Goal: Transaction & Acquisition: Purchase product/service

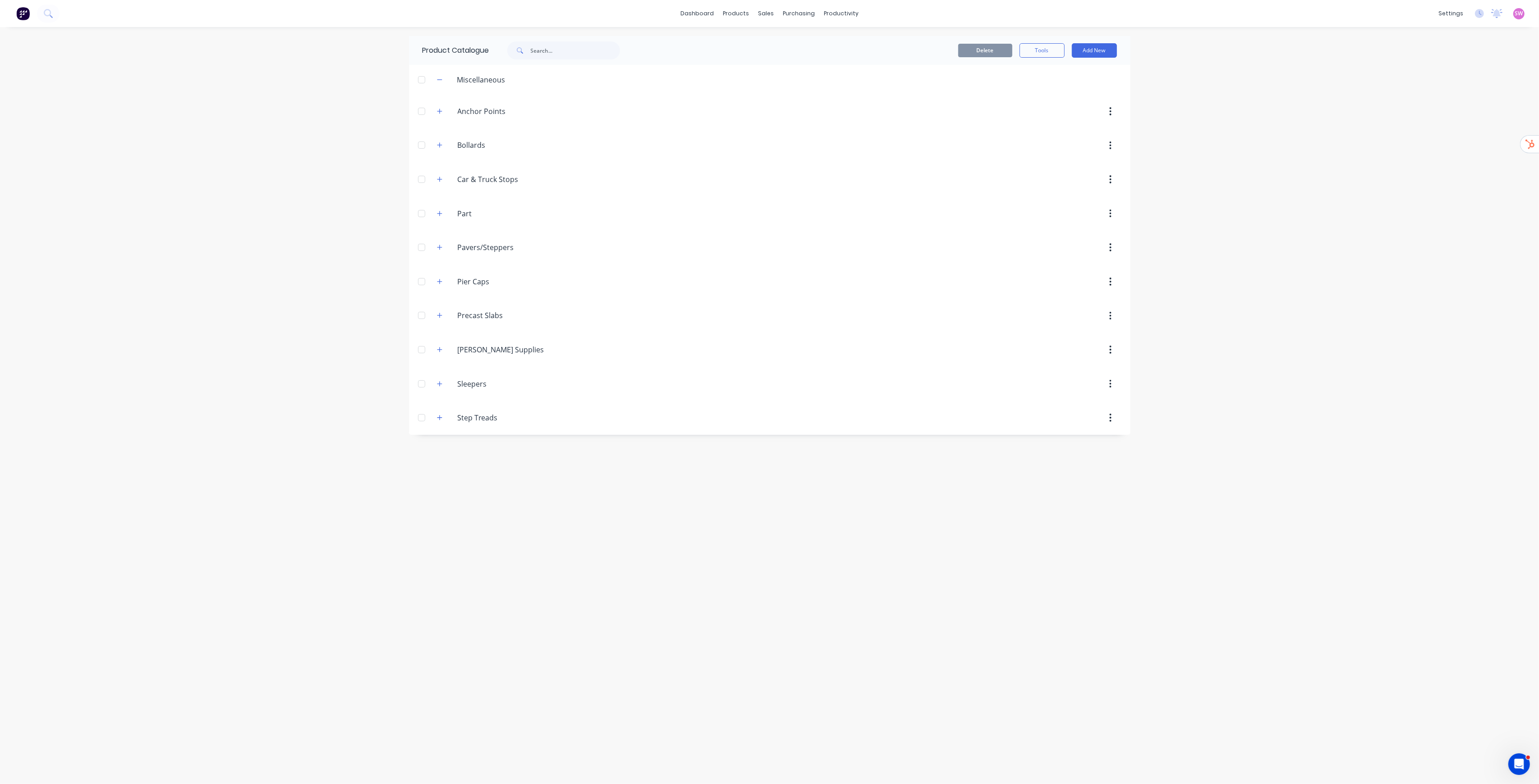
click at [769, 15] on div "SW Creative Concrete Jungle Stuart Wheatley Administrator Profile Sign out" at bounding box center [1518, 13] width 11 height 11
click at [769, 14] on span "SW" at bounding box center [1519, 13] width 8 height 8
click at [769, 112] on div "Sign out" at bounding box center [1442, 113] width 24 height 8
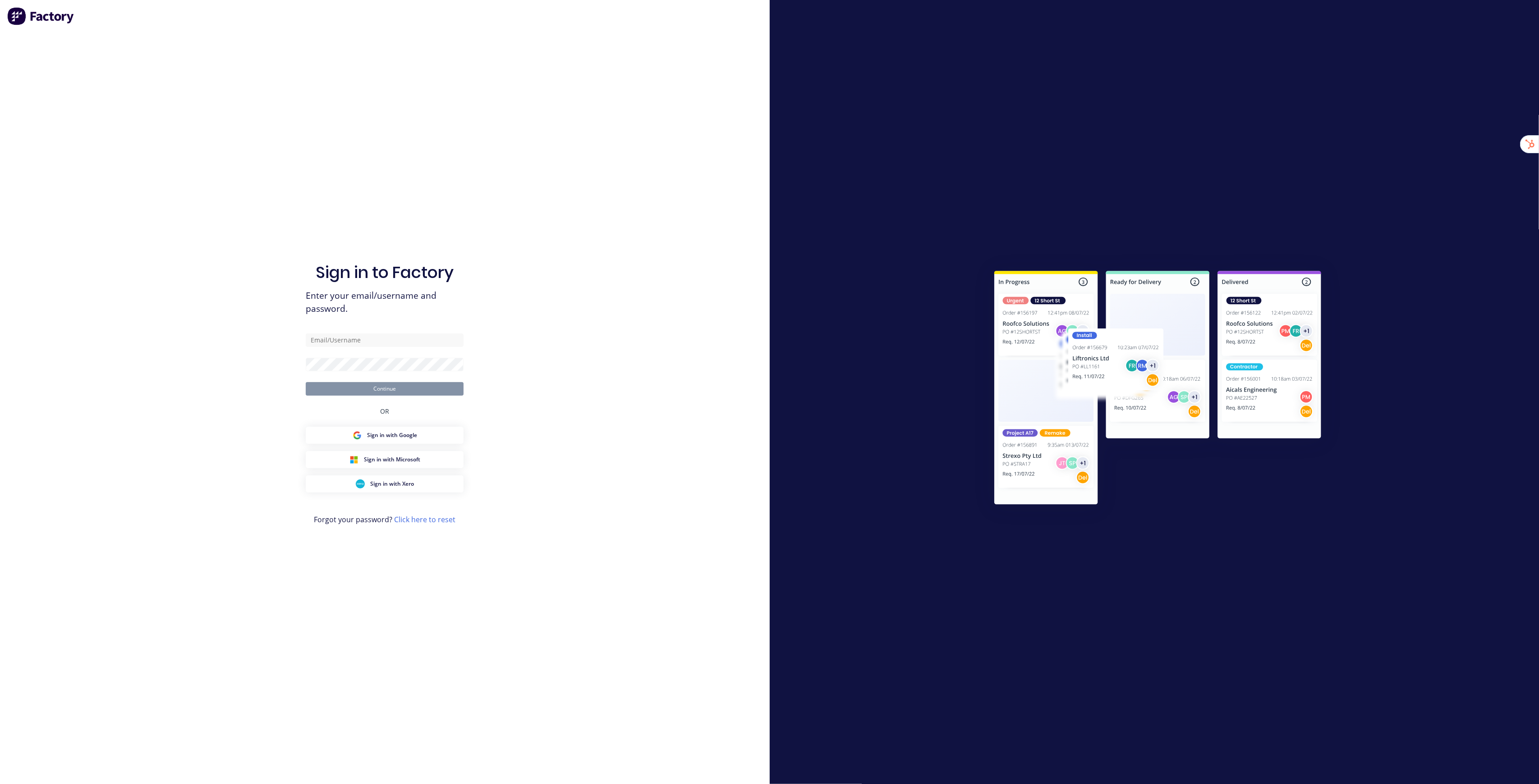
type input "stuart@factory.app"
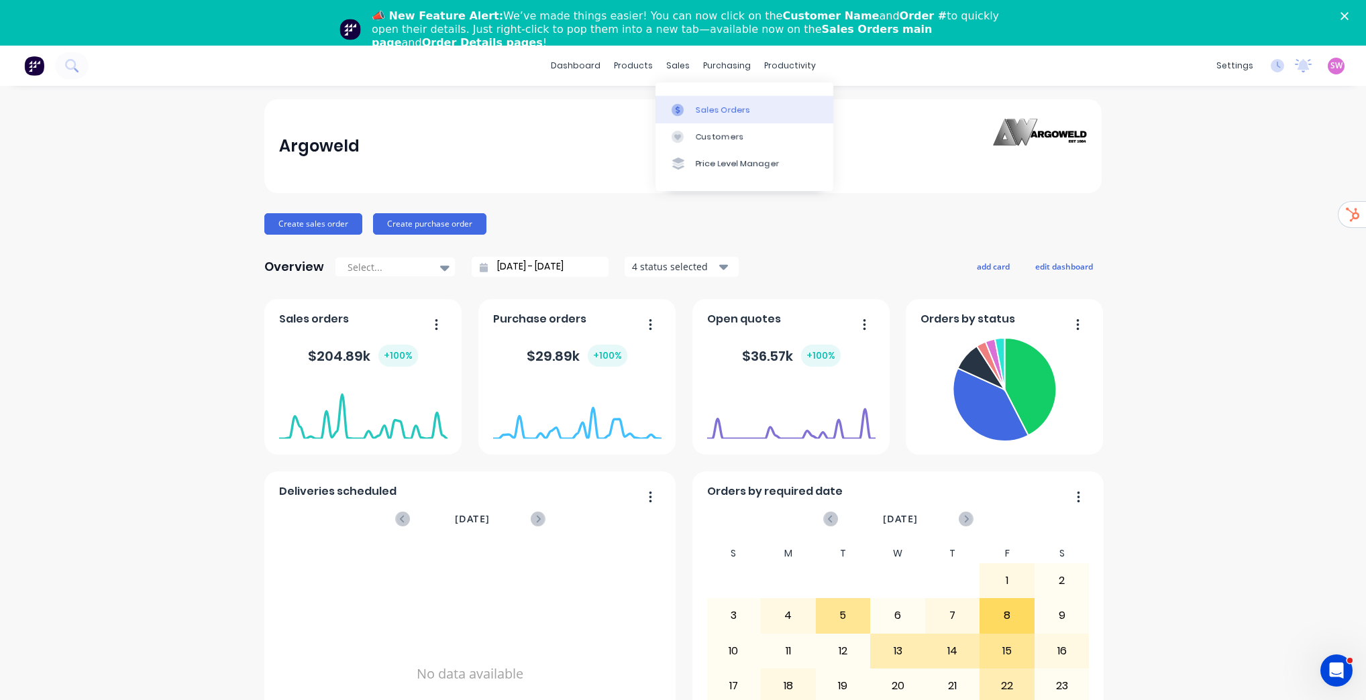
click at [697, 104] on div "Sales Orders" at bounding box center [723, 110] width 55 height 12
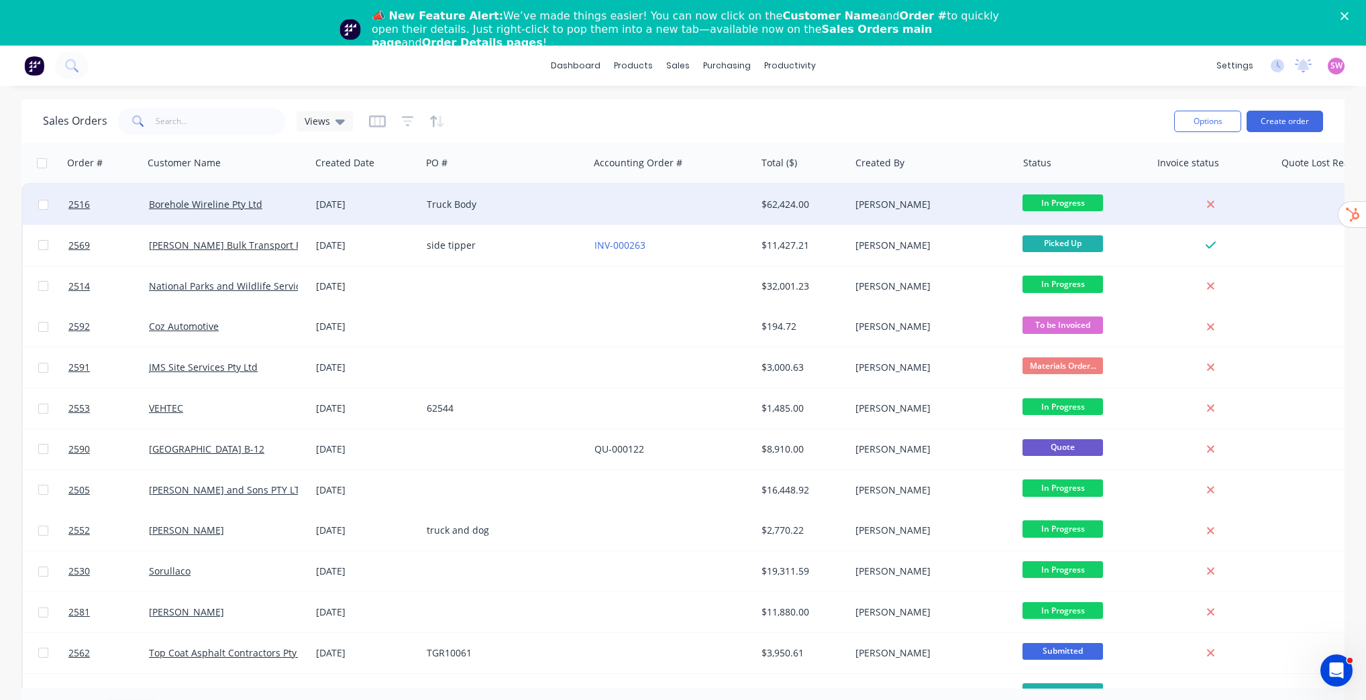
click at [592, 211] on div at bounding box center [672, 204] width 167 height 40
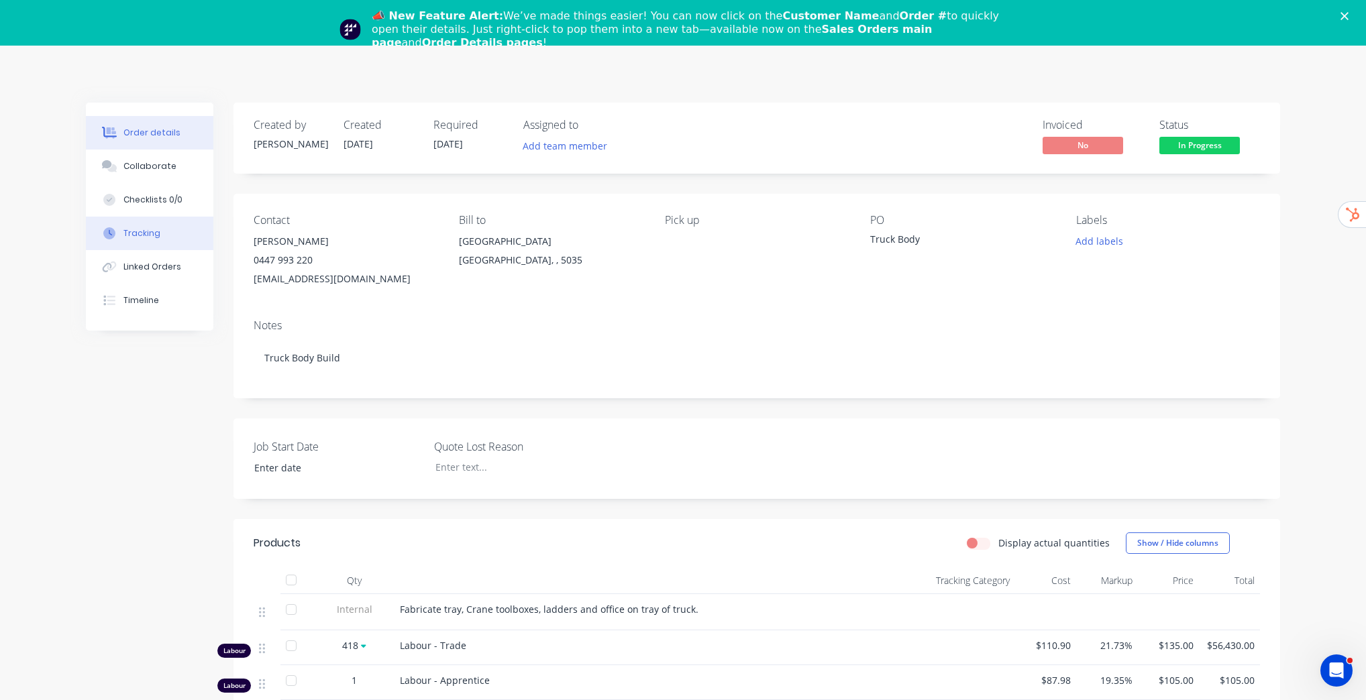
click at [154, 235] on div "Tracking" at bounding box center [141, 233] width 37 height 12
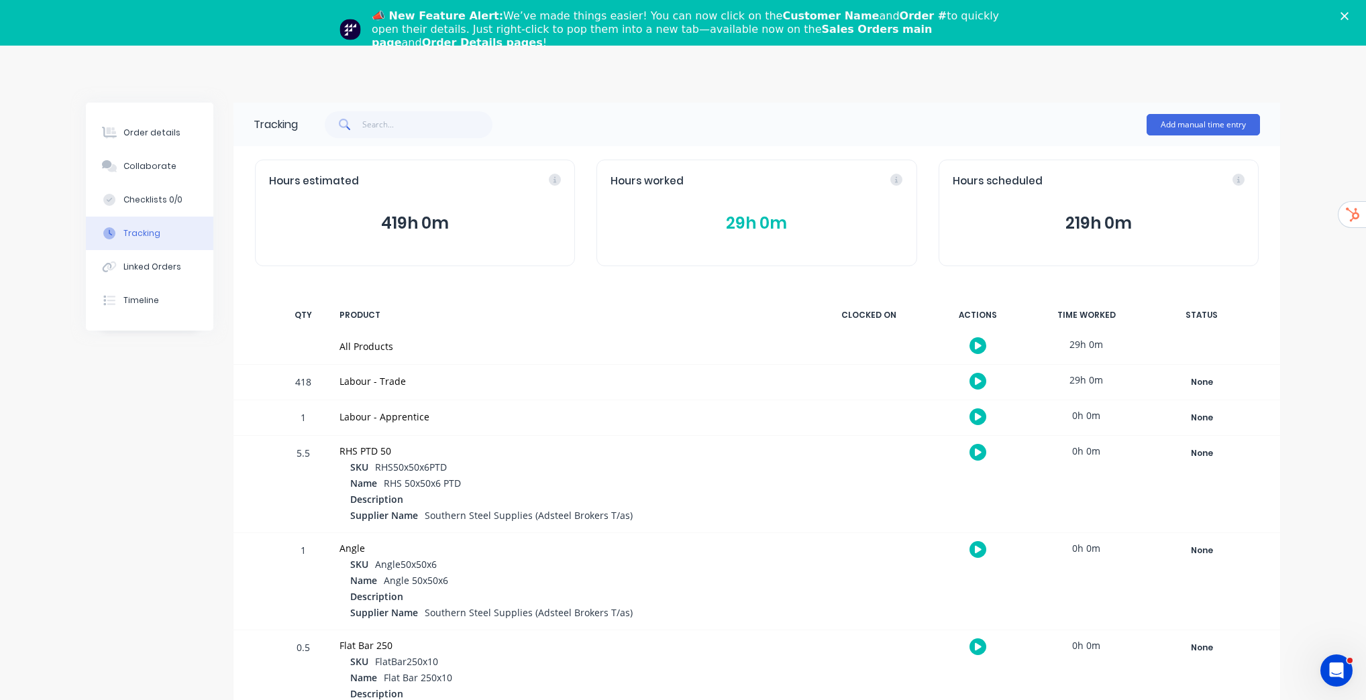
click at [1306, 287] on div "Order details Collaborate Checklists 0/0 Tracking Linked Orders Timeline Order …" at bounding box center [683, 442] width 1366 height 793
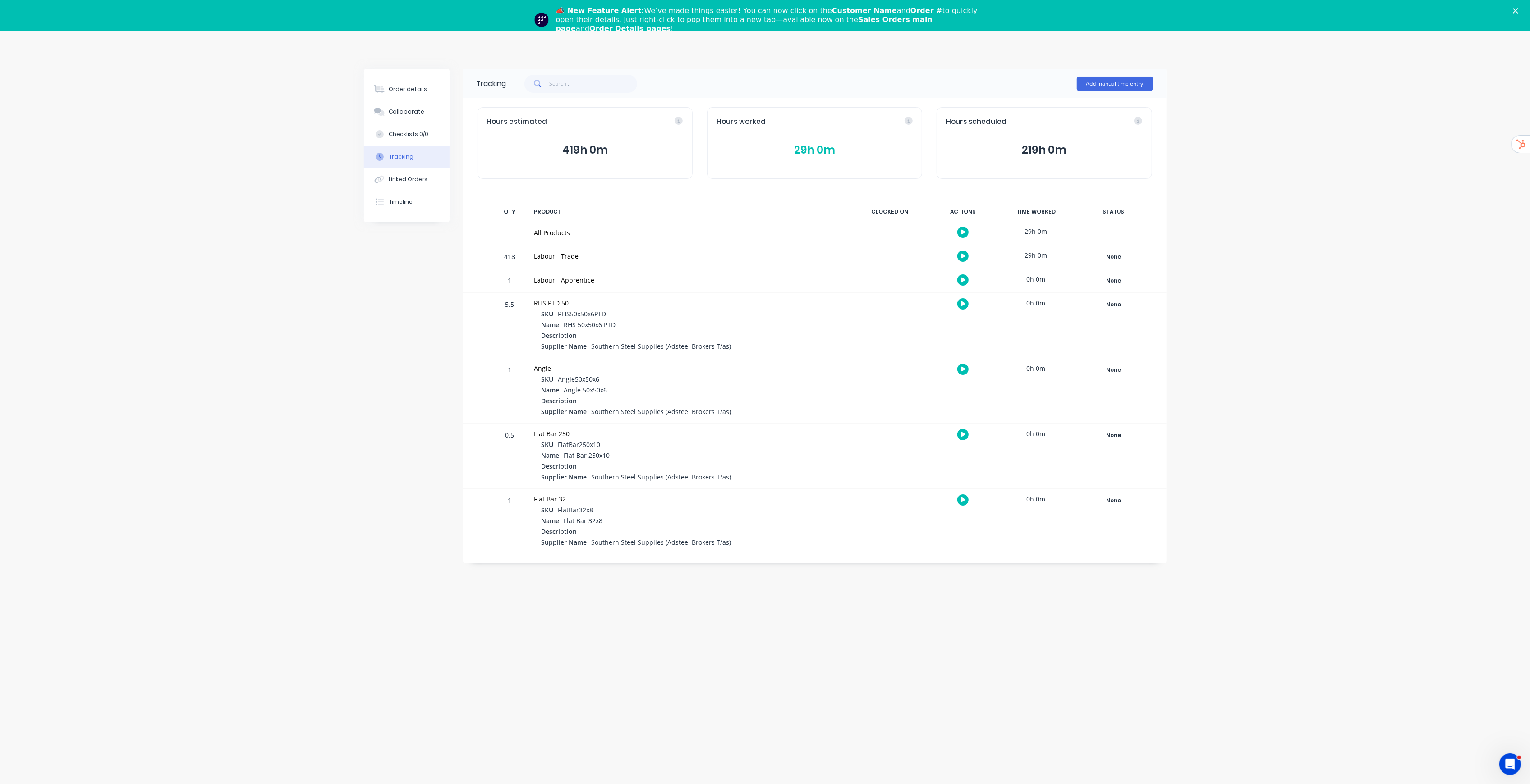
click at [1254, 249] on div "Order details Collaborate Checklists 0/0 Tracking Linked Orders Timeline Order …" at bounding box center [765, 423] width 1530 height 784
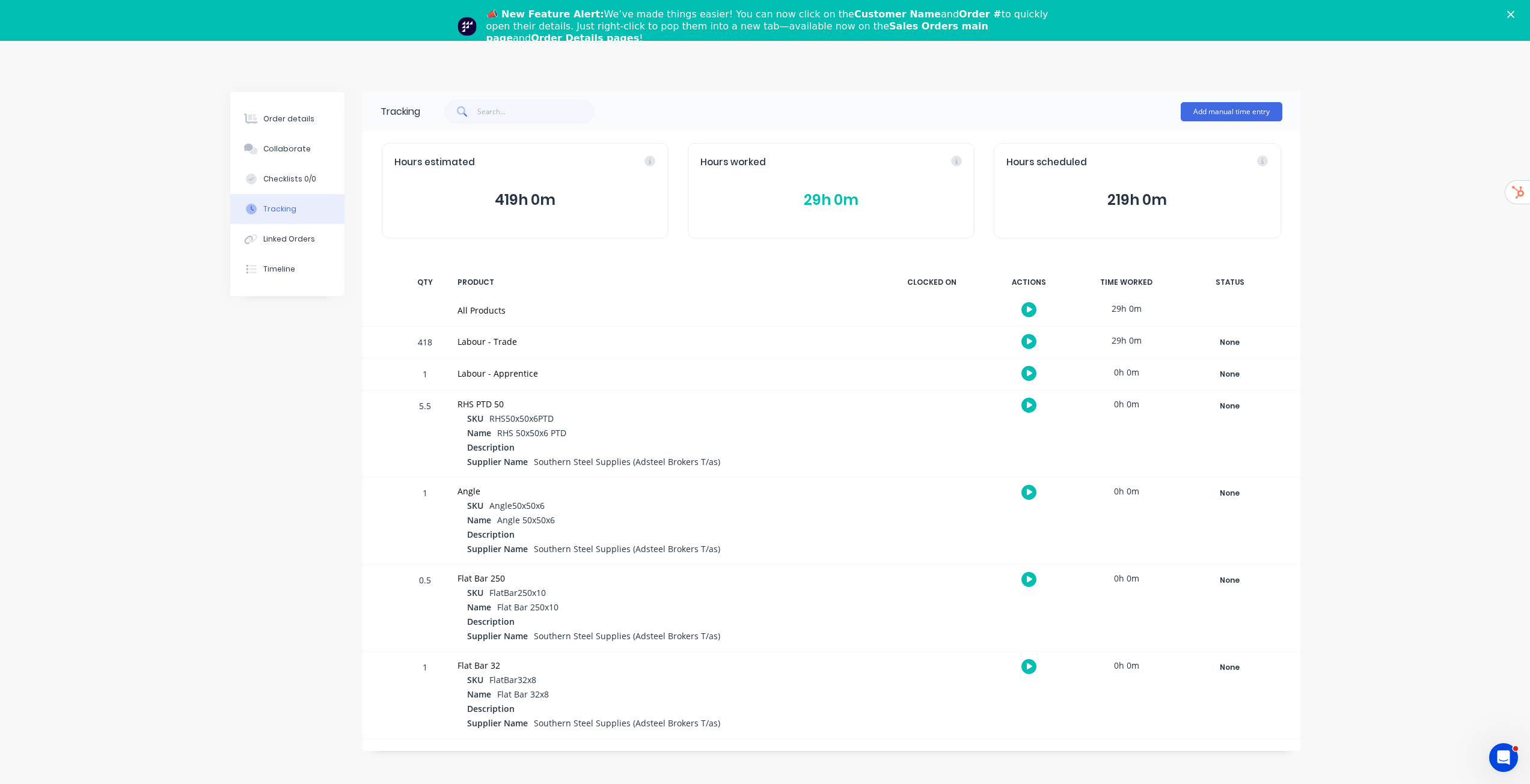
drag, startPoint x: 1421, startPoint y: 326, endPoint x: 1375, endPoint y: 287, distance: 60.3
click at [1421, 324] on div "Order details Collaborate Checklists 0/0 Tracking Linked Orders Timeline Order …" at bounding box center [765, 433] width 1530 height 784
click at [1515, 17] on icon "Close" at bounding box center [1511, 14] width 7 height 7
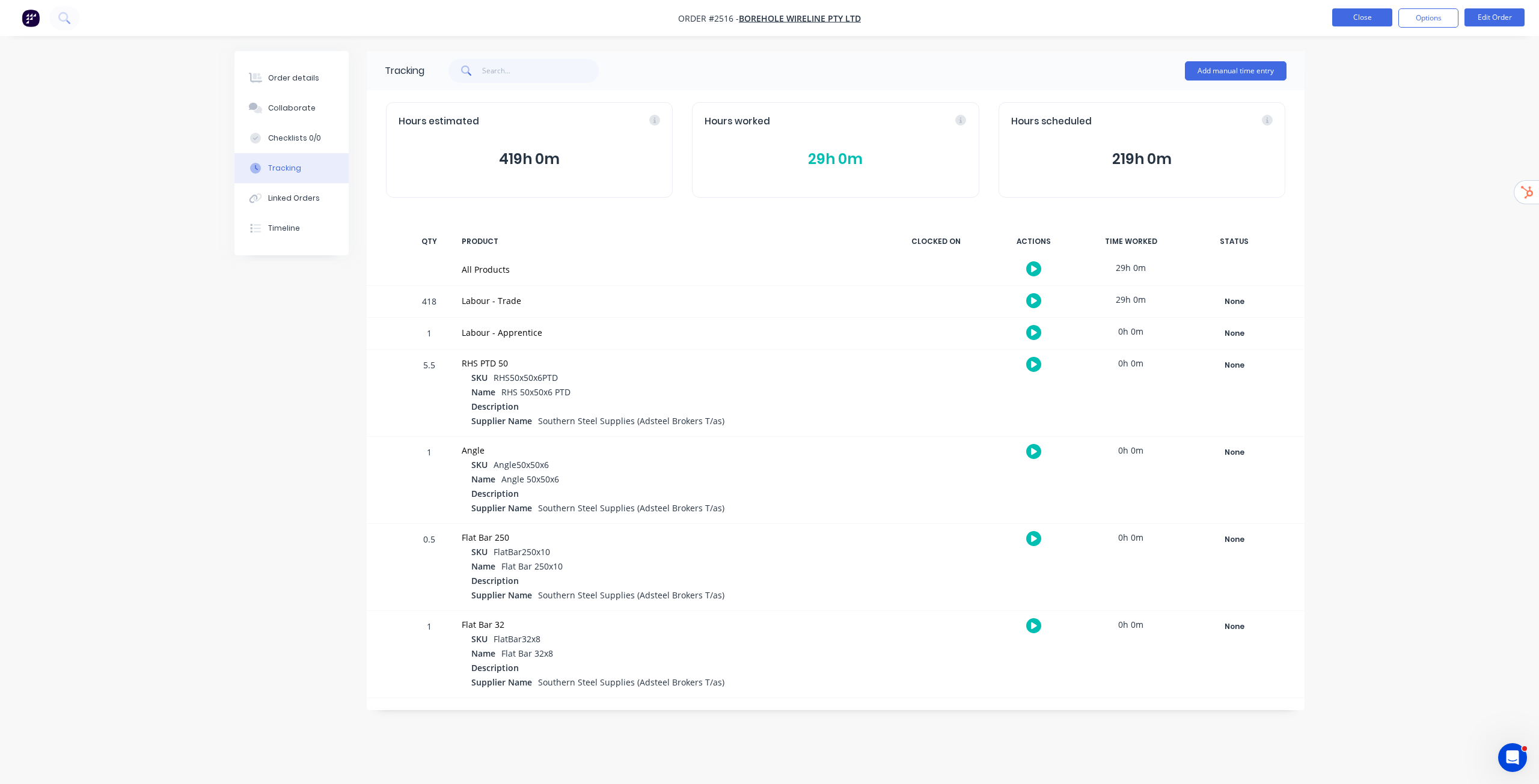
click at [1368, 24] on button "Close" at bounding box center [1362, 17] width 60 height 18
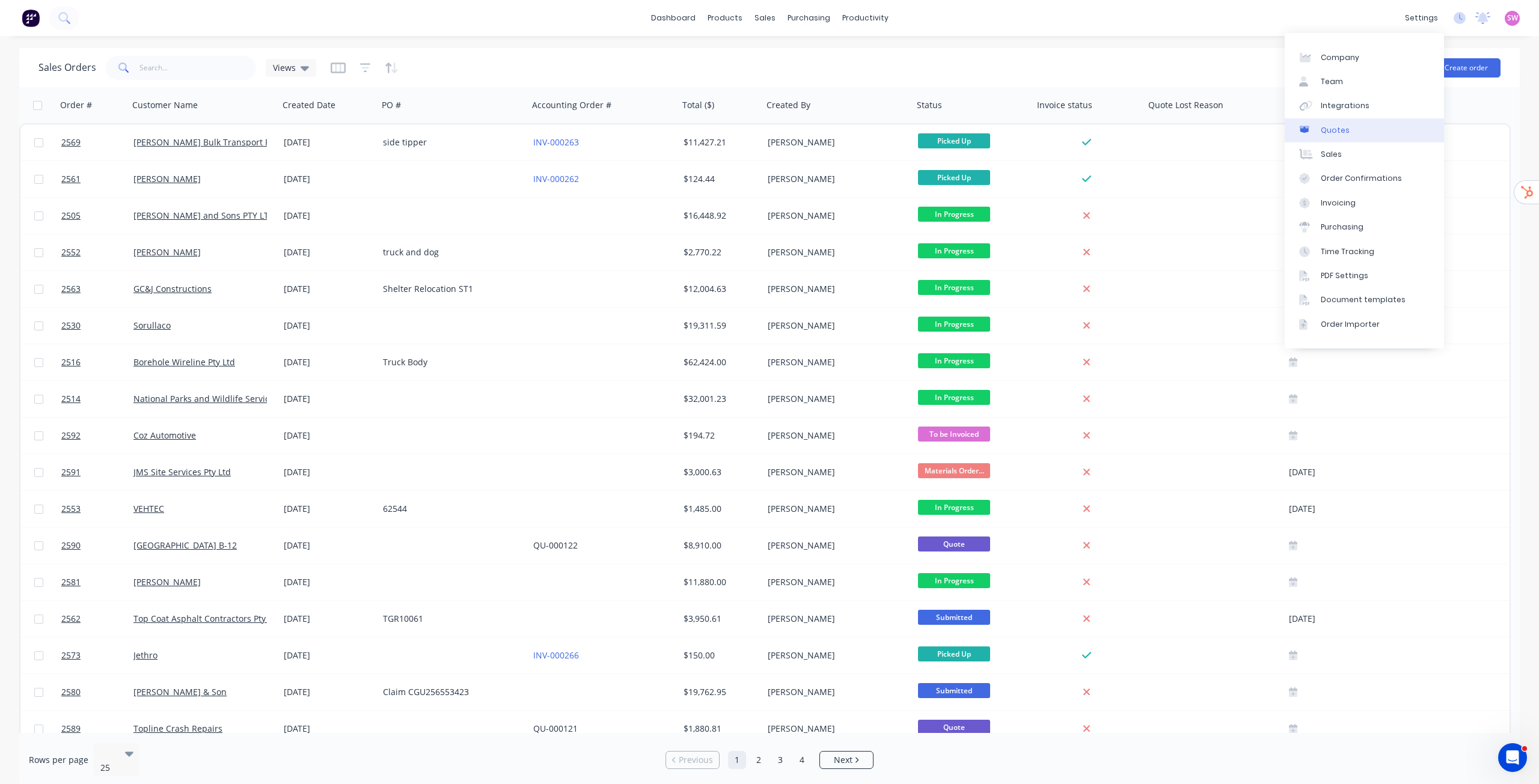
click at [1353, 125] on link "Quotes" at bounding box center [1365, 130] width 160 height 24
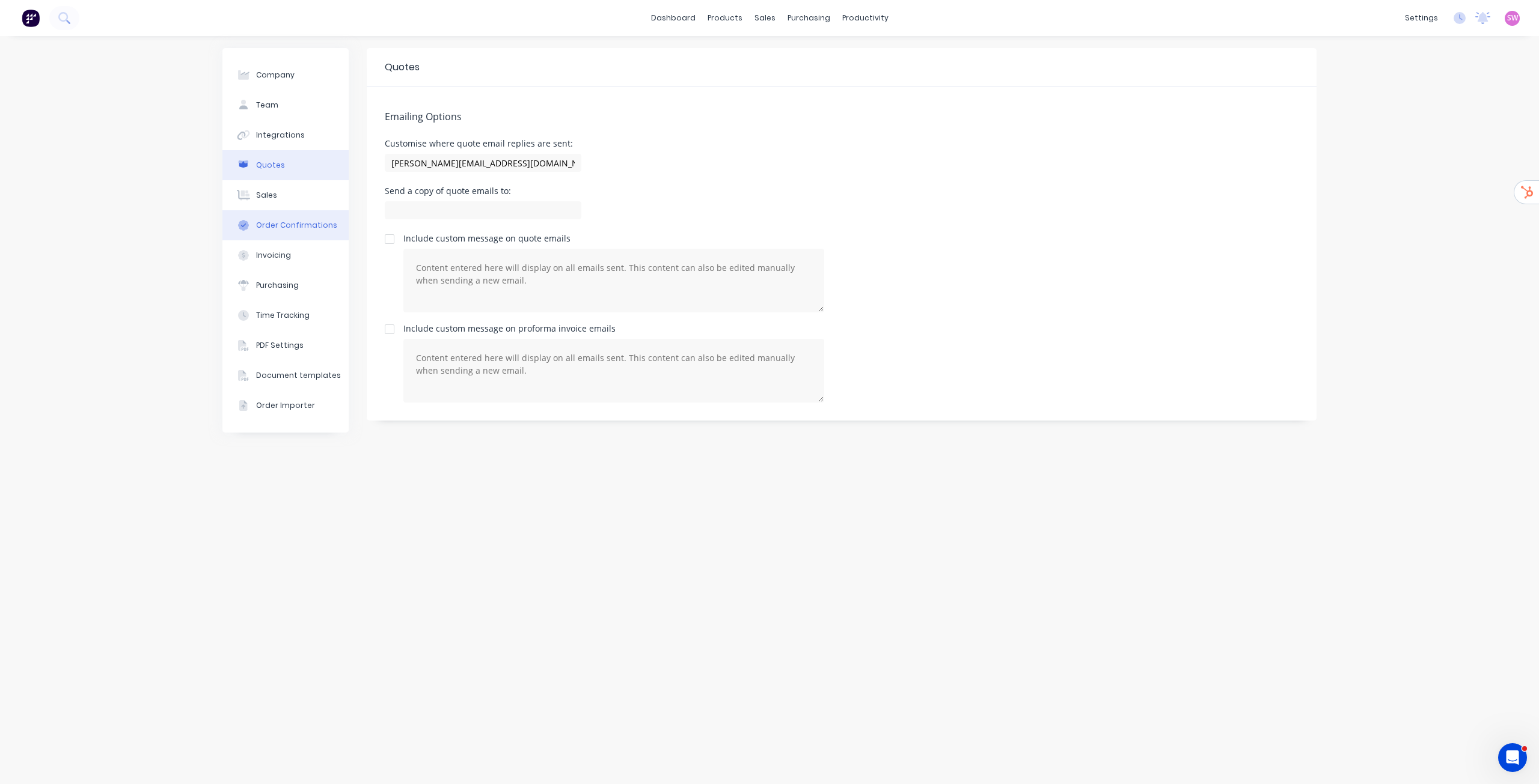
click at [274, 226] on div "Order Confirmations" at bounding box center [297, 226] width 82 height 11
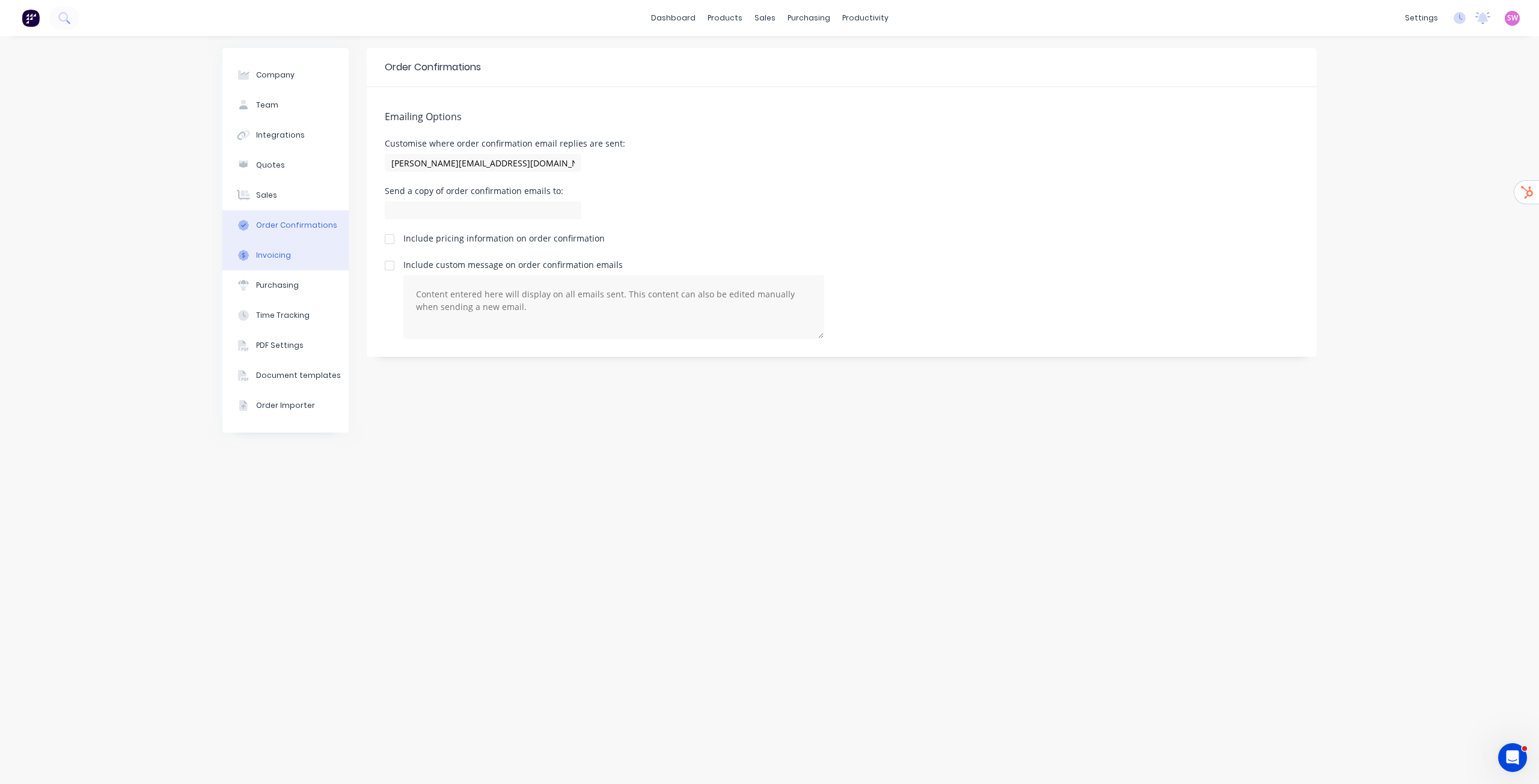
click at [282, 262] on button "Invoicing" at bounding box center [285, 255] width 126 height 30
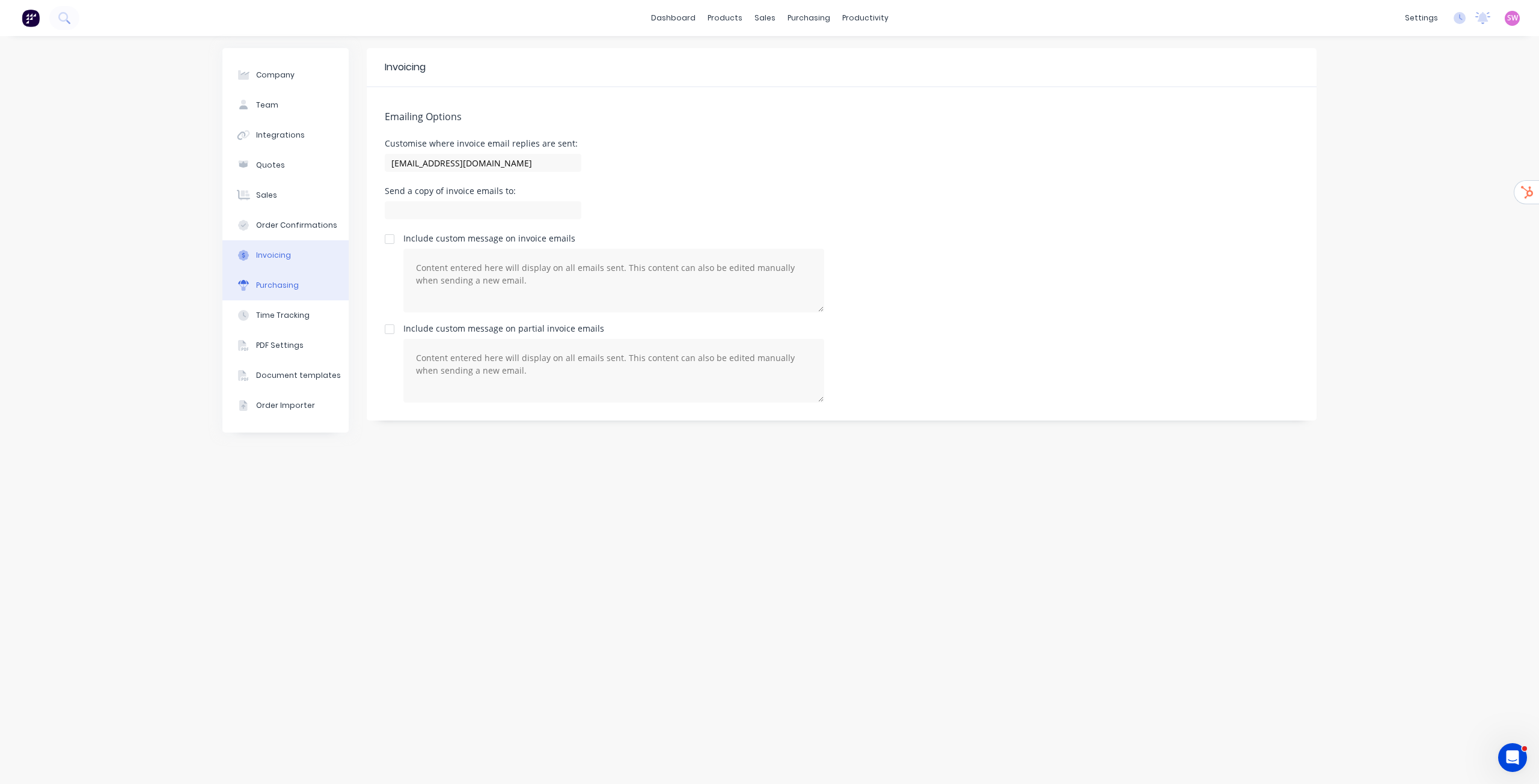
click at [296, 287] on div "Purchasing" at bounding box center [278, 286] width 43 height 11
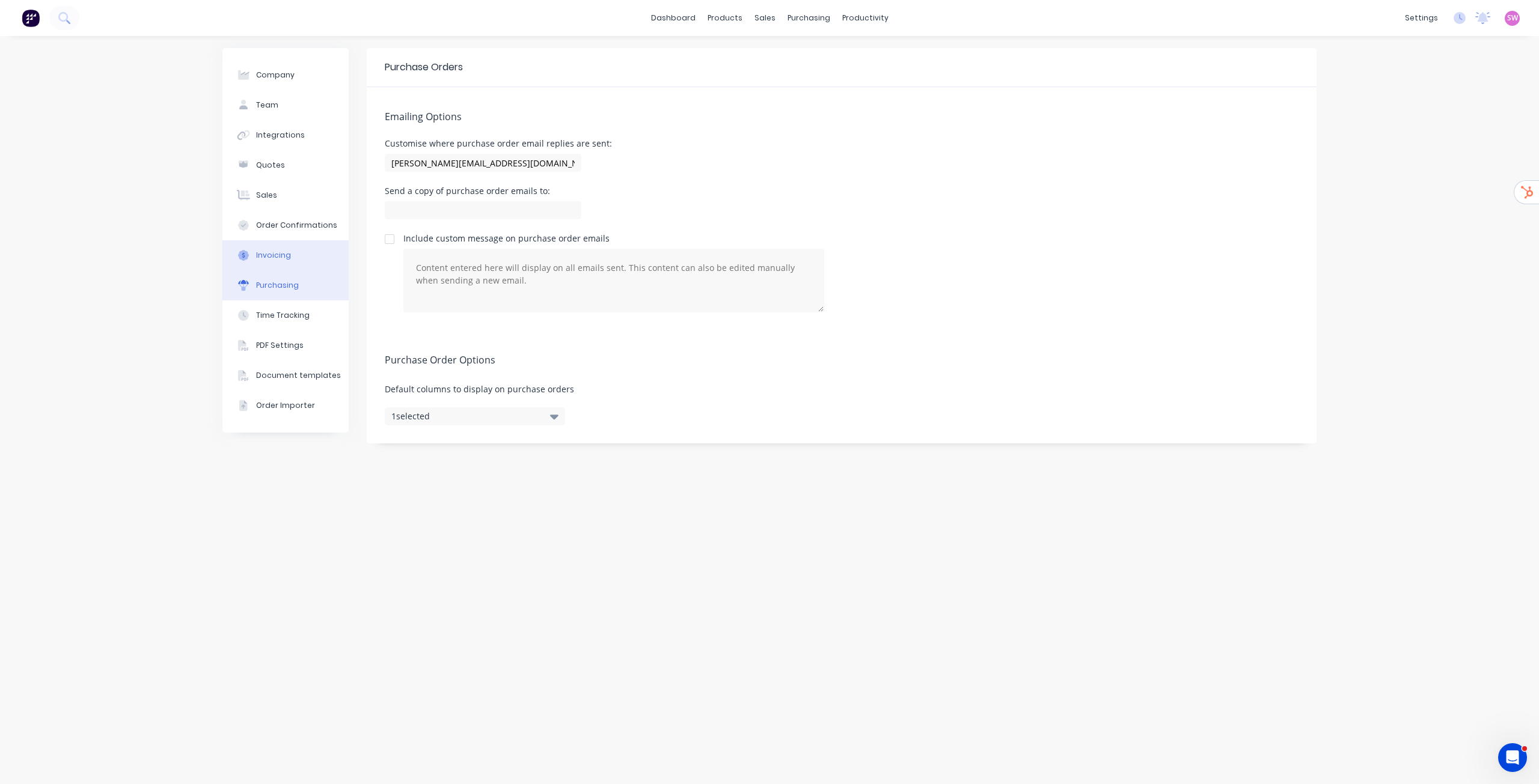
click at [285, 251] on div "Invoicing" at bounding box center [273, 255] width 35 height 11
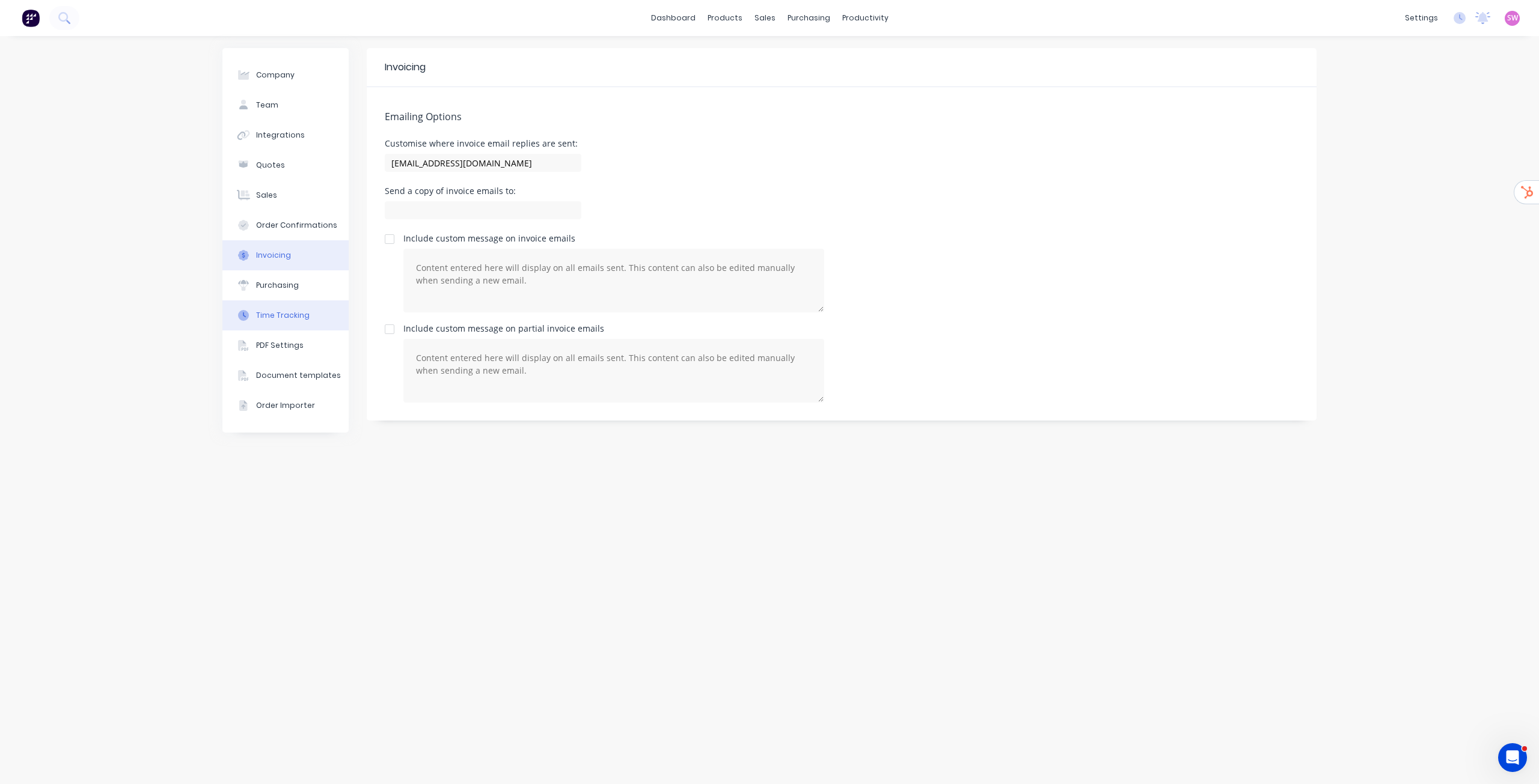
click at [277, 289] on div "Purchasing" at bounding box center [278, 286] width 43 height 11
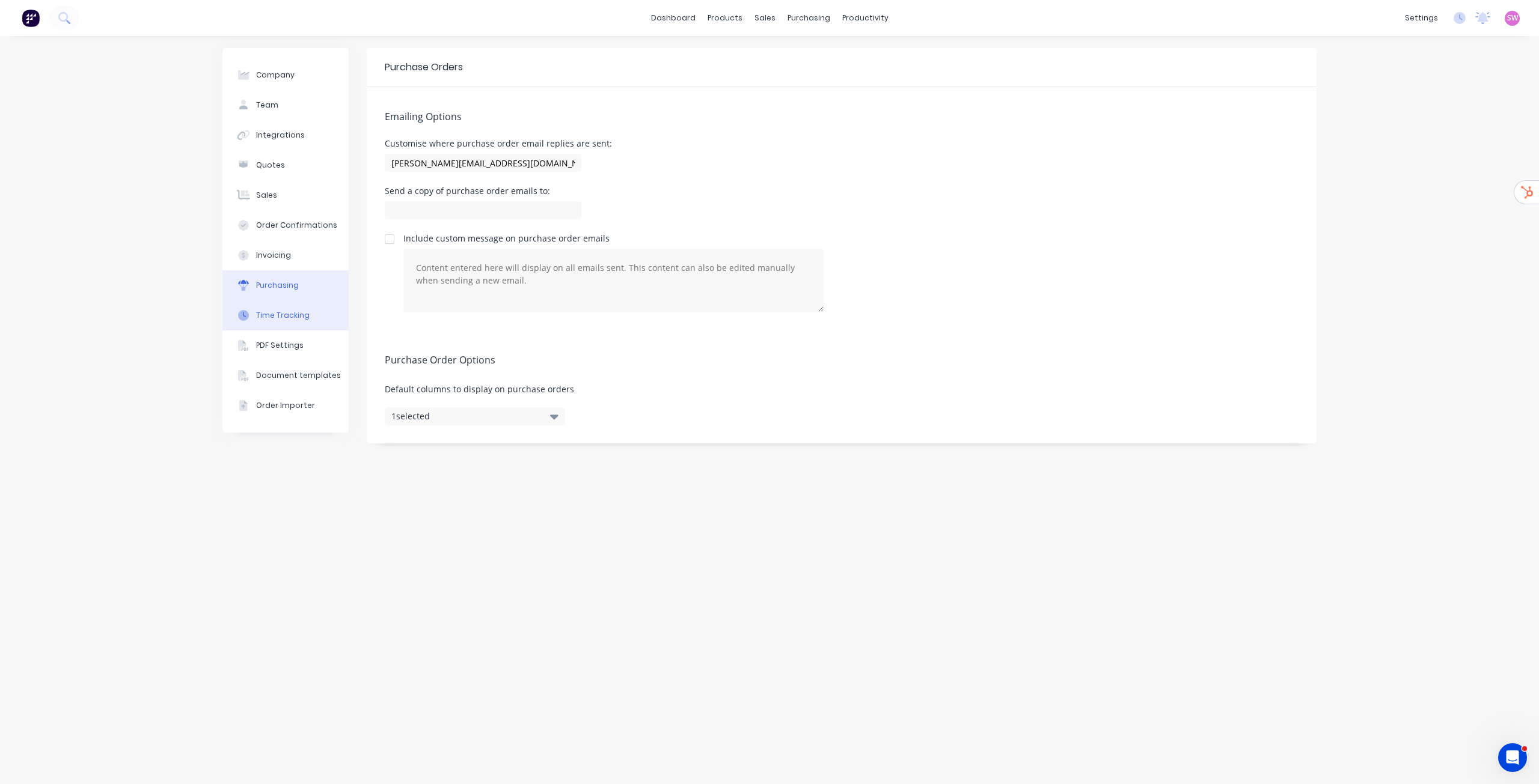
click at [272, 312] on div "Time Tracking" at bounding box center [283, 315] width 54 height 11
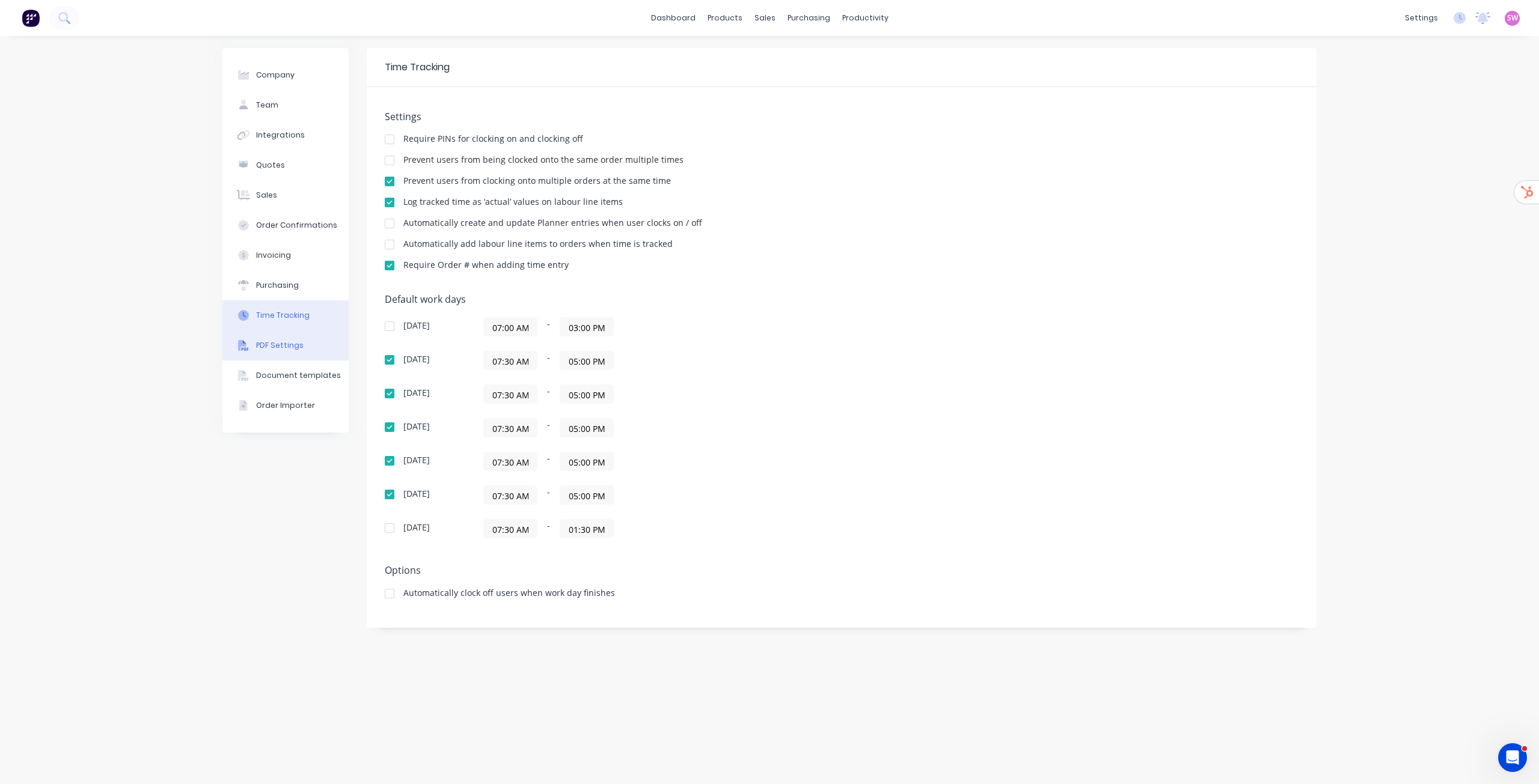
click at [282, 341] on div "PDF Settings" at bounding box center [280, 346] width 48 height 11
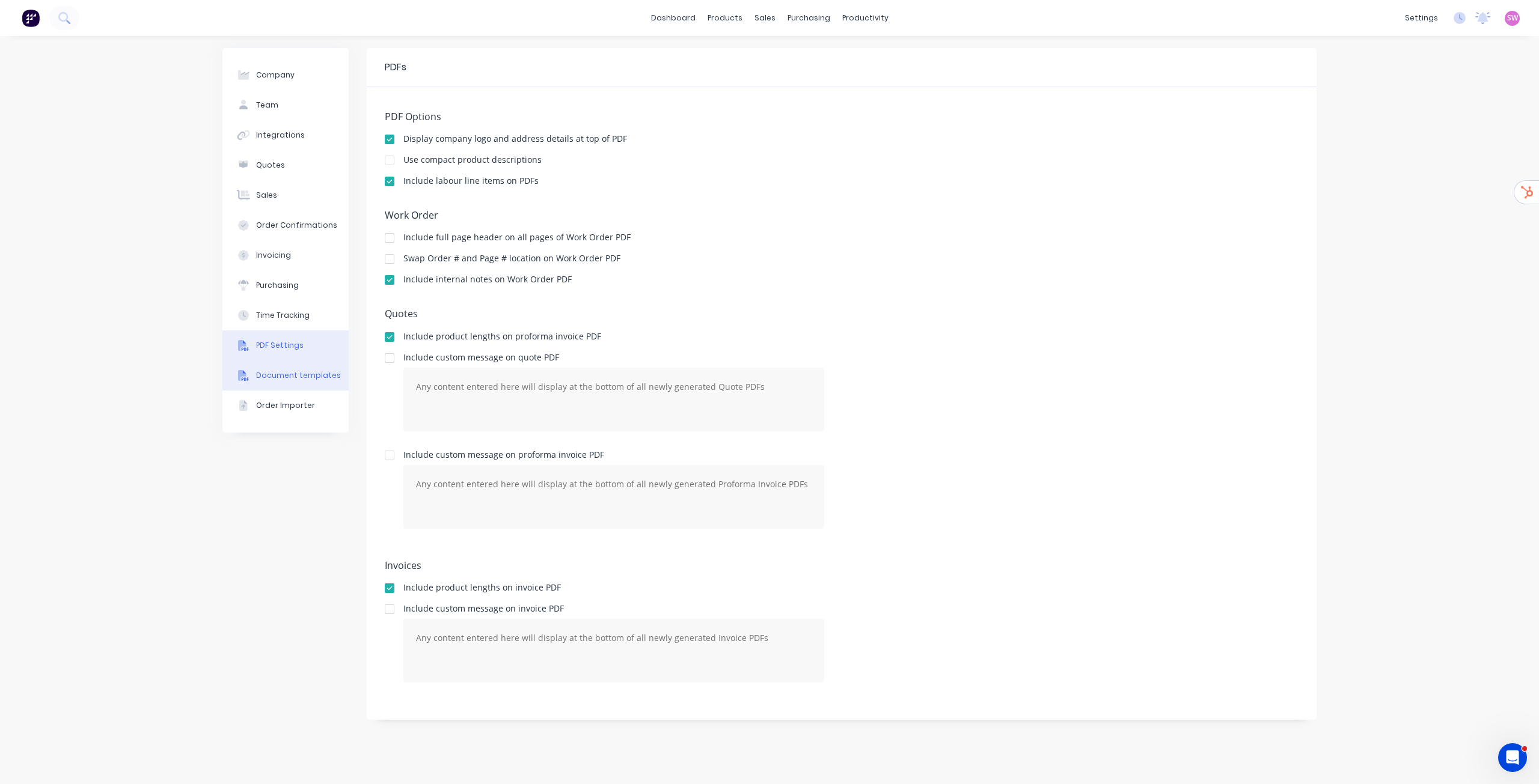
click at [275, 375] on div "Document templates" at bounding box center [298, 375] width 85 height 11
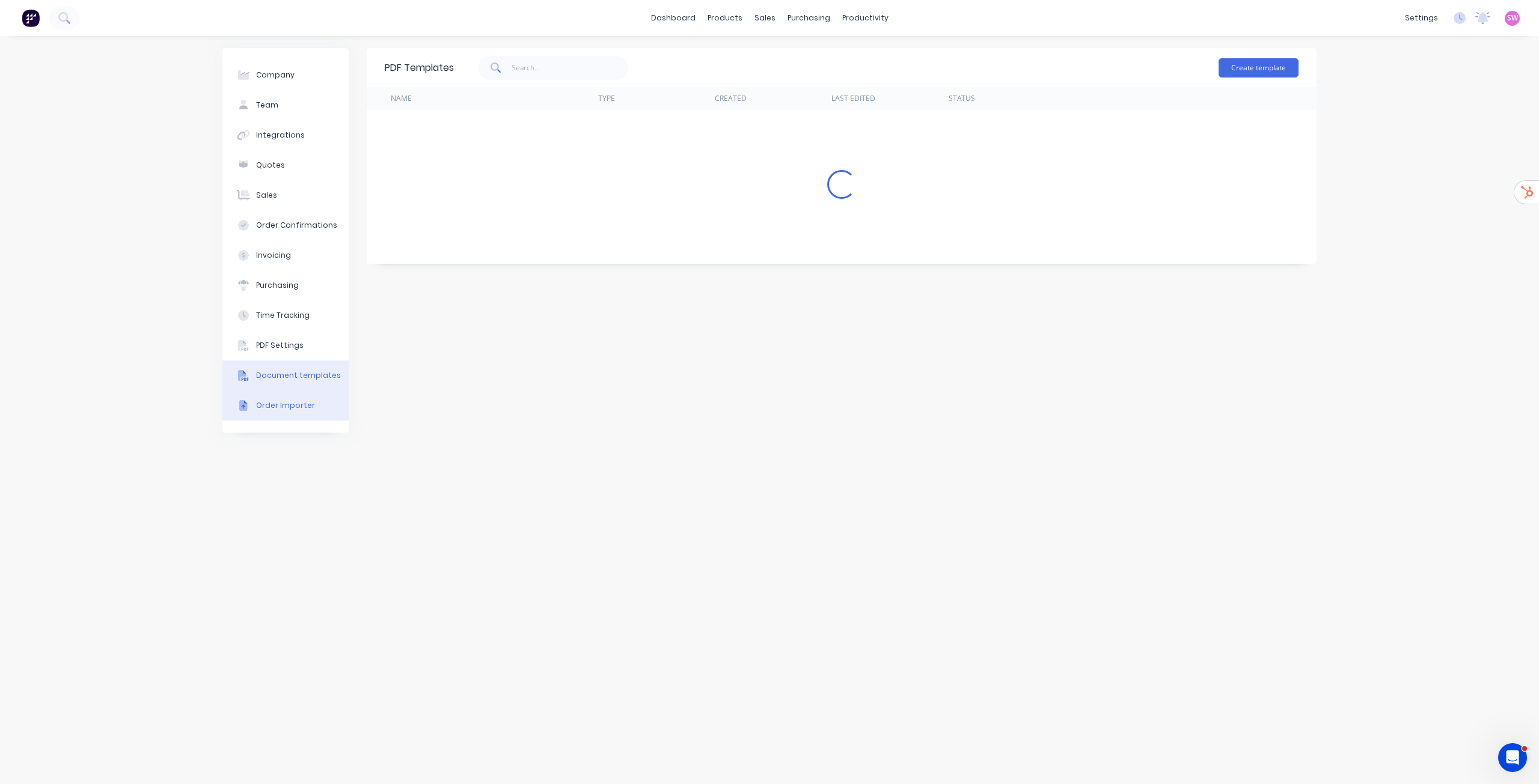
click at [272, 401] on div "Order Importer" at bounding box center [286, 406] width 59 height 11
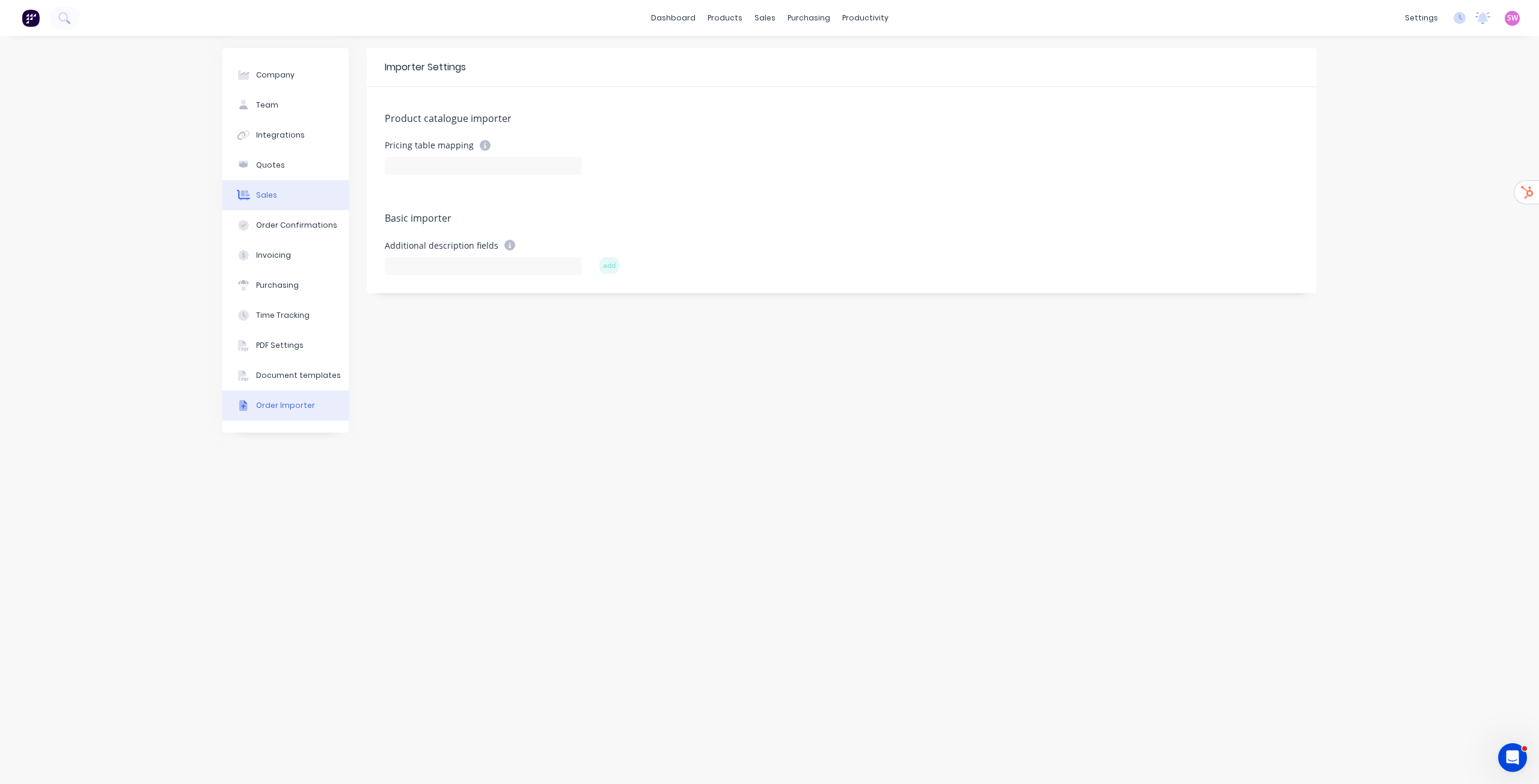
click at [275, 198] on div "Sales" at bounding box center [266, 195] width 21 height 11
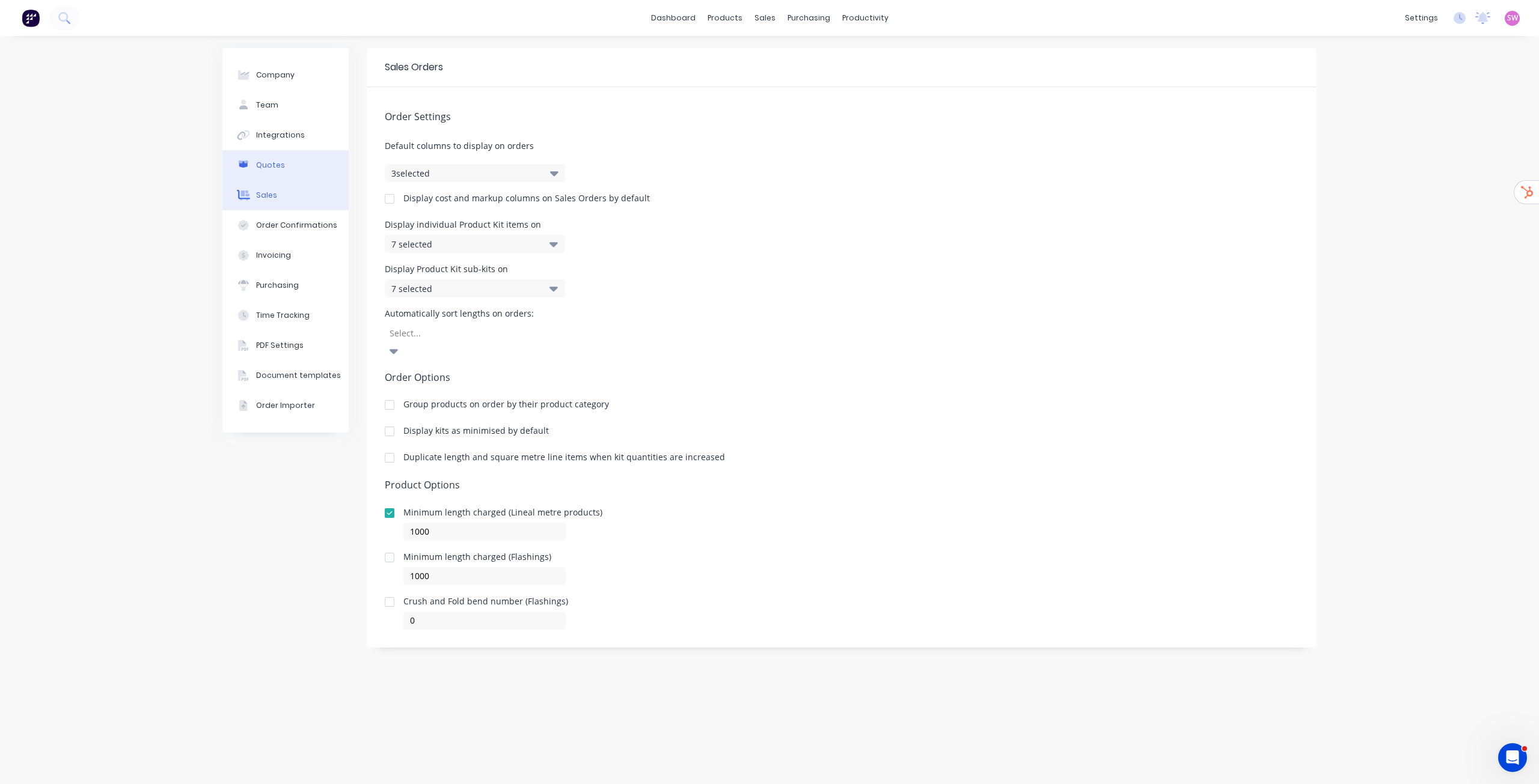
click at [265, 164] on div "Quotes" at bounding box center [271, 165] width 29 height 11
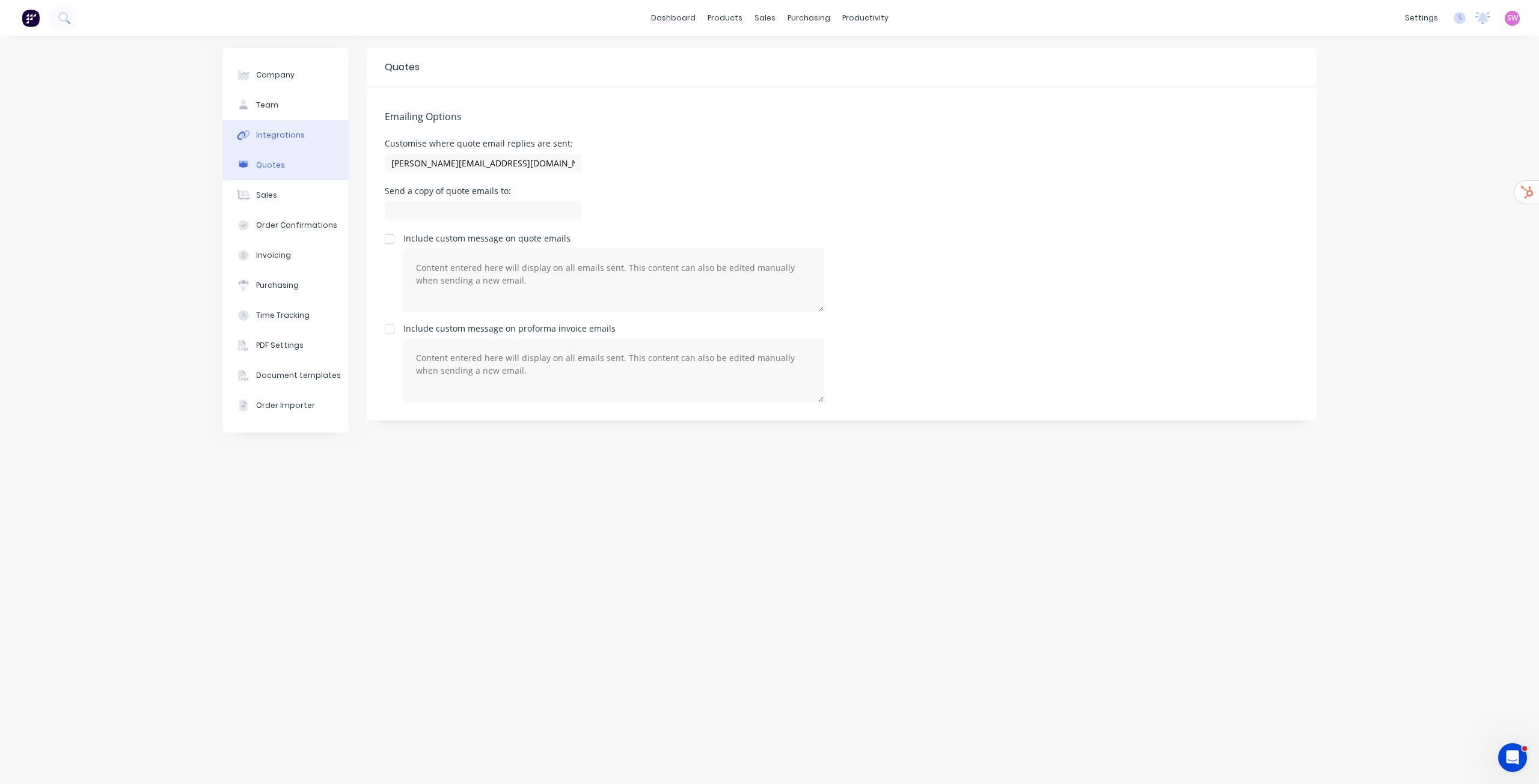
click at [267, 137] on div "Integrations" at bounding box center [281, 135] width 48 height 11
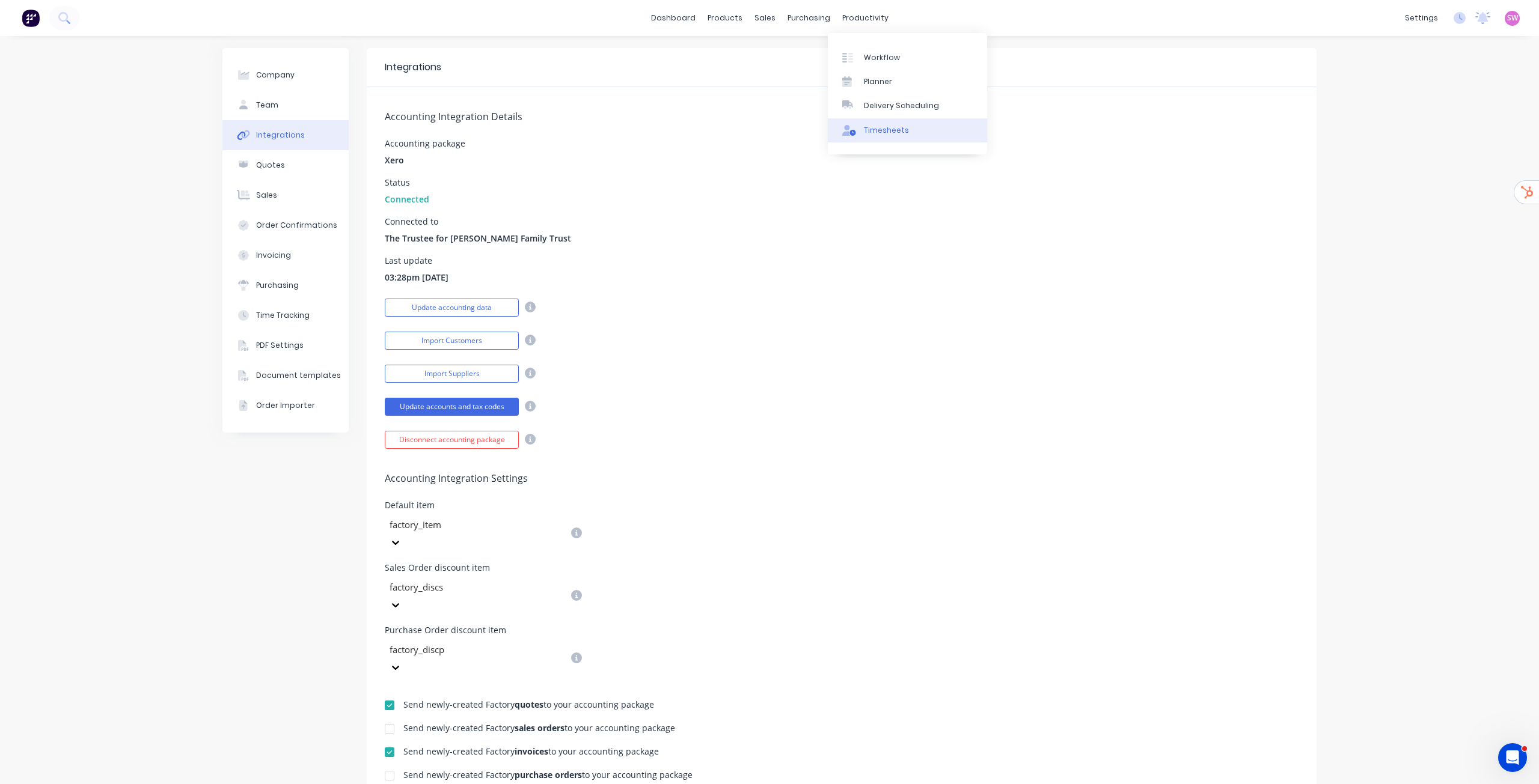
click at [906, 131] on link "Timesheets" at bounding box center [908, 130] width 160 height 24
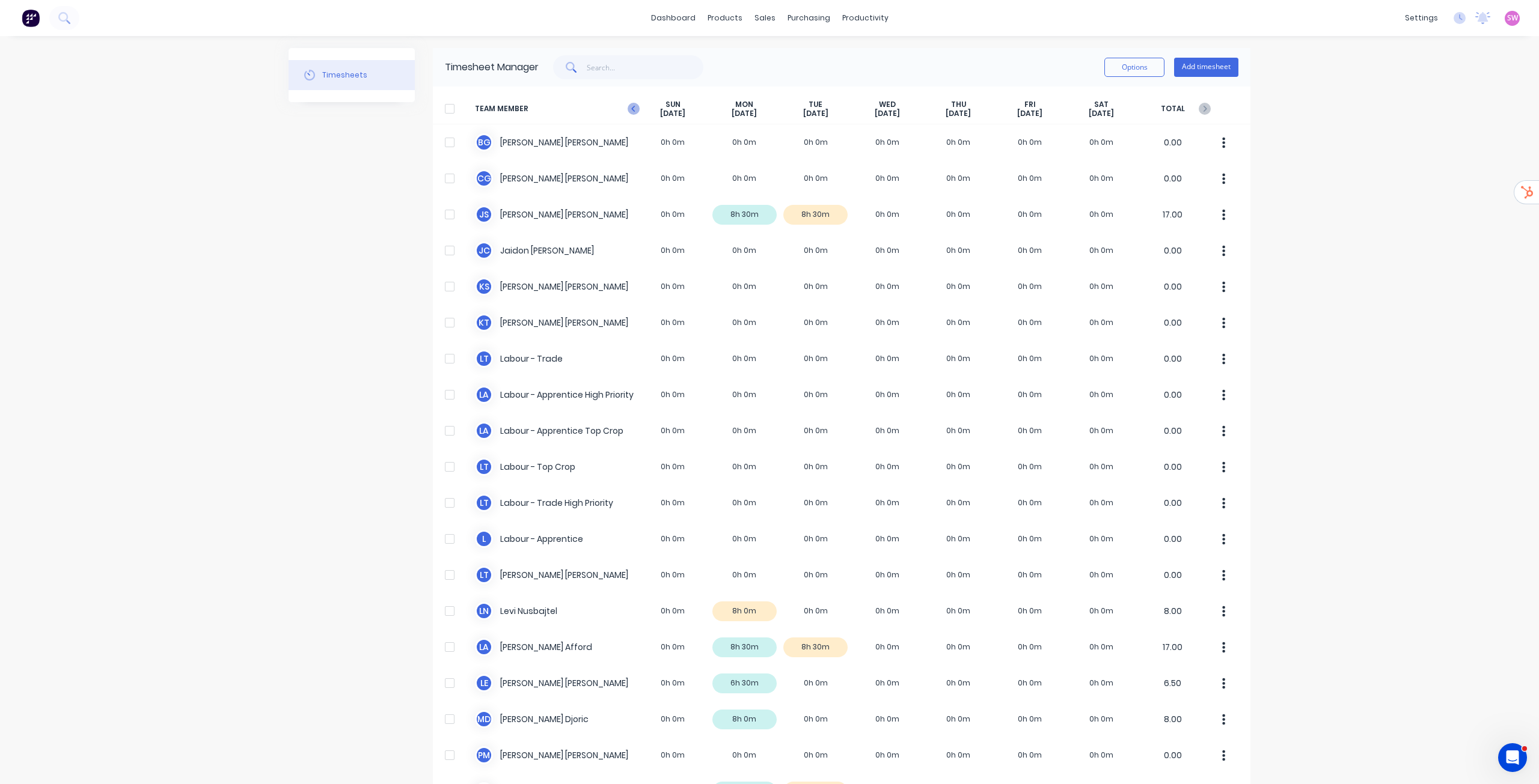
click at [629, 108] on icon at bounding box center [633, 108] width 12 height 12
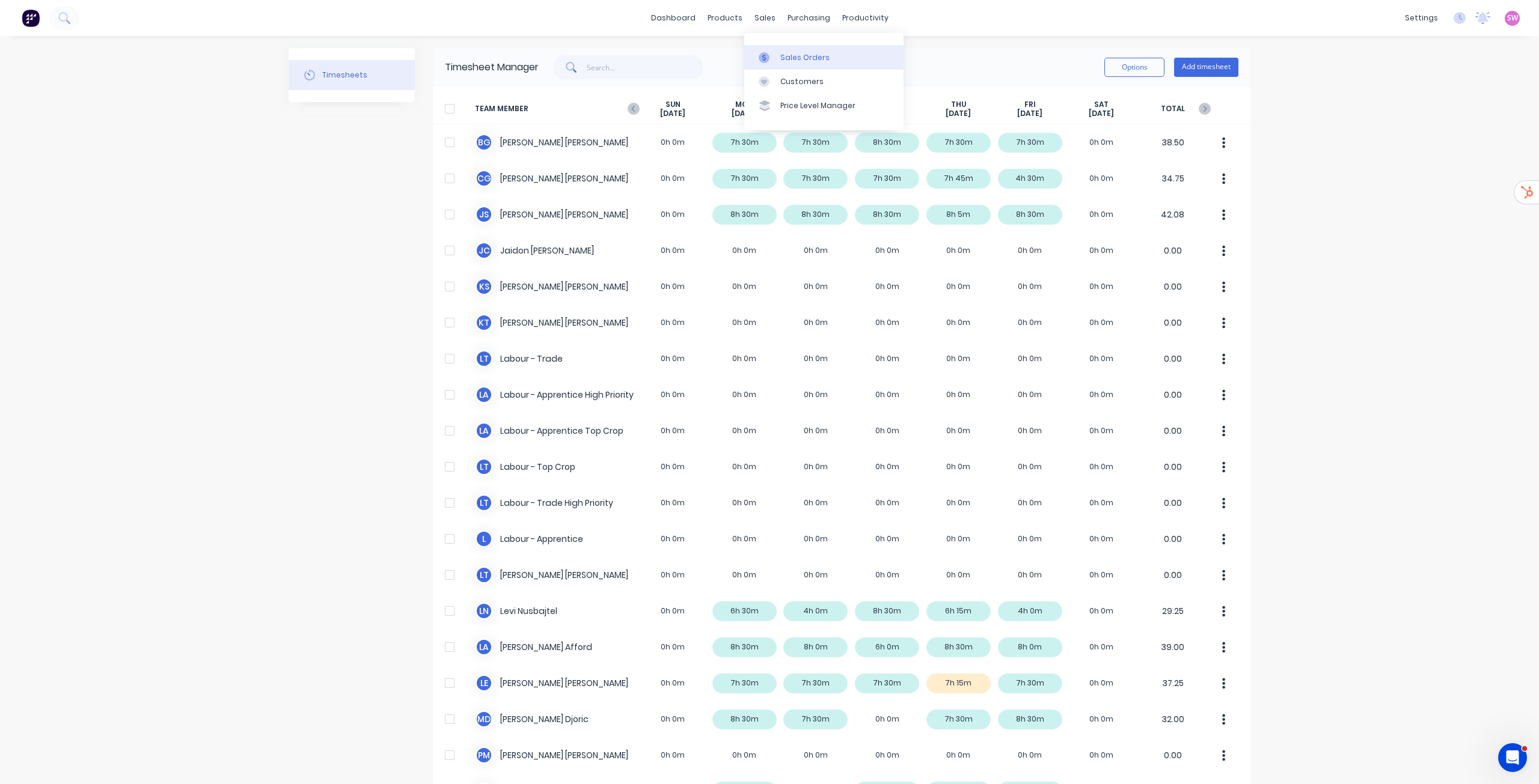
click at [798, 59] on div "Sales Orders" at bounding box center [805, 57] width 49 height 11
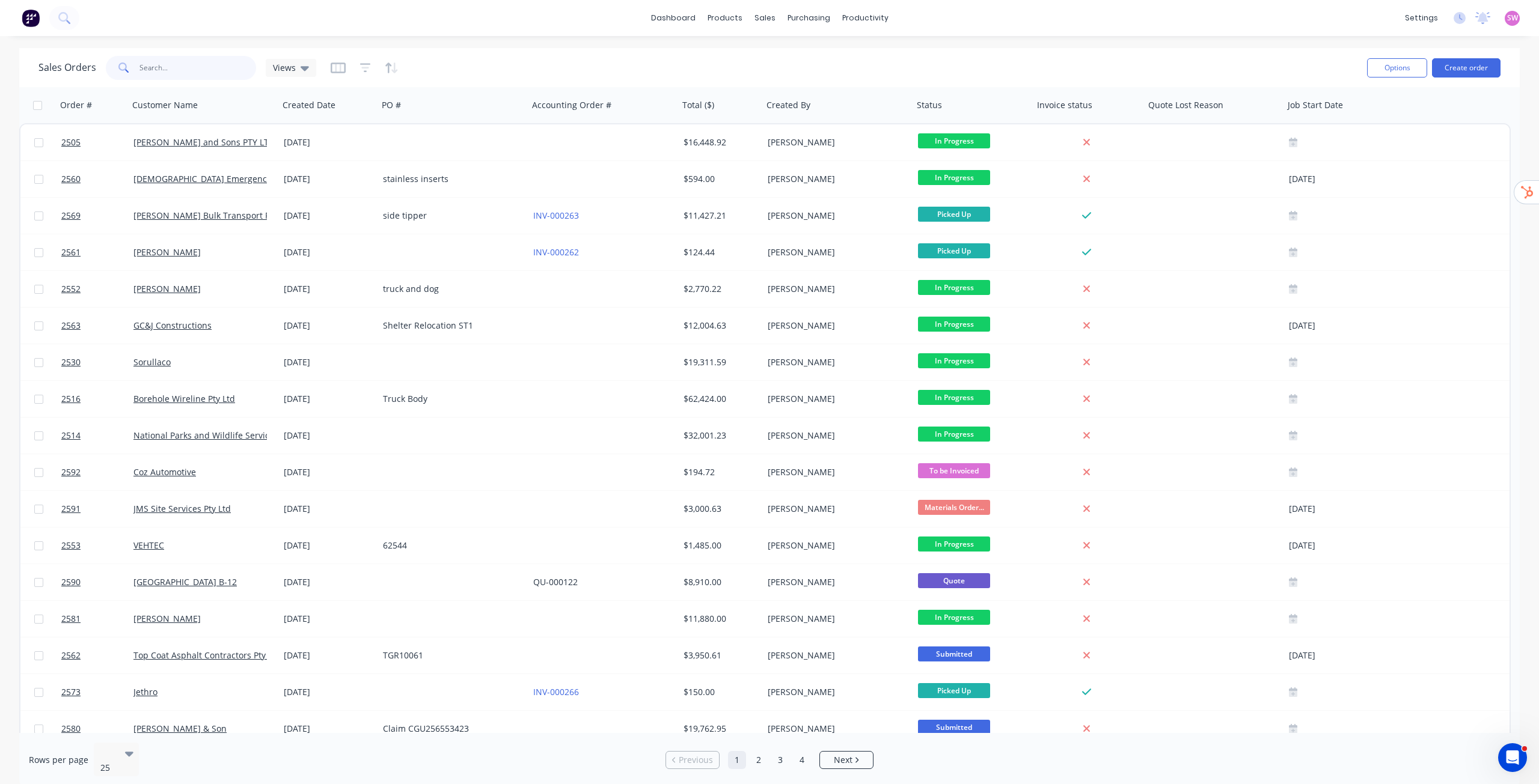
click at [212, 69] on input "text" at bounding box center [198, 67] width 117 height 24
type input "2510"
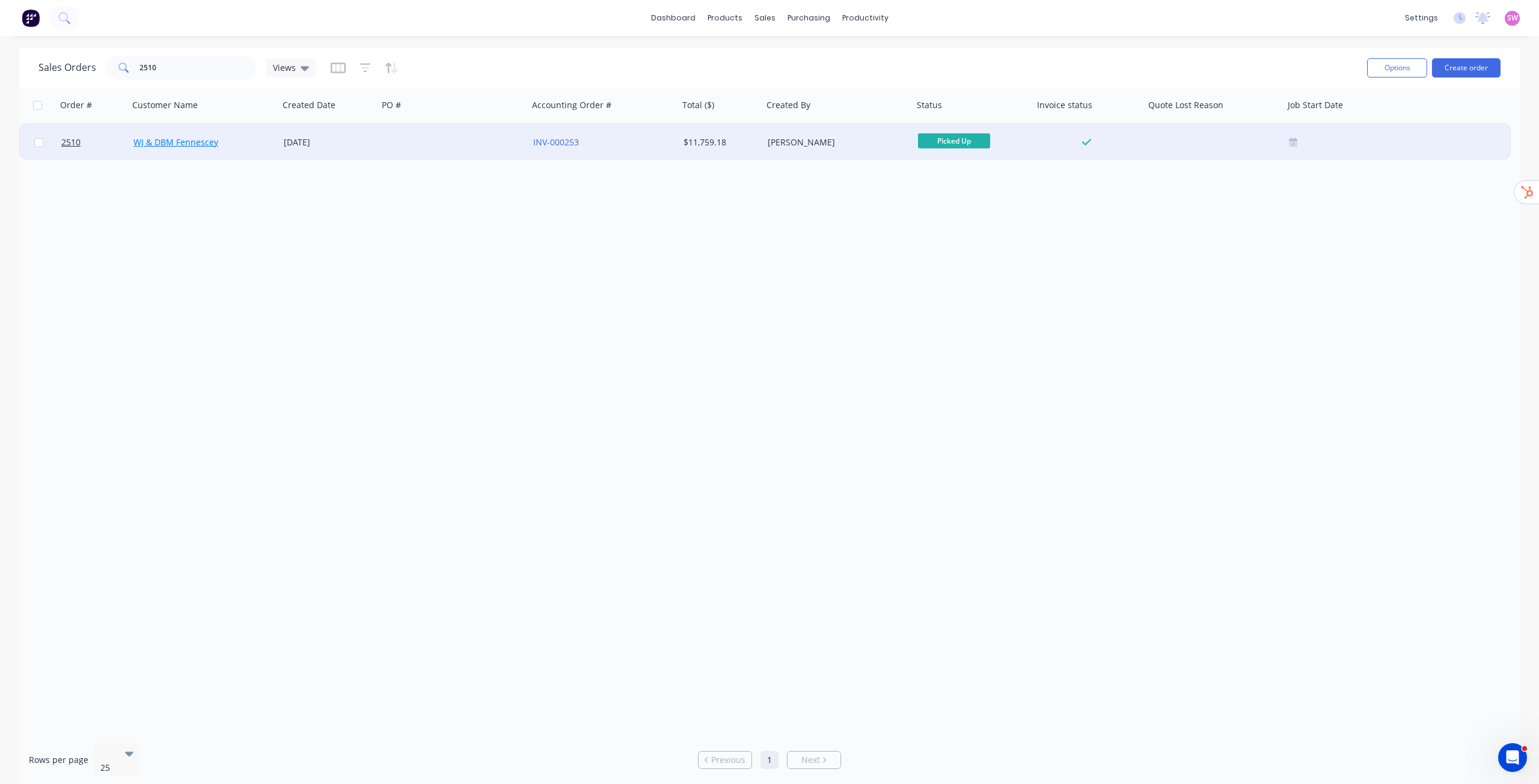
click at [180, 142] on link "WJ & DBM Fennescey" at bounding box center [176, 142] width 85 height 12
click at [473, 150] on div at bounding box center [454, 142] width 151 height 36
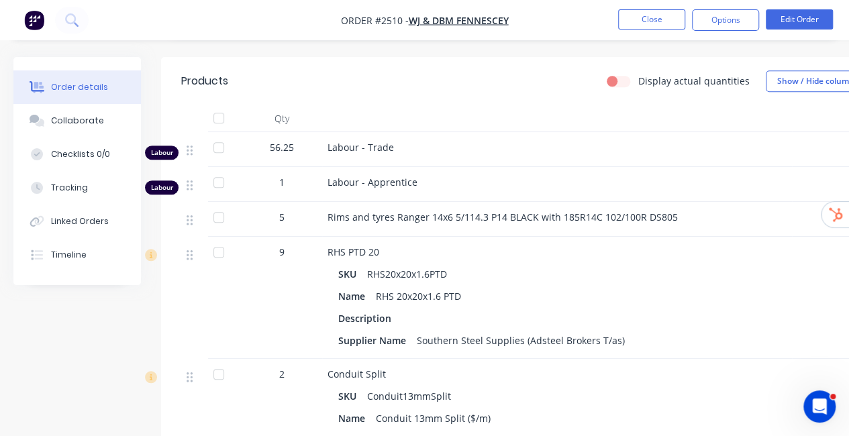
scroll to position [445, 0]
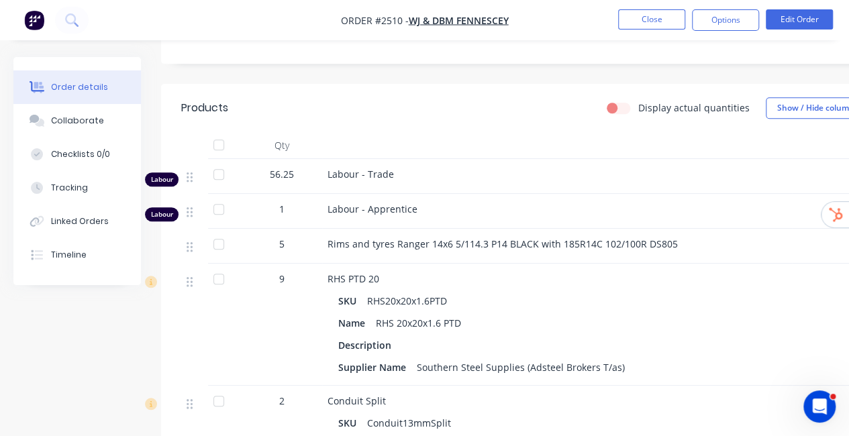
click at [450, 138] on div at bounding box center [557, 145] width 470 height 27
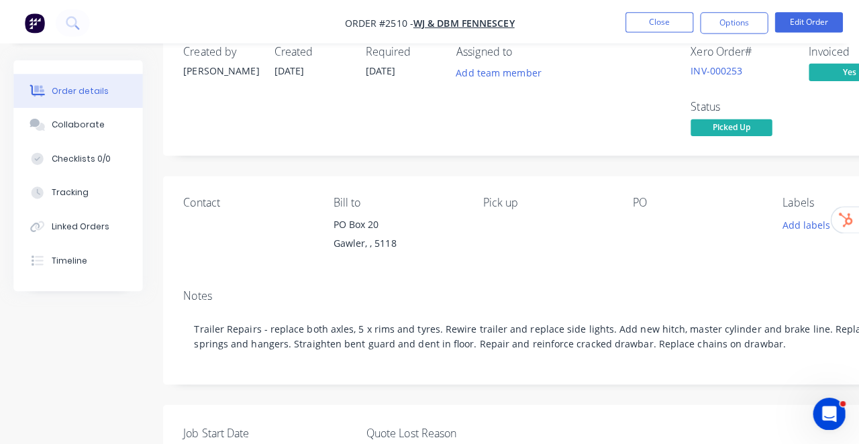
scroll to position [0, 0]
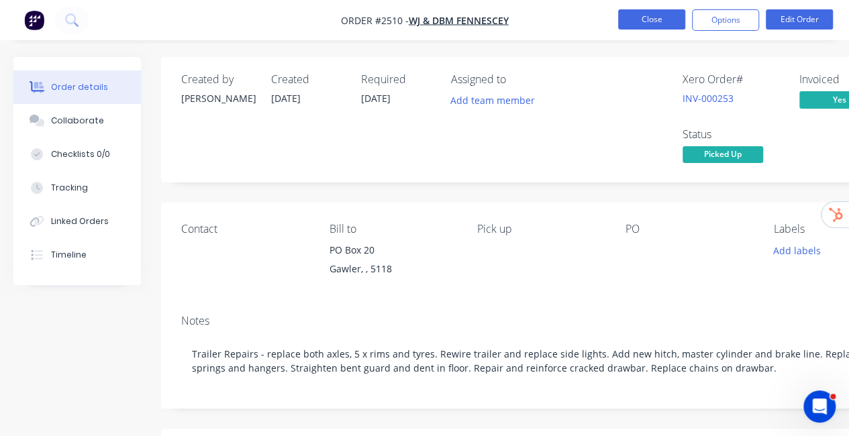
click at [651, 22] on button "Close" at bounding box center [651, 19] width 67 height 20
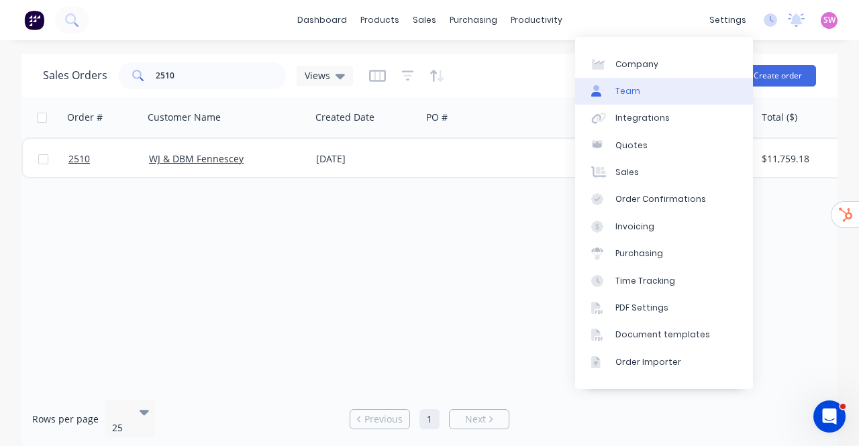
click at [643, 92] on link "Team" at bounding box center [664, 91] width 178 height 27
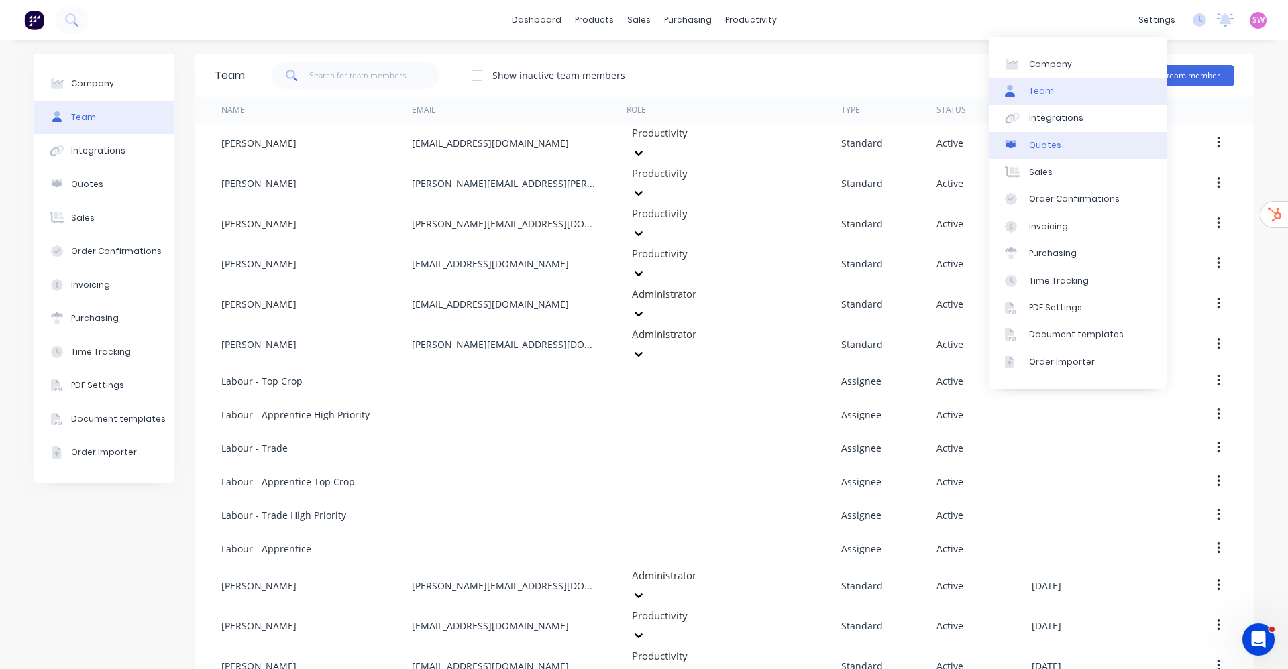
drag, startPoint x: 1062, startPoint y: 109, endPoint x: 1042, endPoint y: 152, distance: 46.8
click at [1061, 110] on link "Integrations" at bounding box center [1078, 118] width 178 height 27
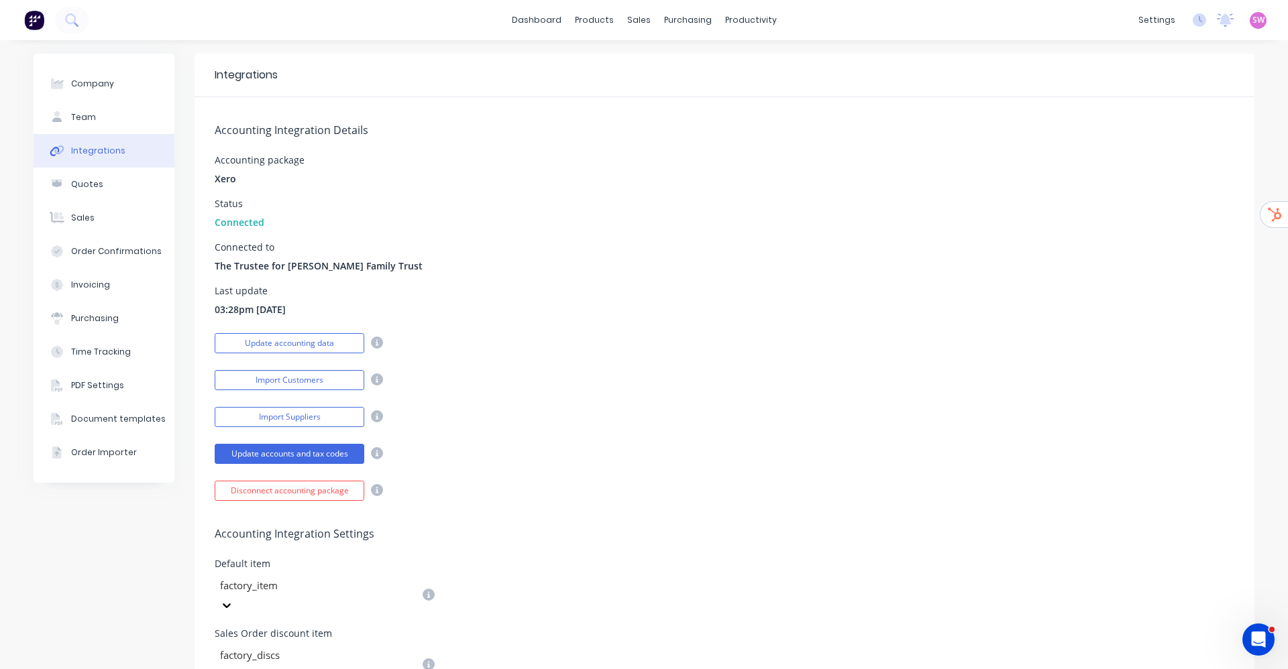
click at [523, 267] on div "Connected to The Trustee for Thamm Family Trust" at bounding box center [725, 258] width 1020 height 30
click at [294, 351] on button "Update accounting data" at bounding box center [290, 343] width 150 height 20
click at [611, 60] on div "Product Catalogue" at bounding box center [645, 64] width 83 height 12
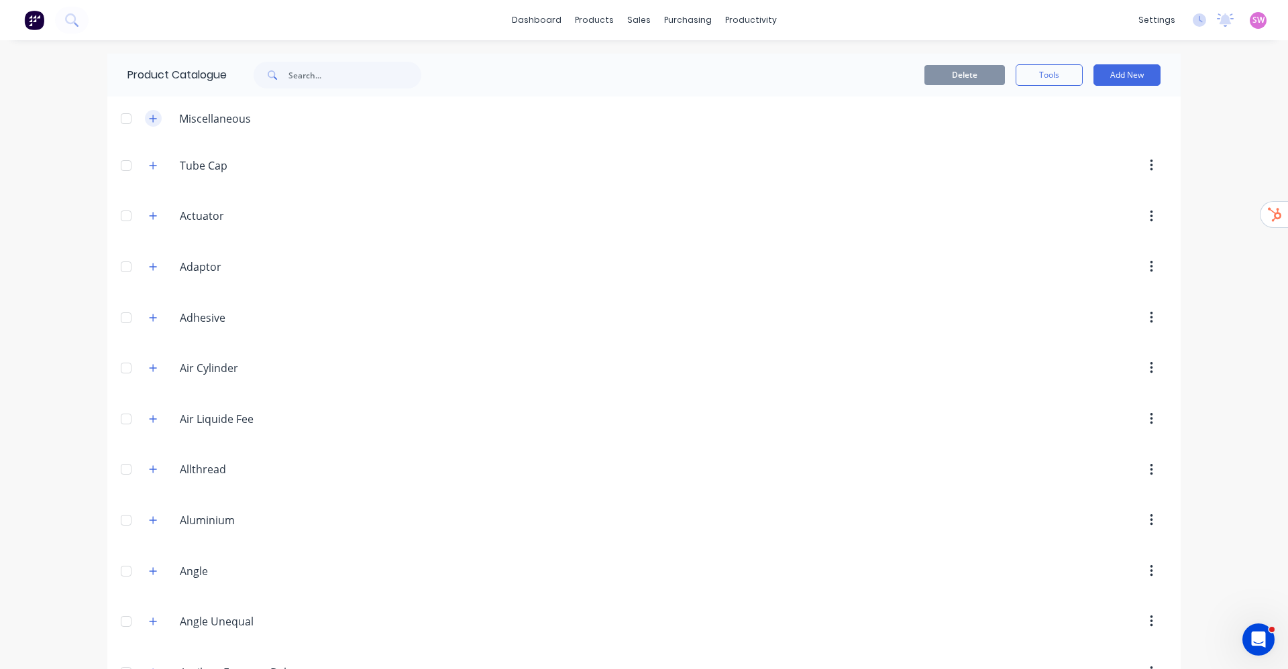
click at [150, 118] on button "button" at bounding box center [153, 118] width 17 height 17
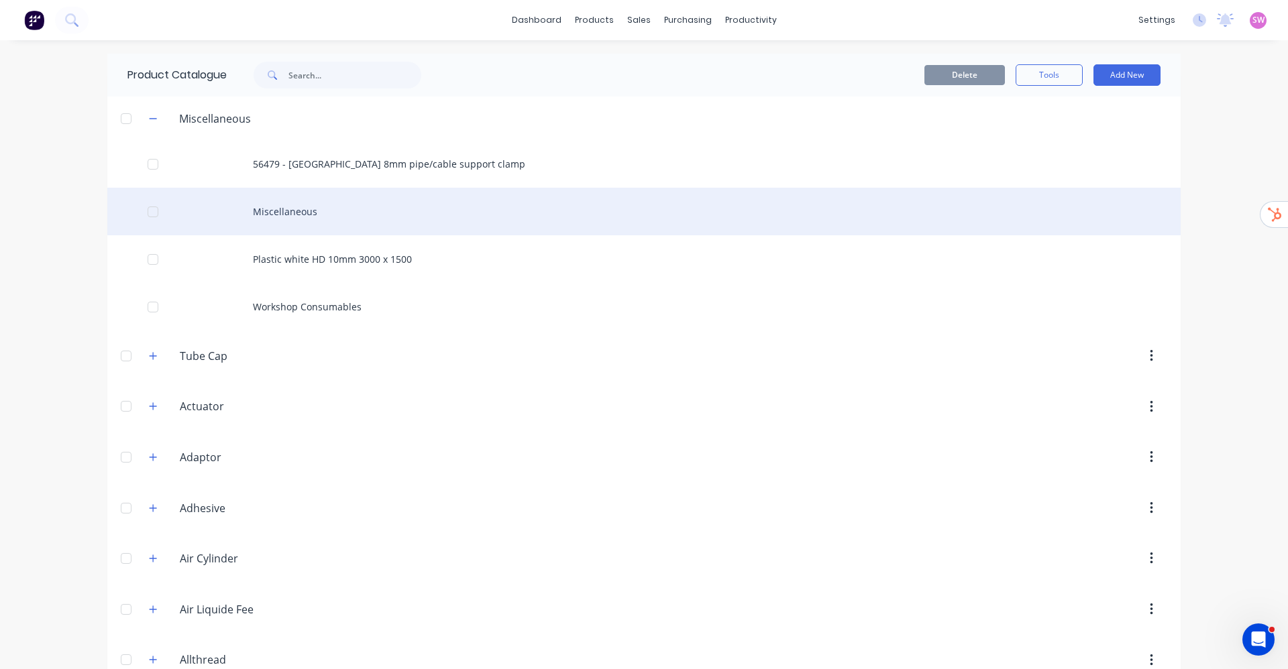
click at [301, 217] on div "Miscellaneous" at bounding box center [643, 212] width 1073 height 48
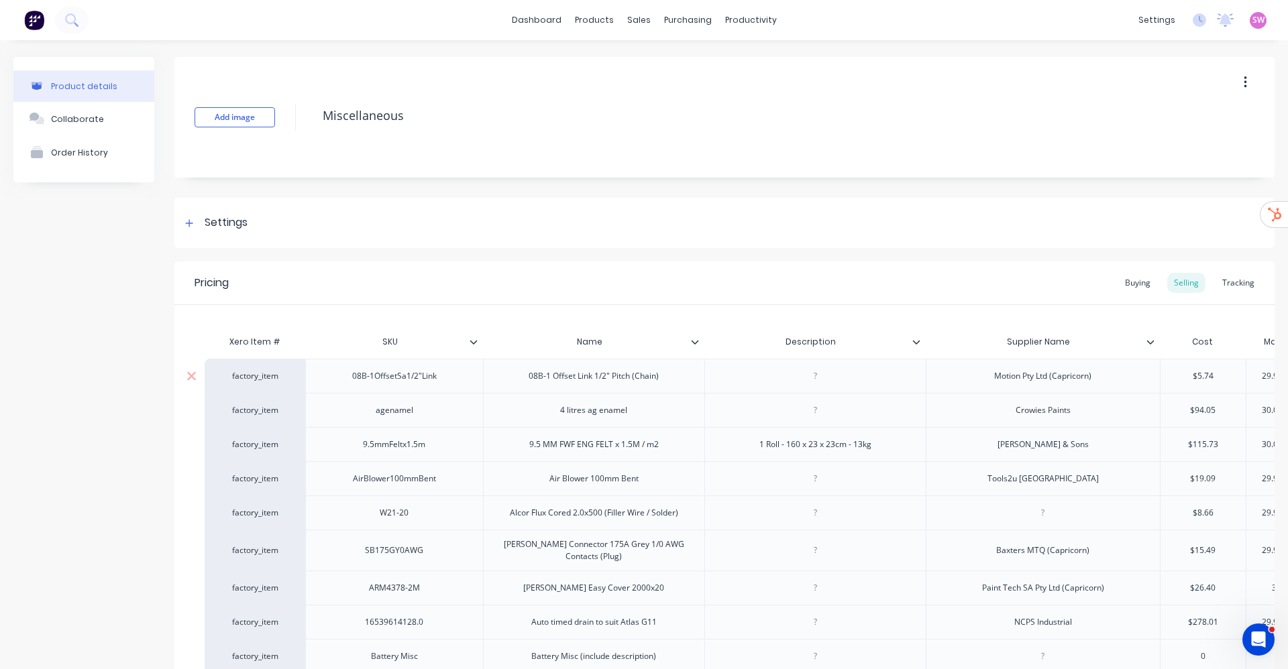
click at [258, 379] on div "factory_item" at bounding box center [255, 376] width 74 height 12
type input "4"
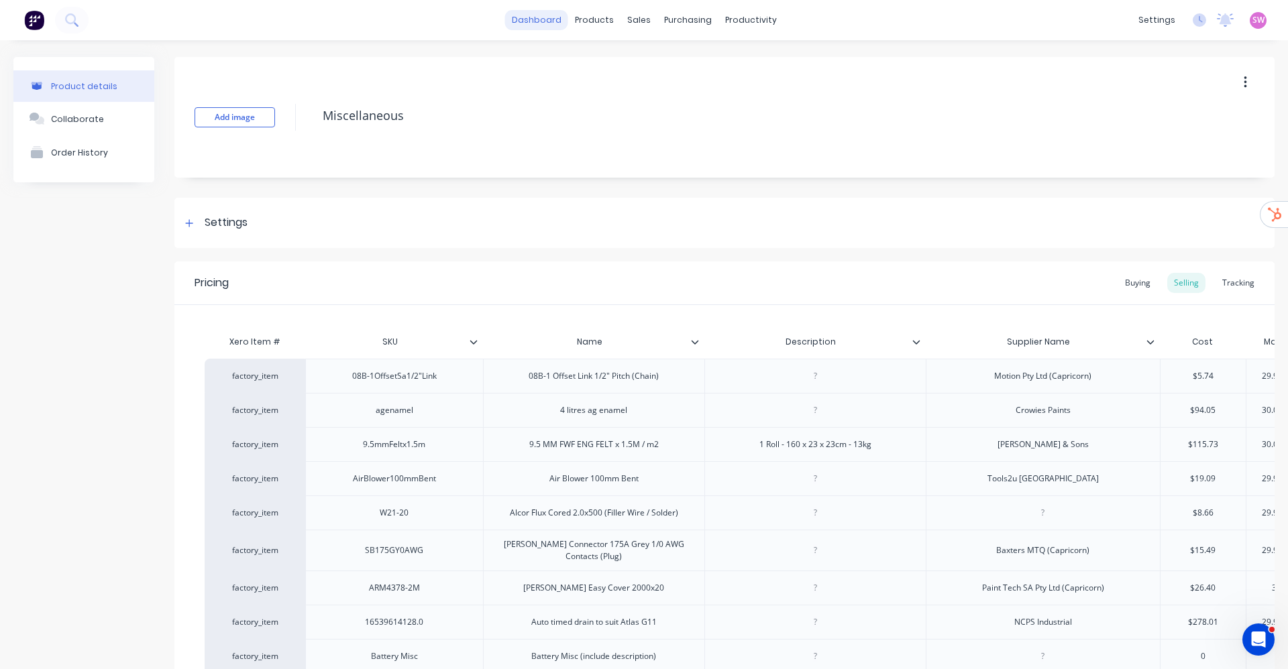
click at [541, 16] on link "dashboard" at bounding box center [536, 20] width 63 height 20
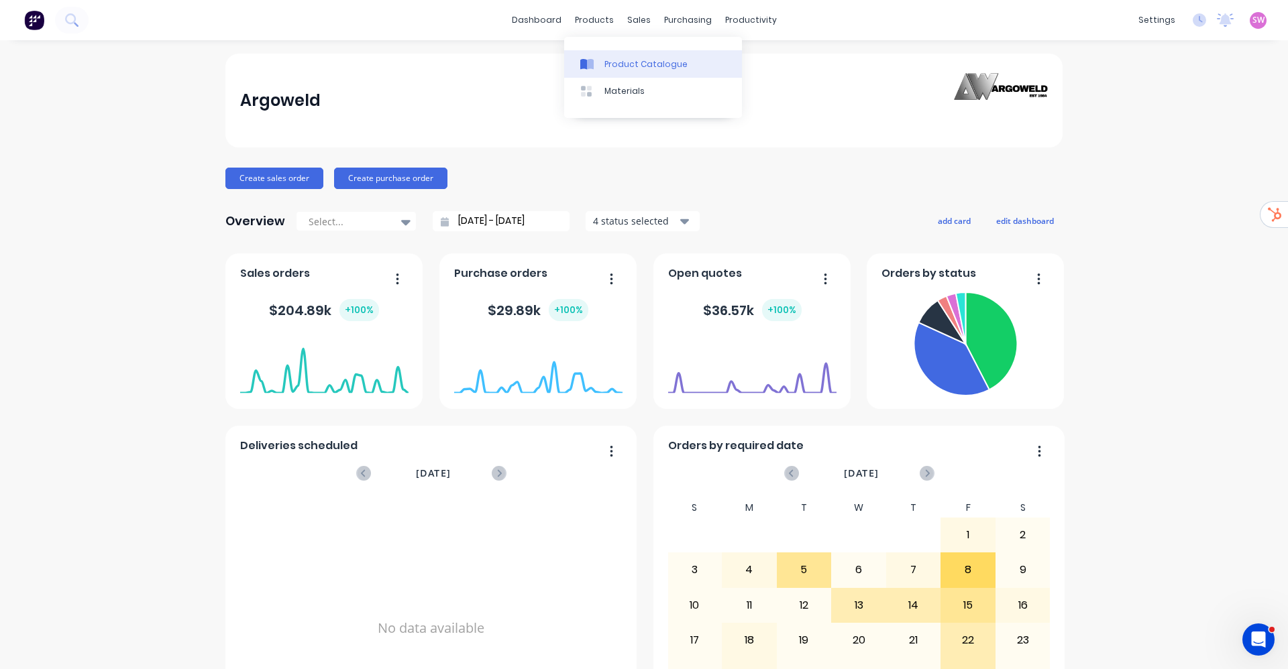
click at [608, 54] on link "Product Catalogue" at bounding box center [653, 63] width 178 height 27
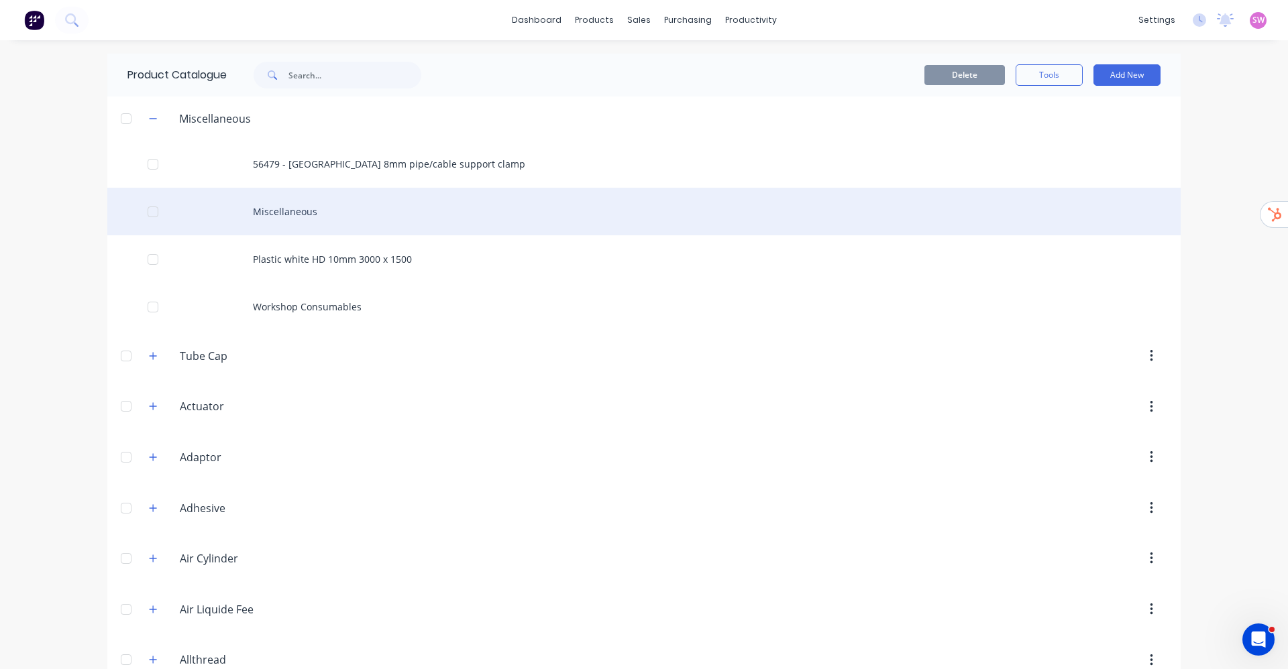
click at [289, 206] on div "Miscellaneous" at bounding box center [643, 212] width 1073 height 48
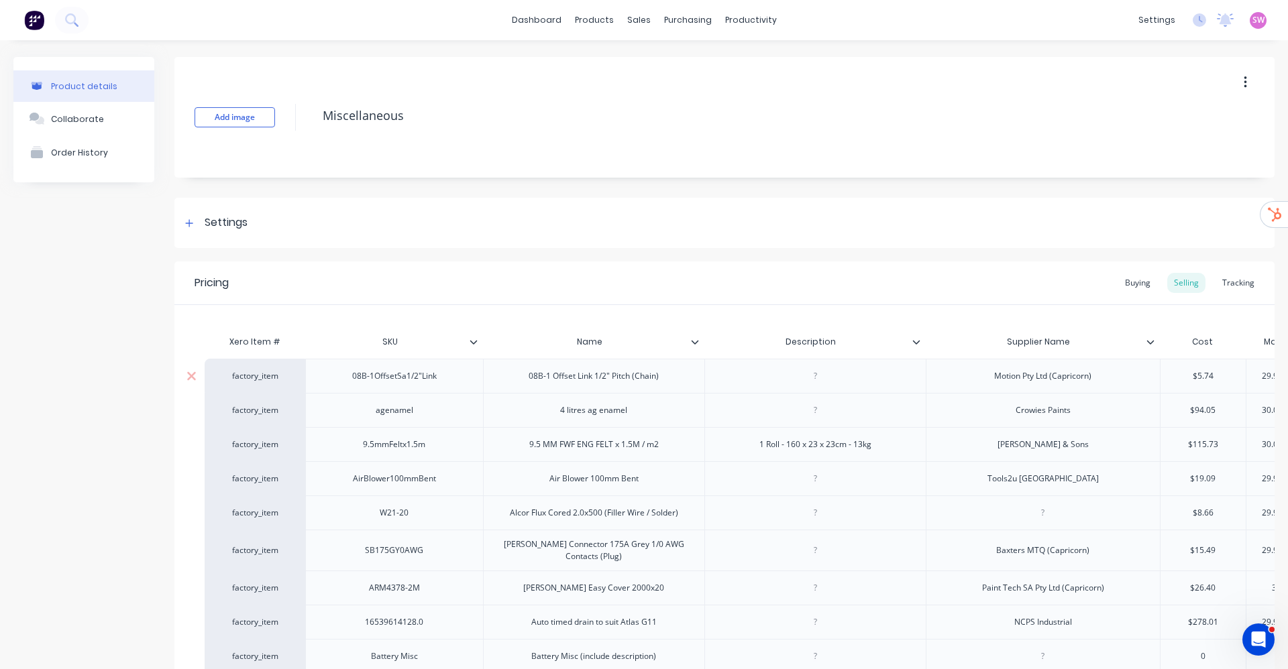
click at [276, 380] on div "factory_item" at bounding box center [255, 376] width 74 height 12
click at [248, 376] on div "factory_item" at bounding box center [255, 376] width 74 height 12
type input "41000a"
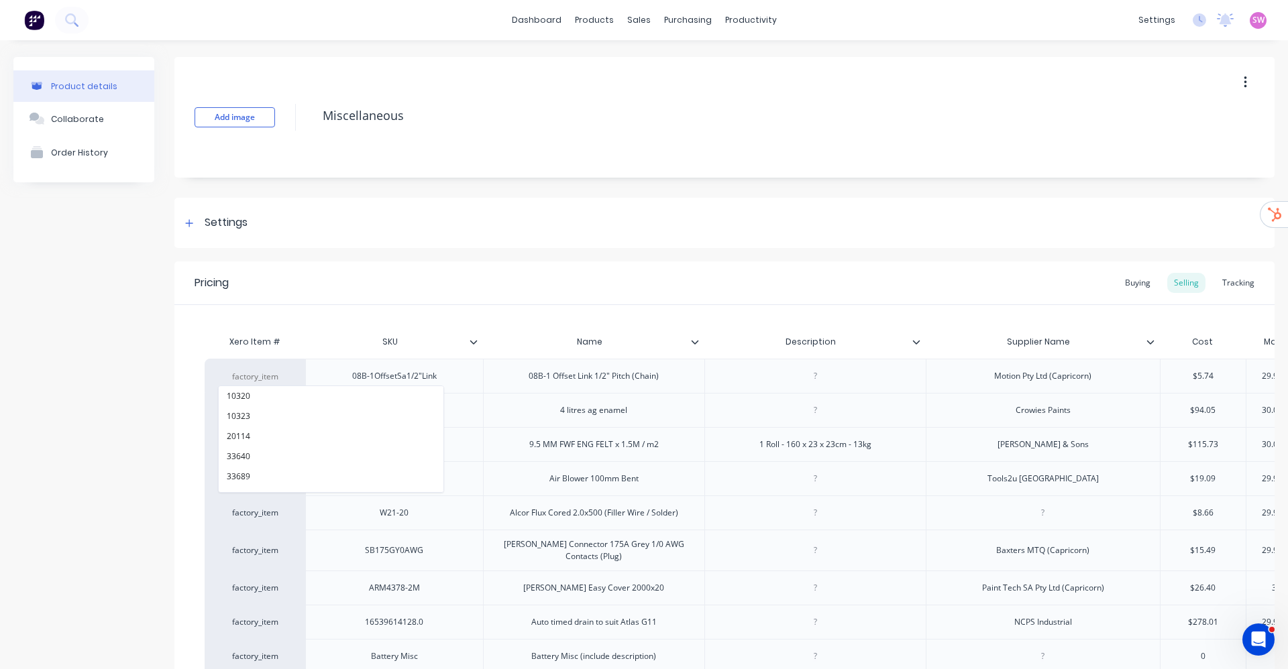
click at [468, 275] on div "Pricing Buying Selling Tracking" at bounding box center [724, 284] width 1100 height 44
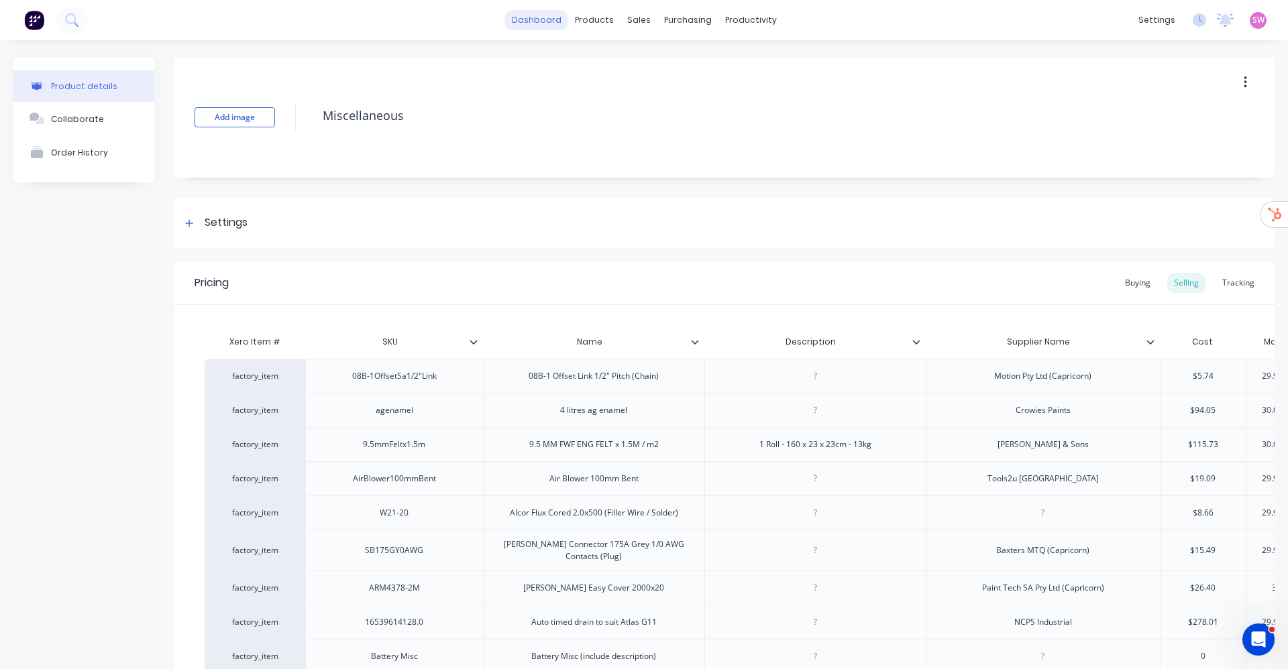
drag, startPoint x: 549, startPoint y: 20, endPoint x: 537, endPoint y: 26, distance: 12.9
click at [537, 26] on link "dashboard" at bounding box center [536, 20] width 63 height 20
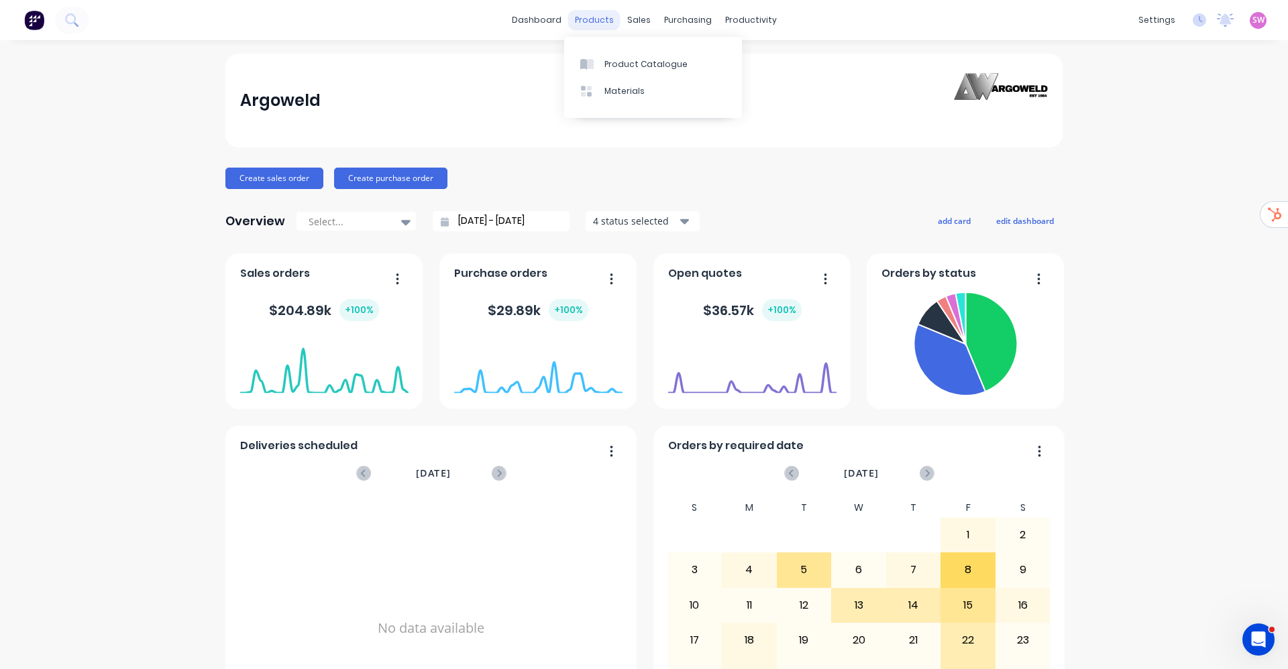
click at [584, 15] on div "products" at bounding box center [594, 20] width 52 height 20
click at [604, 50] on link "Product Catalogue" at bounding box center [653, 63] width 178 height 27
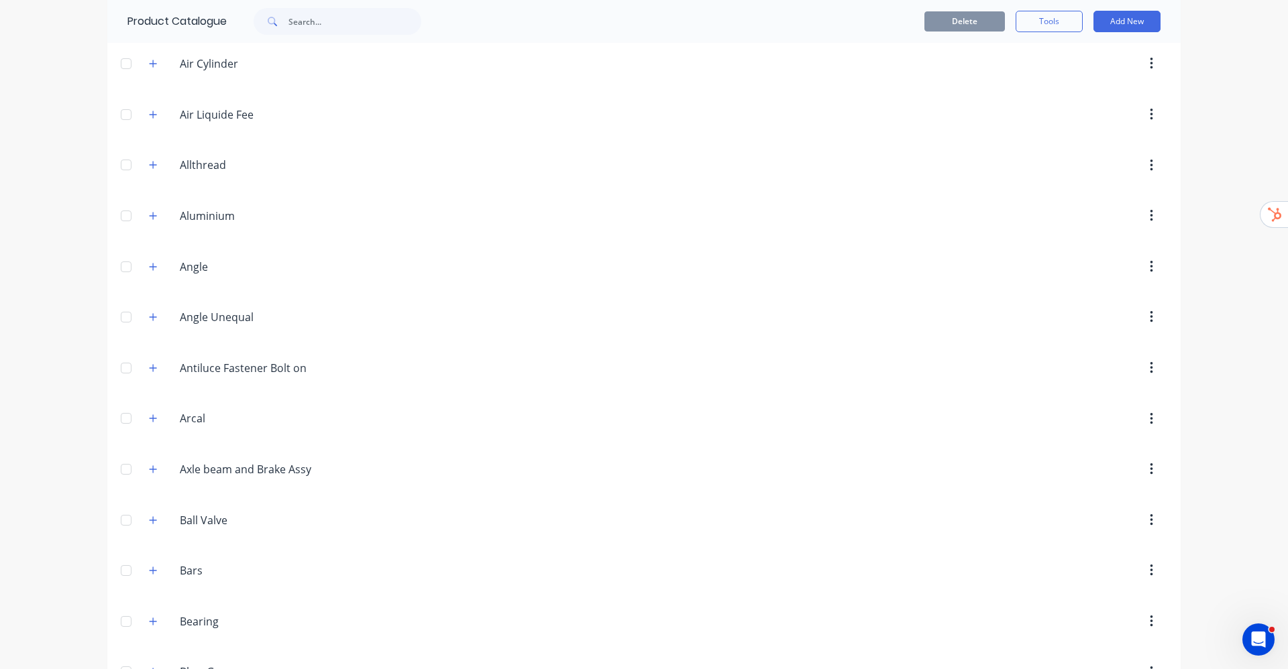
scroll to position [503, 0]
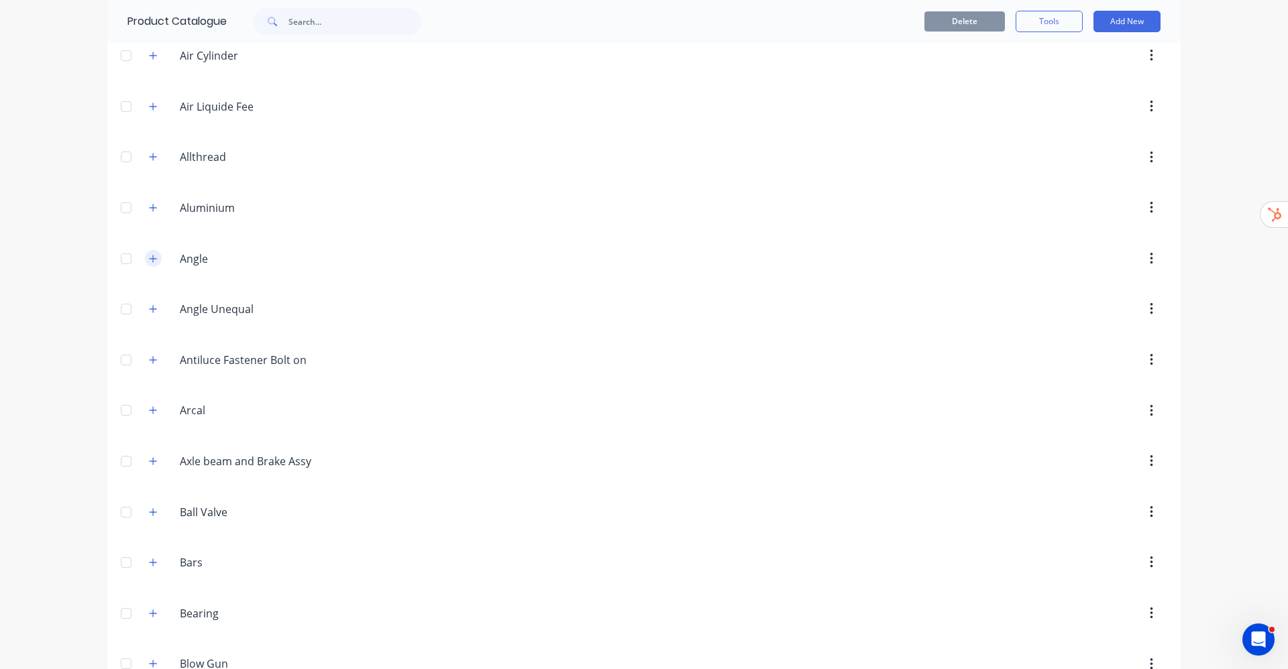
click at [150, 261] on icon "button" at bounding box center [153, 258] width 8 height 9
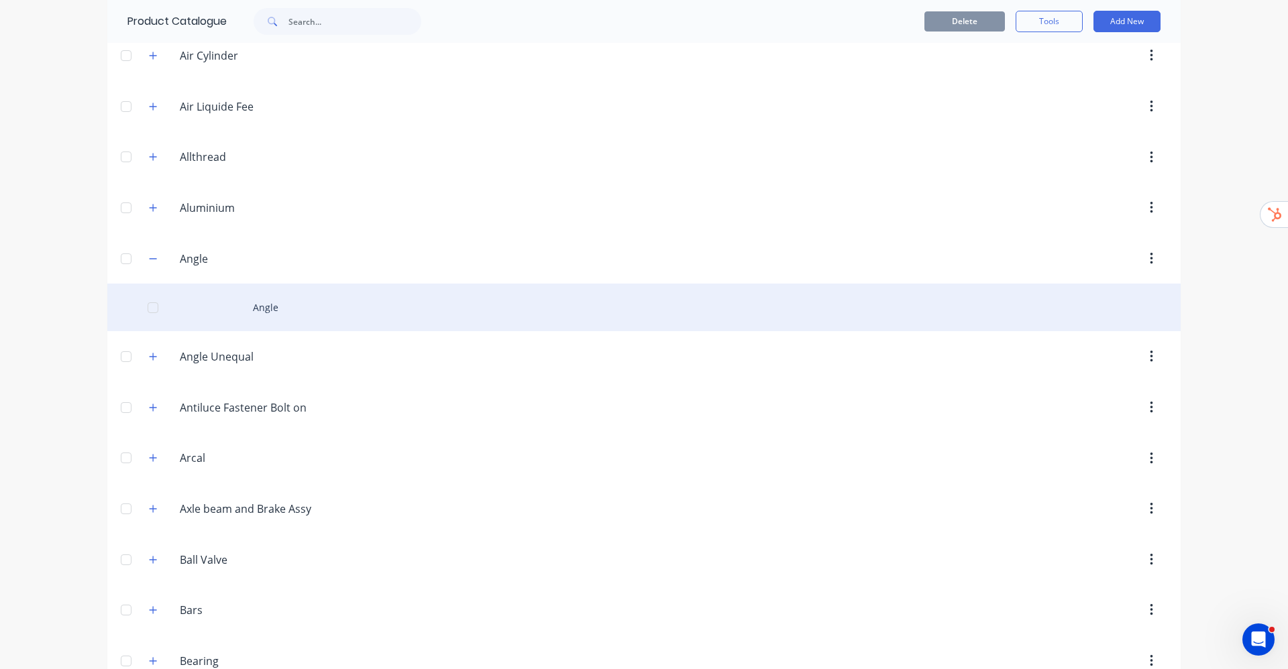
click at [263, 316] on div "Angle" at bounding box center [643, 308] width 1073 height 48
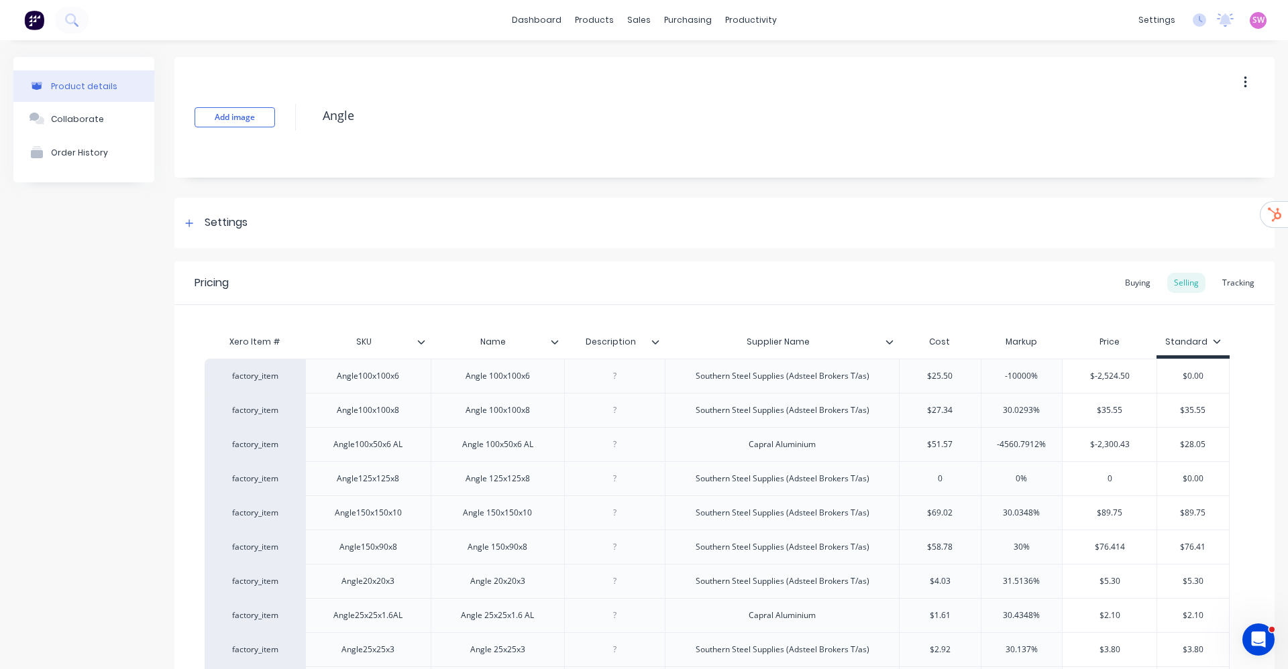
click at [1128, 281] on div "Buying" at bounding box center [1137, 283] width 39 height 20
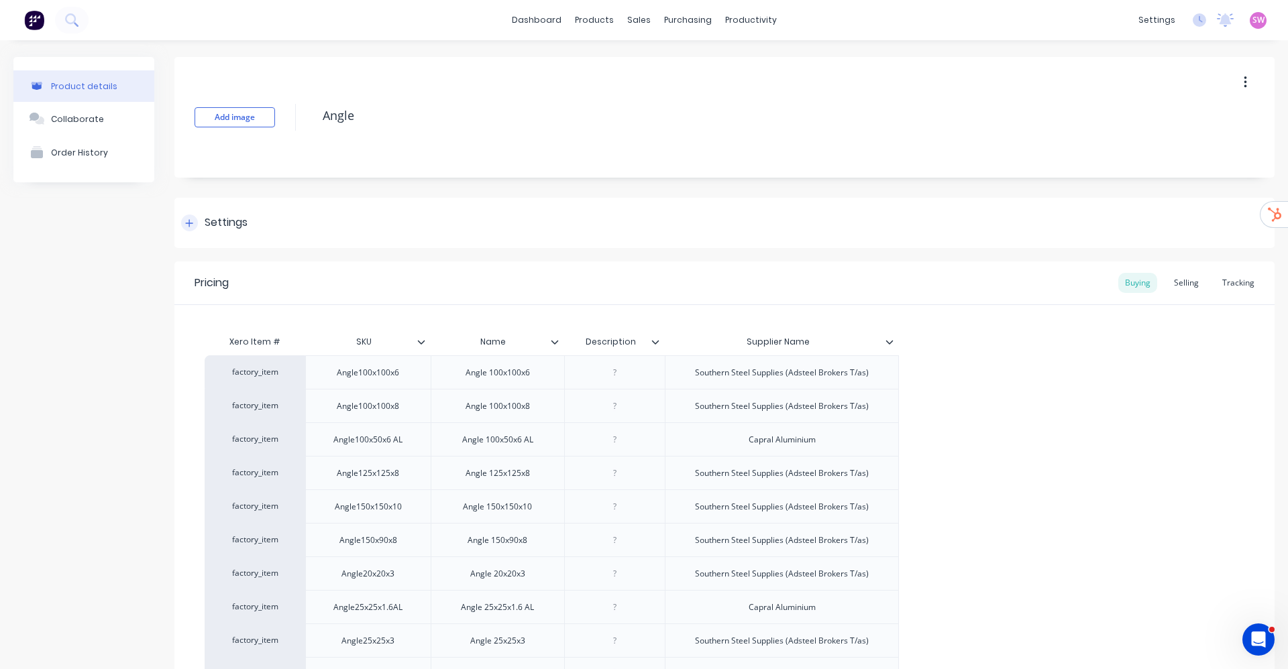
click at [191, 219] on icon at bounding box center [189, 223] width 8 height 9
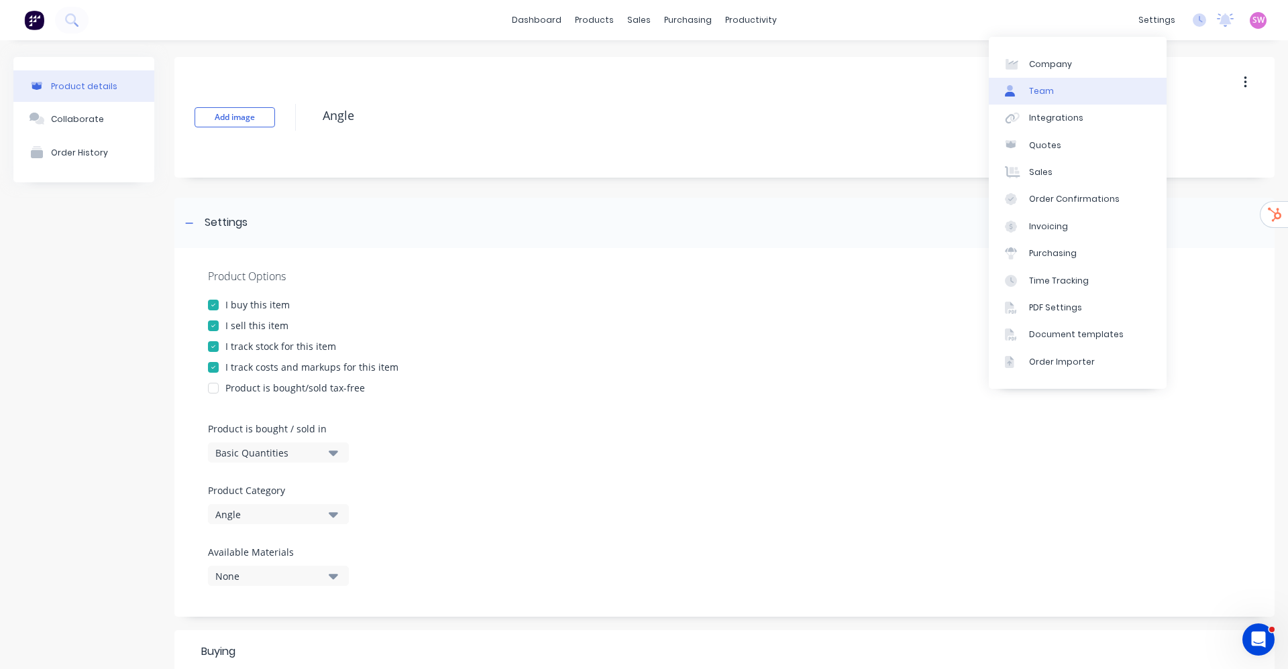
click at [1091, 93] on link "Team" at bounding box center [1078, 91] width 178 height 27
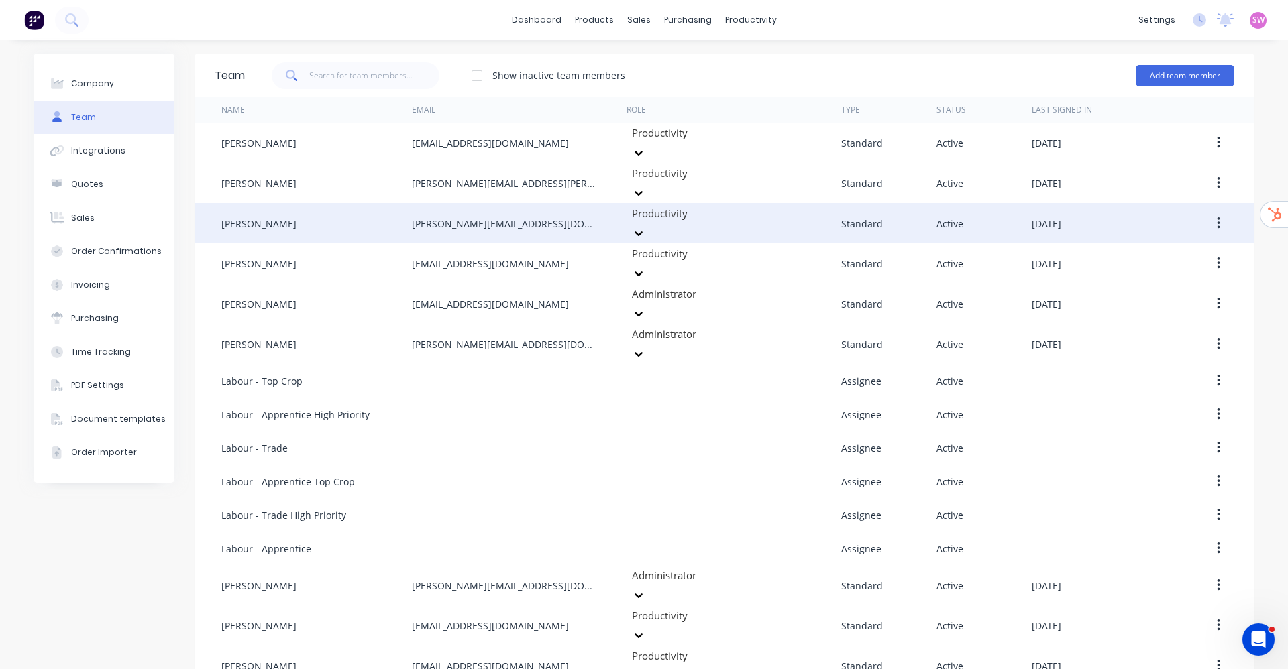
click at [1217, 216] on icon "button" at bounding box center [1218, 223] width 3 height 15
click at [1142, 249] on div "Edit" at bounding box center [1170, 258] width 103 height 19
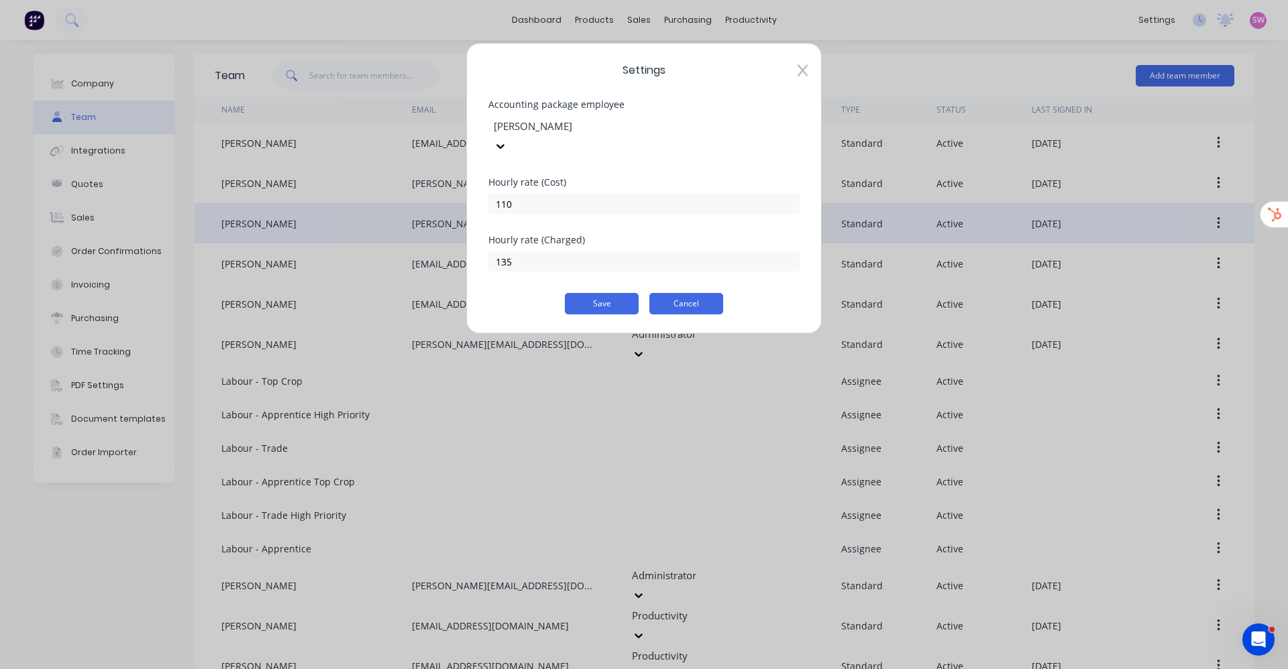
click at [709, 293] on button "Cancel" at bounding box center [686, 303] width 74 height 21
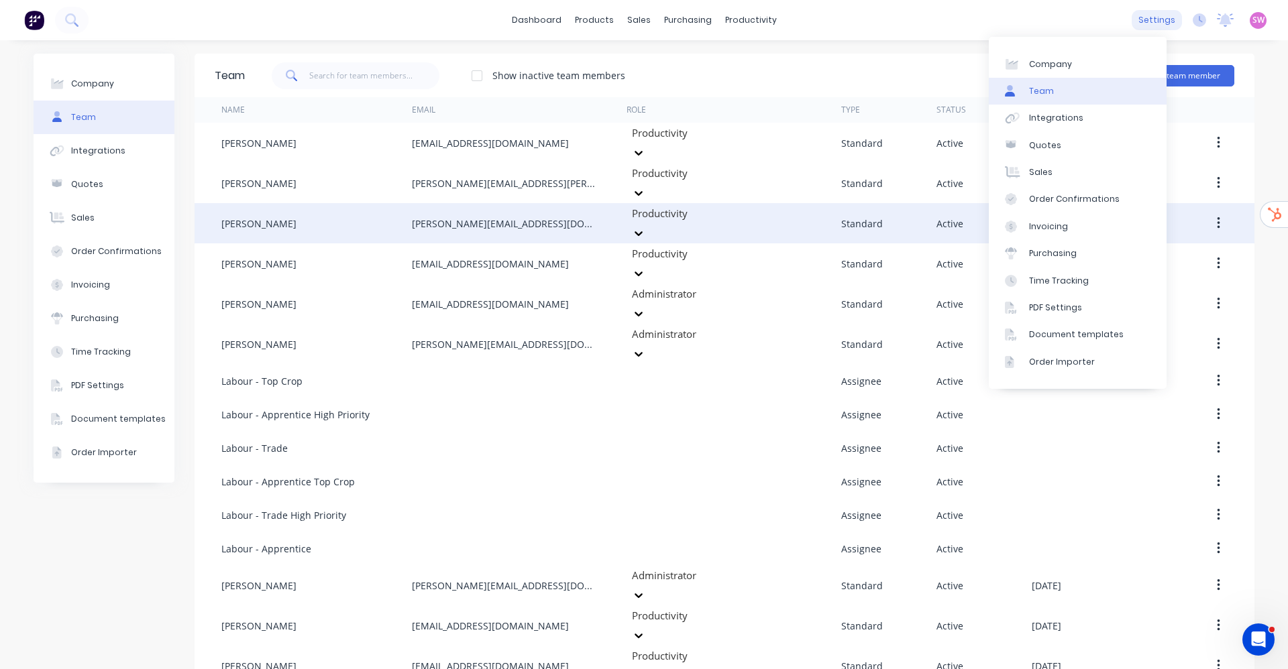
click at [1149, 25] on div "settings" at bounding box center [1157, 20] width 50 height 20
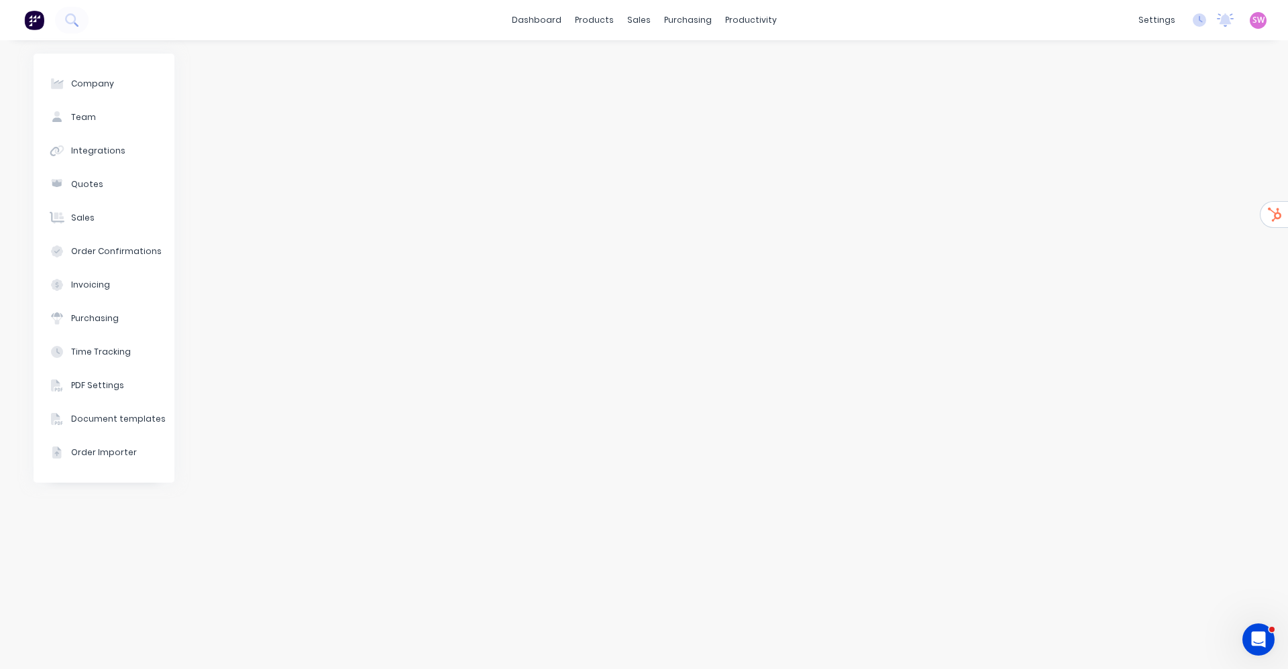
click at [1260, 21] on span "SW" at bounding box center [1258, 20] width 12 height 12
click at [1153, 173] on div "Sign out" at bounding box center [1144, 168] width 36 height 12
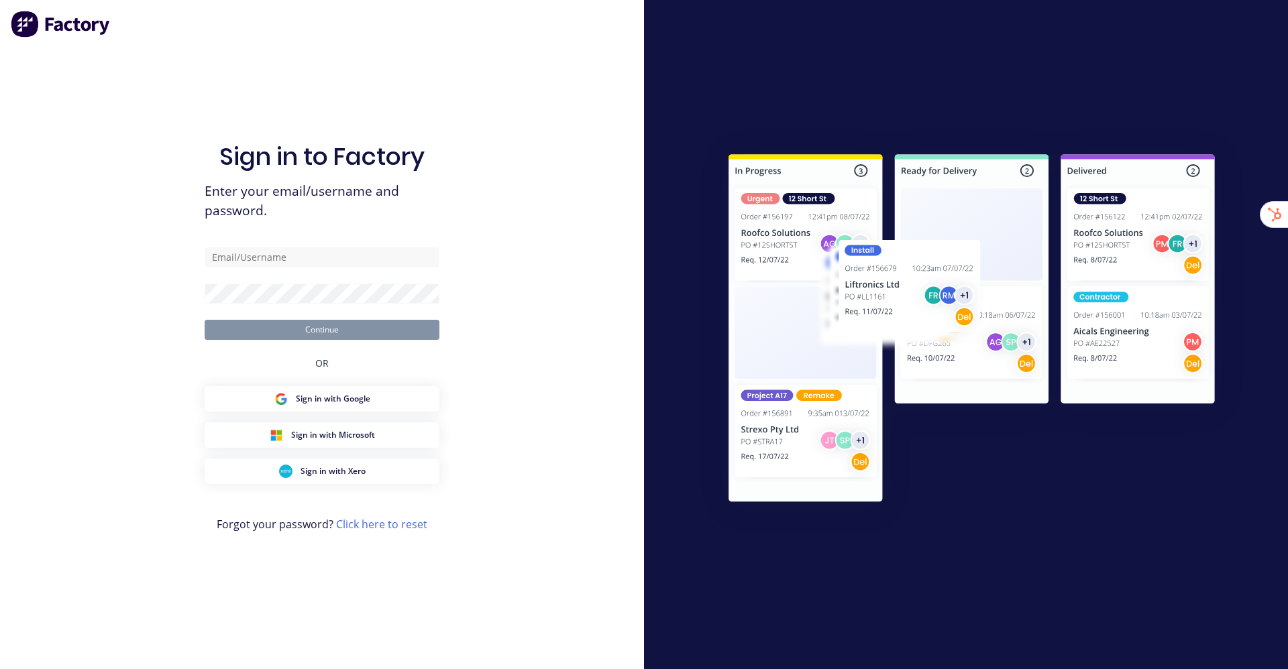
type input "[EMAIL_ADDRESS][DOMAIN_NAME]"
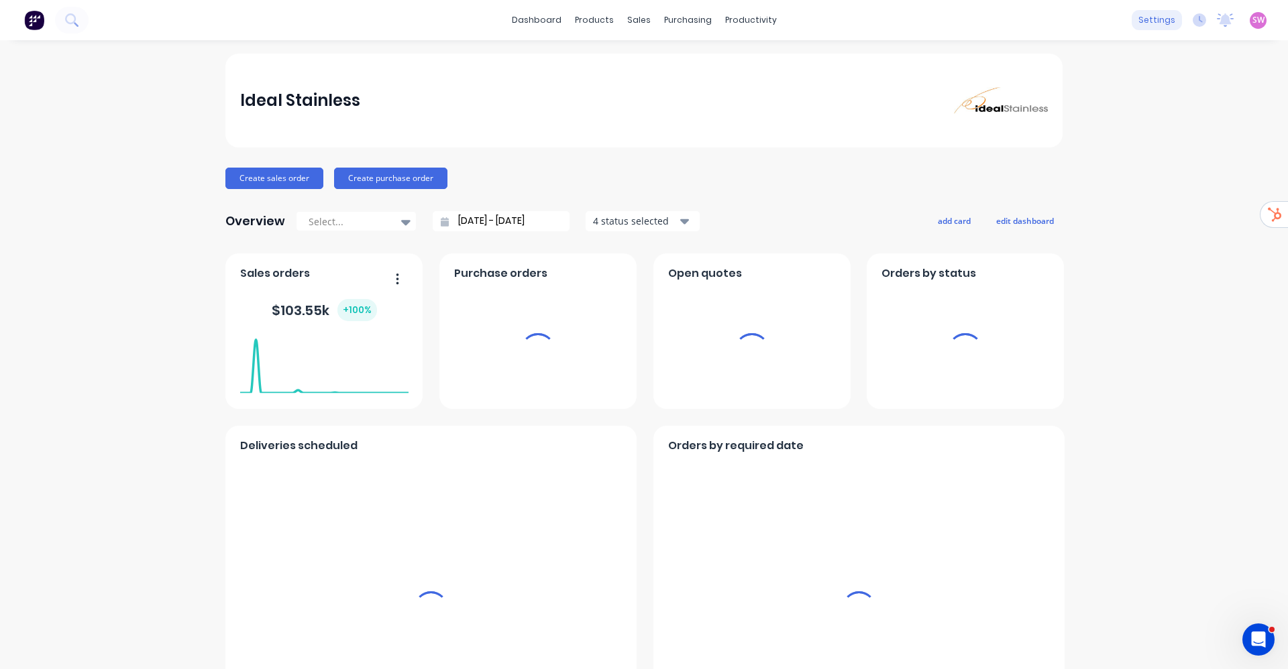
click at [1140, 21] on div "settings" at bounding box center [1157, 20] width 50 height 20
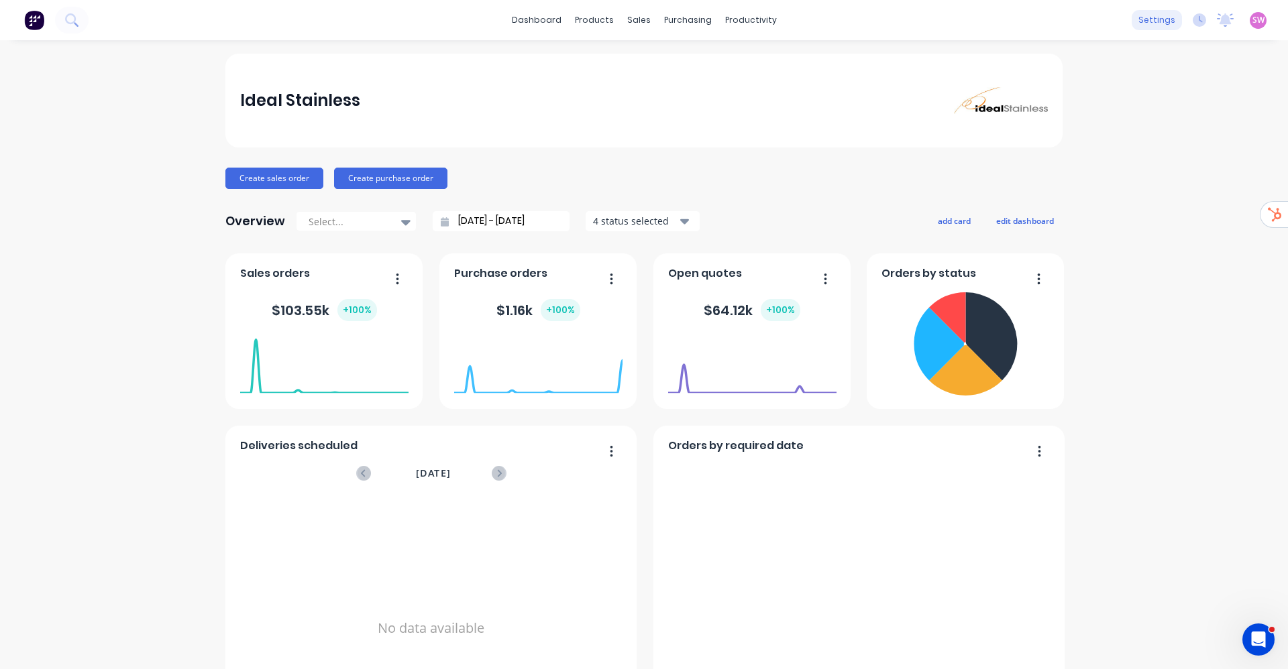
click at [1152, 19] on div "settings" at bounding box center [1157, 20] width 50 height 20
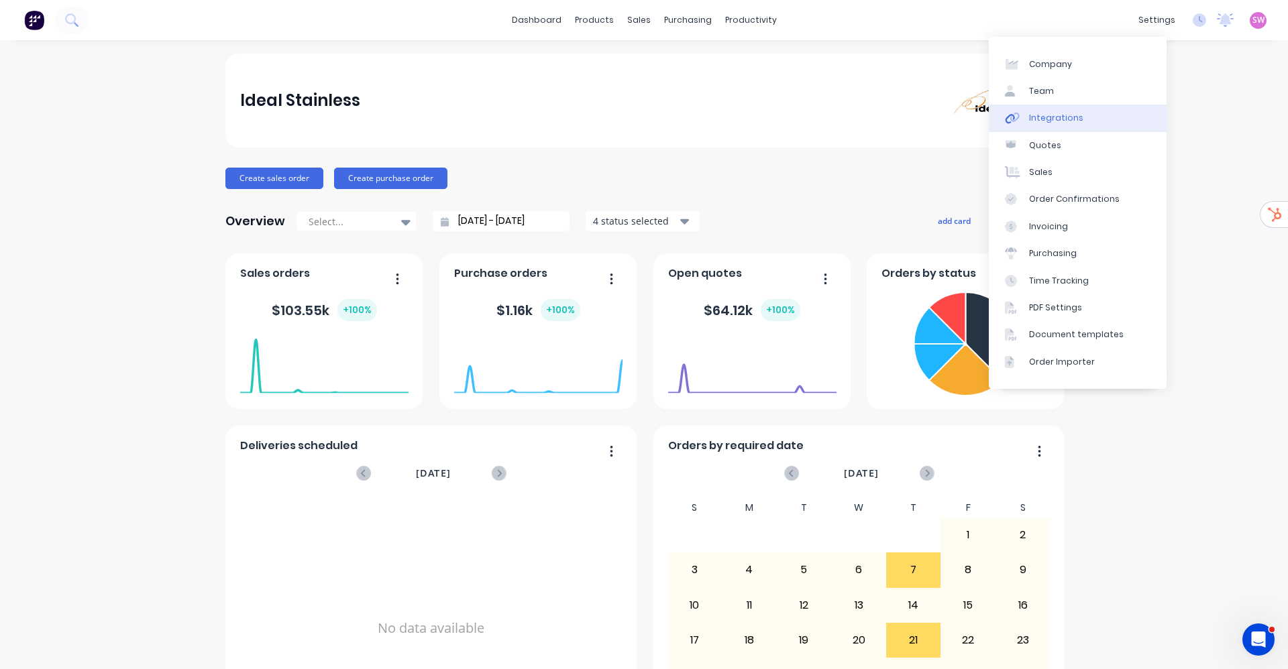
click at [1072, 123] on div "Integrations" at bounding box center [1056, 118] width 54 height 12
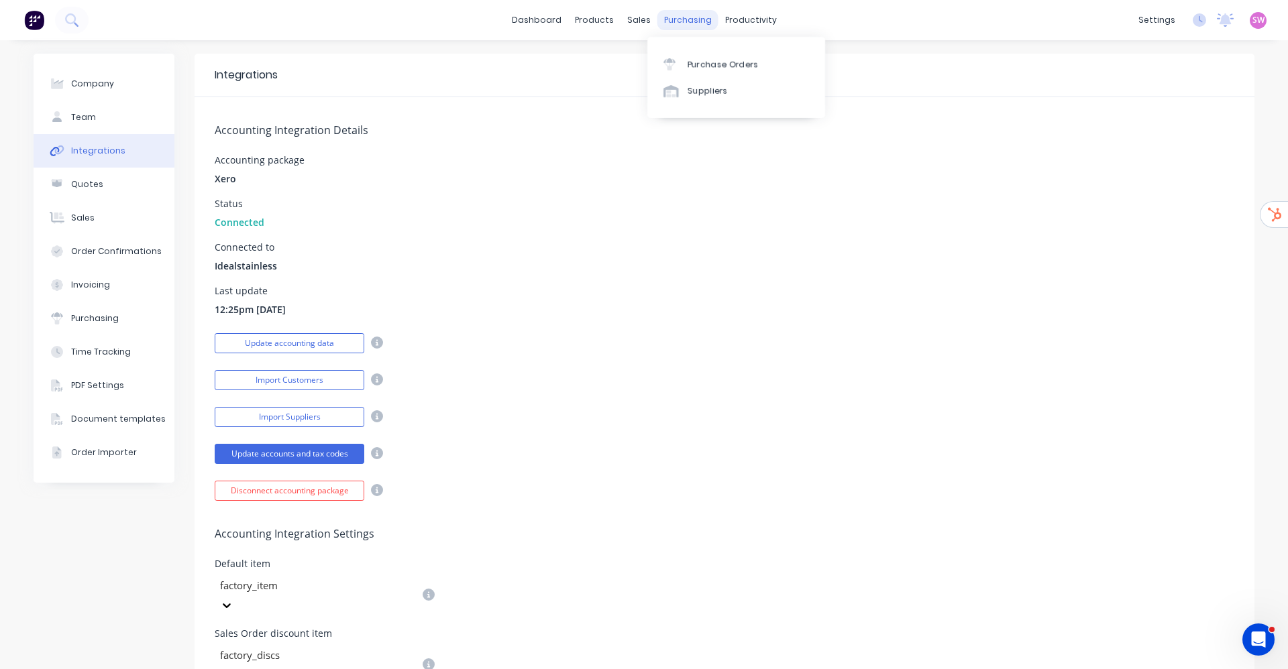
click at [664, 21] on div "purchasing" at bounding box center [687, 20] width 61 height 20
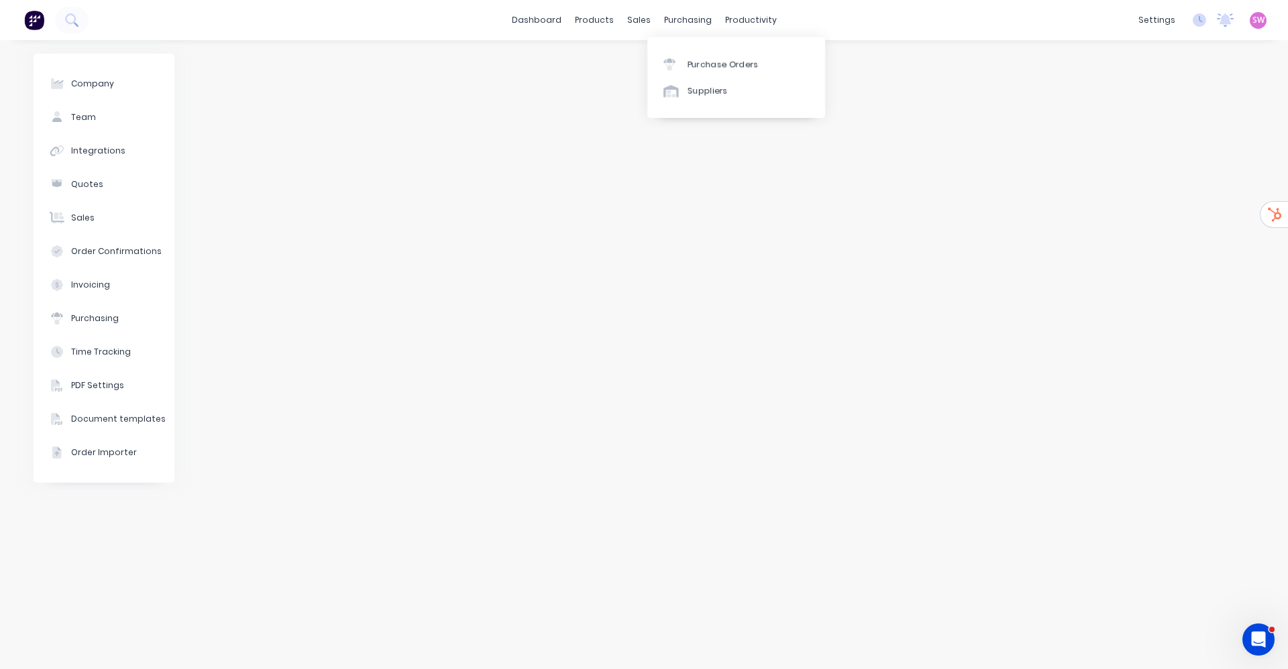
click at [699, 50] on link "Purchase Orders" at bounding box center [736, 63] width 178 height 27
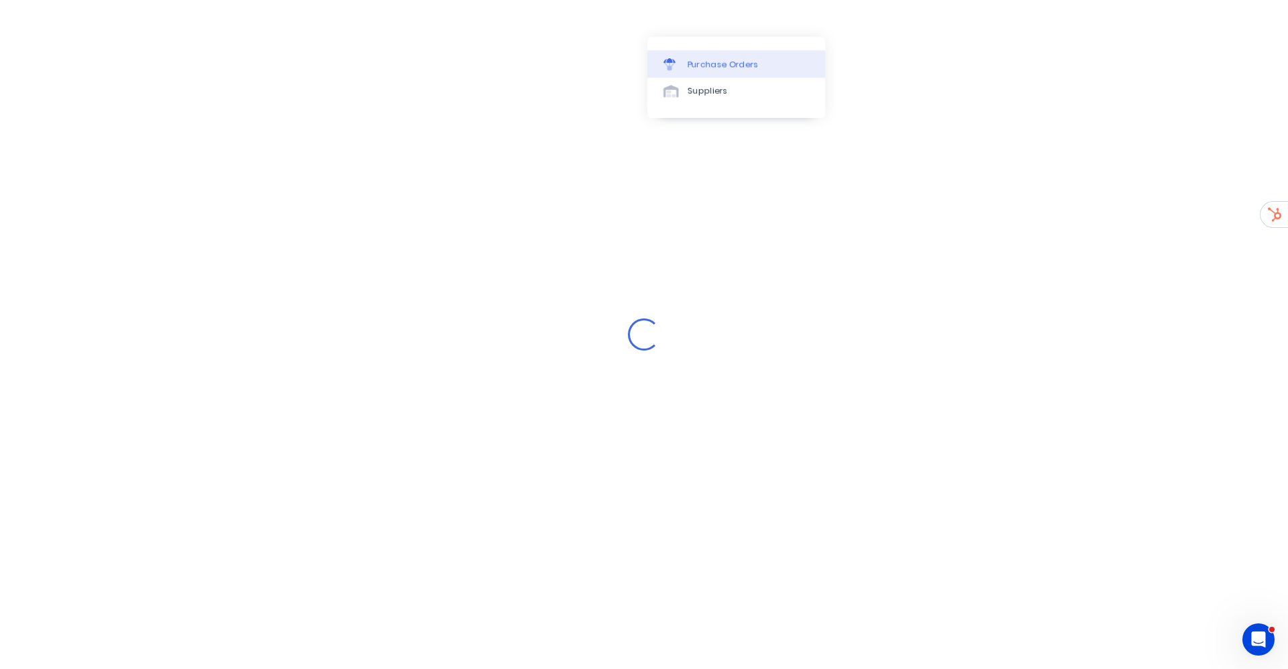
click at [702, 58] on div "Purchase Orders" at bounding box center [723, 64] width 71 height 12
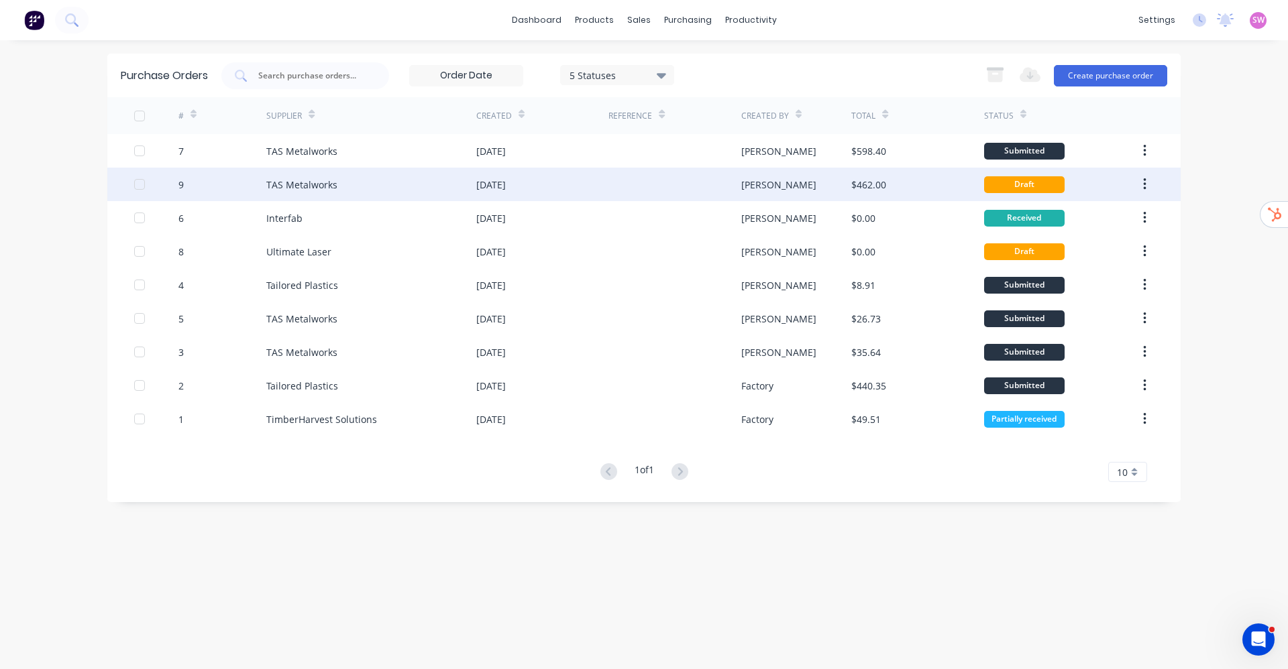
click at [685, 190] on div at bounding box center [674, 185] width 132 height 34
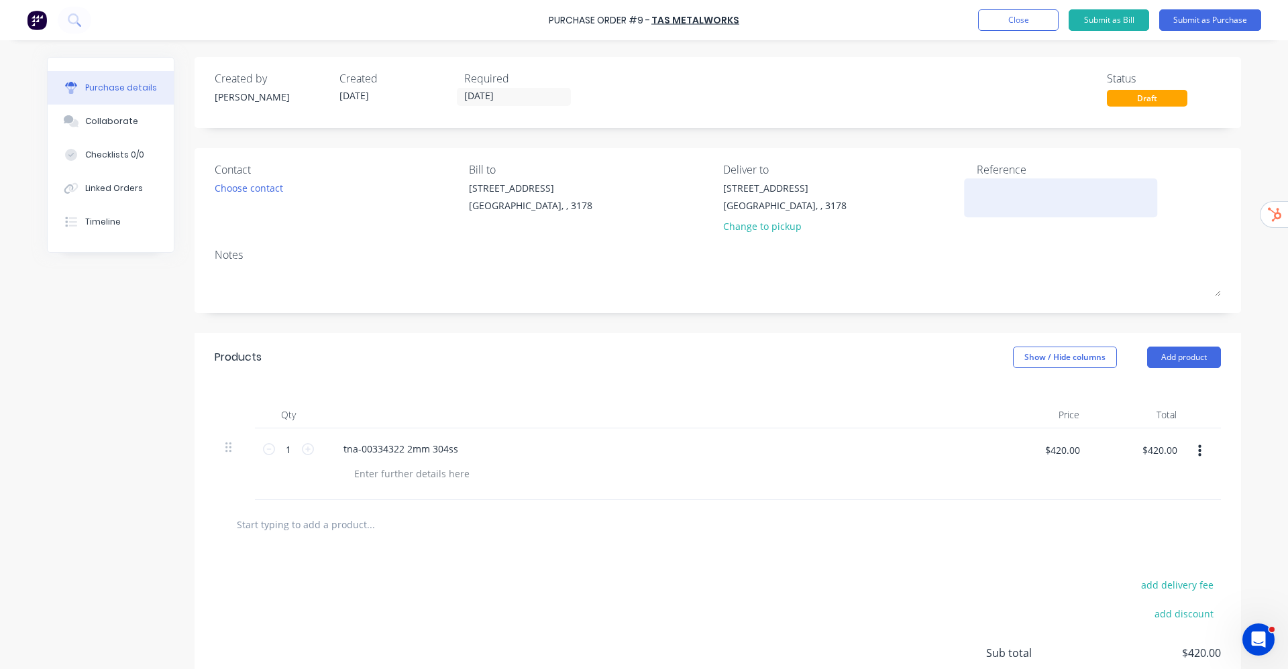
click at [991, 191] on textarea at bounding box center [1061, 196] width 168 height 30
click at [996, 21] on button "Close" at bounding box center [1018, 19] width 80 height 21
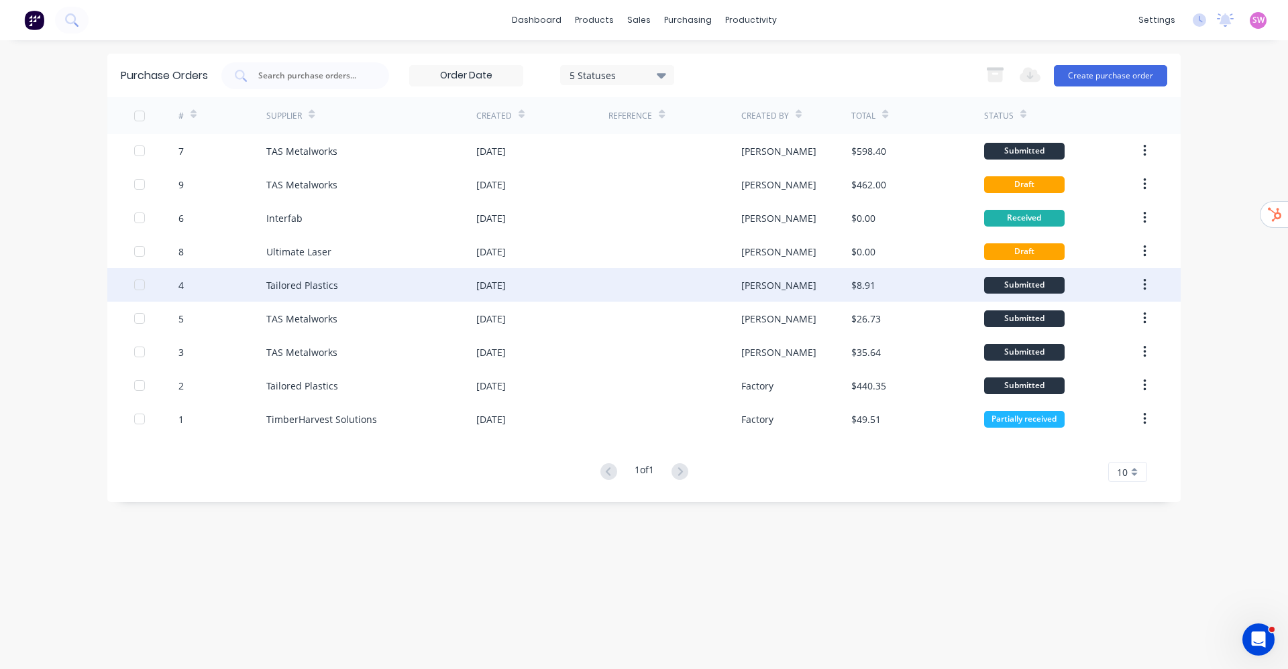
click at [926, 286] on div "$8.91" at bounding box center [917, 285] width 132 height 34
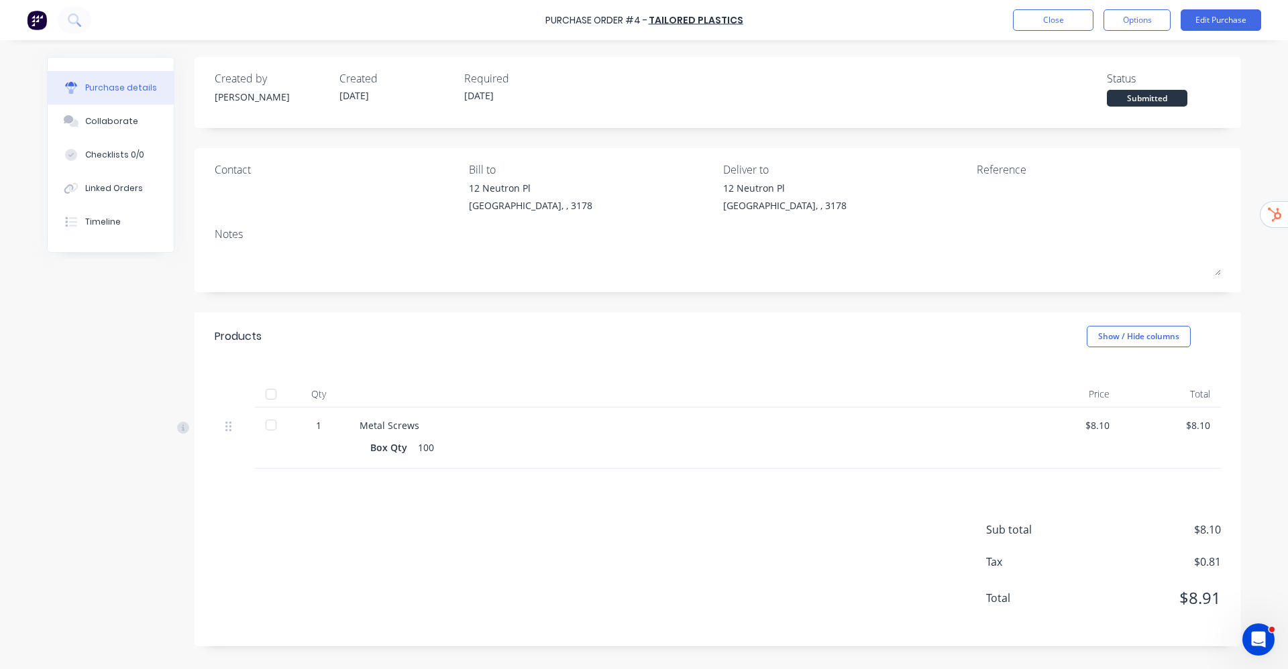
click at [977, 189] on div at bounding box center [1061, 198] width 168 height 34
click at [983, 186] on div at bounding box center [1061, 198] width 168 height 34
click at [1055, 17] on button "Close" at bounding box center [1053, 19] width 80 height 21
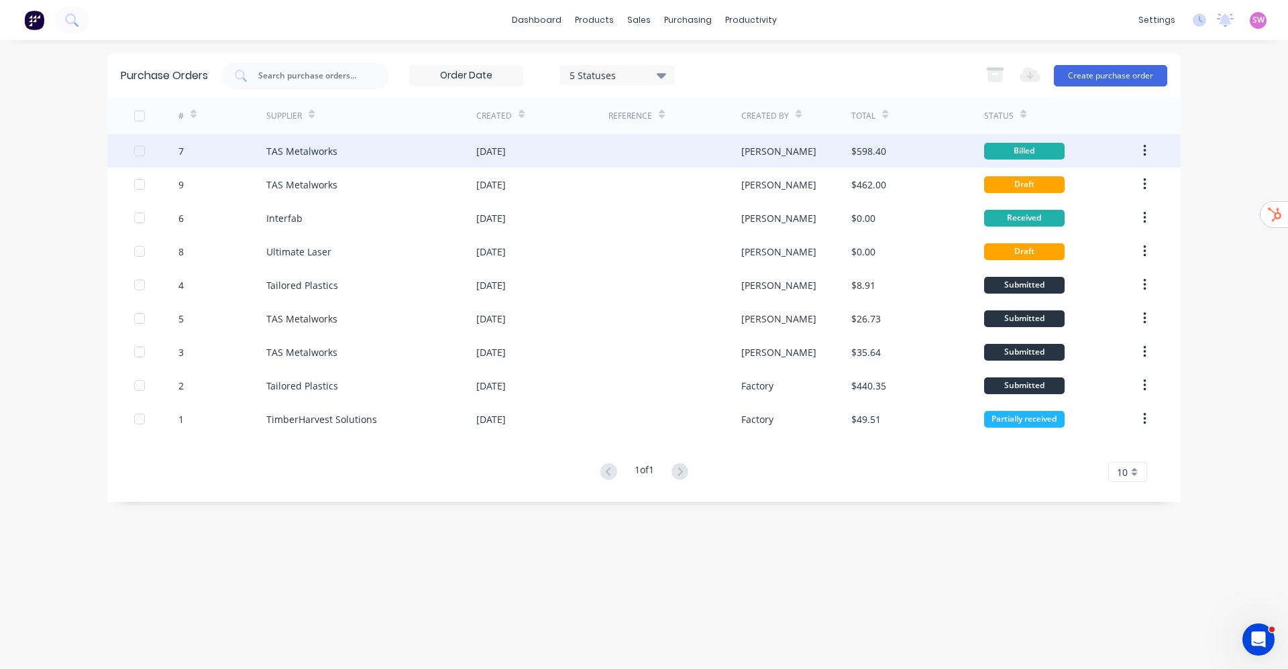
click at [801, 154] on div "stuart" at bounding box center [796, 151] width 111 height 34
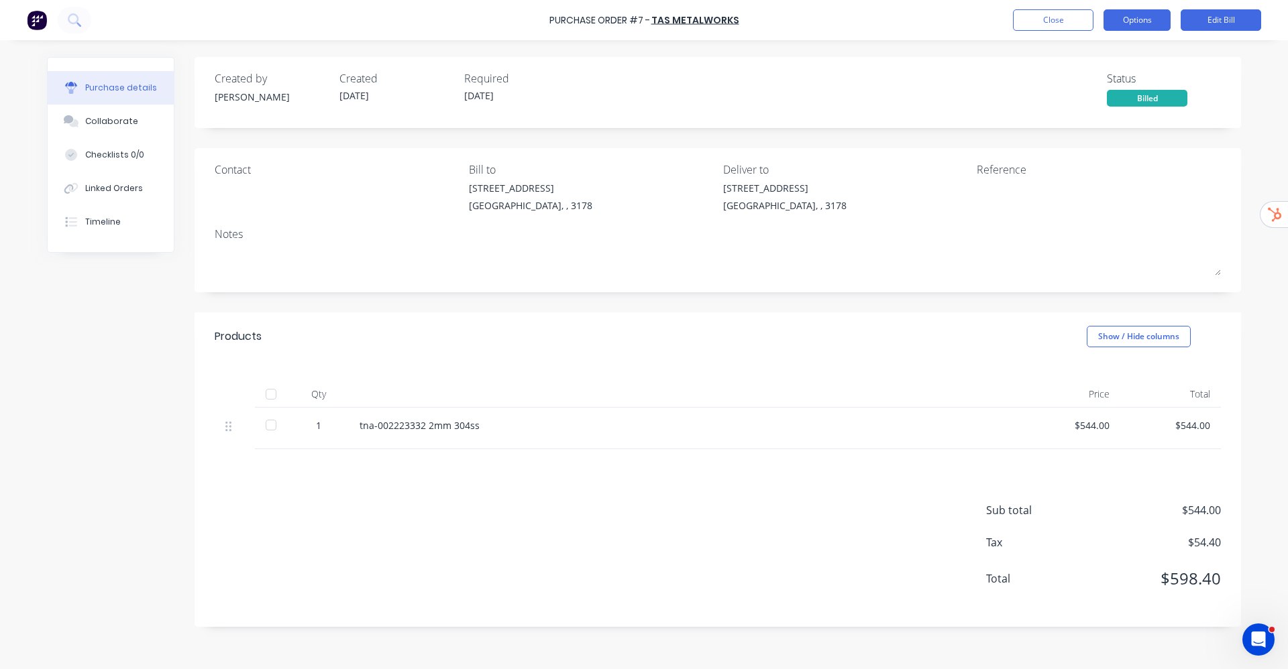
click at [1146, 19] on button "Options" at bounding box center [1137, 19] width 67 height 21
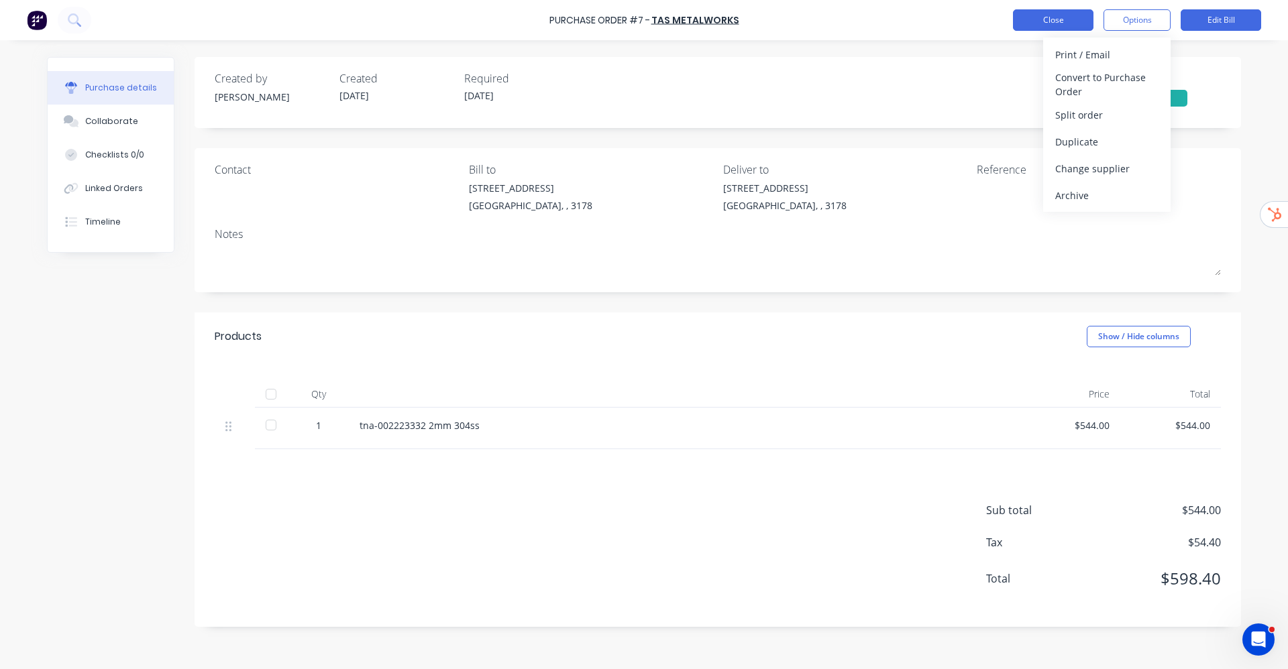
click at [1073, 23] on button "Close" at bounding box center [1053, 19] width 80 height 21
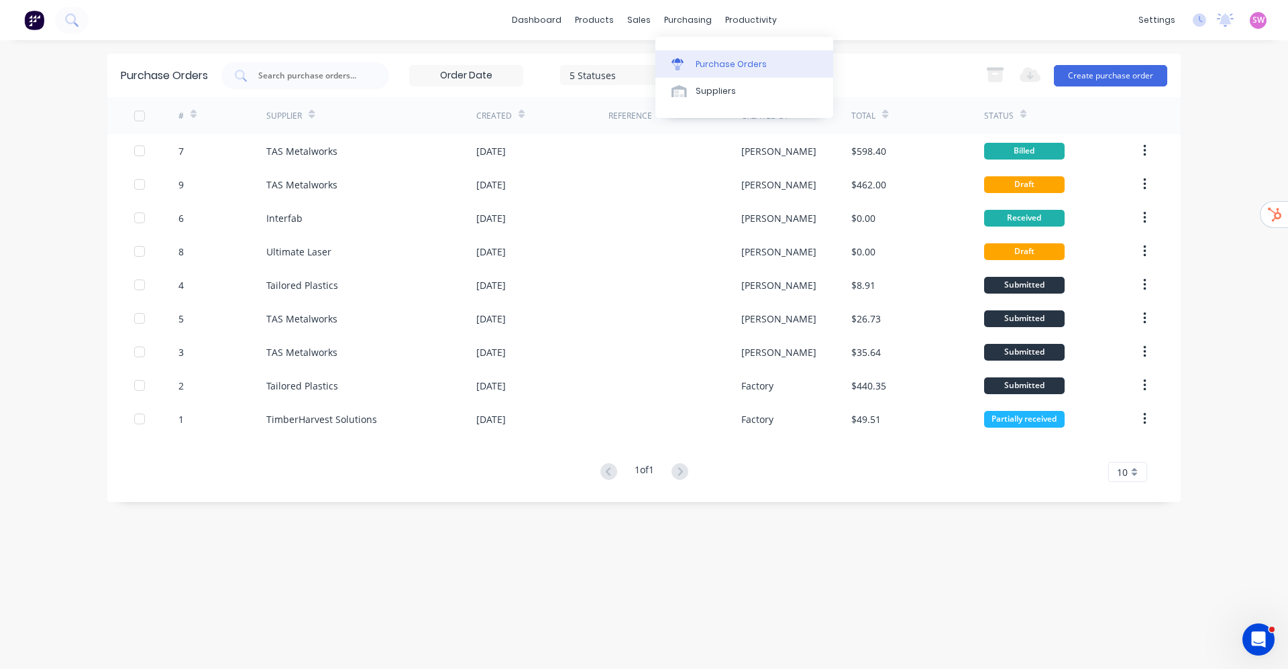
click at [734, 68] on div "Purchase Orders" at bounding box center [731, 64] width 71 height 12
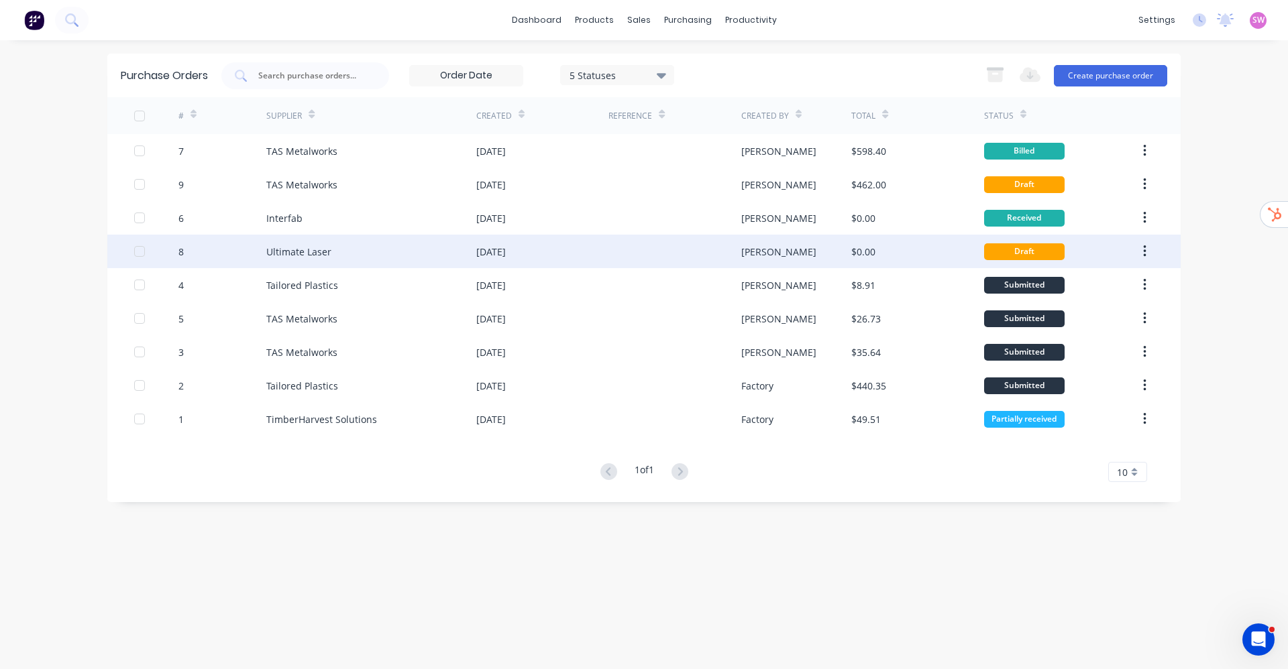
click at [321, 257] on div "Ultimate Laser" at bounding box center [298, 252] width 65 height 14
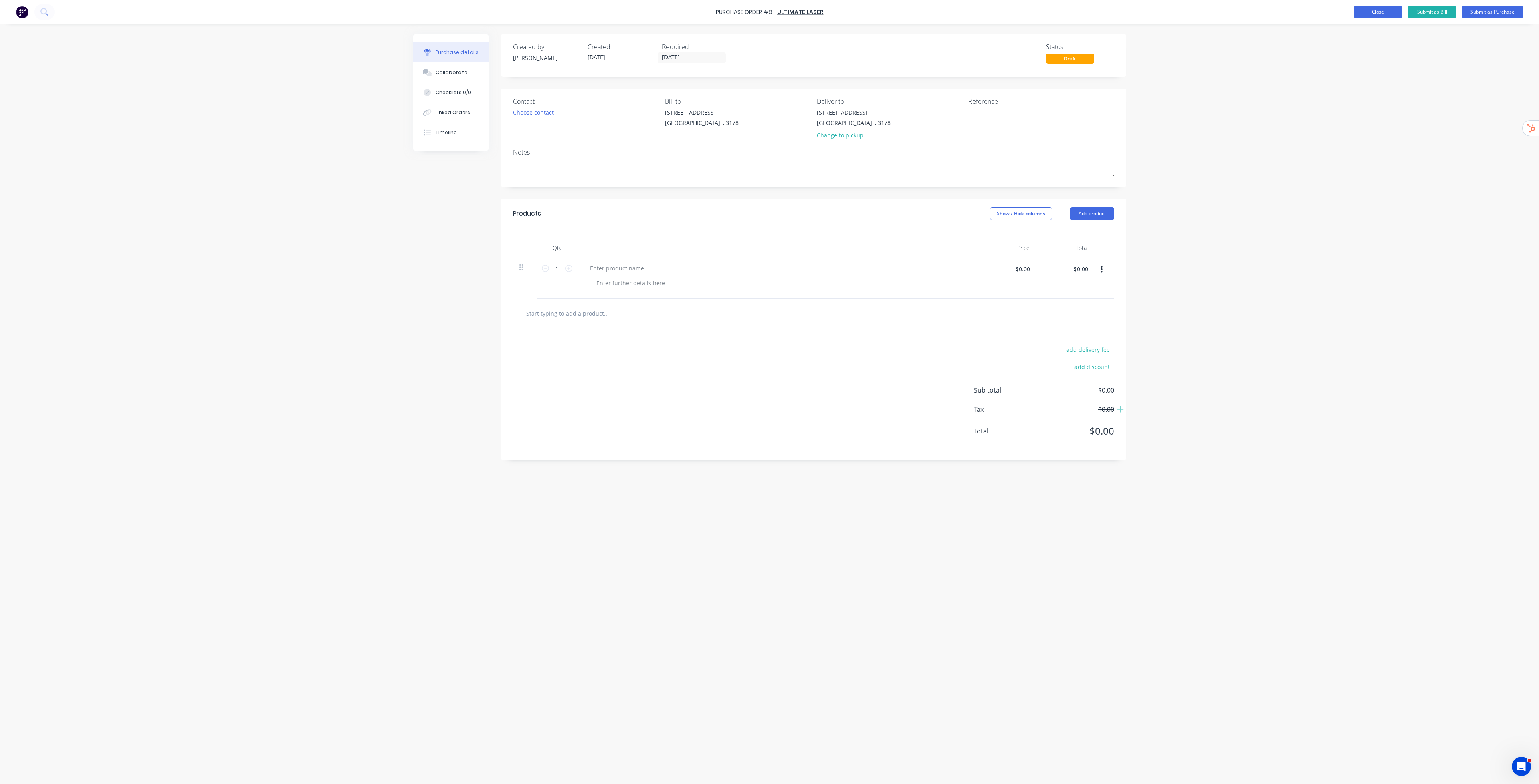
click at [769, 15] on button "Close" at bounding box center [1378, 11] width 48 height 13
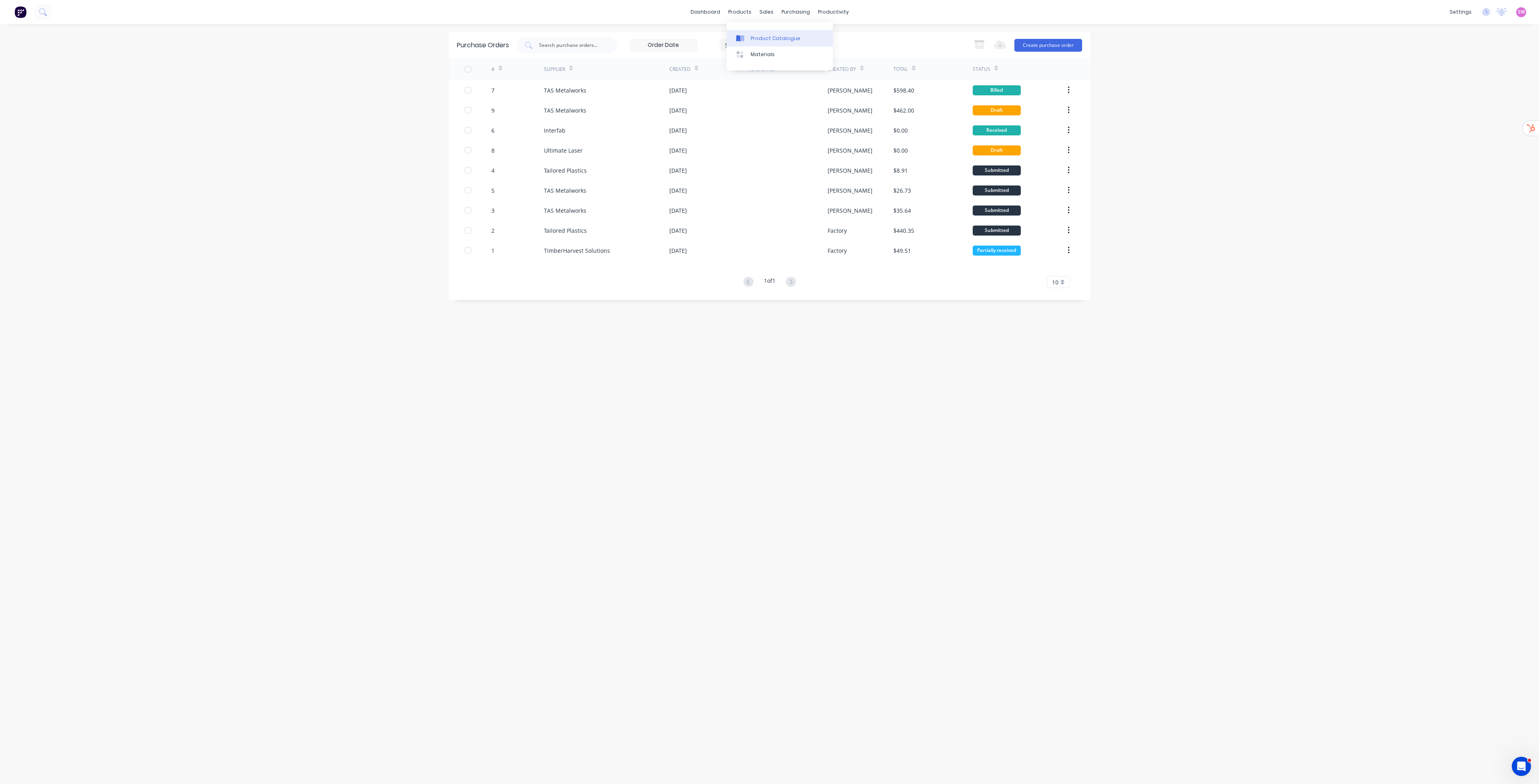
click at [764, 33] on link "Product Catalogue" at bounding box center [780, 38] width 106 height 16
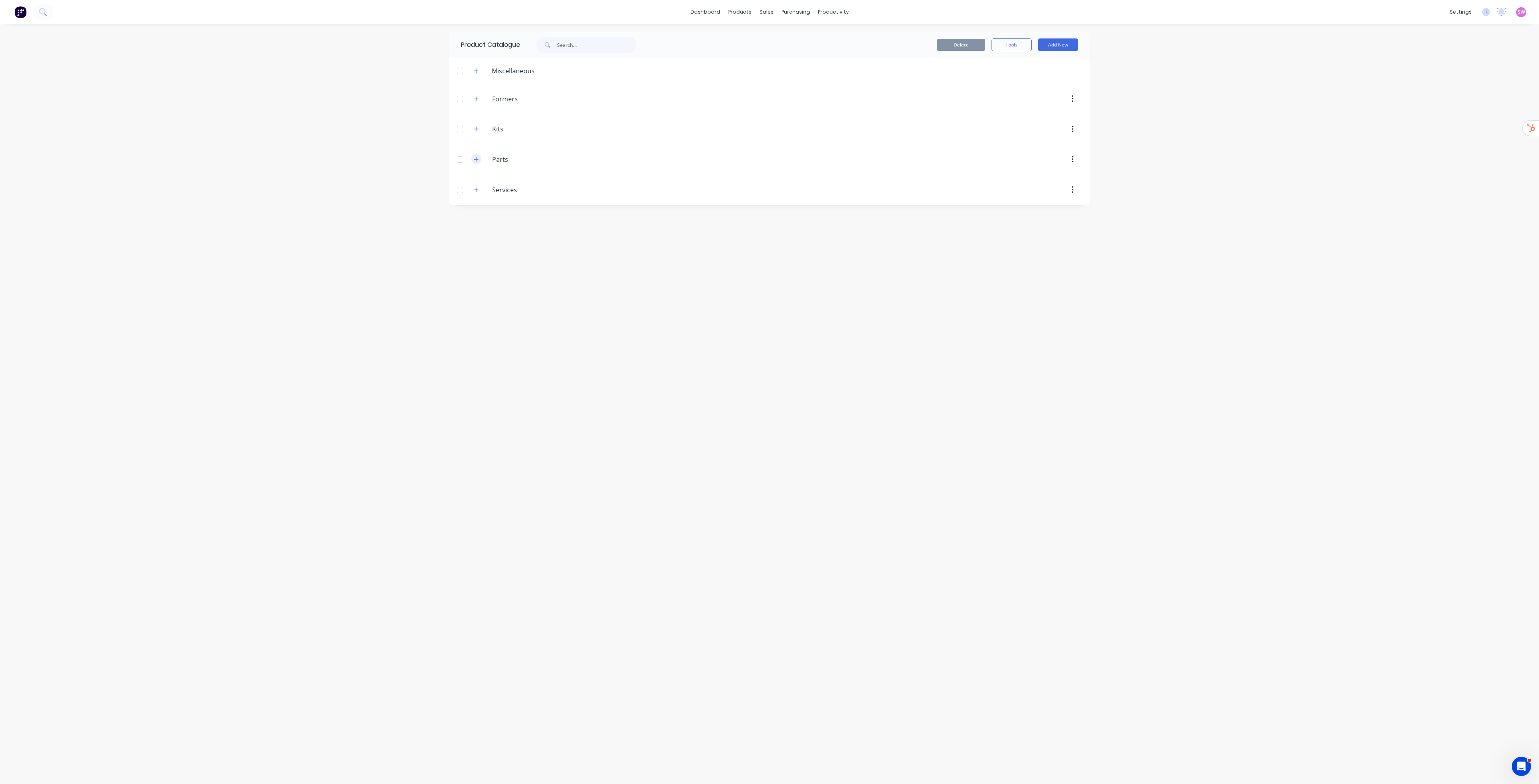
click at [474, 158] on icon "button" at bounding box center [476, 159] width 5 height 5
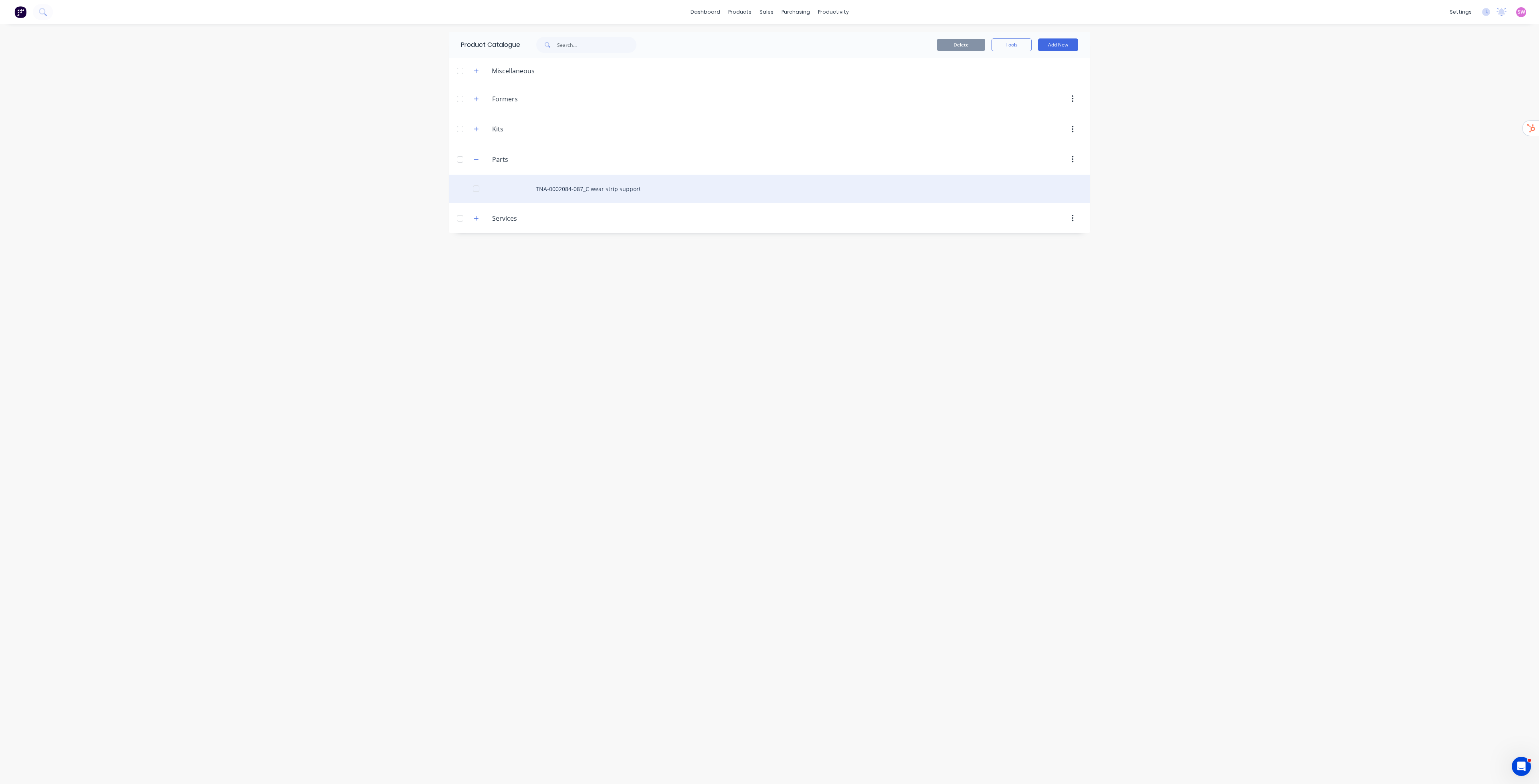
click at [477, 190] on div at bounding box center [476, 189] width 16 height 16
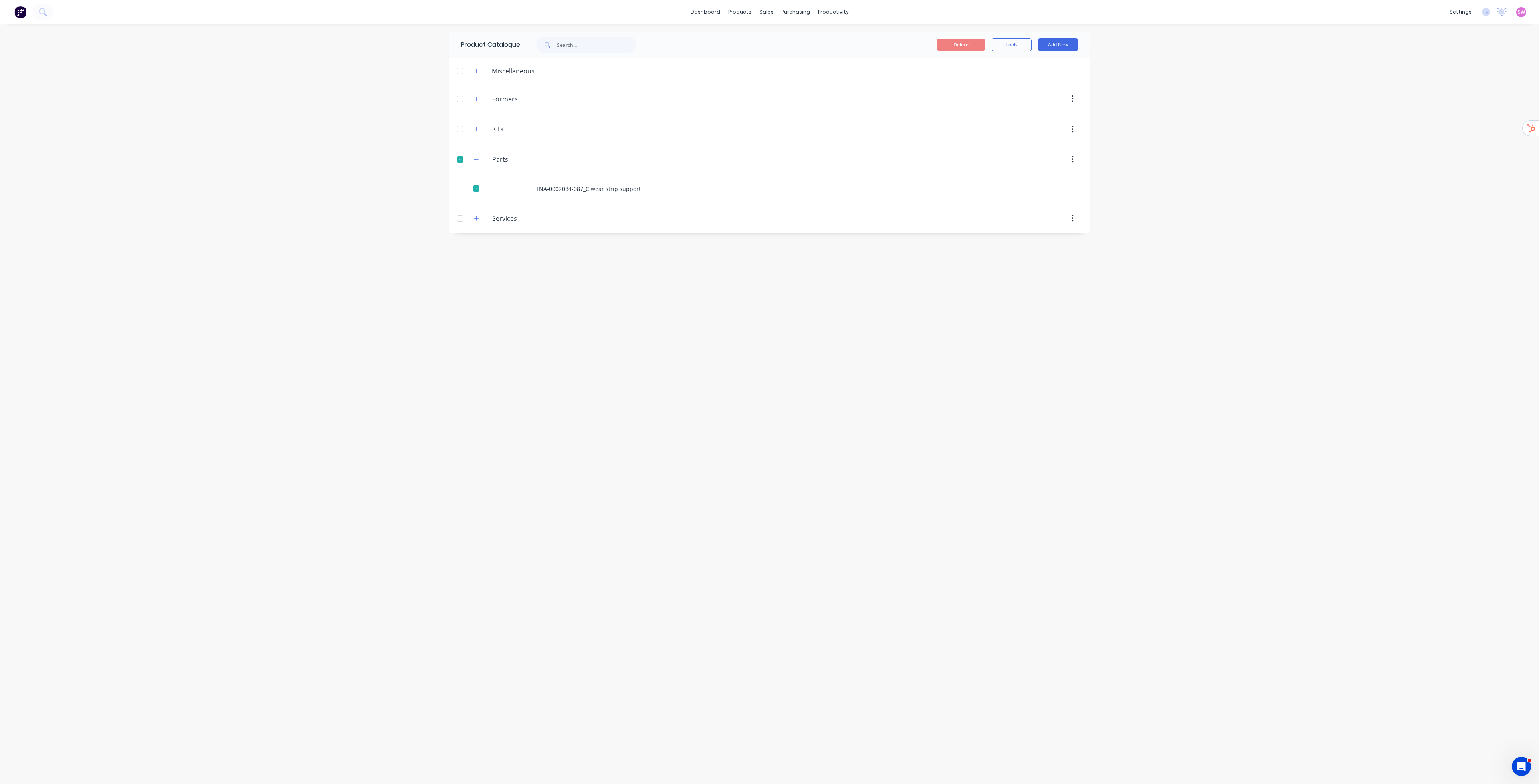
click at [462, 160] on div at bounding box center [460, 159] width 16 height 16
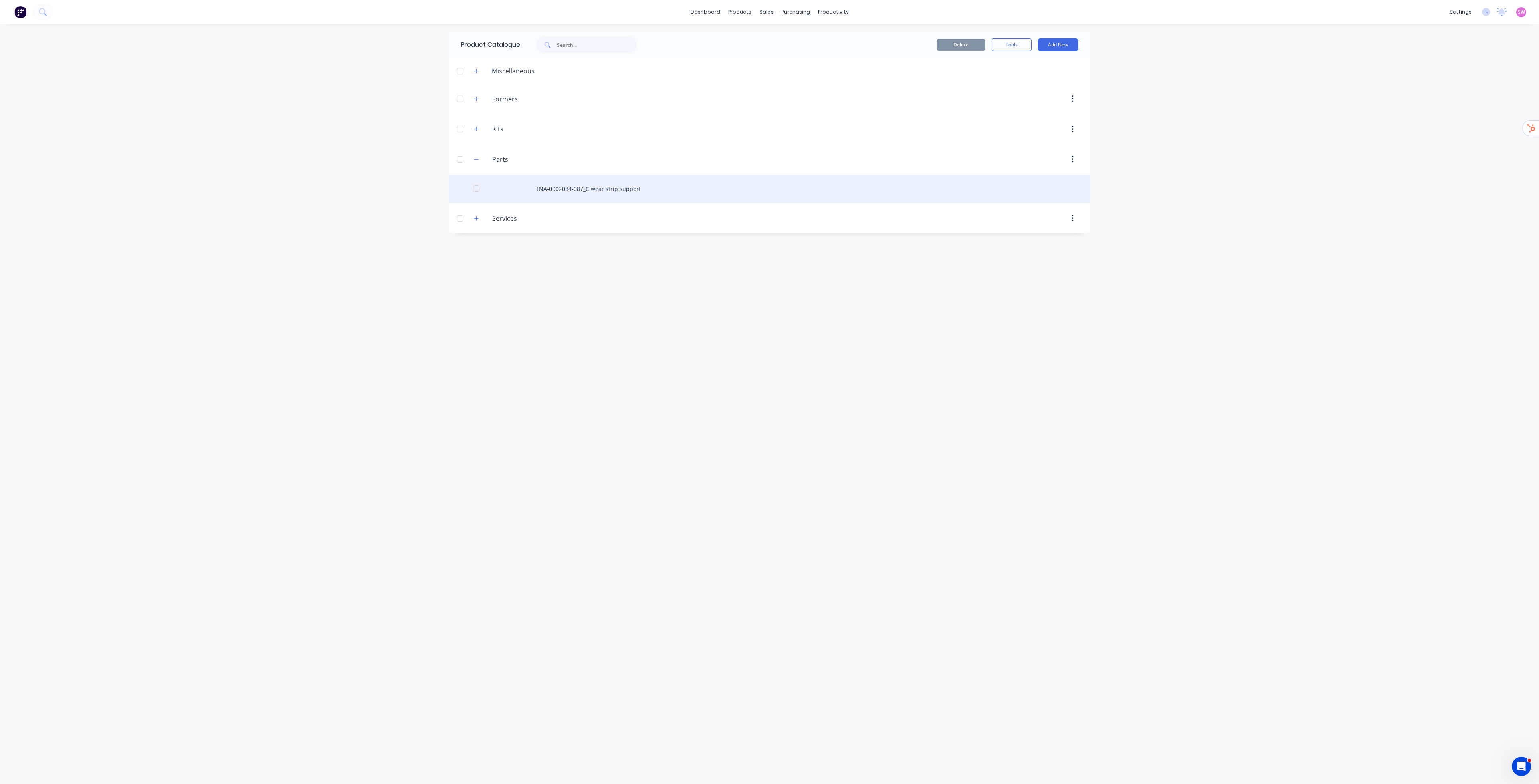
click at [602, 190] on div "TNA-0002084-087_C wear strip support" at bounding box center [769, 189] width 641 height 29
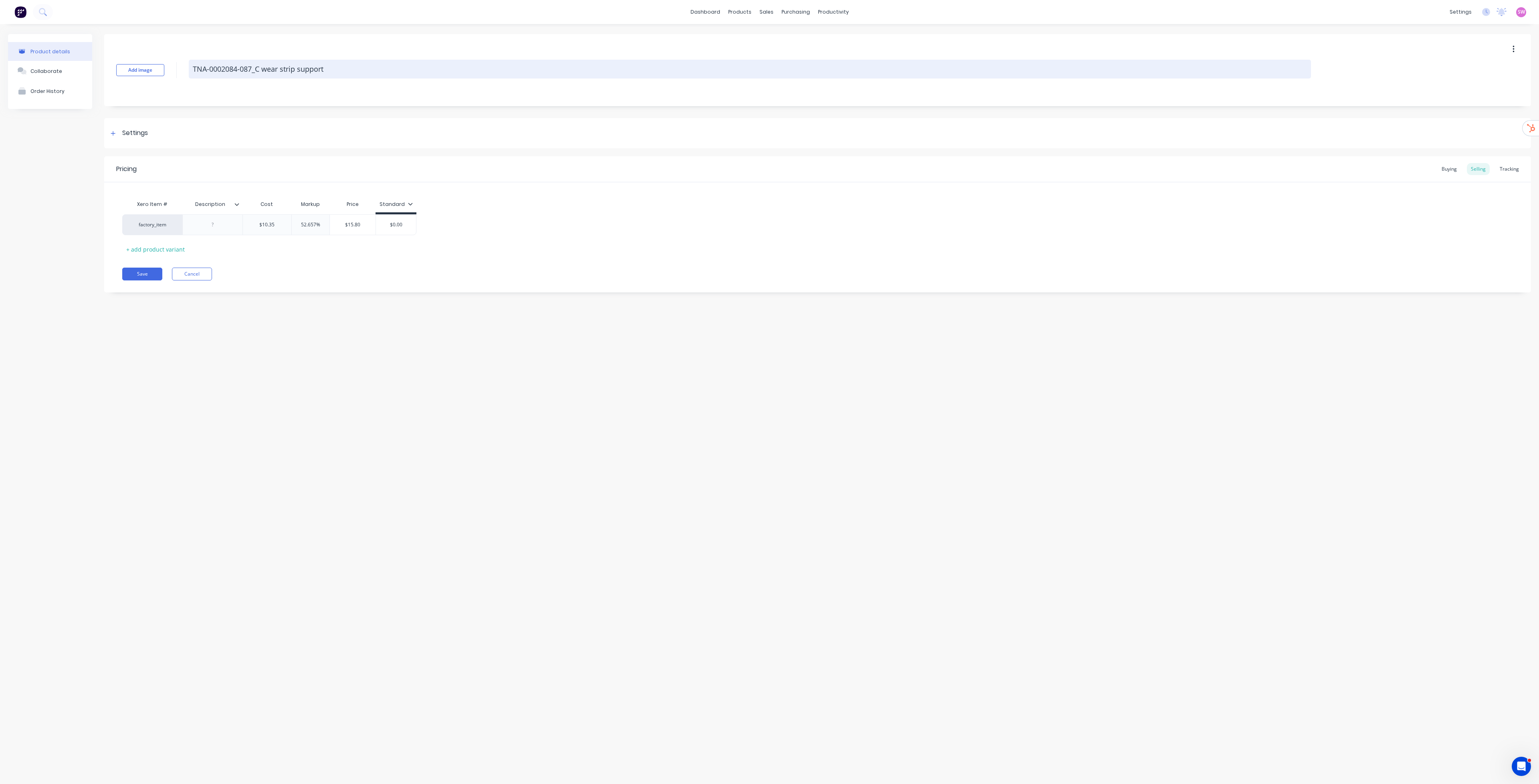
click at [213, 70] on textarea "TNA-0002084-087_C wear strip support" at bounding box center [750, 69] width 1122 height 19
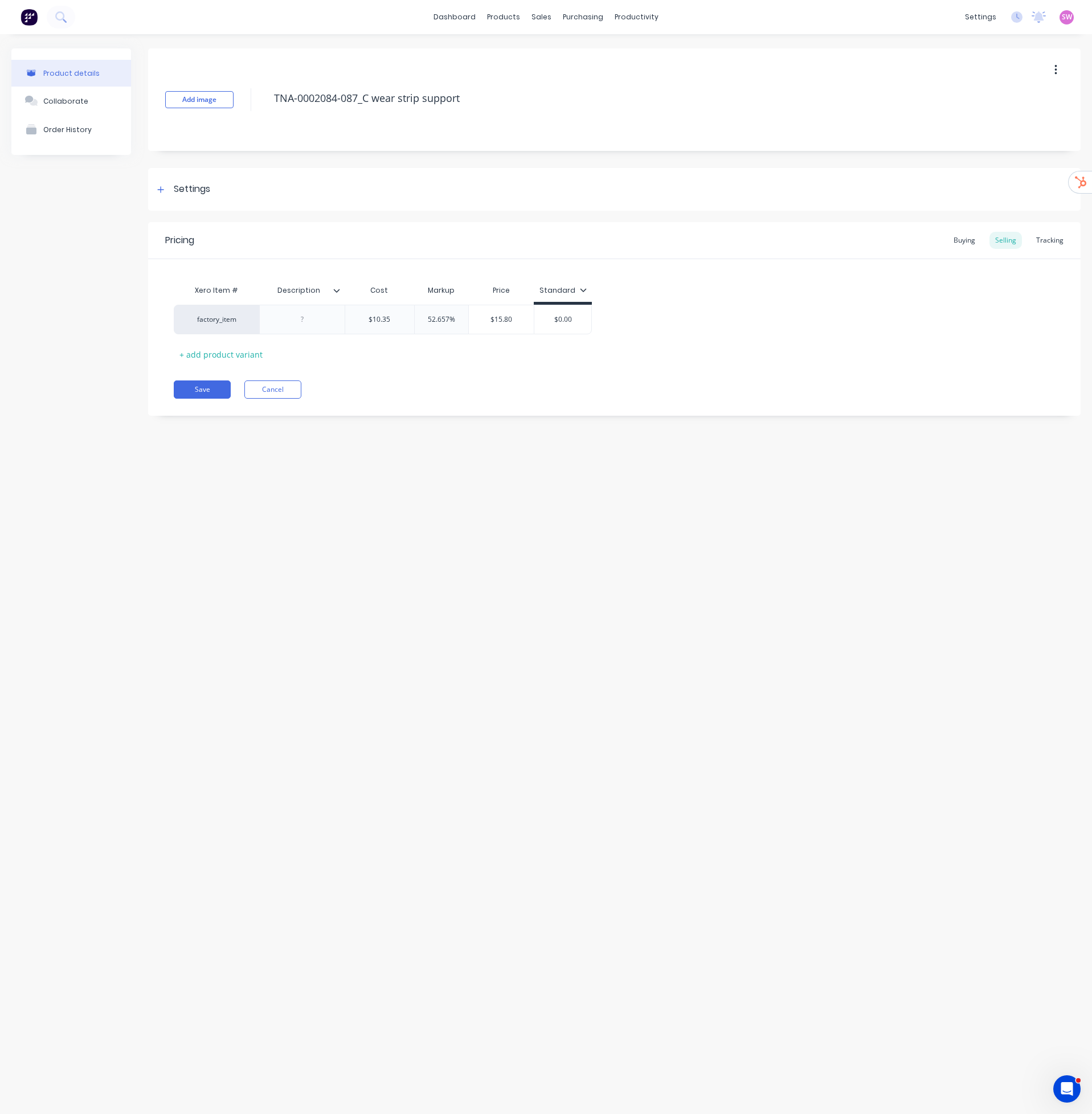
click at [1048, 72] on button "button" at bounding box center [1056, 70] width 27 height 20
click at [695, 568] on div "Product details Collaborate Order History Add image TNA-0002084-087_C wear stri…" at bounding box center [546, 562] width 1092 height 1057
click at [272, 386] on button "Cancel" at bounding box center [273, 389] width 57 height 18
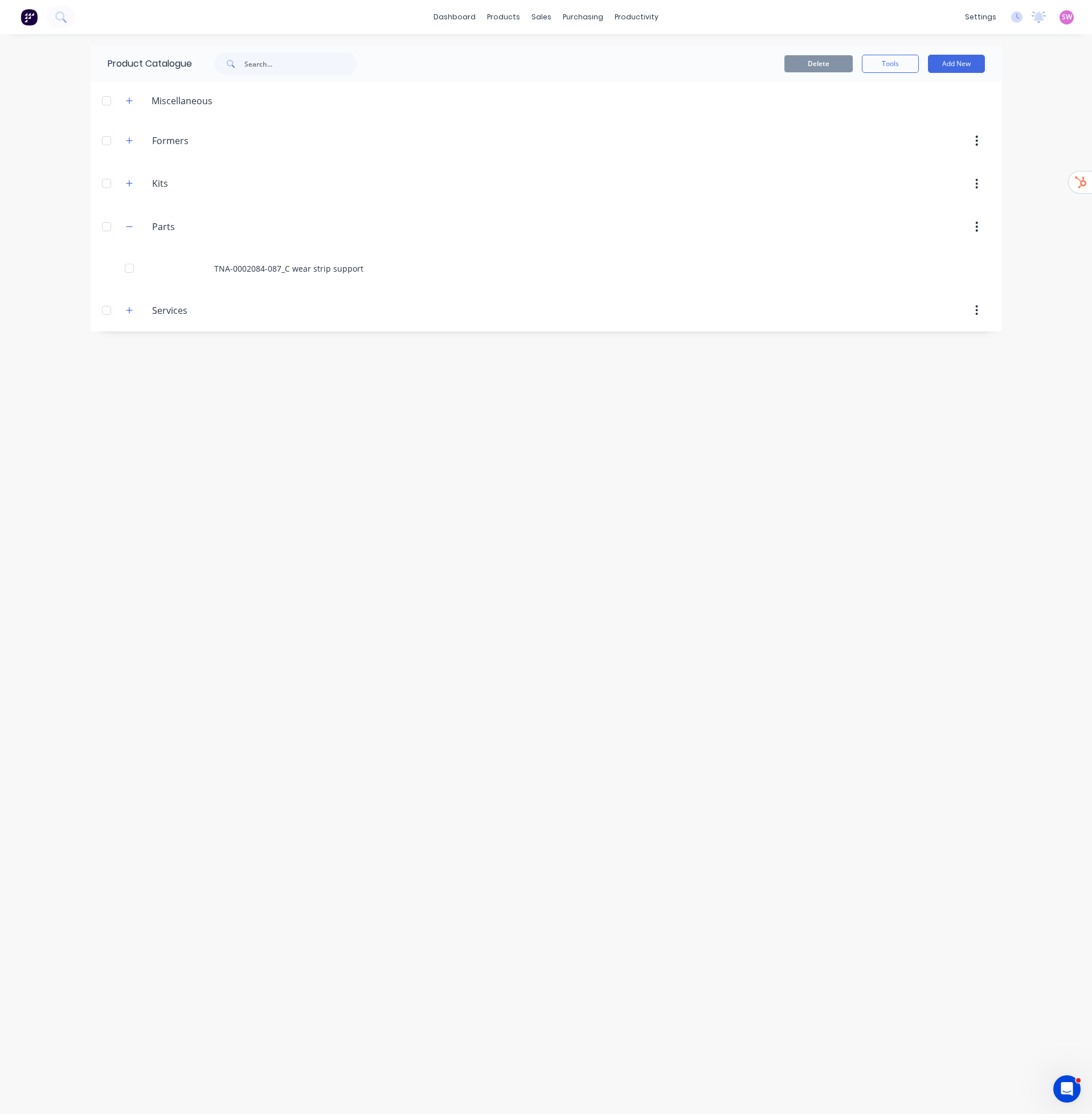
click at [648, 568] on div "Product Catalogue Delete Tools Add New Miscellaneous Formers Formers Kits Kits …" at bounding box center [546, 574] width 911 height 1057
click at [132, 99] on icon "button" at bounding box center [129, 100] width 7 height 8
click at [605, 54] on div "Purchase Orders" at bounding box center [619, 54] width 60 height 10
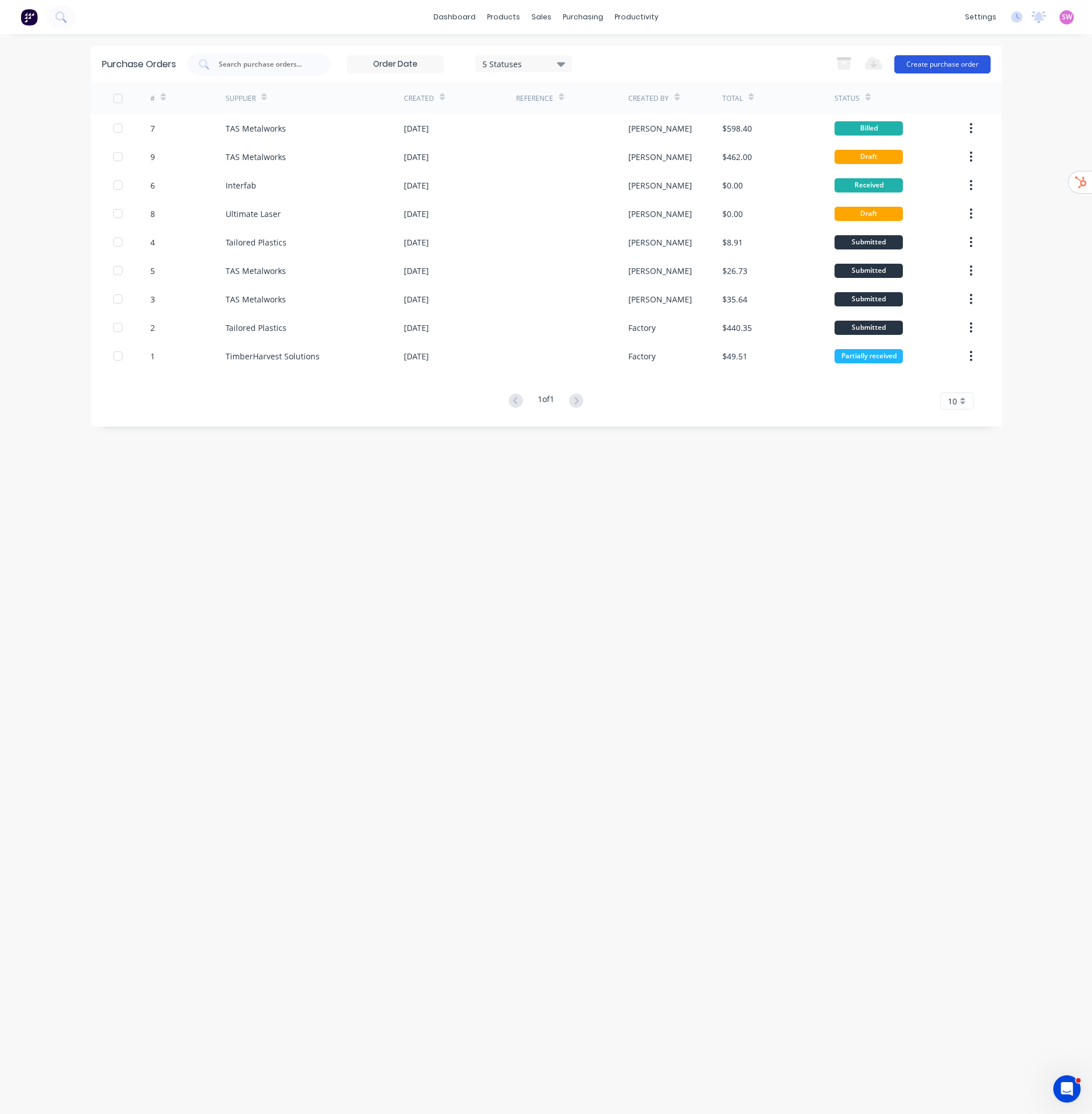
click at [967, 61] on button "Create purchase order" at bounding box center [942, 64] width 96 height 18
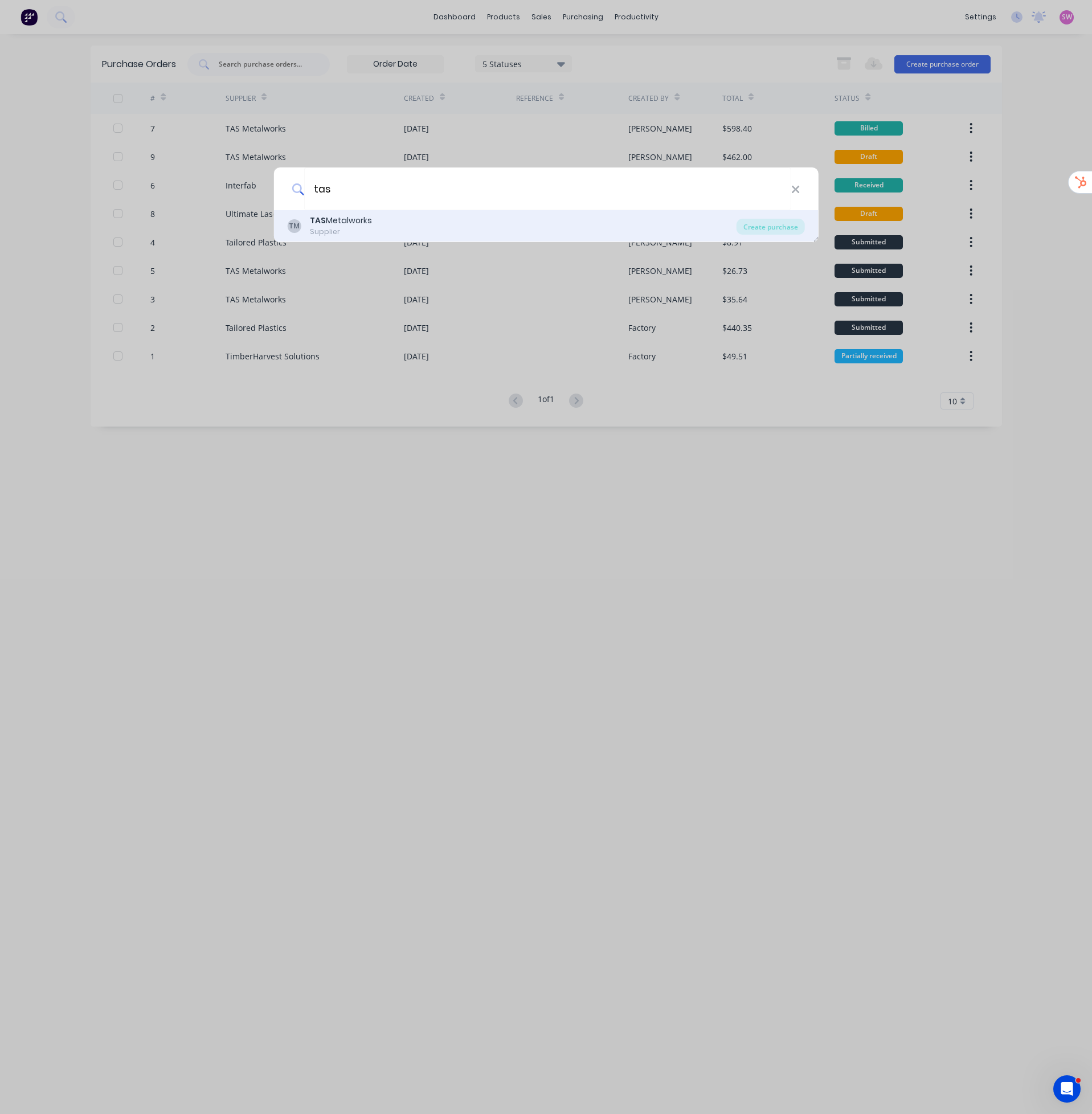
type input "tas"
click at [393, 221] on div "TM TAS Metalworks Supplier" at bounding box center [511, 226] width 449 height 22
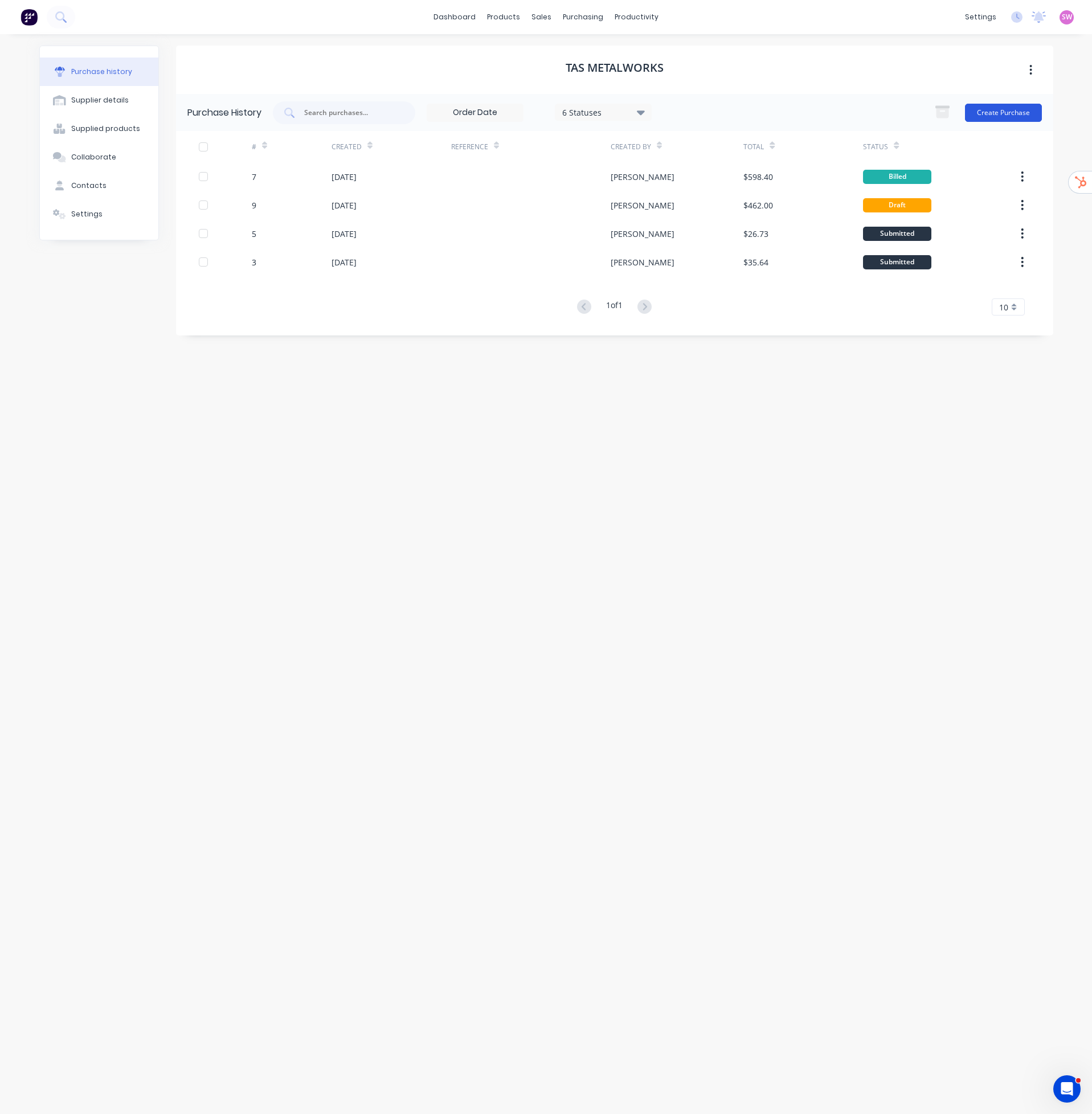
click at [1020, 113] on button "Create Purchase" at bounding box center [1003, 112] width 77 height 18
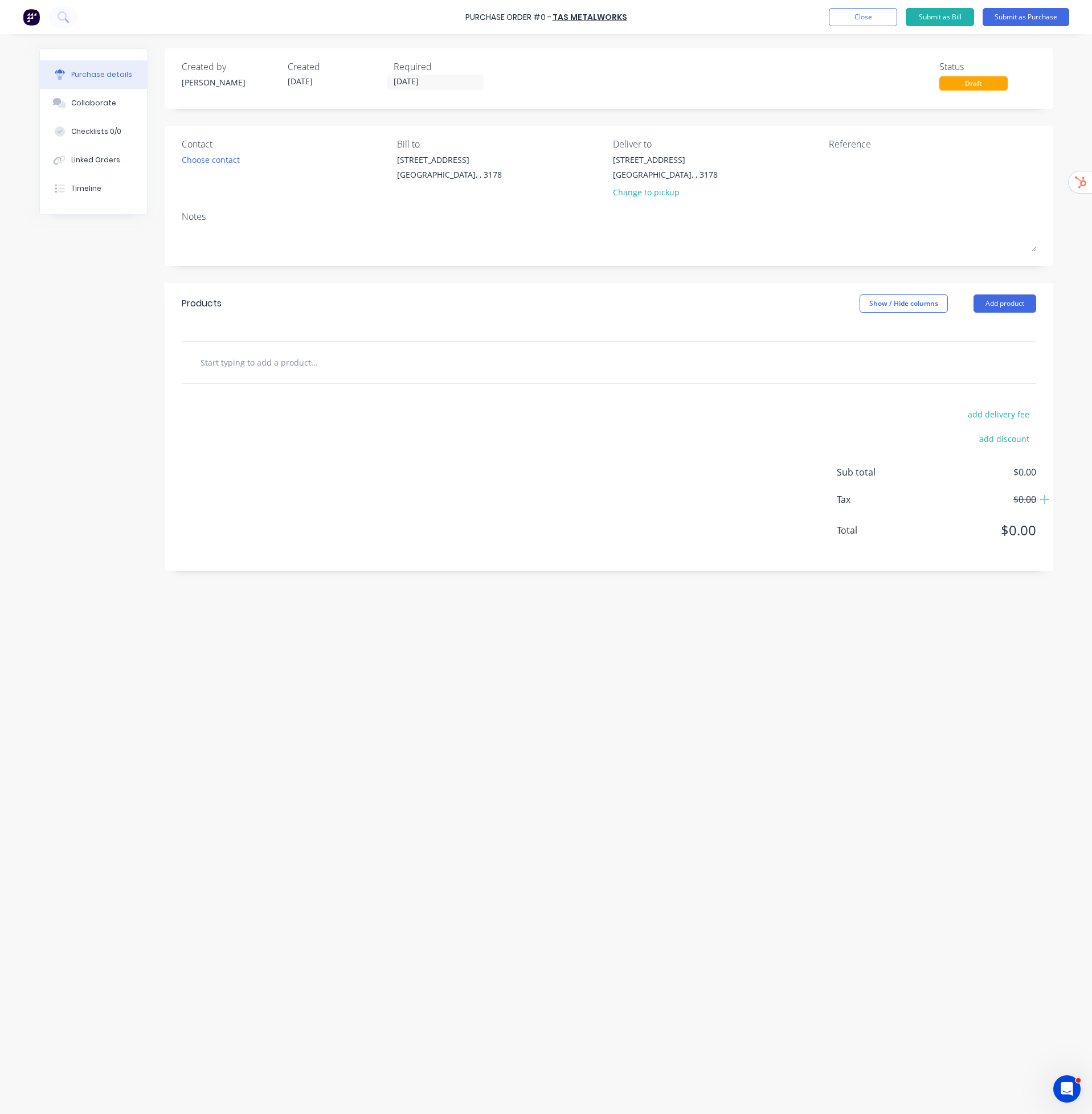
click at [272, 361] on input "text" at bounding box center [313, 362] width 228 height 23
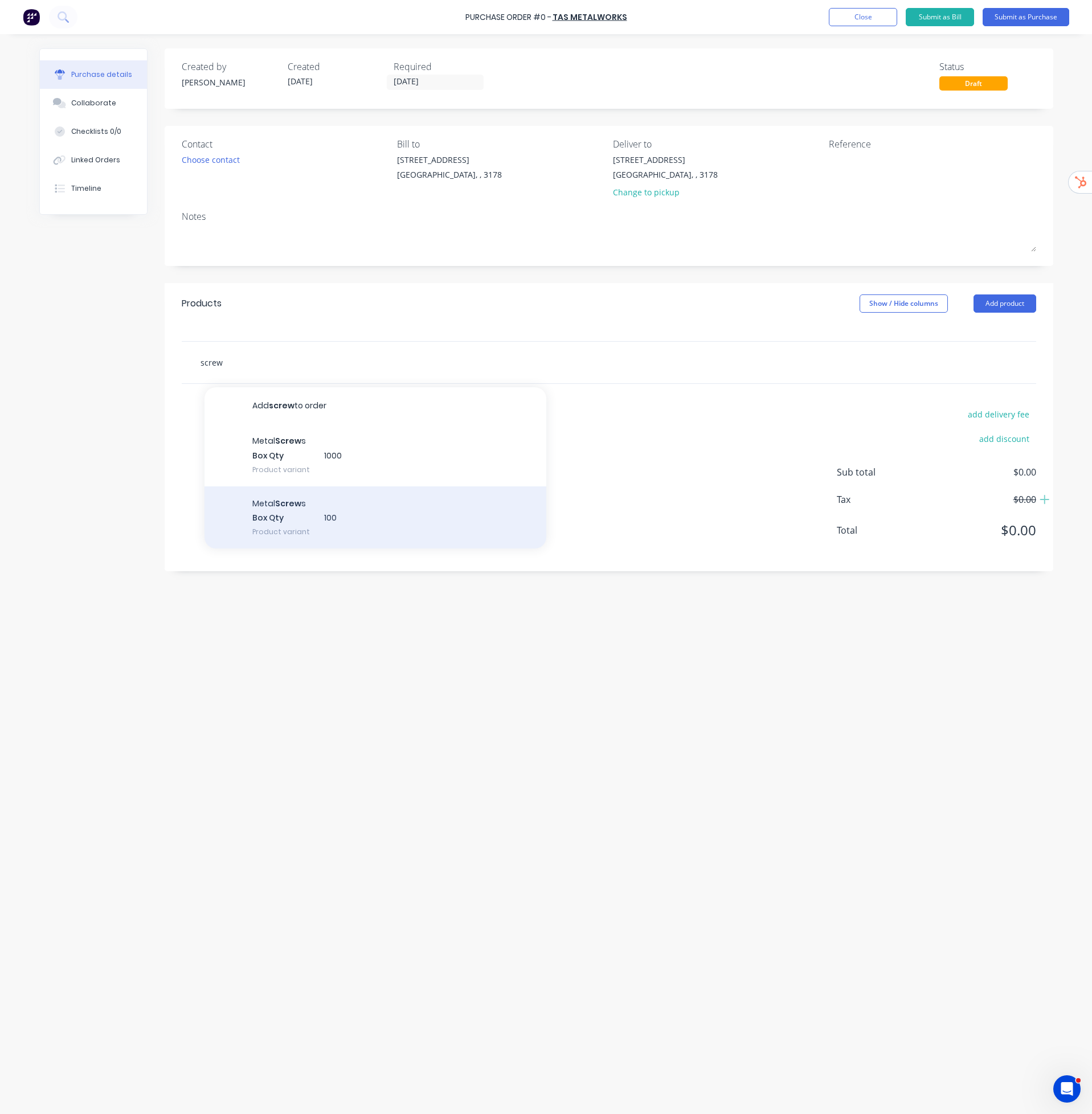
type input "screw"
click at [308, 518] on div "Metal Screw s Box Qty 100 Product variant" at bounding box center [375, 518] width 341 height 63
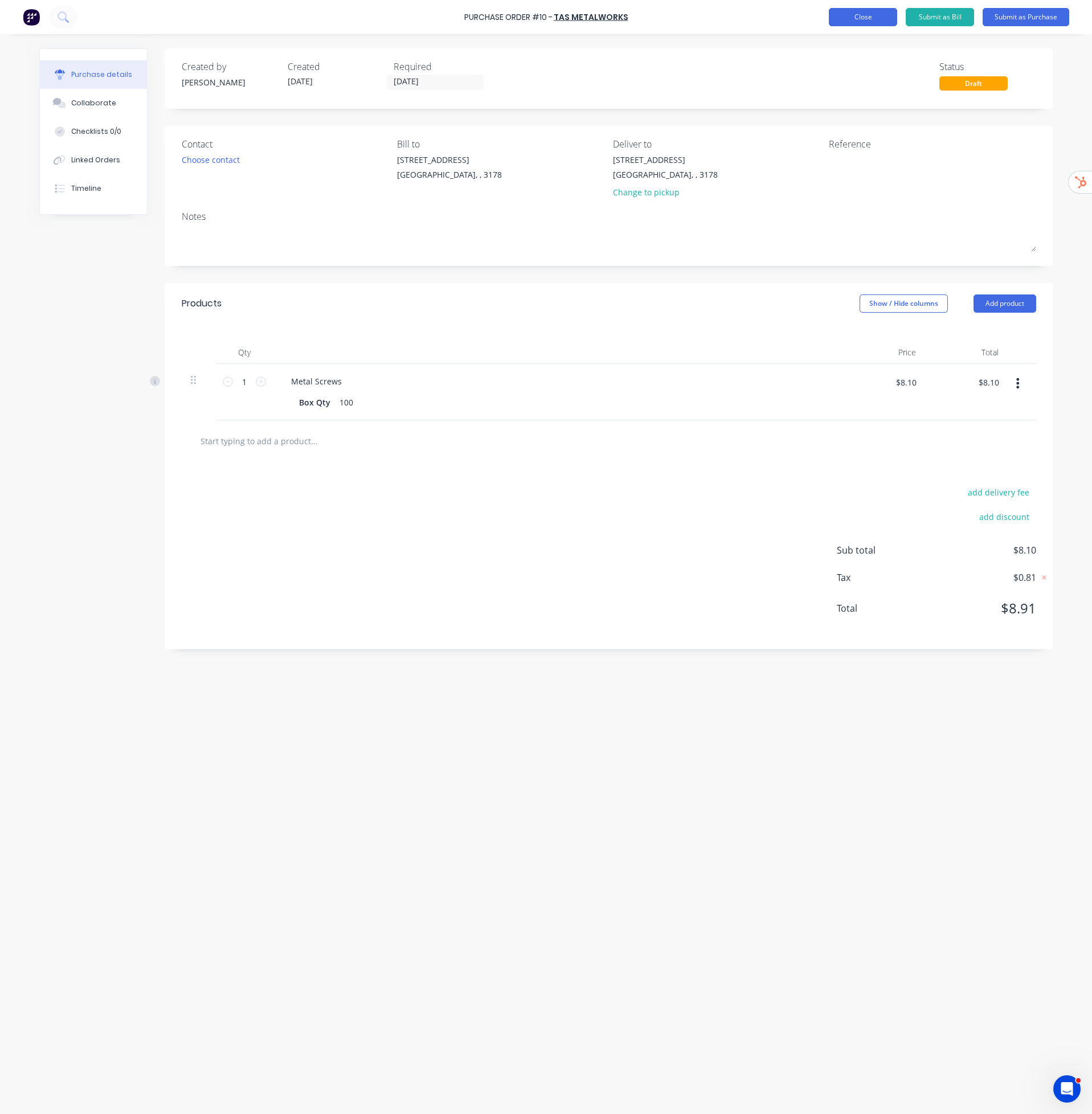
click at [881, 22] on button "Close" at bounding box center [863, 16] width 68 height 18
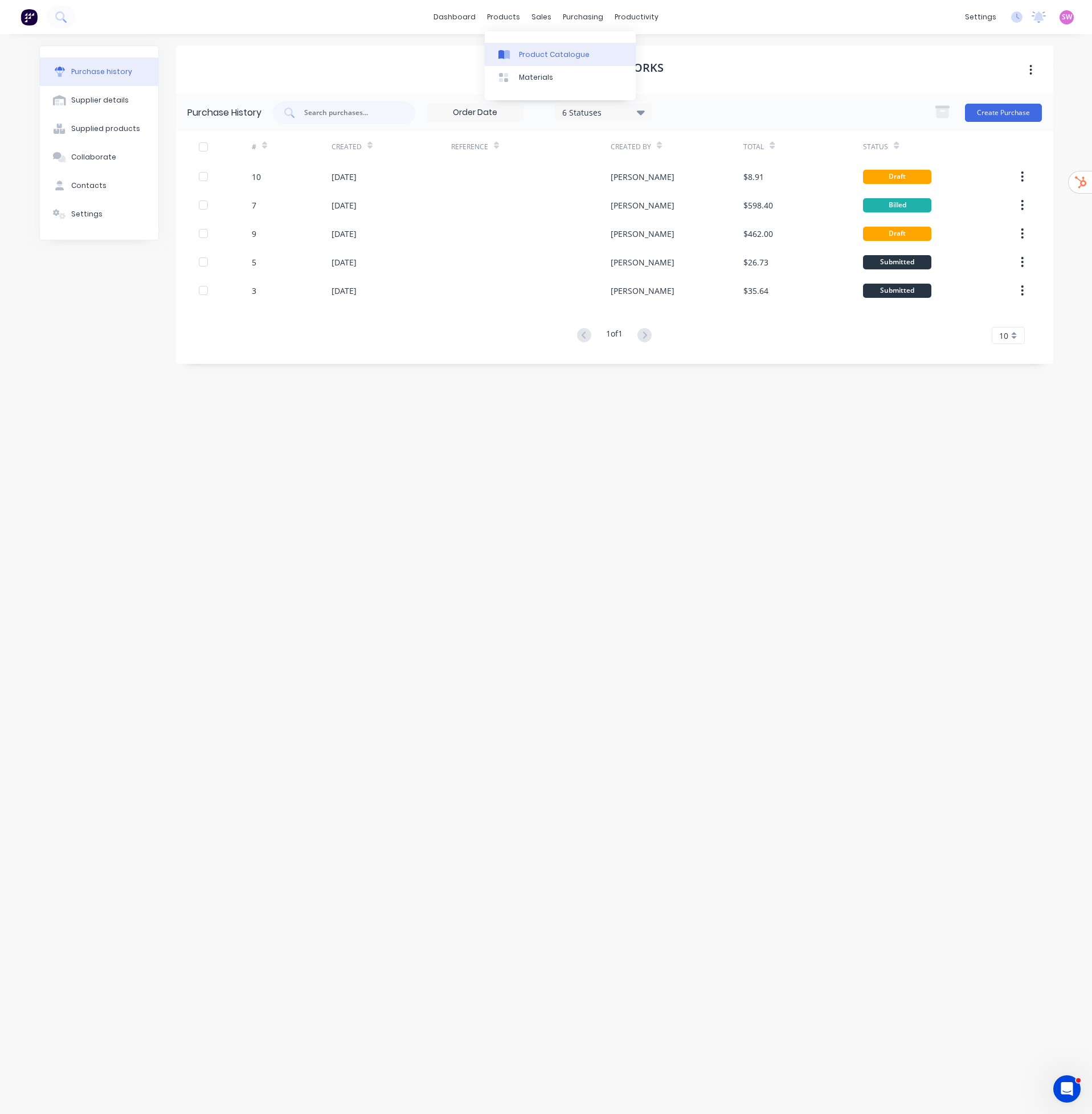
click at [529, 61] on link "Product Catalogue" at bounding box center [560, 53] width 151 height 23
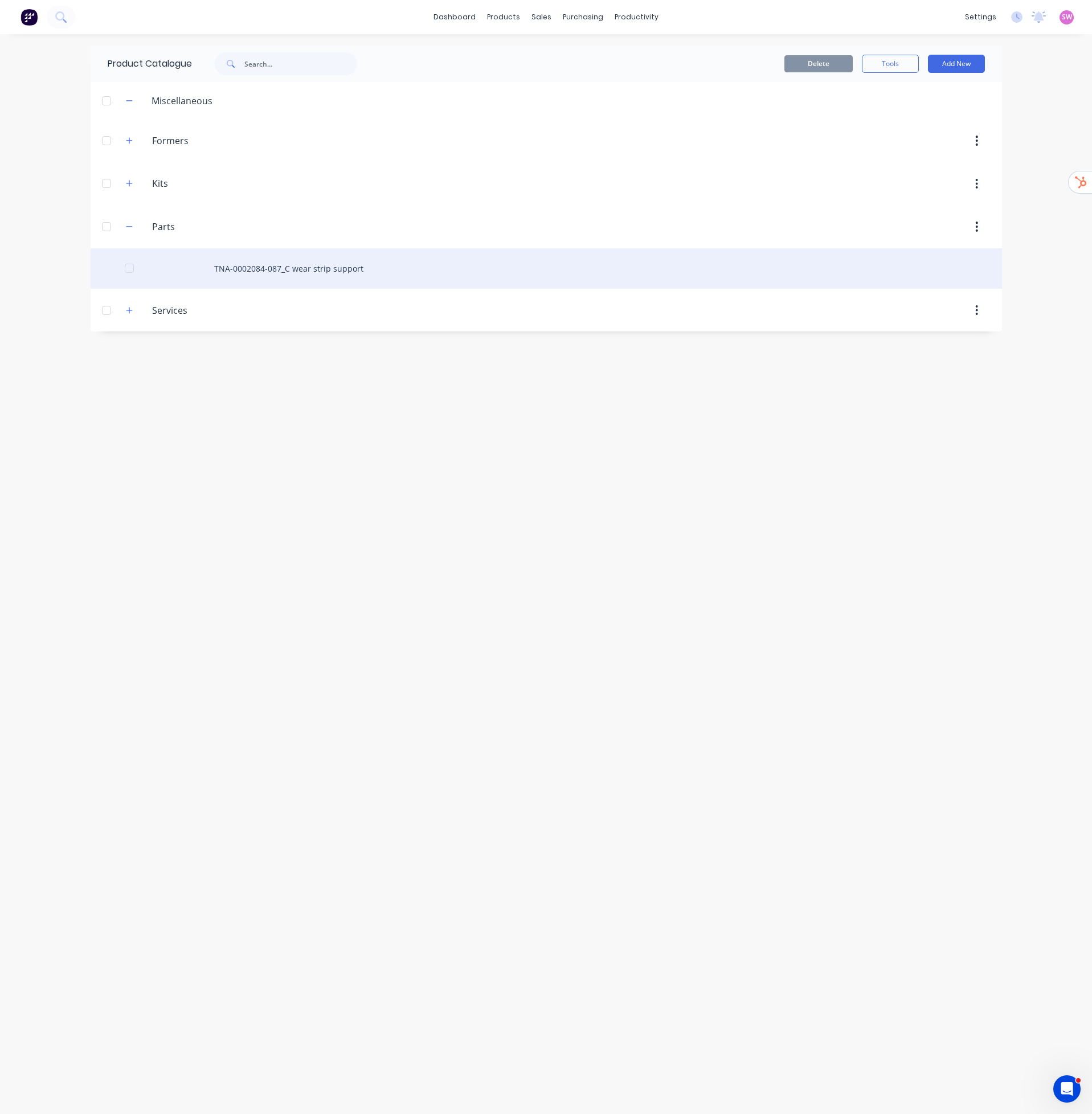
click at [277, 259] on div "TNA-0002084-087_C wear strip support" at bounding box center [546, 268] width 911 height 41
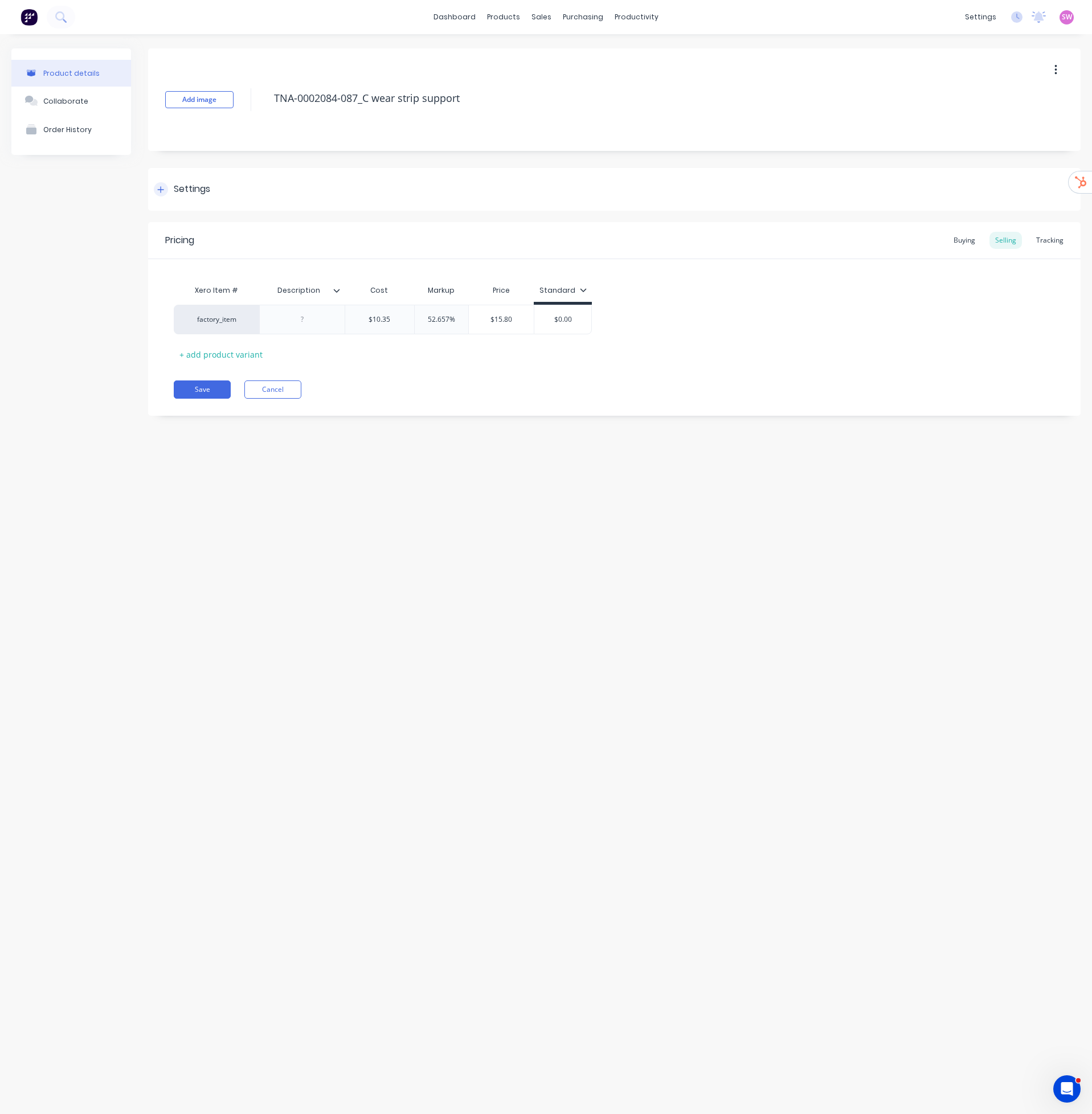
click at [190, 191] on div "Settings" at bounding box center [192, 189] width 37 height 14
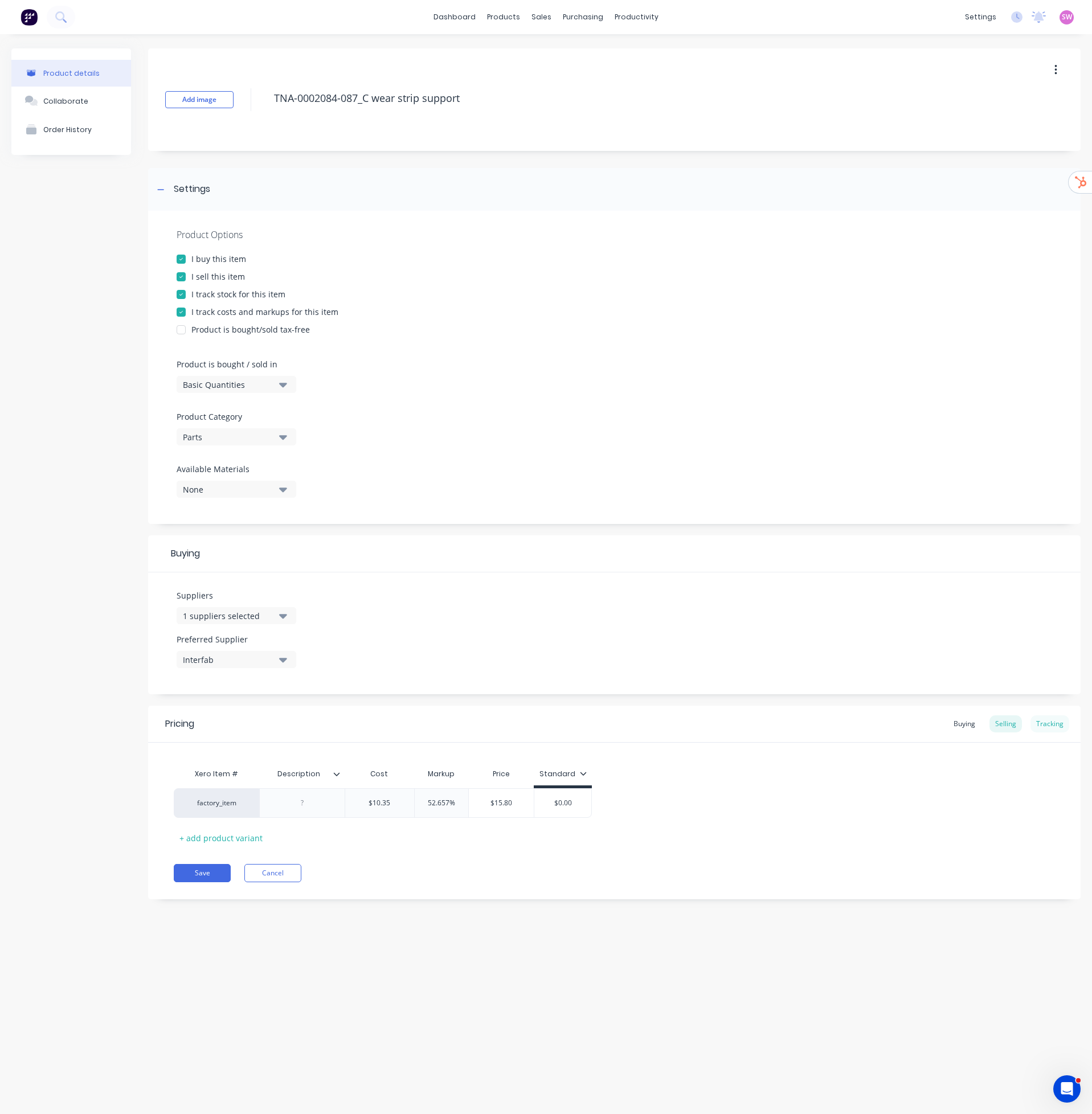
click at [1048, 568] on div "Tracking" at bounding box center [1050, 724] width 39 height 17
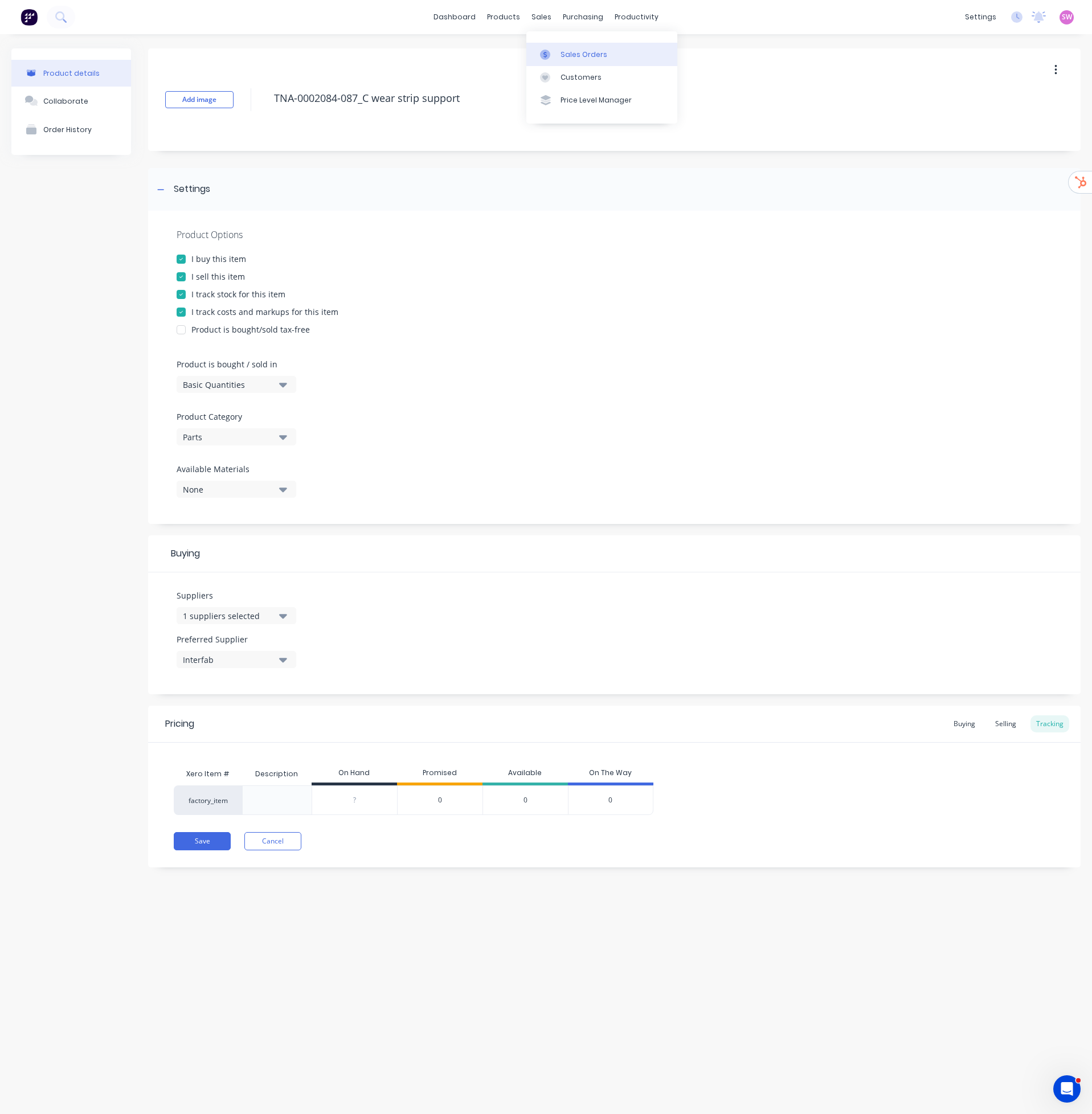
click at [567, 50] on div "Sales Orders" at bounding box center [583, 54] width 47 height 10
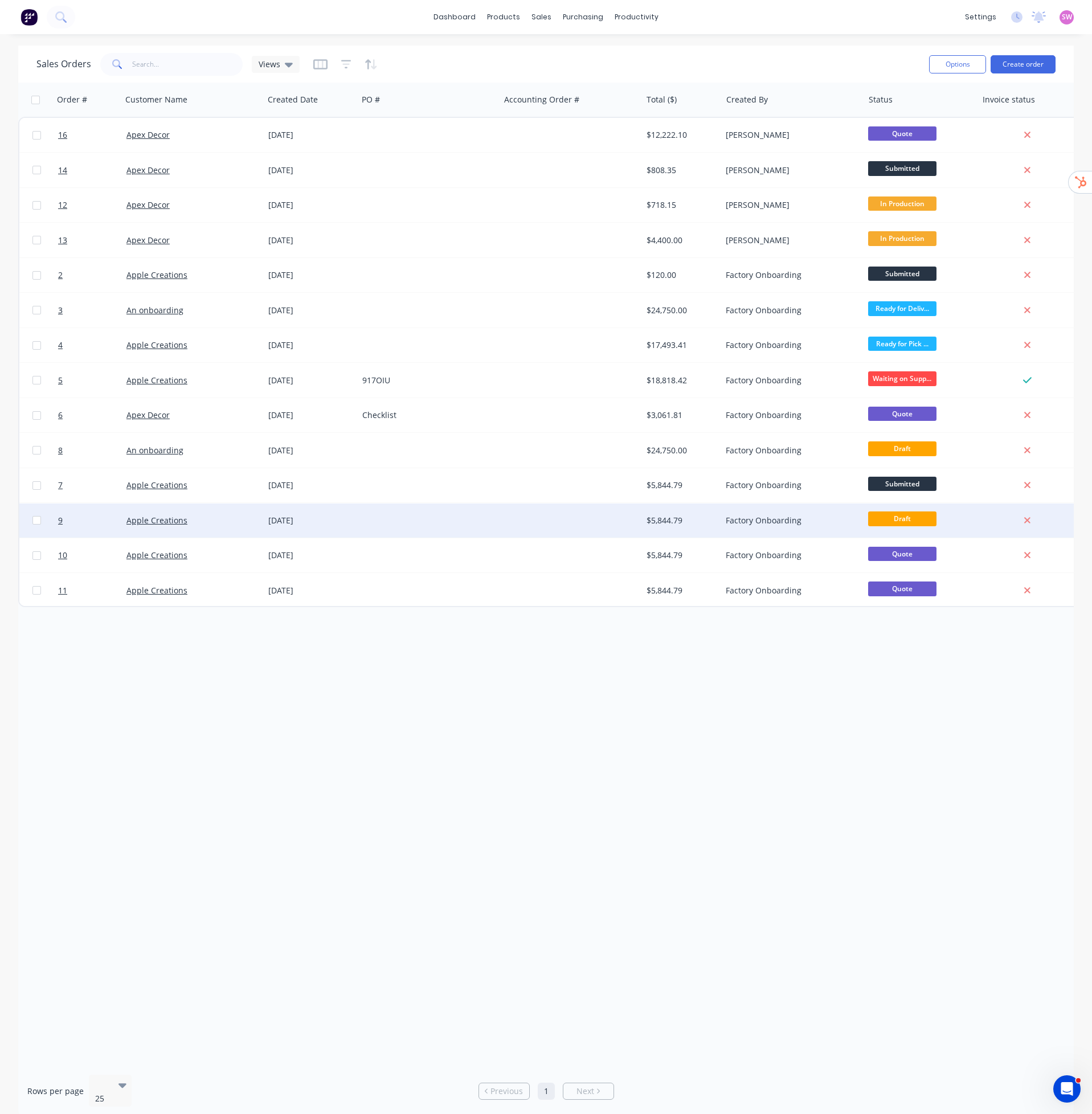
click at [515, 516] on div at bounding box center [570, 520] width 142 height 34
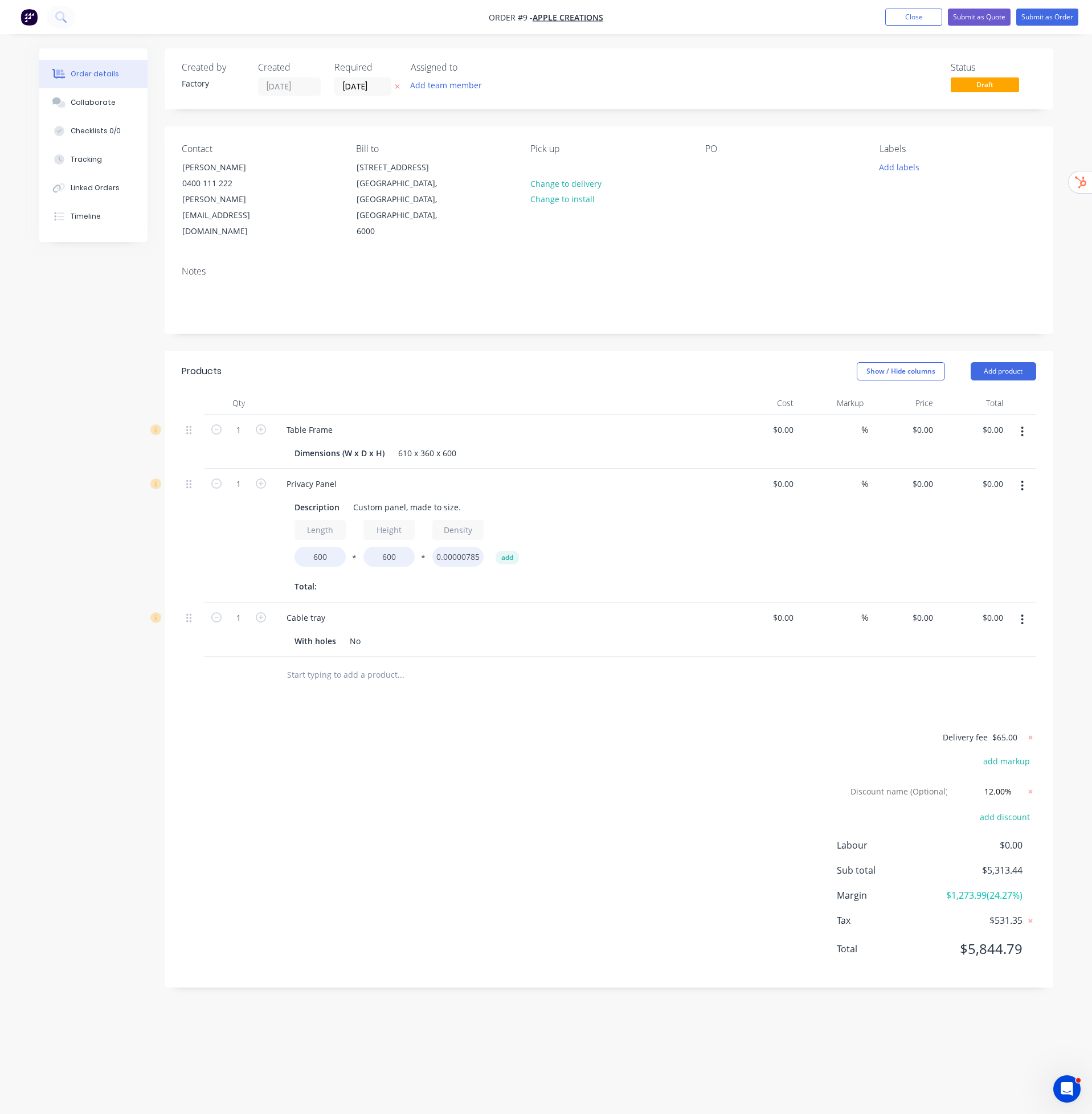
type input "$2,500.00"
type input "50"
type input "$3,750.00"
type input "$520.00"
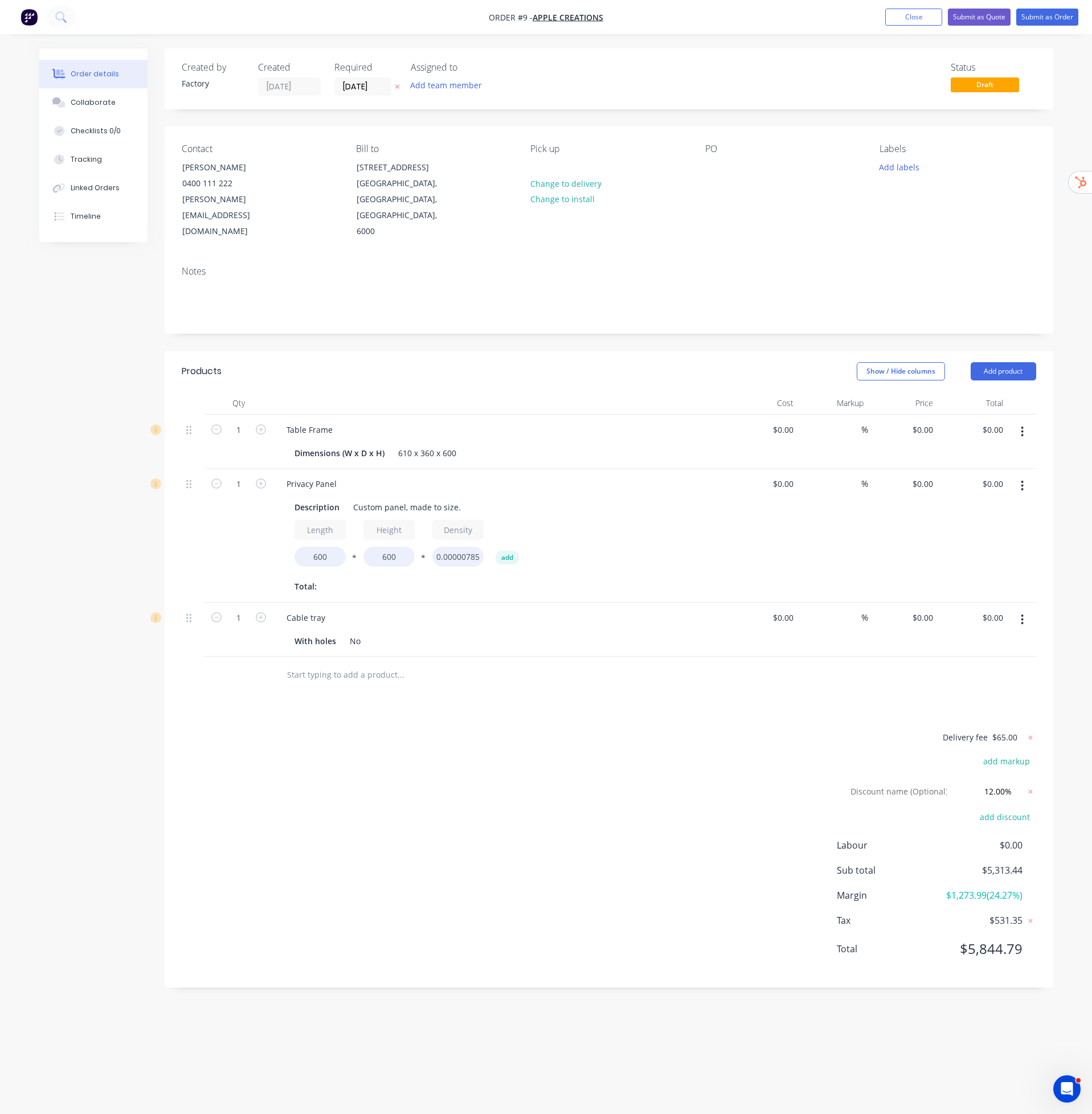
type input "50"
type input "$780.00"
type input "$2,204.28"
type input "$4.93"
type input "100"
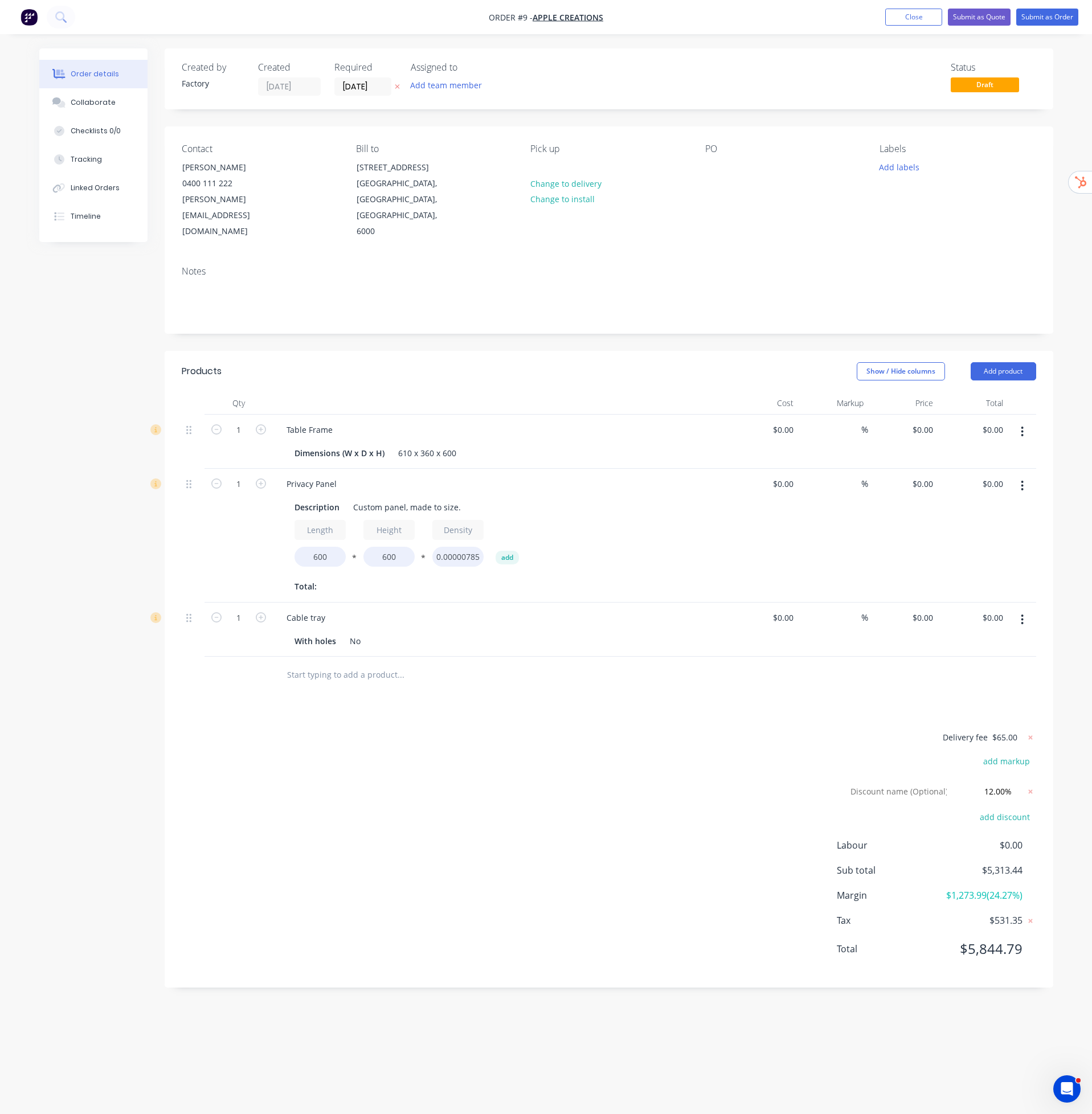
type input "$9.86"
click at [1021, 425] on icon "button" at bounding box center [1022, 431] width 3 height 13
click at [971, 521] on div "Delete" at bounding box center [982, 529] width 87 height 16
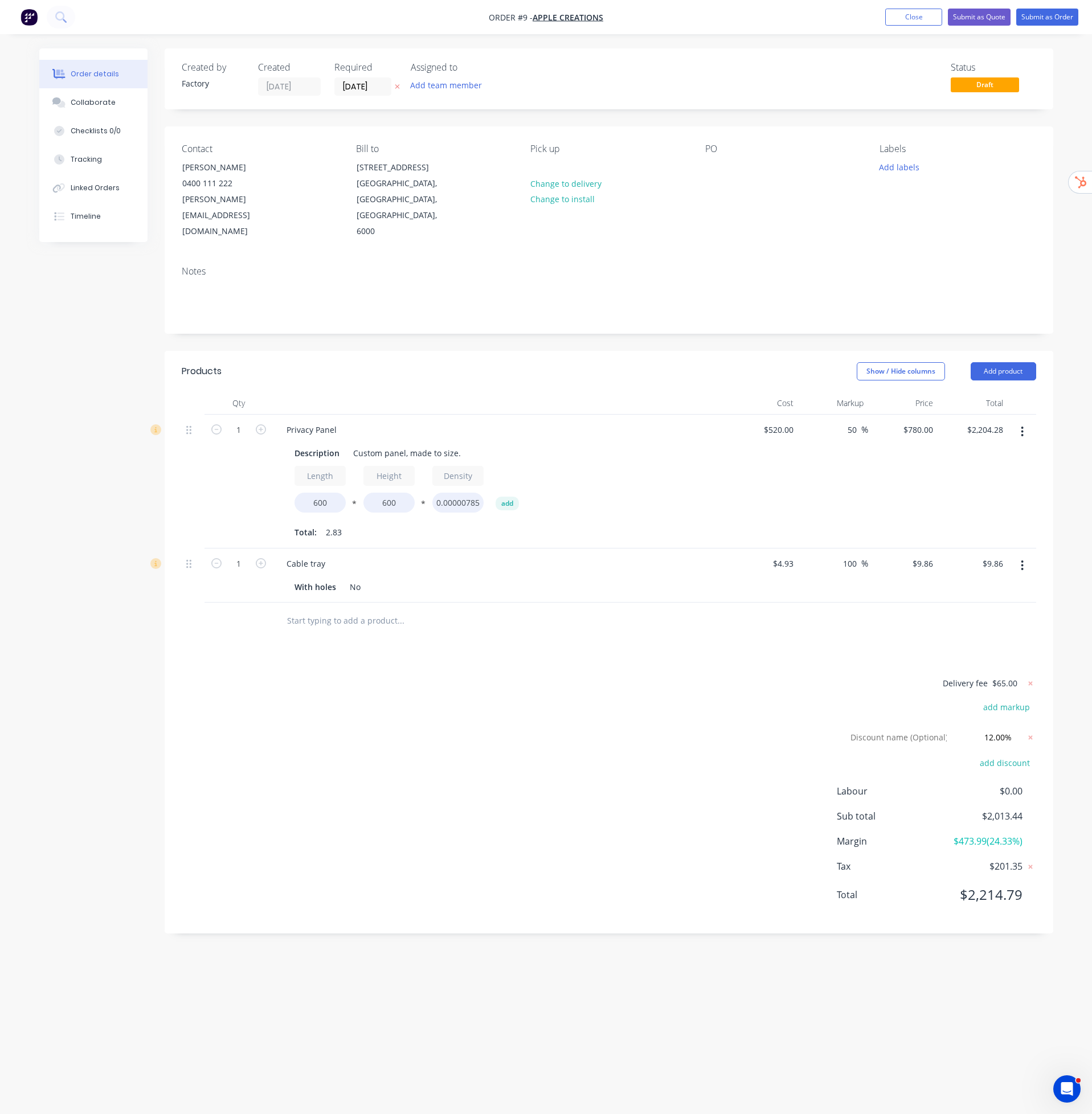
click at [1021, 425] on icon "button" at bounding box center [1022, 431] width 3 height 13
click at [1005, 521] on div "Delete" at bounding box center [982, 529] width 87 height 16
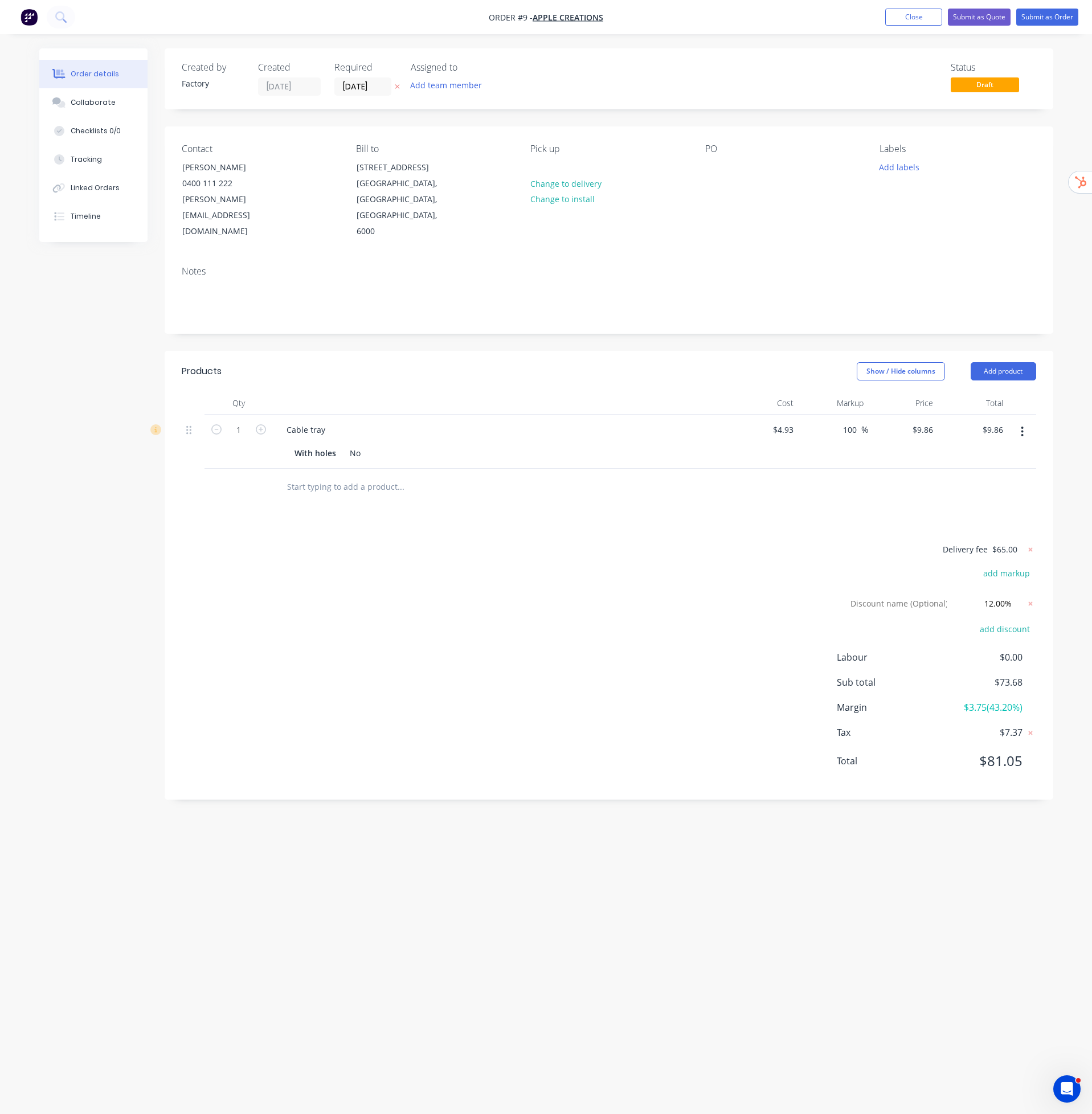
click at [1026, 421] on button "button" at bounding box center [1022, 431] width 27 height 20
click at [1002, 521] on div "Delete" at bounding box center [982, 529] width 87 height 16
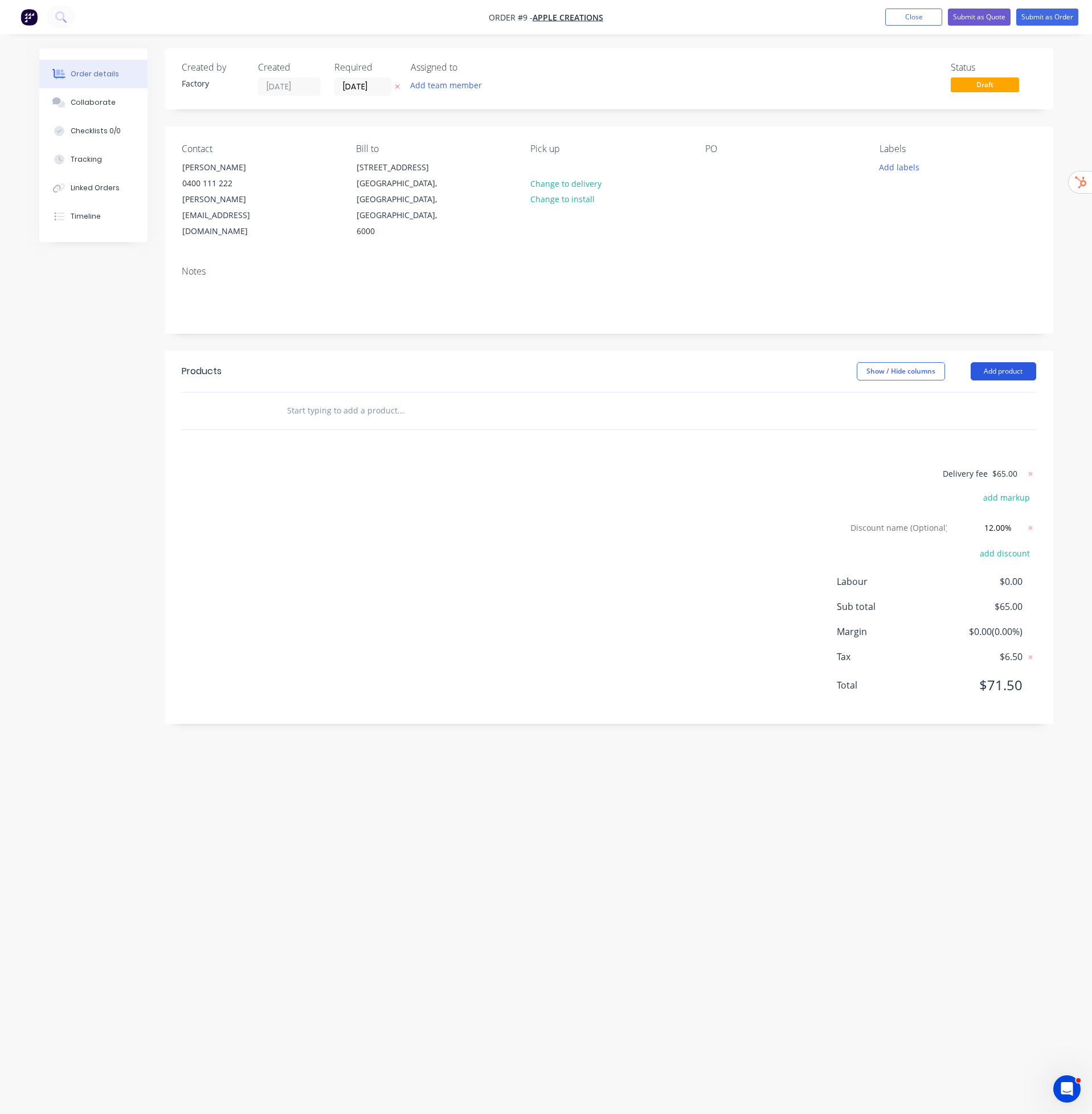
click at [1010, 363] on button "Add product" at bounding box center [1003, 371] width 65 height 18
click at [982, 392] on div "Product catalogue" at bounding box center [982, 400] width 87 height 16
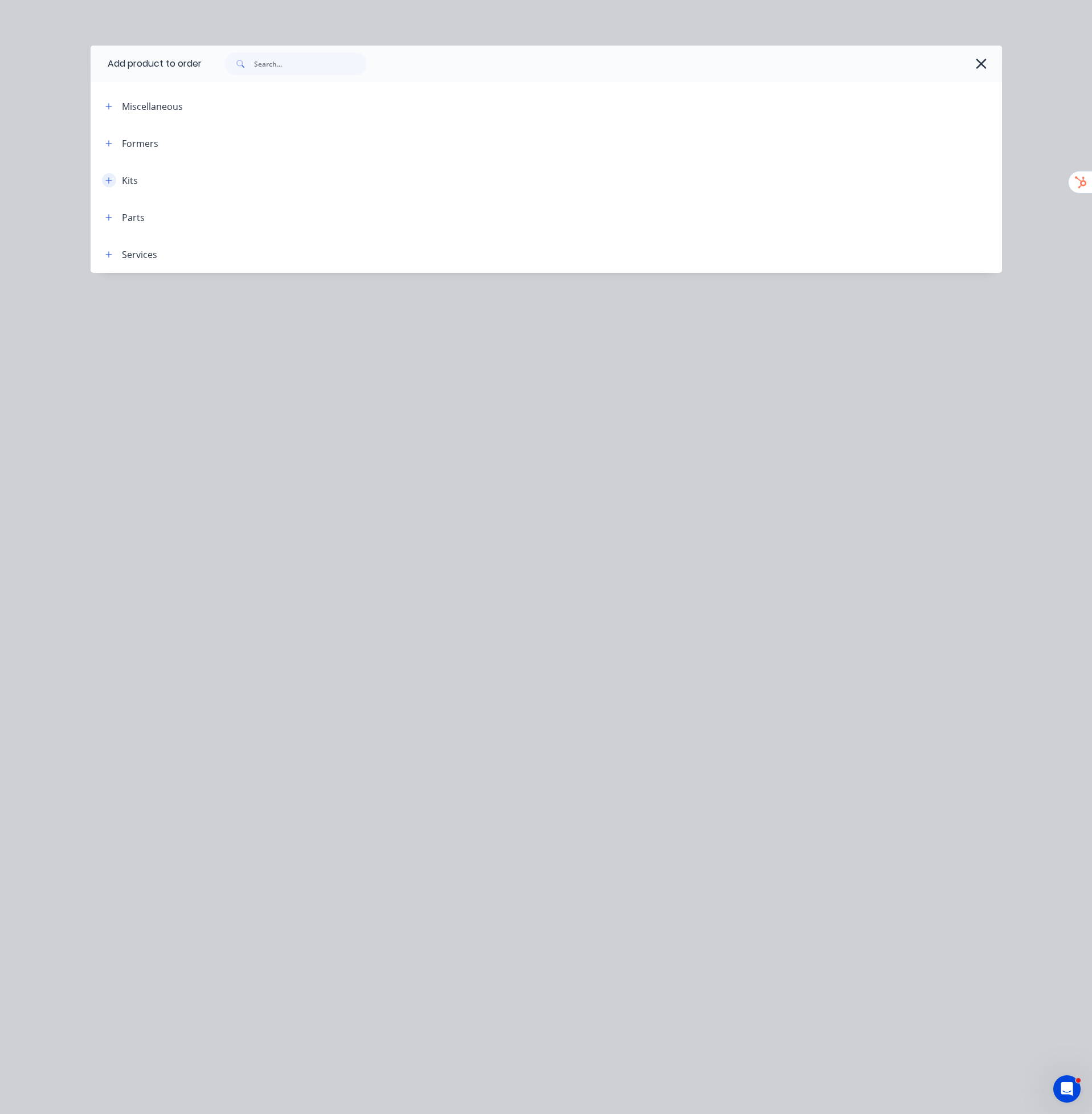
click at [108, 178] on icon "button" at bounding box center [108, 180] width 6 height 6
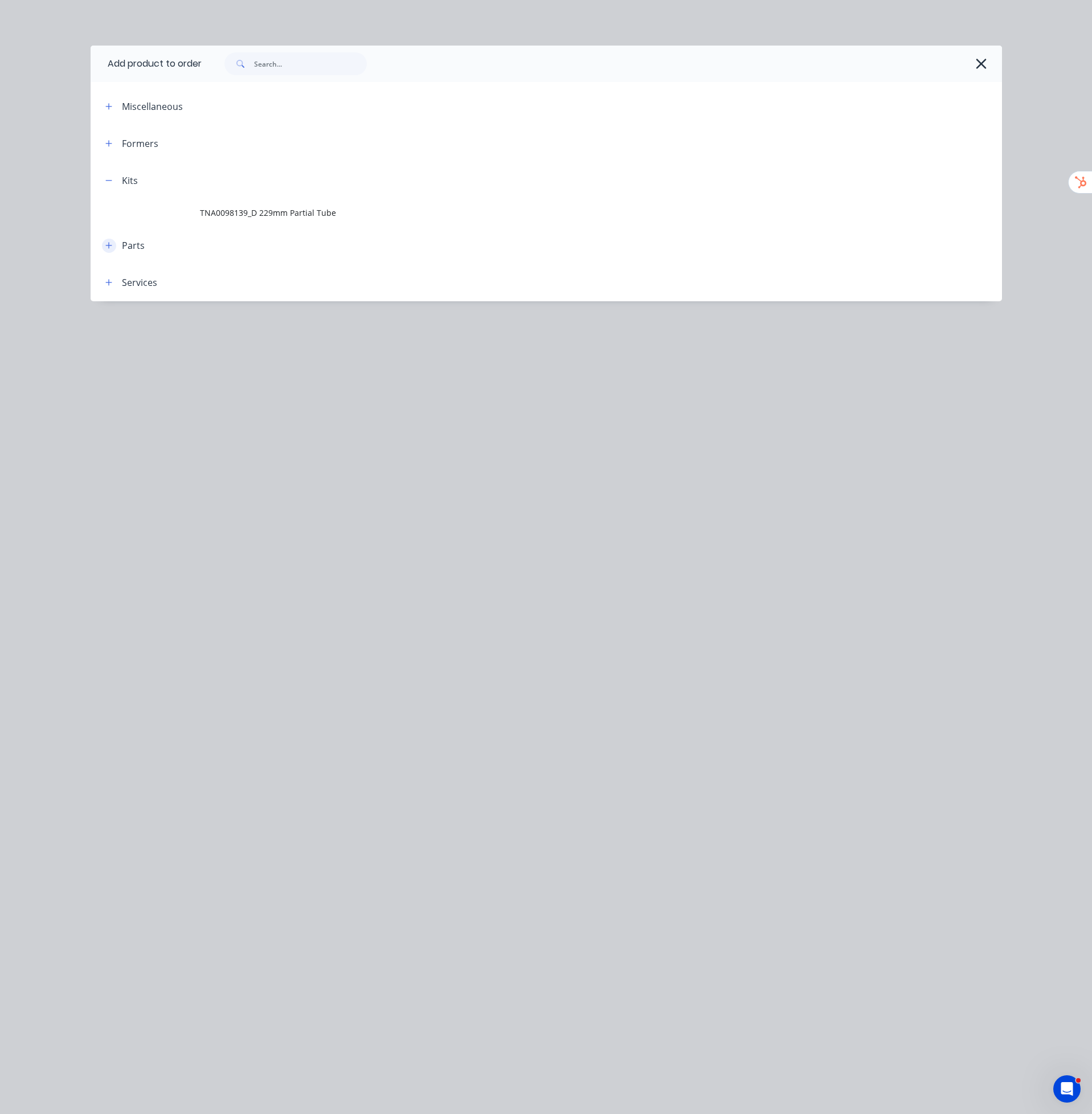
click at [106, 245] on icon "button" at bounding box center [109, 245] width 7 height 8
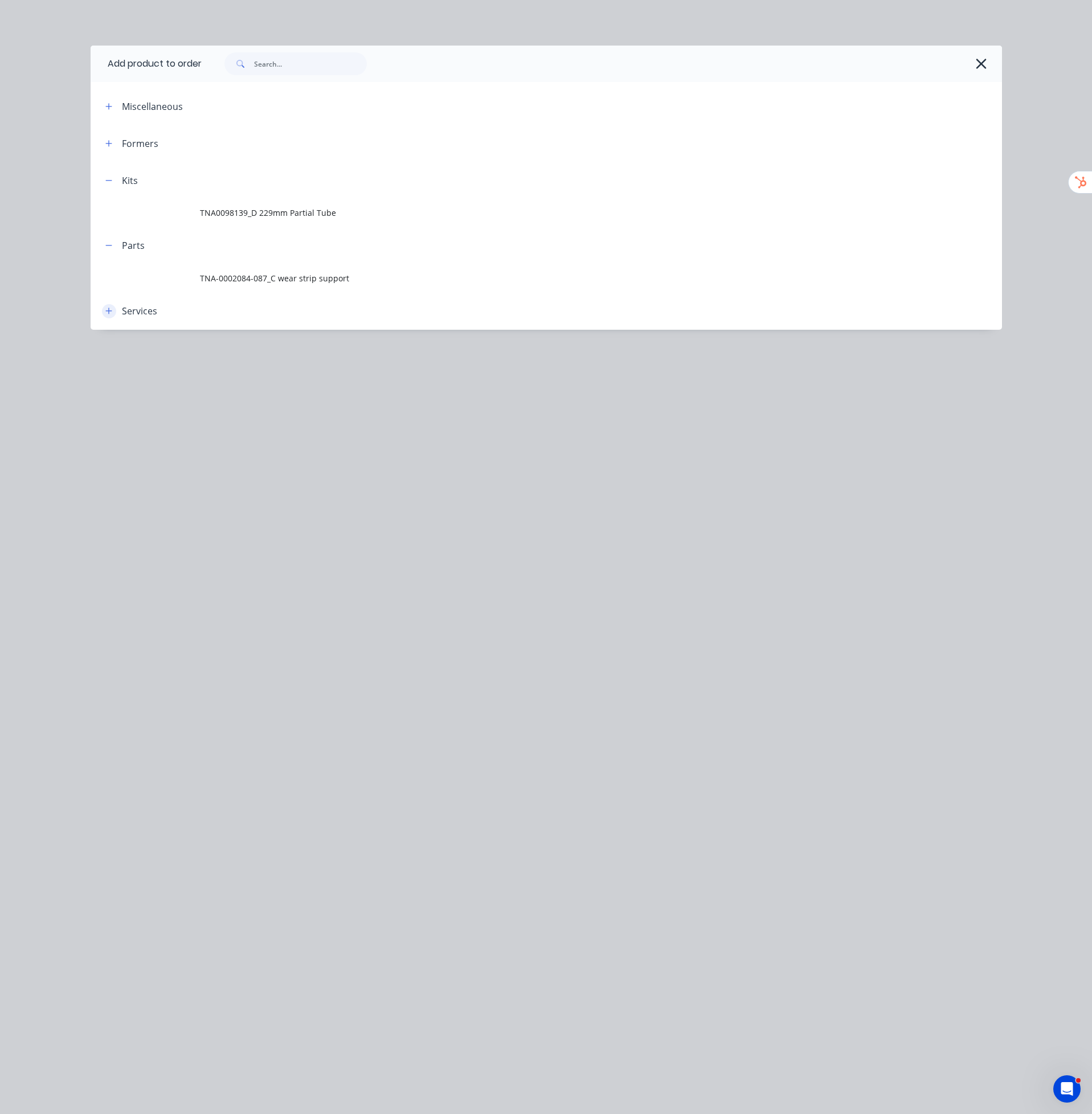
click at [106, 315] on button "button" at bounding box center [109, 311] width 14 height 14
click at [110, 155] on header "Formers" at bounding box center [546, 143] width 911 height 37
click at [110, 148] on button "button" at bounding box center [109, 143] width 14 height 14
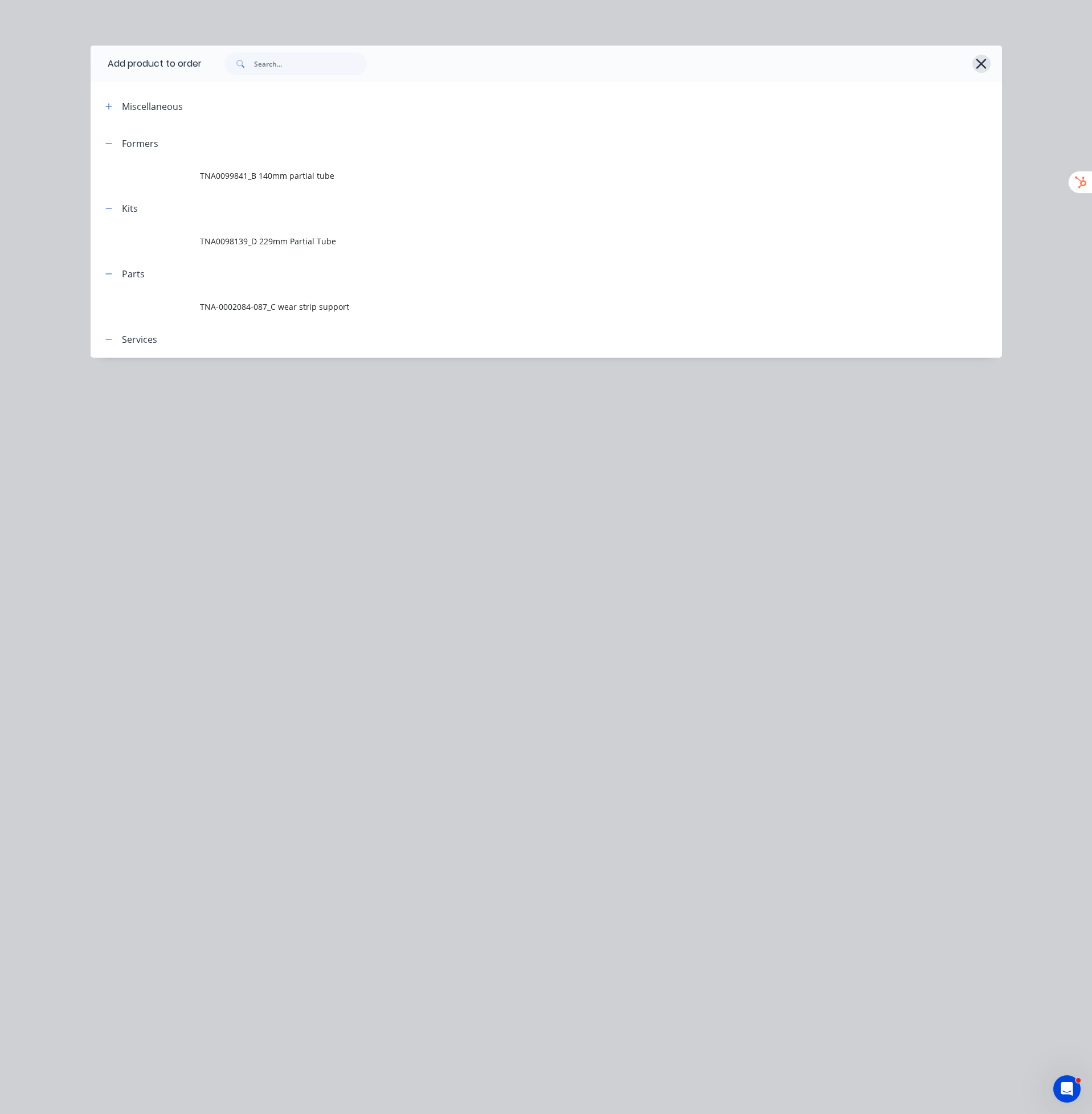
click at [978, 54] on button "button" at bounding box center [981, 63] width 18 height 18
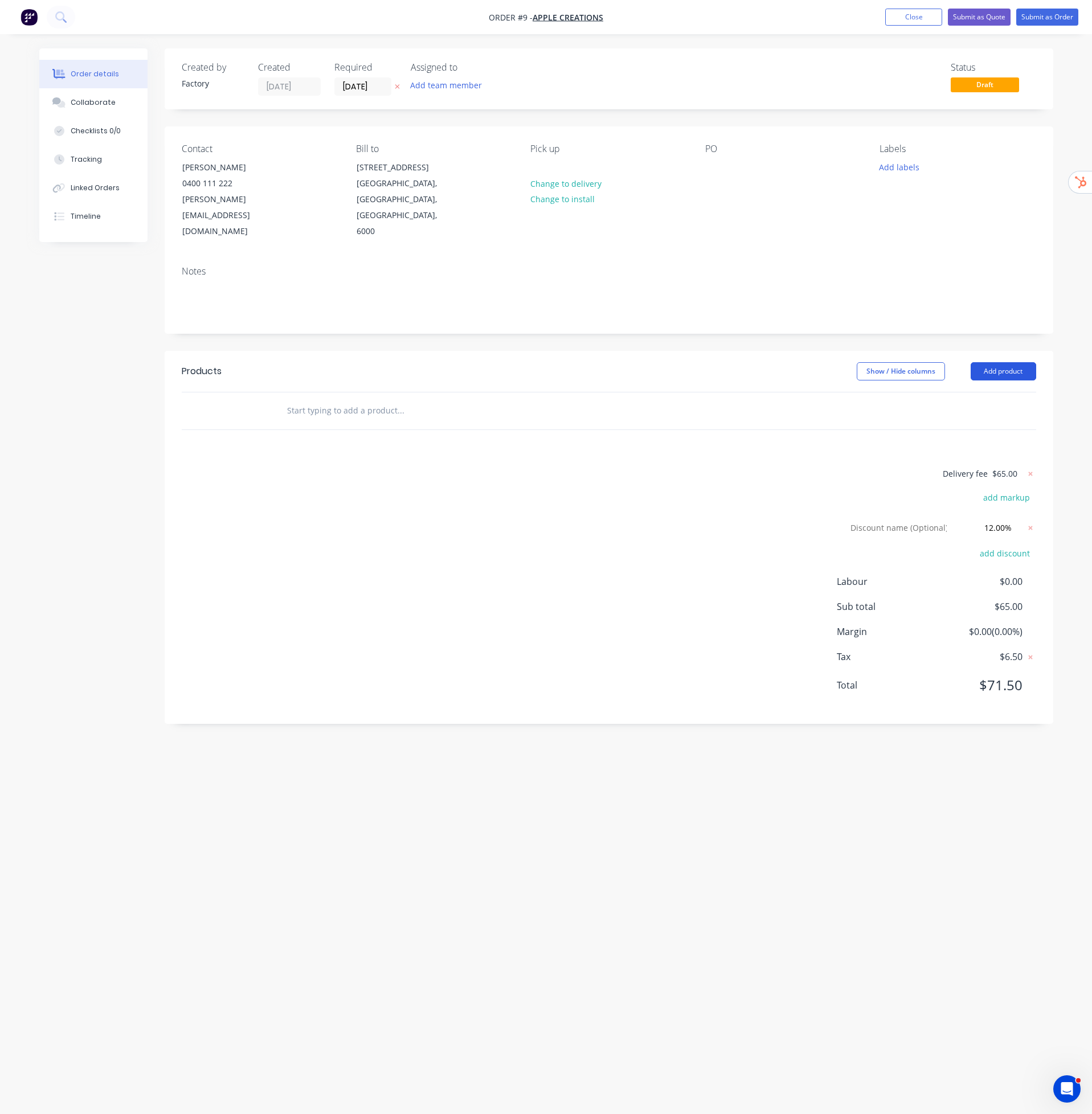
click at [1016, 363] on button "Add product" at bounding box center [1003, 371] width 65 height 18
click at [1000, 392] on div "Product catalogue" at bounding box center [982, 400] width 87 height 16
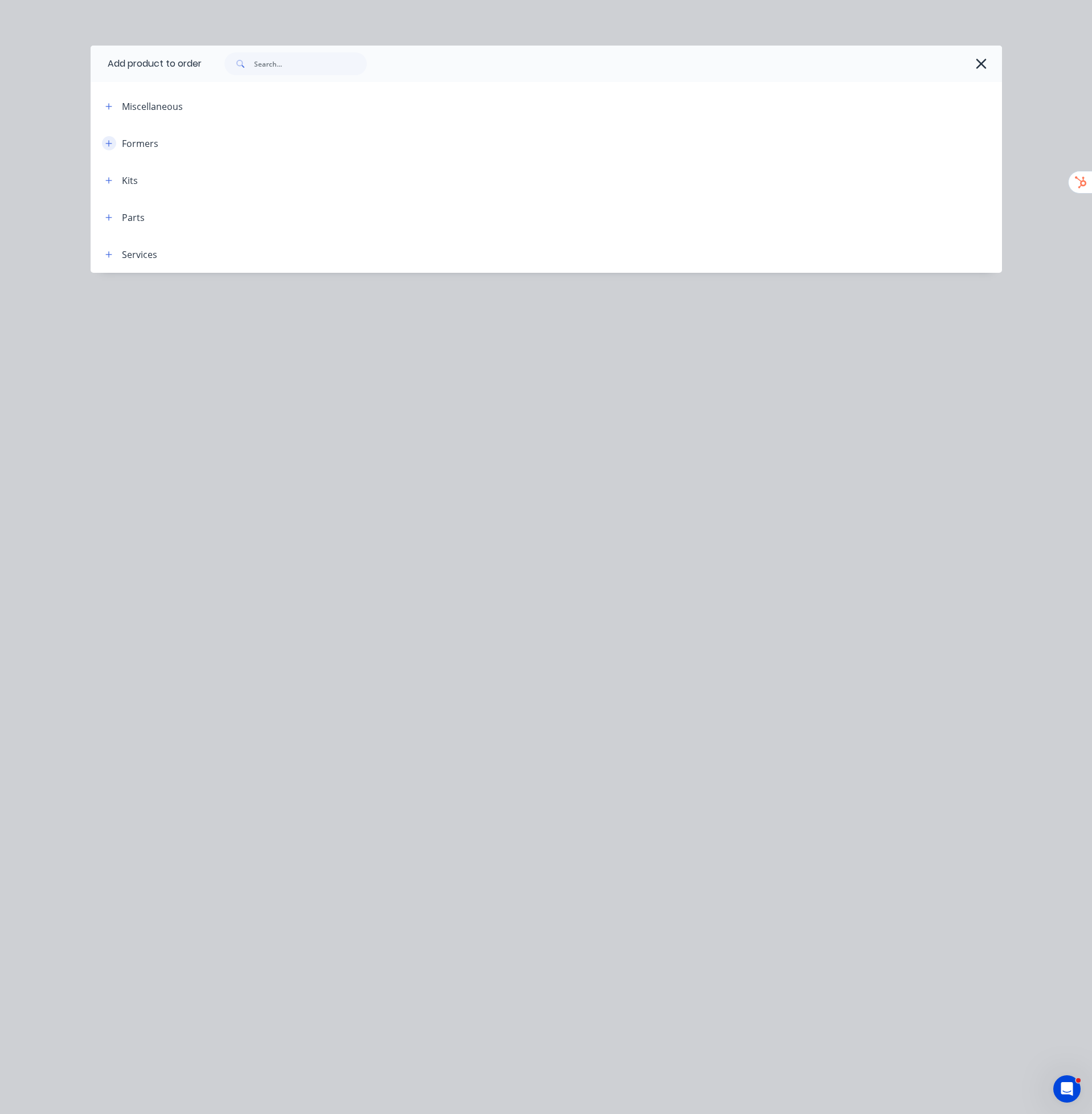
click at [106, 142] on icon "button" at bounding box center [109, 143] width 7 height 8
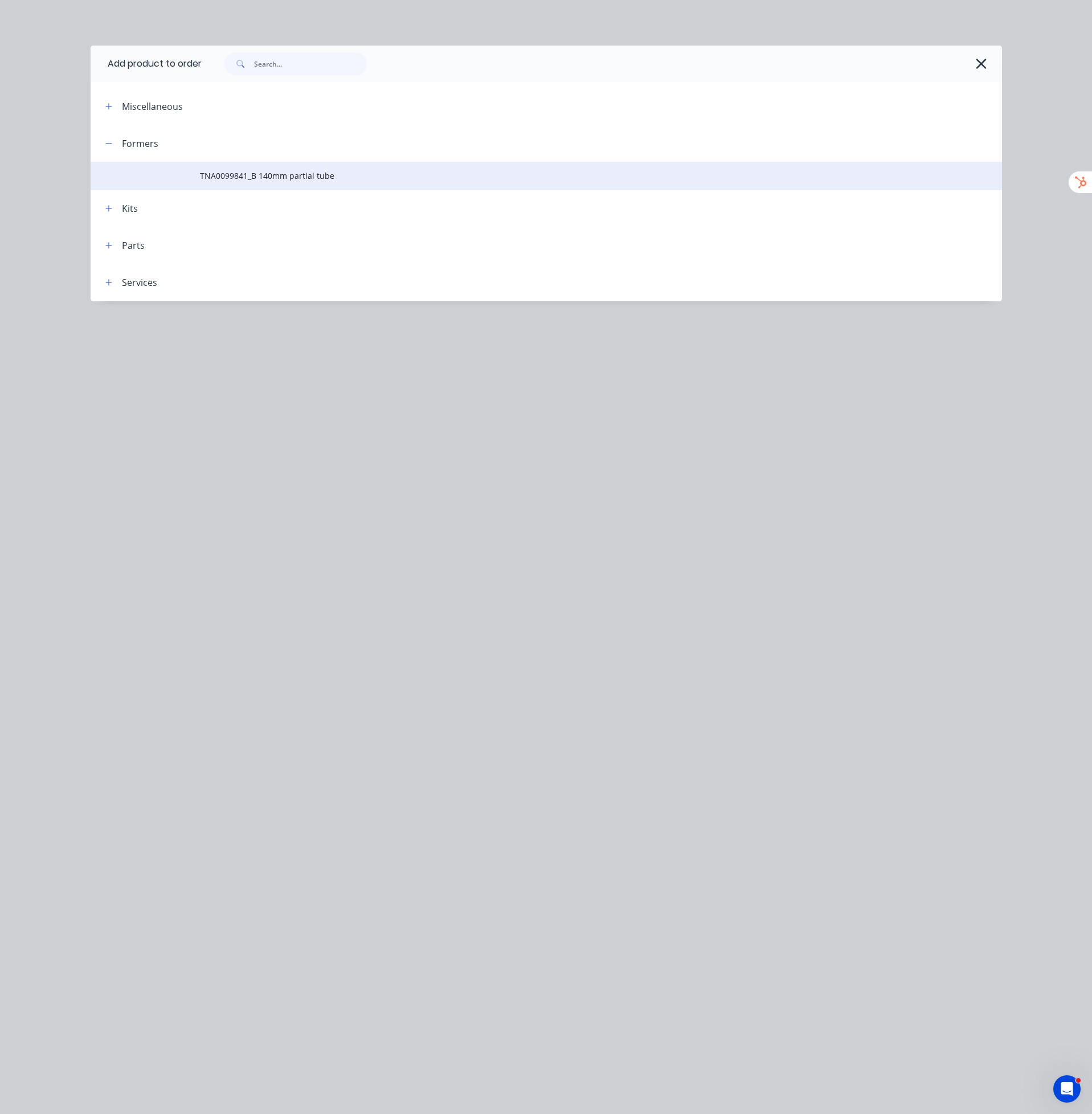
click at [278, 173] on span "TNA0099841_B 140mm partial tube" at bounding box center [520, 176] width 641 height 12
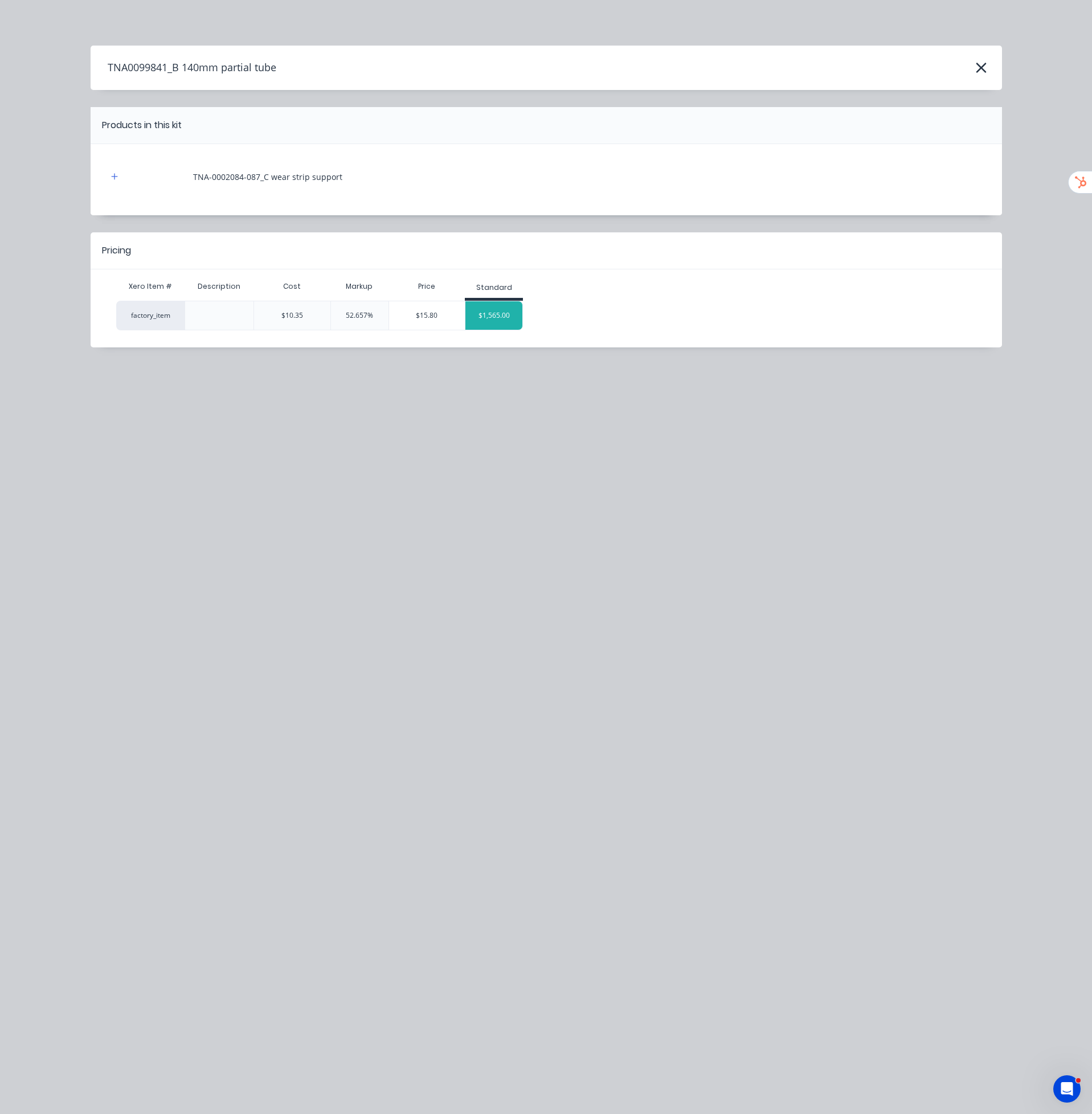
click at [499, 318] on div "$1,565.00" at bounding box center [493, 316] width 57 height 29
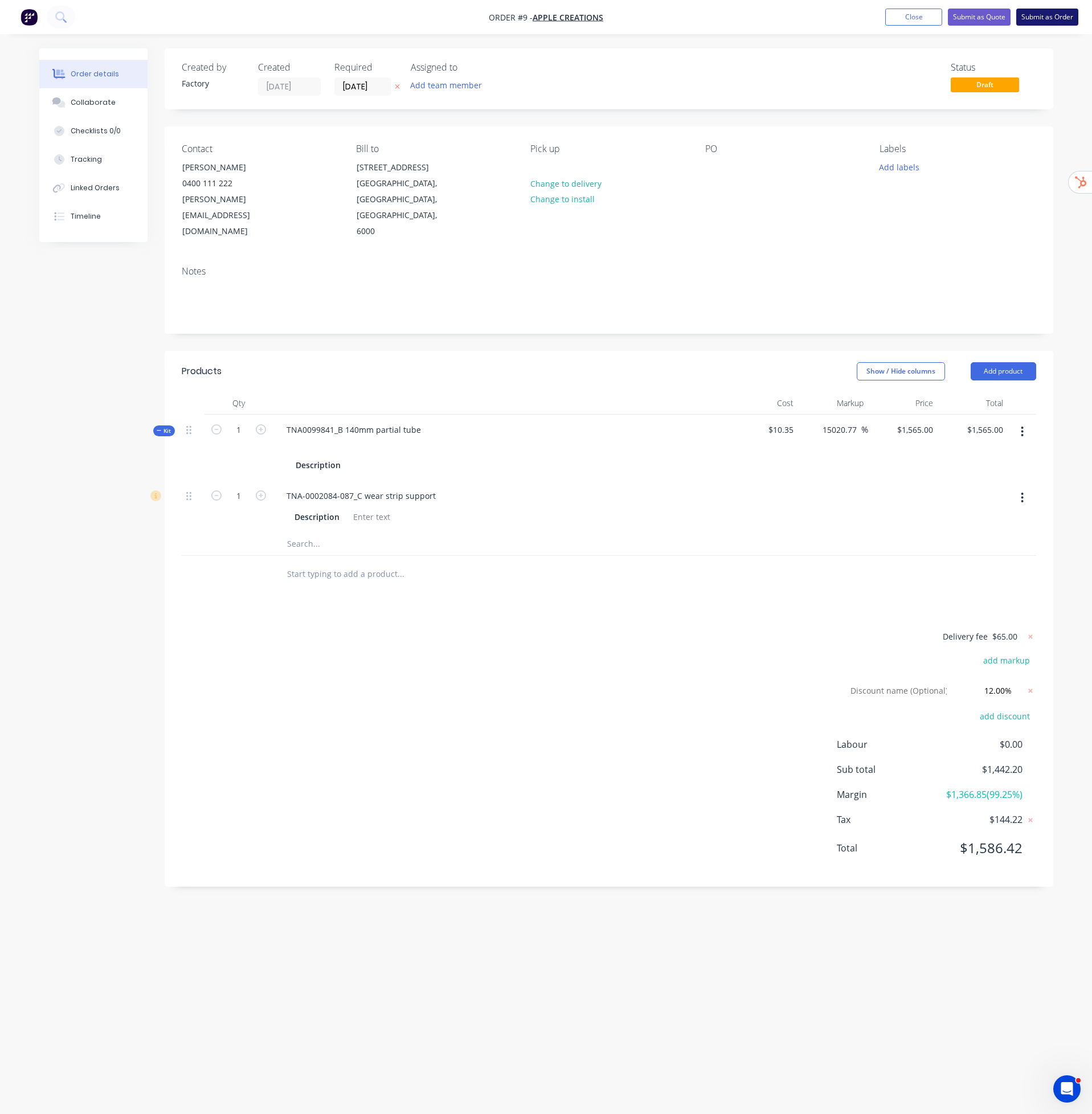
click at [1068, 17] on button "Submit as Order" at bounding box center [1047, 17] width 62 height 17
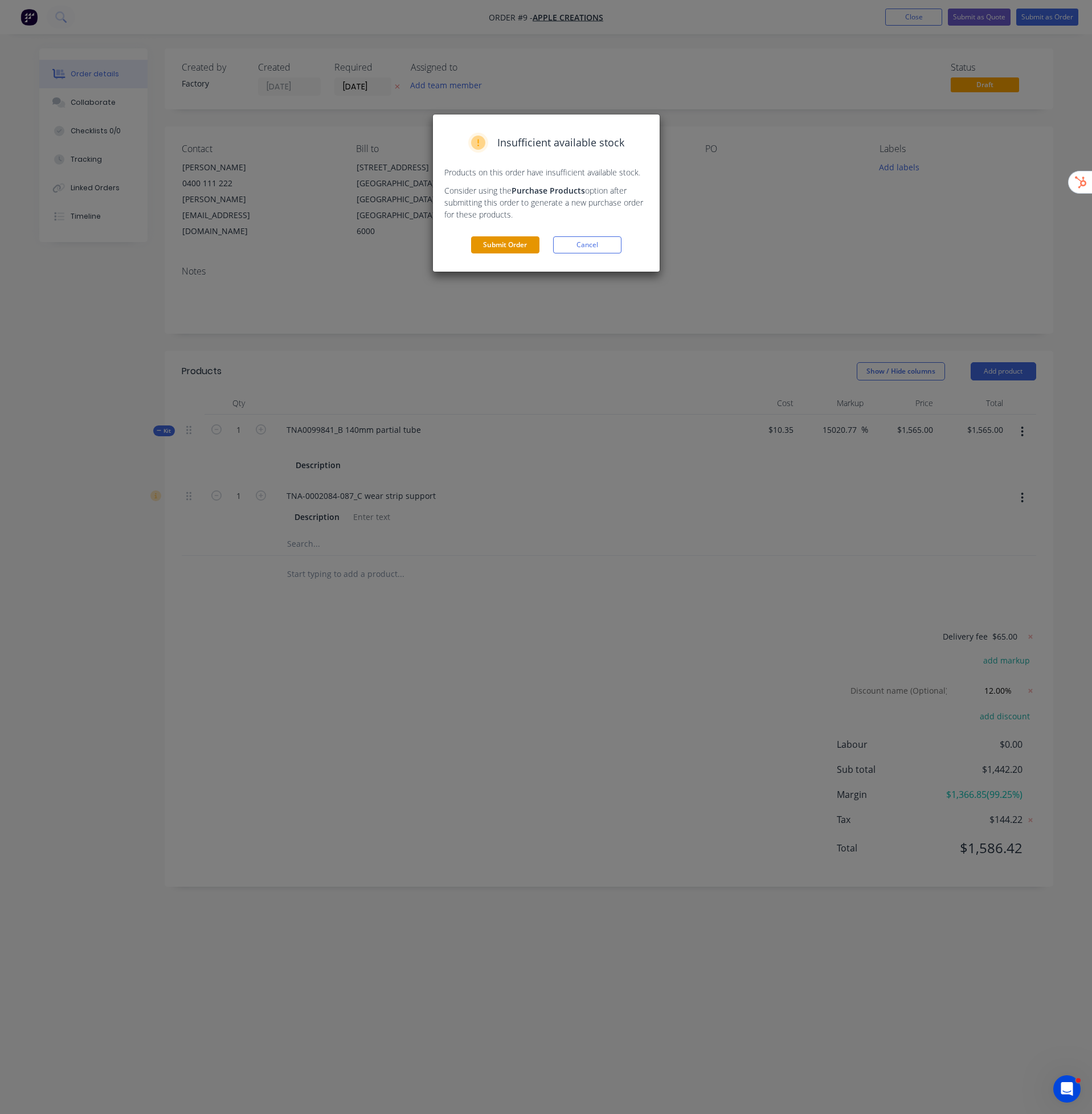
click at [531, 239] on button "Submit Order" at bounding box center [505, 245] width 68 height 17
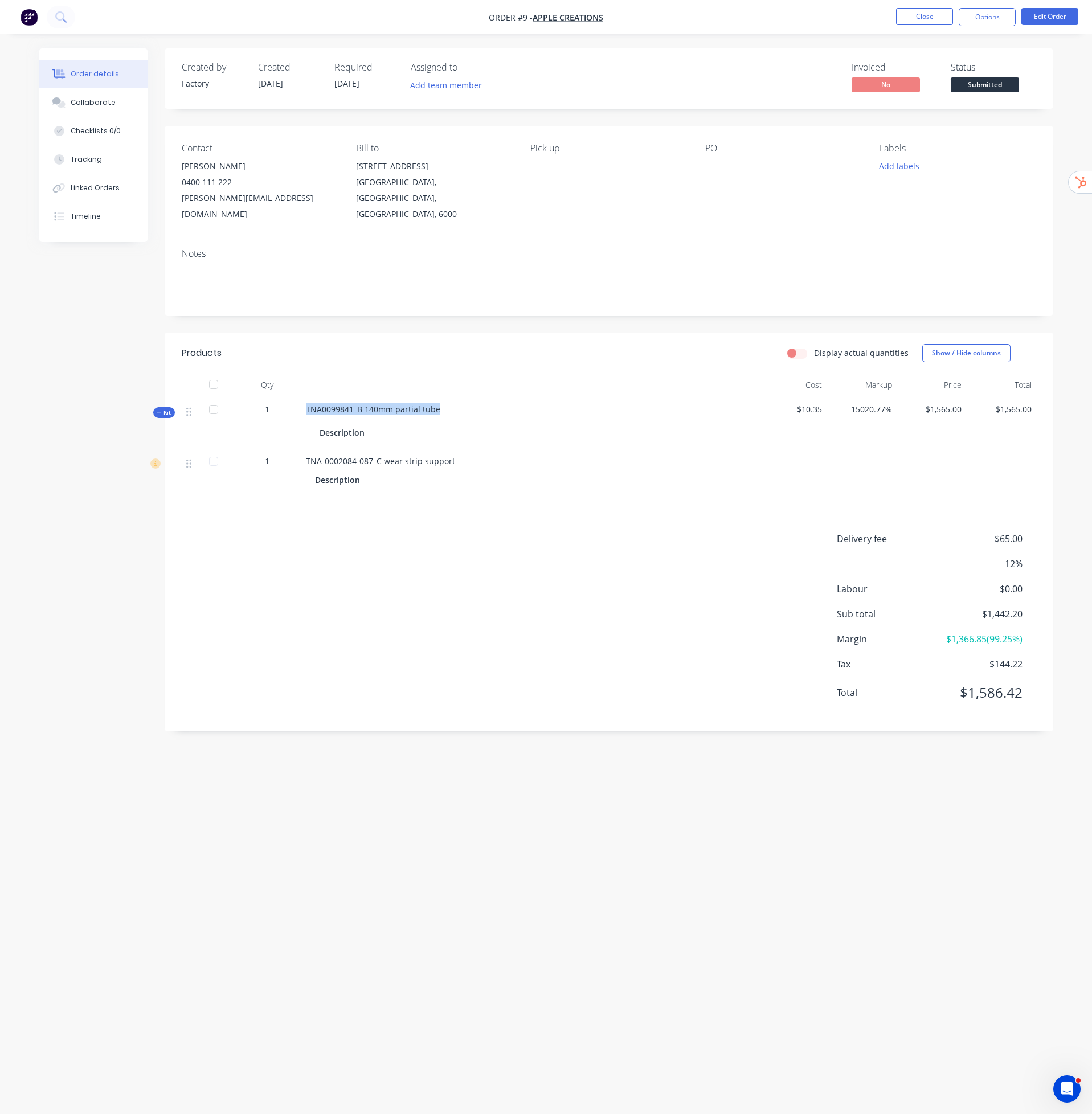
drag, startPoint x: 302, startPoint y: 395, endPoint x: 479, endPoint y: 383, distance: 177.4
click at [479, 397] on div "TNA0099841_B 140mm partial tube Description" at bounding box center [529, 422] width 456 height 52
click at [930, 17] on button "Close" at bounding box center [924, 16] width 57 height 17
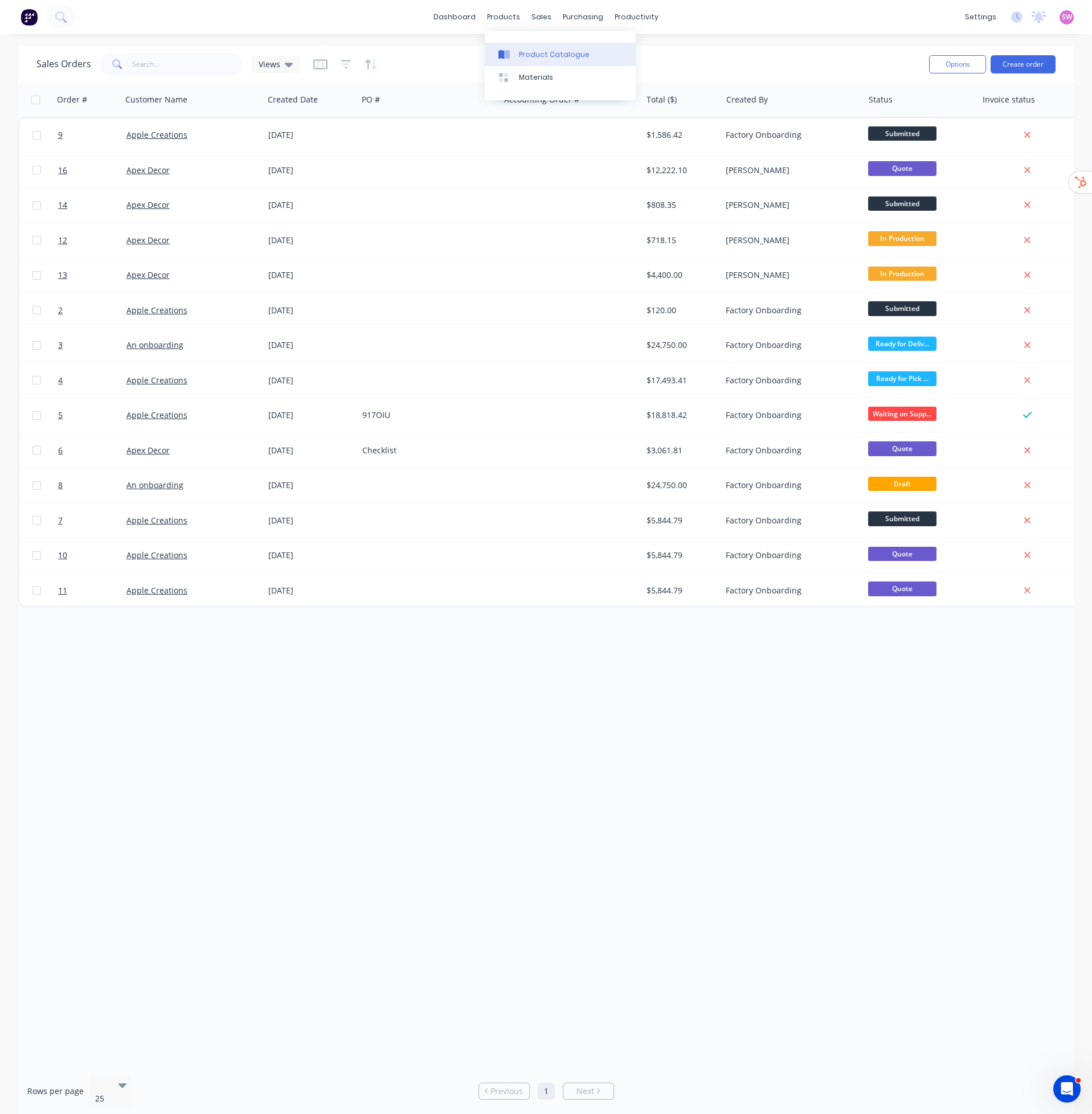
click at [523, 48] on link "Product Catalogue" at bounding box center [560, 53] width 151 height 23
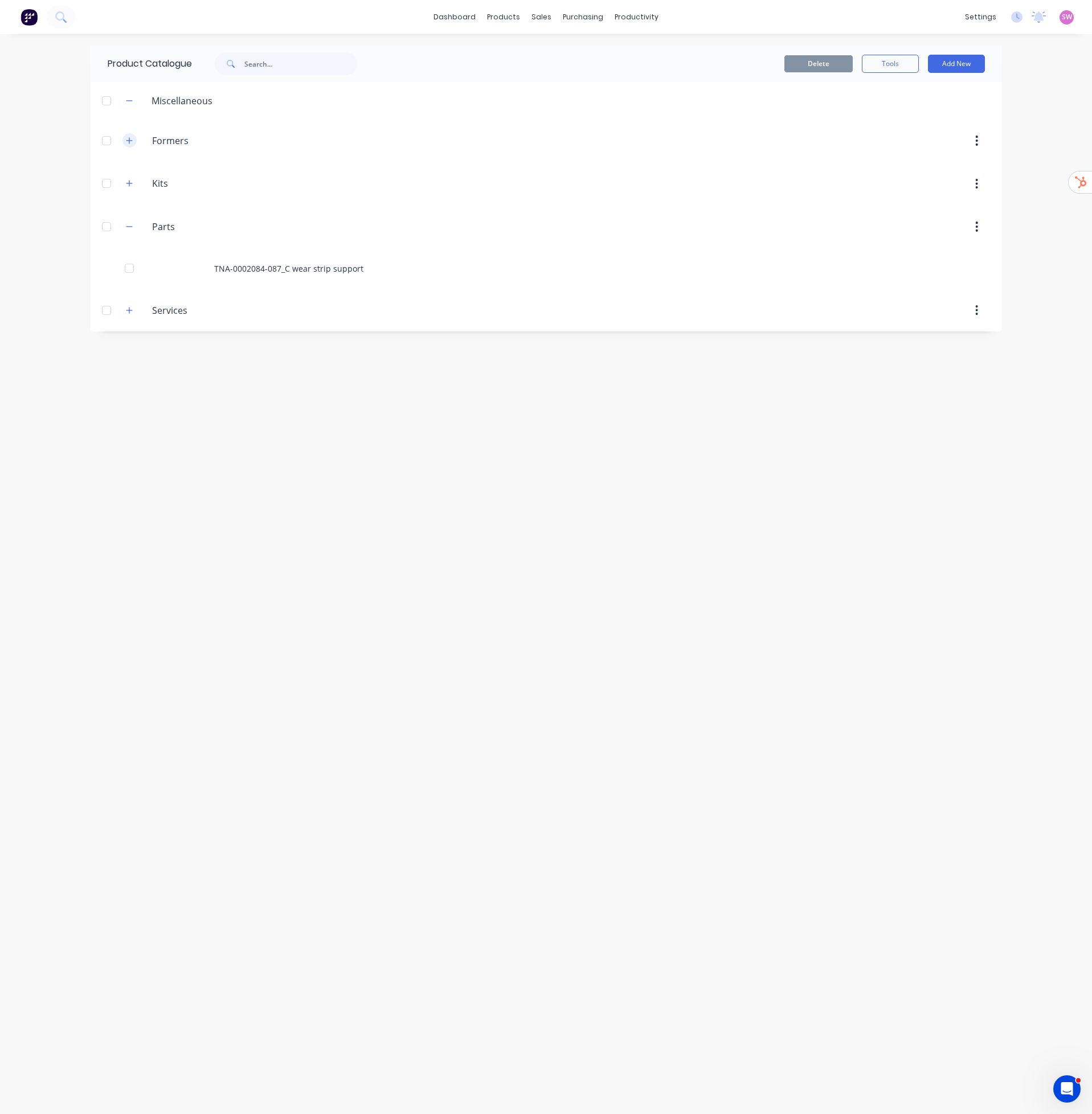
click at [129, 143] on icon "button" at bounding box center [128, 140] width 6 height 6
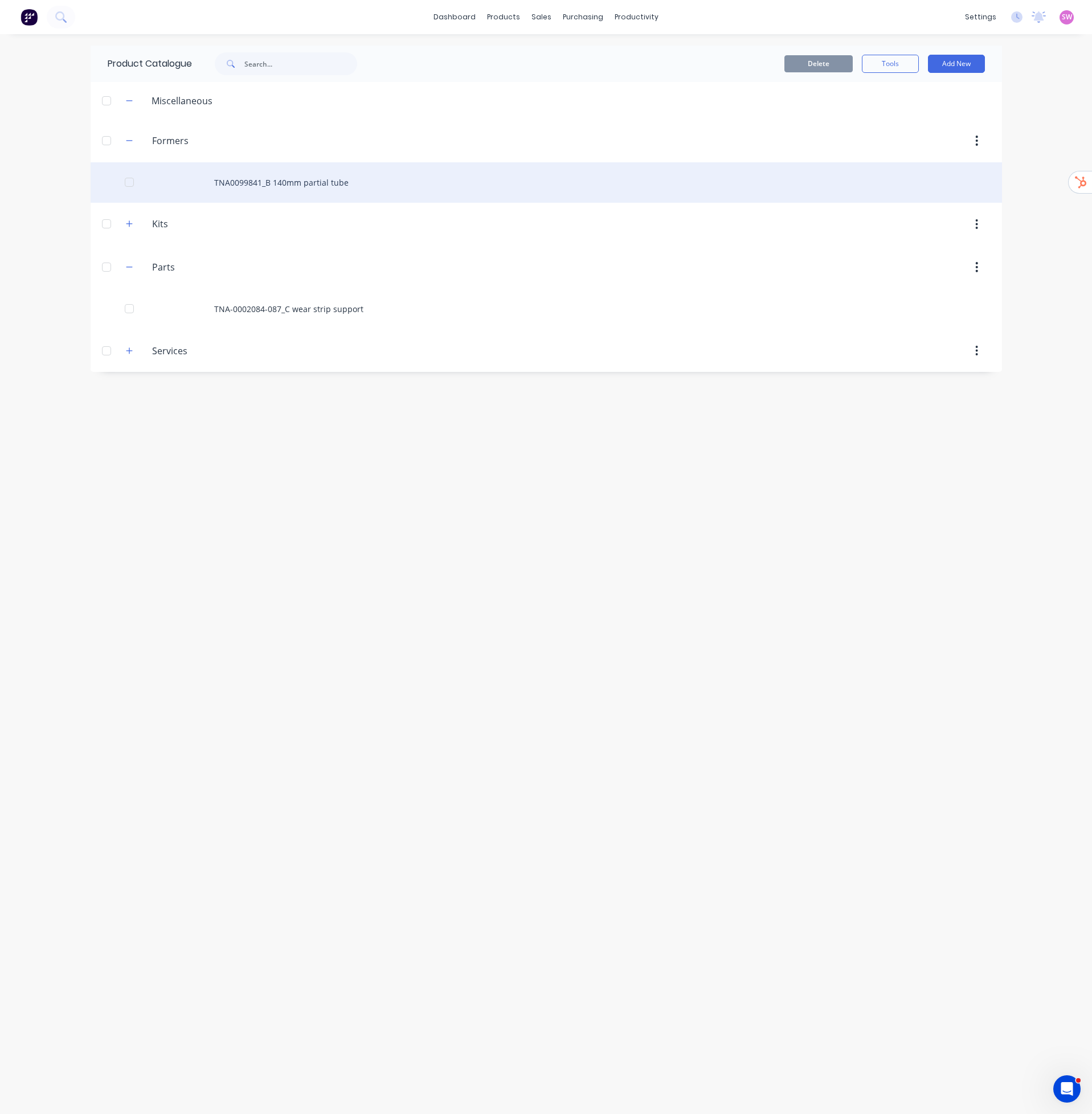
click at [278, 188] on div "TNA0099841_B 140mm partial tube" at bounding box center [546, 183] width 911 height 41
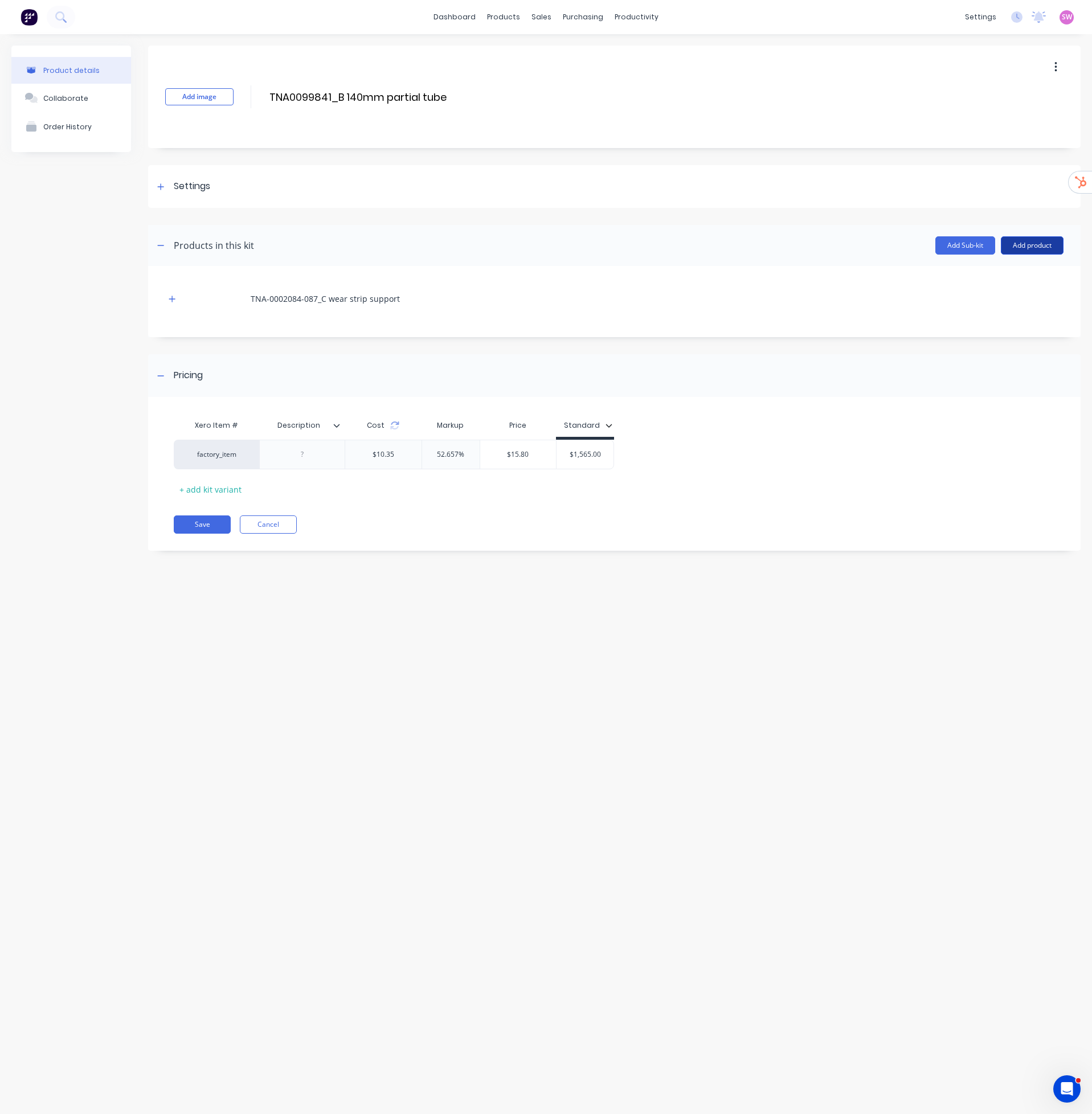
click at [1046, 245] on button "Add product" at bounding box center [1033, 245] width 63 height 18
click at [1004, 300] on div "Labour" at bounding box center [1009, 297] width 87 height 16
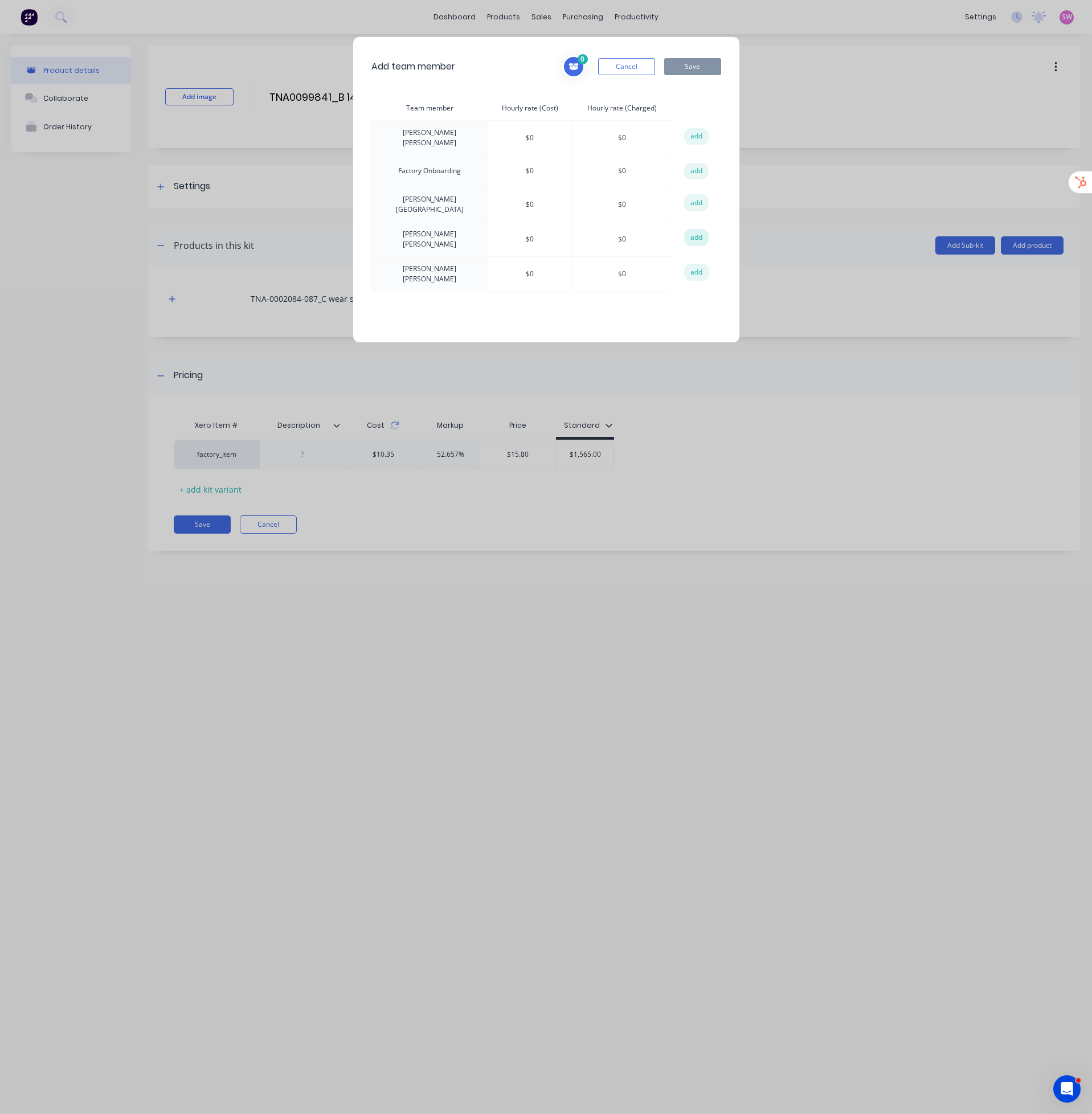
click at [700, 238] on button "add" at bounding box center [697, 238] width 25 height 17
click at [695, 234] on button "add" at bounding box center [697, 238] width 25 height 17
click at [571, 65] on icon at bounding box center [572, 66] width 9 height 7
click at [666, 159] on icon at bounding box center [668, 158] width 8 height 11
click at [684, 63] on button "Save" at bounding box center [692, 66] width 57 height 17
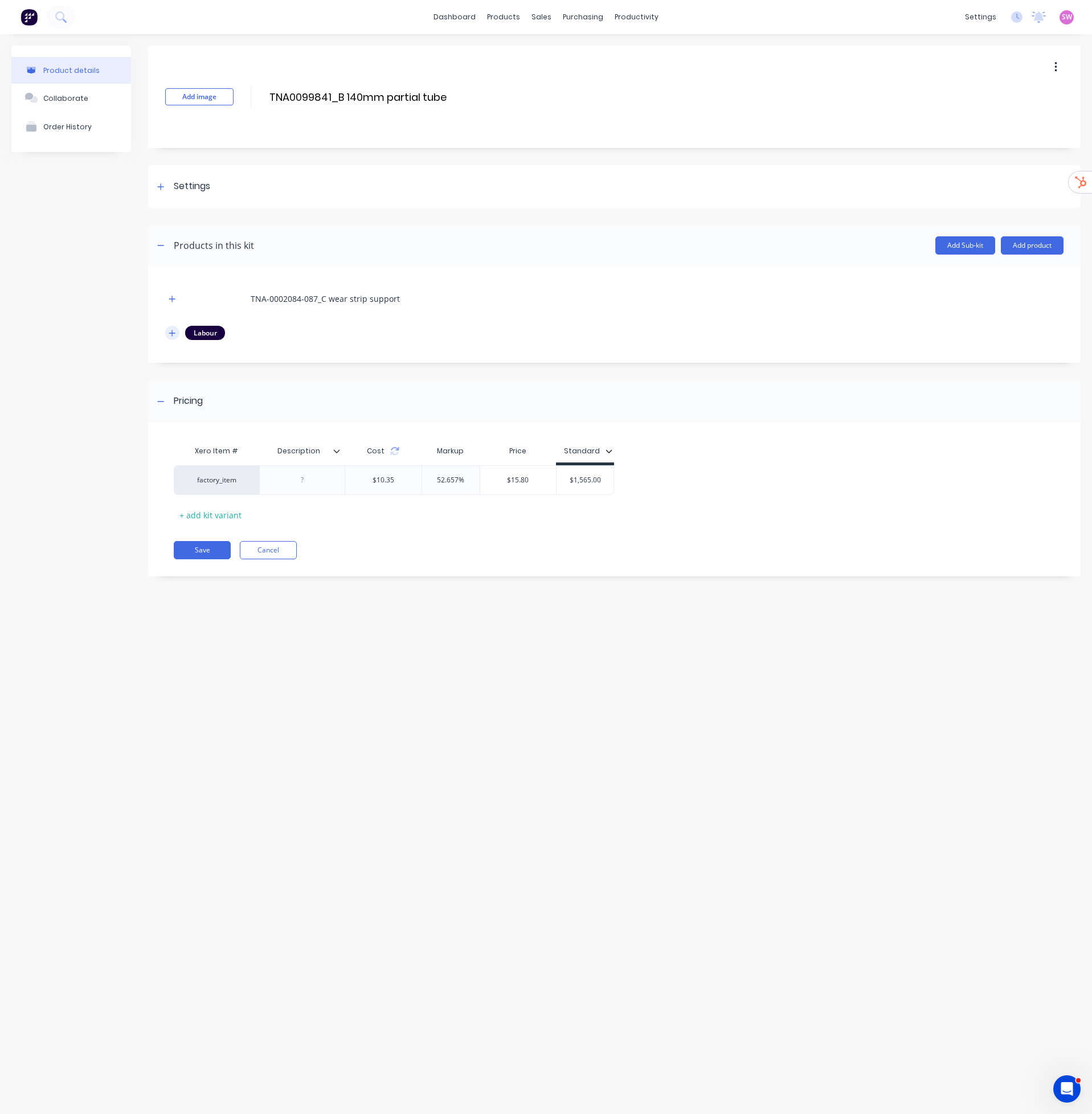
click at [172, 334] on icon "button" at bounding box center [172, 332] width 6 height 6
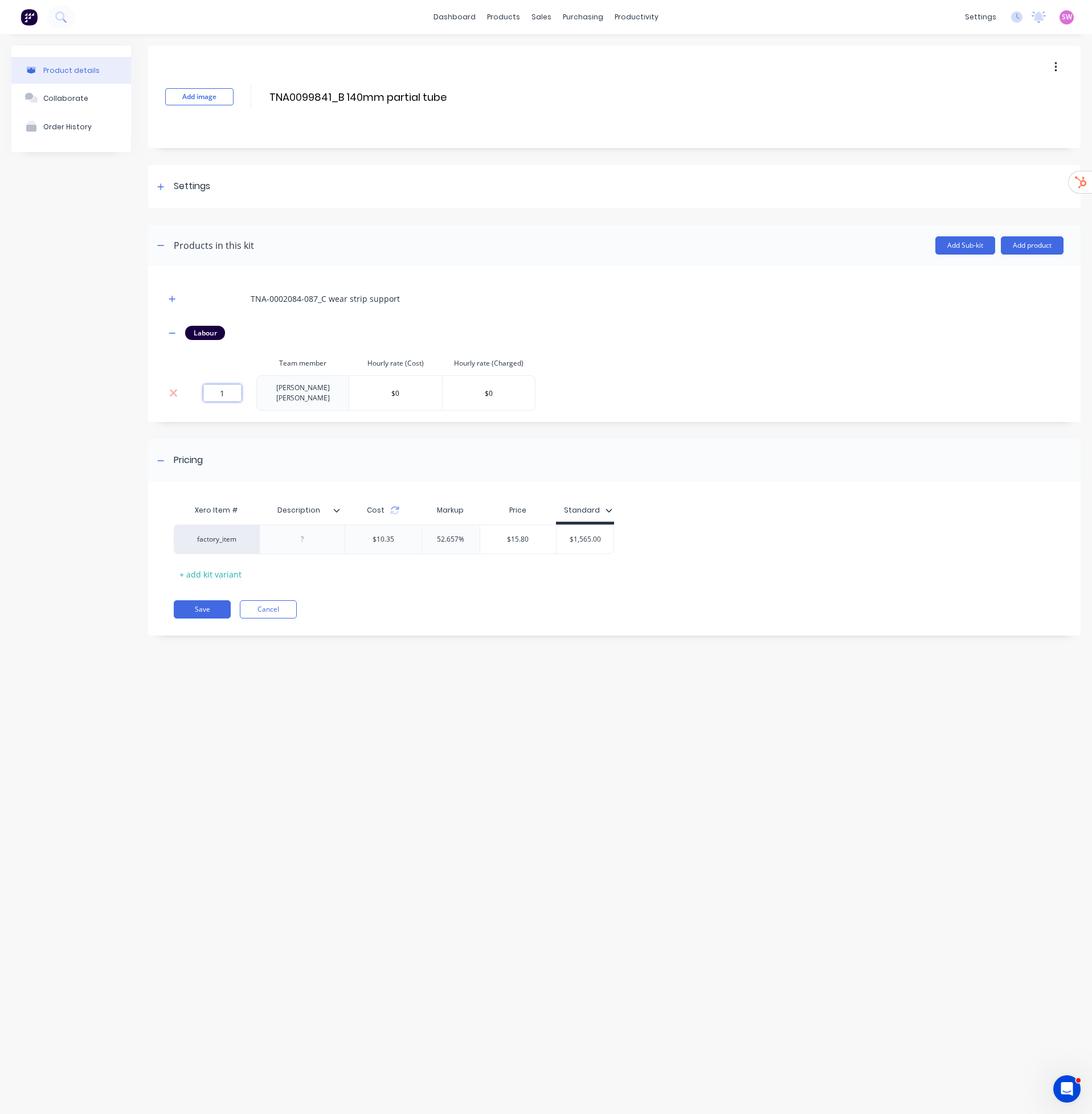
drag, startPoint x: 207, startPoint y: 391, endPoint x: 186, endPoint y: 394, distance: 21.2
click at [198, 392] on div "1" at bounding box center [222, 393] width 59 height 17
click at [289, 568] on div "Xero Item # Description Cost Markup Price Standard factory_item $10.35 52.657% …" at bounding box center [614, 565] width 932 height 143
click at [286, 568] on button "Cancel" at bounding box center [267, 609] width 57 height 18
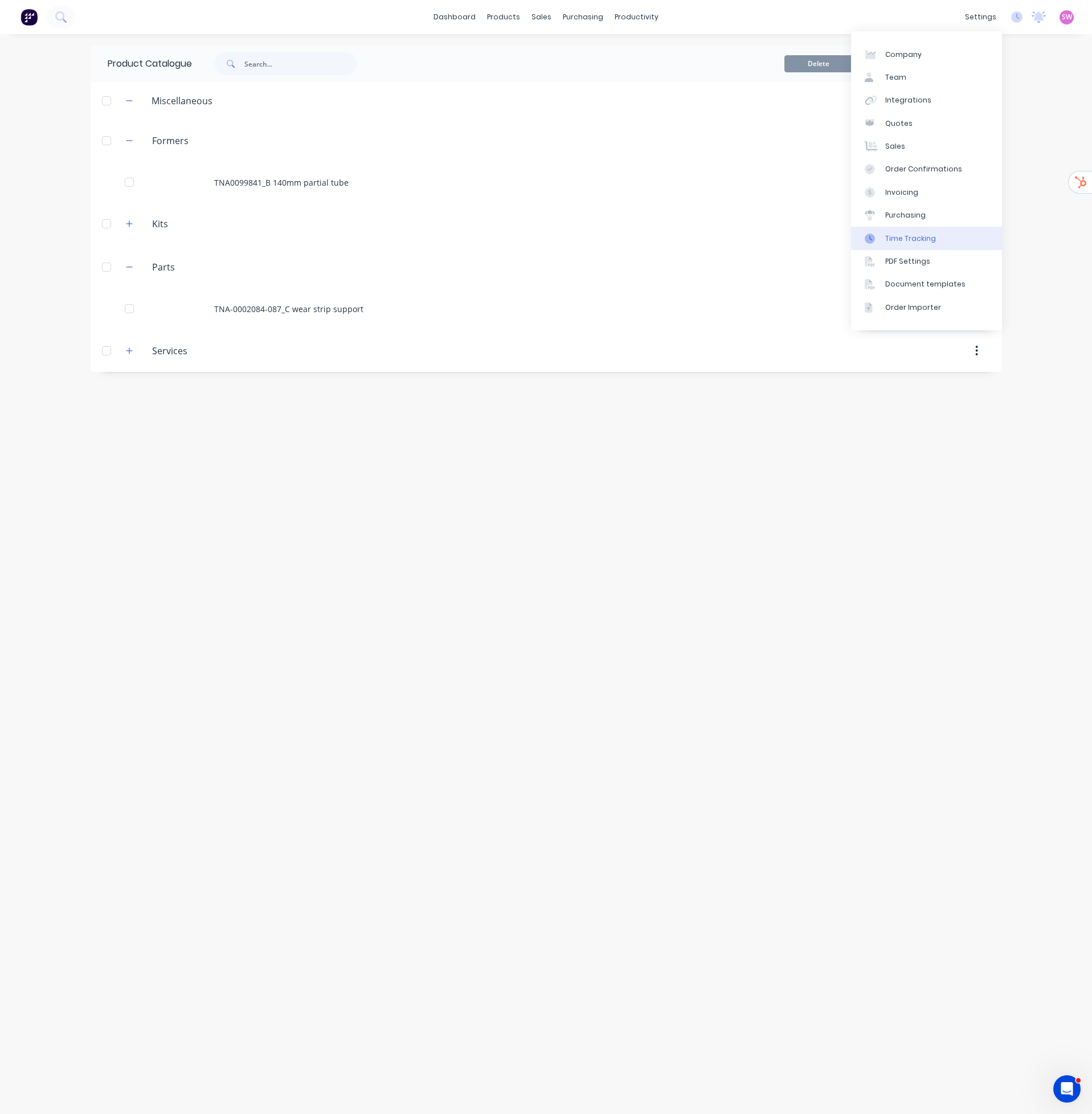
click at [936, 229] on link "Time Tracking" at bounding box center [926, 238] width 151 height 23
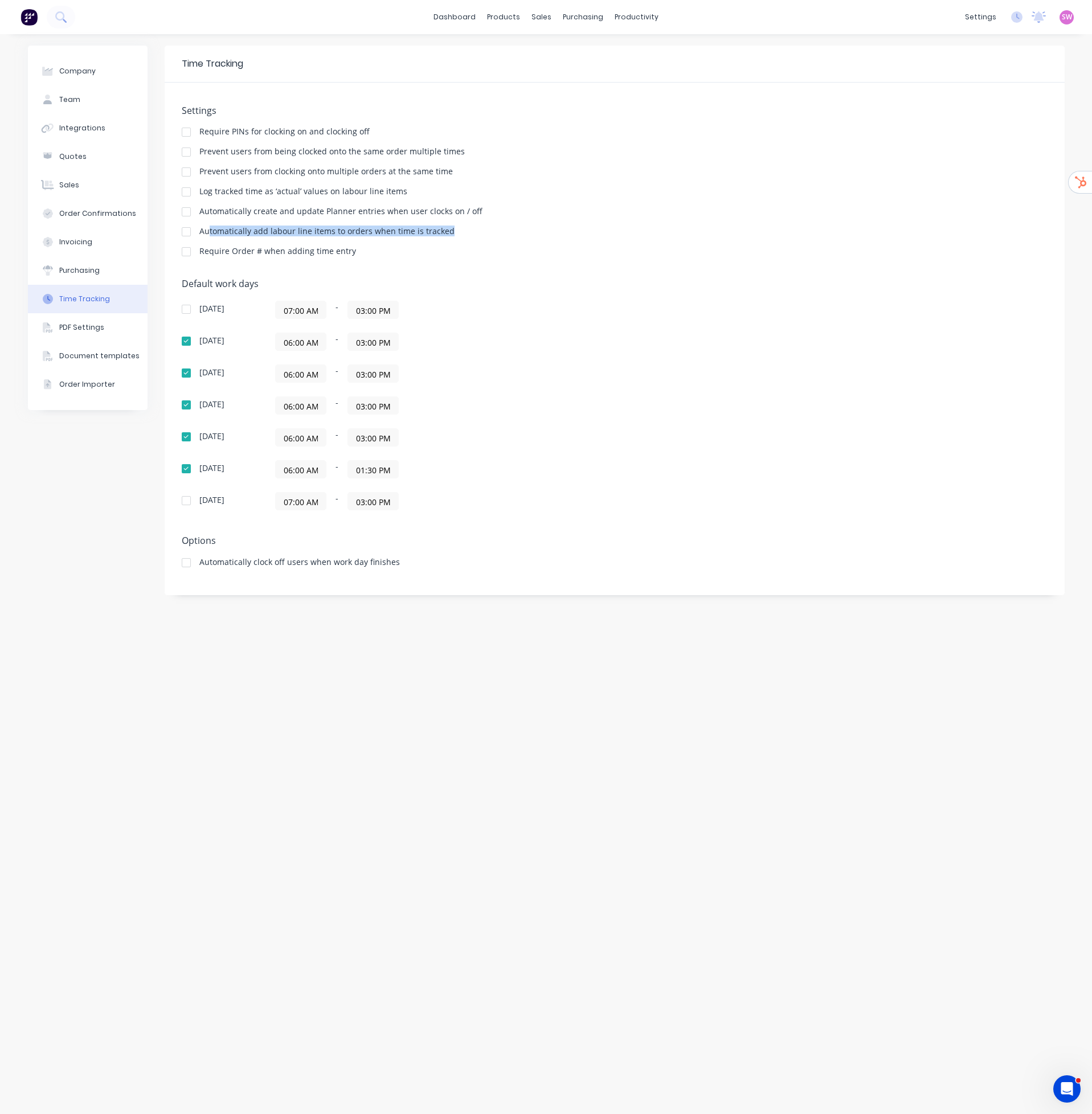
drag, startPoint x: 209, startPoint y: 231, endPoint x: 459, endPoint y: 226, distance: 250.0
click at [459, 226] on div "Settings Require PINs for clocking on and clocking off Prevent users from being…" at bounding box center [615, 186] width 866 height 162
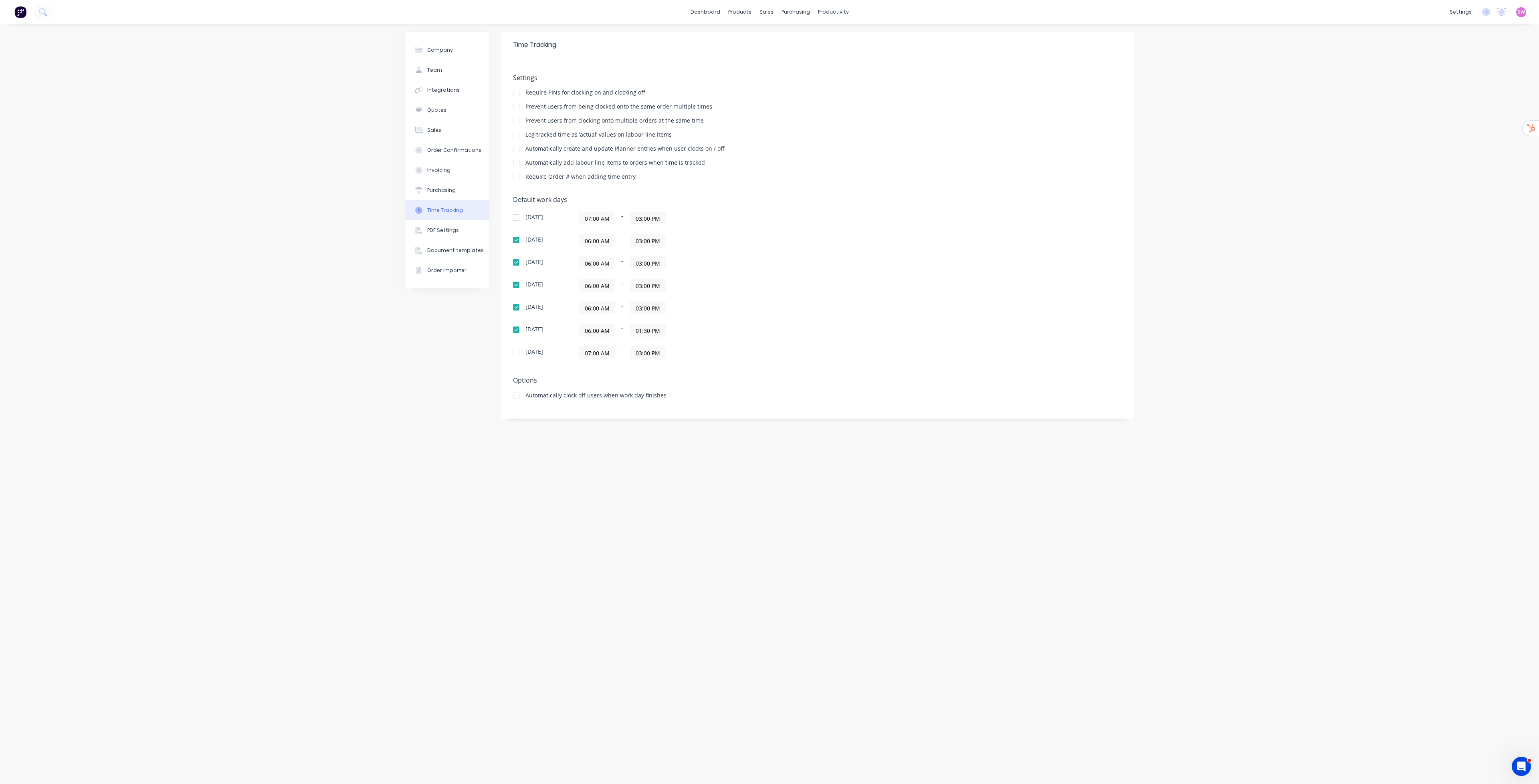
click at [769, 170] on div "Company Team Integrations Quotes Sales Order Confirmations Invoicing Purchasing…" at bounding box center [770, 404] width 1539 height 760
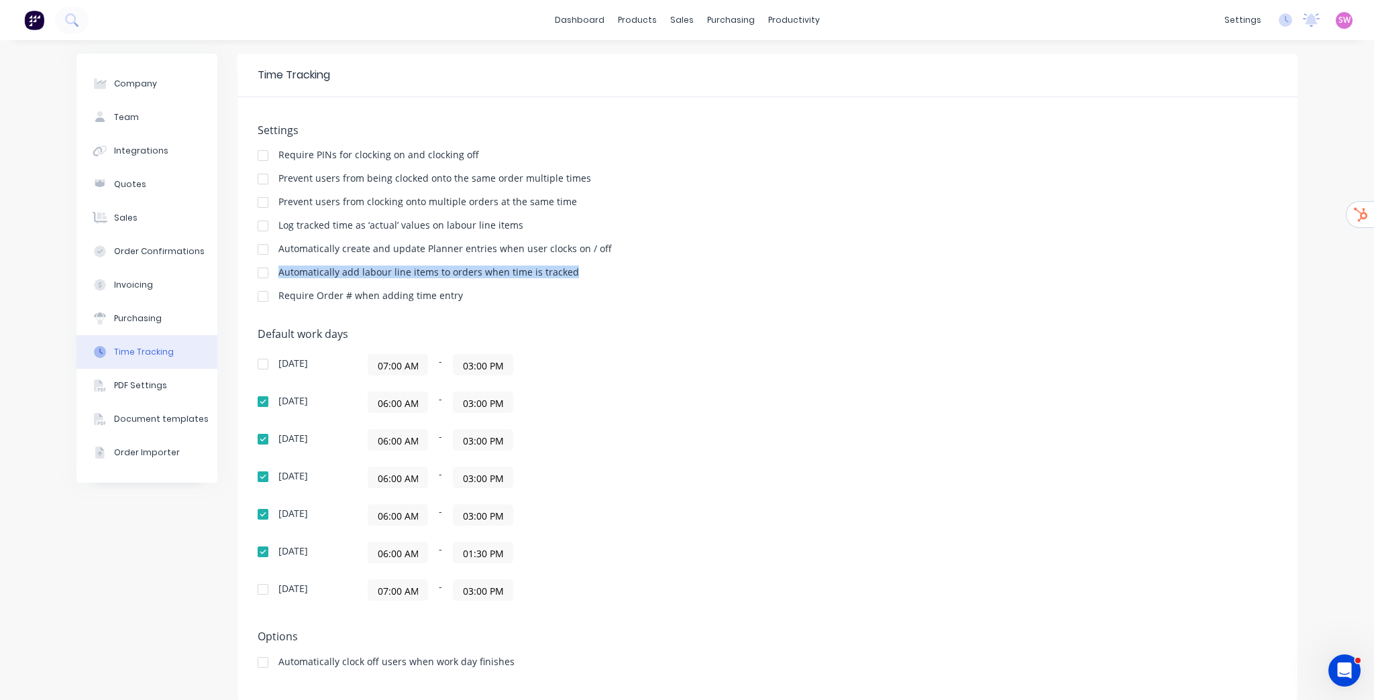
drag, startPoint x: 276, startPoint y: 274, endPoint x: 598, endPoint y: 274, distance: 322.0
click at [598, 274] on div "Automatically add labour line items to orders when time is tracked" at bounding box center [768, 274] width 1020 height 13
click at [698, 51] on link "Sales Orders" at bounding box center [748, 63] width 178 height 27
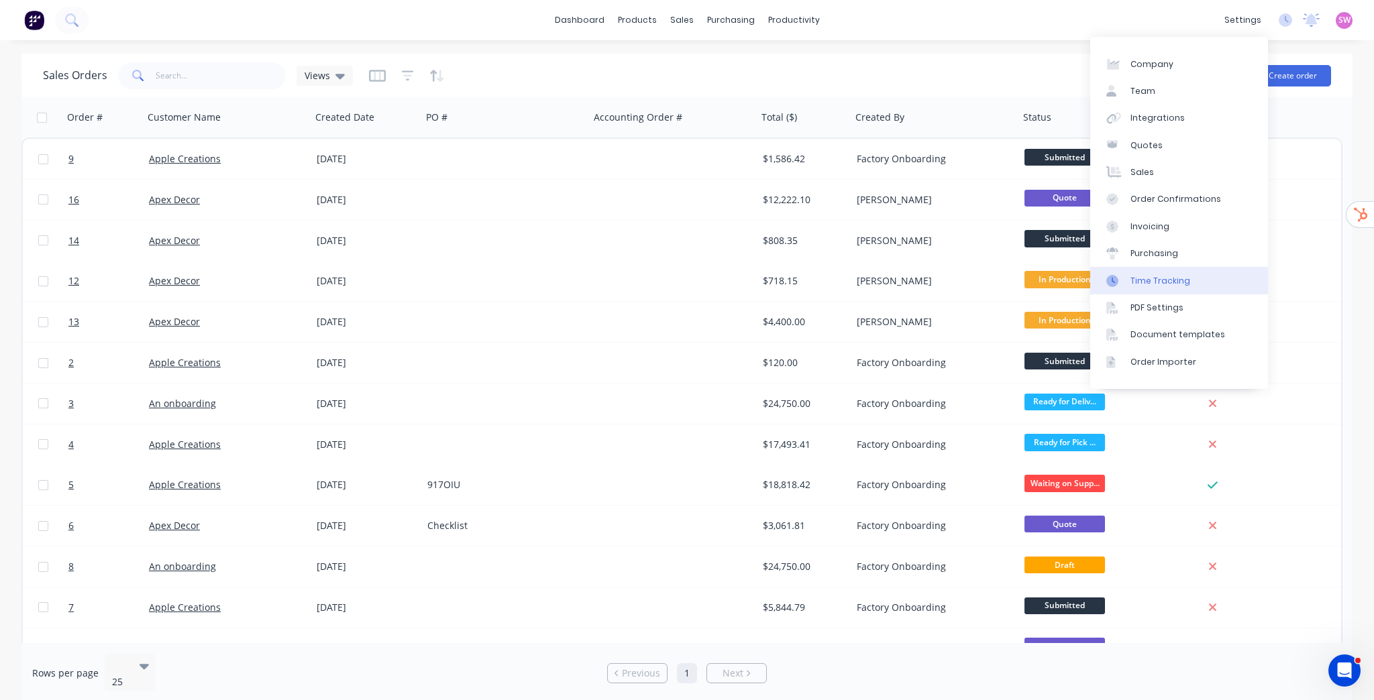
click at [1173, 278] on div "Time Tracking" at bounding box center [1160, 281] width 60 height 12
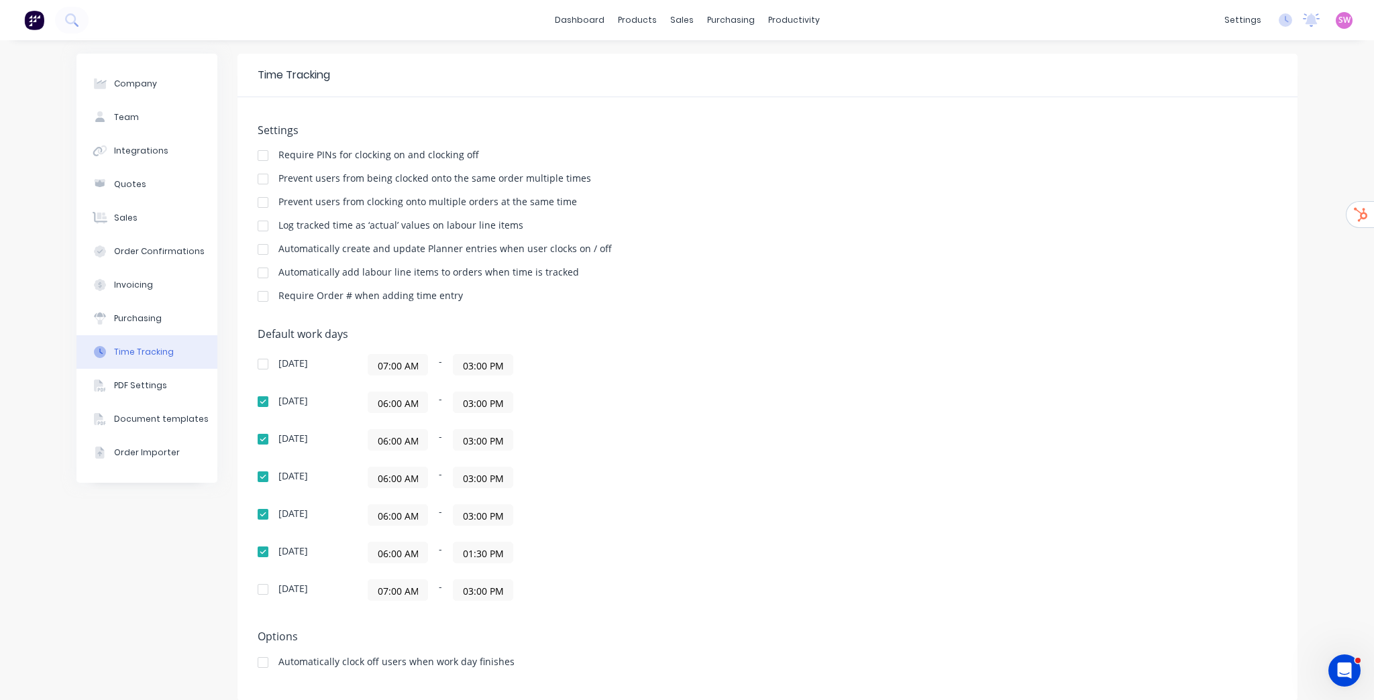
click at [260, 272] on div at bounding box center [263, 273] width 27 height 27
click at [710, 66] on div "Sales Orders" at bounding box center [727, 64] width 55 height 12
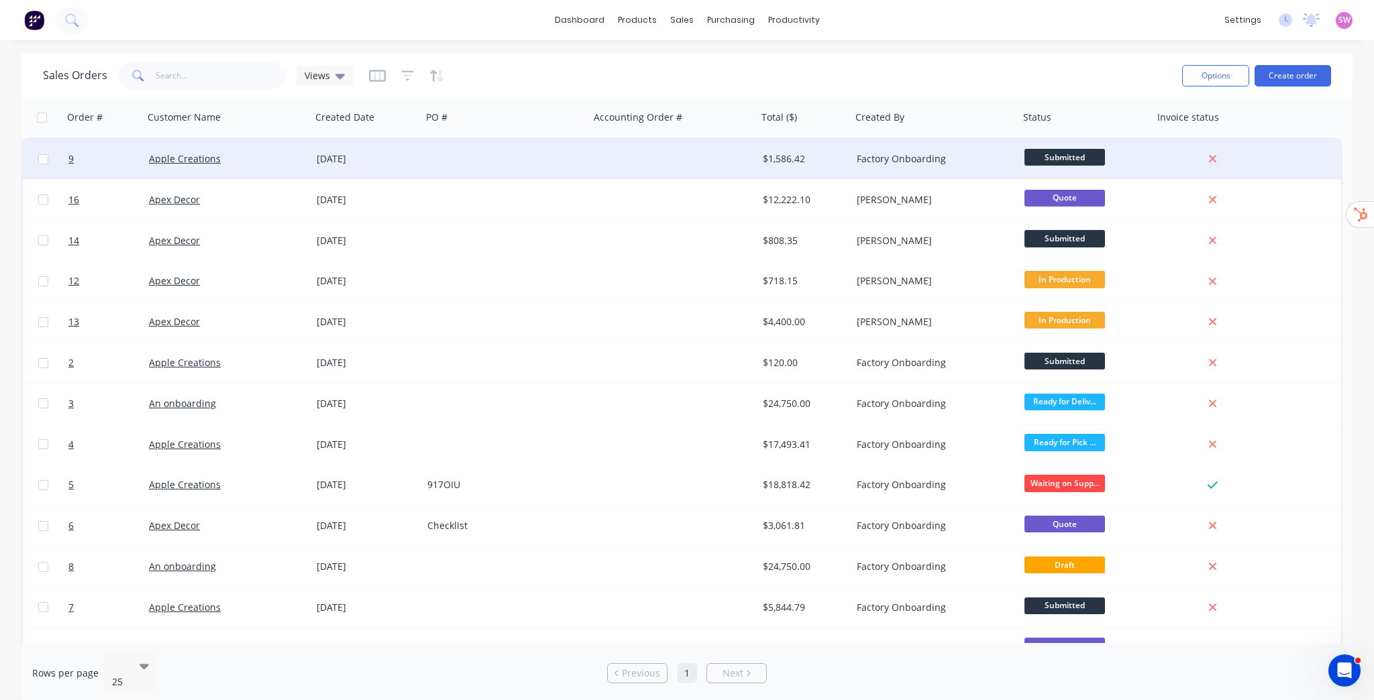
click at [698, 156] on div at bounding box center [674, 159] width 168 height 40
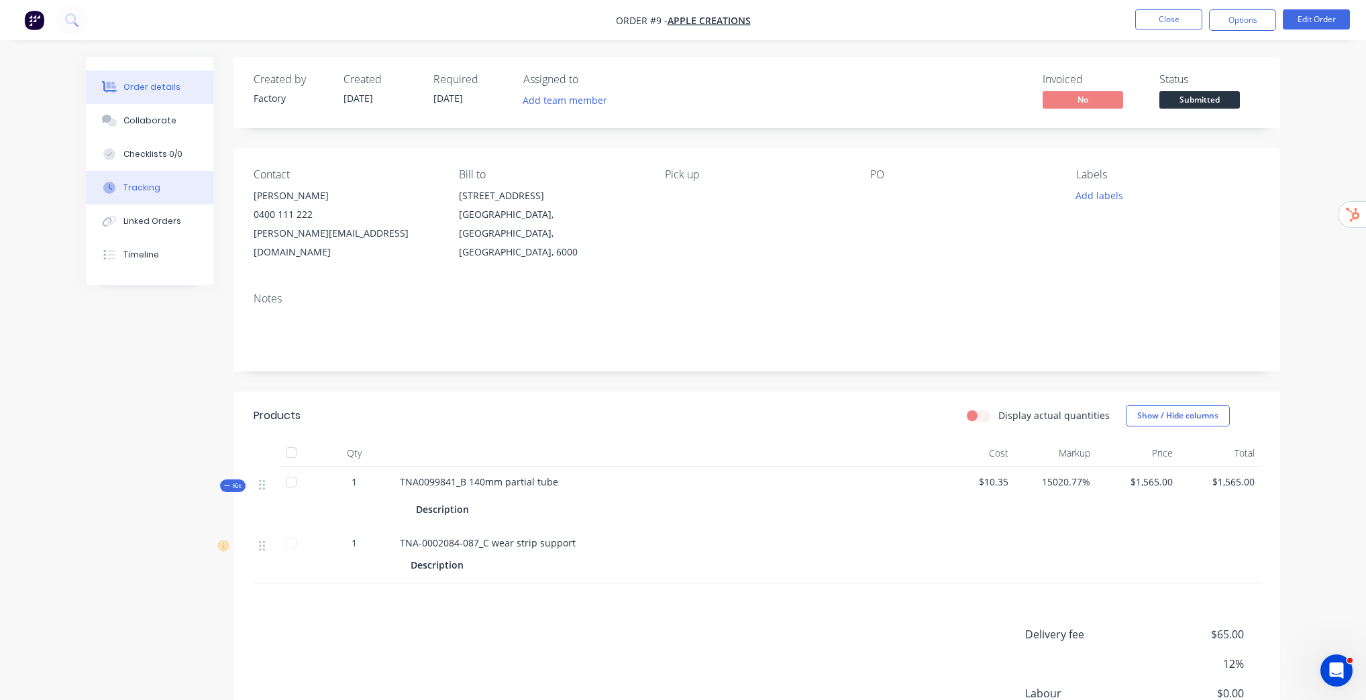
click at [154, 186] on div "Tracking" at bounding box center [141, 188] width 37 height 12
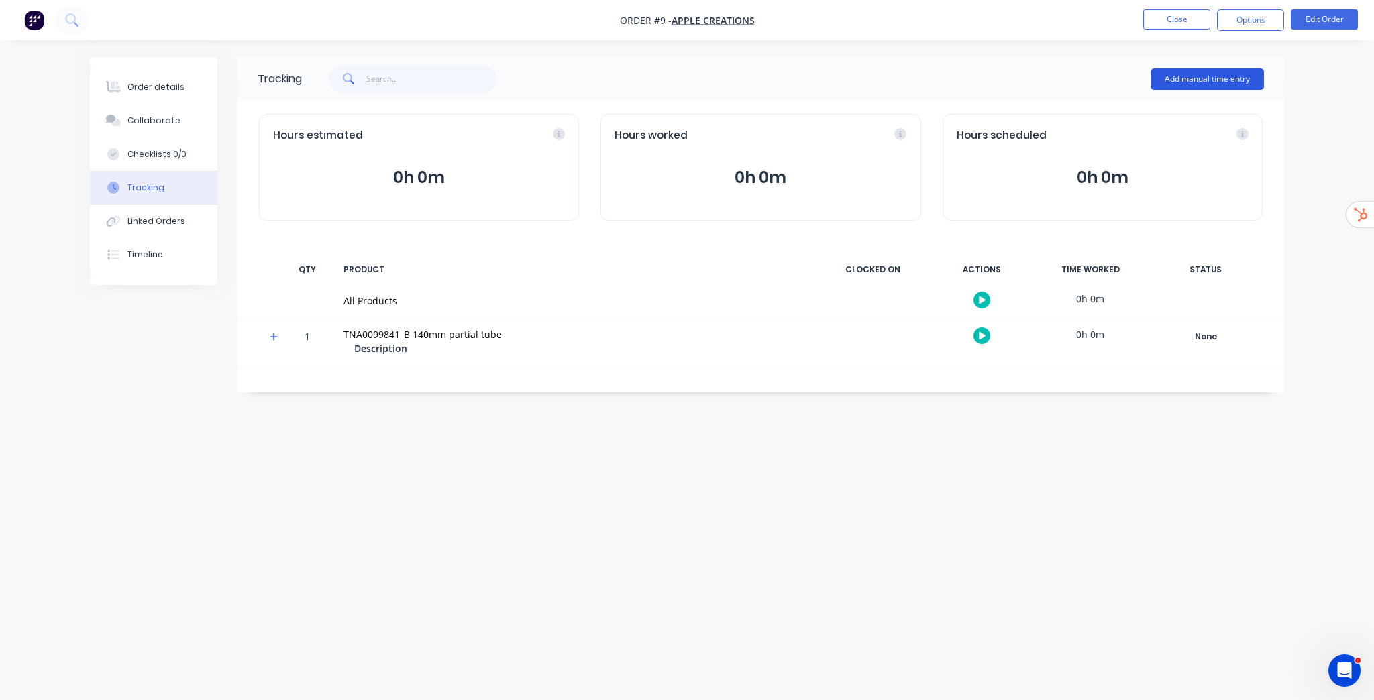
click at [1224, 83] on button "Add manual time entry" at bounding box center [1206, 78] width 113 height 21
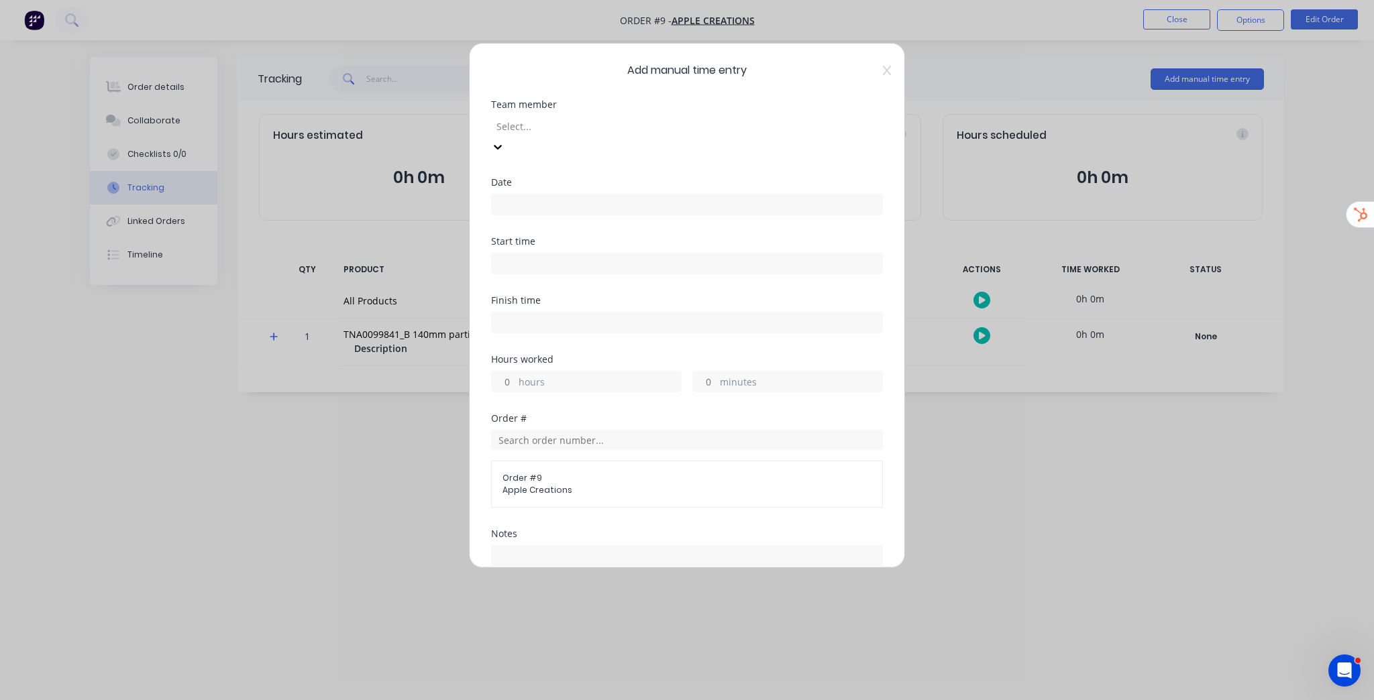
click at [577, 131] on div at bounding box center [591, 126] width 193 height 17
click at [567, 195] on input at bounding box center [687, 205] width 390 height 20
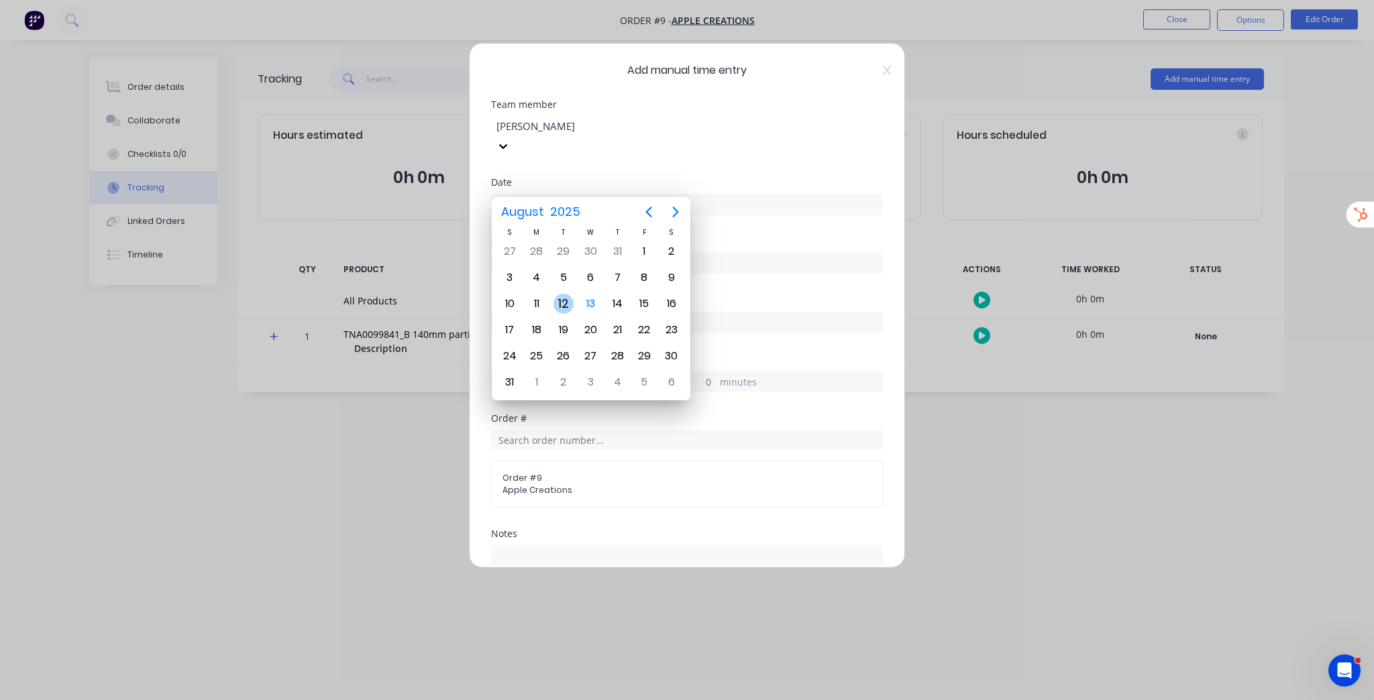
click at [564, 301] on div "12" at bounding box center [563, 304] width 20 height 20
type input "12/08/2025"
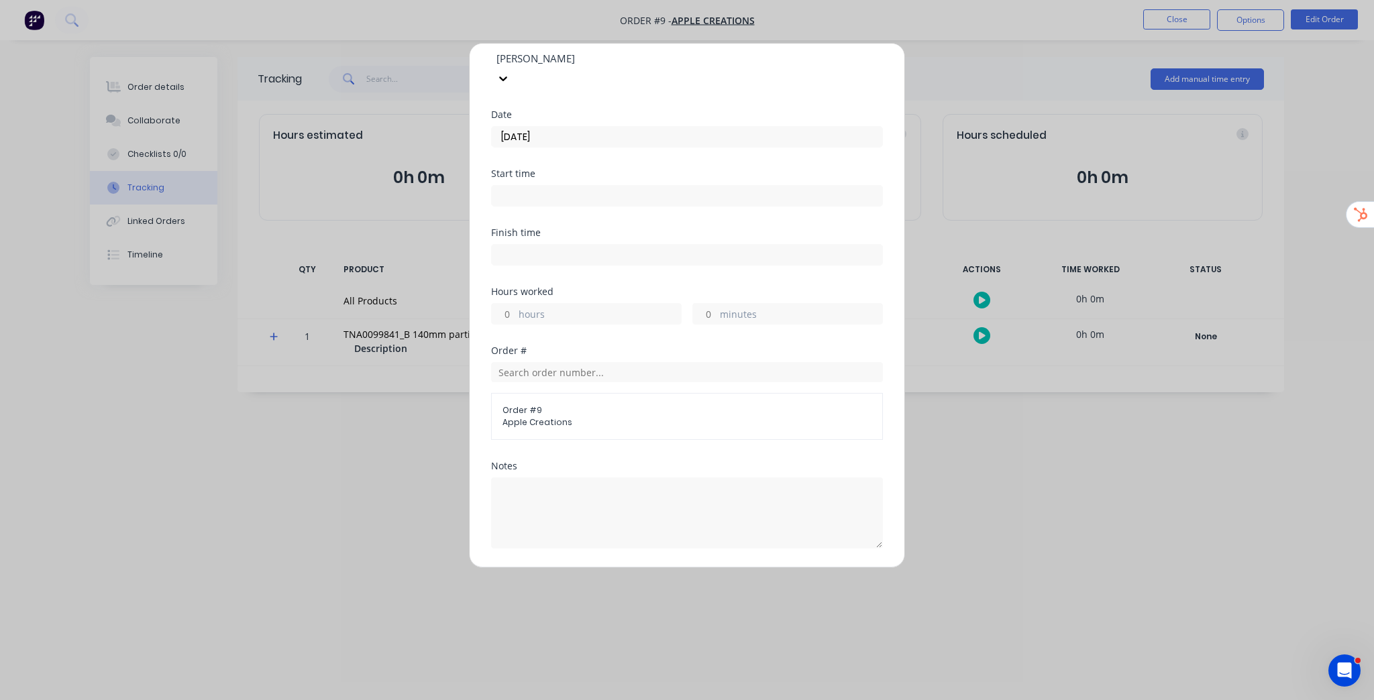
scroll to position [107, 0]
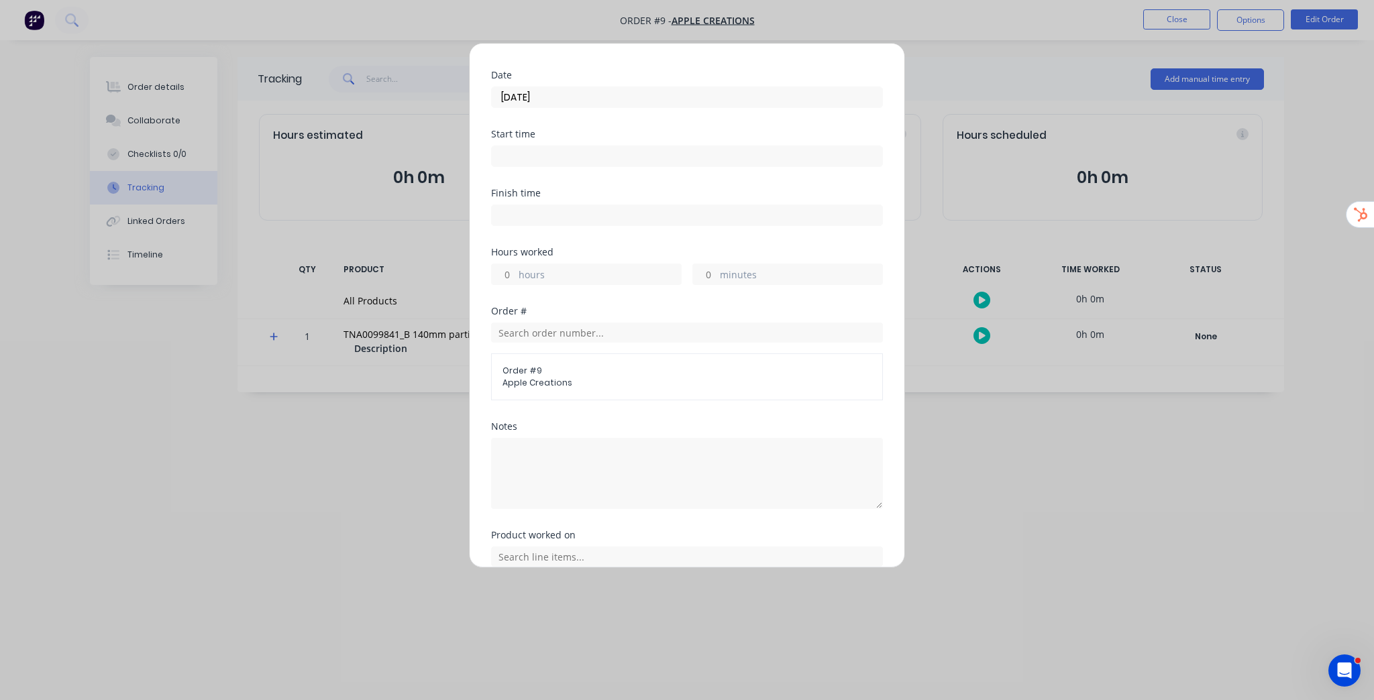
click at [513, 264] on input "hours" at bounding box center [503, 274] width 23 height 20
type input "4"
click at [715, 307] on div "Order #" at bounding box center [687, 311] width 392 height 9
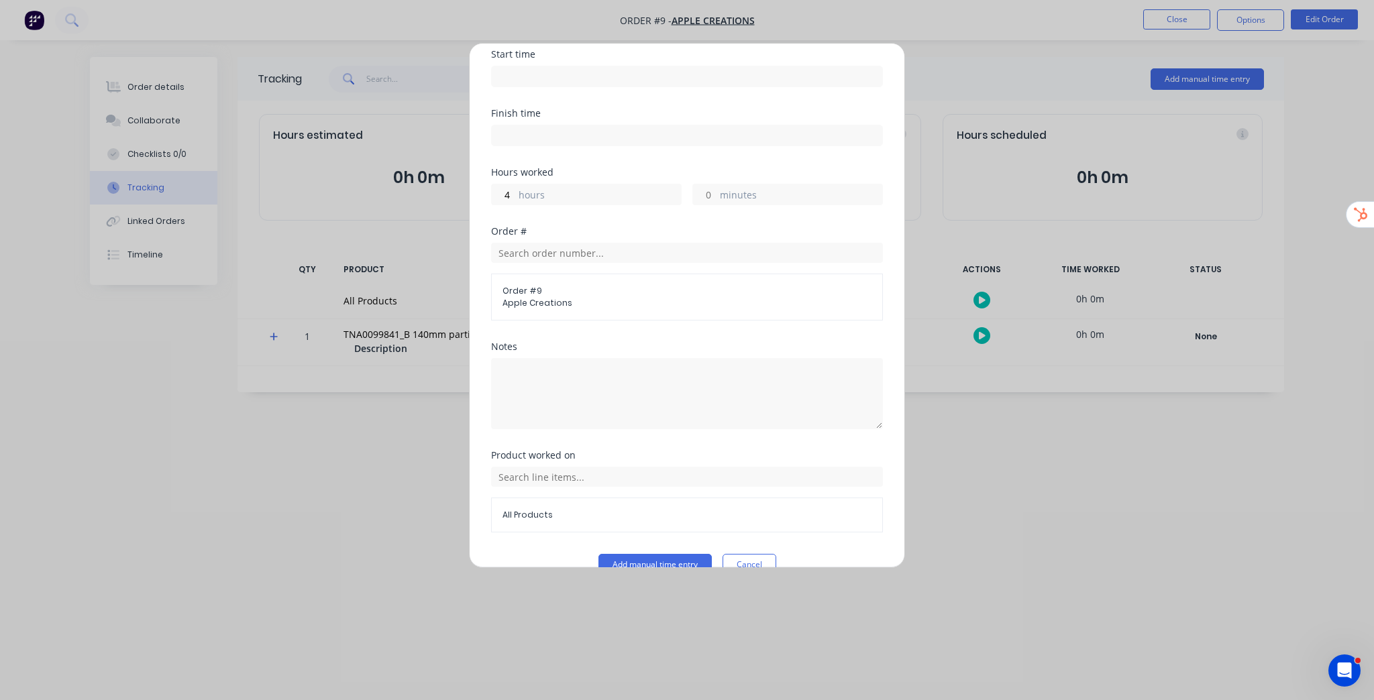
scroll to position [191, 0]
click at [631, 463] on input "text" at bounding box center [687, 473] width 392 height 20
click at [643, 534] on span "TNA0099841_B 140mm partial tube" at bounding box center [697, 540] width 349 height 12
click at [649, 550] on button "Add manual time entry" at bounding box center [654, 560] width 113 height 21
click at [730, 550] on button "Cancel" at bounding box center [749, 560] width 54 height 21
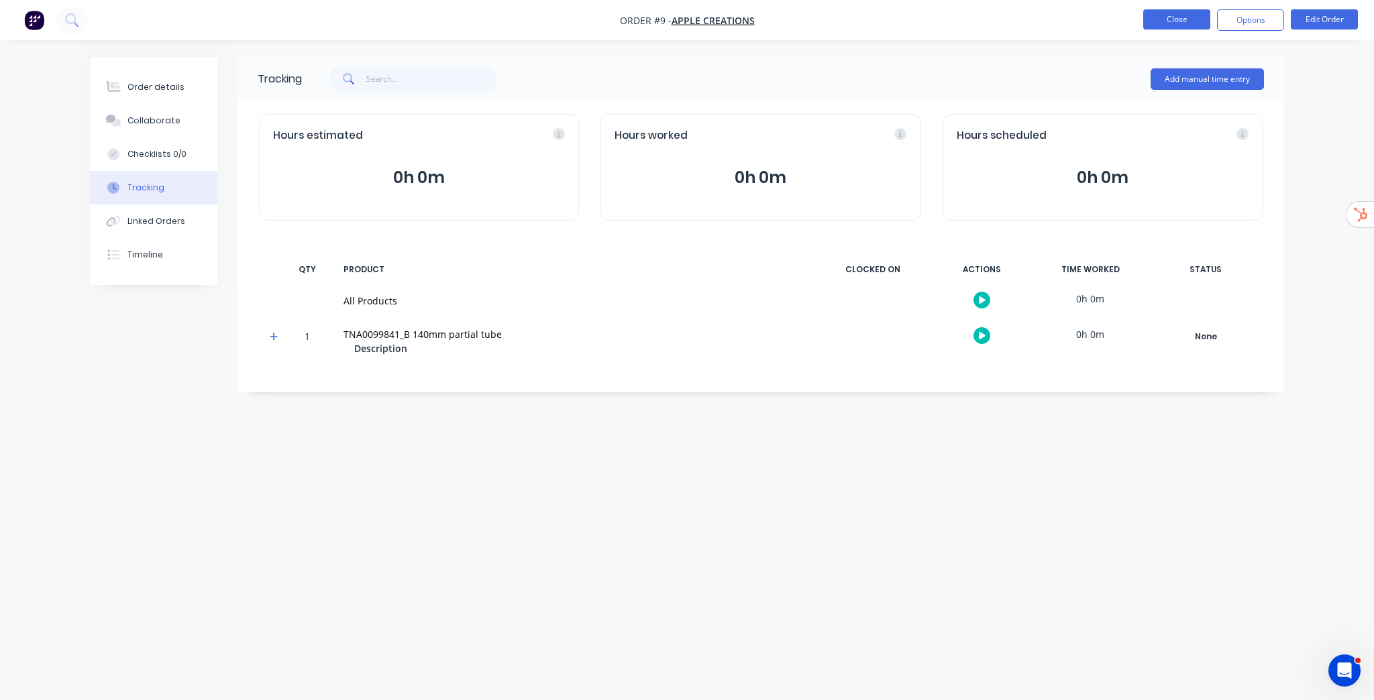
click at [1189, 10] on button "Close" at bounding box center [1176, 19] width 67 height 20
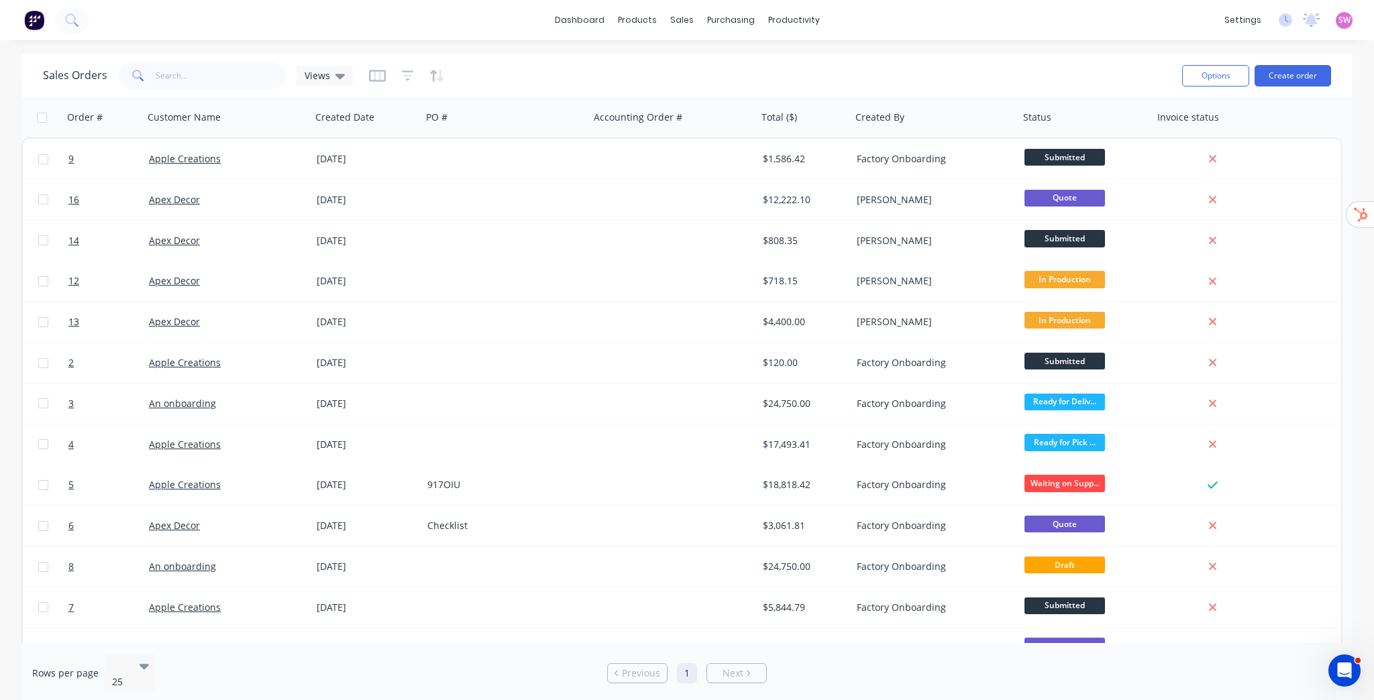
click at [1252, 24] on div "settings" at bounding box center [1243, 20] width 50 height 20
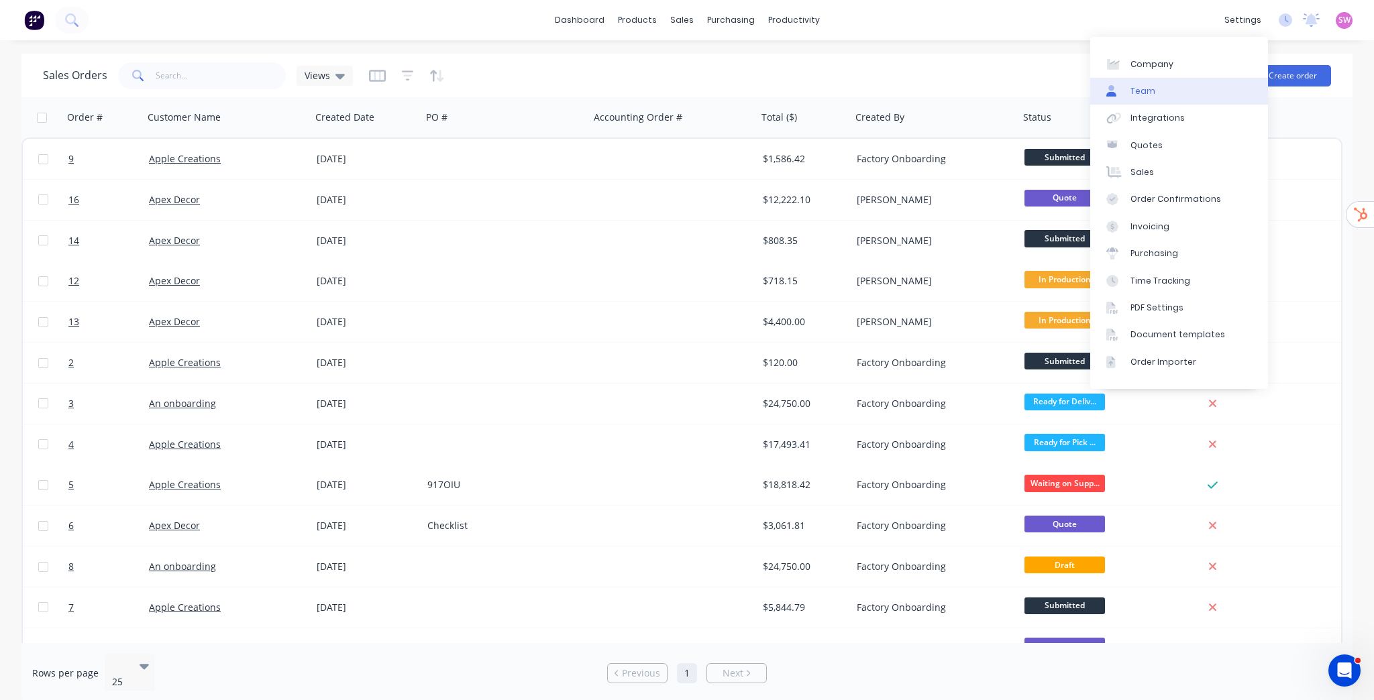
click at [1186, 100] on link "Team" at bounding box center [1179, 91] width 178 height 27
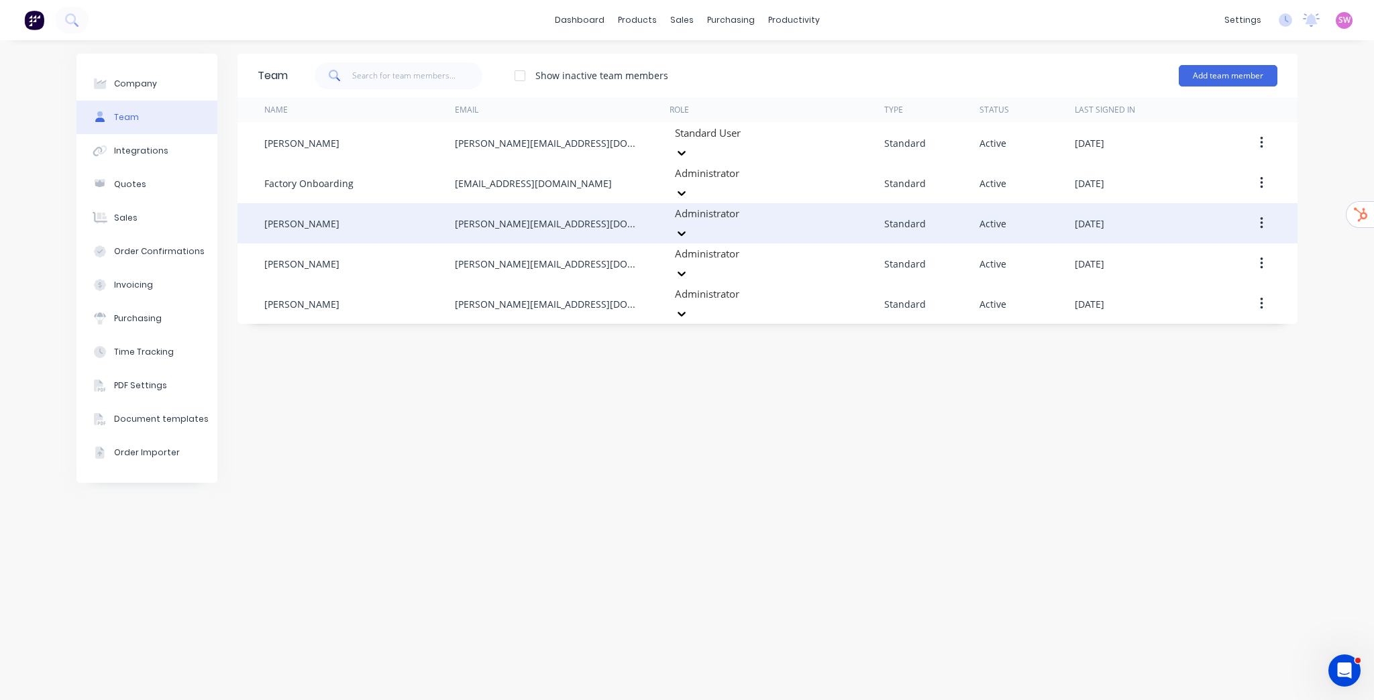
click at [1258, 211] on button "button" at bounding box center [1262, 223] width 32 height 24
click at [1218, 249] on div "Edit" at bounding box center [1213, 258] width 103 height 19
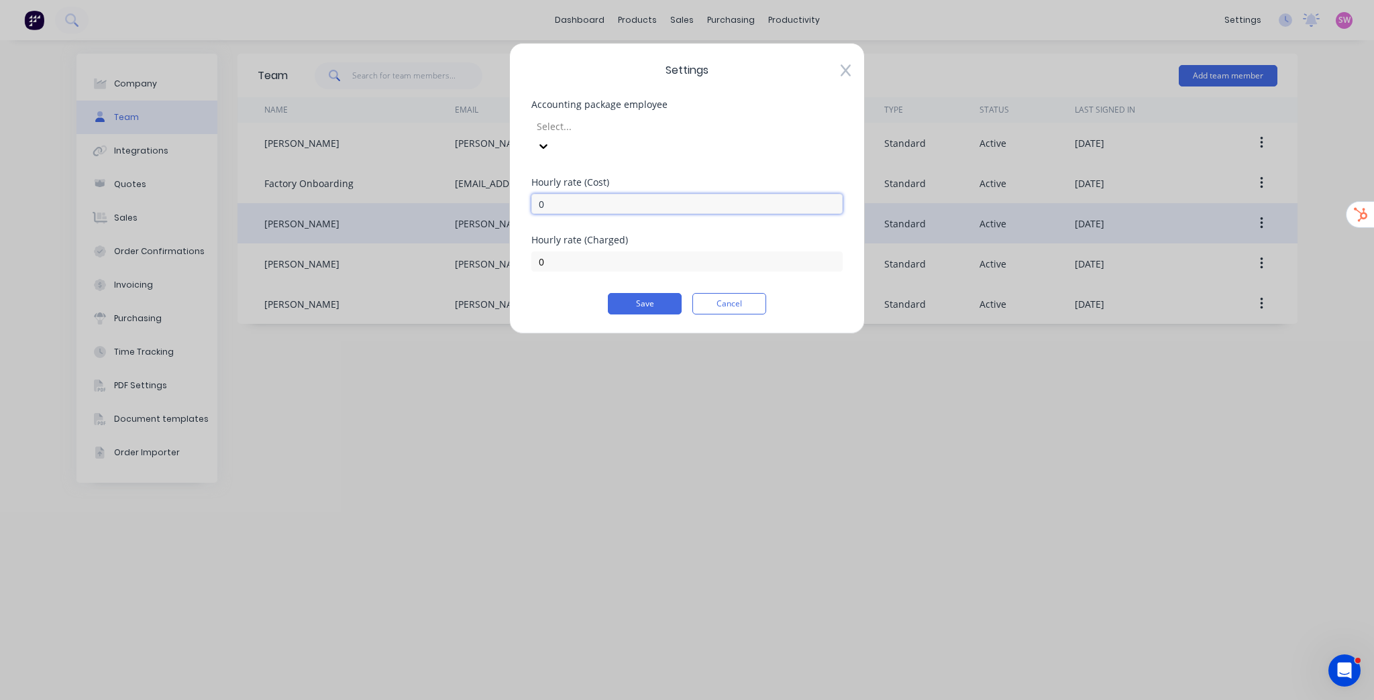
drag, startPoint x: 558, startPoint y: 186, endPoint x: 441, endPoint y: 176, distance: 117.9
click at [447, 176] on div "Settings Accounting package employee Select... Hourly rate (Cost) 0 Hourly rate…" at bounding box center [687, 350] width 1374 height 700
type input "10"
drag, startPoint x: 564, startPoint y: 244, endPoint x: 496, endPoint y: 242, distance: 67.1
click at [510, 246] on div "Settings Accounting package employee Select... Hourly rate (Cost) 10 Hourly rat…" at bounding box center [687, 188] width 356 height 291
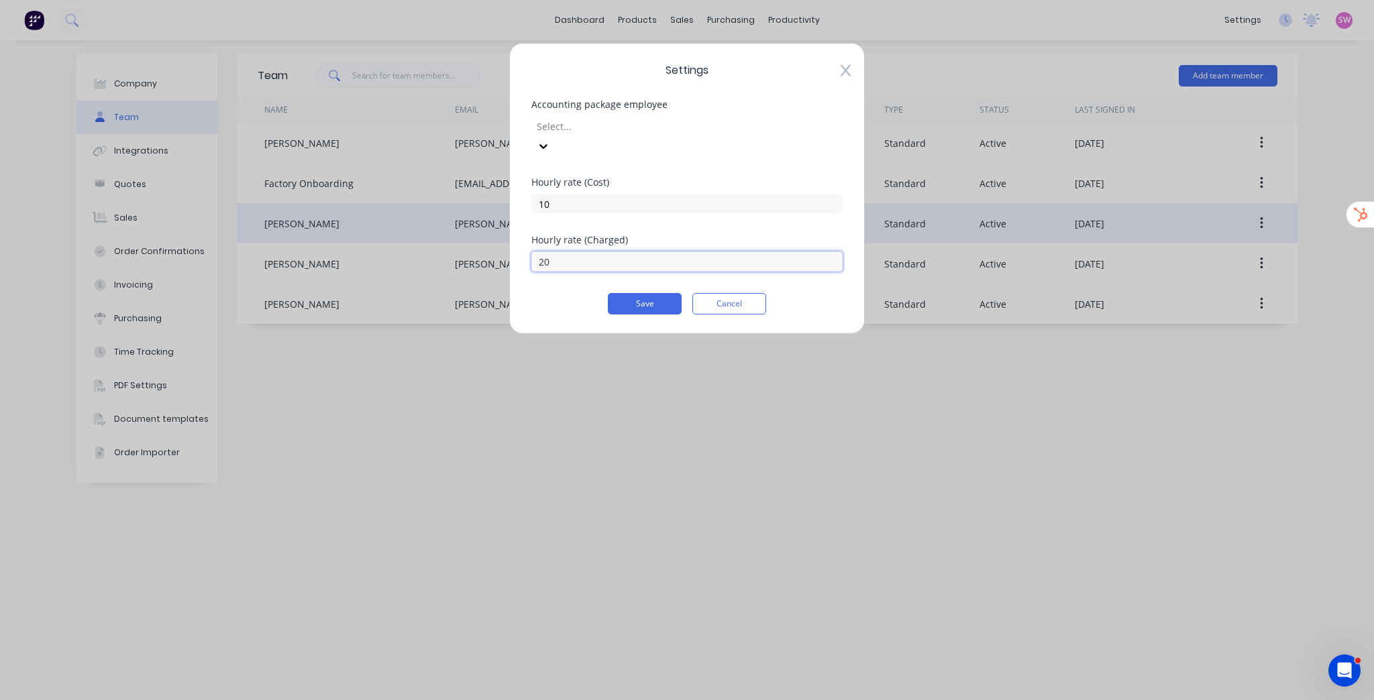
type input "20"
click at [789, 208] on div "Hourly rate (Cost) 10" at bounding box center [686, 207] width 311 height 58
click at [652, 293] on button "Save" at bounding box center [645, 303] width 74 height 21
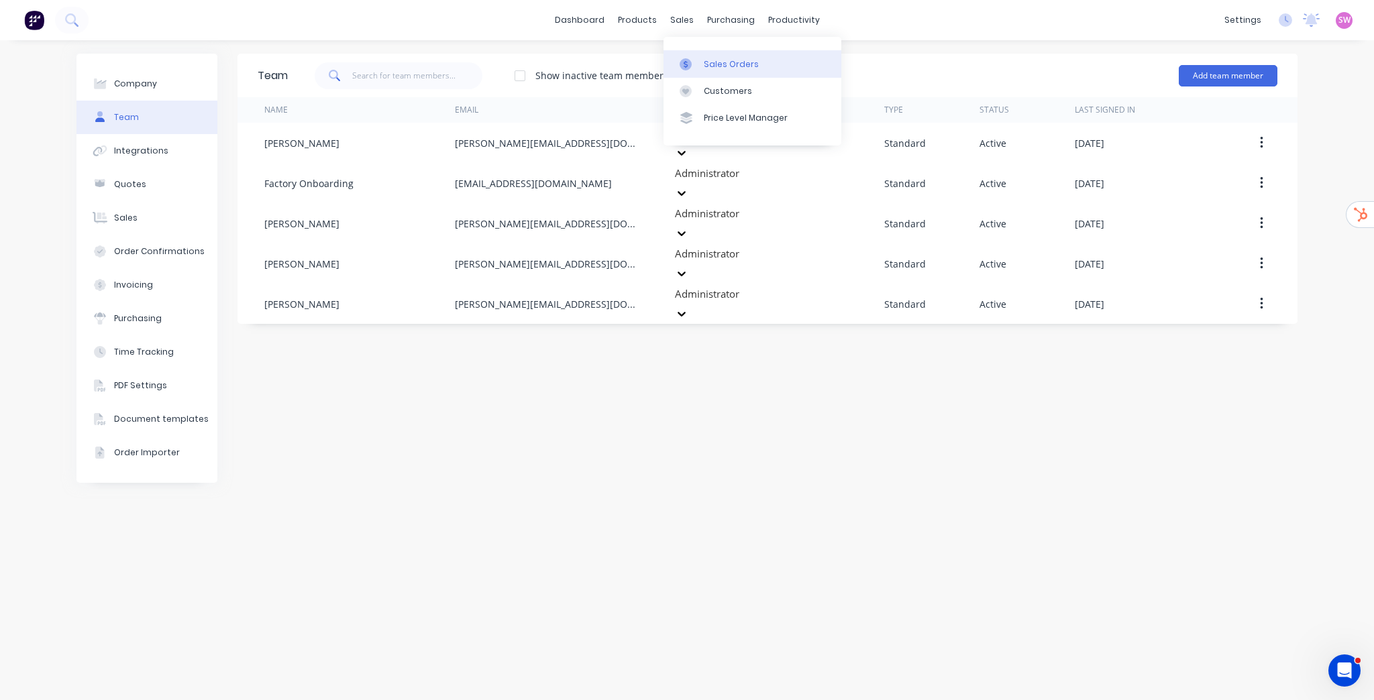
click at [706, 54] on link "Sales Orders" at bounding box center [752, 63] width 178 height 27
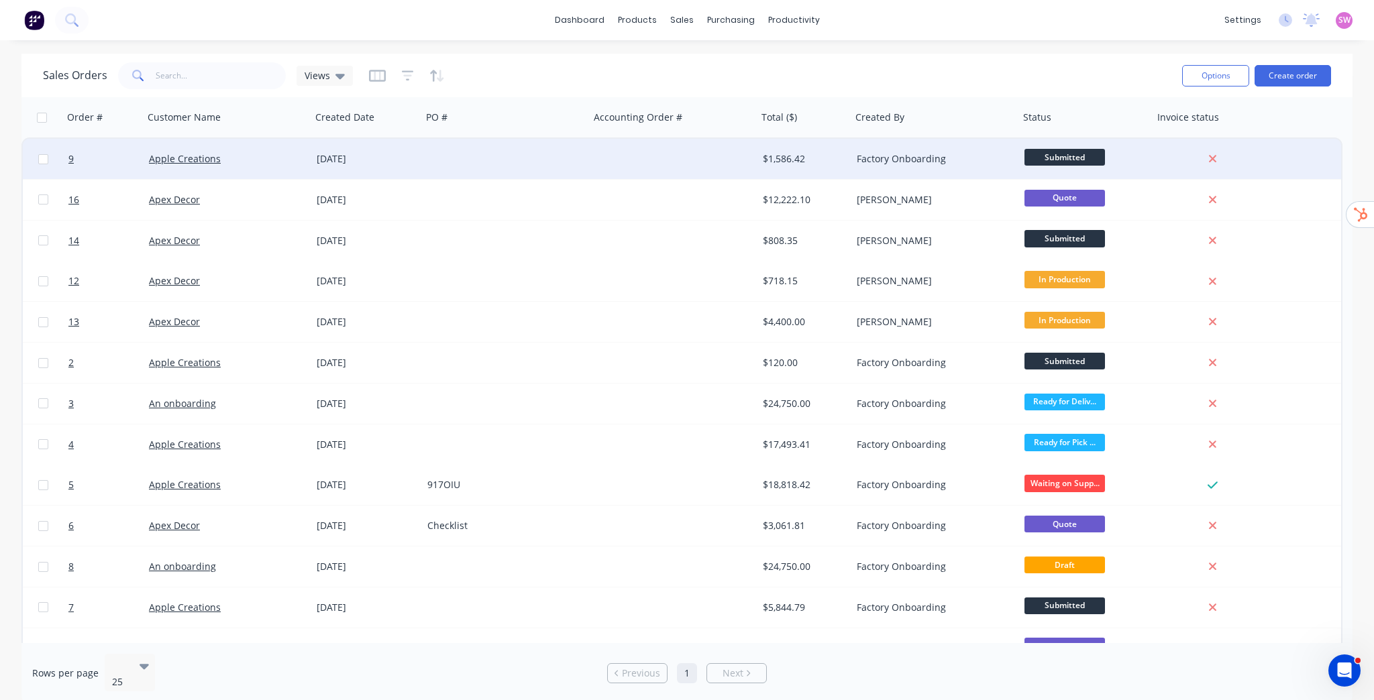
click at [656, 156] on div at bounding box center [674, 159] width 168 height 40
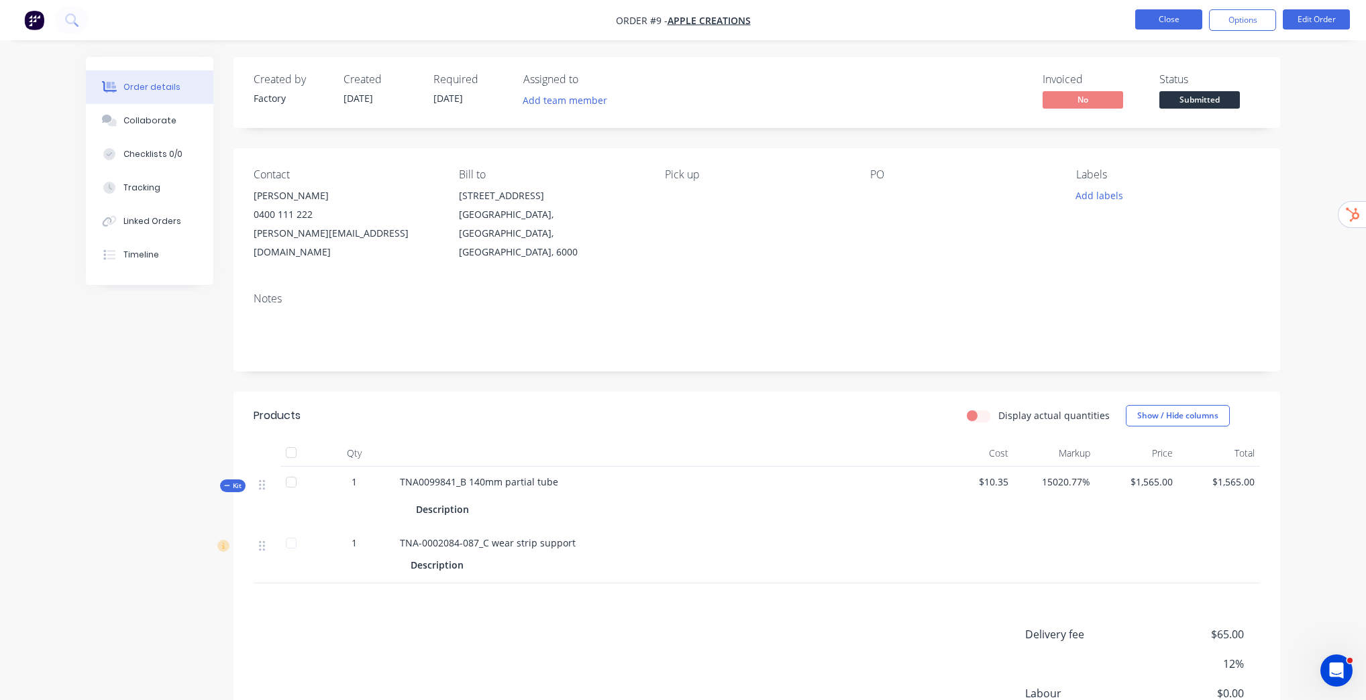
click at [1155, 21] on button "Close" at bounding box center [1168, 19] width 67 height 20
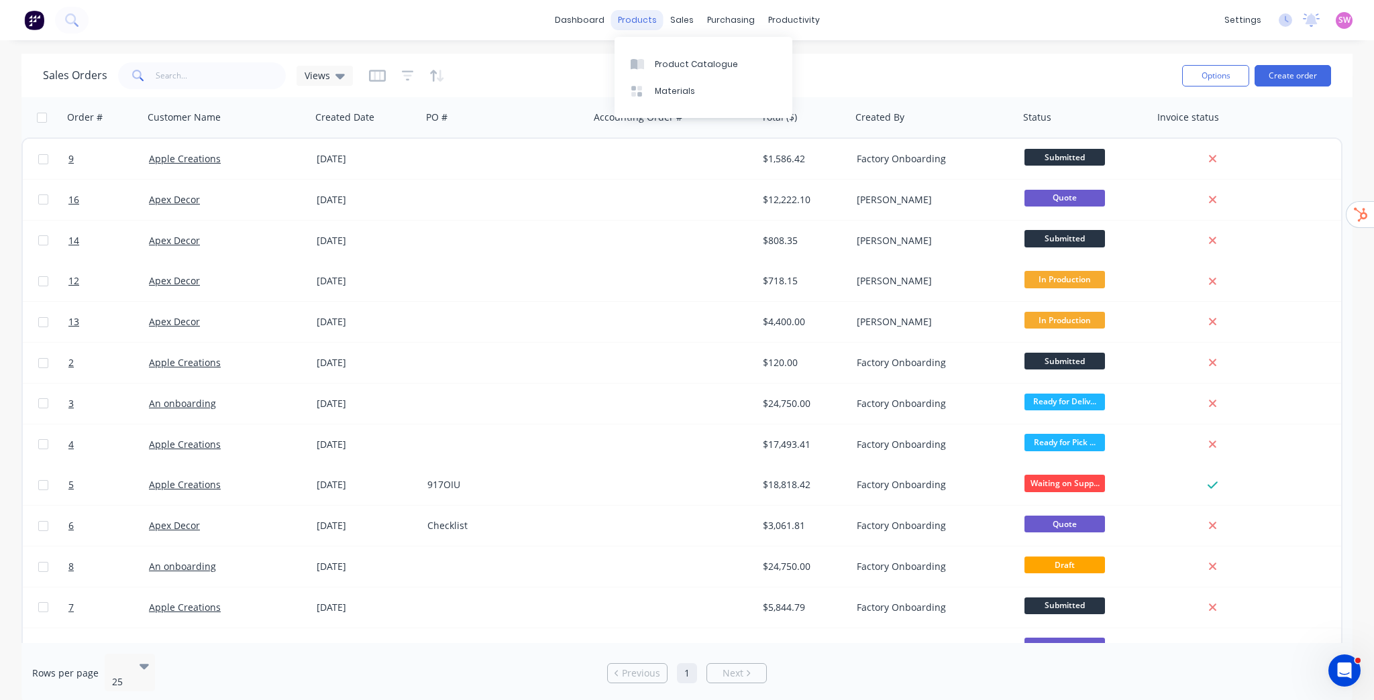
click at [650, 20] on div "products" at bounding box center [637, 20] width 52 height 20
click at [672, 56] on link "Product Catalogue" at bounding box center [703, 63] width 178 height 27
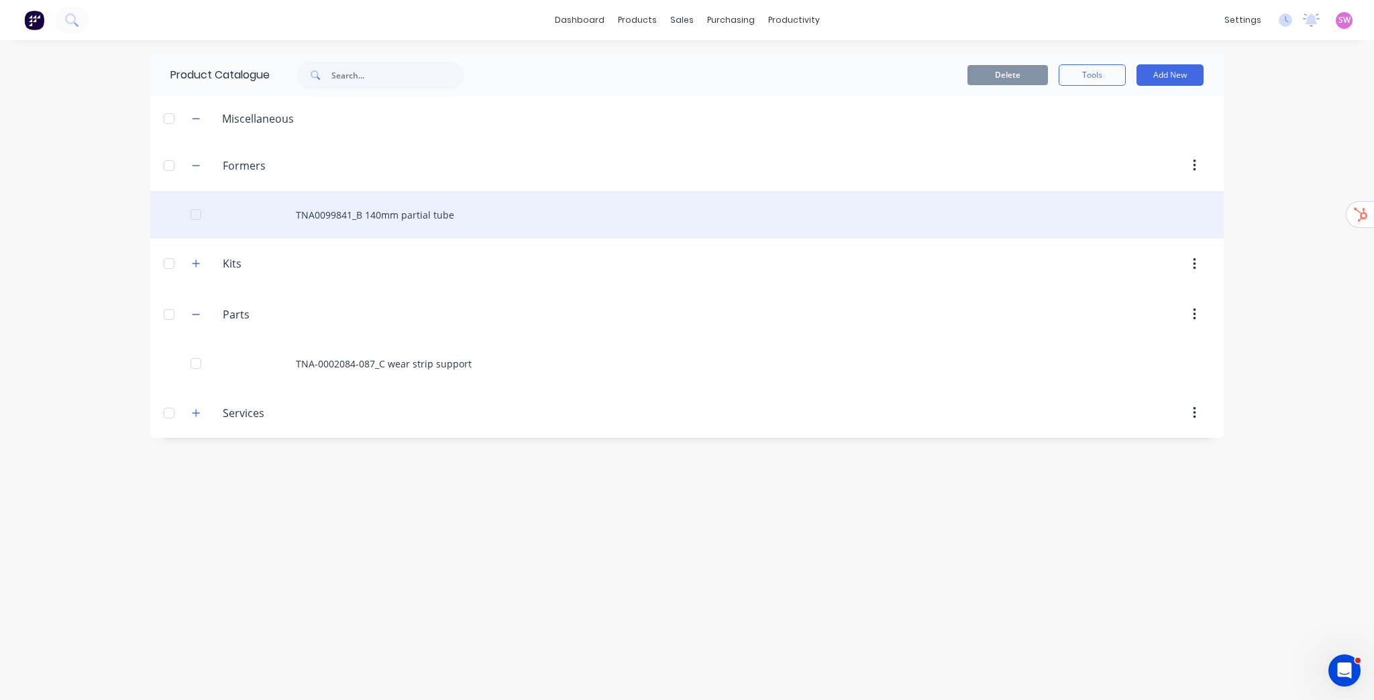
click at [368, 212] on div "TNA0099841_B 140mm partial tube" at bounding box center [686, 215] width 1073 height 48
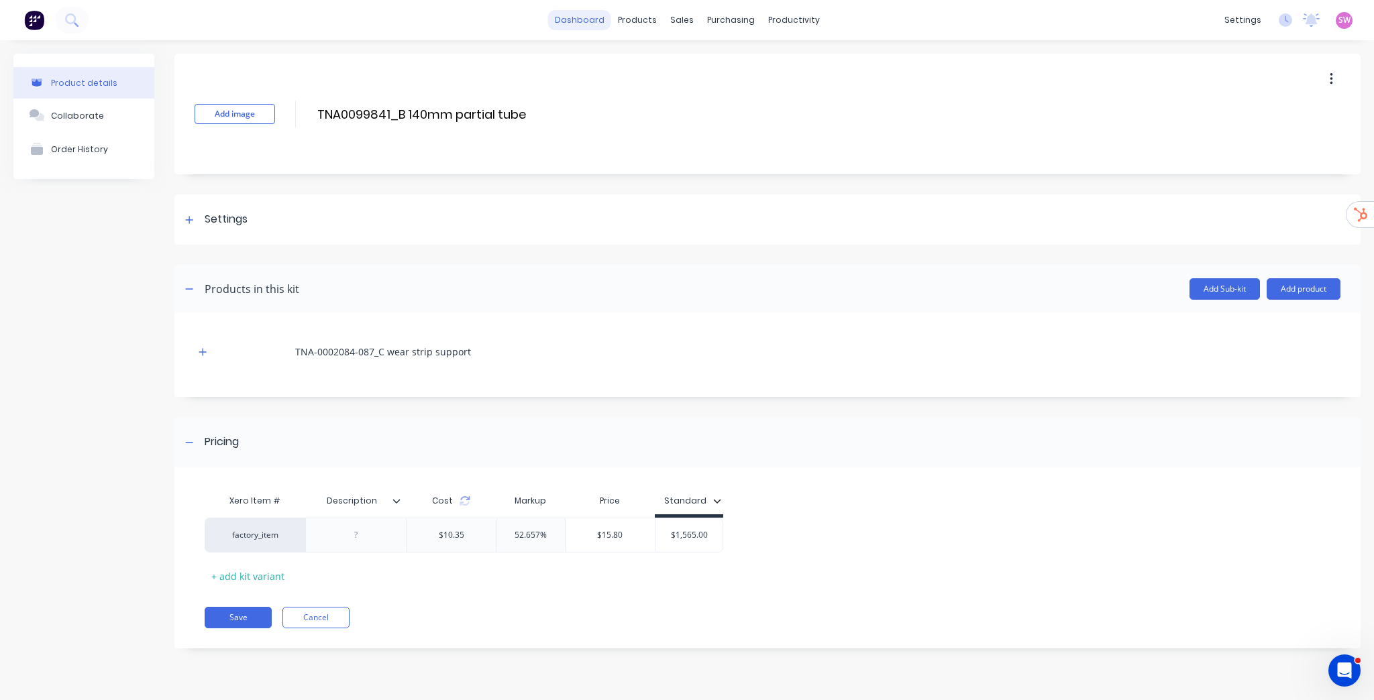
click at [585, 25] on link "dashboard" at bounding box center [579, 20] width 63 height 20
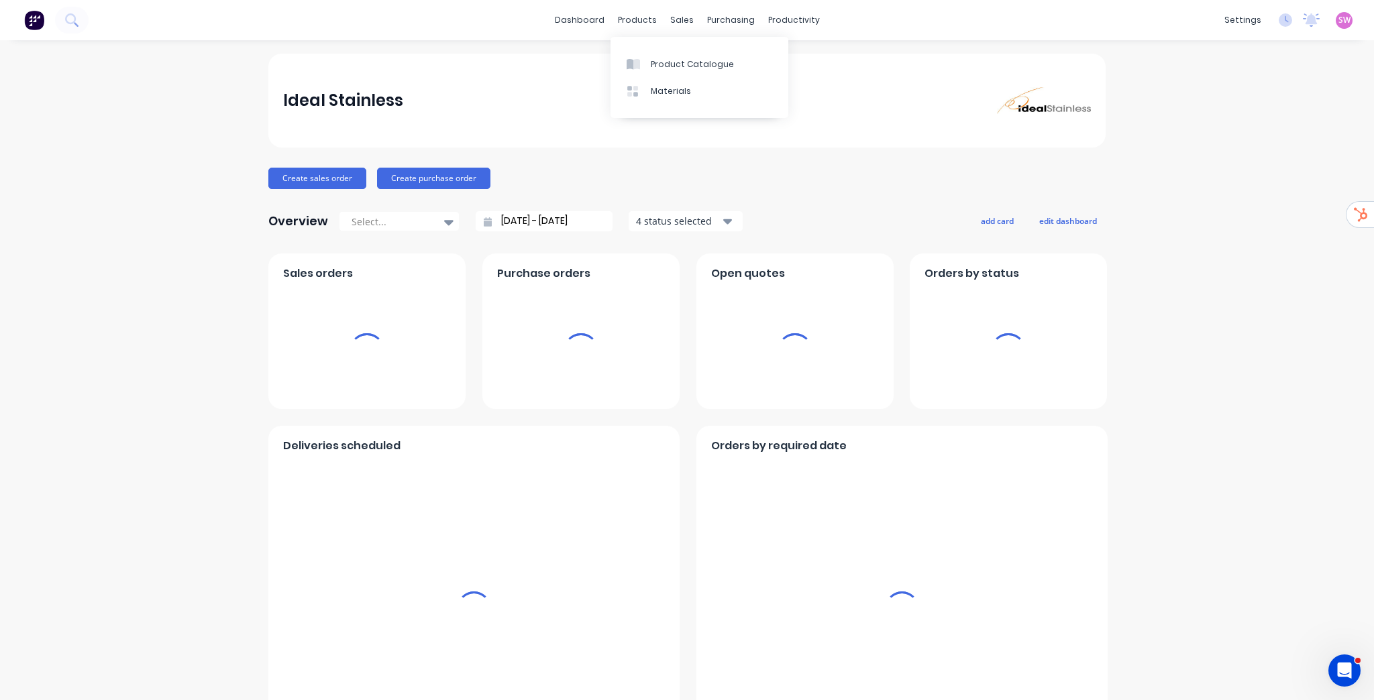
click at [1287, 23] on span "SW" at bounding box center [1344, 20] width 12 height 12
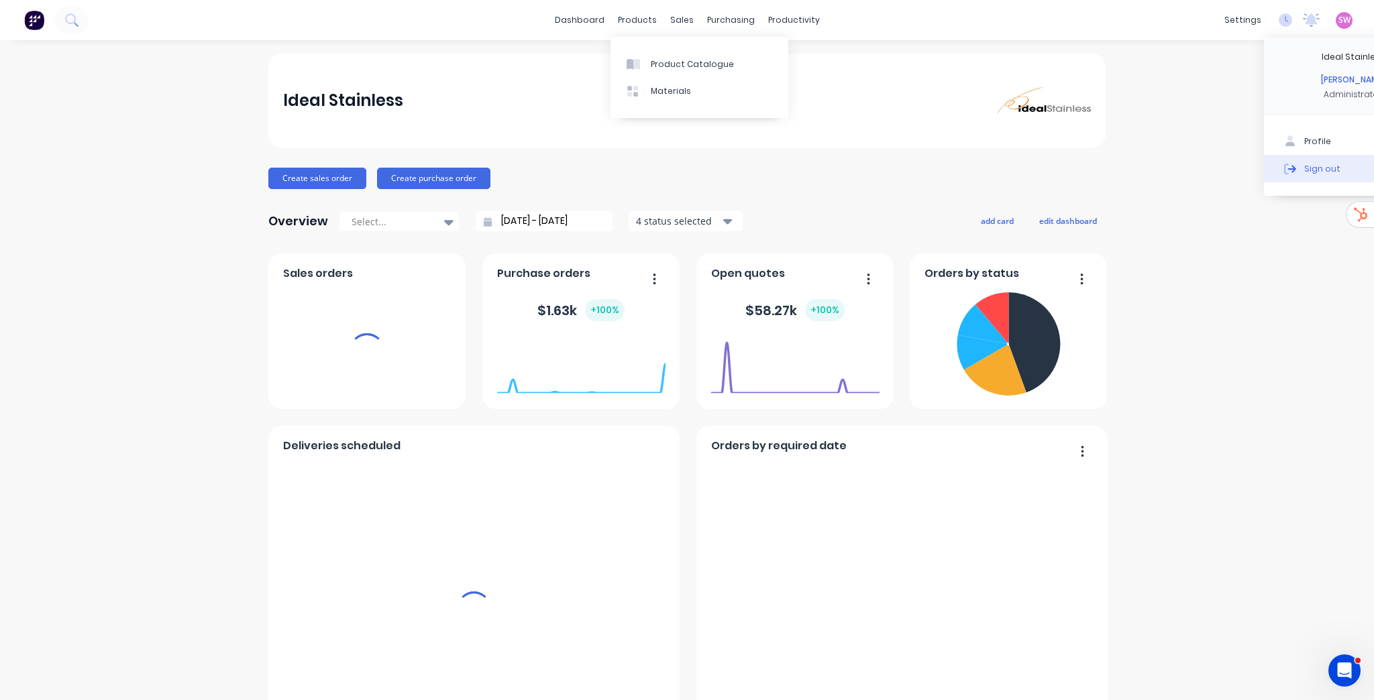
click at [1287, 166] on div "Sign out" at bounding box center [1322, 168] width 36 height 12
click at [1287, 176] on button "Sign out" at bounding box center [1353, 168] width 178 height 27
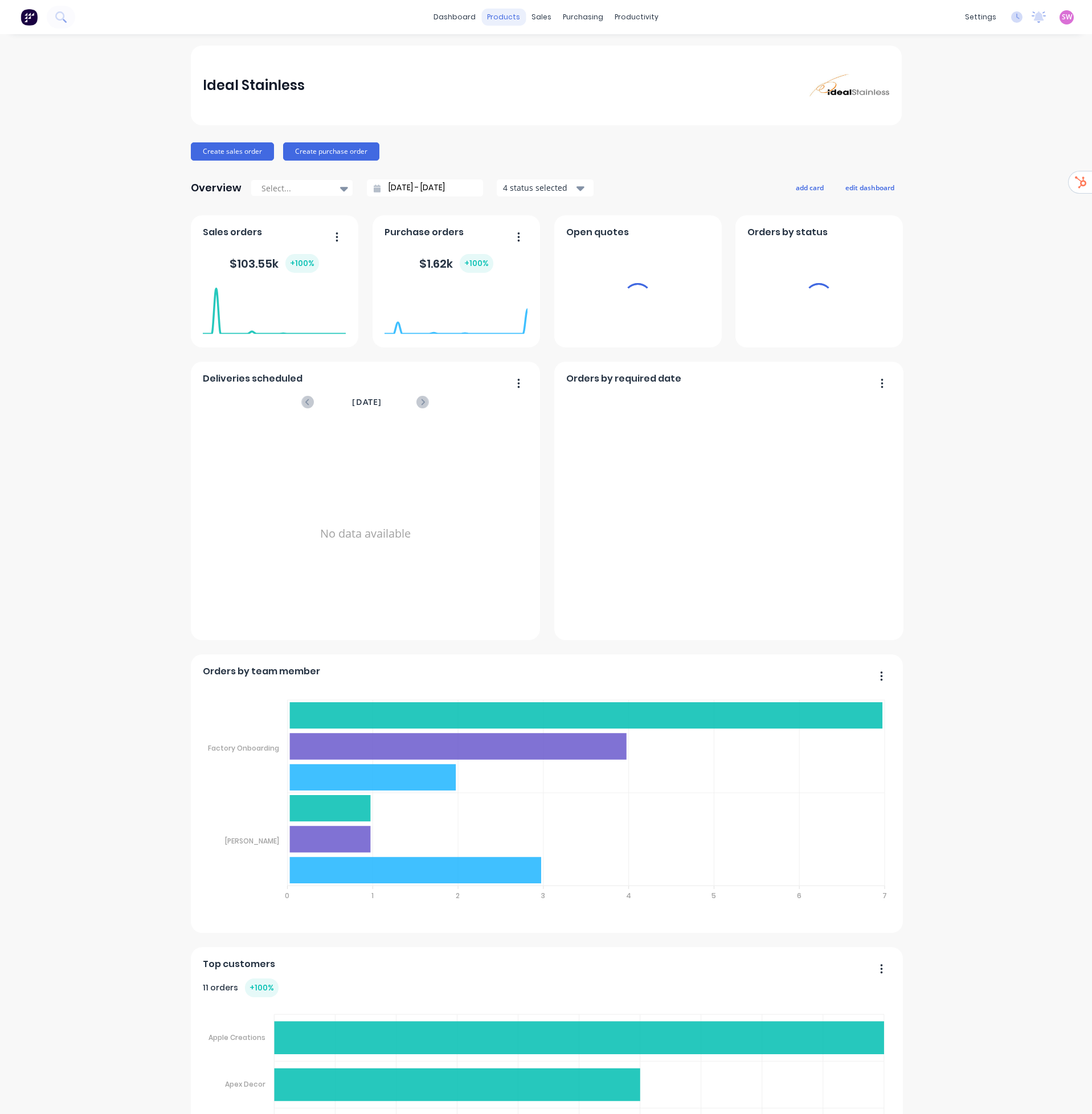
click at [503, 15] on div "products" at bounding box center [504, 17] width 44 height 17
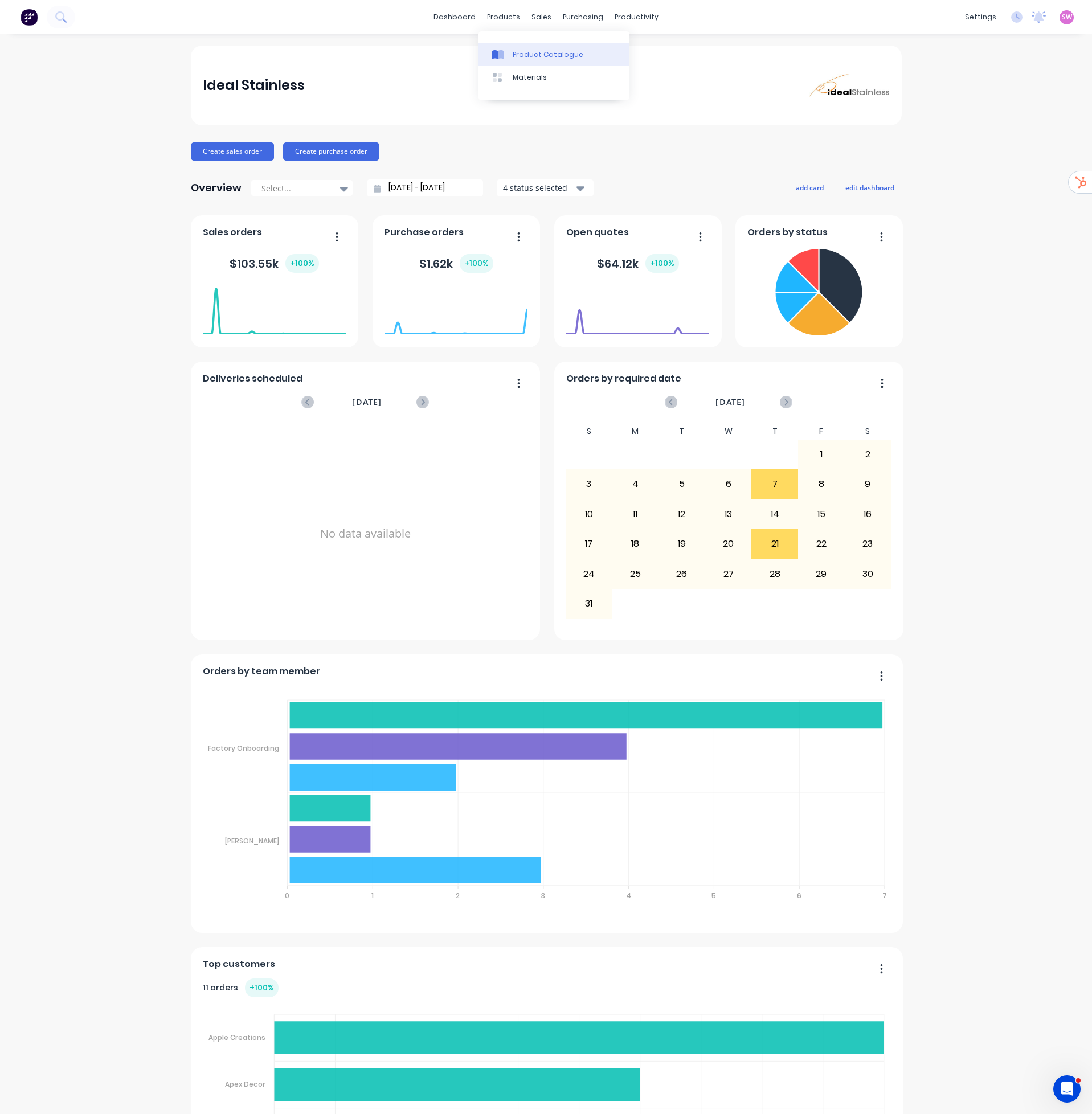
click at [527, 52] on div "Product Catalogue" at bounding box center [548, 54] width 70 height 10
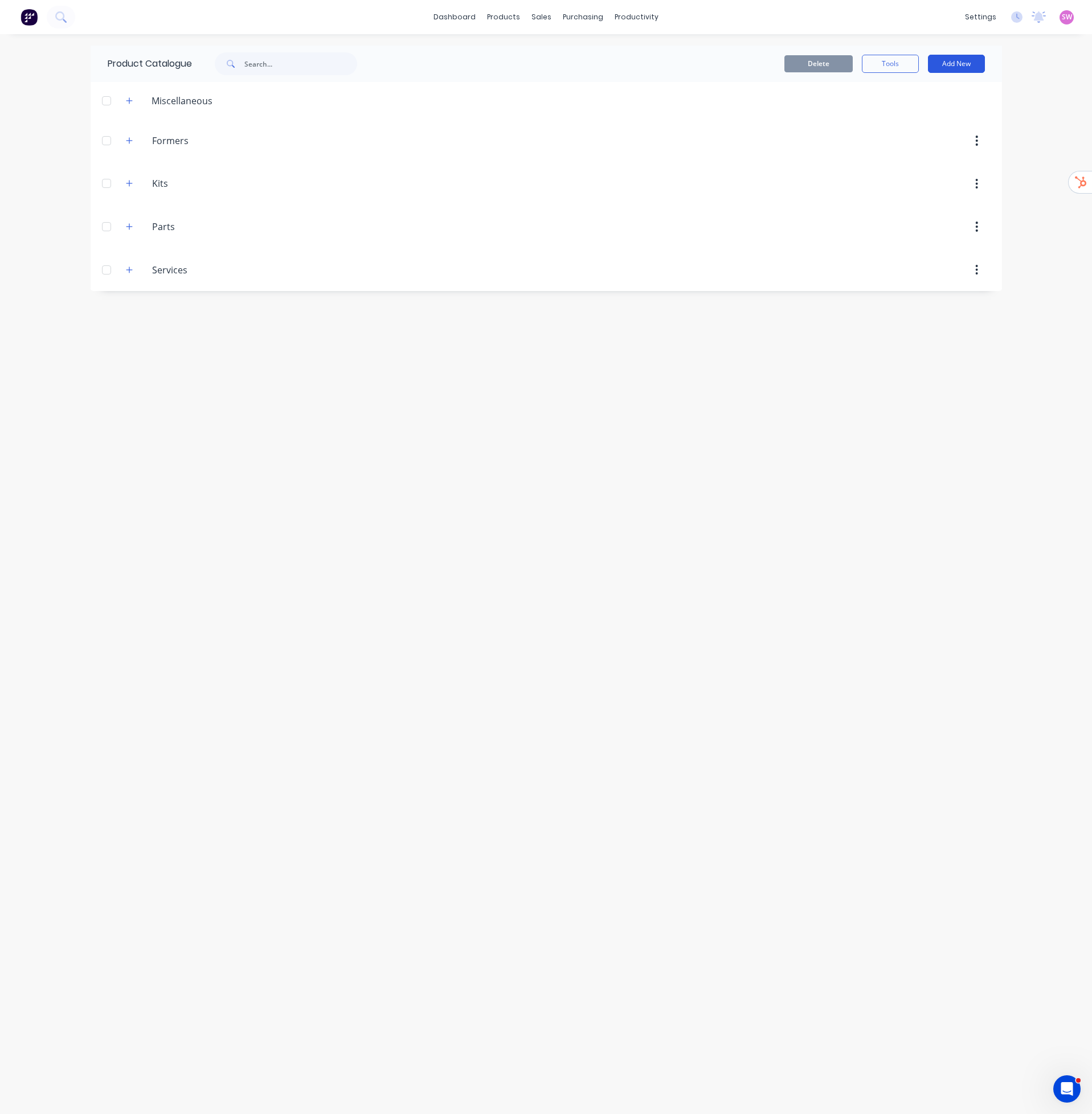
click at [972, 72] on div "Delete Tools Add New" at bounding box center [694, 64] width 616 height 37
click at [977, 64] on button "Add New" at bounding box center [956, 63] width 57 height 18
click at [913, 131] on div "Product Kit" at bounding box center [930, 138] width 87 height 16
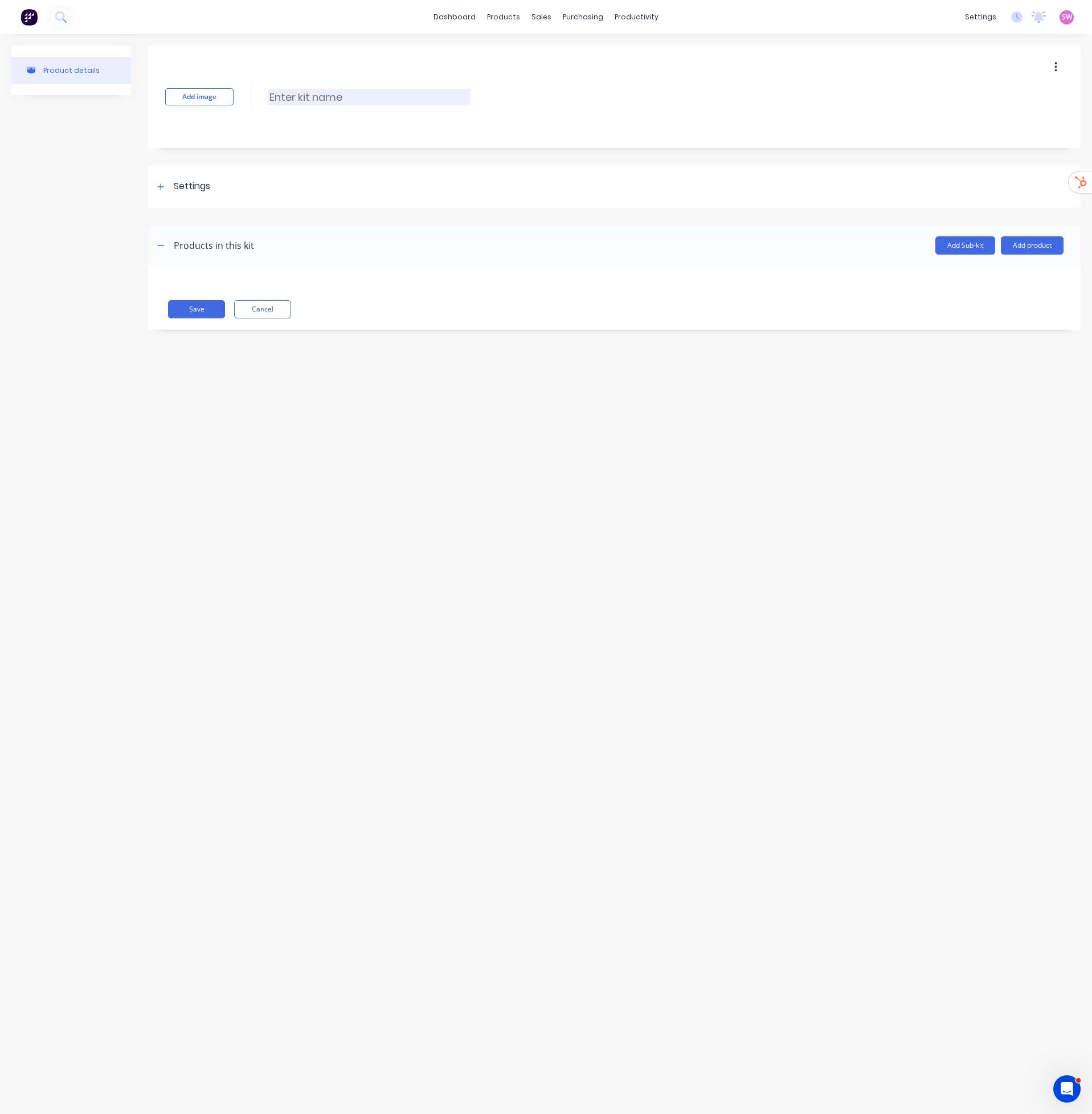
click at [366, 101] on input at bounding box center [369, 97] width 201 height 16
paste input "TNA-0002084-087_C wear strip support"
type input "TNA-0002084-087_C wear strip support"
click at [160, 185] on icon at bounding box center [160, 186] width 6 height 6
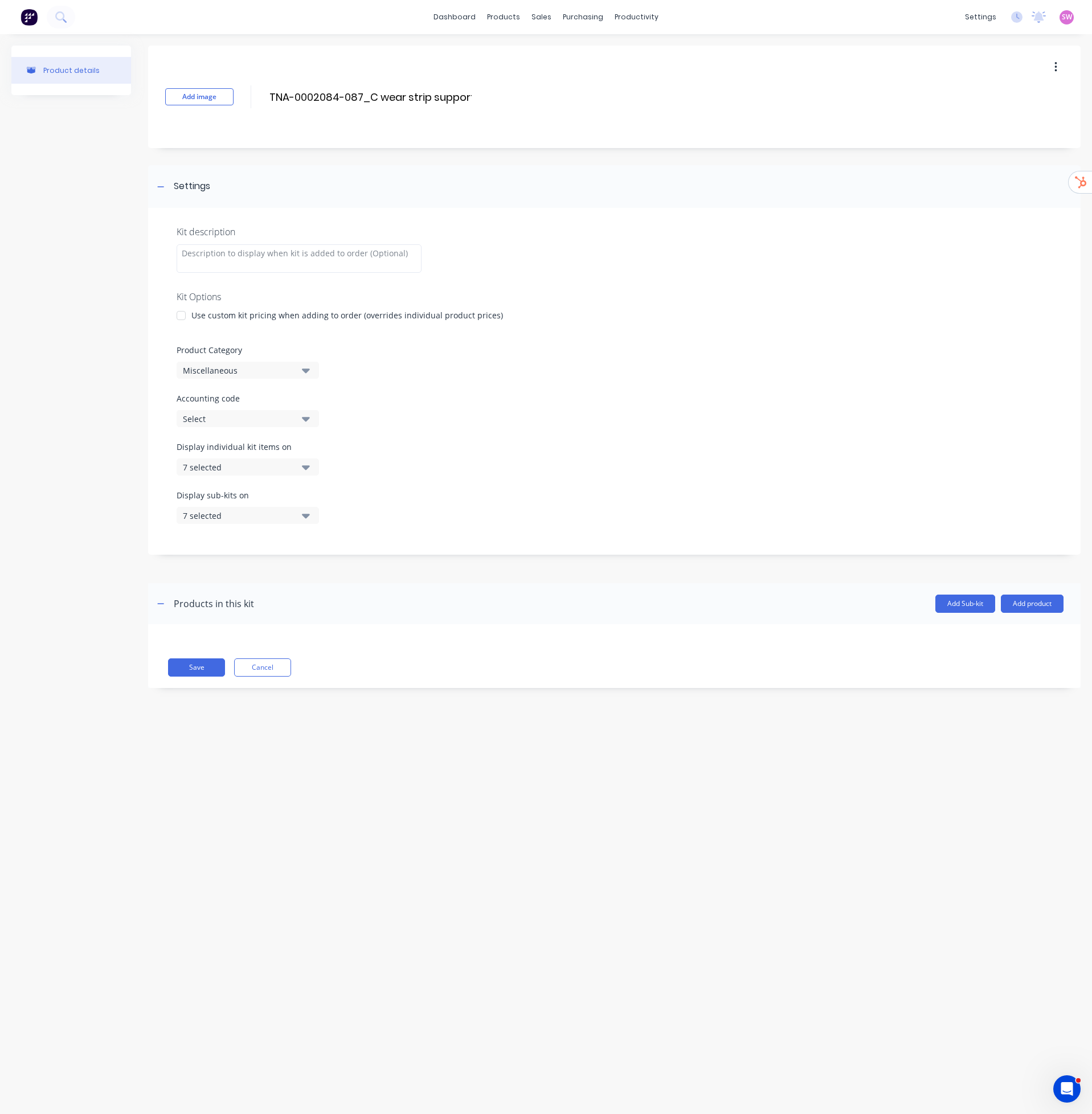
click at [303, 468] on icon "button" at bounding box center [306, 467] width 8 height 13
click at [293, 464] on button "7 selected" at bounding box center [248, 467] width 143 height 17
click at [459, 421] on div "Accounting code Select" at bounding box center [614, 409] width 875 height 35
click at [267, 667] on button "Cancel" at bounding box center [262, 667] width 57 height 18
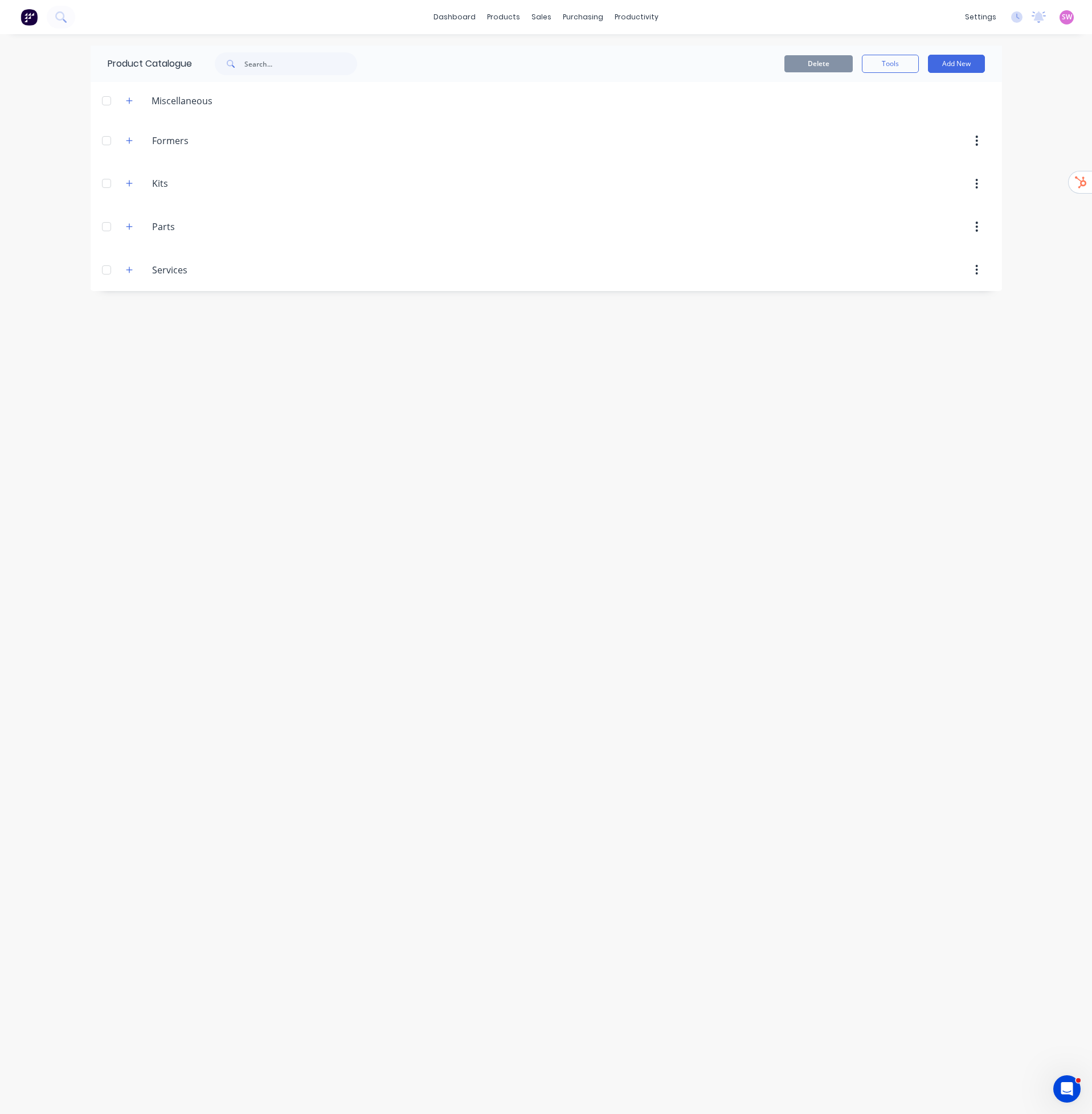
click at [364, 565] on div "Product Catalogue Delete Tools Add New Miscellaneous Formers Formers Kits Kits …" at bounding box center [546, 574] width 911 height 1057
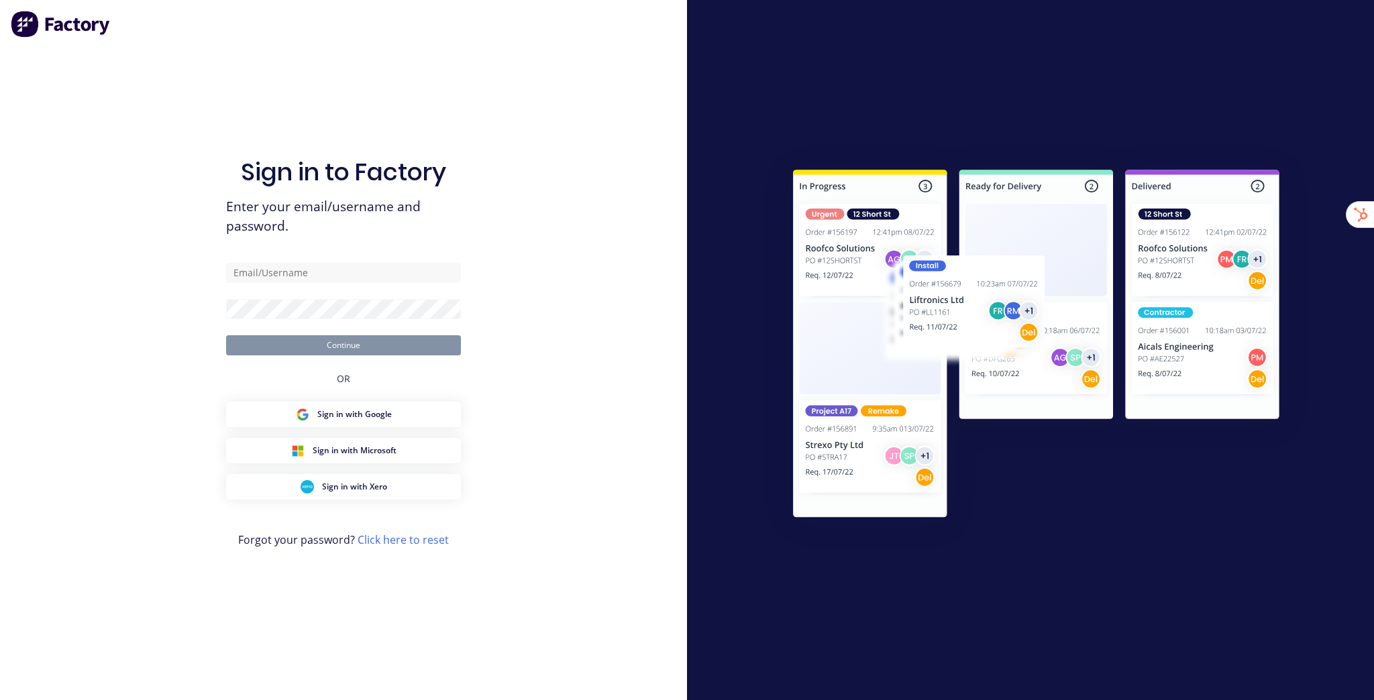
type input "[EMAIL_ADDRESS][DOMAIN_NAME]"
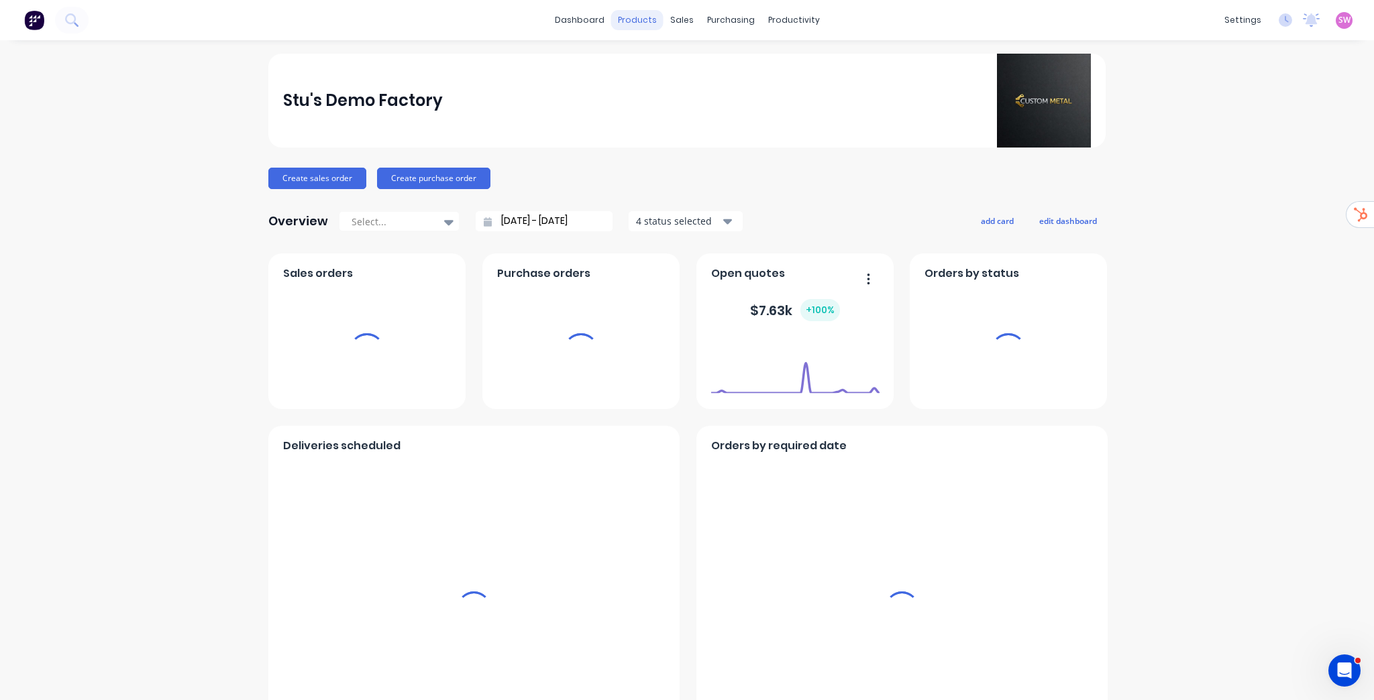
click at [641, 21] on div "products" at bounding box center [637, 20] width 52 height 20
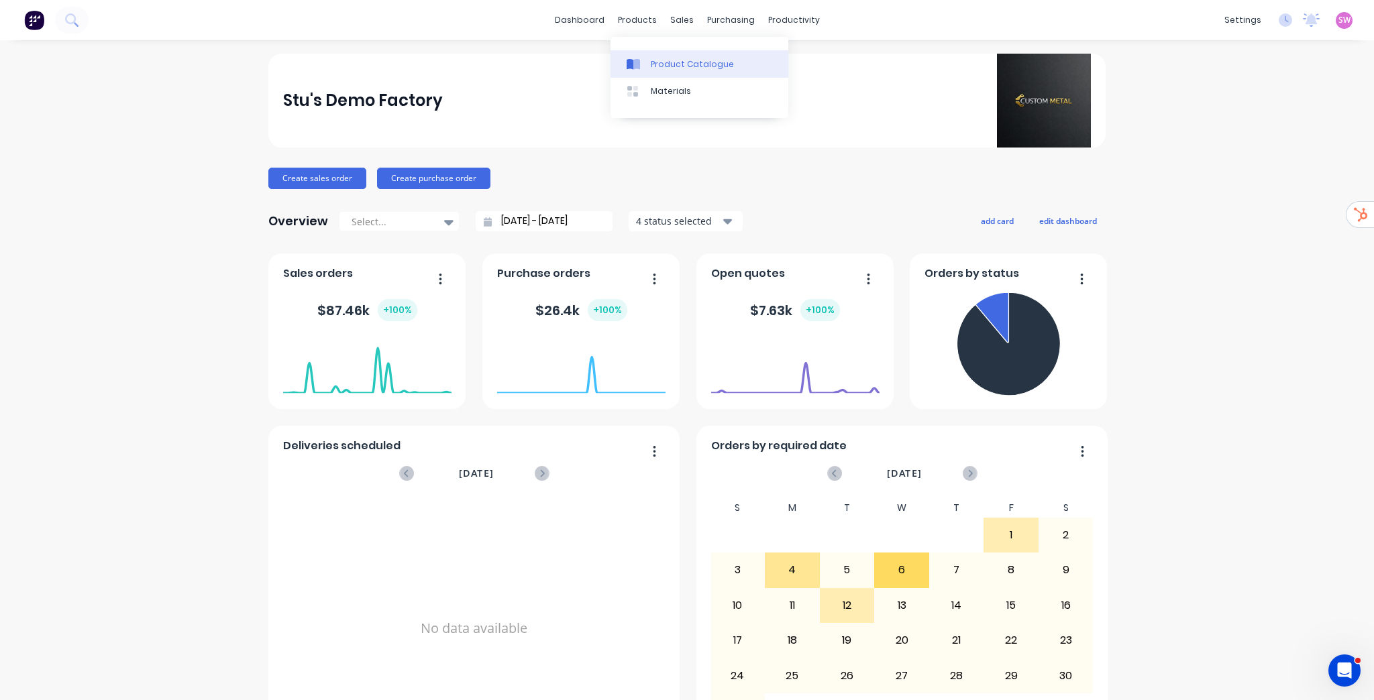
click at [658, 59] on div "Product Catalogue" at bounding box center [692, 64] width 83 height 12
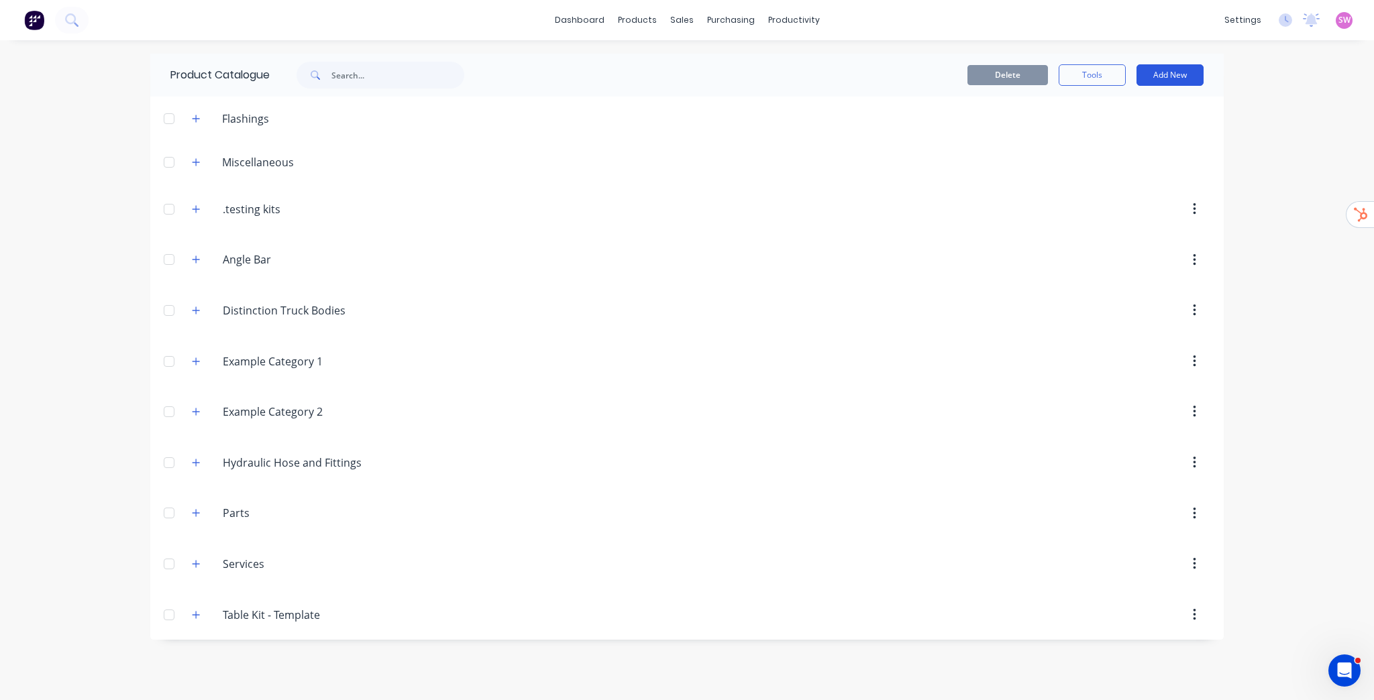
click at [1175, 80] on button "Add New" at bounding box center [1169, 74] width 67 height 21
click at [1122, 158] on div "Product" at bounding box center [1139, 163] width 103 height 19
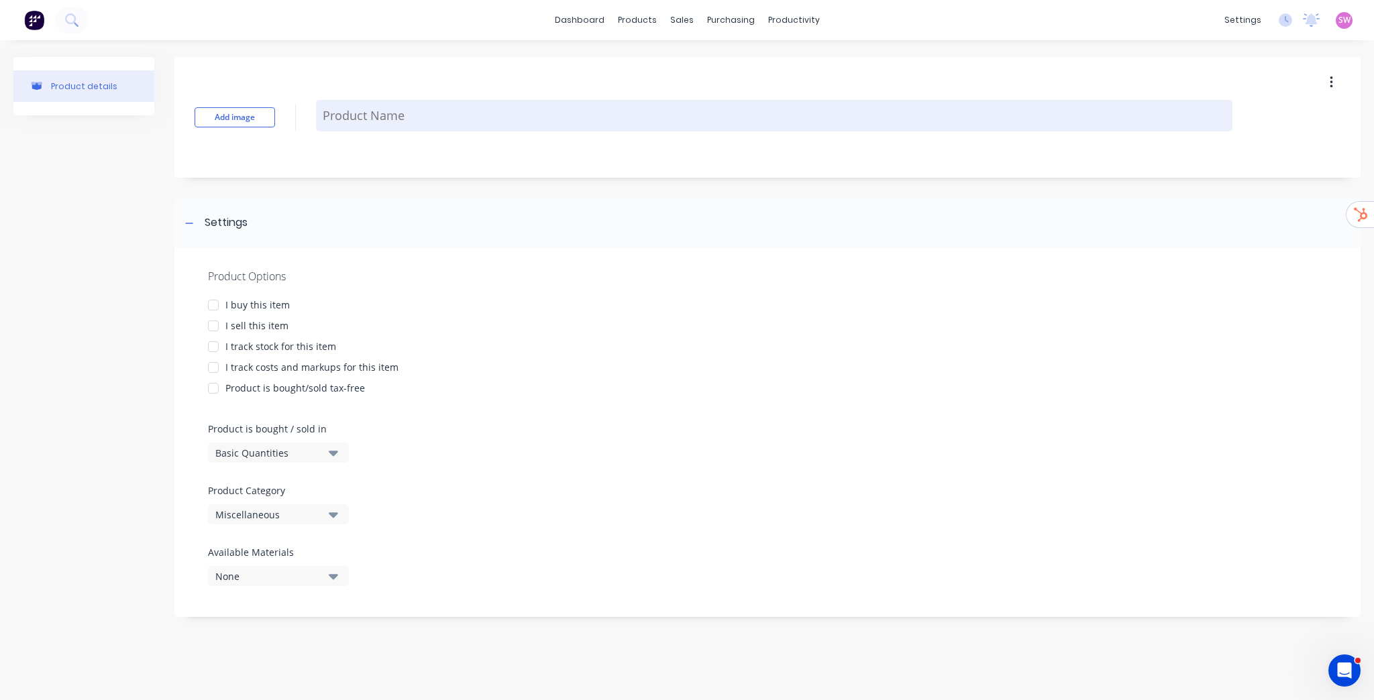
click at [435, 118] on textarea at bounding box center [774, 116] width 916 height 32
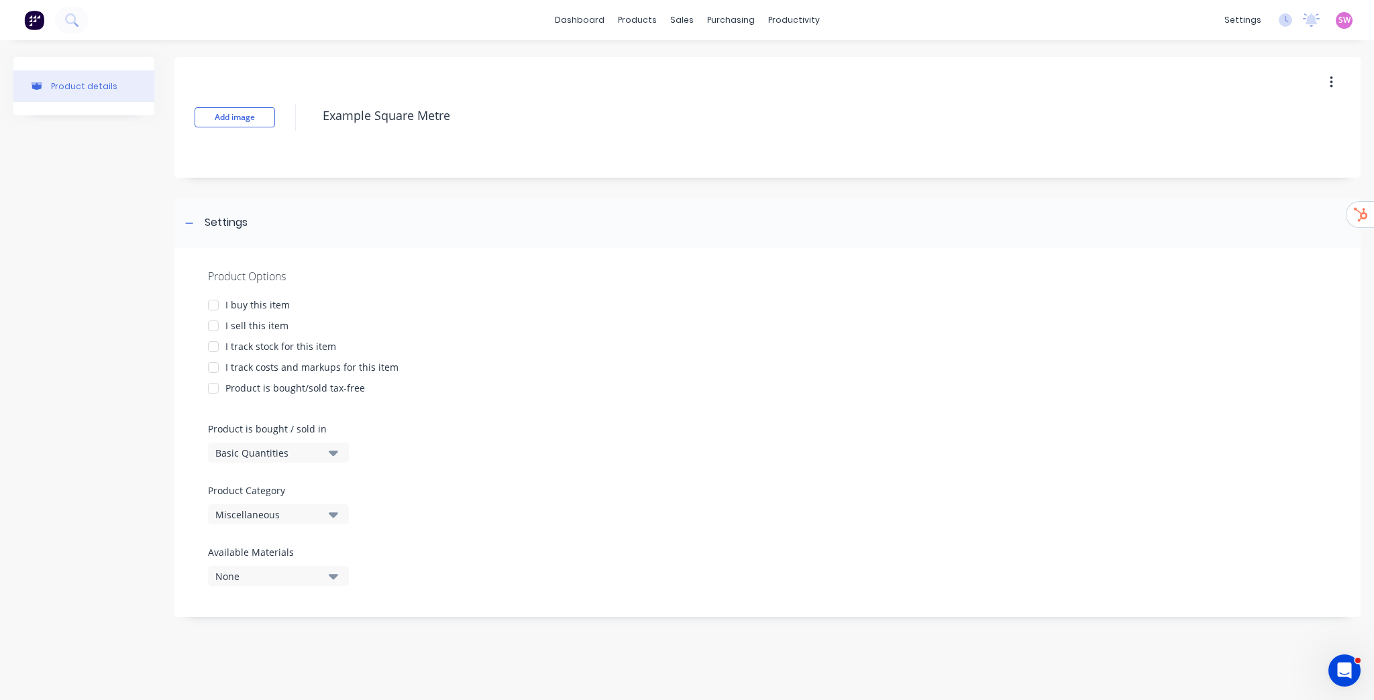
type textarea "Example Square Metre"
click at [228, 323] on div "I sell this item" at bounding box center [256, 326] width 63 height 14
click at [223, 303] on div at bounding box center [213, 305] width 27 height 27
click at [215, 343] on div at bounding box center [213, 346] width 27 height 27
click at [209, 366] on div at bounding box center [213, 367] width 27 height 27
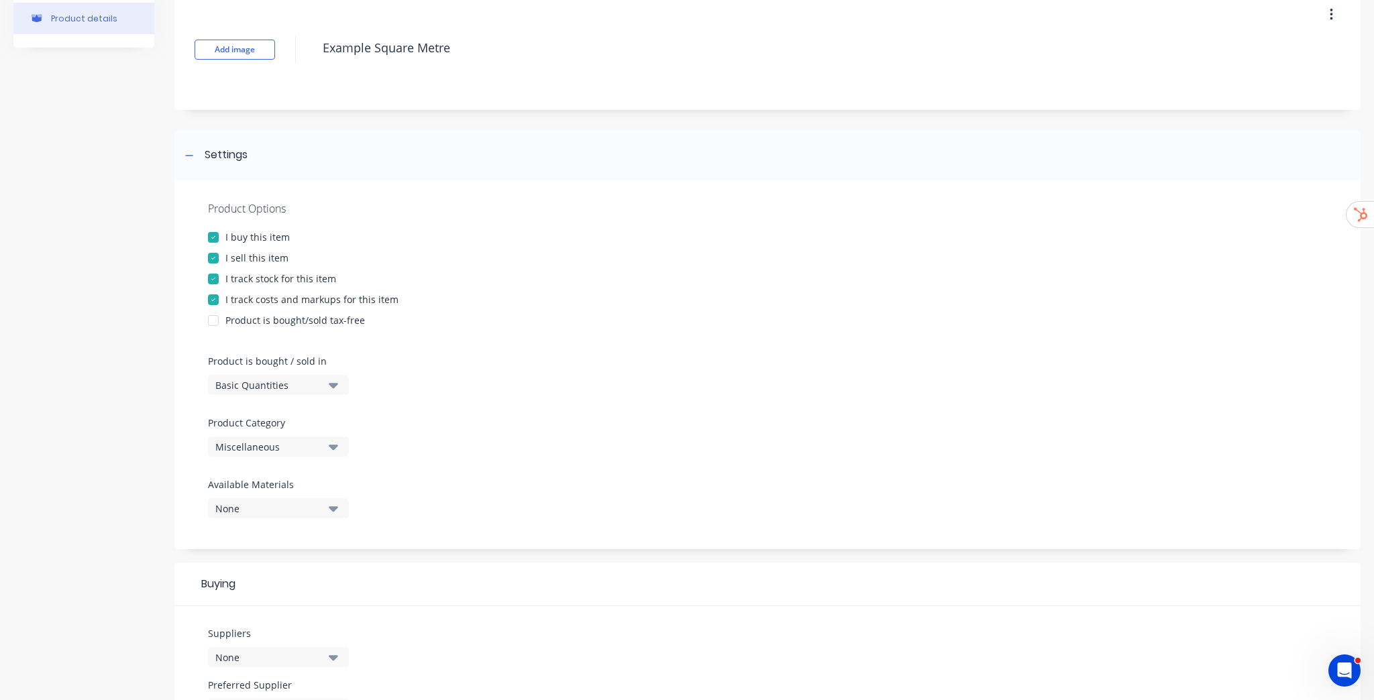
scroll to position [215, 0]
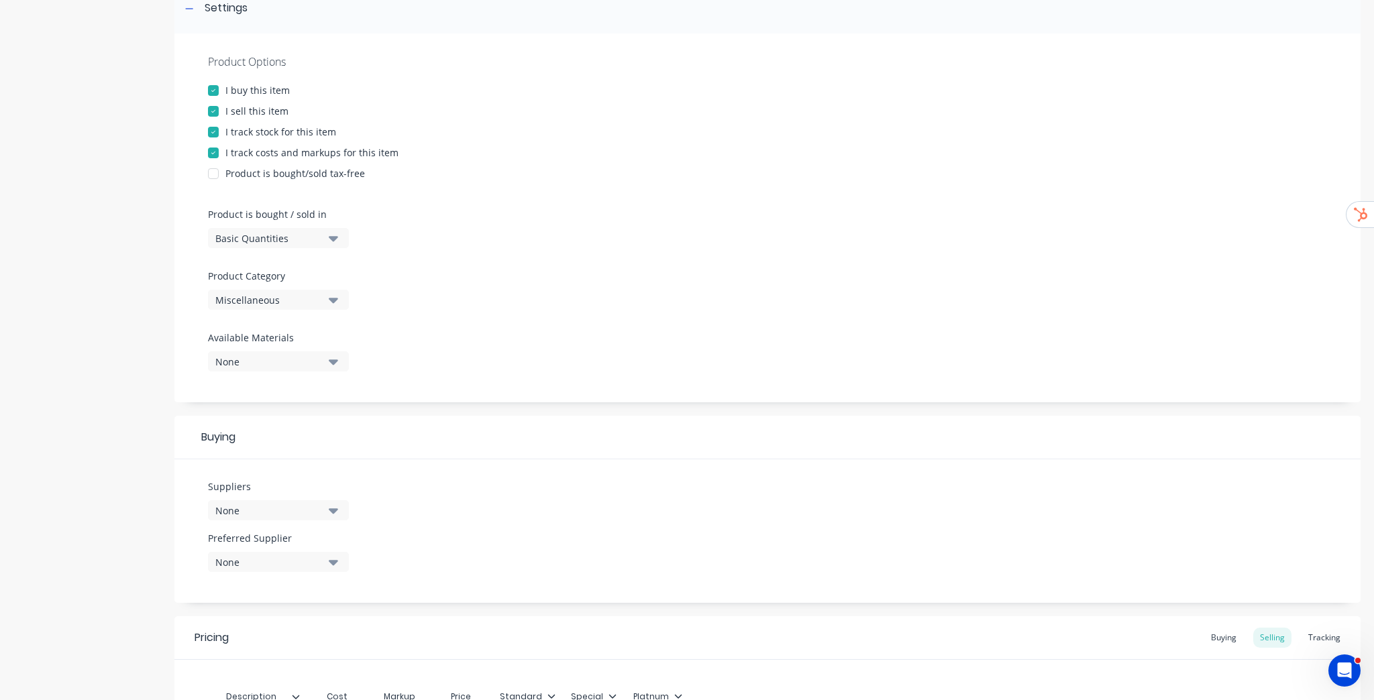
click at [314, 303] on div "Miscellaneous" at bounding box center [268, 300] width 107 height 14
click at [317, 241] on div "Basic Quantities" at bounding box center [268, 238] width 107 height 14
click at [313, 352] on div "Square Metres" at bounding box center [308, 352] width 201 height 27
click at [472, 272] on div "Product Options I buy this item I sell this item I track stock for this item I …" at bounding box center [767, 218] width 1186 height 369
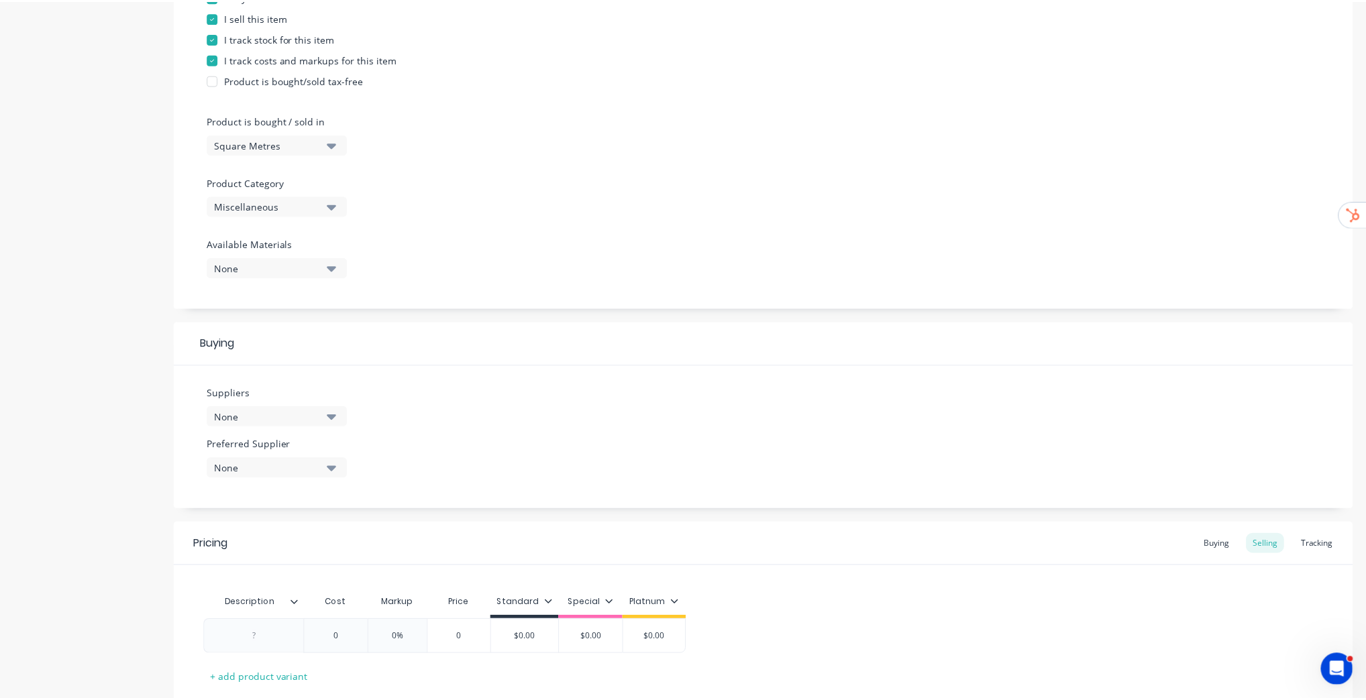
scroll to position [394, 0]
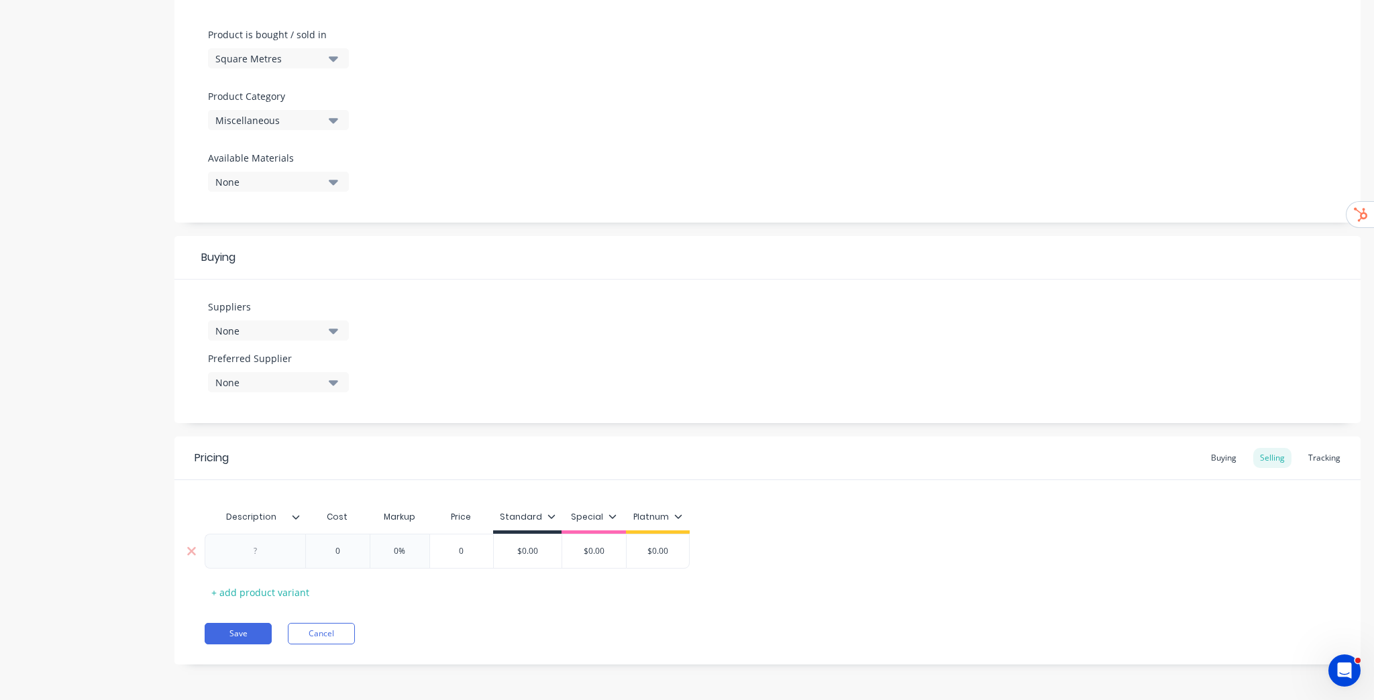
click at [527, 545] on input "$0.00" at bounding box center [528, 551] width 68 height 12
type input "$022.00"
type input "$0.00"
click at [597, 552] on input "$0.00" at bounding box center [593, 551] width 67 height 12
click at [610, 515] on icon at bounding box center [612, 517] width 8 height 8
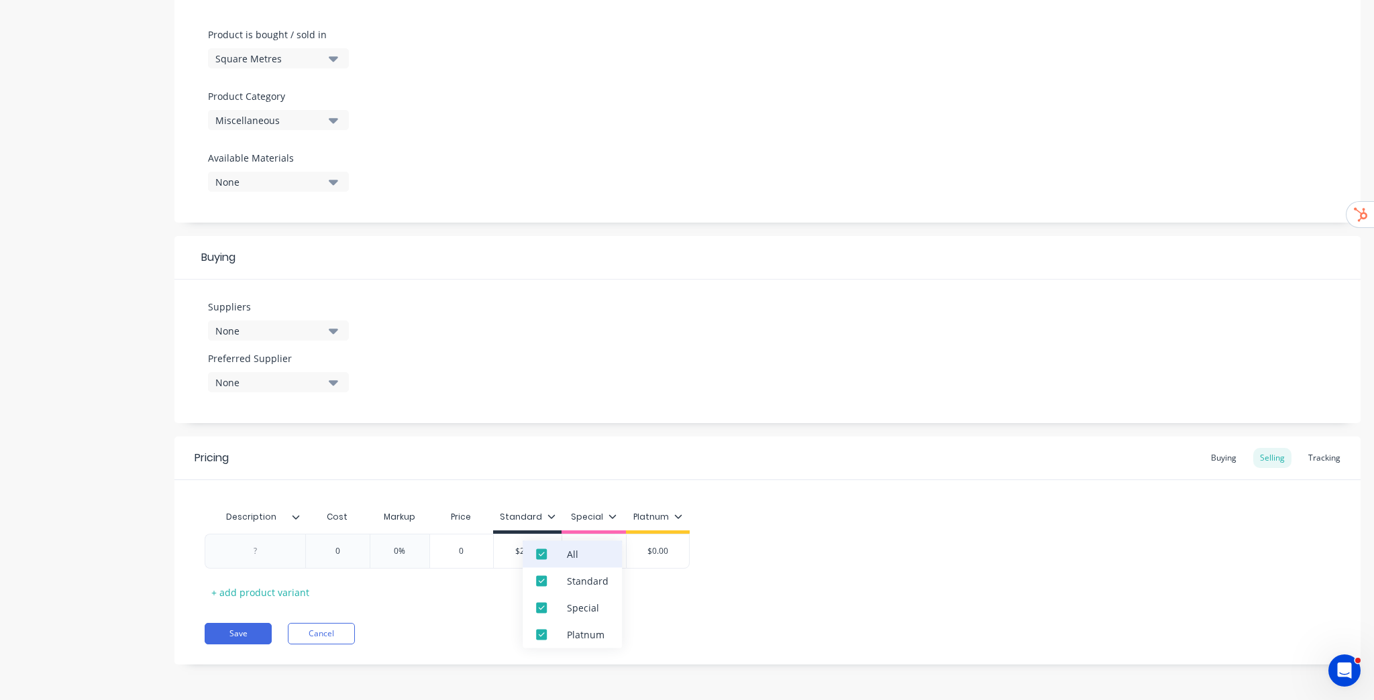
click at [588, 553] on div "All" at bounding box center [572, 554] width 99 height 27
click at [794, 507] on div "Description Cost Markup Price Standard Special Platnum 0 0% 0 $22.00 $022.00 $0…" at bounding box center [768, 553] width 1126 height 99
click at [329, 559] on div "0" at bounding box center [337, 552] width 67 height 34
type input "020"
click at [466, 554] on input "$20.00" at bounding box center [468, 551] width 68 height 12
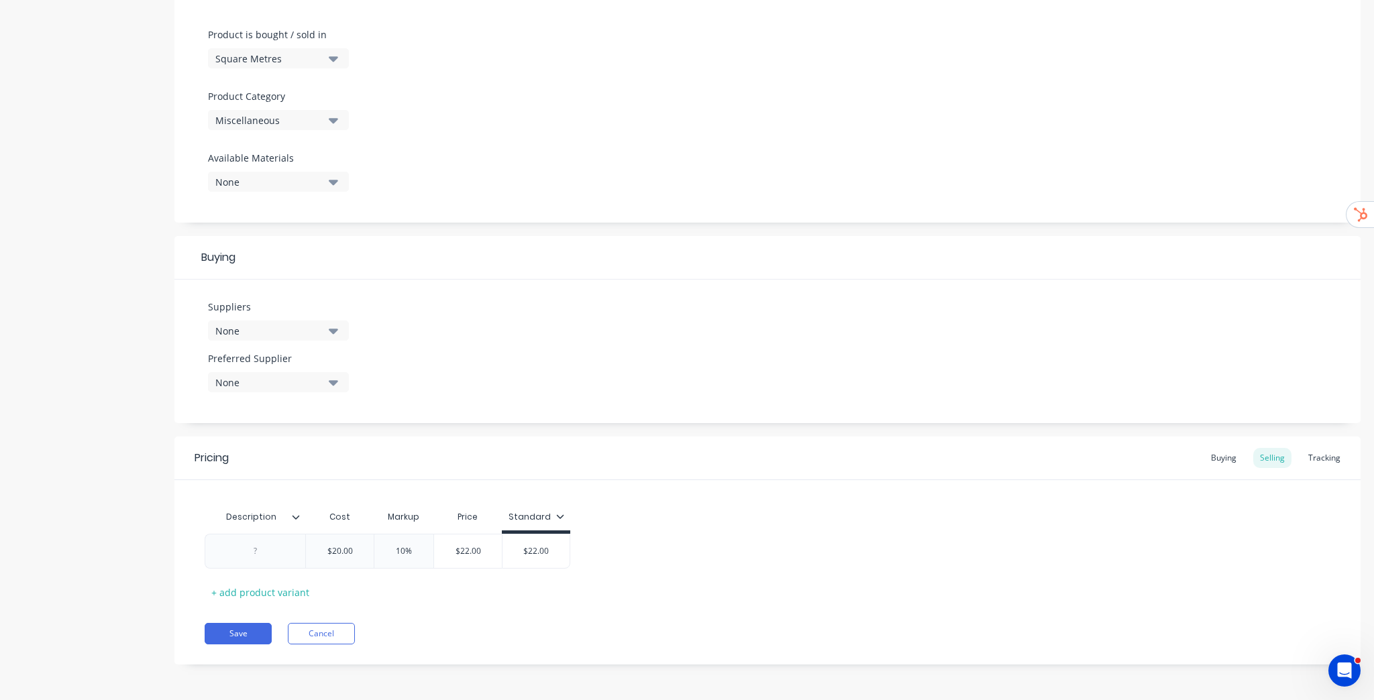
type input "$22.00"
click at [816, 580] on div "Description Cost Markup Price Standard $20.00 020 10% $22.00 $22.00 $22.00 $022…" at bounding box center [768, 553] width 1126 height 99
click at [250, 639] on button "Save" at bounding box center [238, 633] width 67 height 21
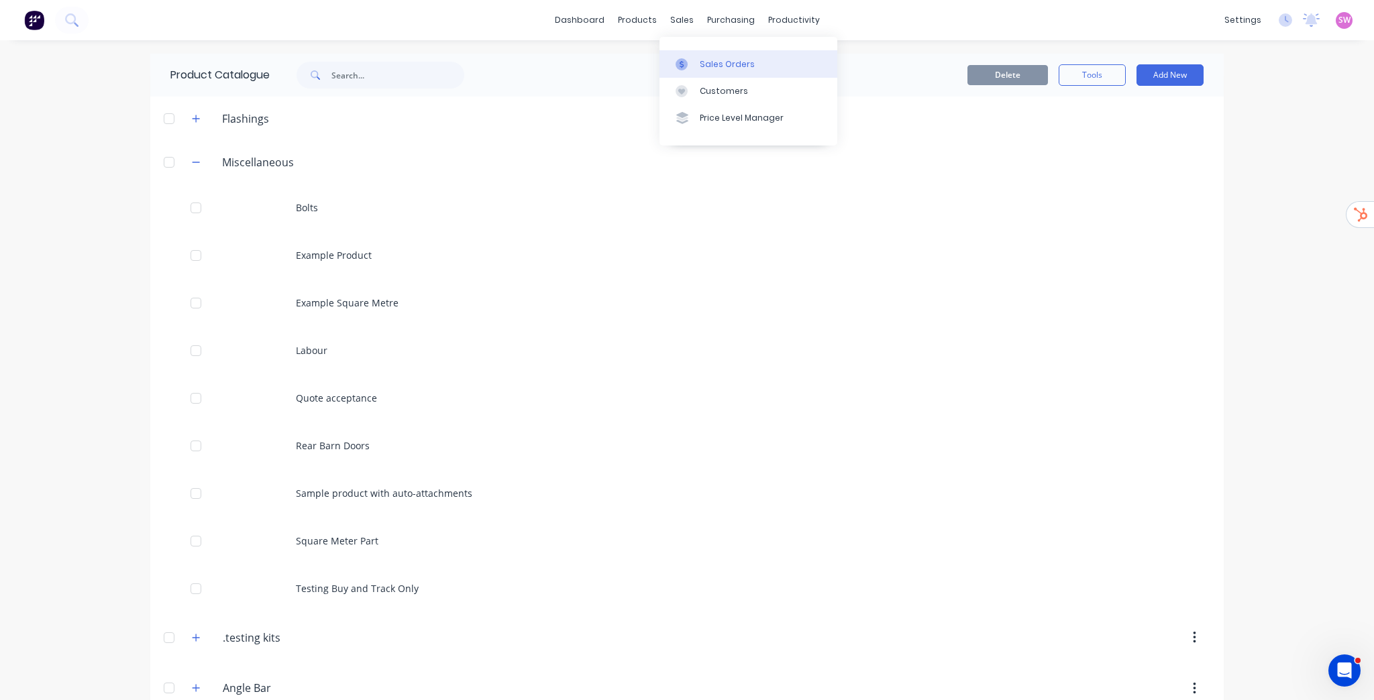
click at [694, 62] on div at bounding box center [686, 64] width 20 height 12
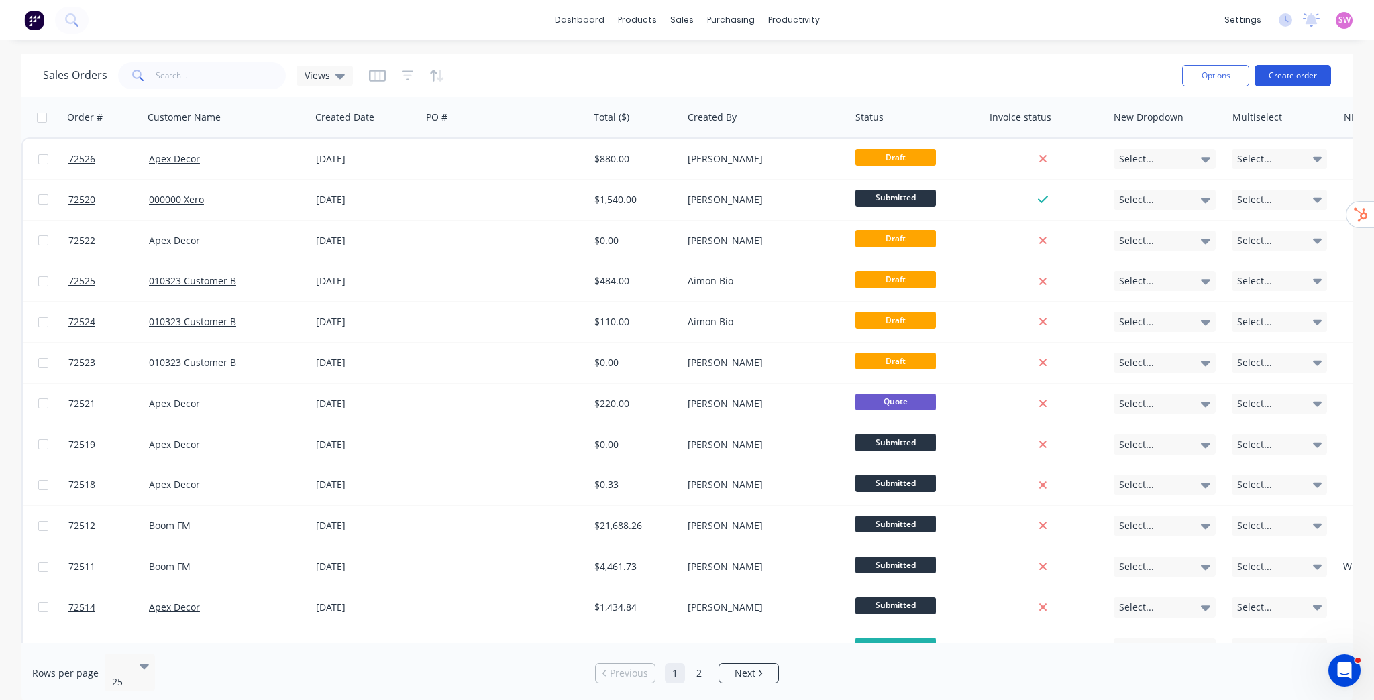
click at [1287, 77] on button "Create order" at bounding box center [1292, 75] width 76 height 21
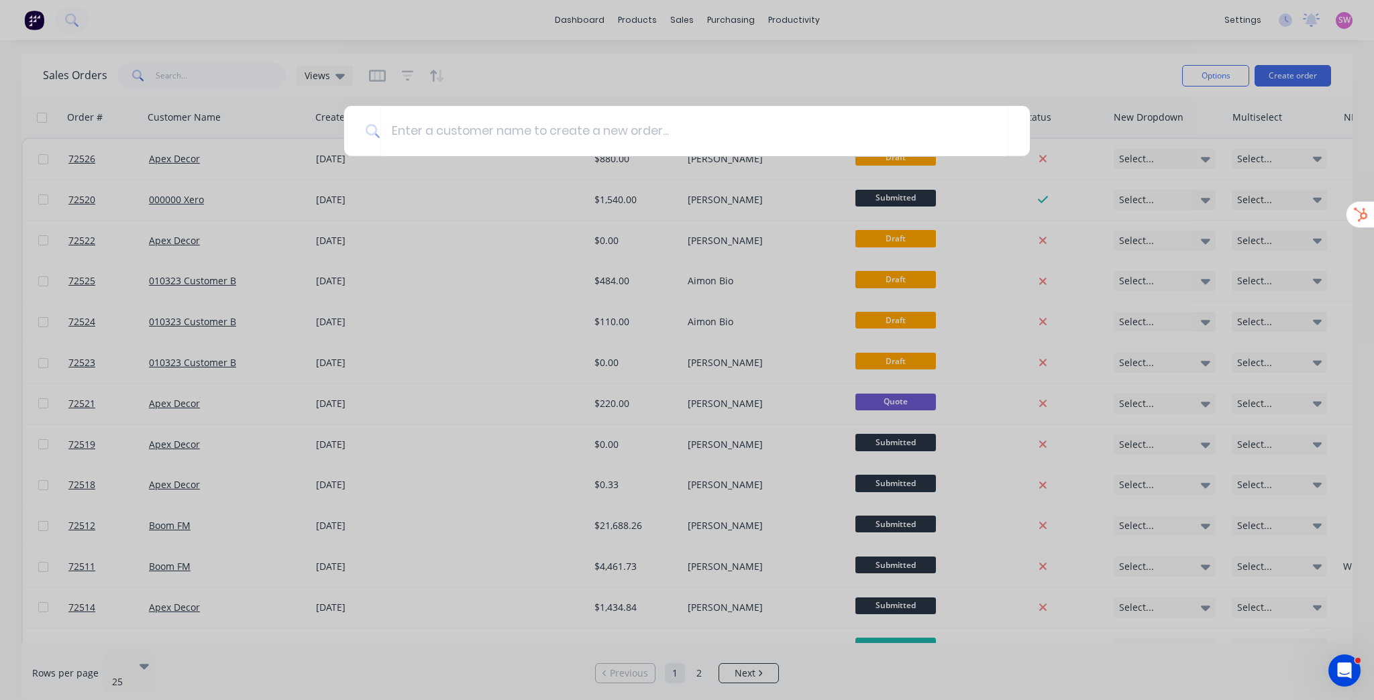
click at [929, 70] on div at bounding box center [687, 350] width 1374 height 700
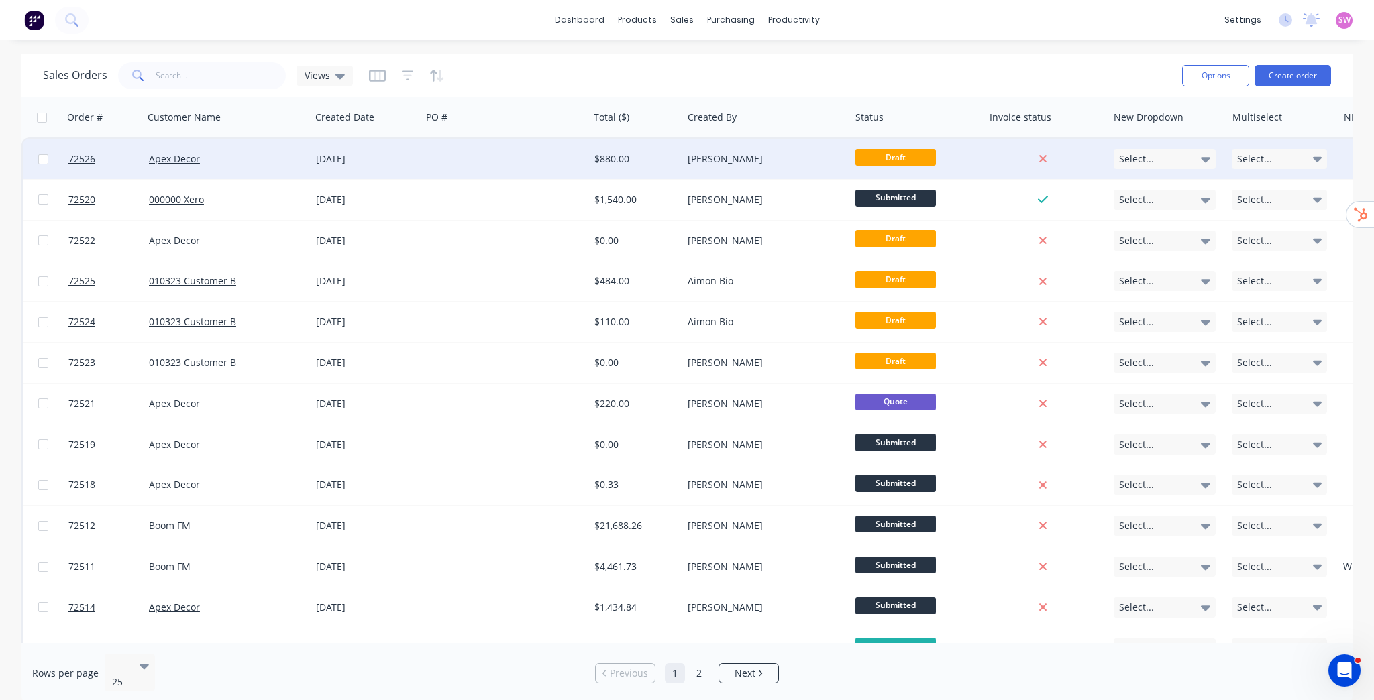
click at [757, 167] on div "[PERSON_NAME]" at bounding box center [765, 159] width 167 height 40
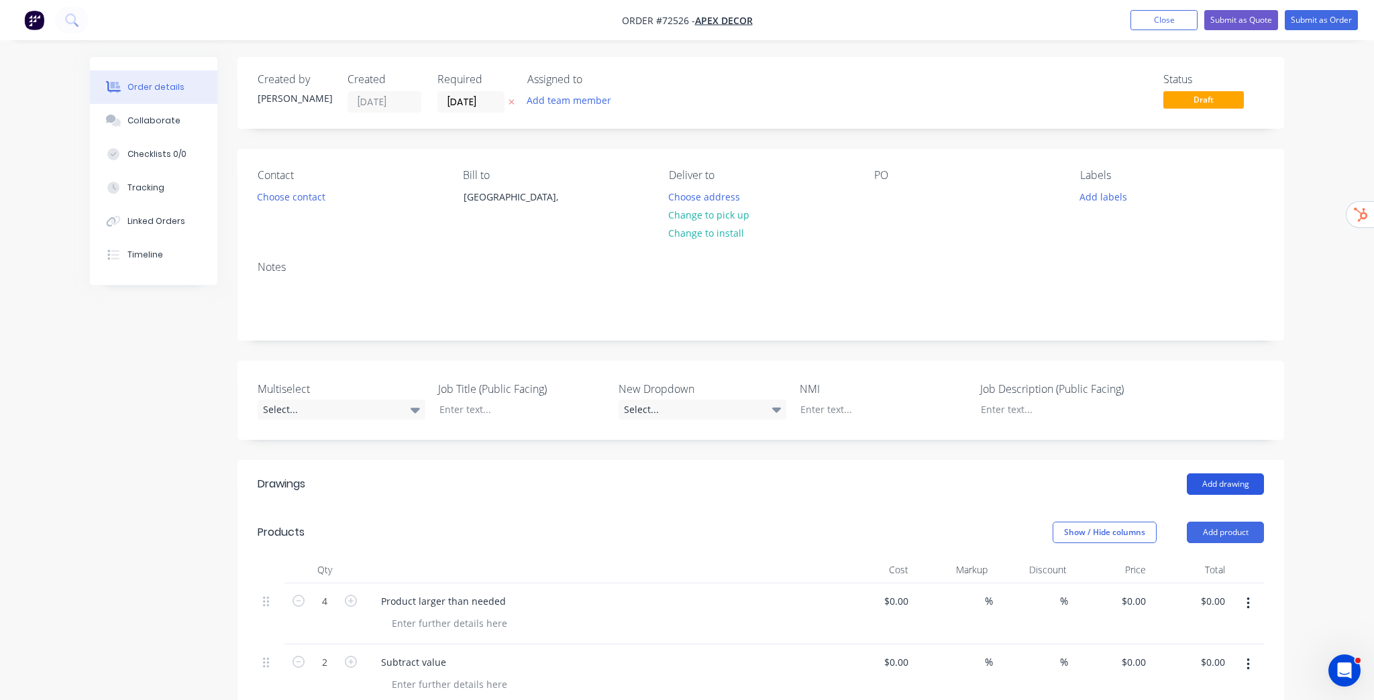
type input "$100.00"
type input "100"
type input "$200.00"
type input "$800.00"
type input "$0.0001"
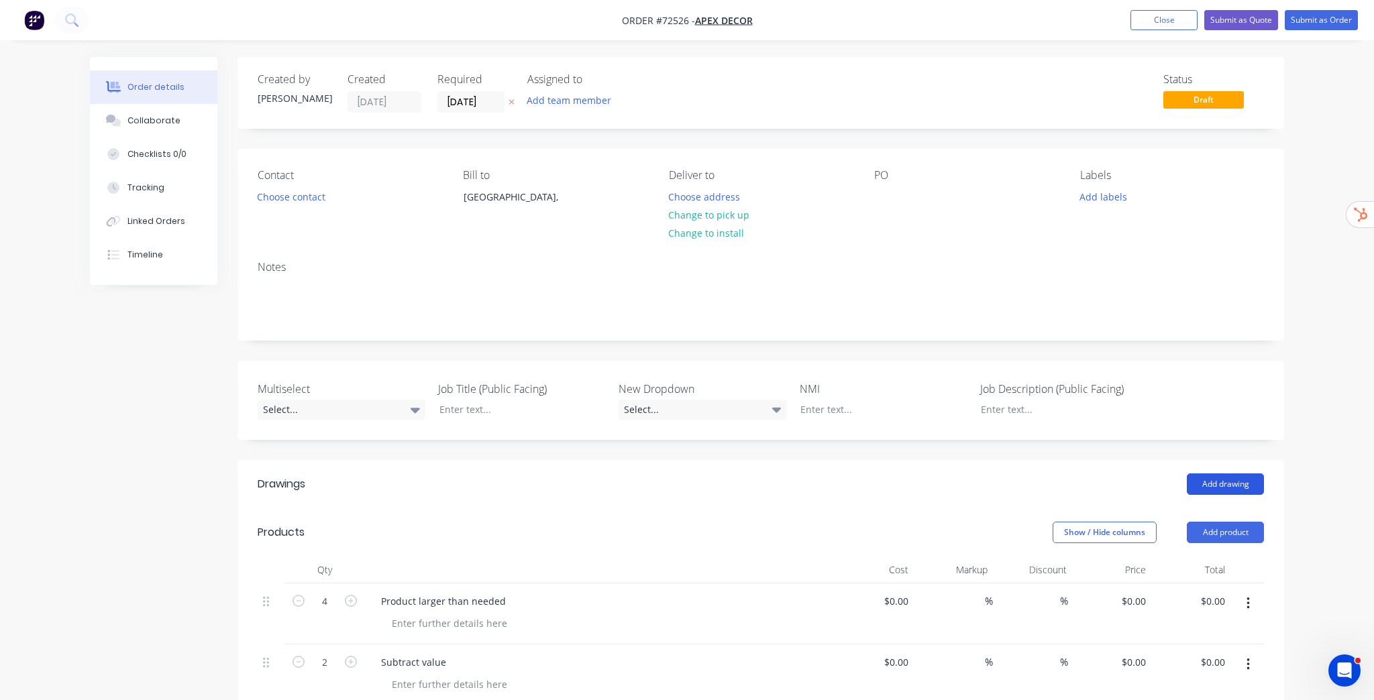
type input "-100000000"
type input "$-200.00"
type input "$-400.00"
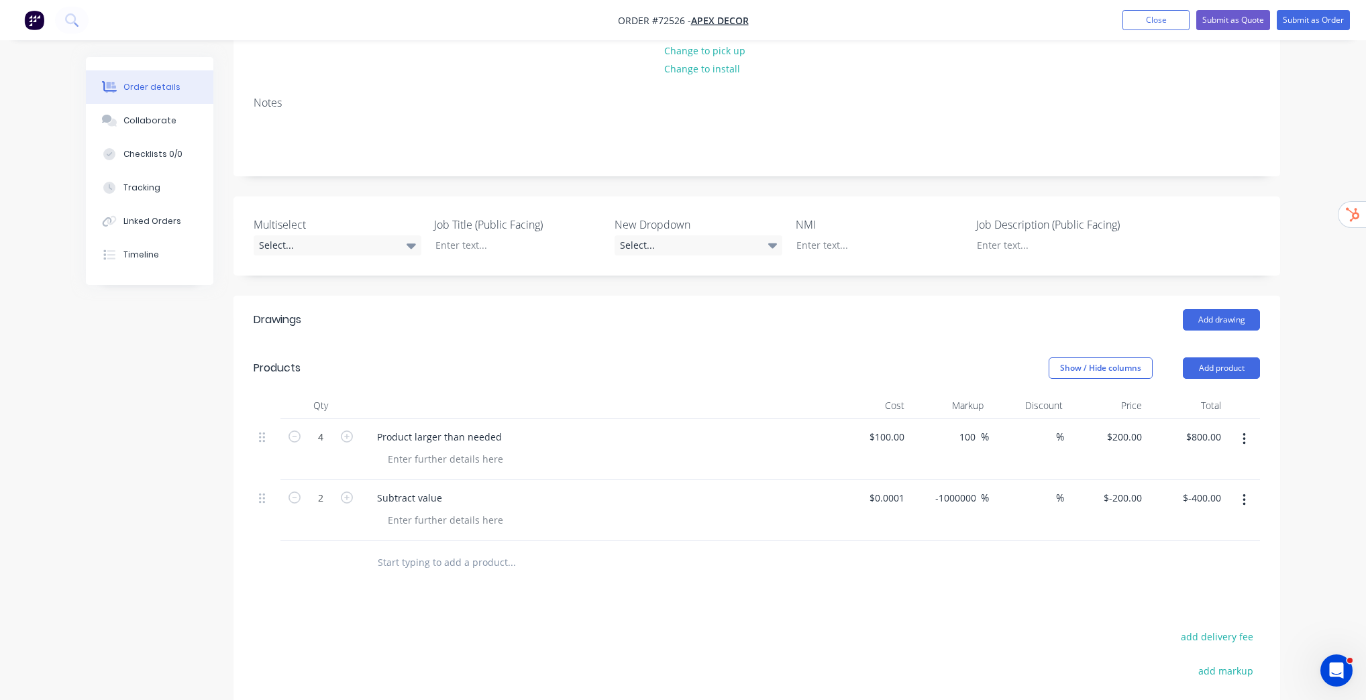
scroll to position [376, 0]
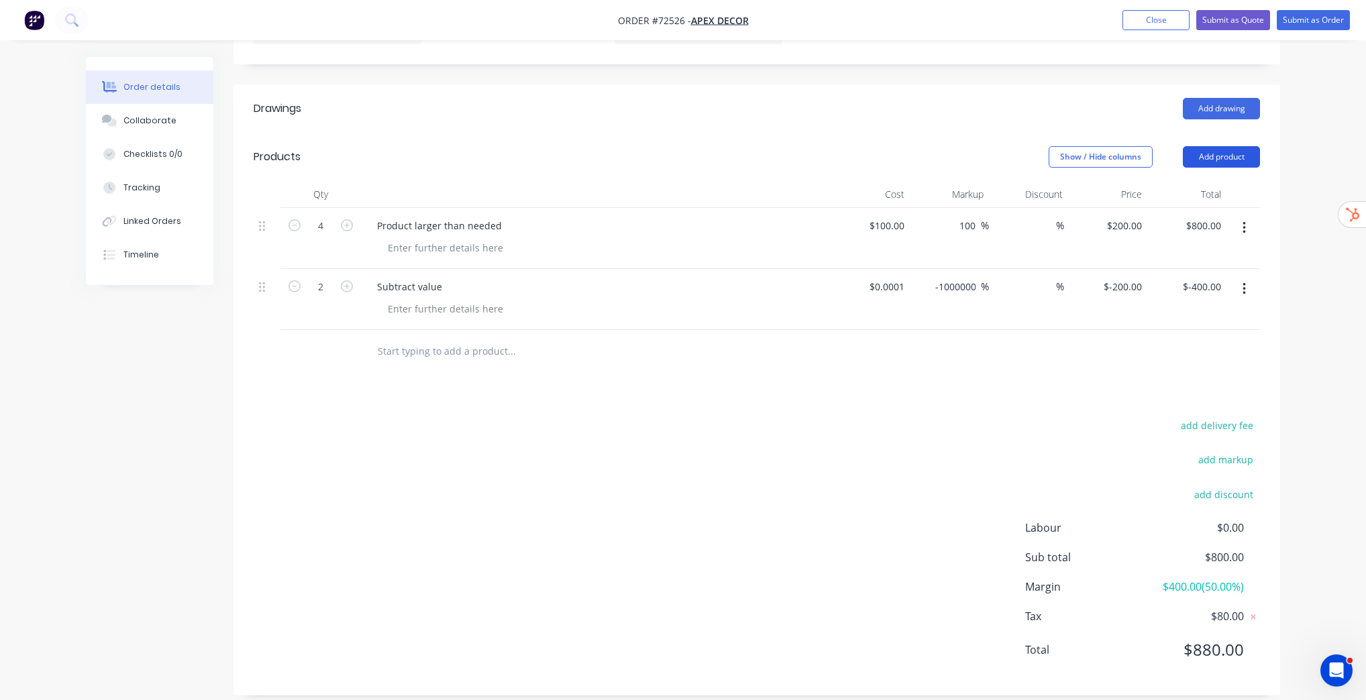
click at [1230, 153] on button "Add product" at bounding box center [1221, 156] width 77 height 21
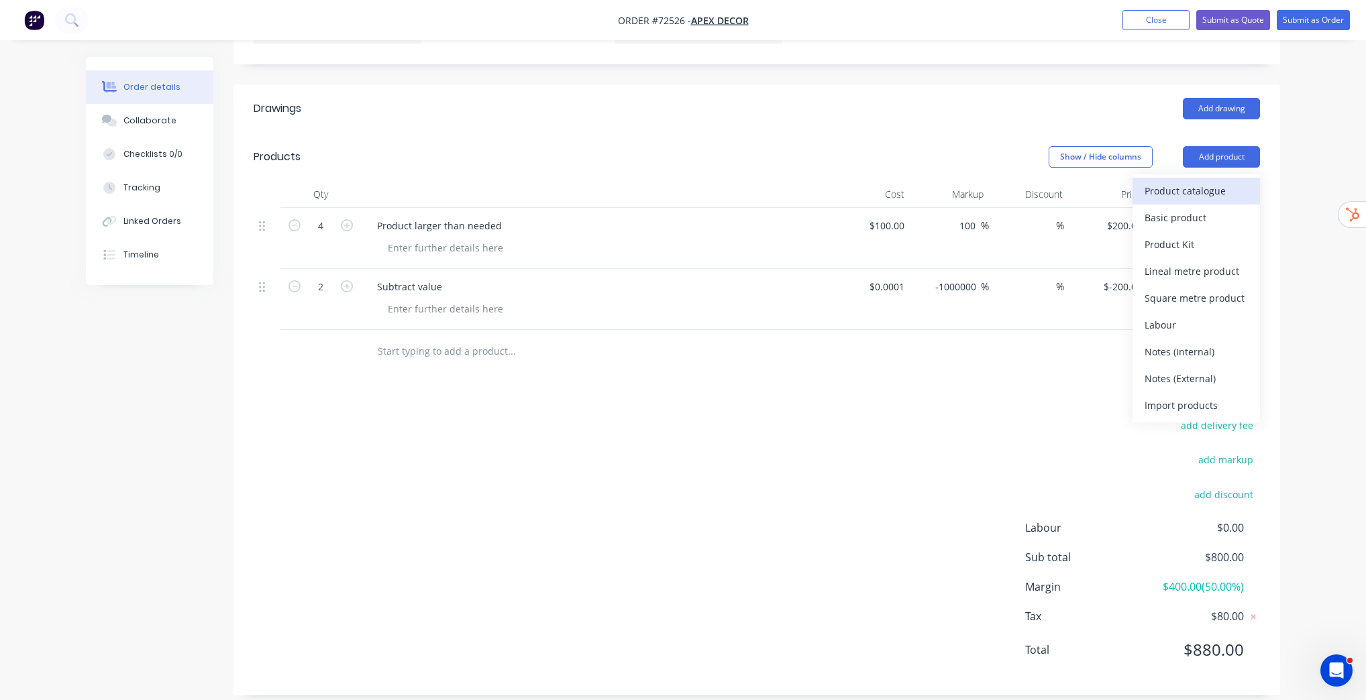
click at [1162, 196] on div "Product catalogue" at bounding box center [1195, 190] width 103 height 19
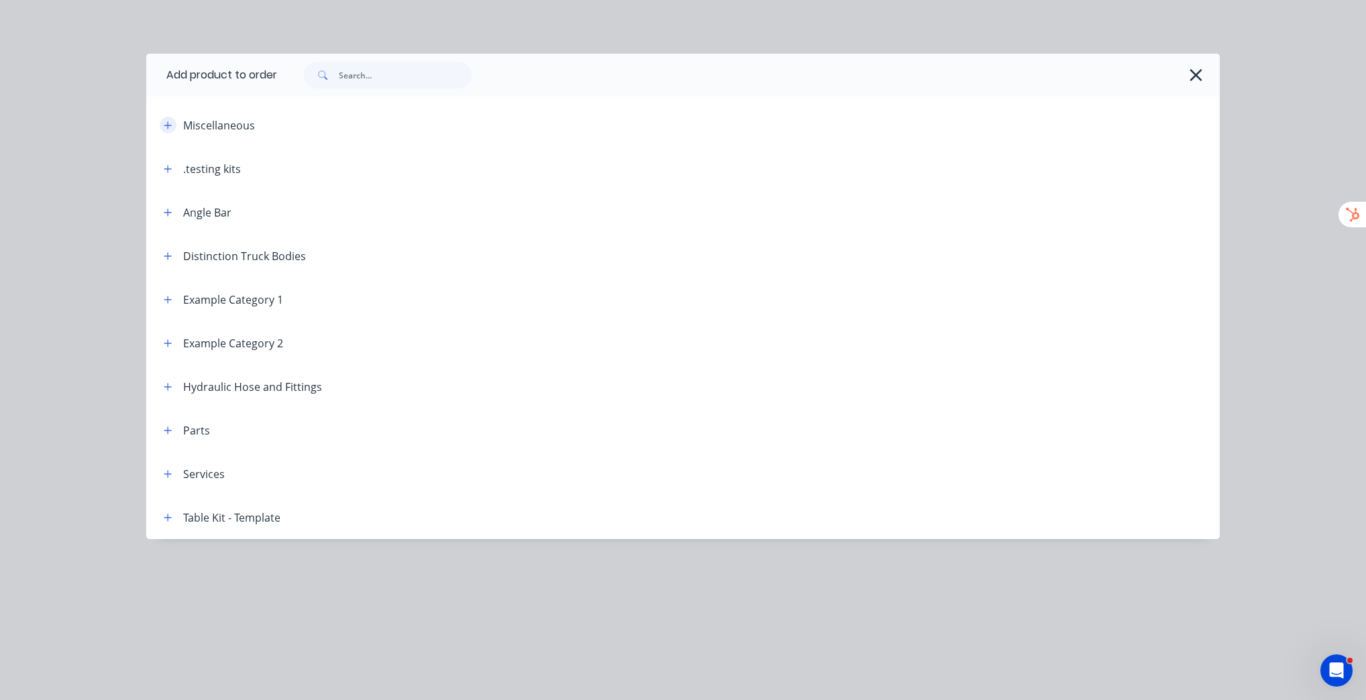
click at [162, 124] on button "button" at bounding box center [168, 125] width 17 height 17
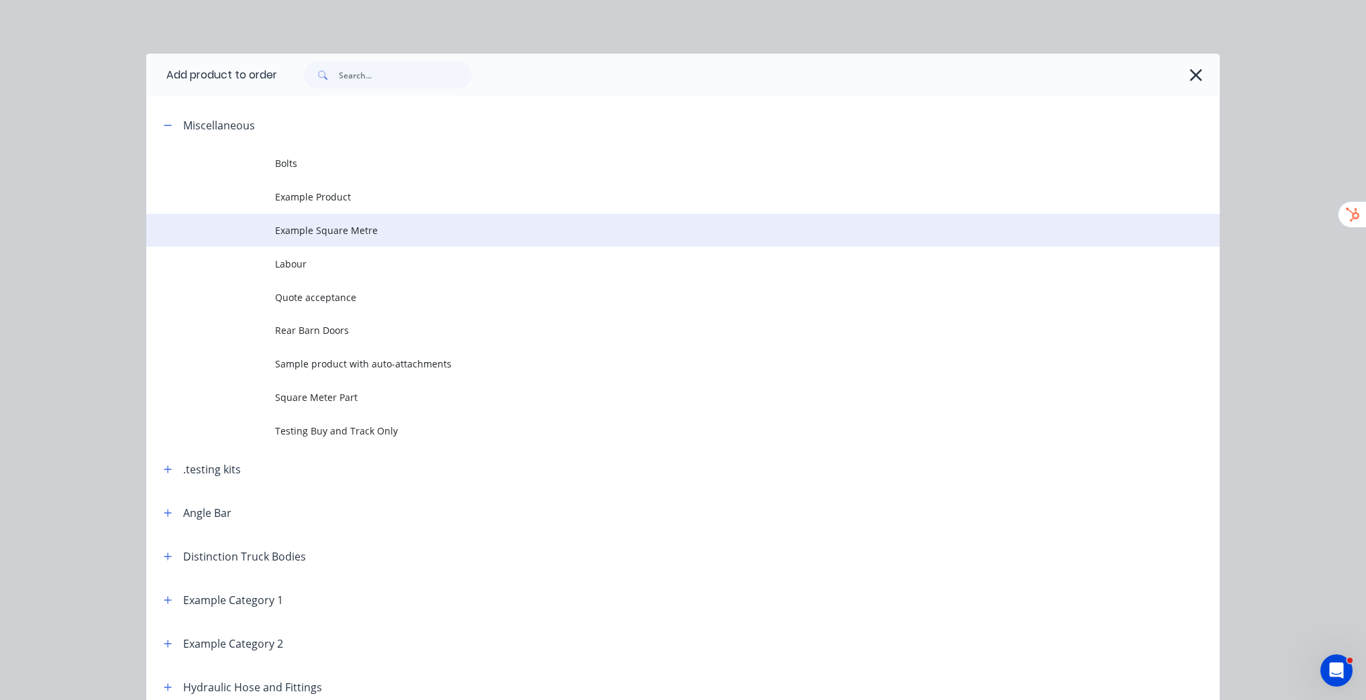
click at [333, 230] on span "Example Square Metre" at bounding box center [652, 230] width 755 height 14
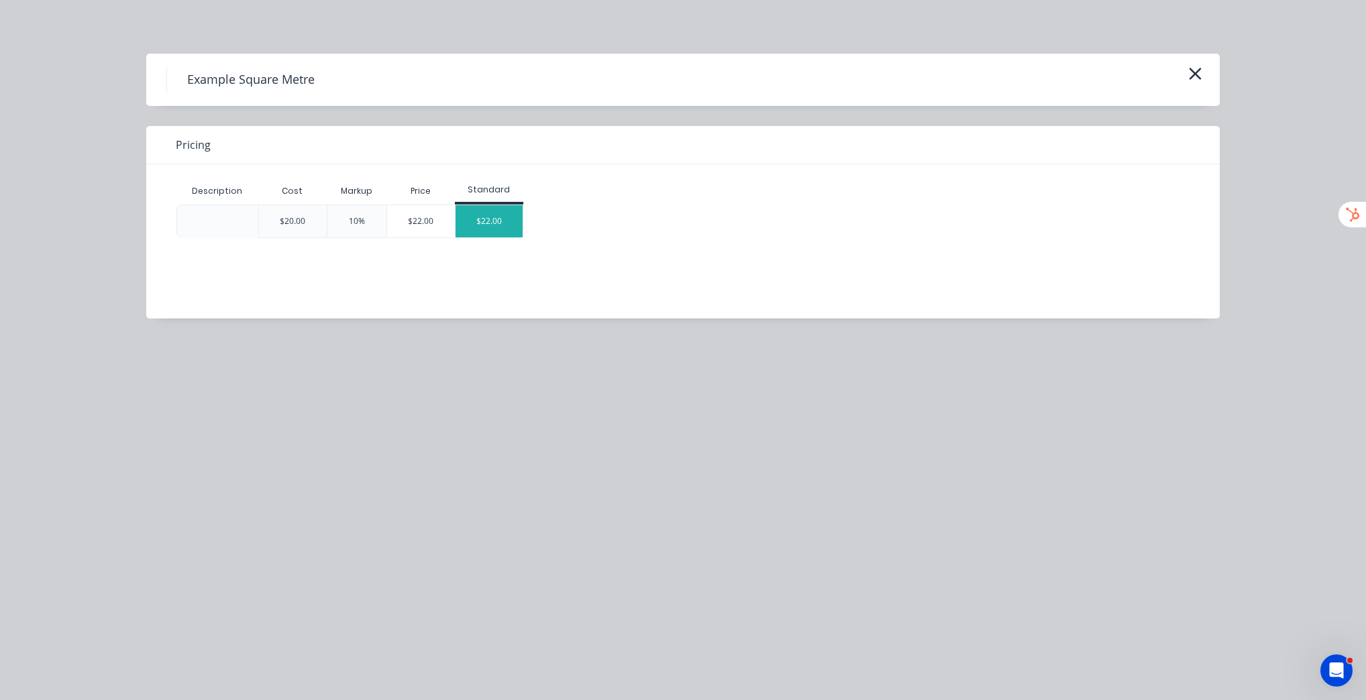
click at [474, 222] on div "$22.00" at bounding box center [488, 221] width 67 height 32
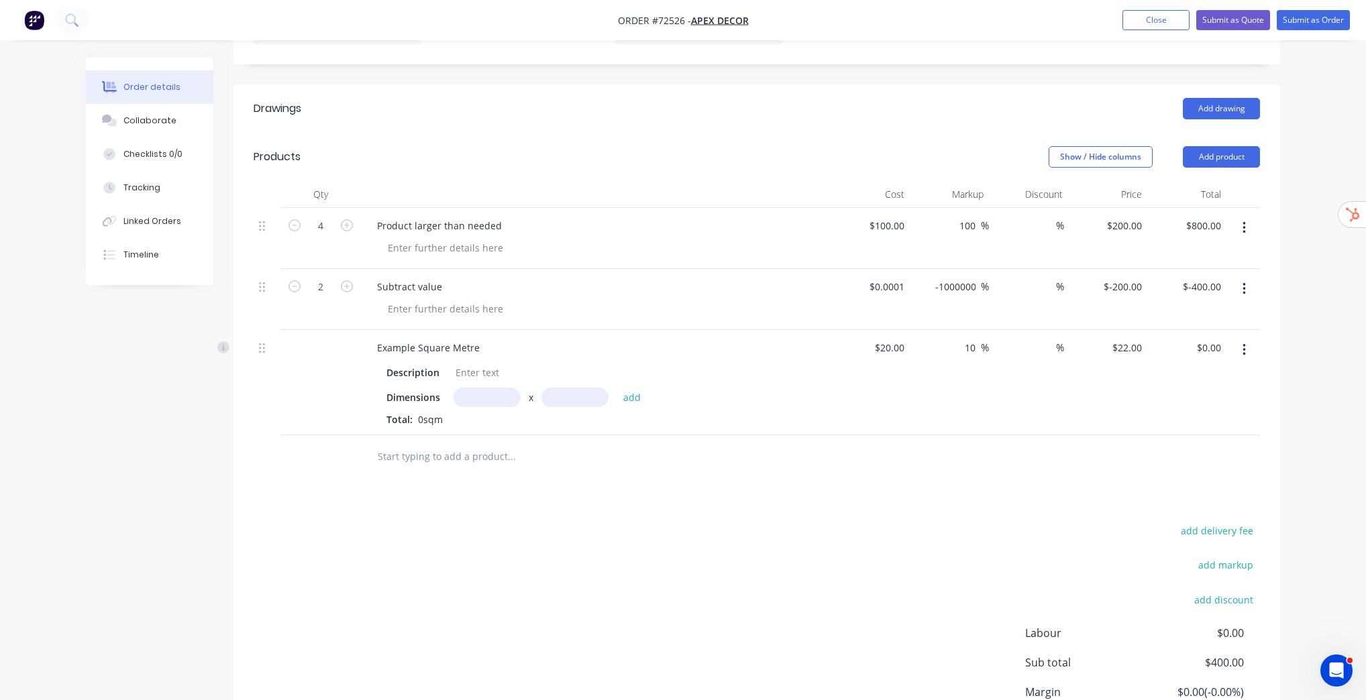
click at [492, 394] on input "text" at bounding box center [486, 397] width 67 height 19
type input "2m"
click at [604, 392] on input "text" at bounding box center [574, 397] width 67 height 19
type input "3m"
click at [625, 395] on button "add" at bounding box center [632, 397] width 32 height 18
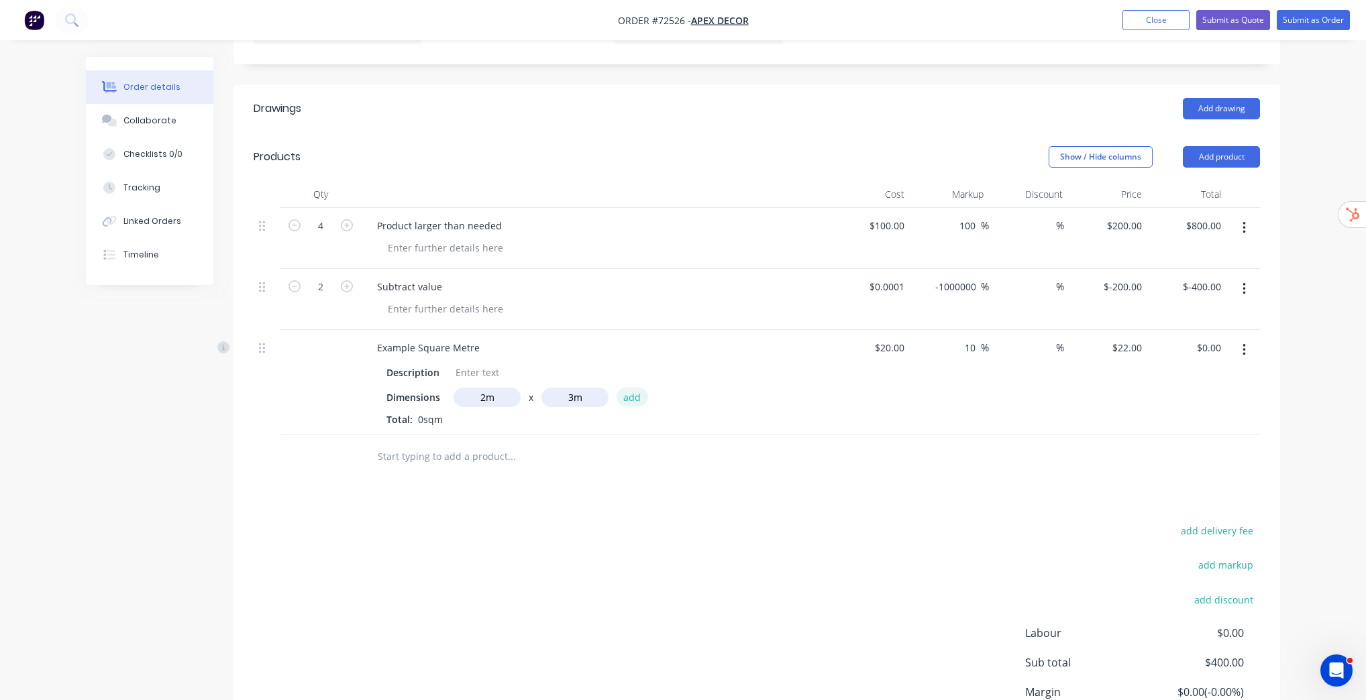
type input "$132.00"
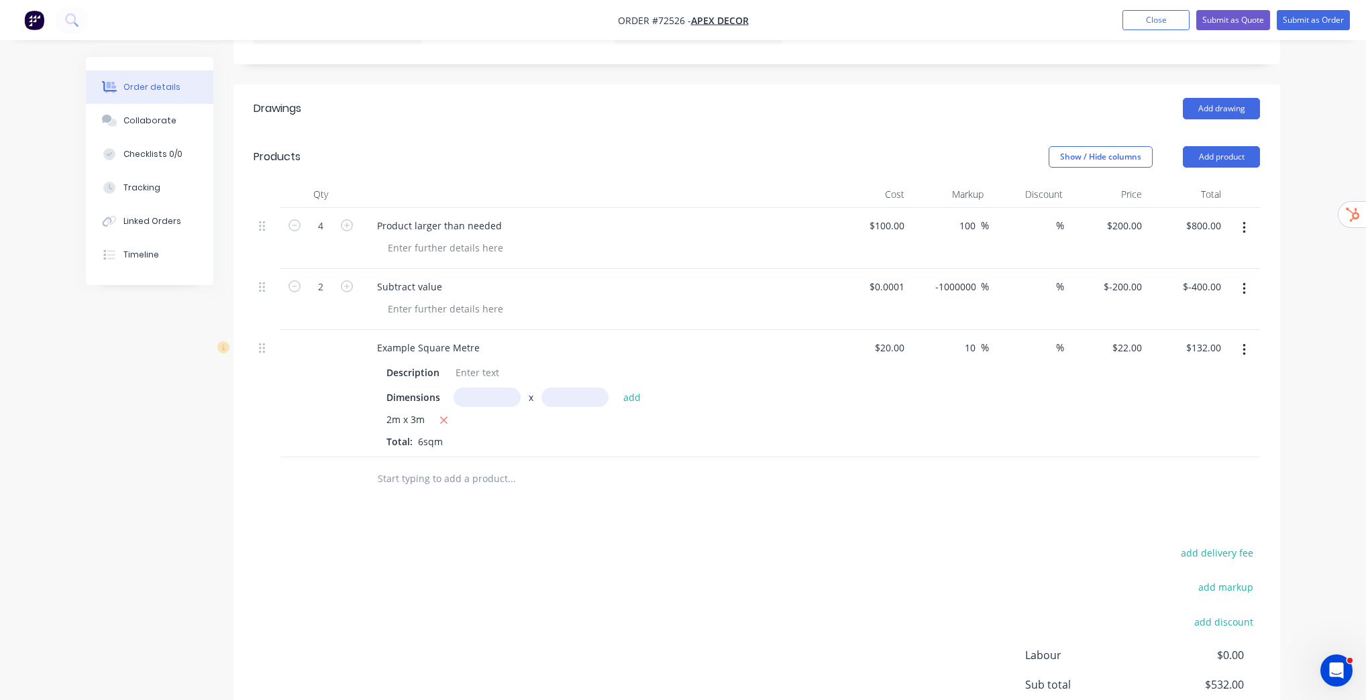
click at [502, 413] on div "2m x 3m" at bounding box center [595, 421] width 419 height 17
click at [505, 400] on input "text" at bounding box center [486, 397] width 67 height 19
click at [1155, 8] on nav "Order #72526 - Apex Decor Add product Close Submit as Quote Submit as Order" at bounding box center [683, 20] width 1366 height 40
click at [1150, 18] on button "Close" at bounding box center [1155, 20] width 67 height 20
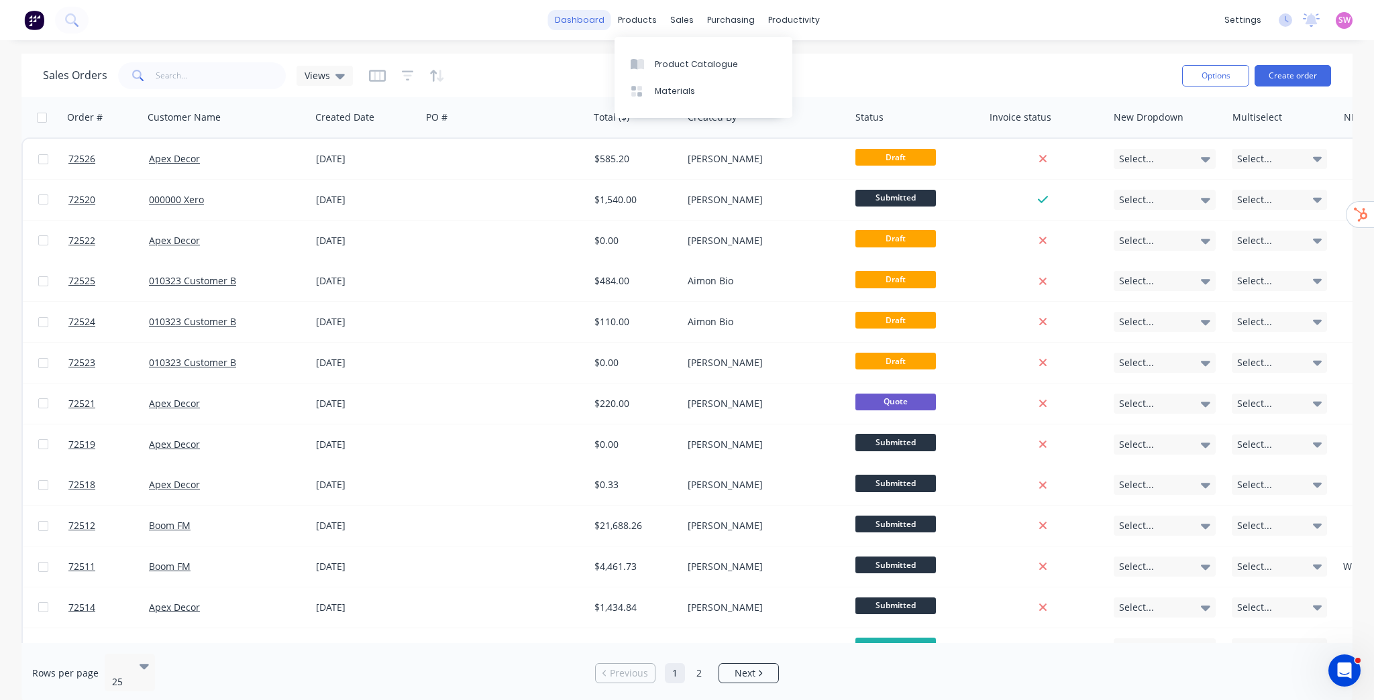
click at [604, 26] on link "dashboard" at bounding box center [579, 20] width 63 height 20
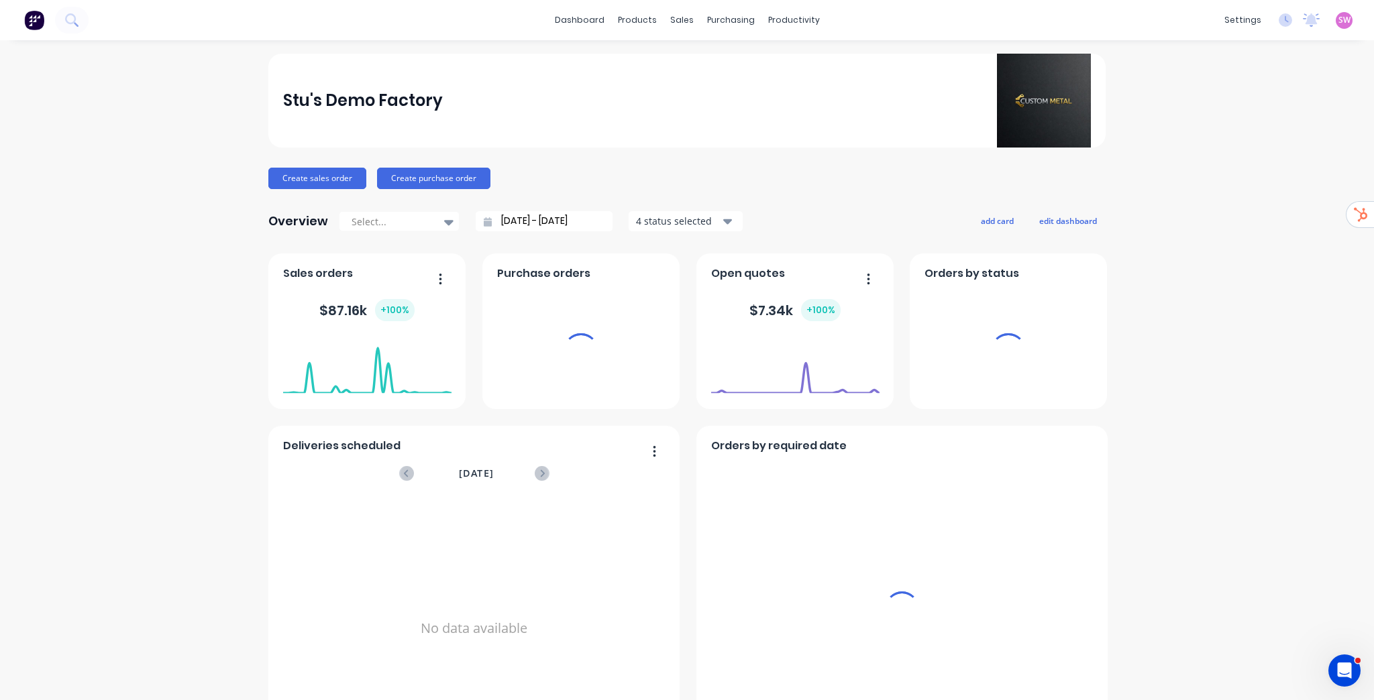
click at [1338, 19] on span "SW" at bounding box center [1344, 20] width 12 height 12
click at [1311, 174] on div "Sign out" at bounding box center [1322, 168] width 36 height 12
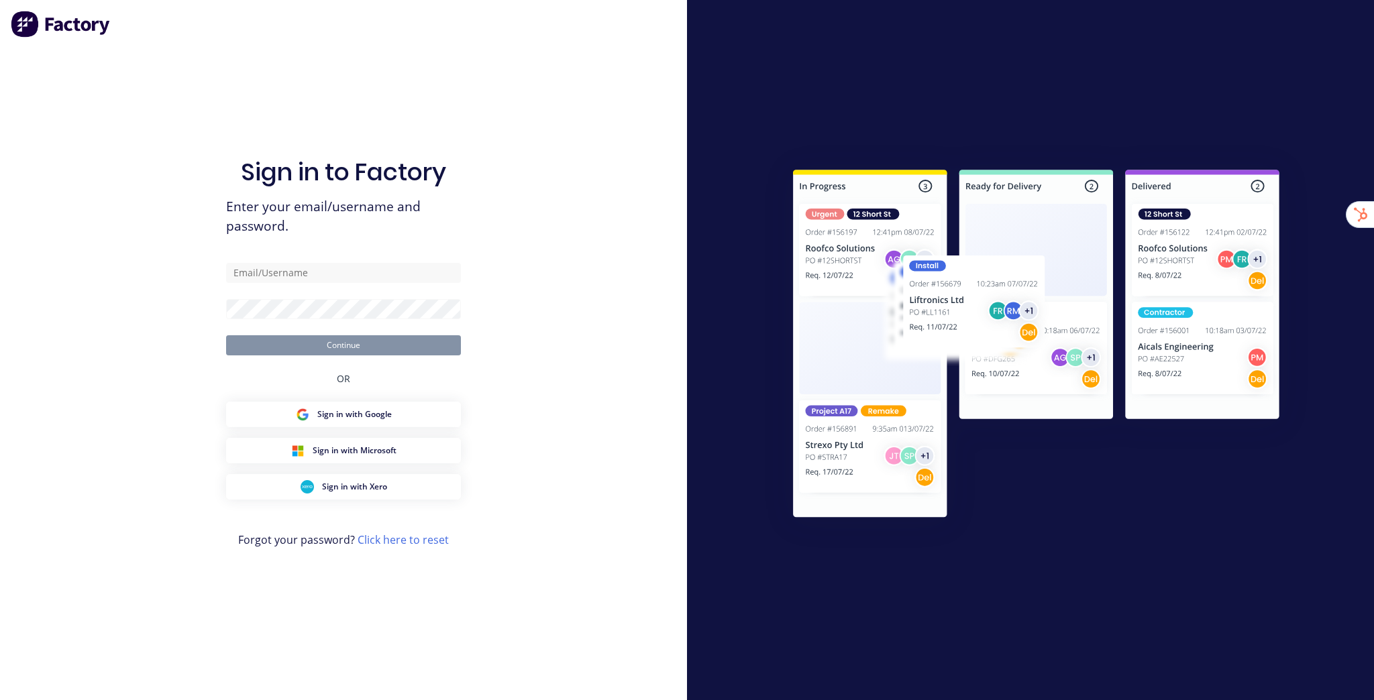
type input "[EMAIL_ADDRESS][DOMAIN_NAME]"
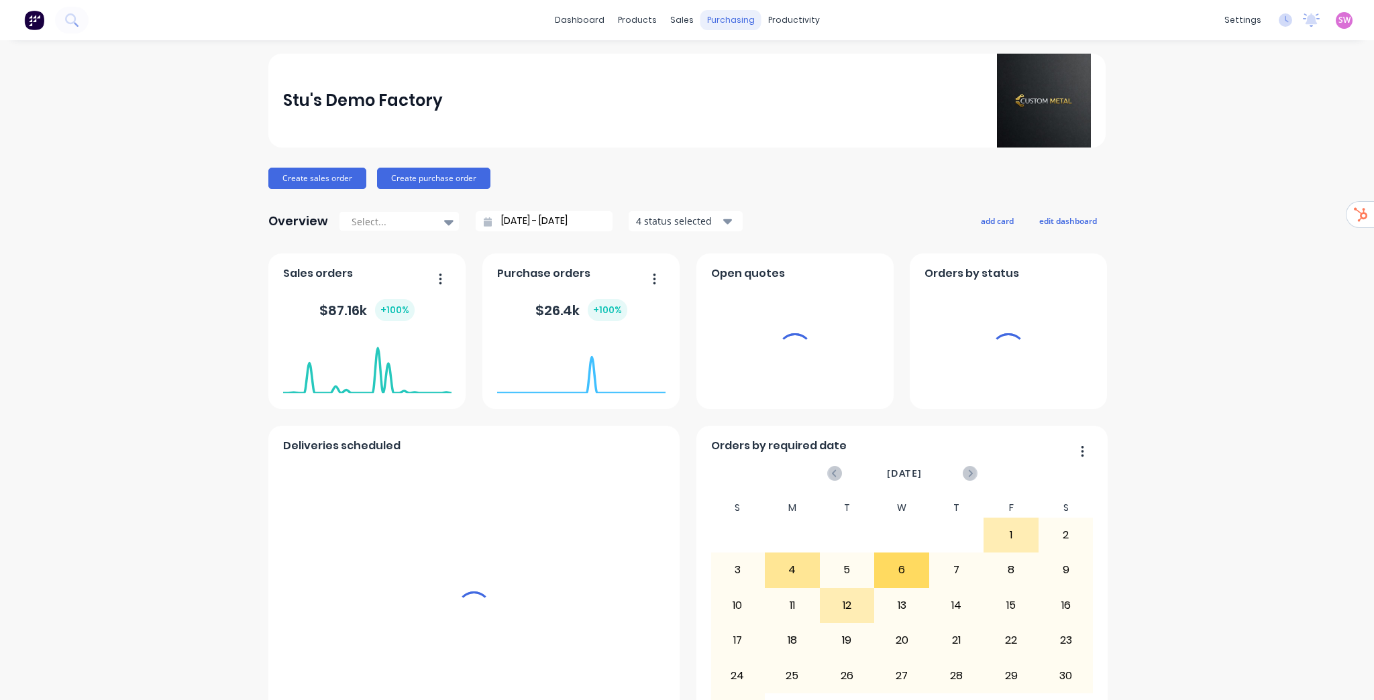
click at [732, 21] on div "purchasing" at bounding box center [730, 20] width 61 height 20
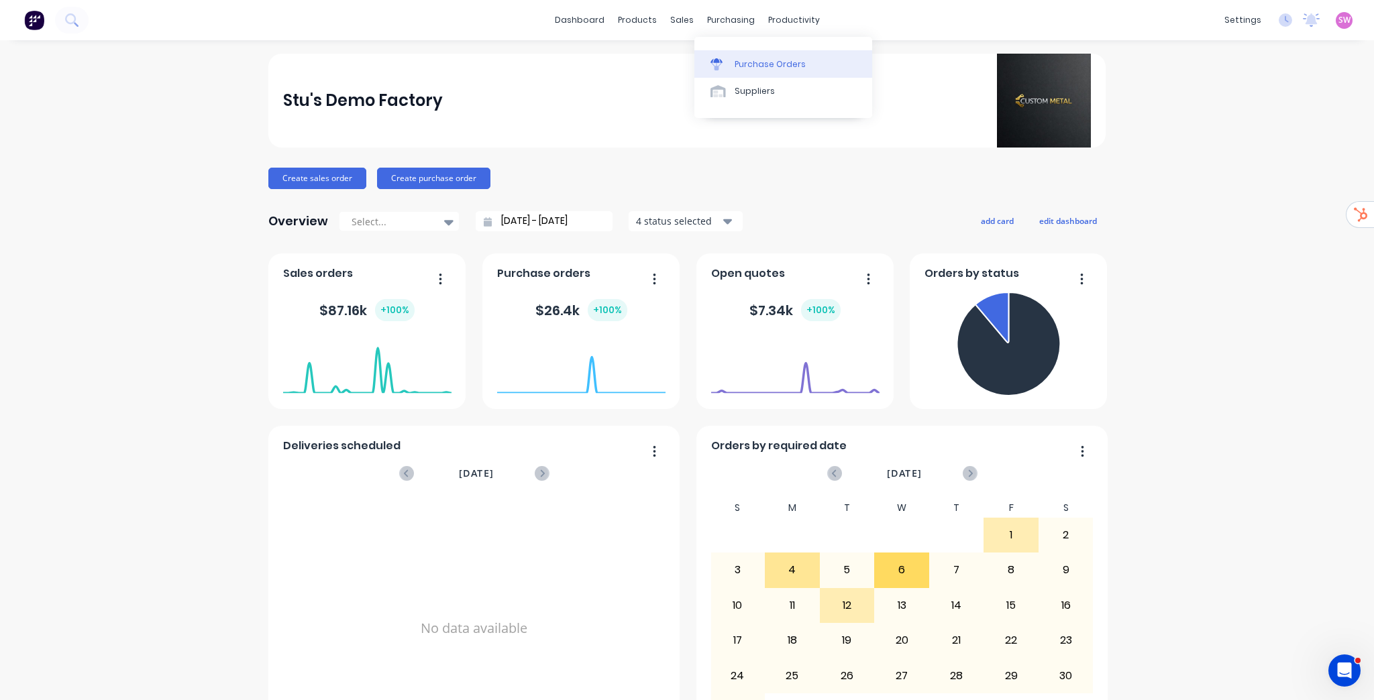
click at [755, 58] on div "Purchase Orders" at bounding box center [770, 64] width 71 height 12
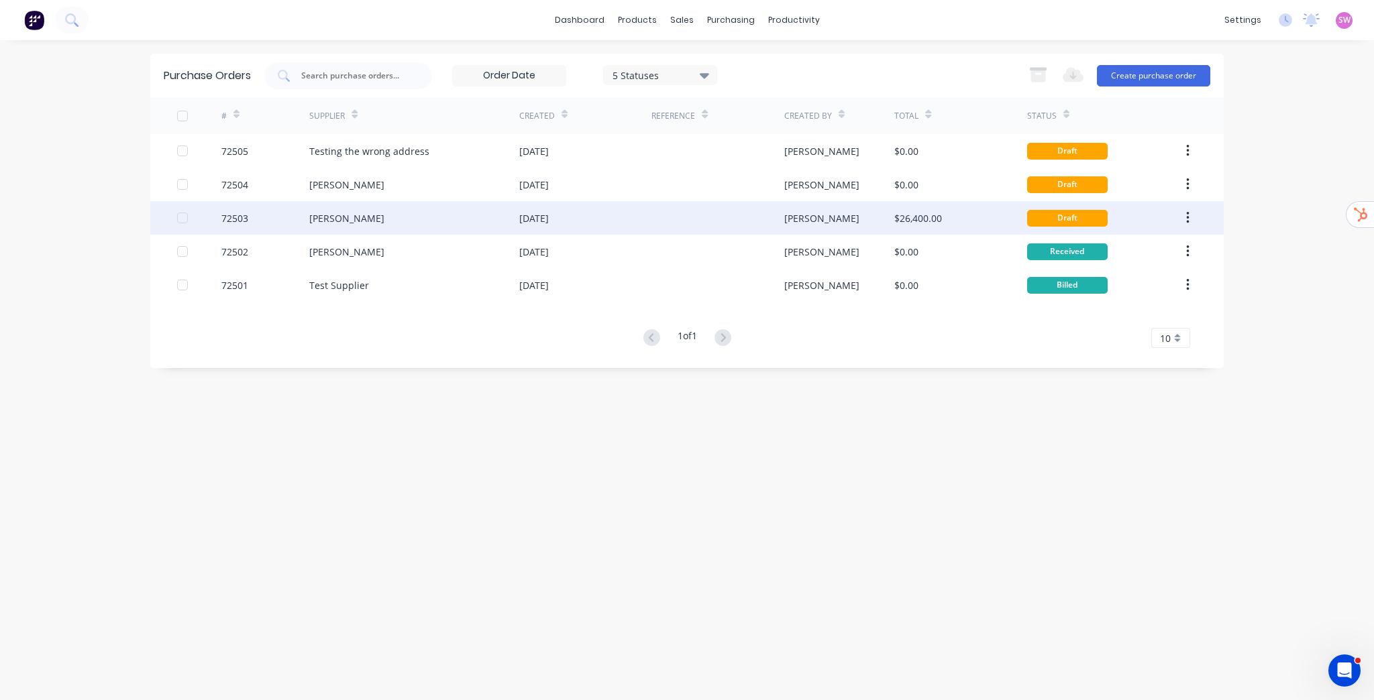
click at [824, 215] on div "[PERSON_NAME]" at bounding box center [839, 218] width 111 height 34
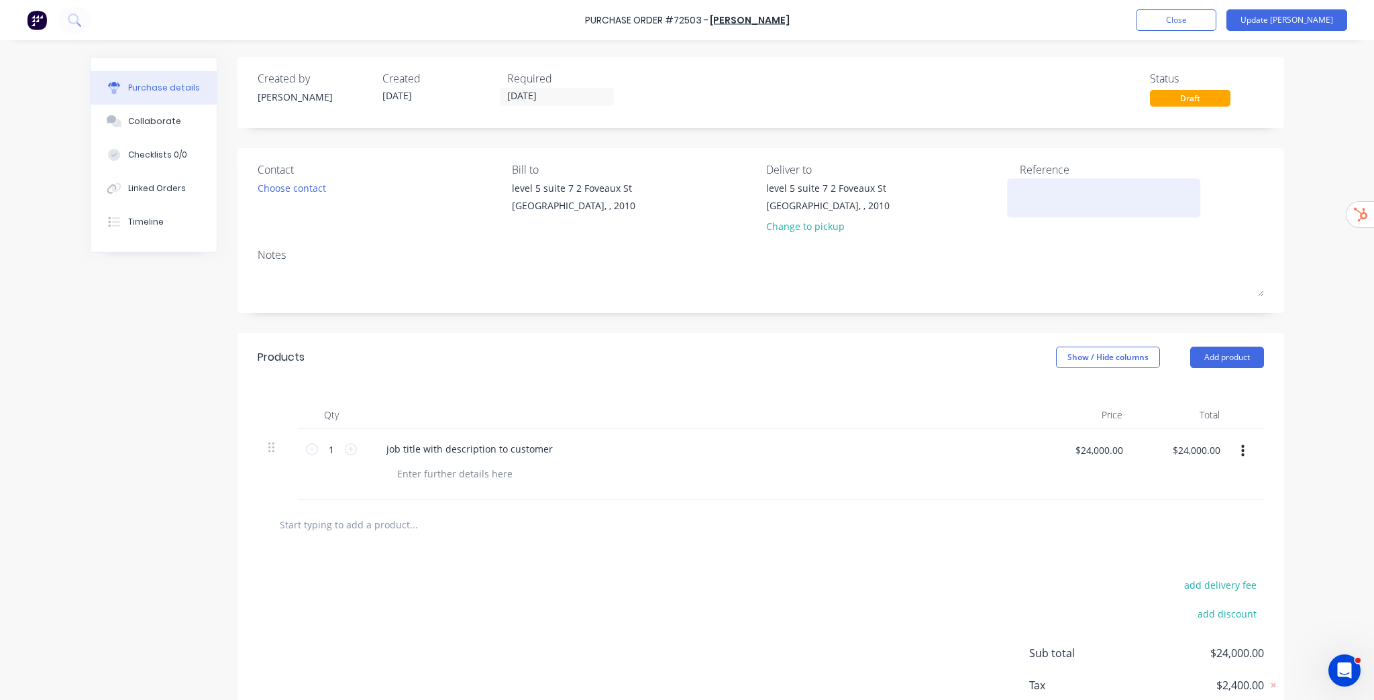
click at [1050, 191] on textarea at bounding box center [1104, 196] width 168 height 30
click at [1305, 158] on div "Purchase Order #72503 - BL Shipway Add product Close Update Bill Purchase detai…" at bounding box center [687, 350] width 1374 height 700
click at [1231, 32] on div "Purchase Order #72503 - BL Shipway Add product Close Update Bill" at bounding box center [687, 20] width 1374 height 40
click at [1216, 21] on button "Close" at bounding box center [1176, 19] width 80 height 21
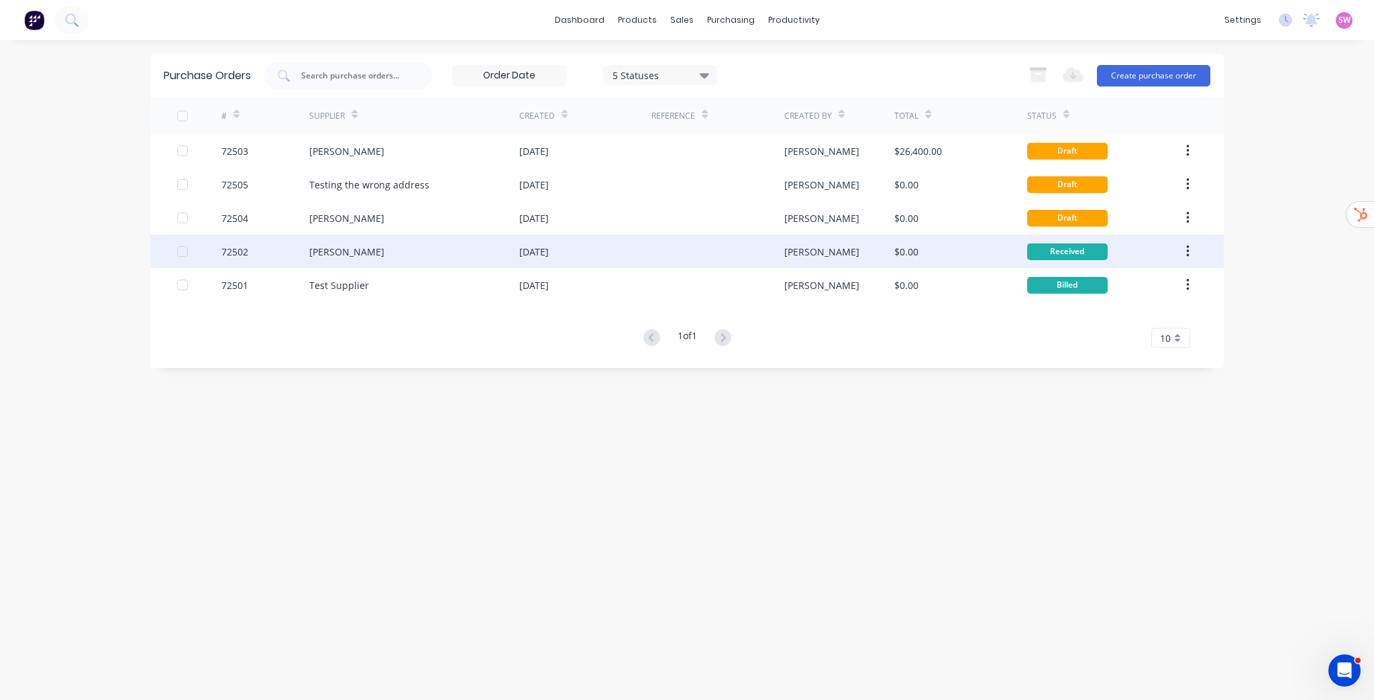
click at [951, 248] on div "$0.00" at bounding box center [960, 252] width 132 height 34
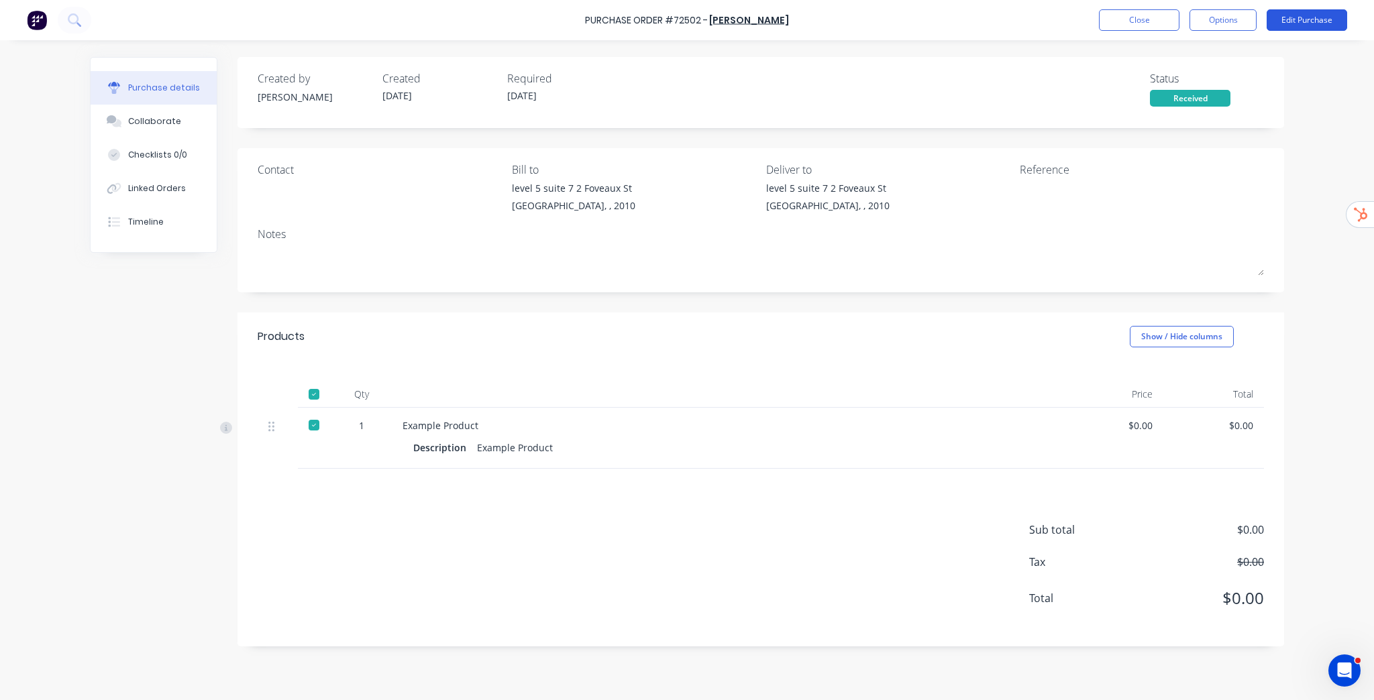
click at [1302, 21] on button "Edit Purchase" at bounding box center [1307, 19] width 80 height 21
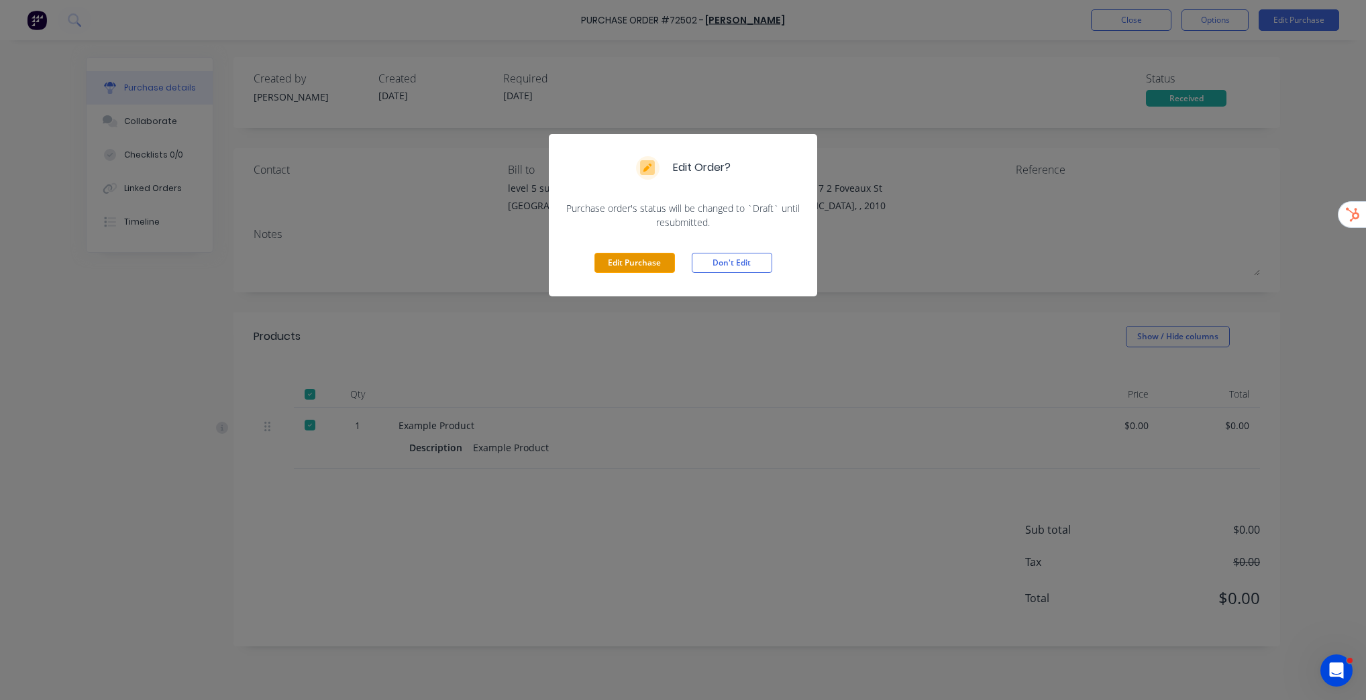
click at [616, 260] on button "Edit Purchase" at bounding box center [634, 263] width 80 height 20
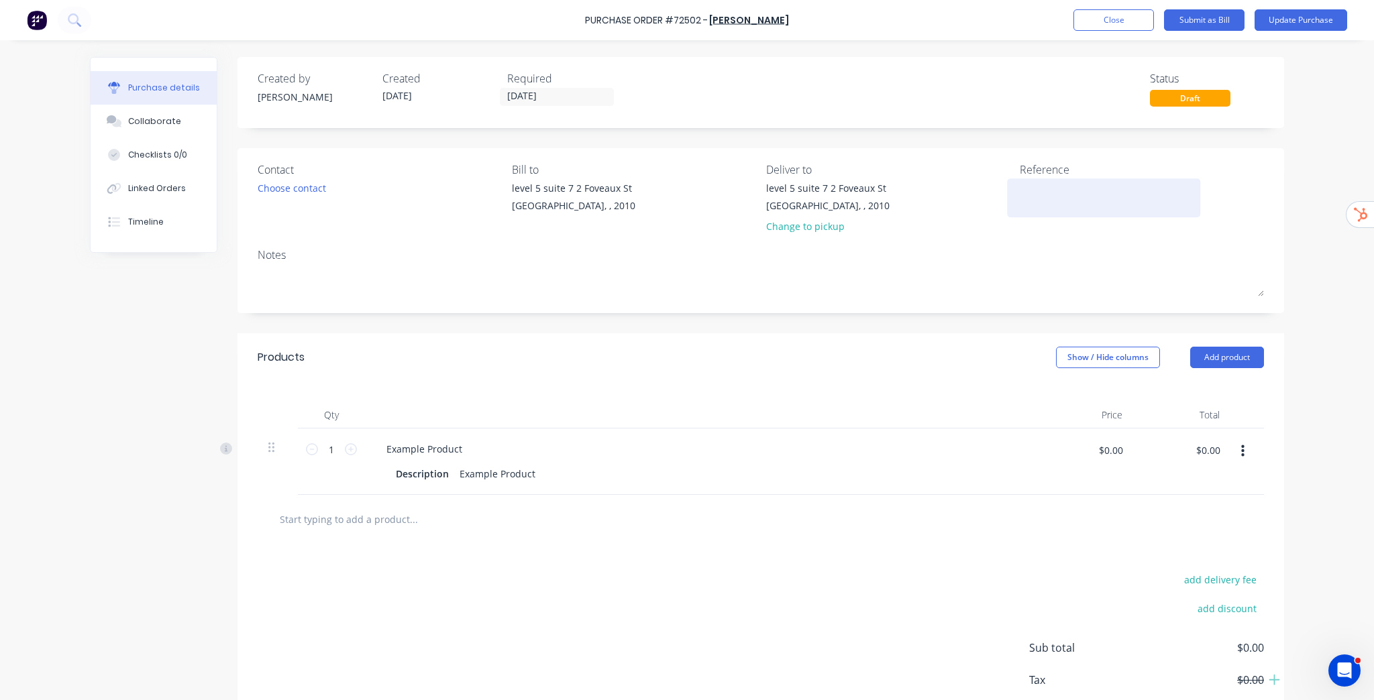
click at [1028, 201] on textarea at bounding box center [1104, 196] width 168 height 30
click at [1132, 25] on button "Close" at bounding box center [1113, 19] width 80 height 21
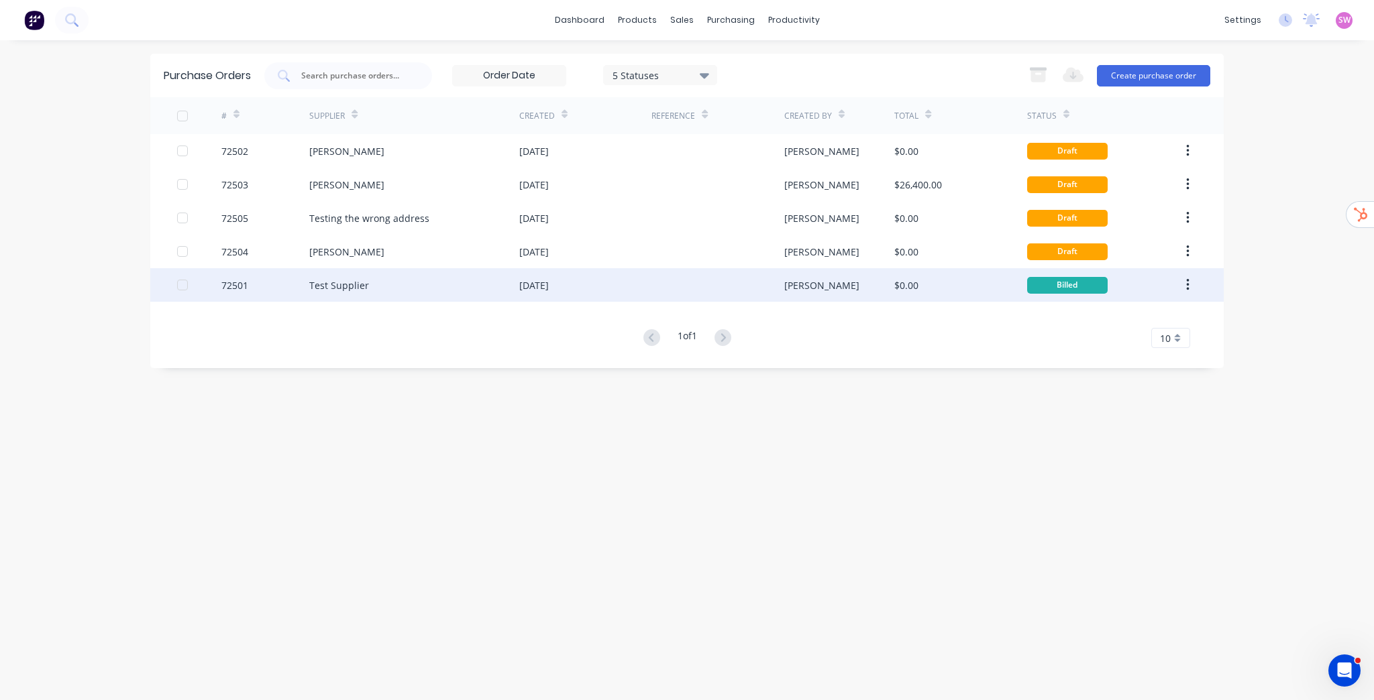
click at [948, 290] on div "$0.00" at bounding box center [960, 285] width 132 height 34
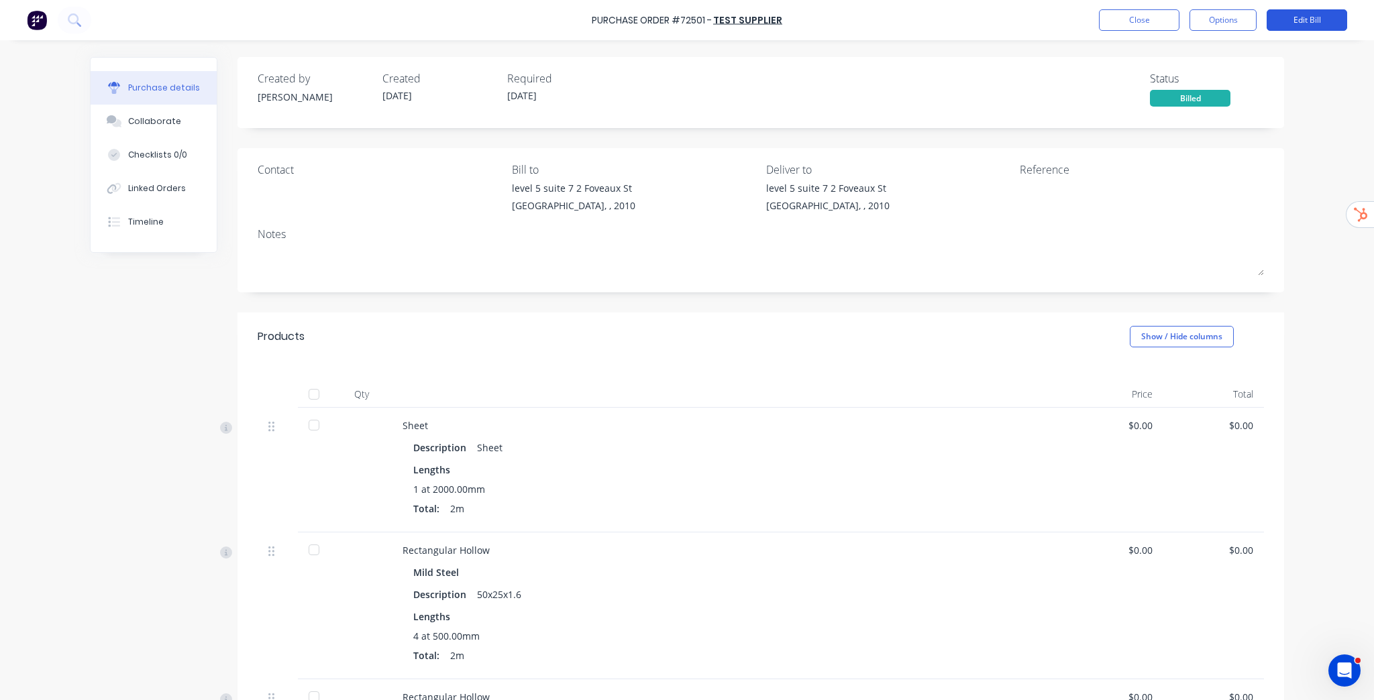
click at [1326, 23] on button "Edit Bill" at bounding box center [1307, 19] width 80 height 21
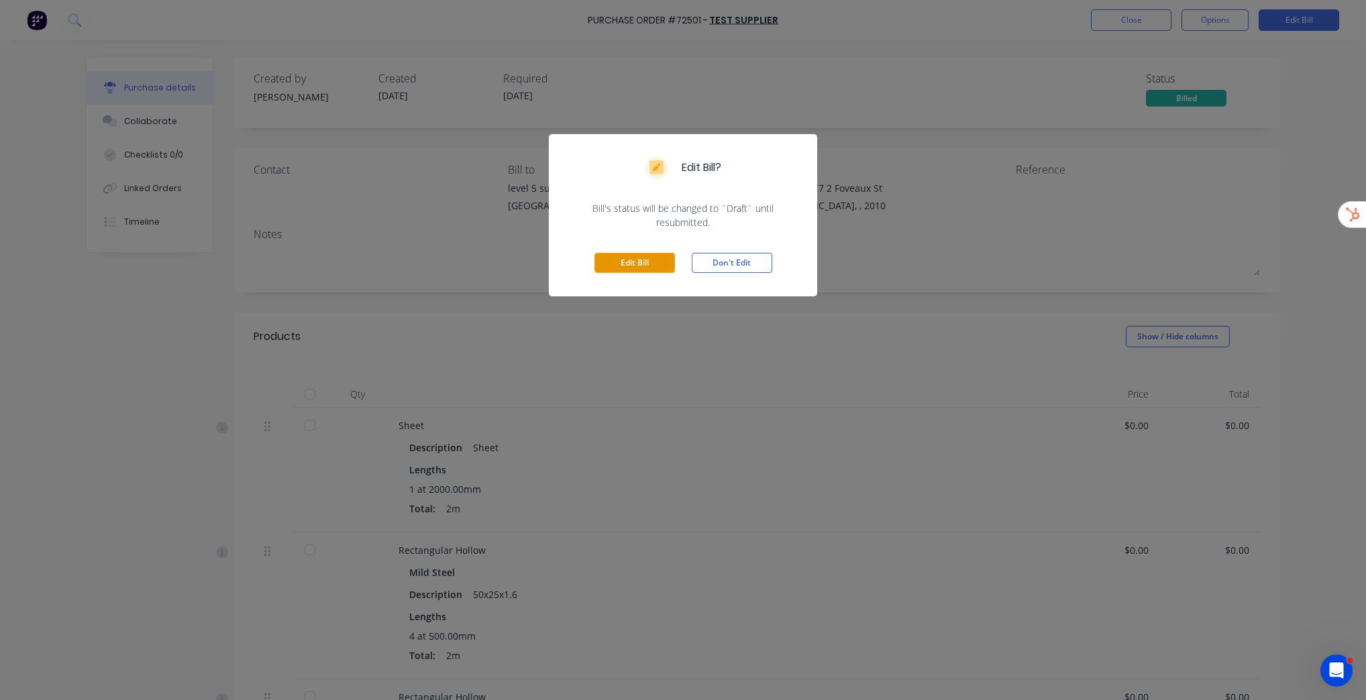
drag, startPoint x: 604, startPoint y: 258, endPoint x: 617, endPoint y: 258, distance: 12.7
click at [605, 258] on button "Edit Bill" at bounding box center [634, 263] width 80 height 20
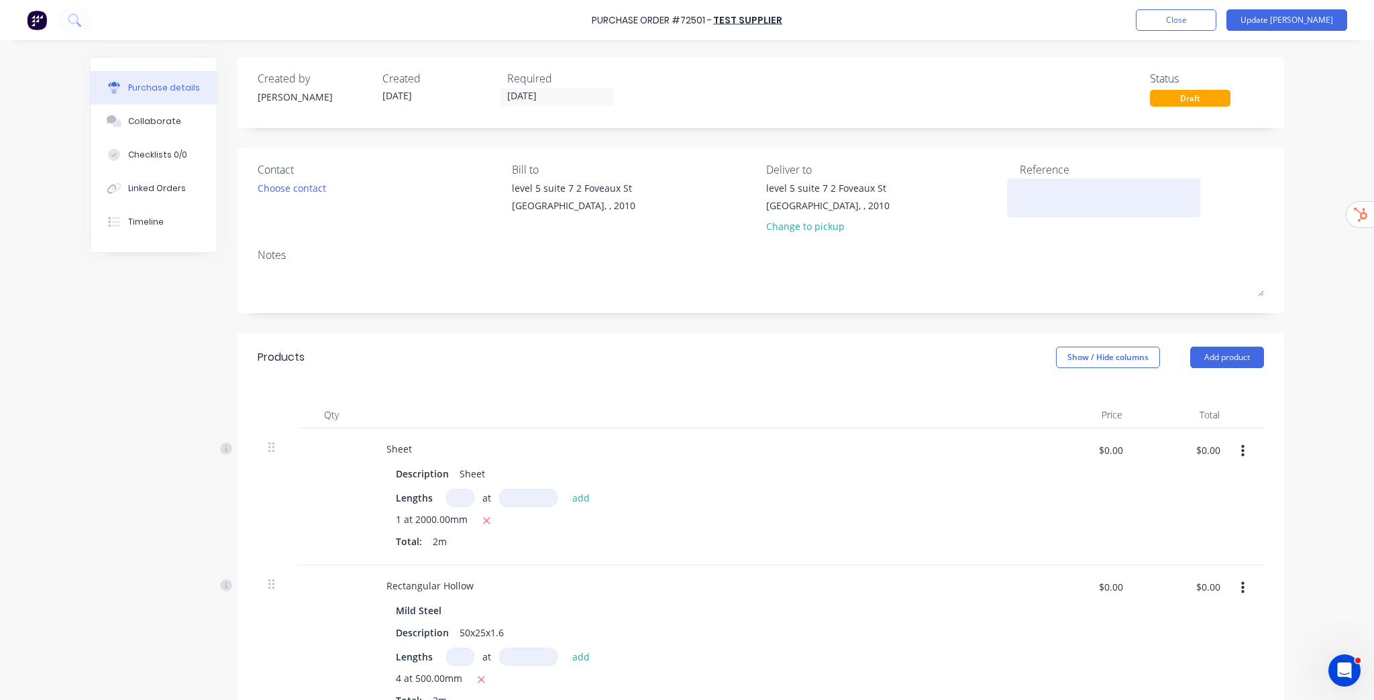
click at [1050, 205] on textarea at bounding box center [1104, 196] width 168 height 30
click at [1033, 196] on textarea at bounding box center [1104, 196] width 168 height 30
click at [1216, 23] on button "Close" at bounding box center [1176, 19] width 80 height 21
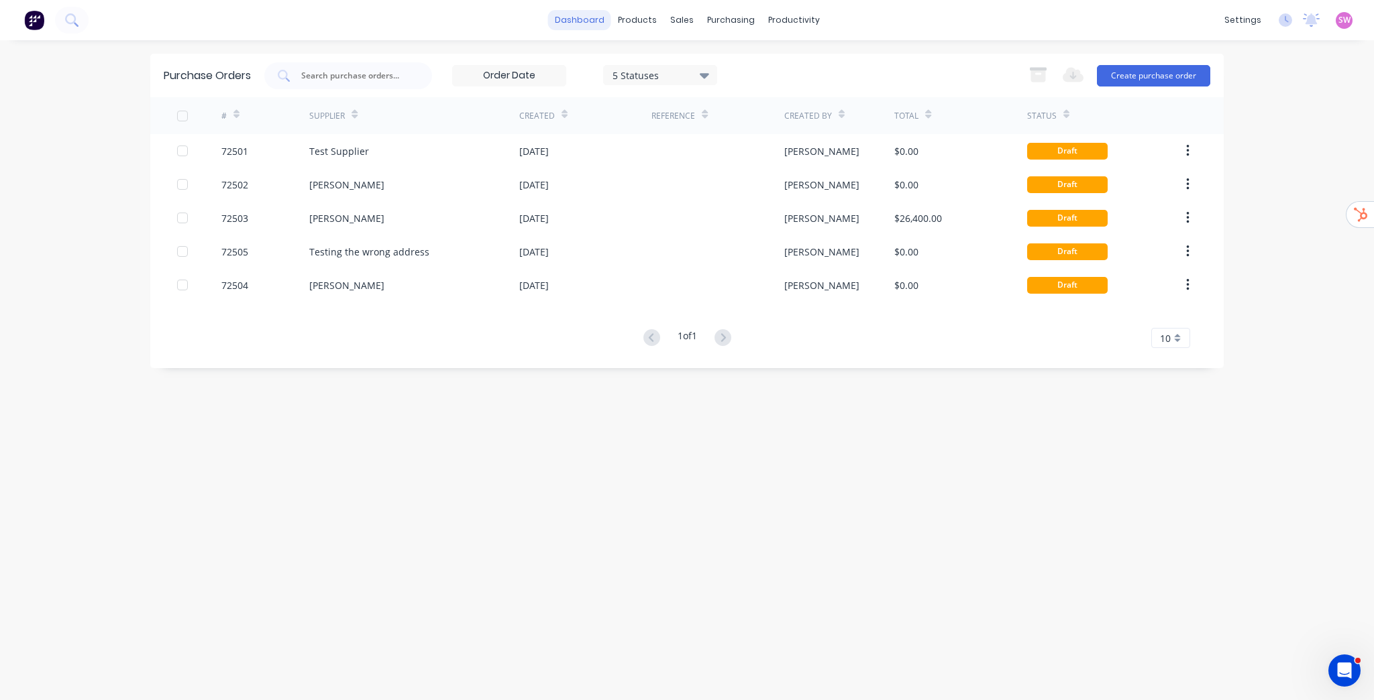
click at [566, 17] on link "dashboard" at bounding box center [579, 20] width 63 height 20
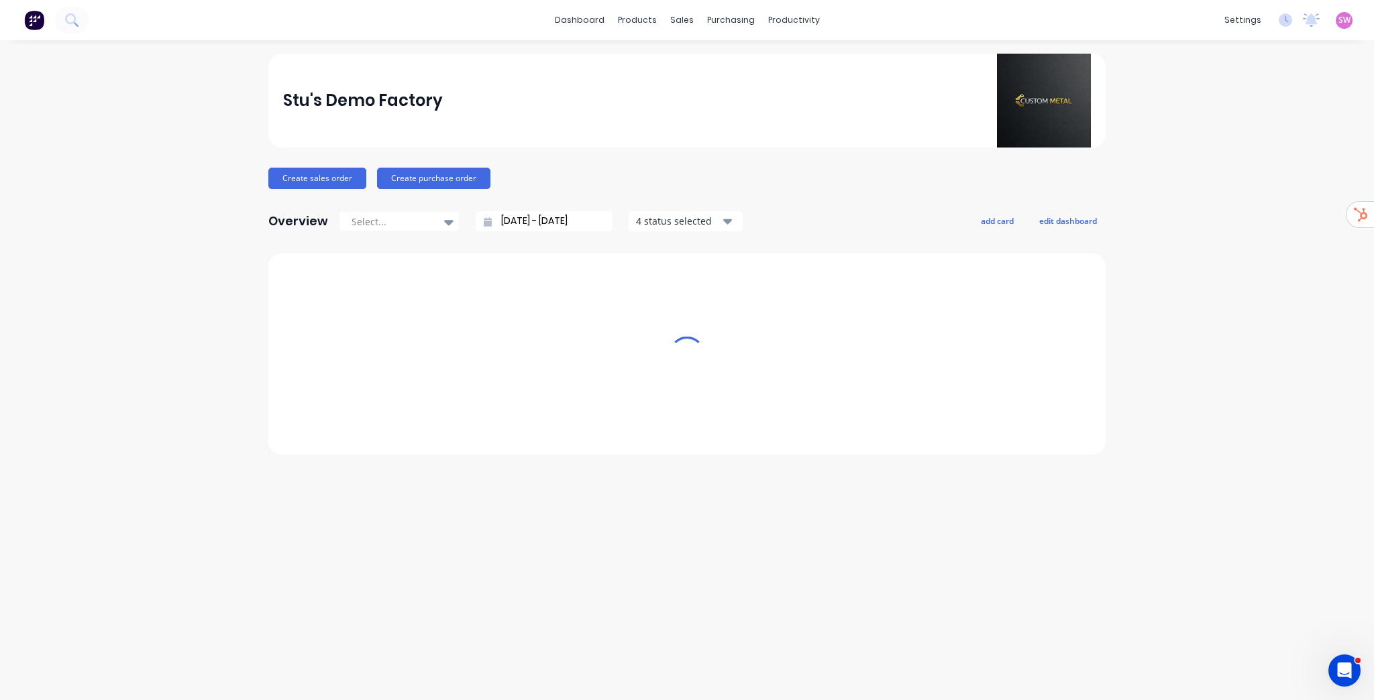
click at [1339, 19] on span "SW" at bounding box center [1344, 20] width 12 height 12
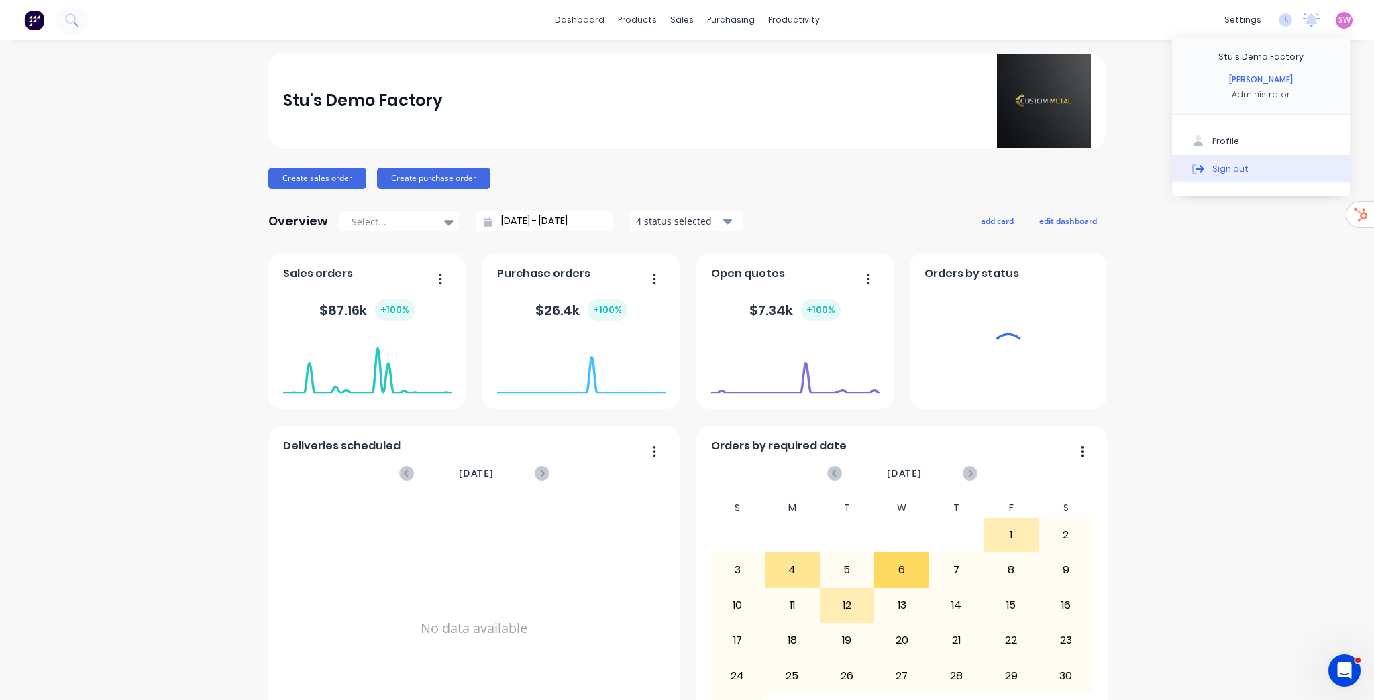
click at [1232, 172] on div "Sign out" at bounding box center [1230, 168] width 36 height 12
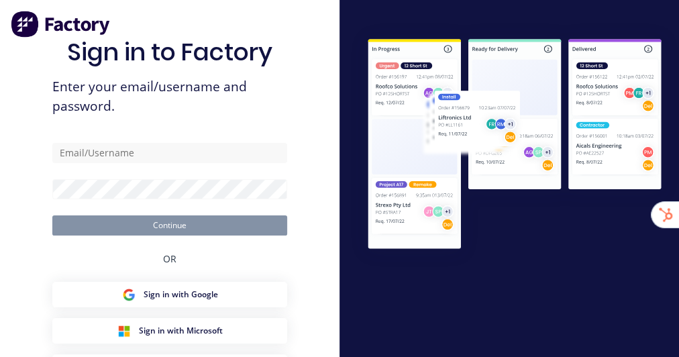
type input "[EMAIL_ADDRESS][DOMAIN_NAME]"
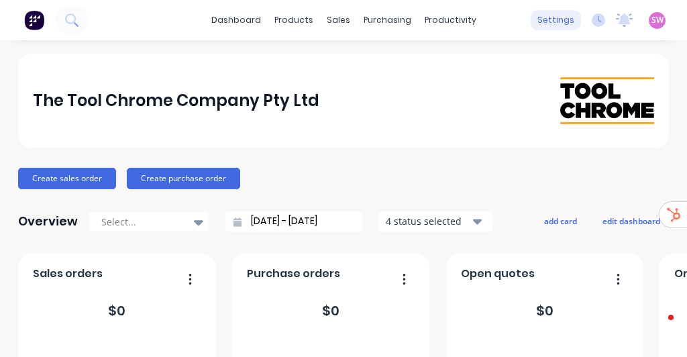
click at [548, 21] on div "settings" at bounding box center [556, 20] width 50 height 20
click at [549, 21] on div "settings" at bounding box center [556, 20] width 50 height 20
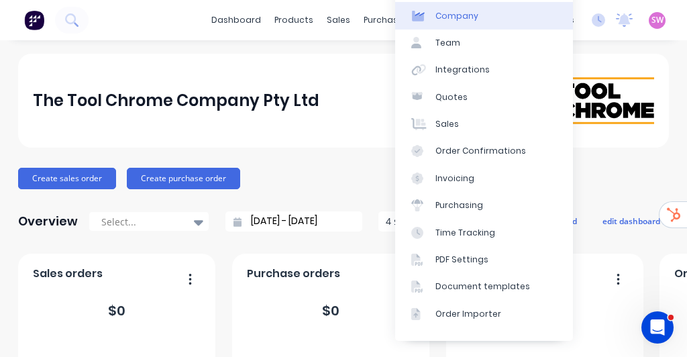
click at [474, 21] on div "Company" at bounding box center [456, 16] width 43 height 12
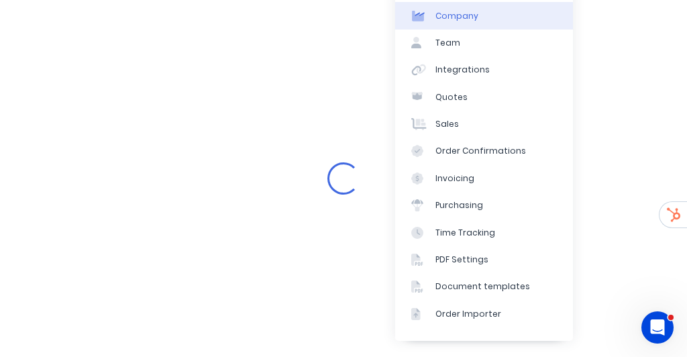
select select "AU"
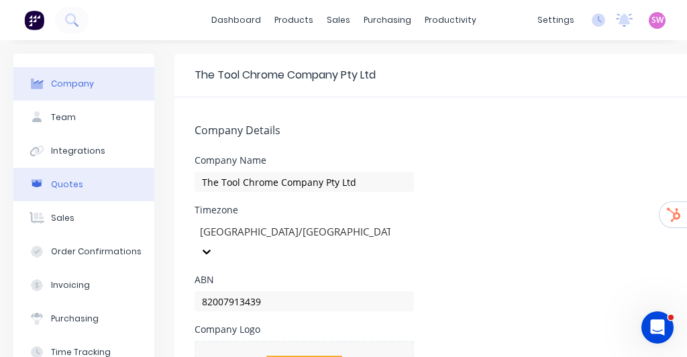
click at [94, 172] on button "Quotes" at bounding box center [83, 185] width 141 height 34
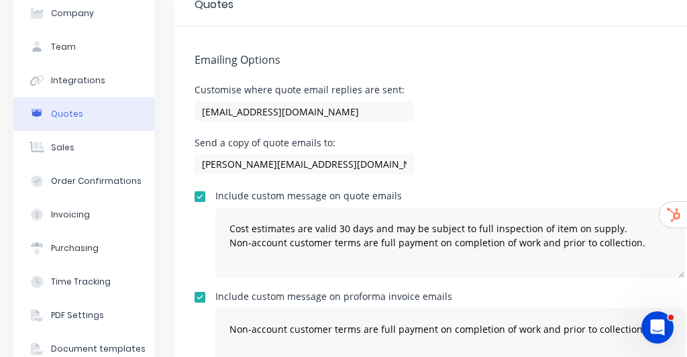
scroll to position [148, 0]
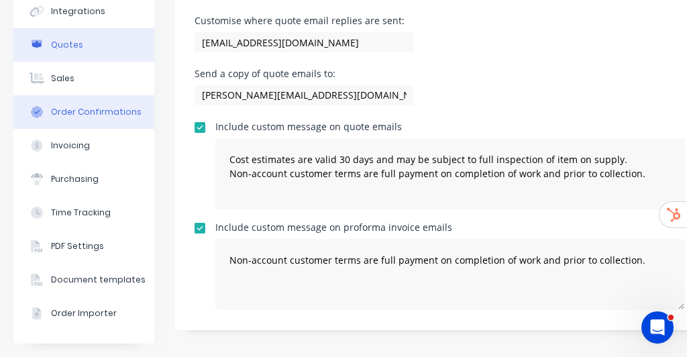
click at [76, 110] on button "Order Confirmations" at bounding box center [83, 112] width 141 height 34
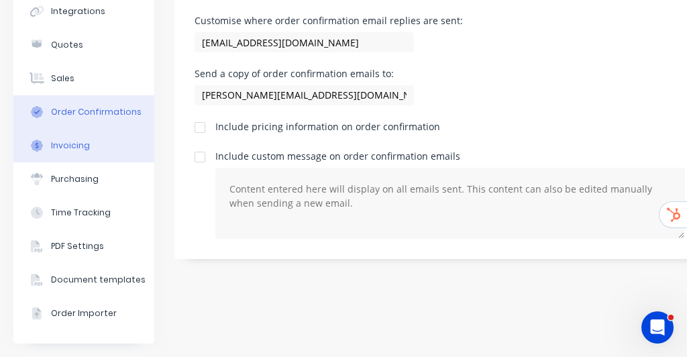
click at [53, 147] on button "Invoicing" at bounding box center [83, 146] width 141 height 34
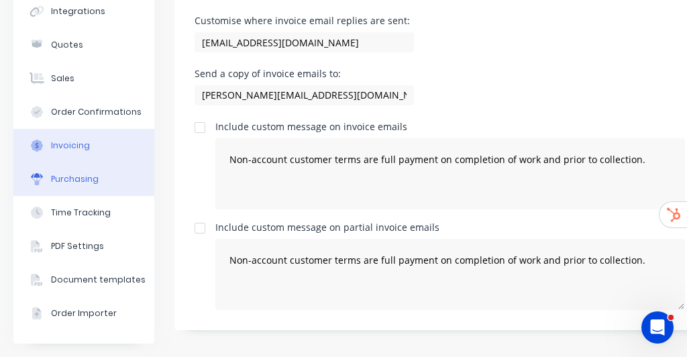
click at [58, 173] on div "Purchasing" at bounding box center [75, 179] width 48 height 12
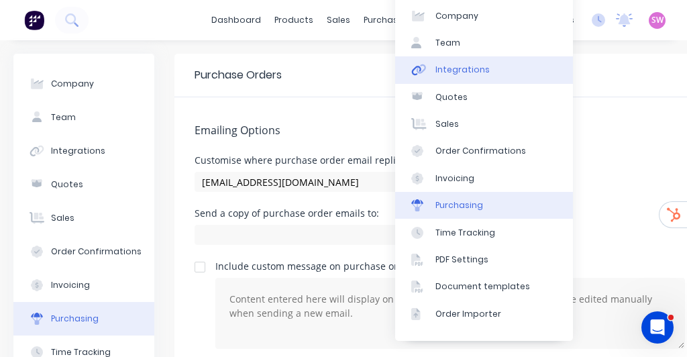
click at [476, 75] on div "Integrations" at bounding box center [462, 70] width 54 height 12
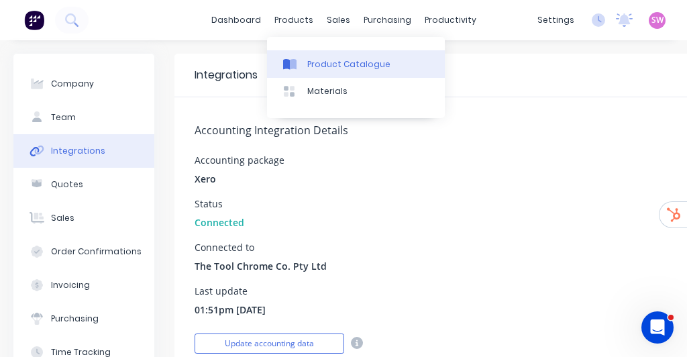
click at [326, 64] on div "Product Catalogue" at bounding box center [348, 64] width 83 height 12
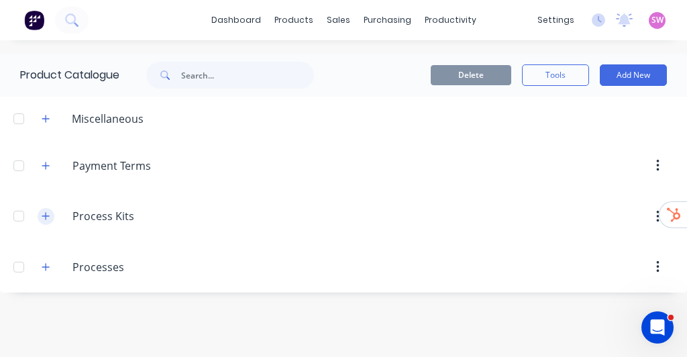
click at [50, 211] on button "button" at bounding box center [46, 216] width 17 height 17
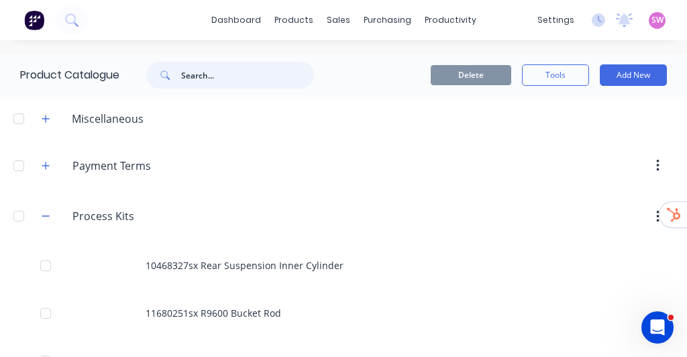
click at [241, 70] on input "text" at bounding box center [247, 75] width 133 height 27
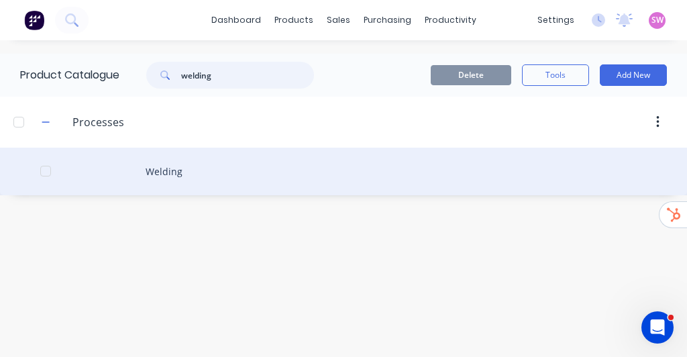
type input "welding"
click at [169, 170] on div "Welding" at bounding box center [343, 172] width 687 height 48
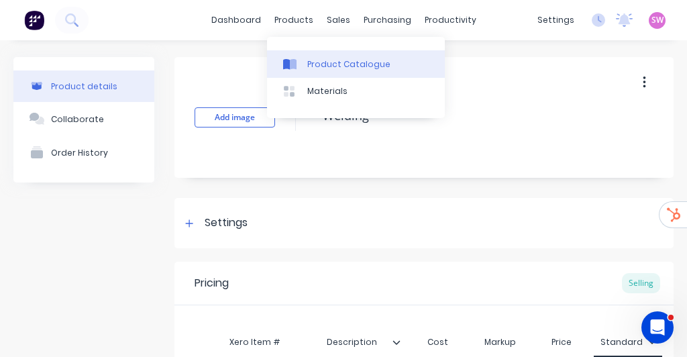
click at [323, 62] on div "Product Catalogue" at bounding box center [348, 64] width 83 height 12
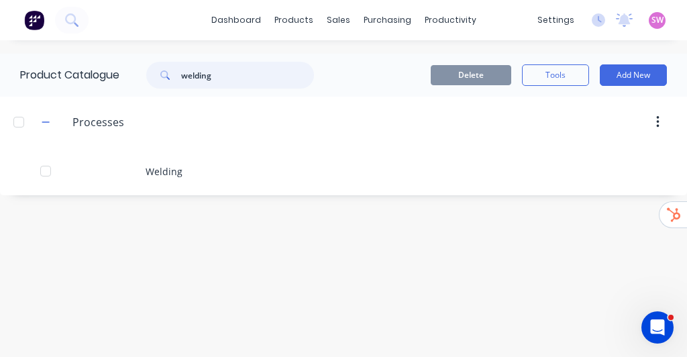
drag, startPoint x: 233, startPoint y: 76, endPoint x: 138, endPoint y: 63, distance: 96.1
click at [146, 66] on div "welding" at bounding box center [223, 75] width 181 height 27
type input "centre"
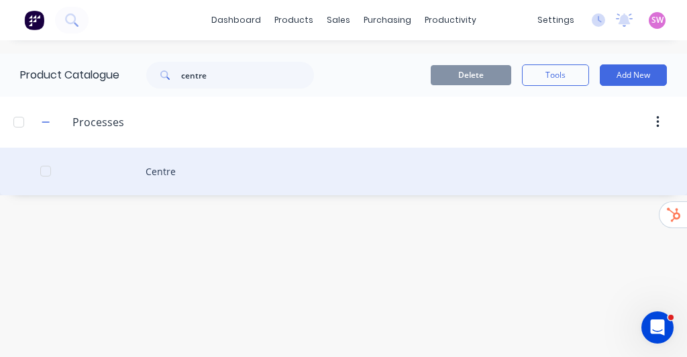
click at [146, 164] on div "Centre" at bounding box center [343, 172] width 687 height 48
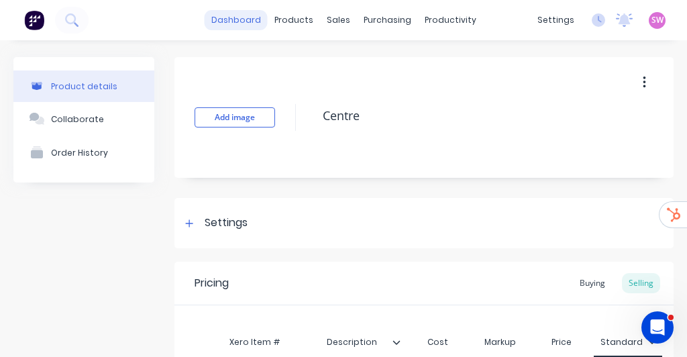
click at [244, 14] on link "dashboard" at bounding box center [236, 20] width 63 height 20
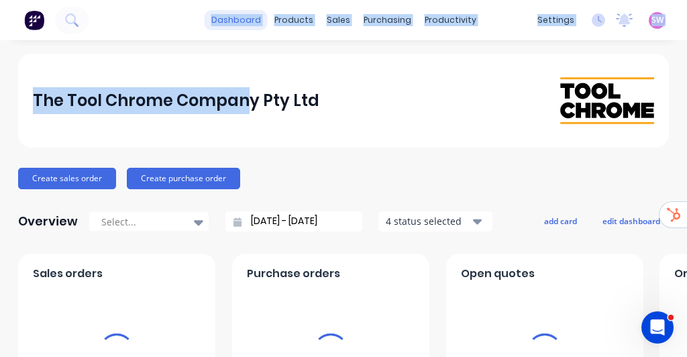
drag, startPoint x: 244, startPoint y: 38, endPoint x: 248, endPoint y: 30, distance: 9.6
click at [244, 36] on div "dashboard products sales purchasing productivity dashboard products Product Cat…" at bounding box center [343, 178] width 687 height 357
click at [248, 17] on link "dashboard" at bounding box center [236, 20] width 63 height 20
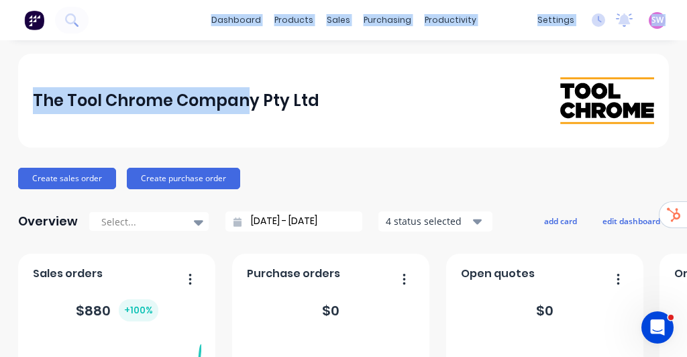
click at [635, 56] on div "The Tool Chrome Company Pty Ltd" at bounding box center [343, 101] width 651 height 94
click at [655, 18] on div "SW The Tool Chrome Company Pty Lt... Stuart Wheatley Administrator Profile Sign…" at bounding box center [657, 20] width 17 height 17
click at [652, 23] on span "SW" at bounding box center [657, 20] width 12 height 12
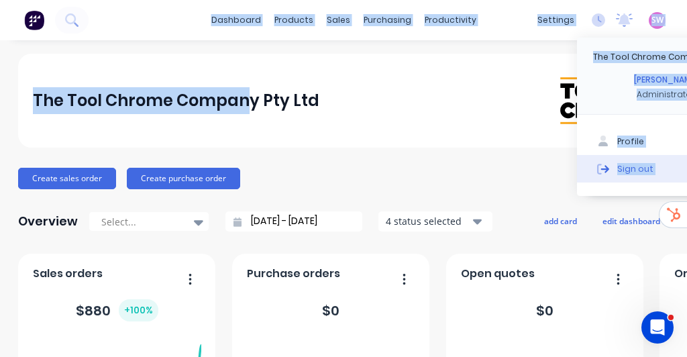
click at [626, 172] on div "Sign out" at bounding box center [635, 168] width 36 height 12
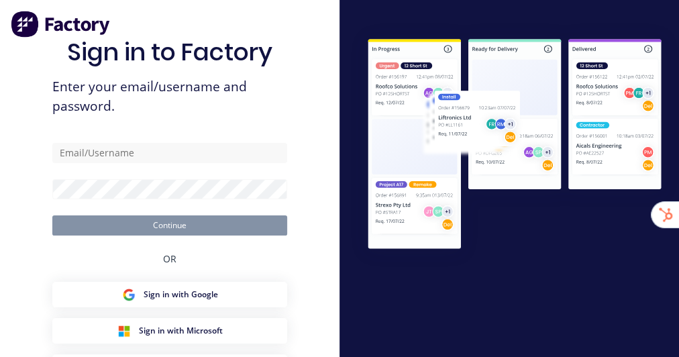
type input "stuart@factory.app"
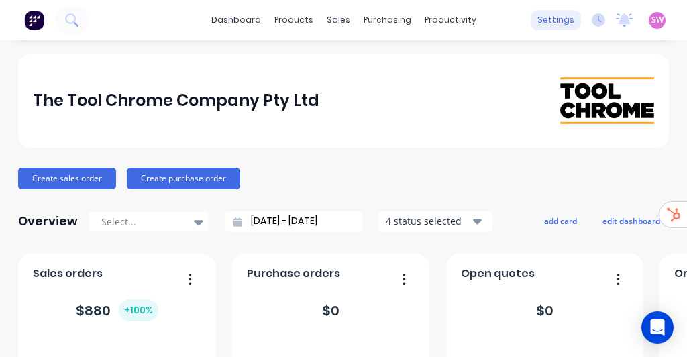
click at [581, 20] on div "settings" at bounding box center [556, 20] width 50 height 20
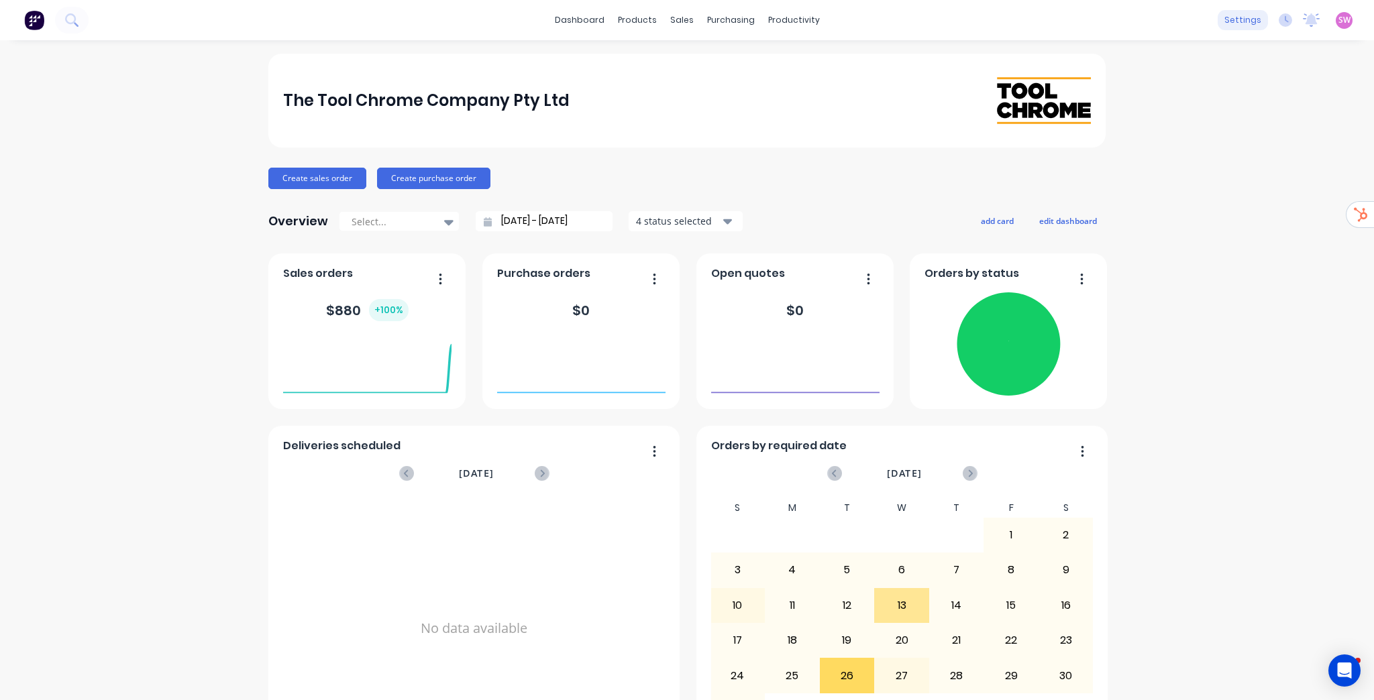
click at [1244, 19] on div "settings" at bounding box center [1243, 20] width 50 height 20
click at [1139, 94] on div "Team" at bounding box center [1134, 91] width 25 height 12
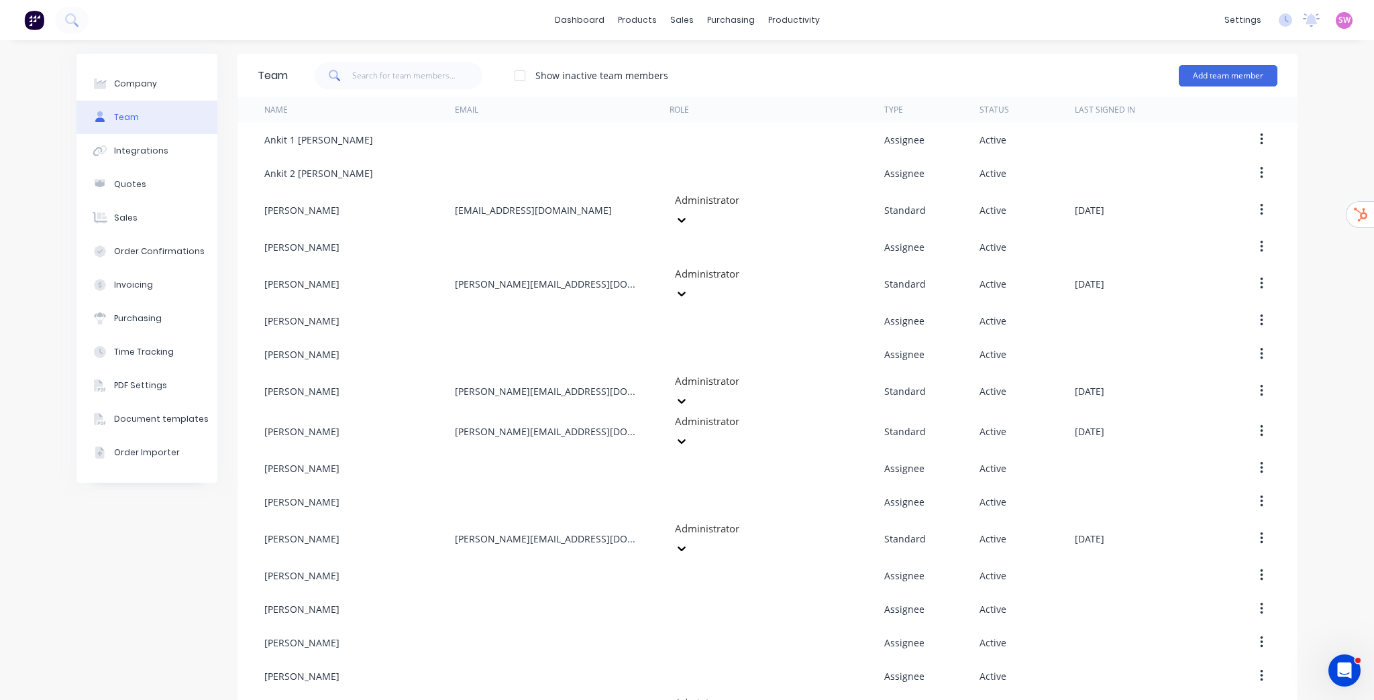
click at [1336, 27] on div "SW The Tool Chrome Company Pty Lt... Stuart Wheatley Administrator Profile Sign…" at bounding box center [1344, 20] width 17 height 17
click at [1338, 21] on span "SW" at bounding box center [1344, 20] width 12 height 12
click at [1265, 162] on button "Sign out" at bounding box center [1261, 168] width 178 height 27
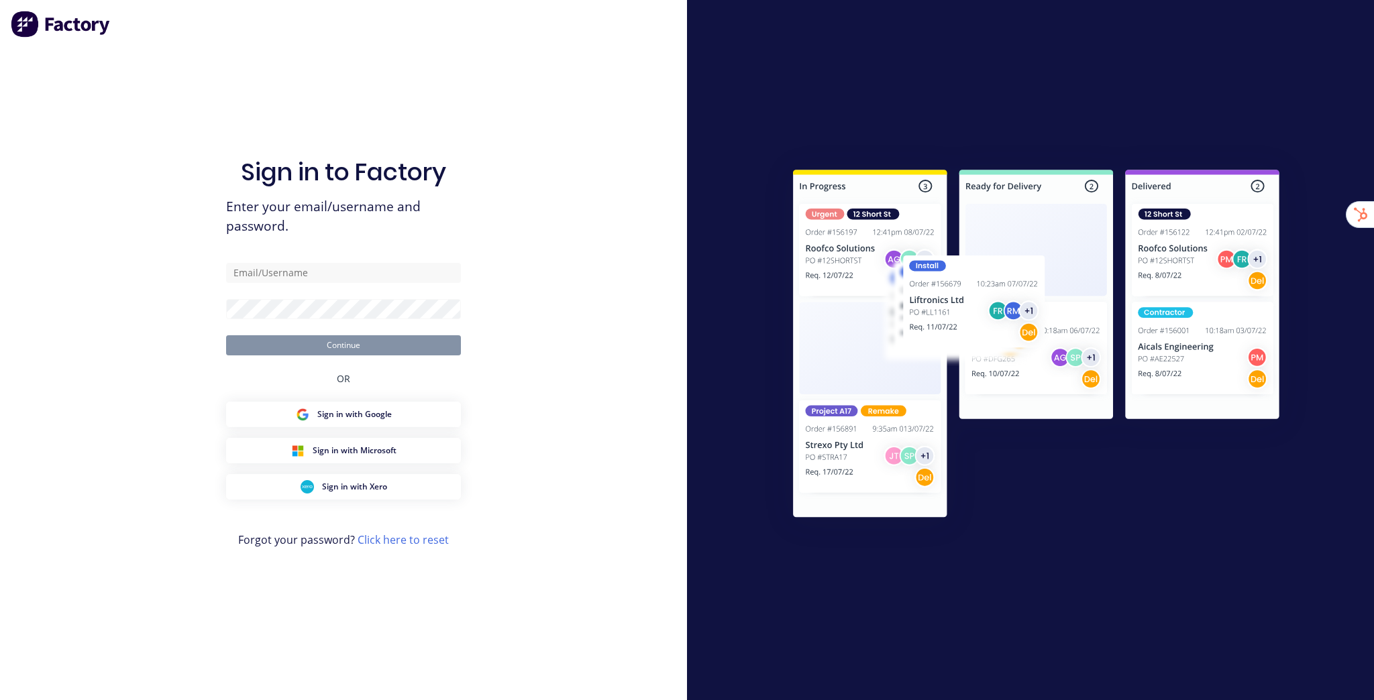
type input "stuart@factory.app"
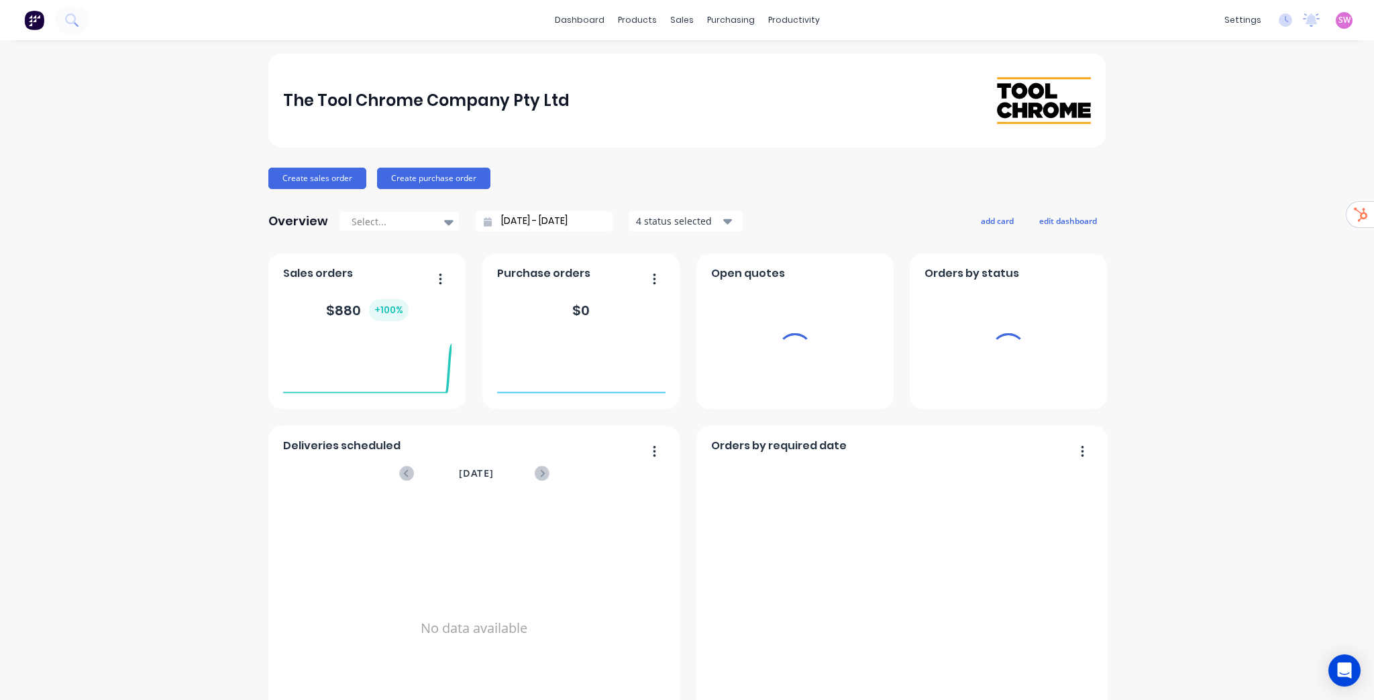
click at [577, 19] on link "dashboard" at bounding box center [579, 20] width 63 height 20
click at [1336, 13] on div "SW The Tool Chrome Company Pty Lt... Stuart Wheatley Administrator Profile Sign…" at bounding box center [1344, 20] width 17 height 17
click at [1339, 21] on span "SW" at bounding box center [1344, 20] width 12 height 12
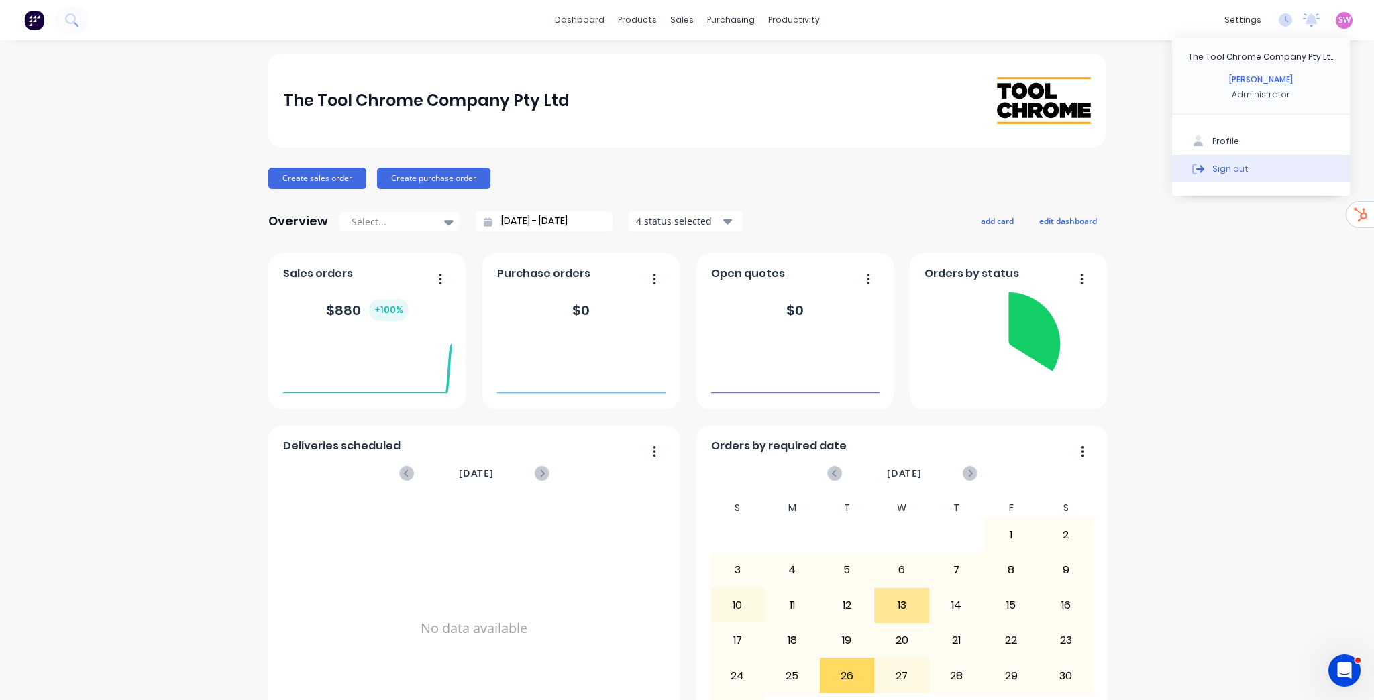
click at [1258, 171] on button "Sign out" at bounding box center [1261, 168] width 178 height 27
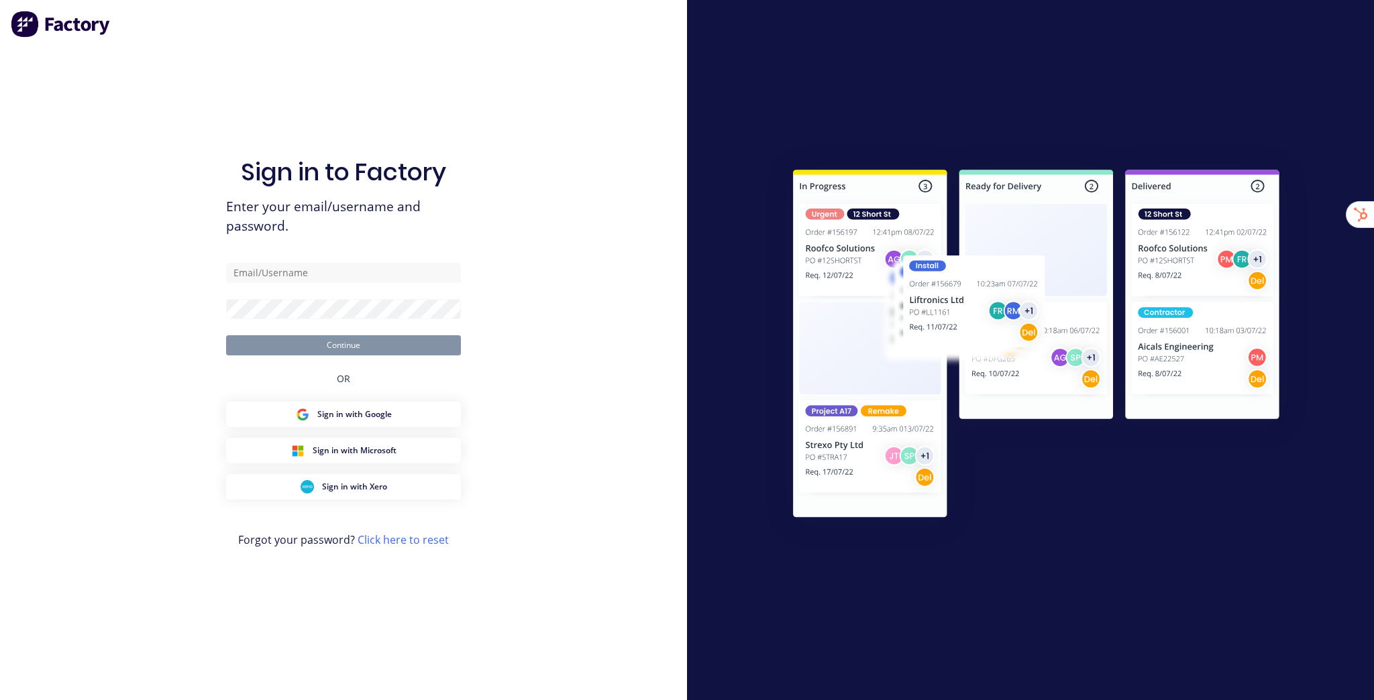
type input "[EMAIL_ADDRESS][DOMAIN_NAME]"
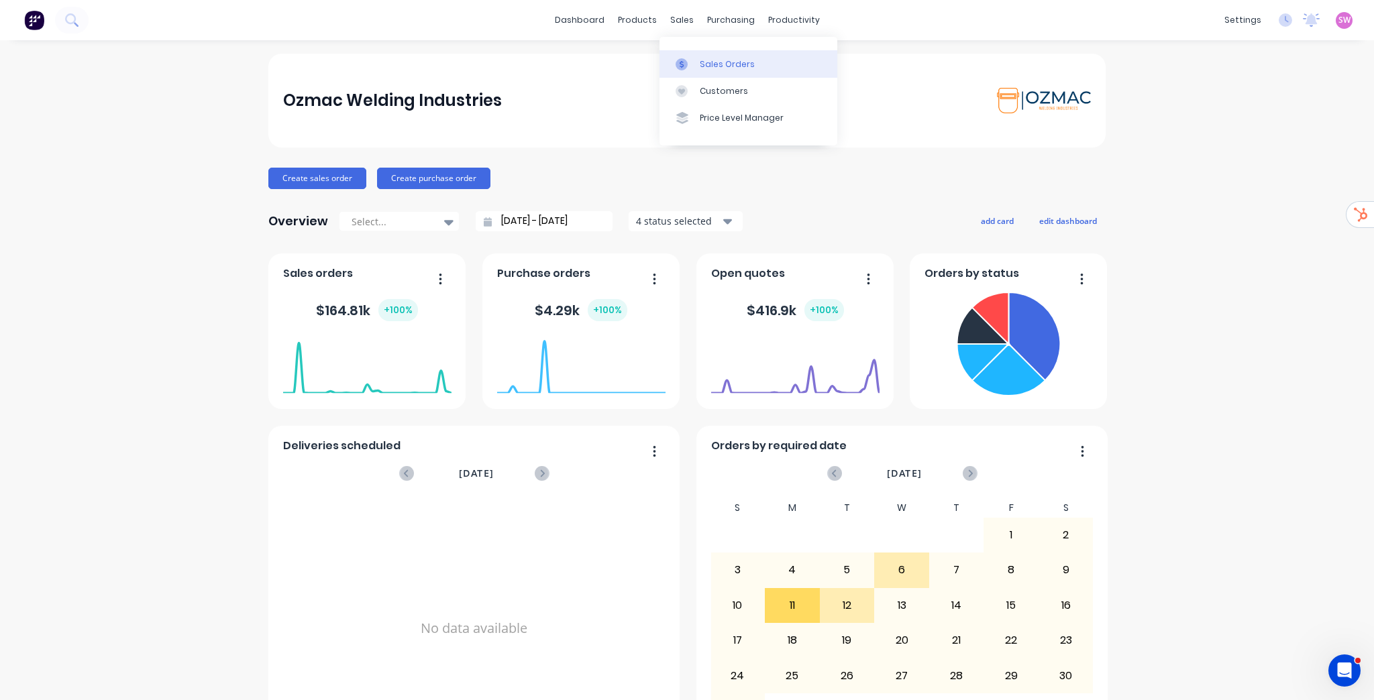
click at [755, 56] on link "Sales Orders" at bounding box center [748, 63] width 178 height 27
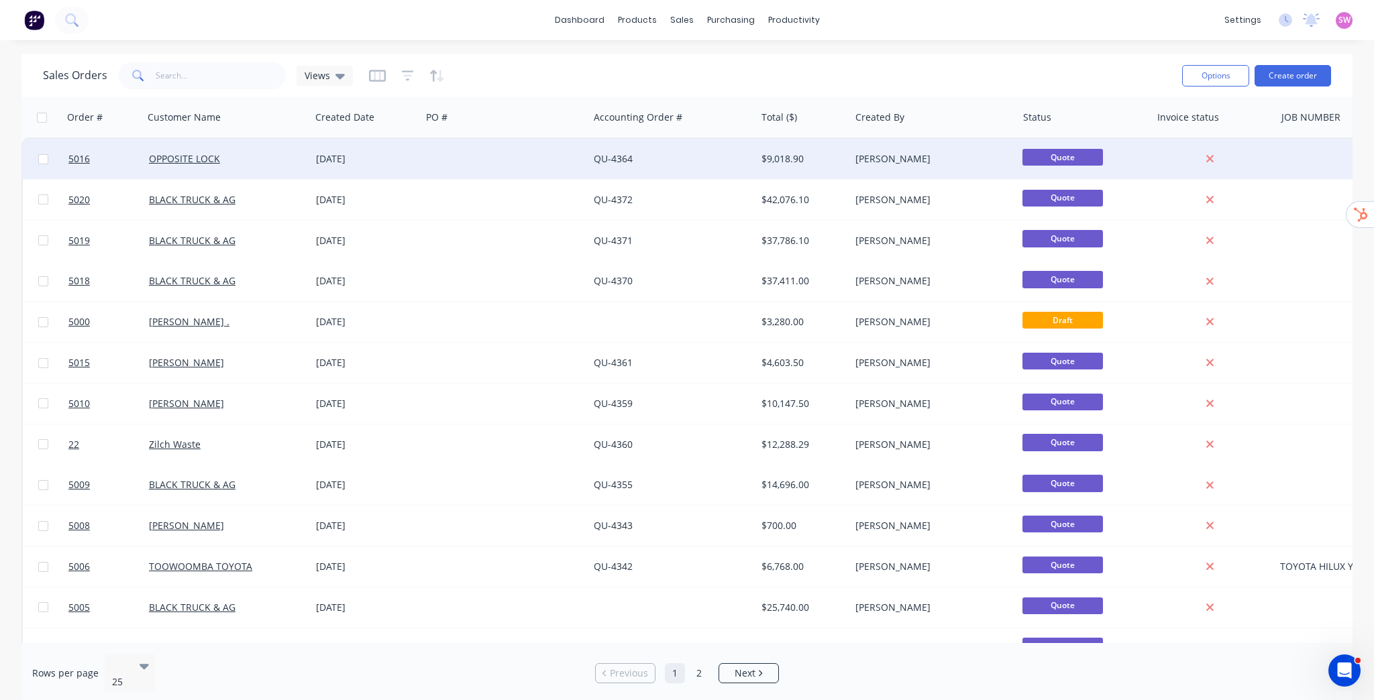
click at [833, 160] on div "$9,018.90" at bounding box center [800, 158] width 78 height 13
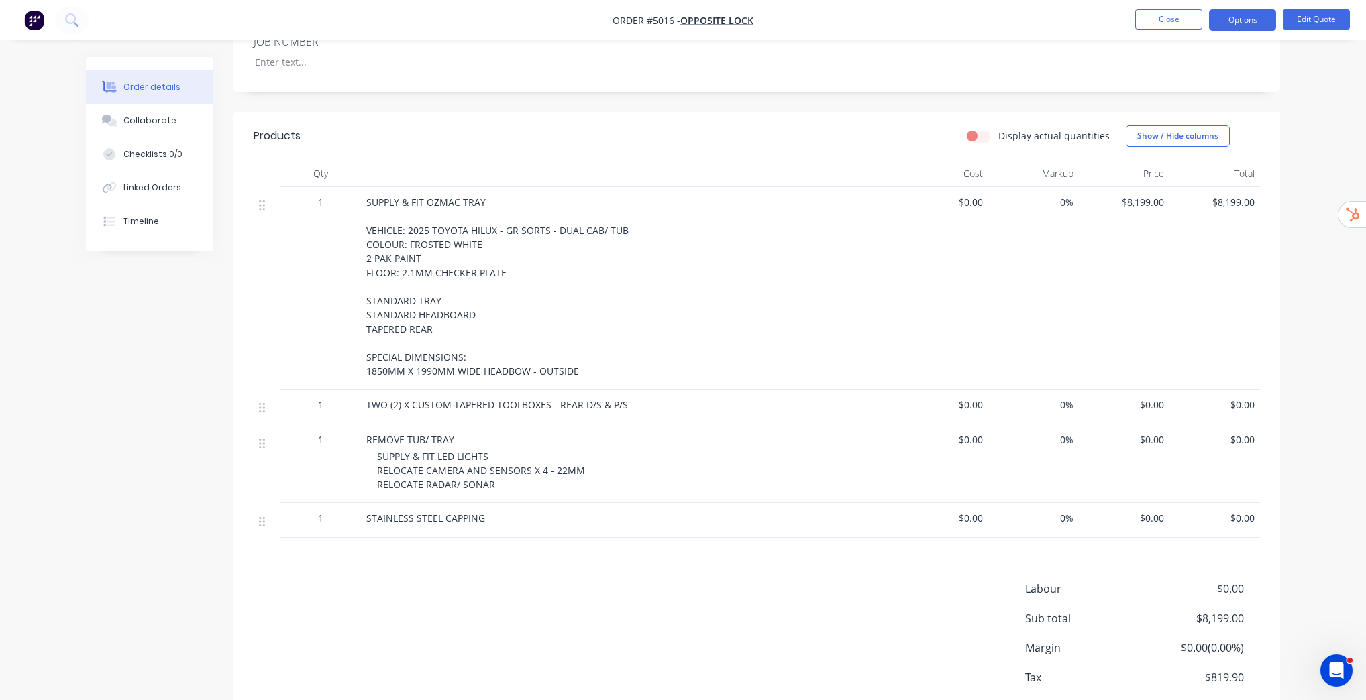
scroll to position [398, 0]
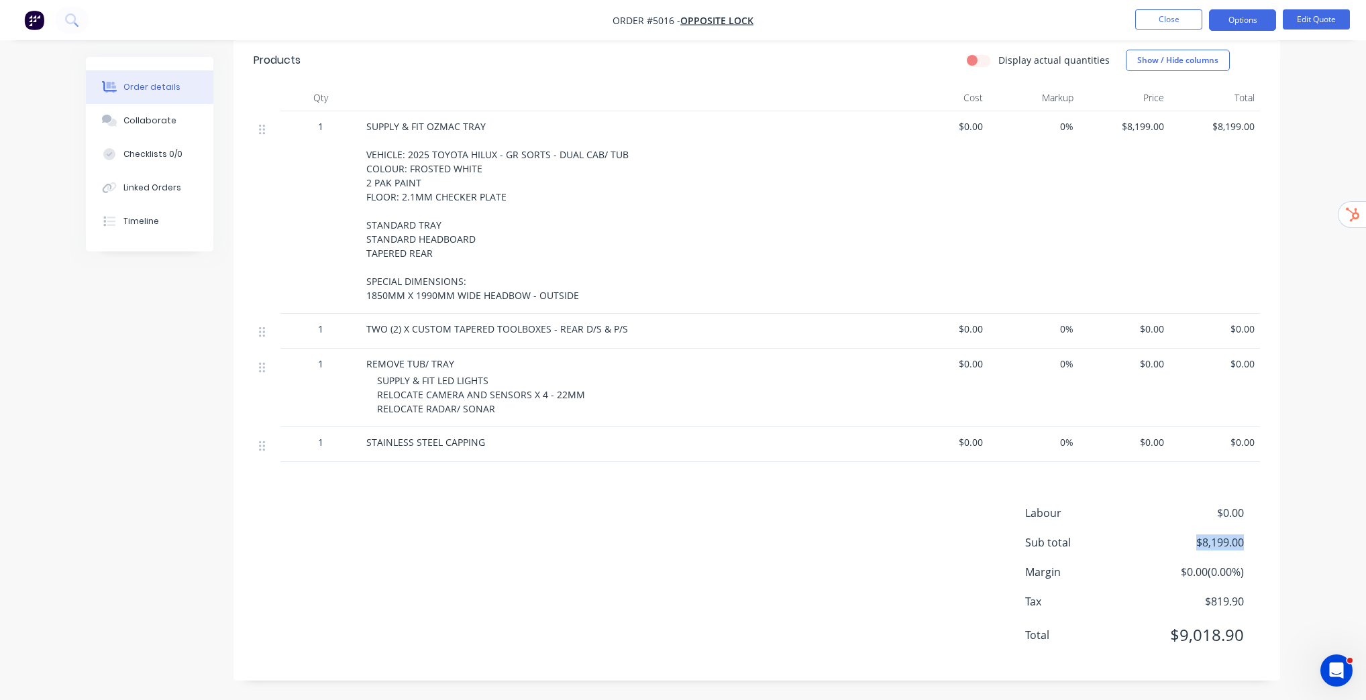
drag, startPoint x: 1197, startPoint y: 545, endPoint x: 1252, endPoint y: 548, distance: 55.1
click at [1252, 548] on div "Sub total $8,199.00" at bounding box center [1142, 543] width 235 height 16
click at [1316, 531] on div "Order details Collaborate Checklists 0/0 Linked Orders Timeline Order details C…" at bounding box center [683, 151] width 1366 height 1099
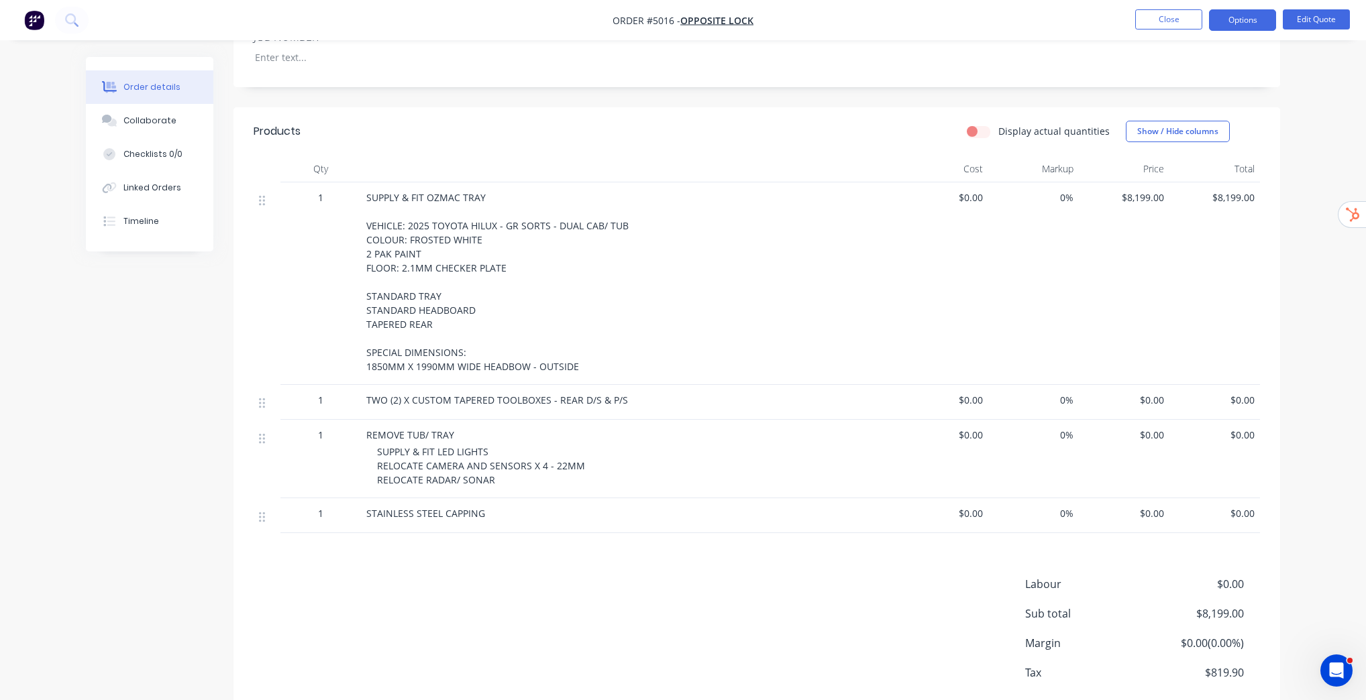
scroll to position [344, 0]
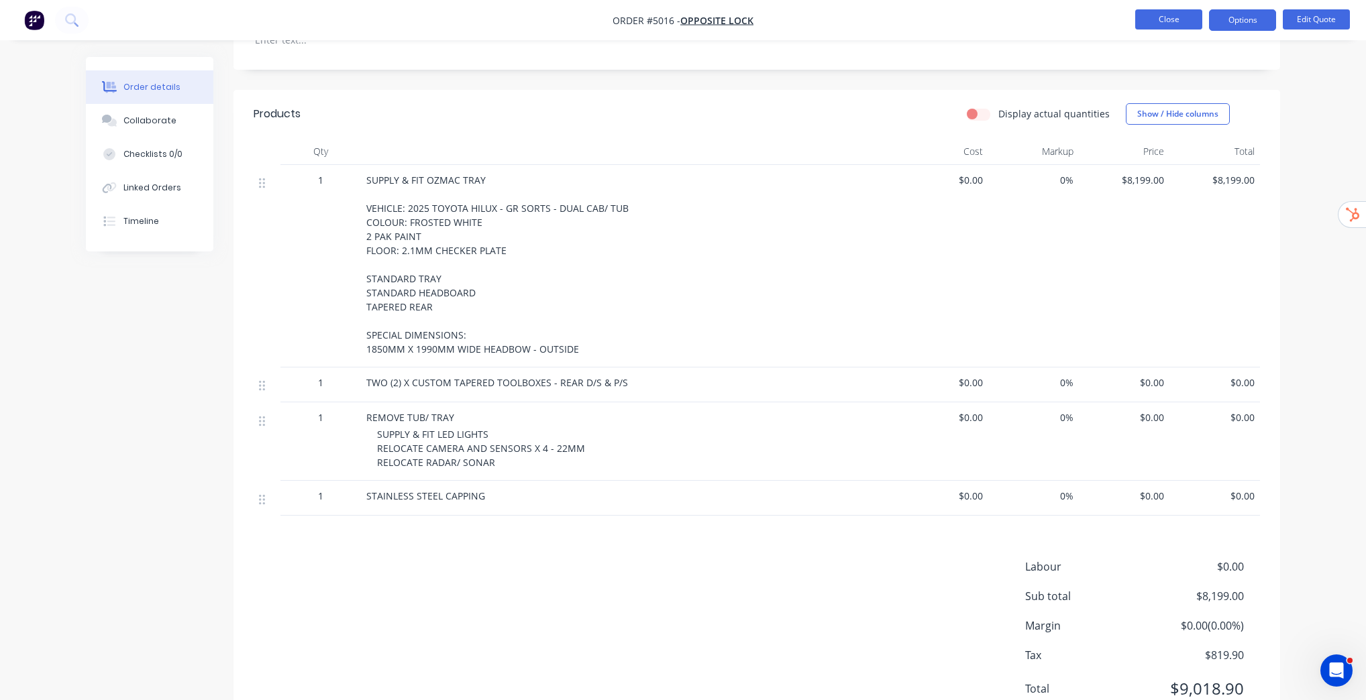
click at [1195, 26] on button "Close" at bounding box center [1168, 19] width 67 height 20
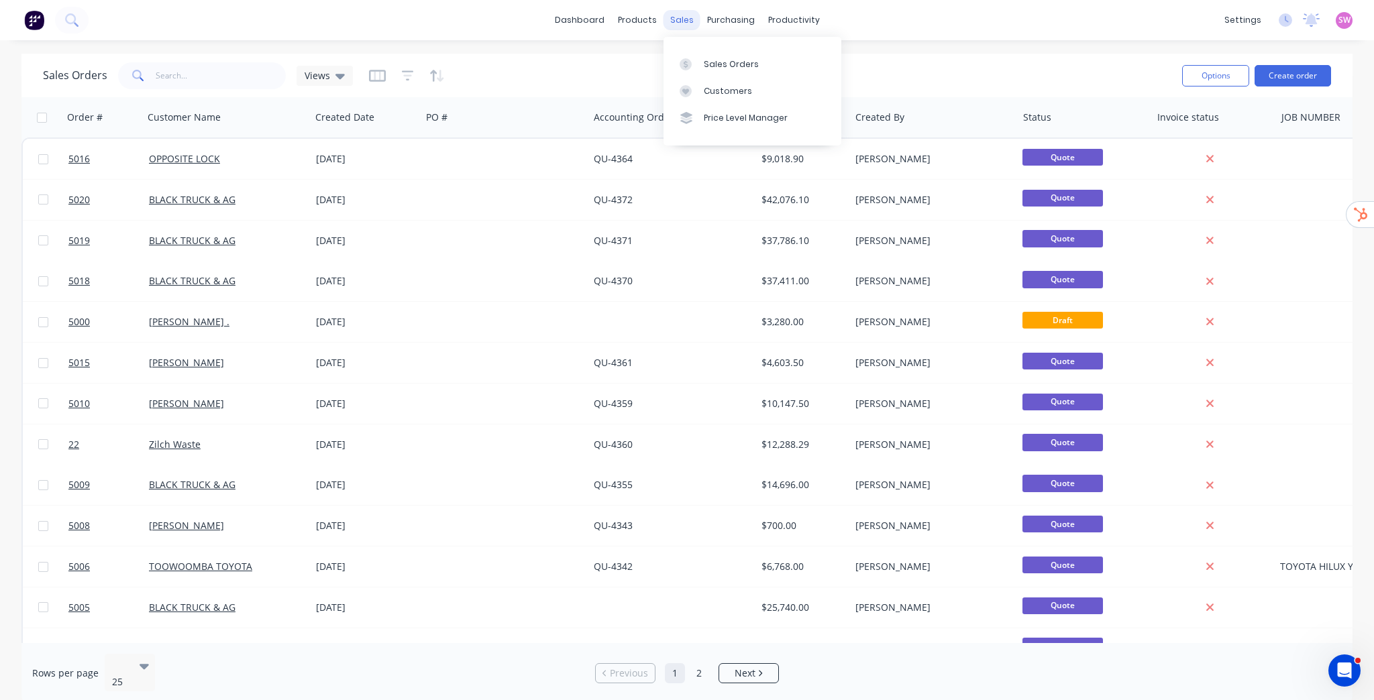
click at [681, 17] on div "sales" at bounding box center [681, 20] width 37 height 20
click at [668, 56] on link "Product Catalogue" at bounding box center [703, 63] width 178 height 27
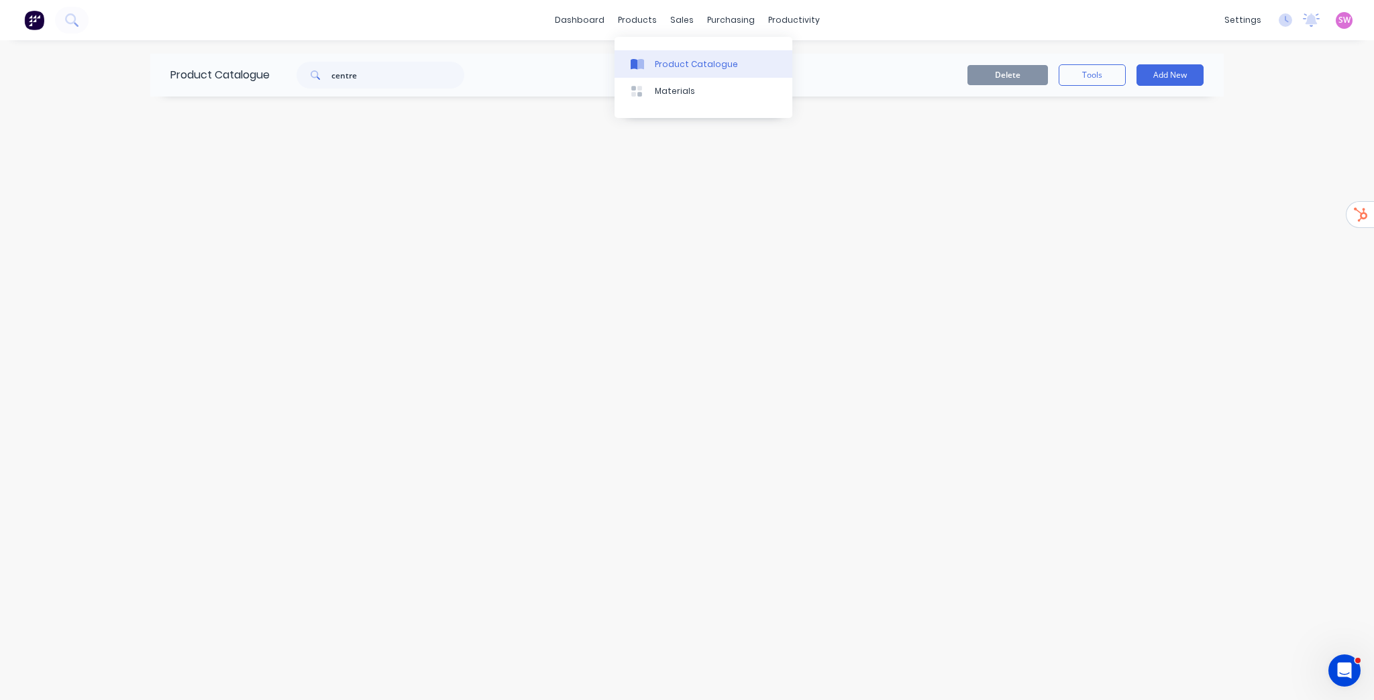
click at [676, 67] on div "Product Catalogue" at bounding box center [696, 64] width 83 height 12
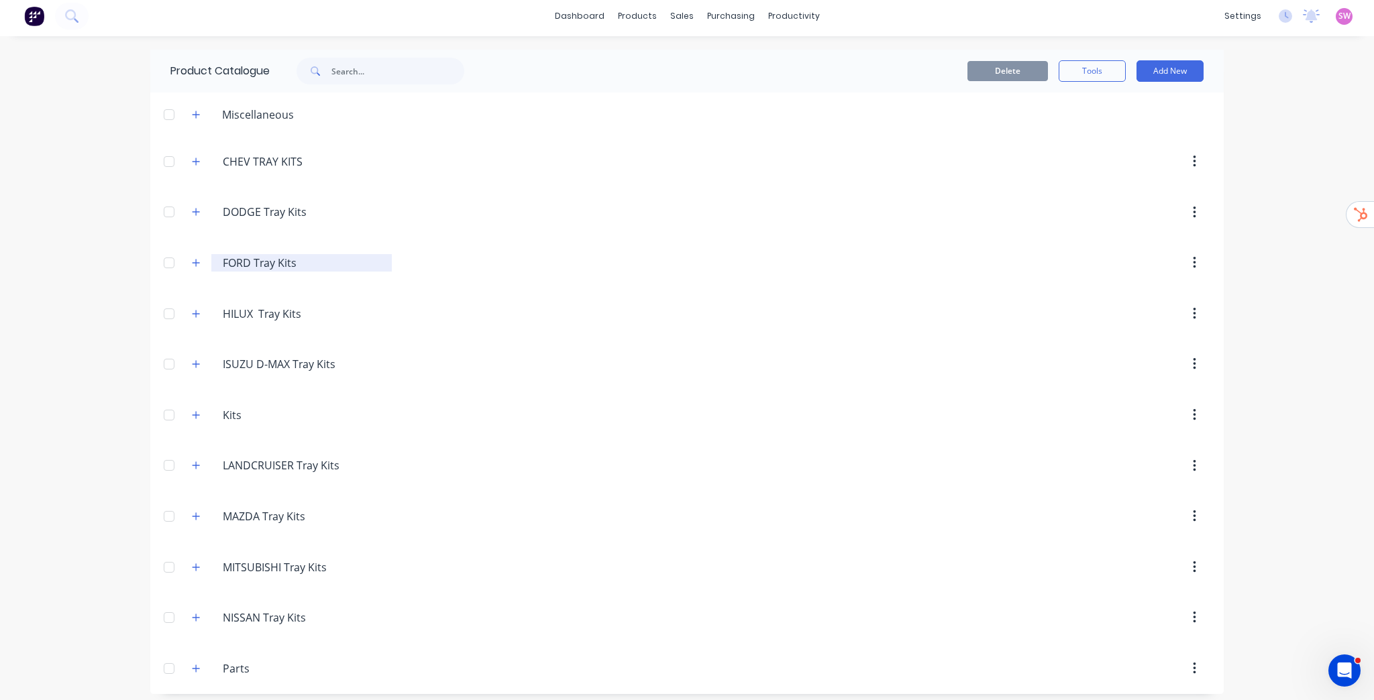
scroll to position [8, 0]
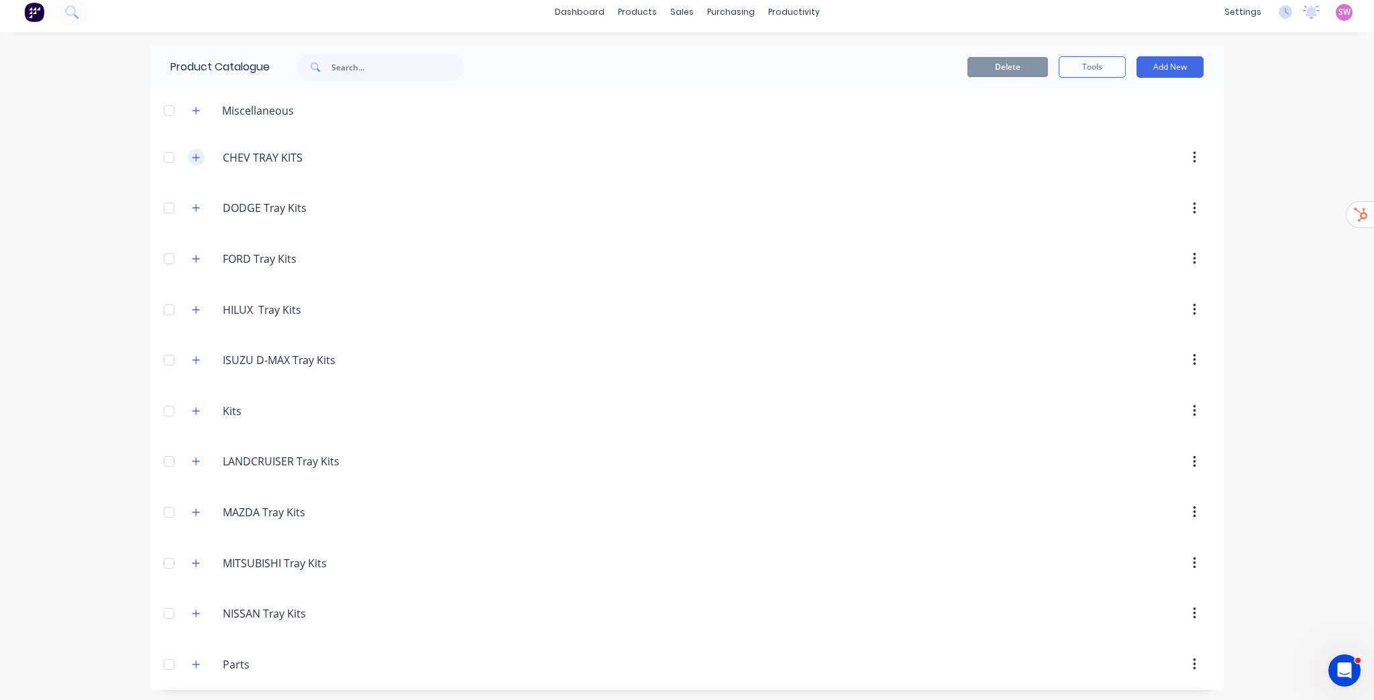
click at [195, 161] on icon "button" at bounding box center [196, 157] width 8 height 9
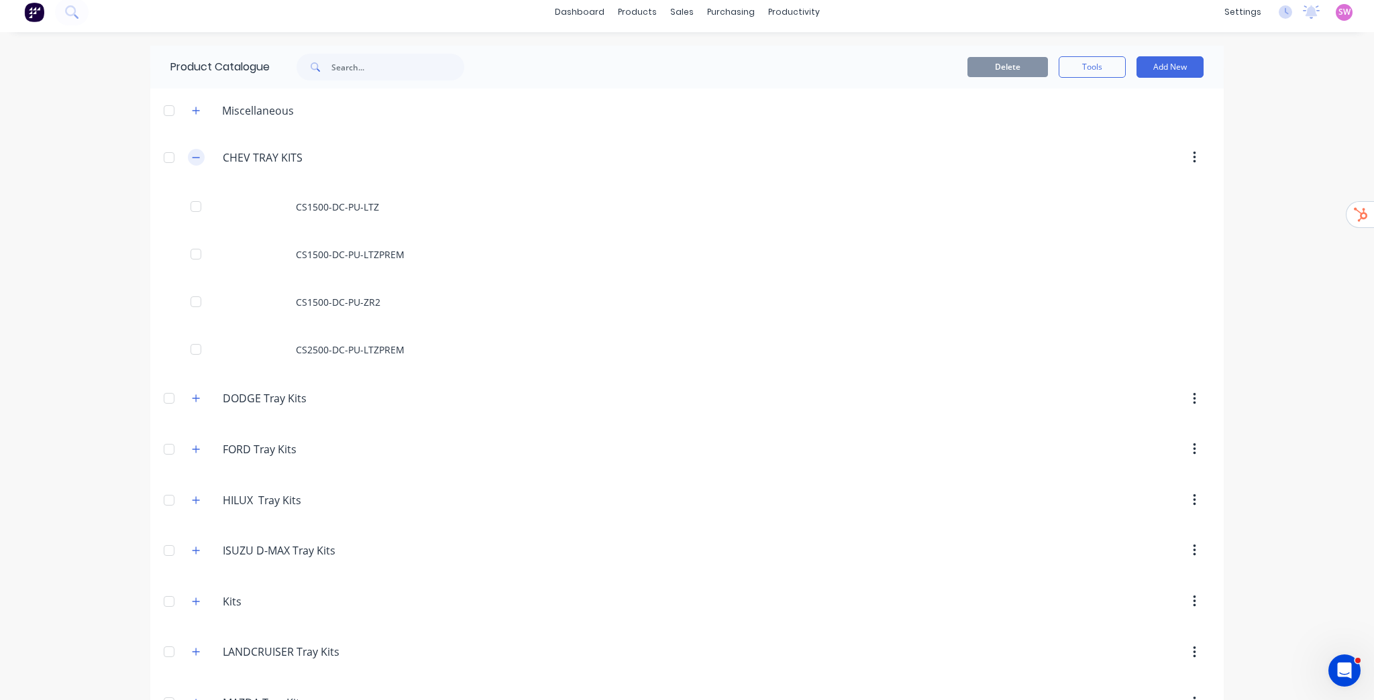
click at [193, 158] on icon "button" at bounding box center [196, 157] width 7 height 1
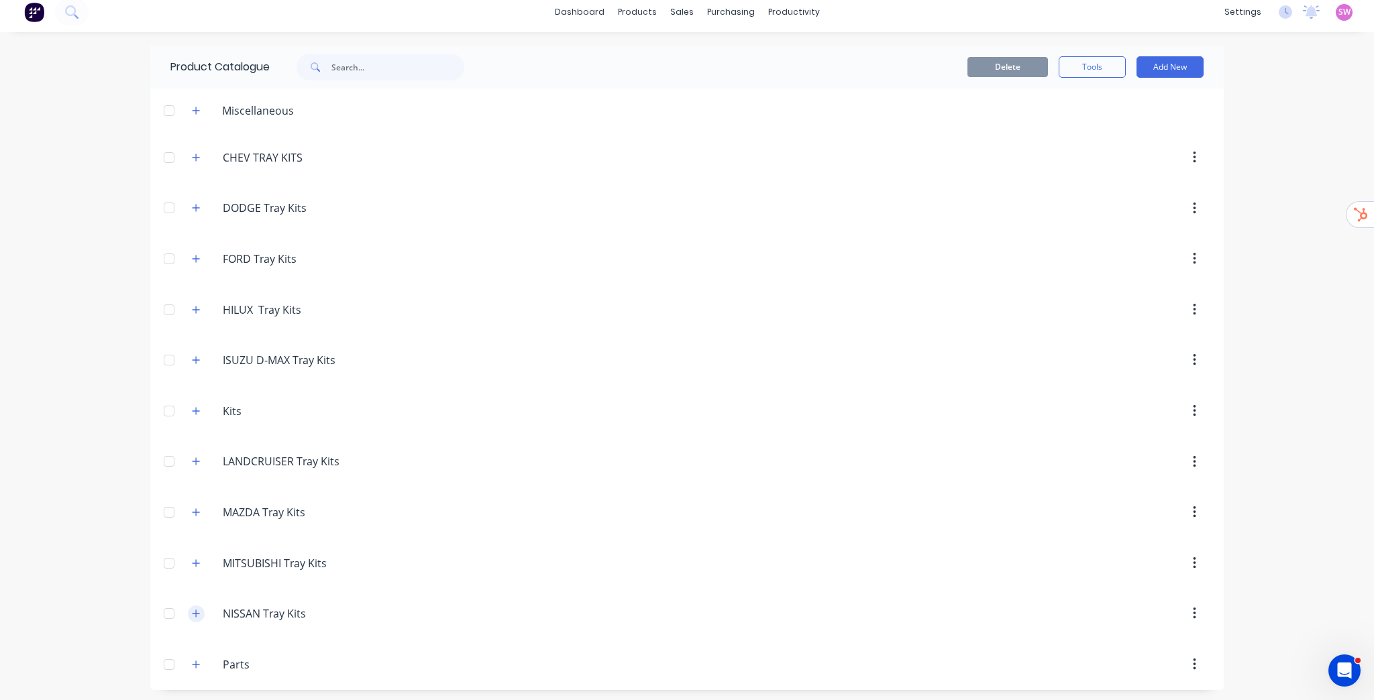
click at [196, 616] on button "button" at bounding box center [196, 614] width 17 height 17
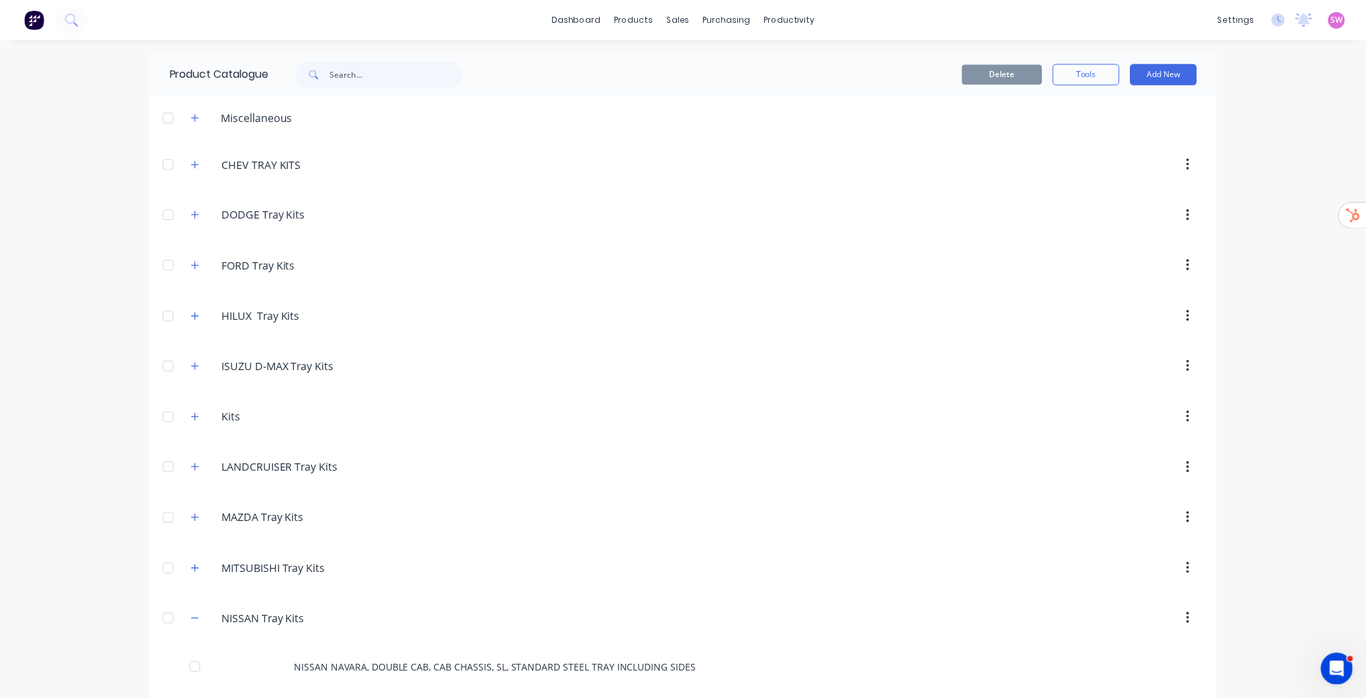
scroll to position [0, 0]
click at [197, 166] on button "button" at bounding box center [196, 165] width 17 height 17
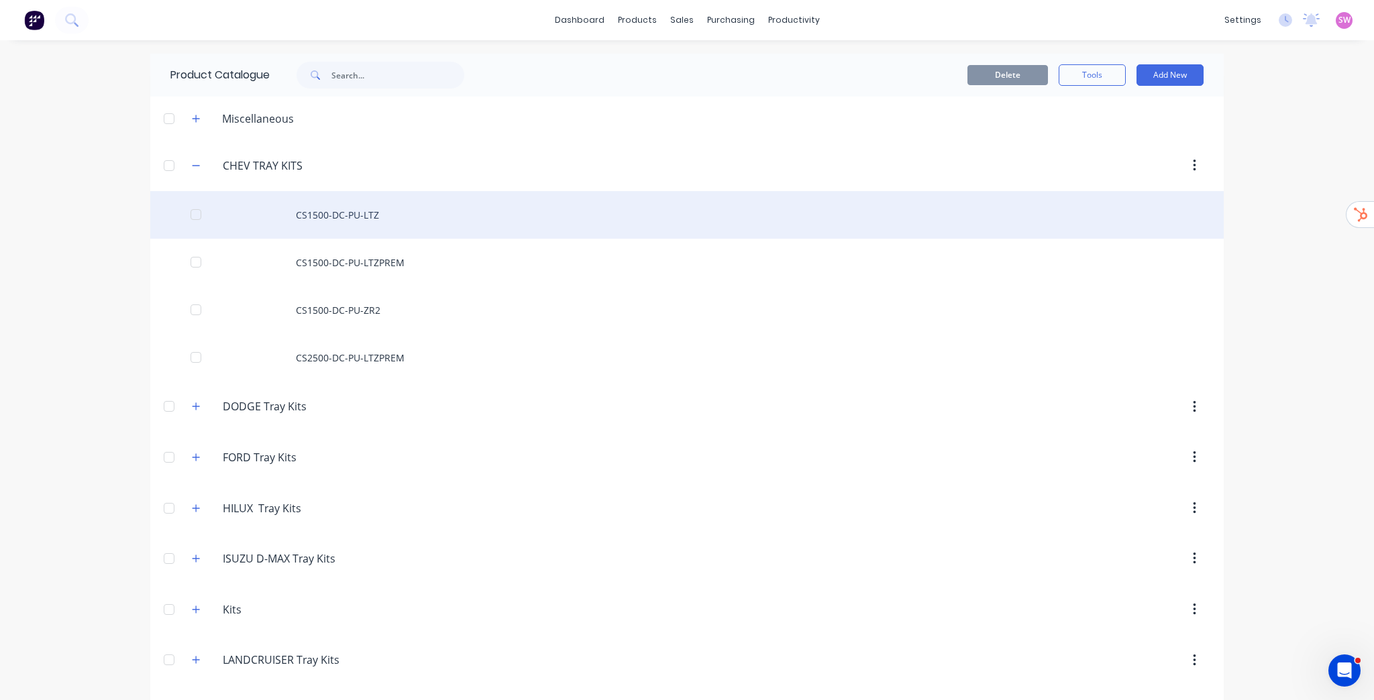
click at [366, 221] on div "CS1500-DC-PU-LTZ" at bounding box center [686, 215] width 1073 height 48
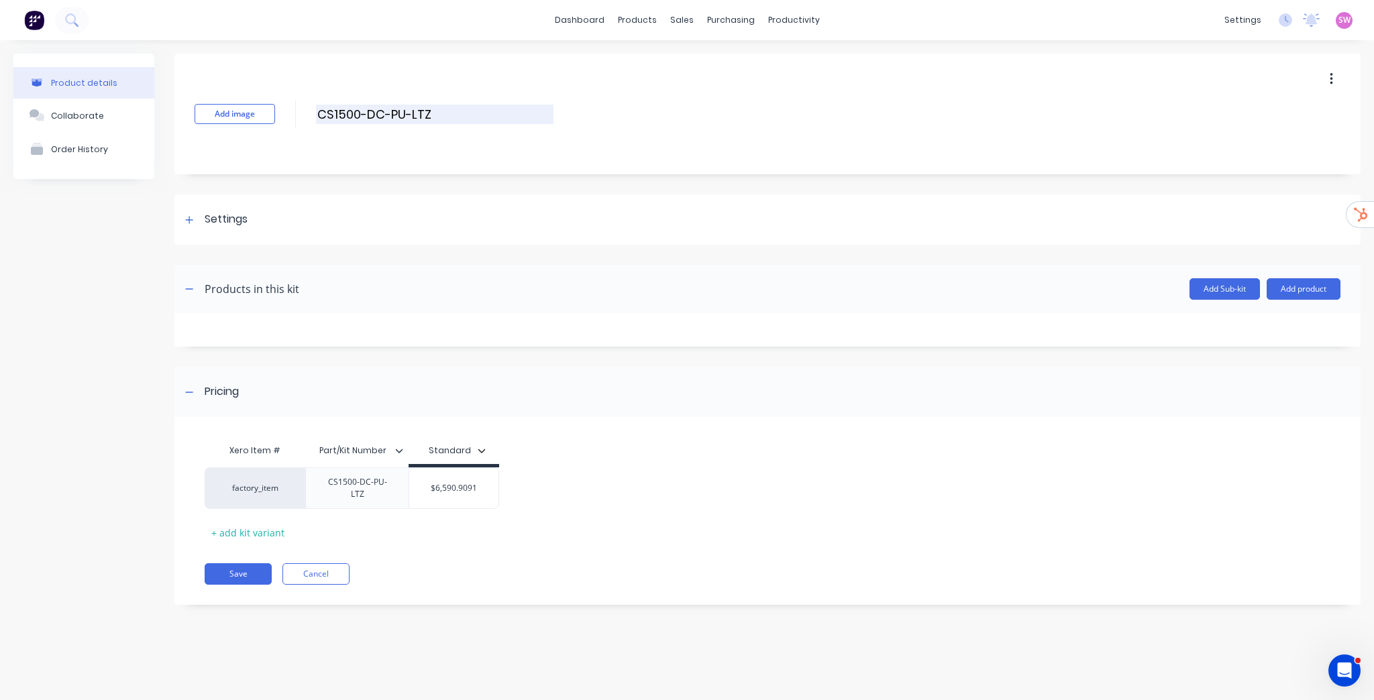
drag, startPoint x: 319, startPoint y: 113, endPoint x: 448, endPoint y: 112, distance: 128.8
click at [448, 112] on input "CS1500-DC-PU-LTZ" at bounding box center [434, 114] width 237 height 19
drag, startPoint x: 714, startPoint y: 64, endPoint x: 700, endPoint y: 70, distance: 15.6
click at [714, 64] on div "Sales Orders" at bounding box center [731, 64] width 55 height 12
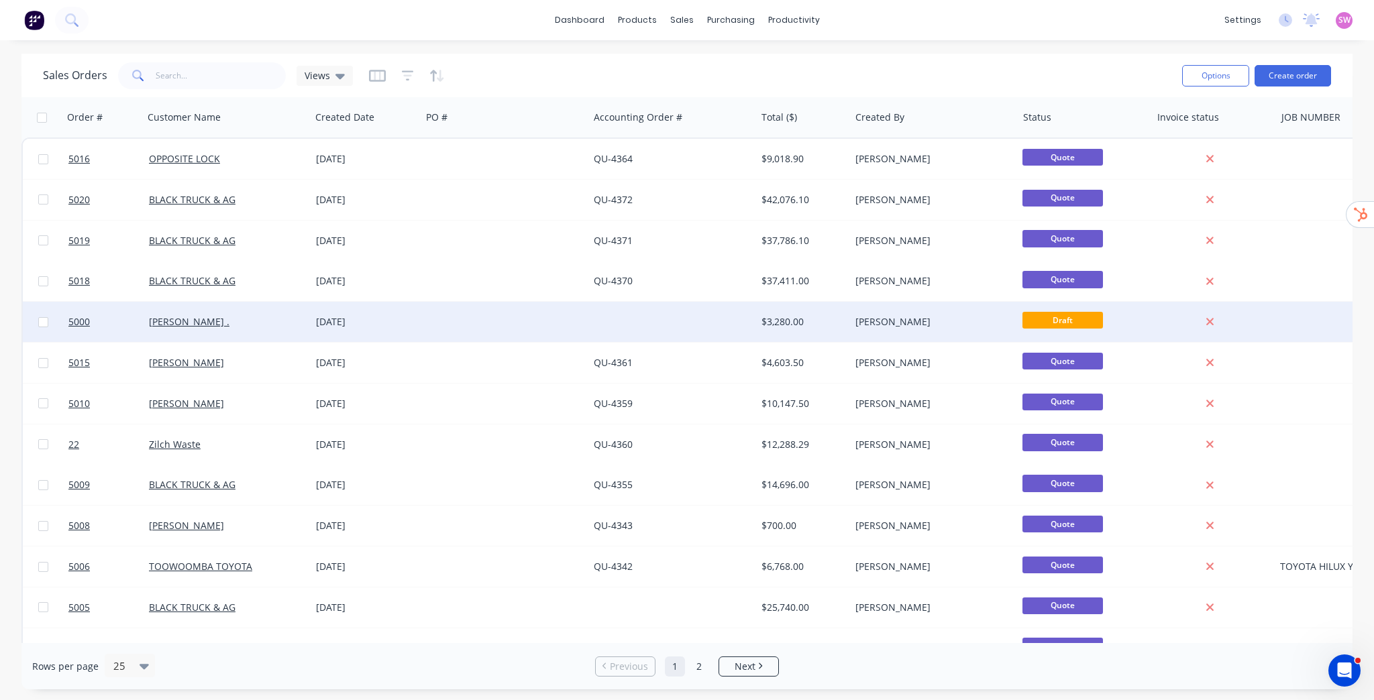
click at [690, 321] on div at bounding box center [671, 322] width 167 height 40
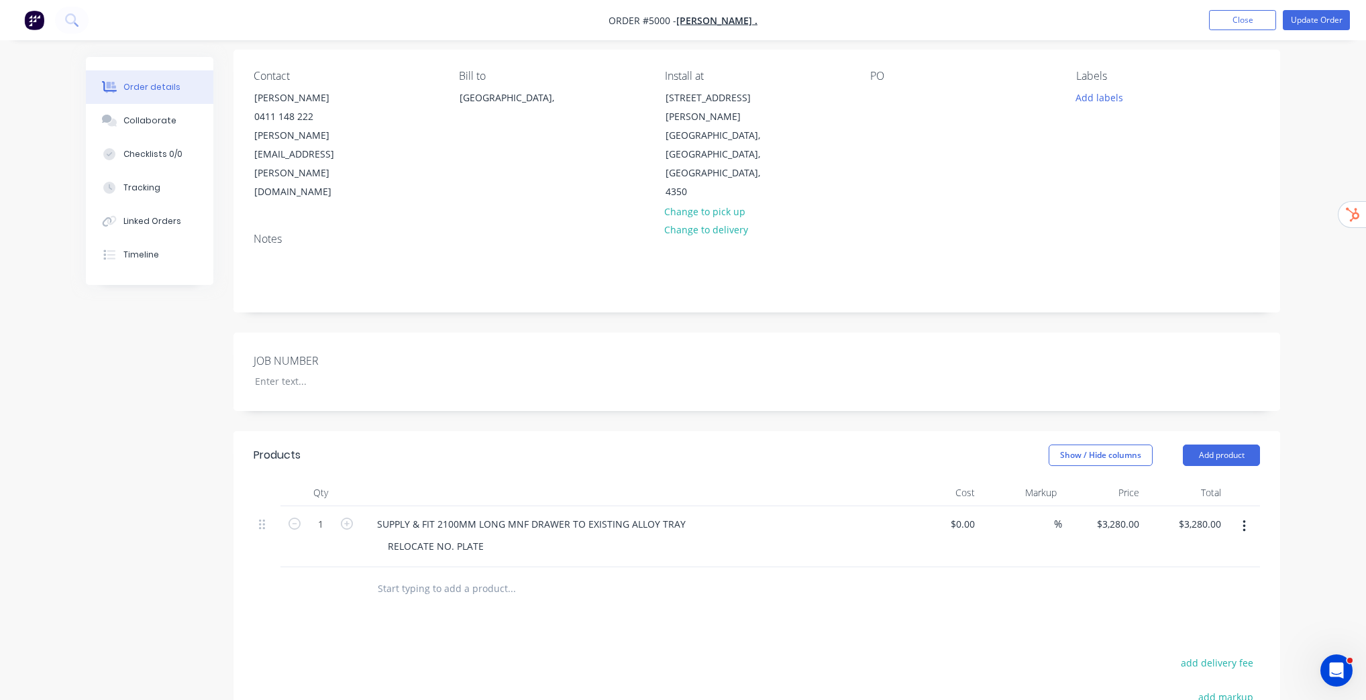
scroll to position [107, 0]
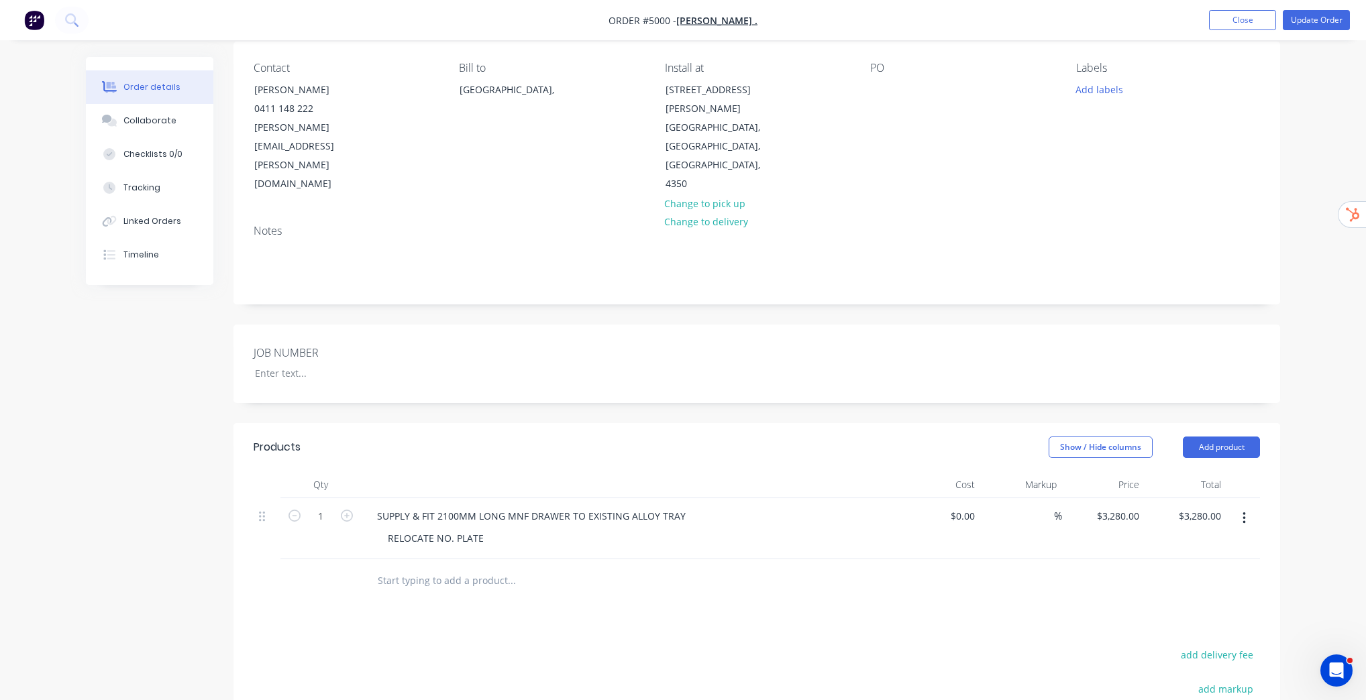
click at [484, 568] on input "text" at bounding box center [511, 581] width 268 height 27
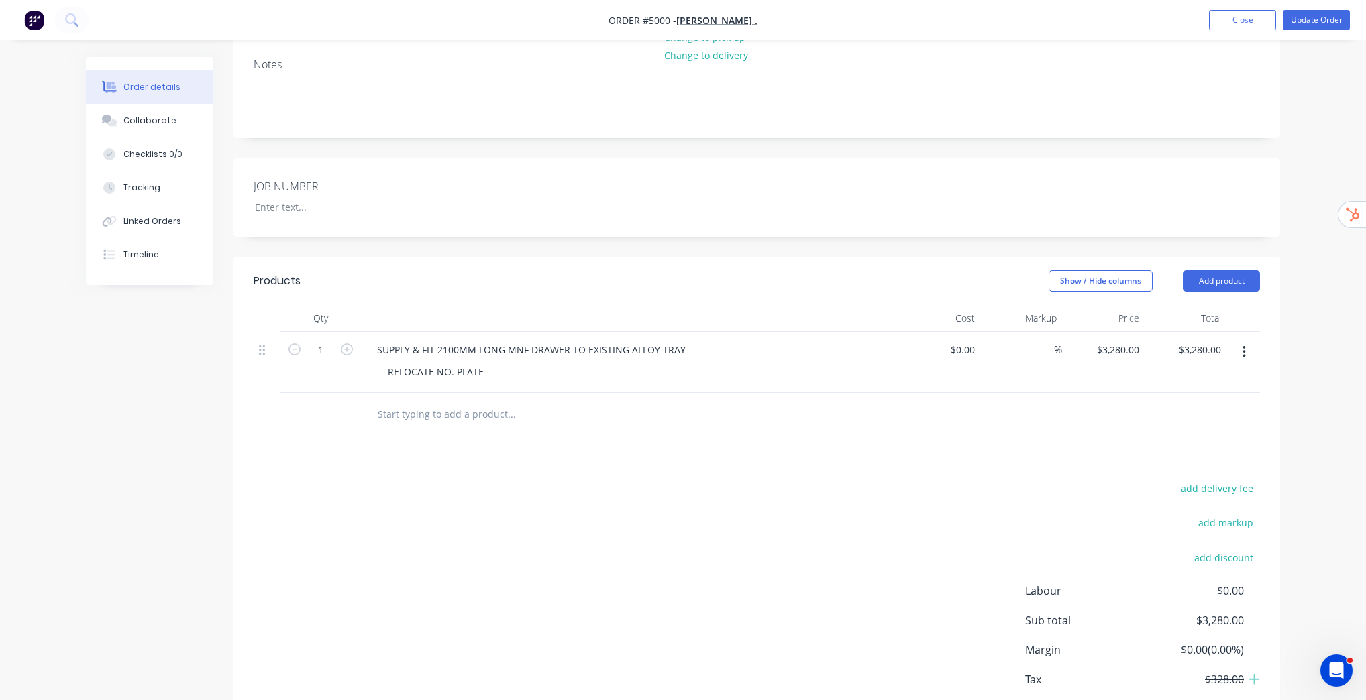
scroll to position [295, 0]
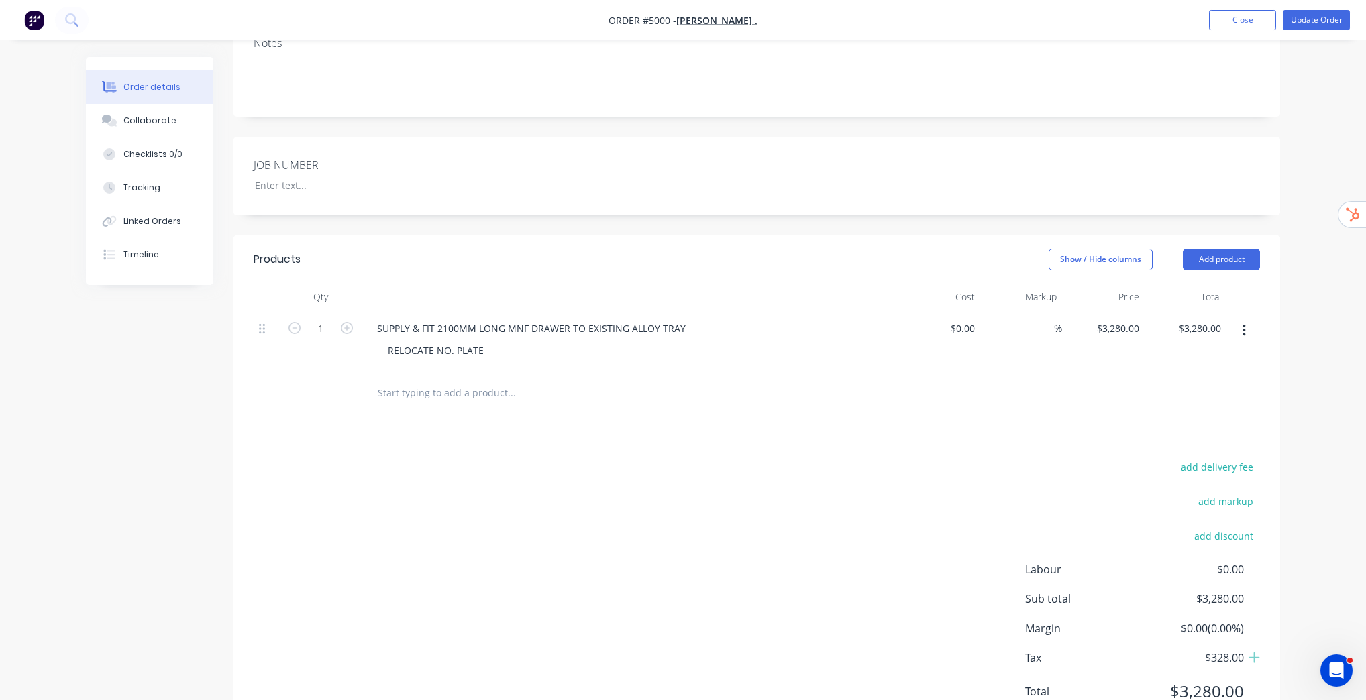
click at [407, 380] on input "text" at bounding box center [511, 393] width 268 height 27
type input "chev"
drag, startPoint x: 429, startPoint y: 334, endPoint x: 326, endPoint y: 327, distance: 102.9
click at [327, 372] on div "chev Add chev to order No results found" at bounding box center [757, 394] width 1006 height 44
click at [1210, 249] on button "Add product" at bounding box center [1221, 259] width 77 height 21
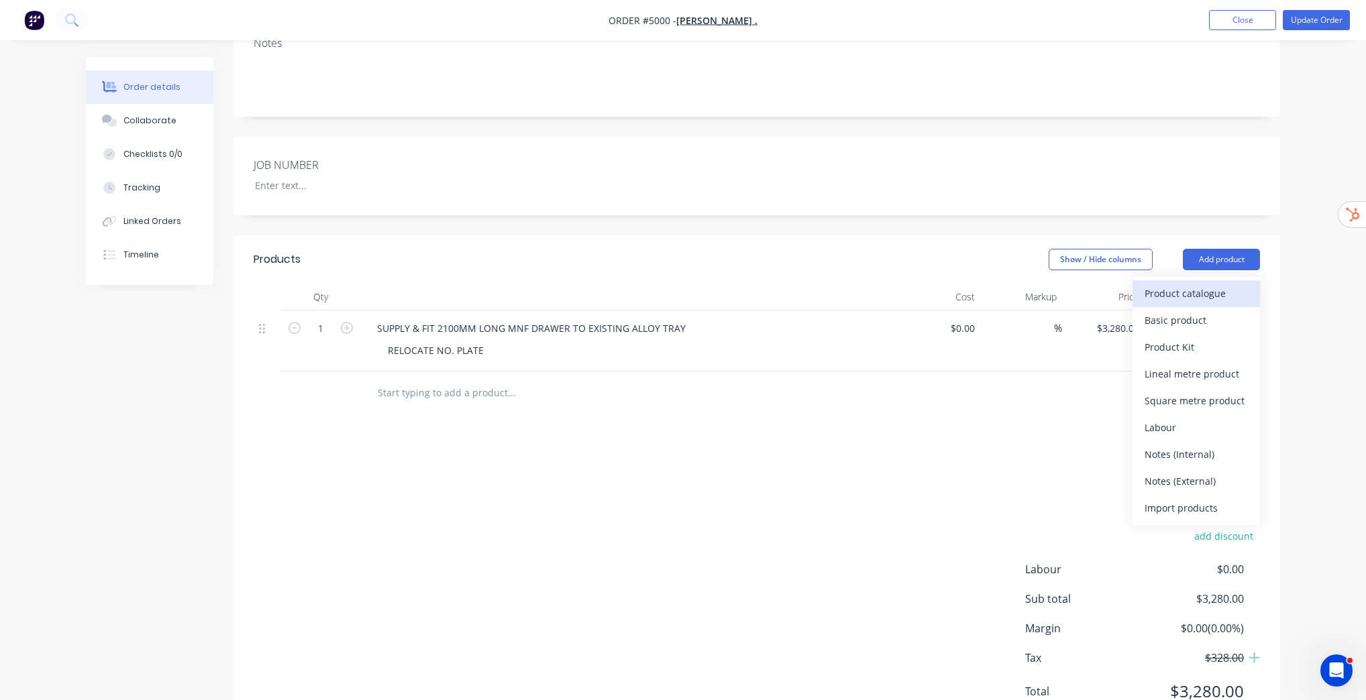
click at [1208, 284] on div "Product catalogue" at bounding box center [1195, 293] width 103 height 19
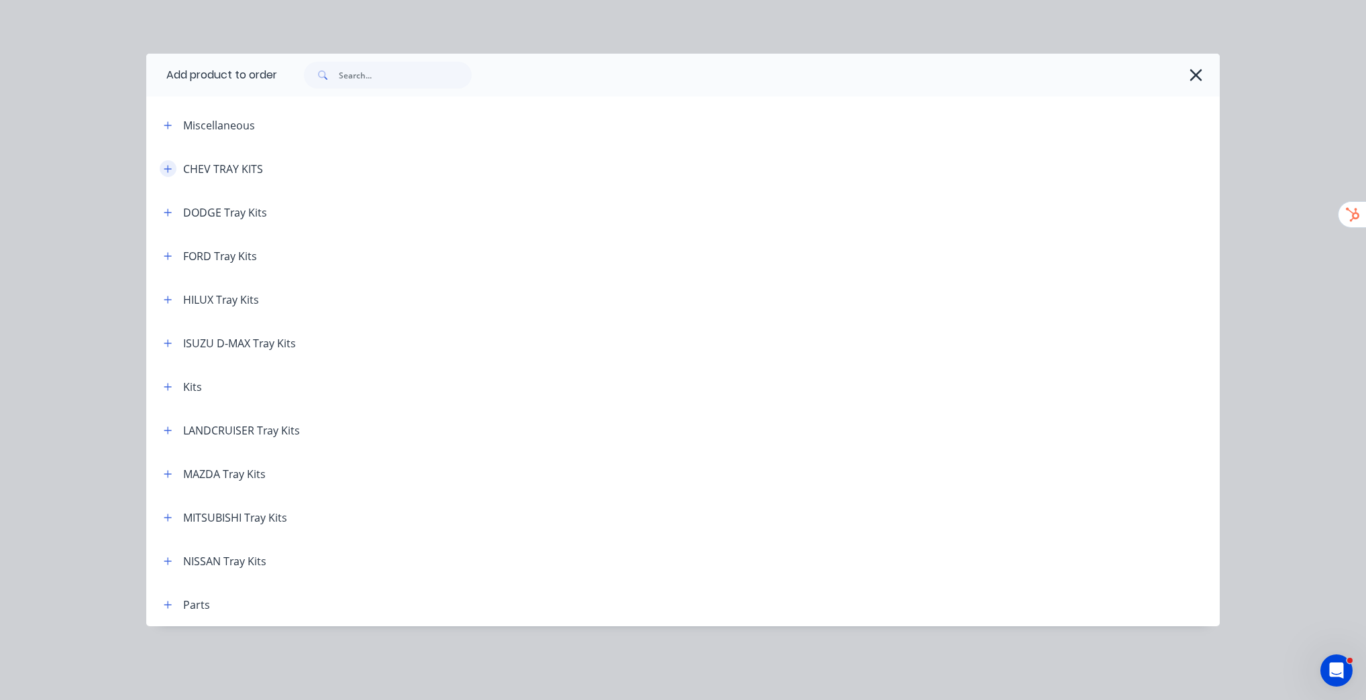
click at [168, 170] on icon "button" at bounding box center [167, 168] width 7 height 7
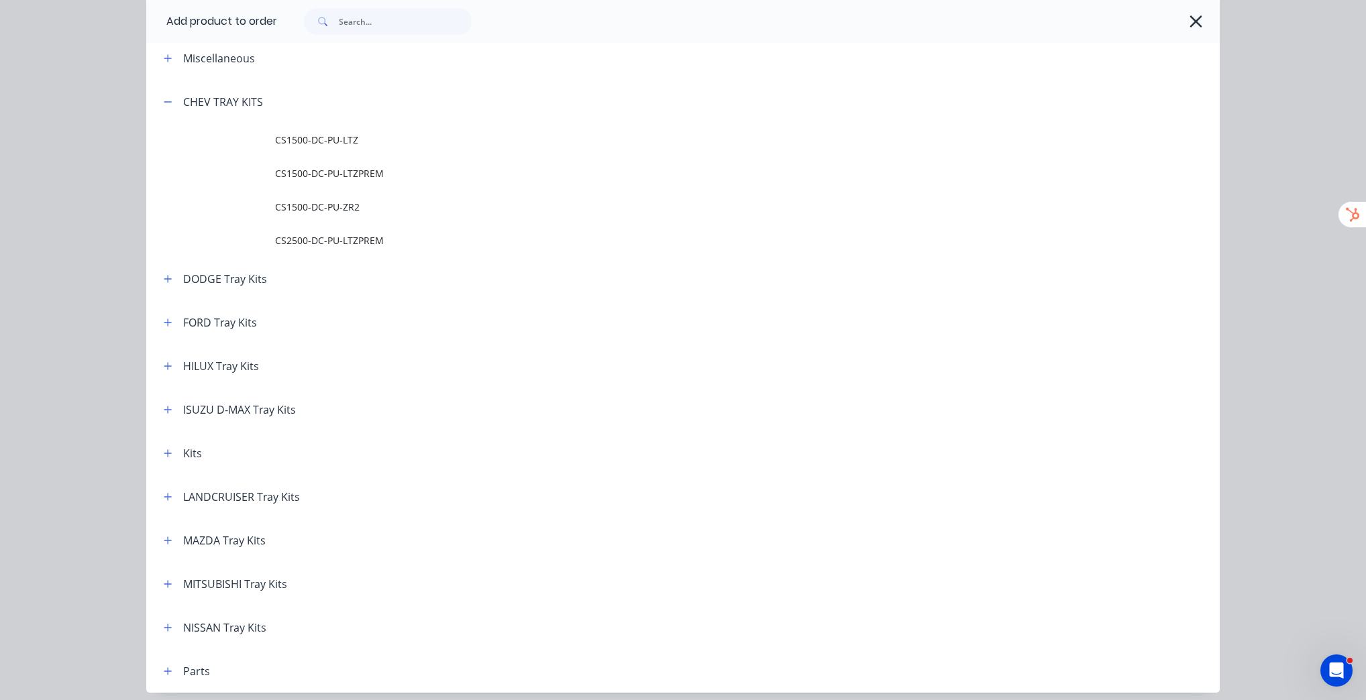
scroll to position [119, 0]
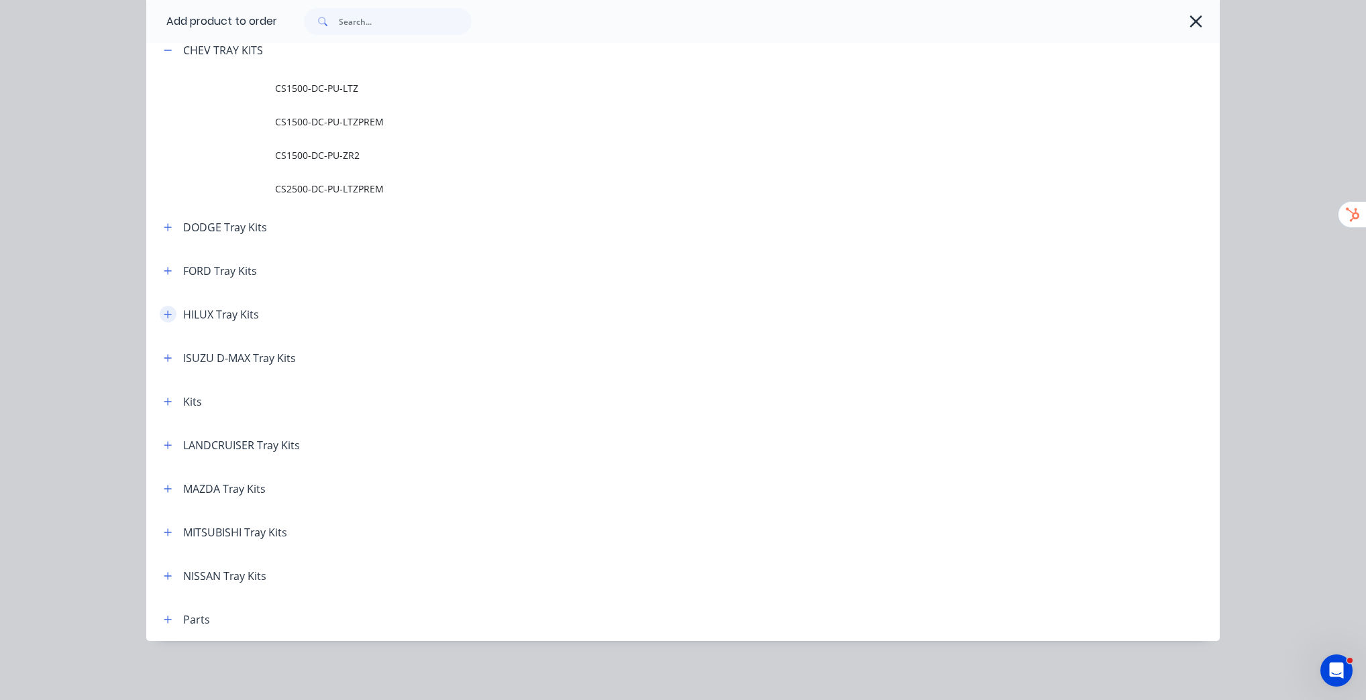
click at [164, 311] on icon "button" at bounding box center [168, 314] width 8 height 9
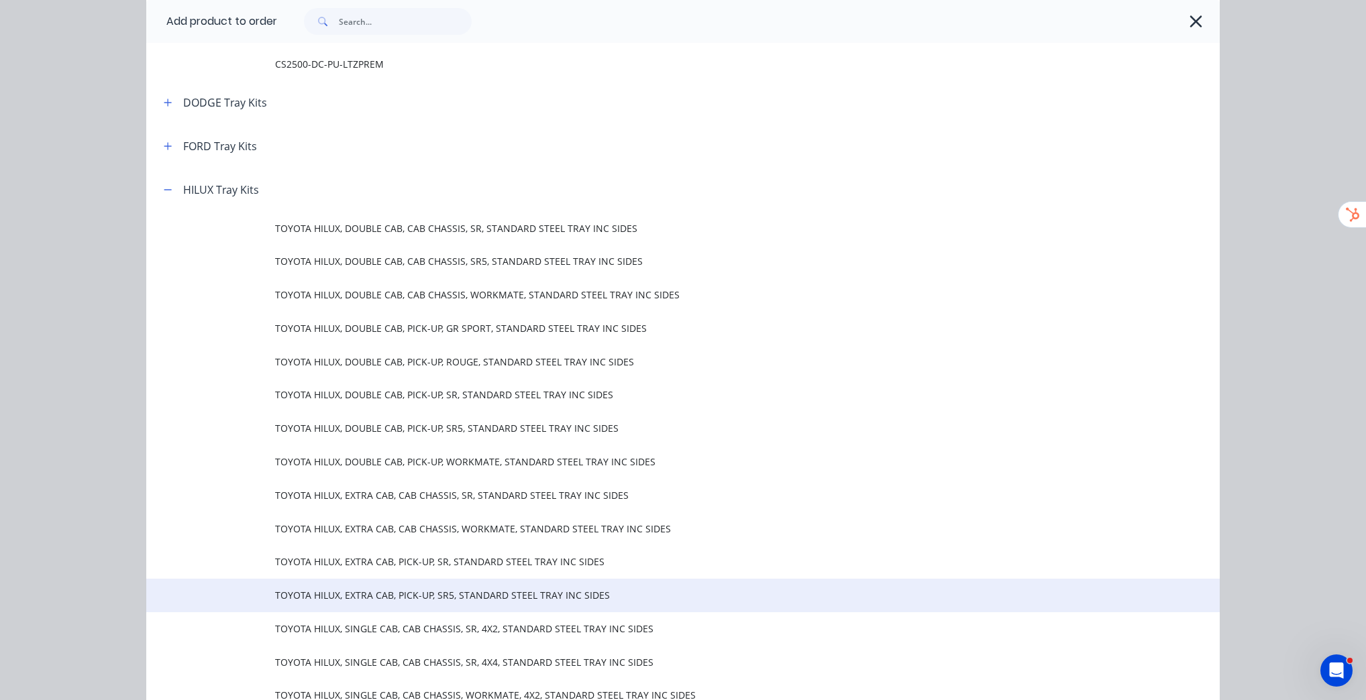
scroll to position [226, 0]
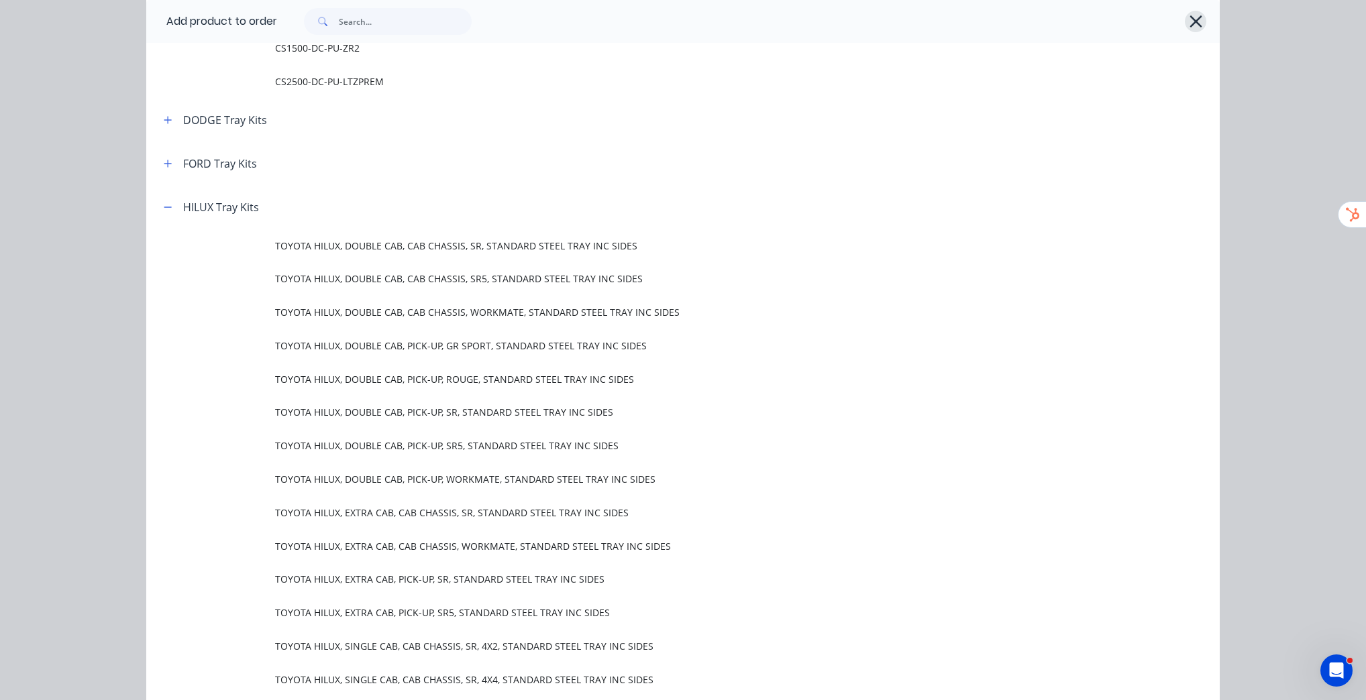
click at [1191, 13] on icon "button" at bounding box center [1196, 21] width 14 height 19
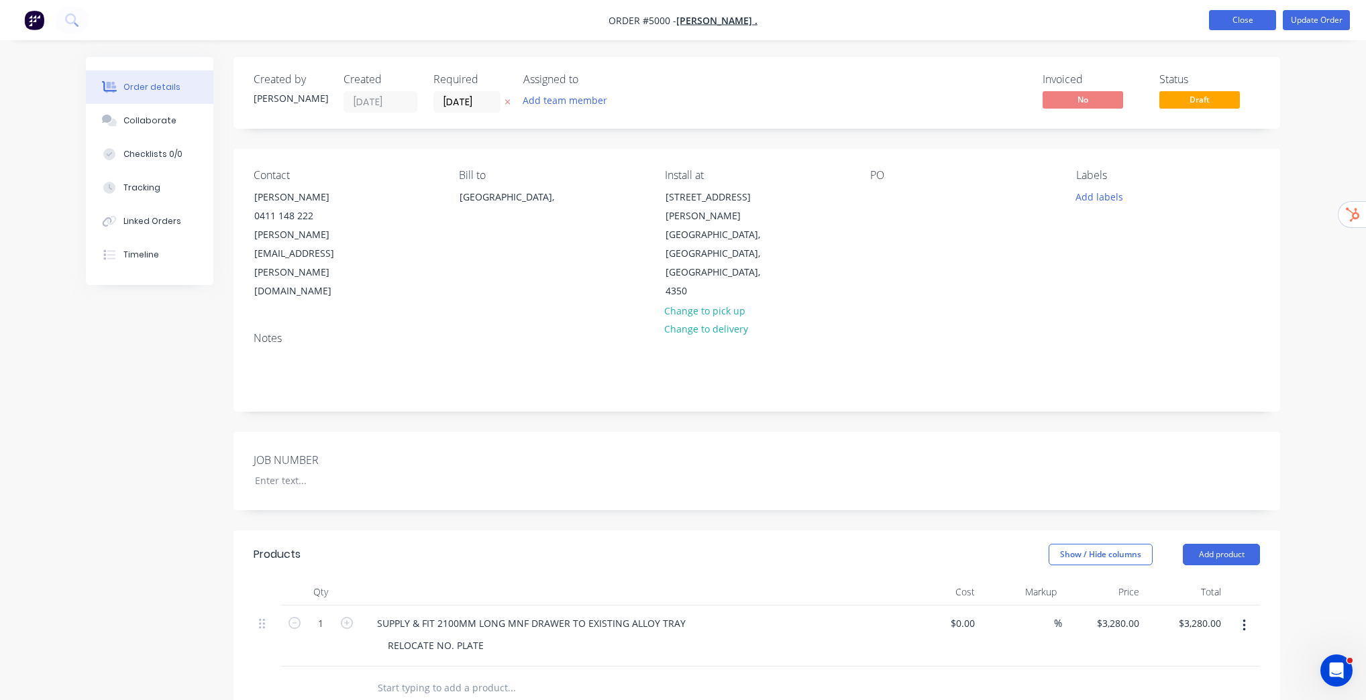
click at [1269, 16] on button "Close" at bounding box center [1242, 20] width 67 height 20
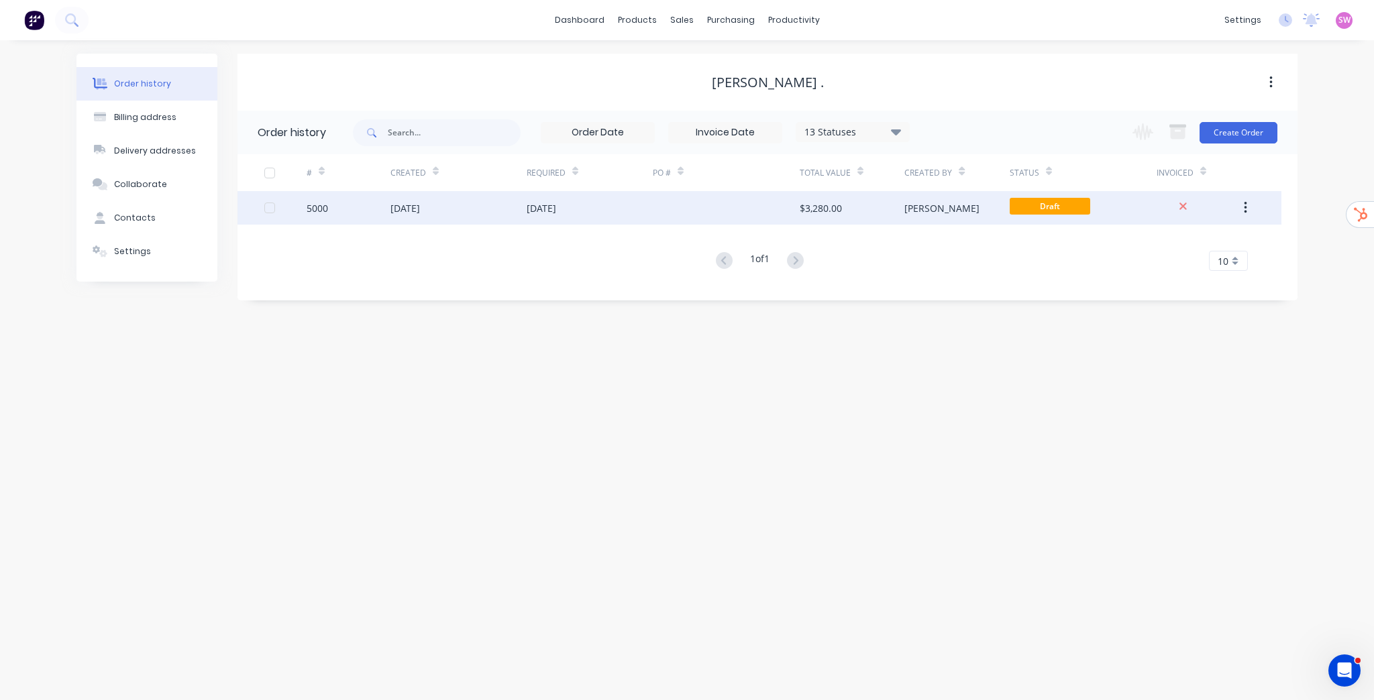
click at [849, 212] on div "$3,280.00" at bounding box center [852, 208] width 105 height 34
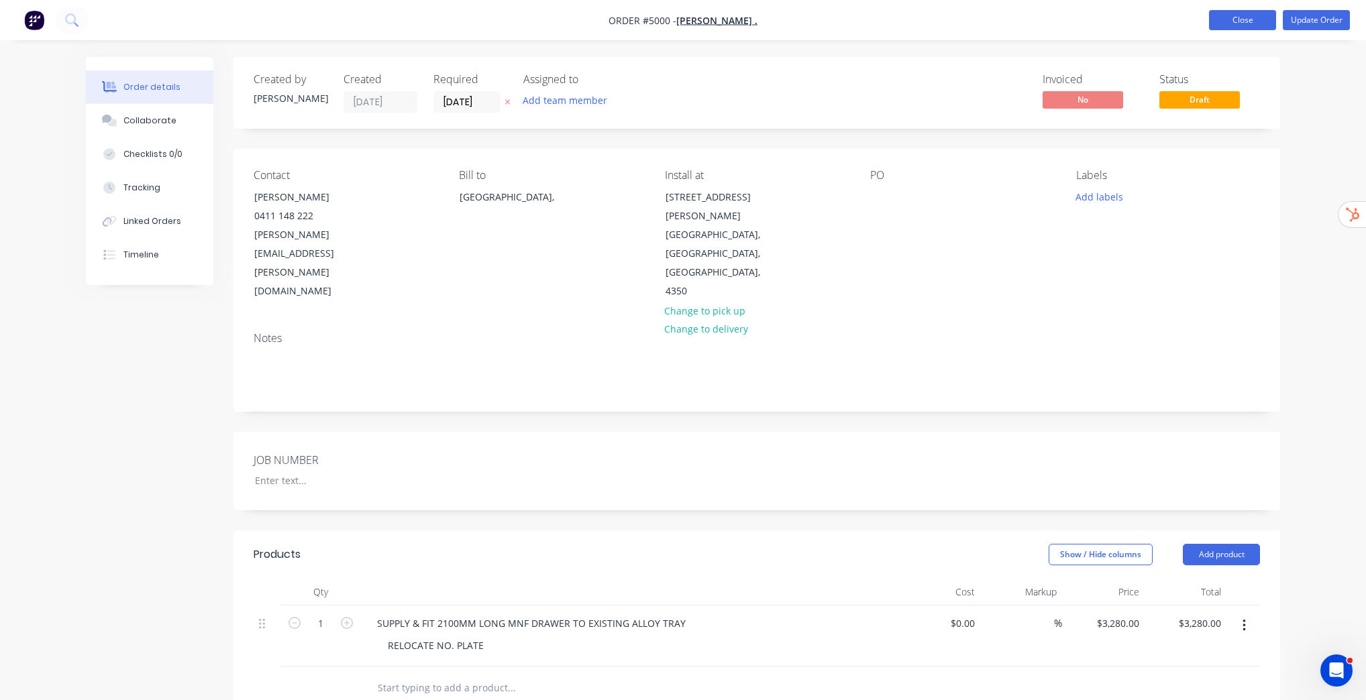
click at [1232, 28] on button "Close" at bounding box center [1242, 20] width 67 height 20
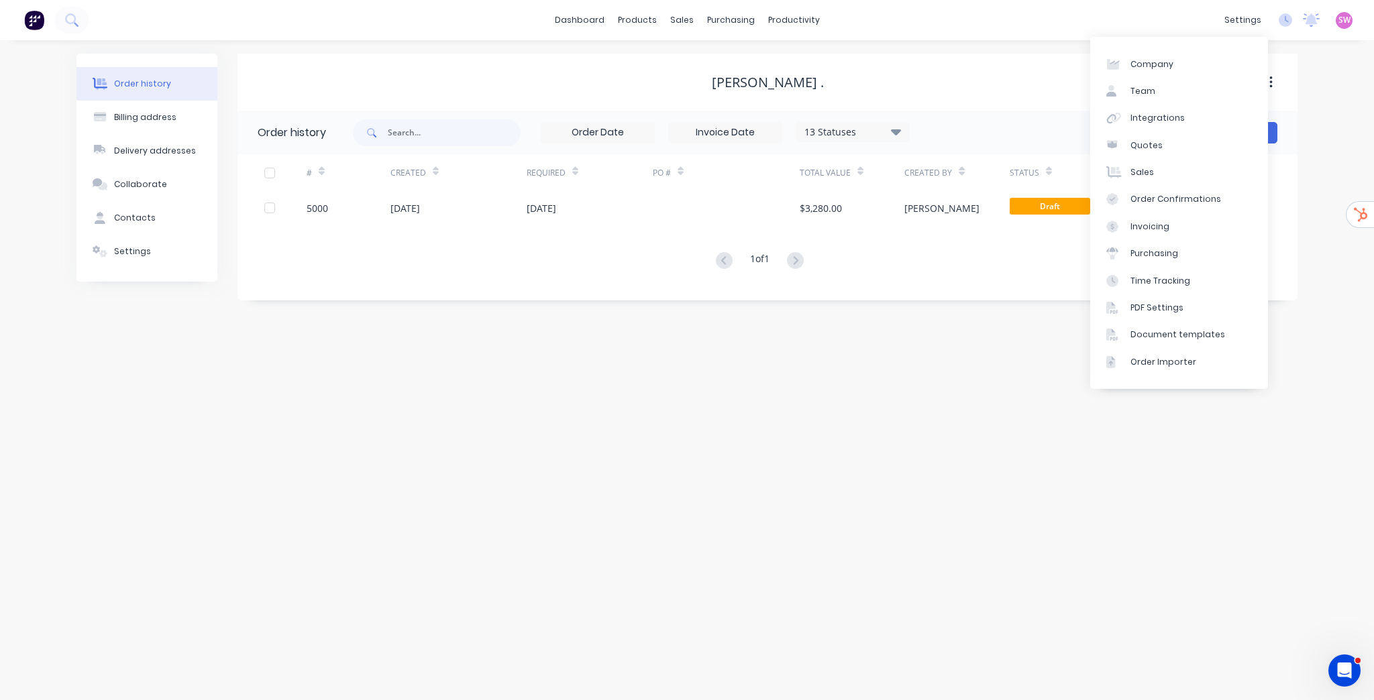
click at [1336, 128] on div "Order history Billing address Delivery addresses Collaborate Contacts Settings …" at bounding box center [687, 370] width 1374 height 660
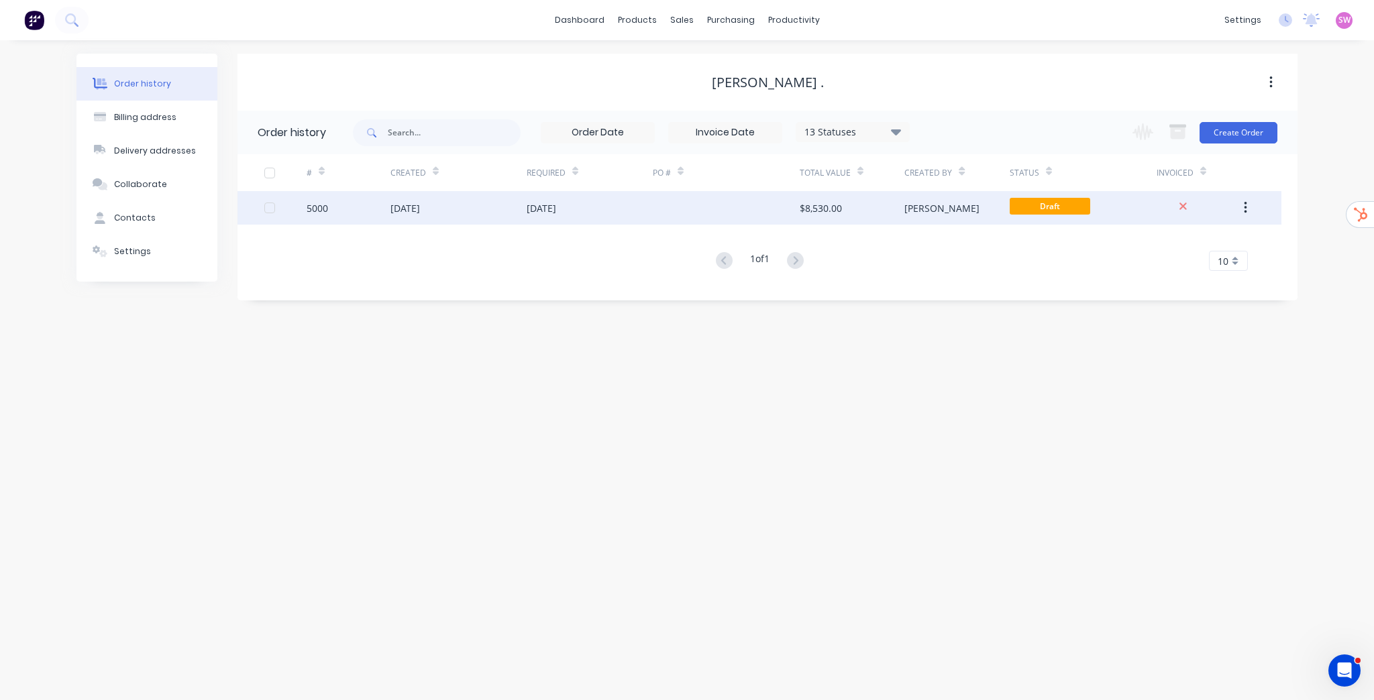
click at [865, 209] on div "$8,530.00" at bounding box center [852, 208] width 105 height 34
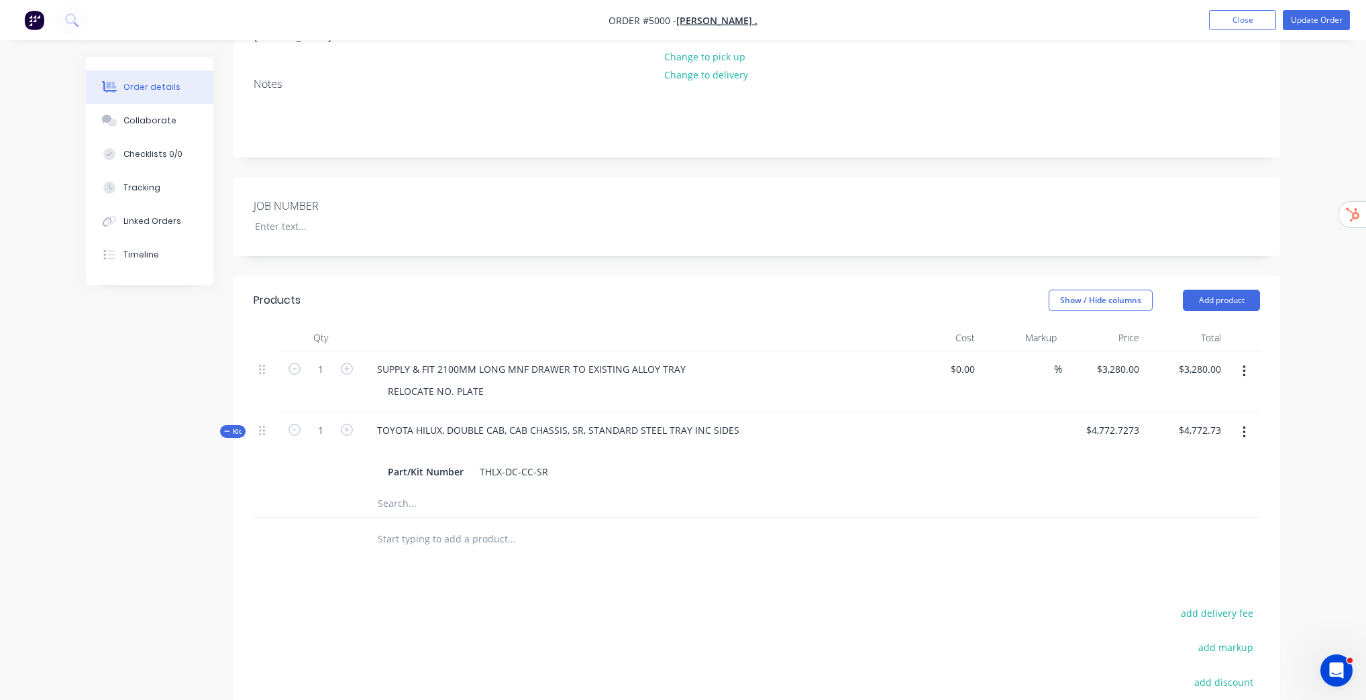
scroll to position [322, 0]
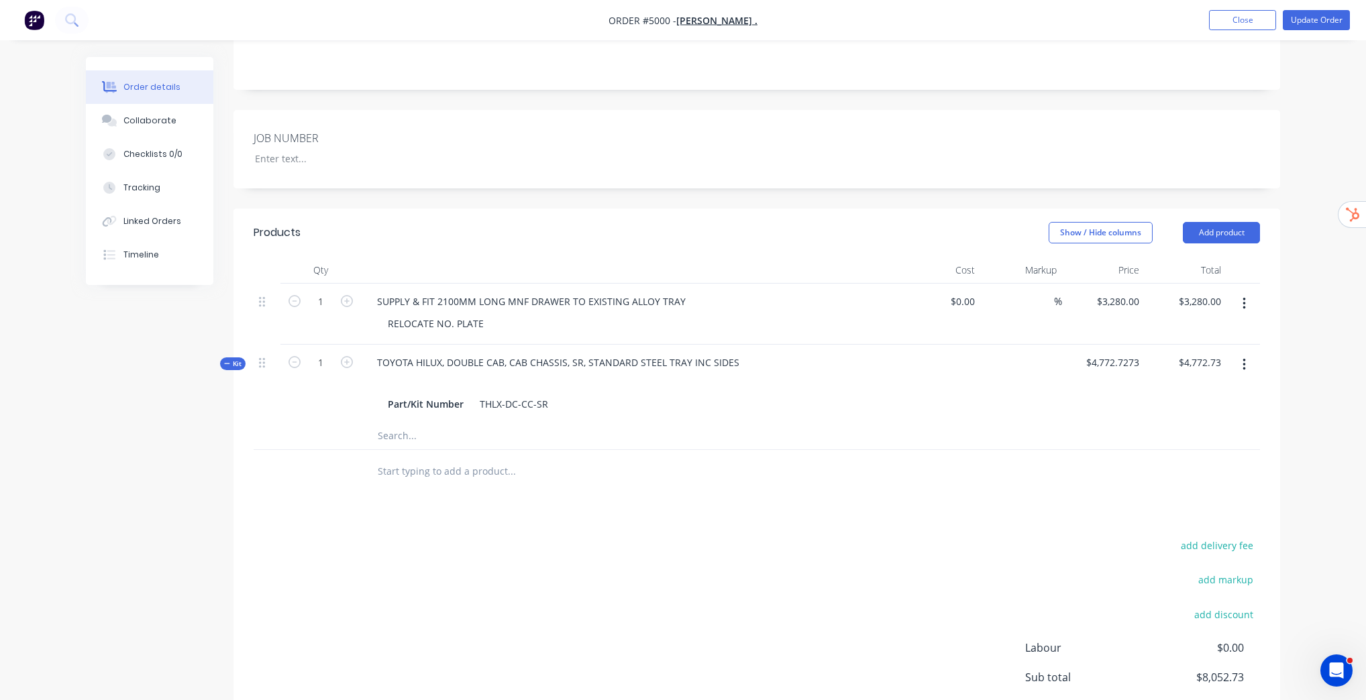
click at [235, 359] on span "Kit" at bounding box center [232, 364] width 17 height 10
click at [221, 358] on div "Kit" at bounding box center [232, 364] width 25 height 13
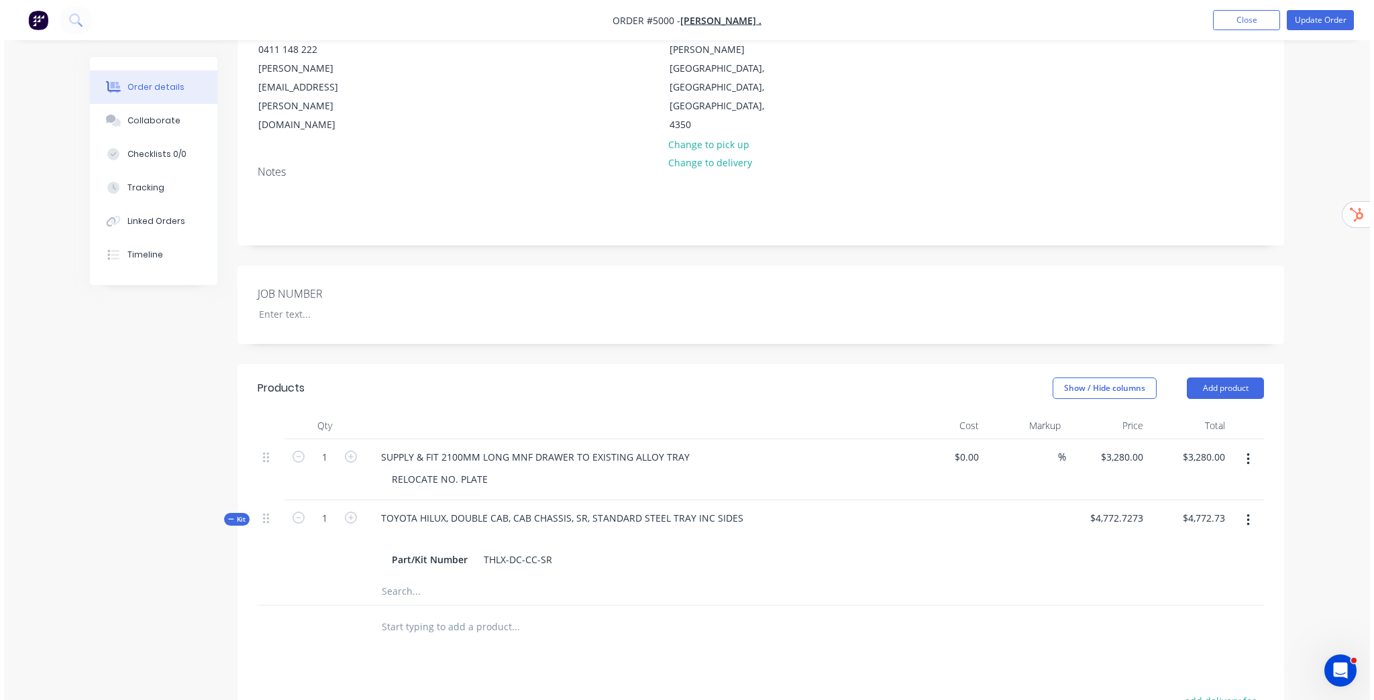
scroll to position [0, 0]
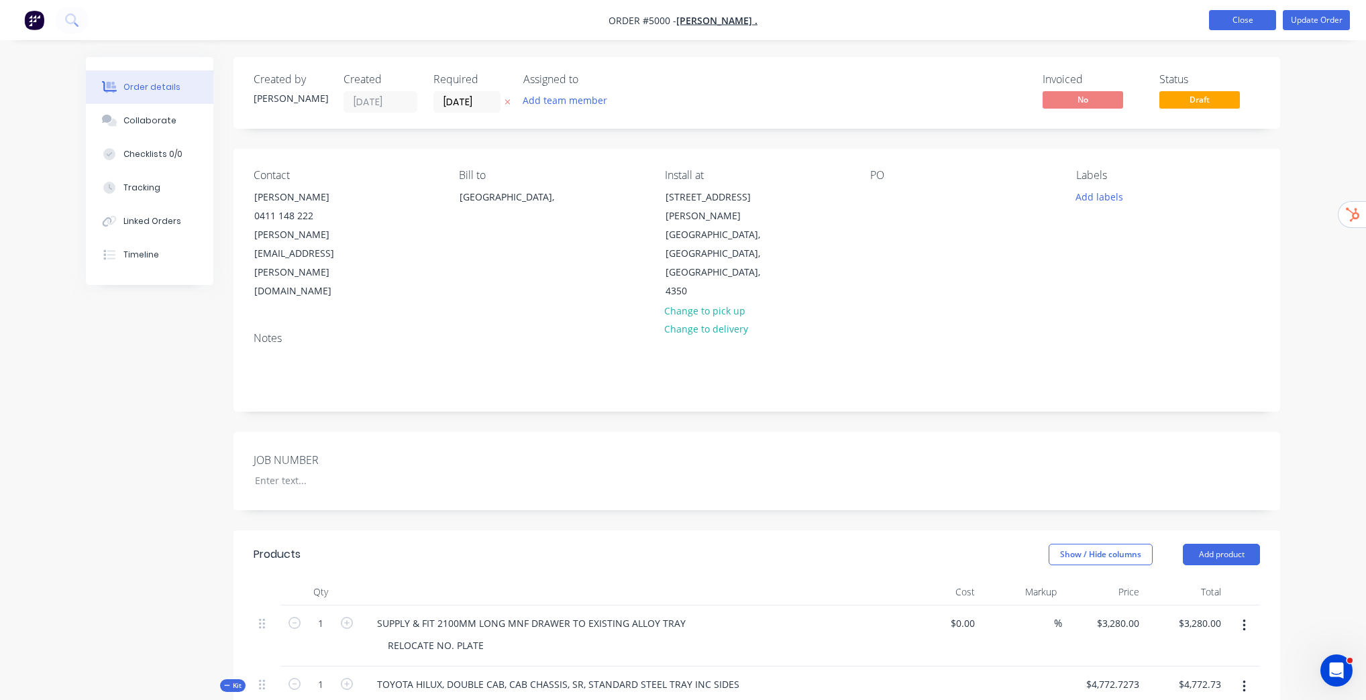
click at [1226, 24] on button "Close" at bounding box center [1242, 20] width 67 height 20
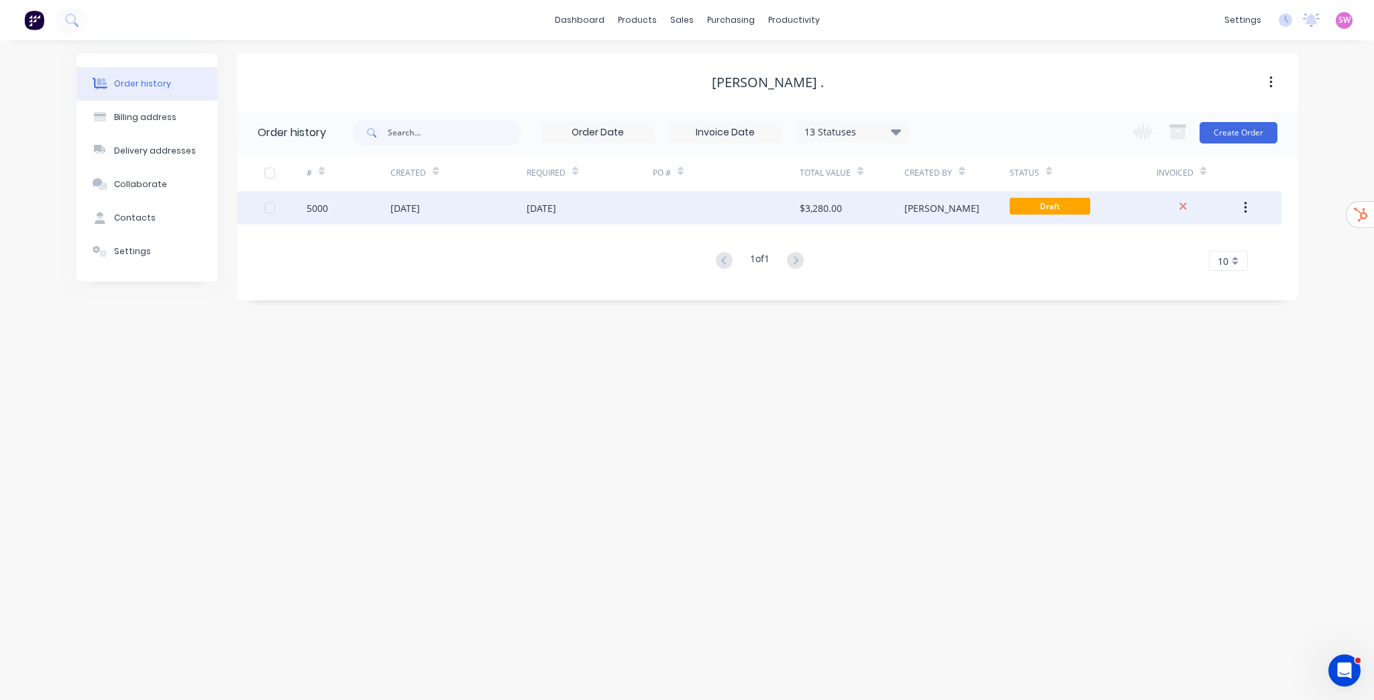
click at [630, 205] on div "29 Jul 2025" at bounding box center [590, 208] width 126 height 34
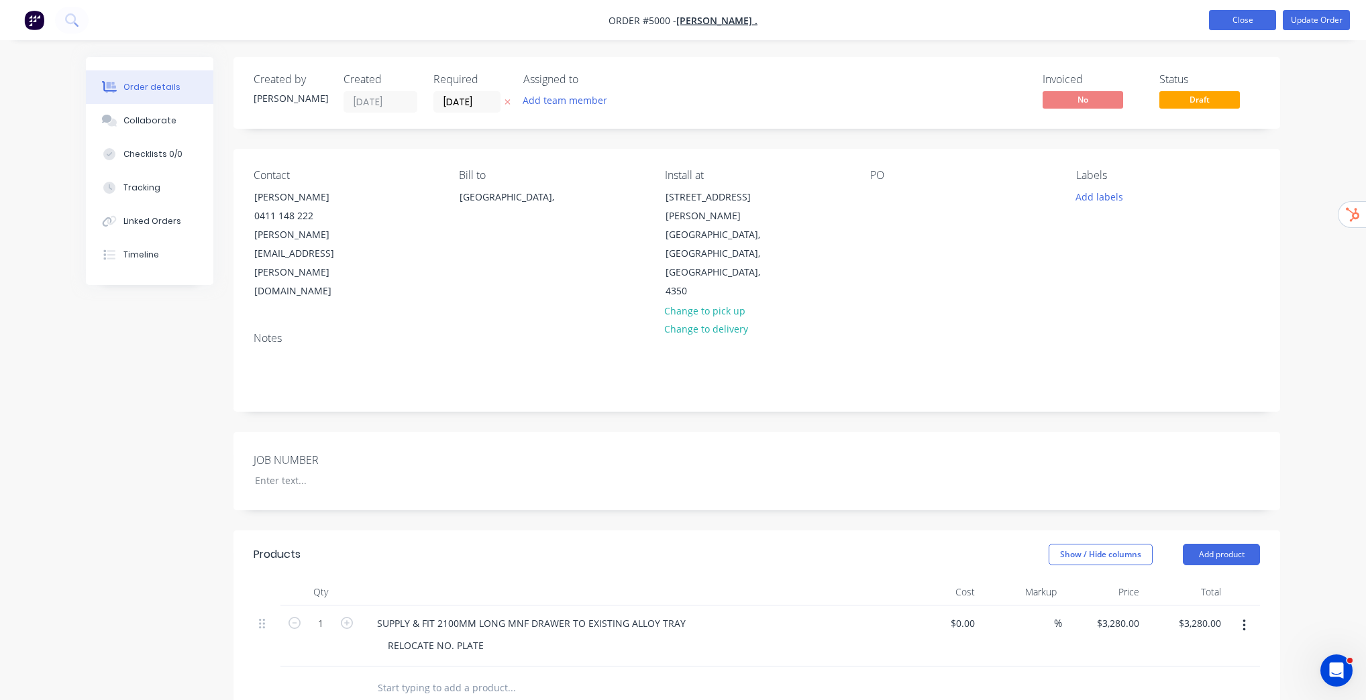
click at [1226, 21] on button "Close" at bounding box center [1242, 20] width 67 height 20
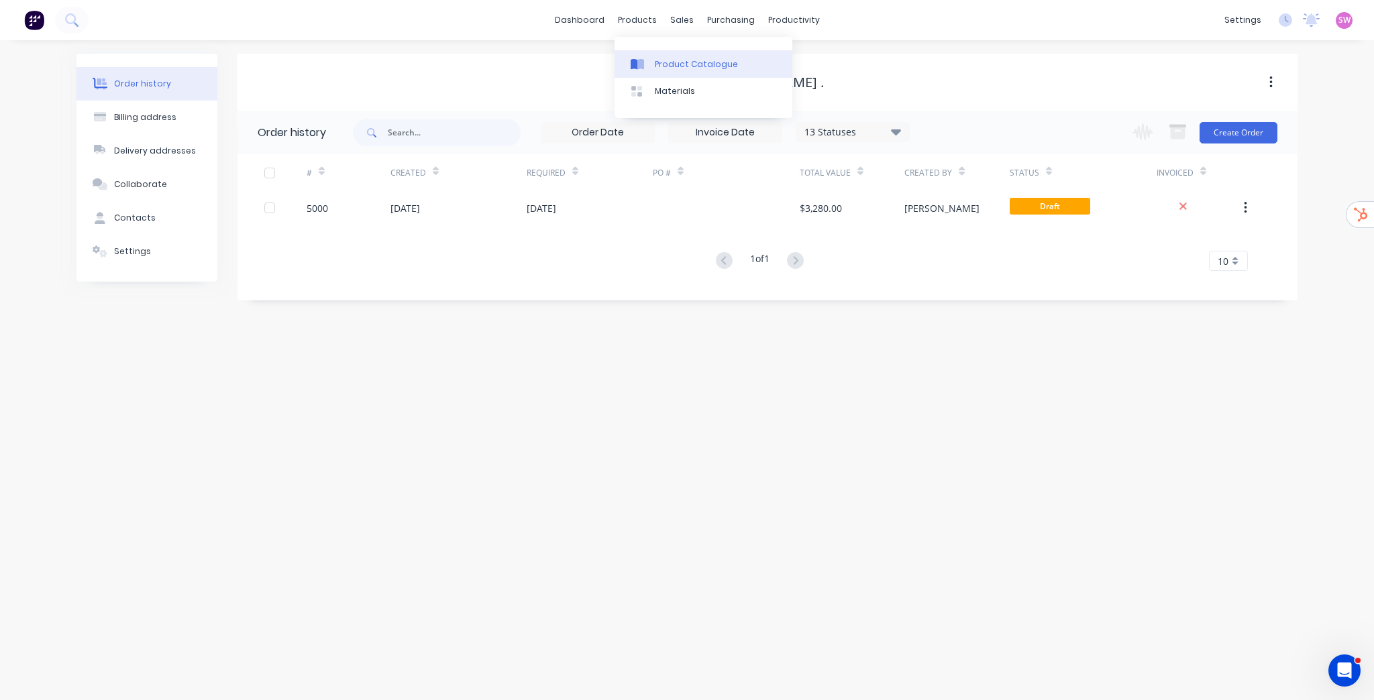
click at [683, 63] on div "Product Catalogue" at bounding box center [696, 64] width 83 height 12
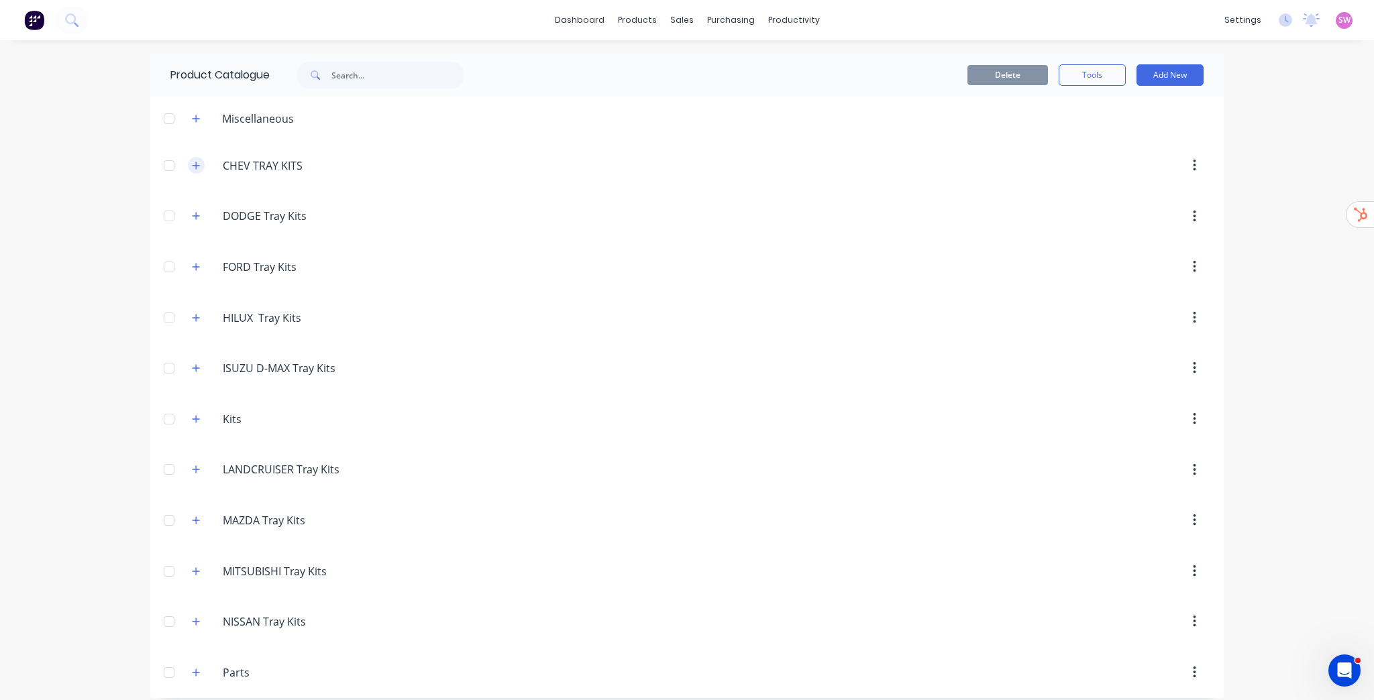
click at [197, 166] on button "button" at bounding box center [196, 165] width 17 height 17
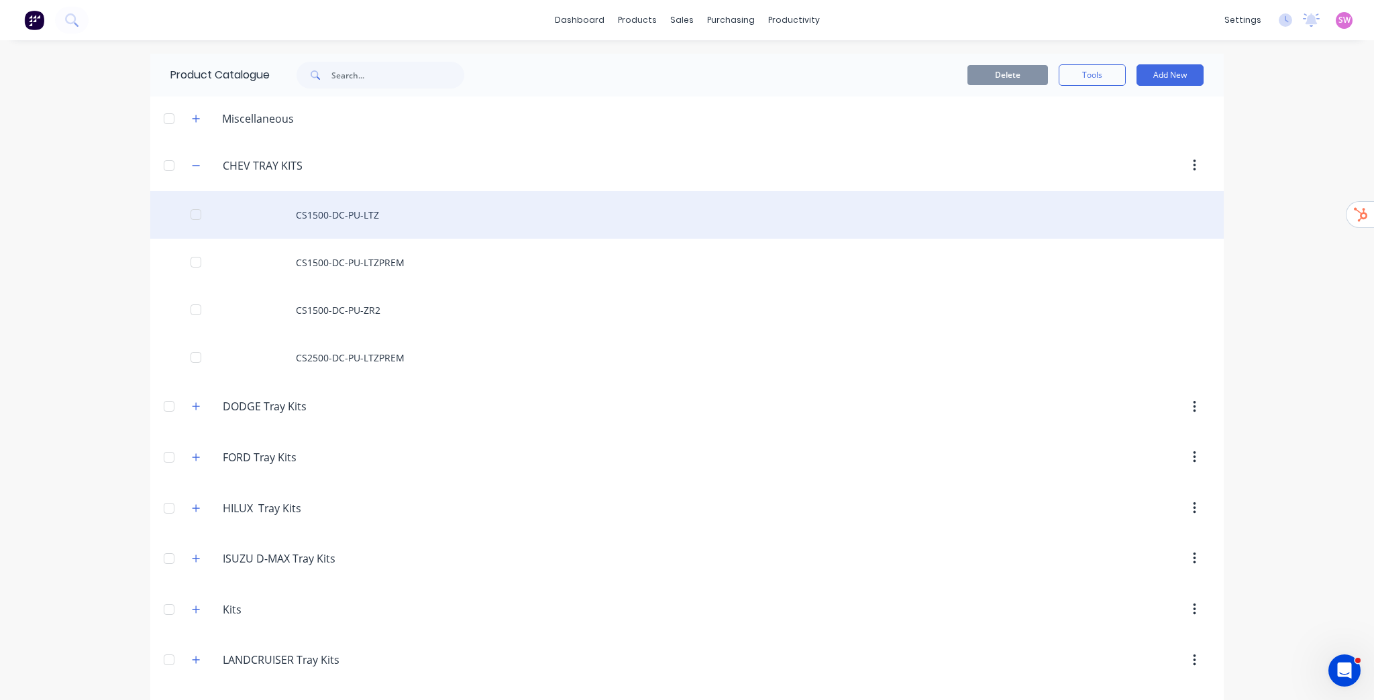
click at [394, 219] on div "CS1500-DC-PU-LTZ" at bounding box center [686, 215] width 1073 height 48
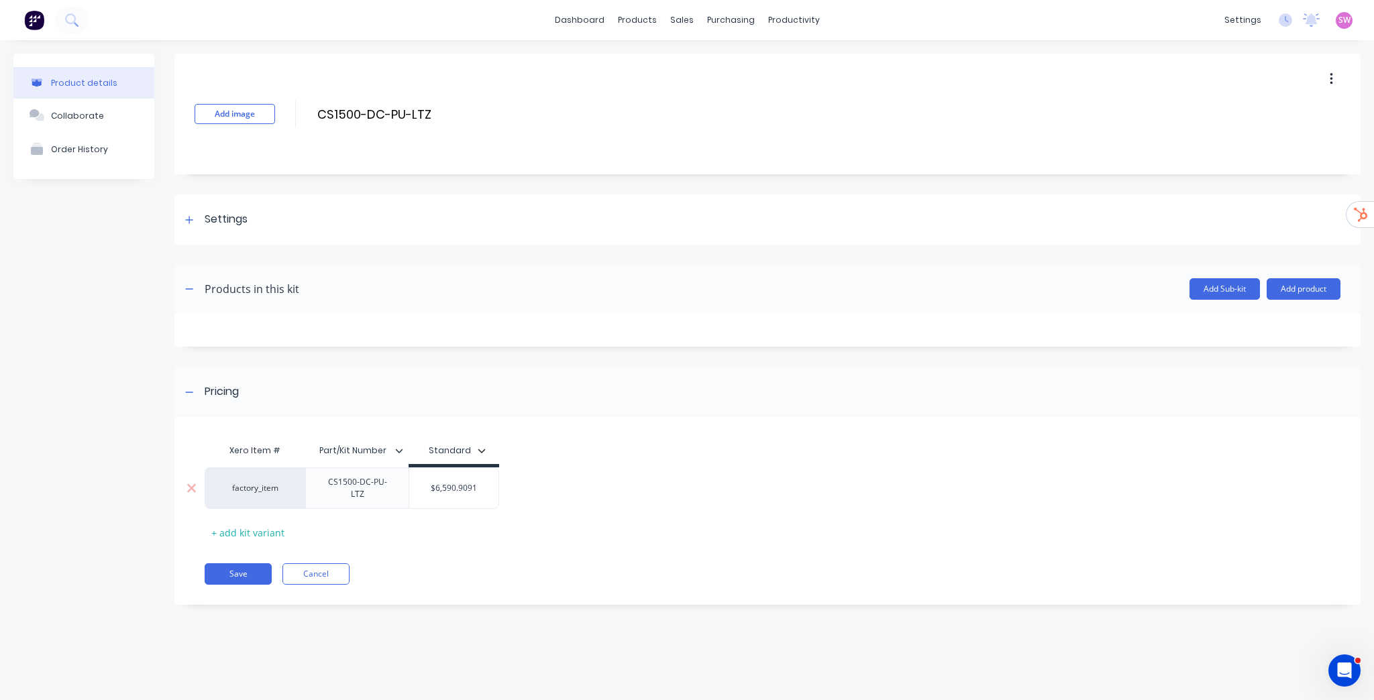
type input "$6,590.9091"
click at [440, 486] on input "$6,590.9091" at bounding box center [453, 488] width 89 height 12
click at [1344, 16] on span "SW" at bounding box center [1344, 20] width 12 height 12
click at [598, 19] on link "dashboard" at bounding box center [579, 20] width 63 height 20
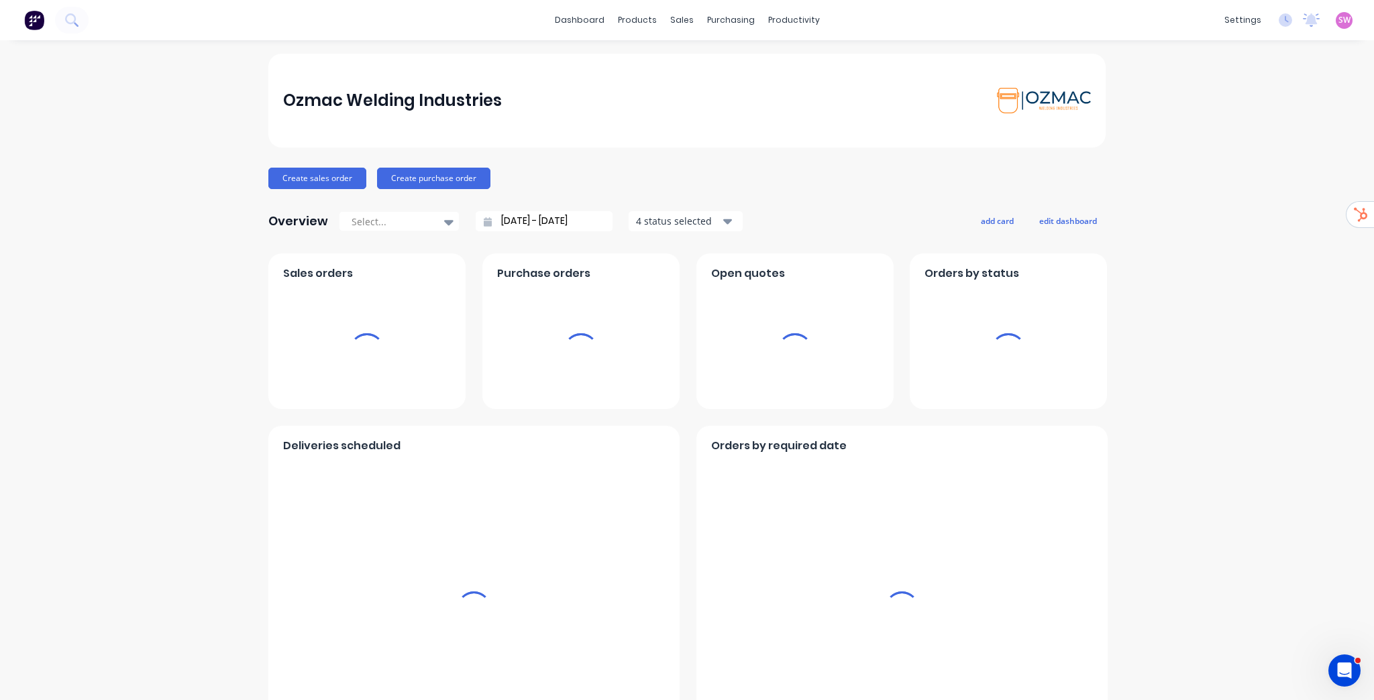
click at [1338, 21] on span "SW" at bounding box center [1344, 20] width 12 height 12
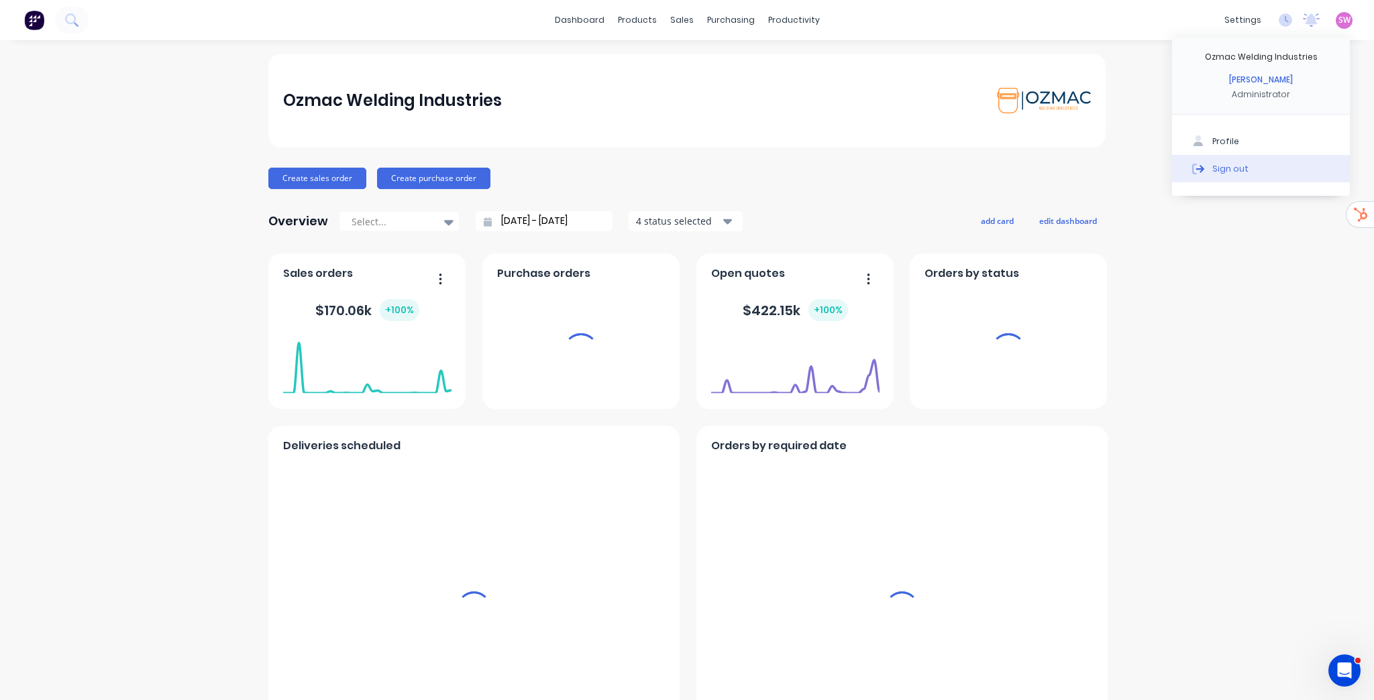
click at [1236, 170] on button "Sign out" at bounding box center [1261, 168] width 178 height 27
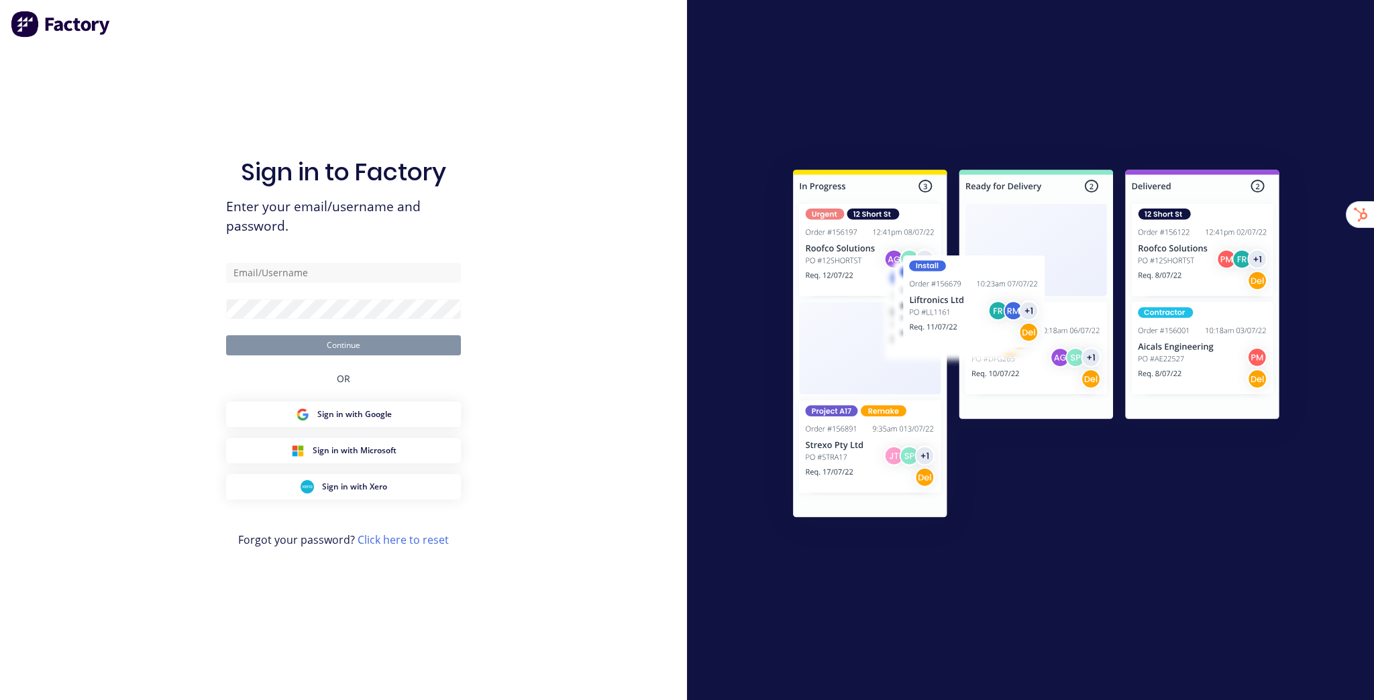
type input "[EMAIL_ADDRESS][DOMAIN_NAME]"
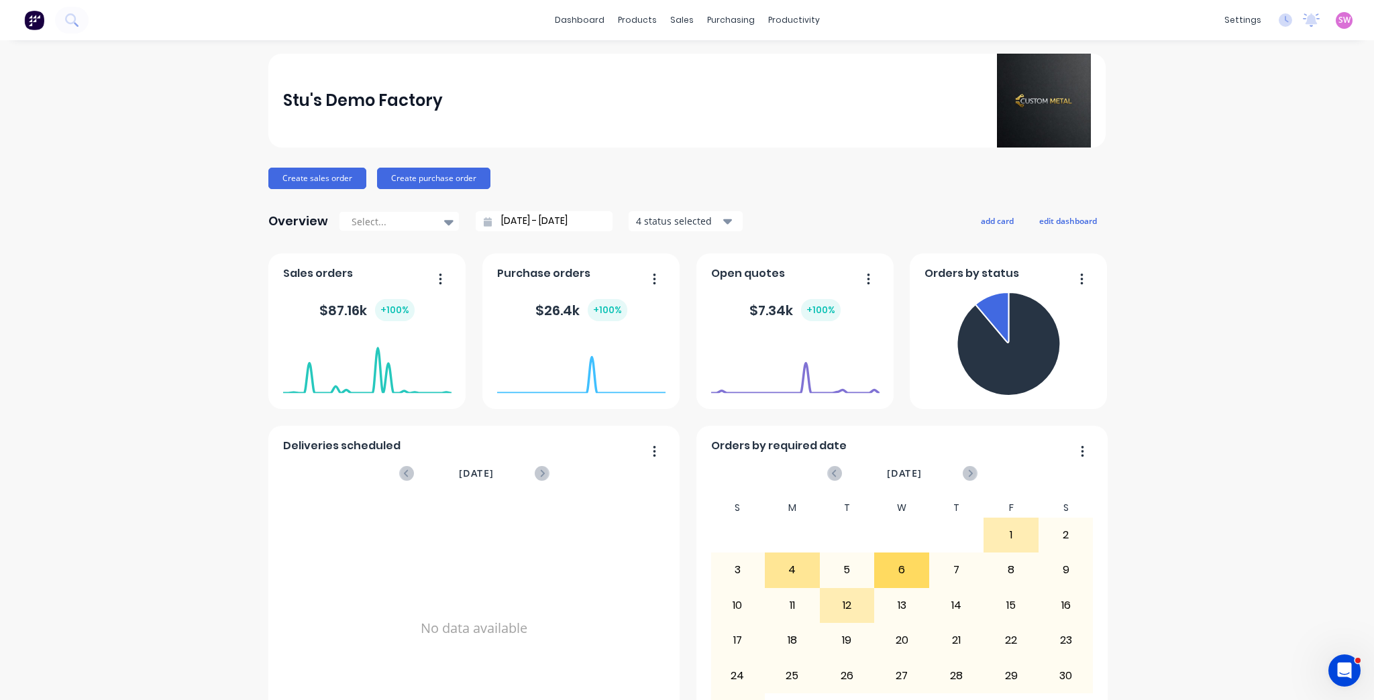
click at [708, 54] on link "Sales Orders" at bounding box center [748, 63] width 178 height 27
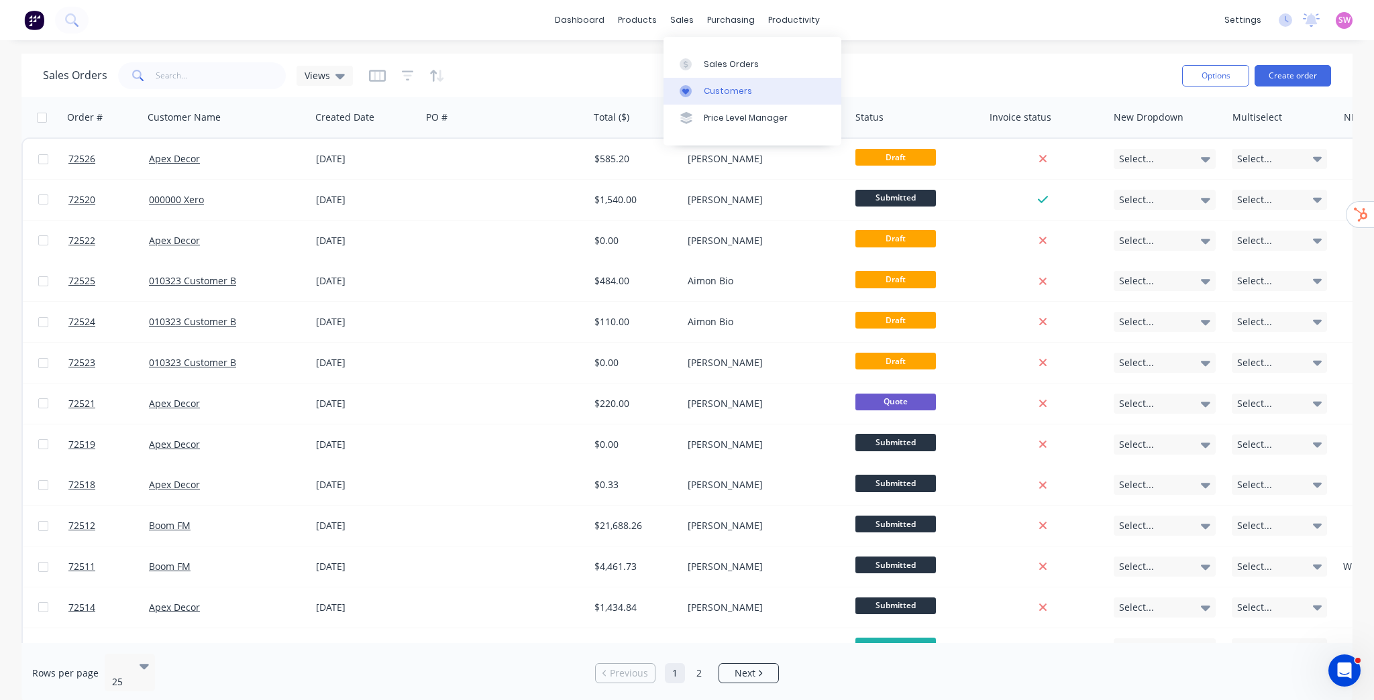
click at [743, 93] on div "Customers" at bounding box center [728, 91] width 48 height 12
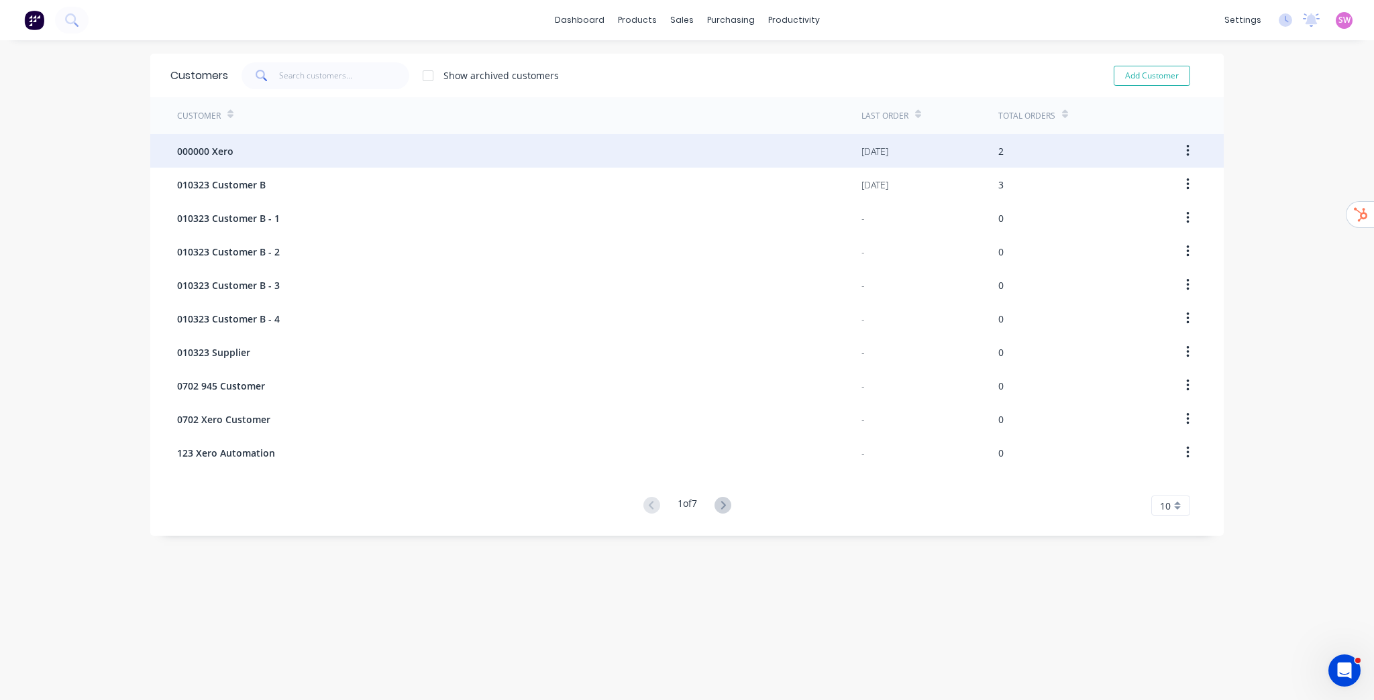
click at [258, 160] on div "000000 Xero" at bounding box center [519, 151] width 684 height 34
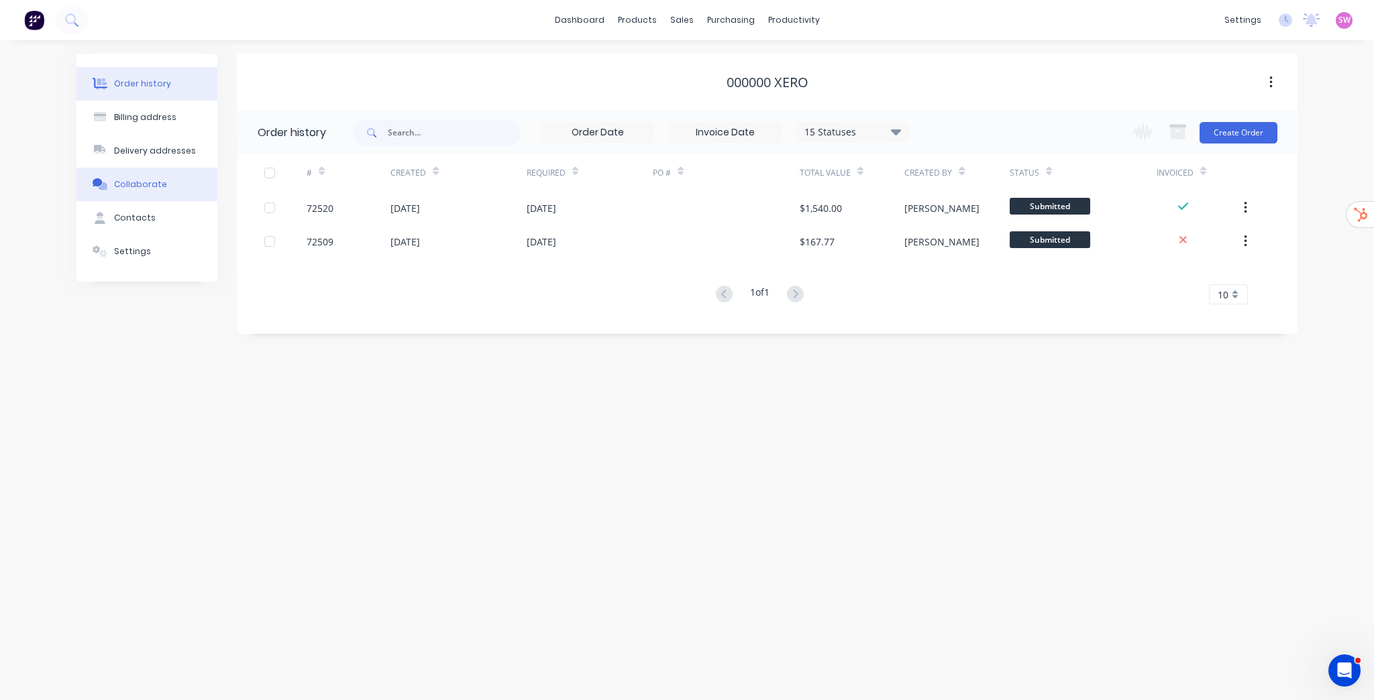
click at [140, 185] on div "Collaborate" at bounding box center [140, 184] width 53 height 12
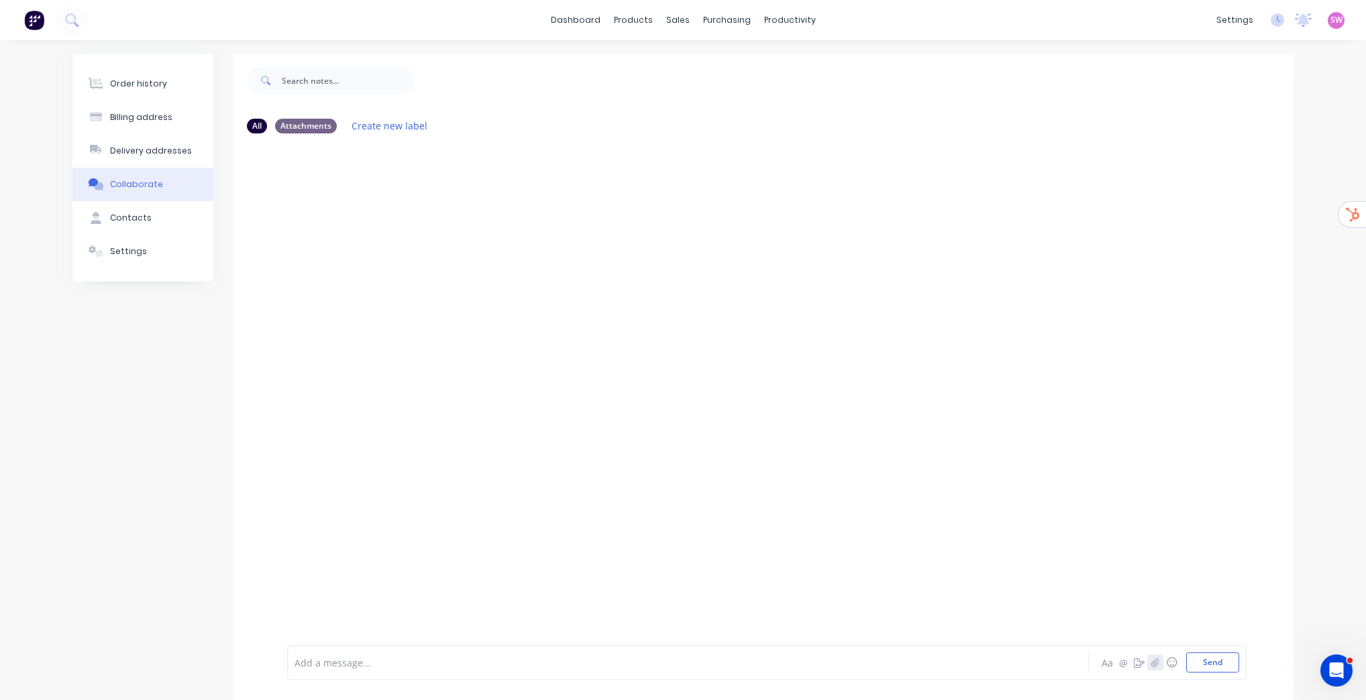
click at [1152, 665] on icon "button" at bounding box center [1154, 662] width 7 height 9
click at [1235, 661] on button "Send" at bounding box center [1212, 663] width 53 height 20
click at [486, 249] on icon "button" at bounding box center [486, 246] width 4 height 15
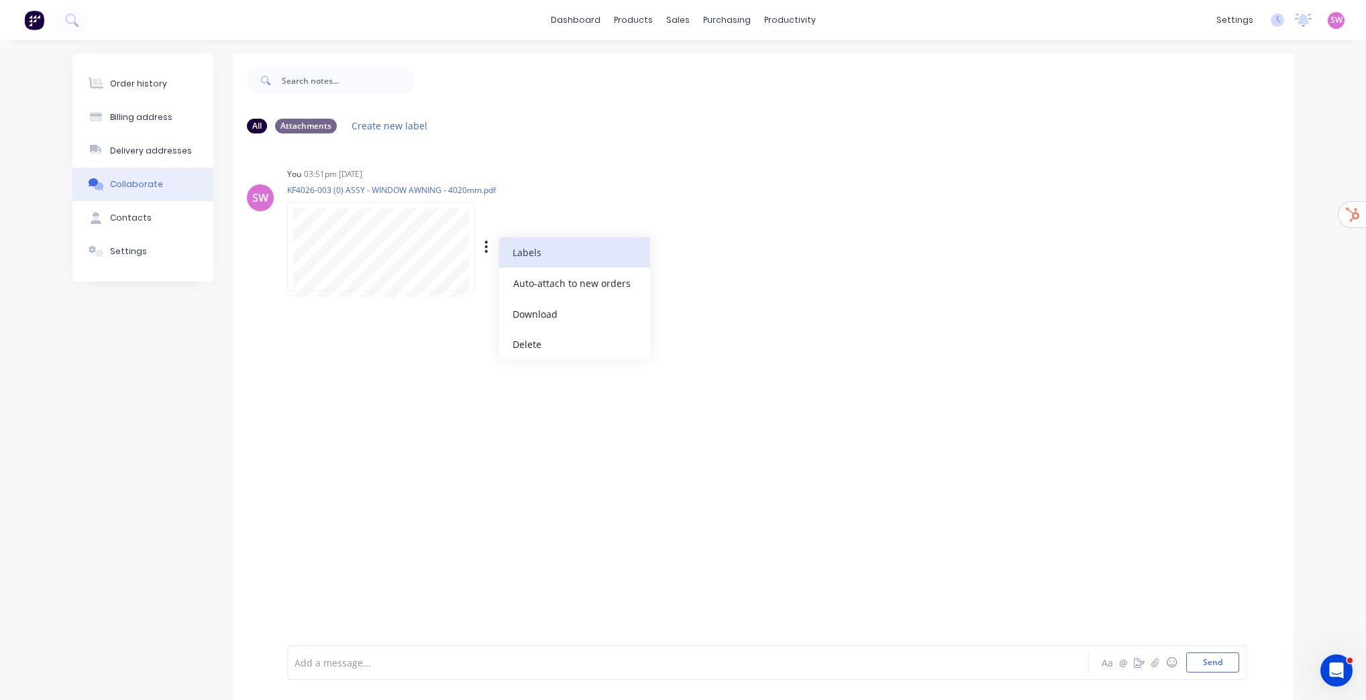
click at [545, 255] on button "Labels" at bounding box center [574, 252] width 151 height 30
click at [558, 194] on p "KF4026-003 (0) ASSY - WINDOW AWNING - 4020mm.pdf" at bounding box center [455, 189] width 337 height 11
click at [0, 0] on div "Labels Auto-attach to new orders Sales Orders Download Delete" at bounding box center [0, 0] width 0 height 0
click at [0, 0] on icon "button" at bounding box center [0, 0] width 0 height 0
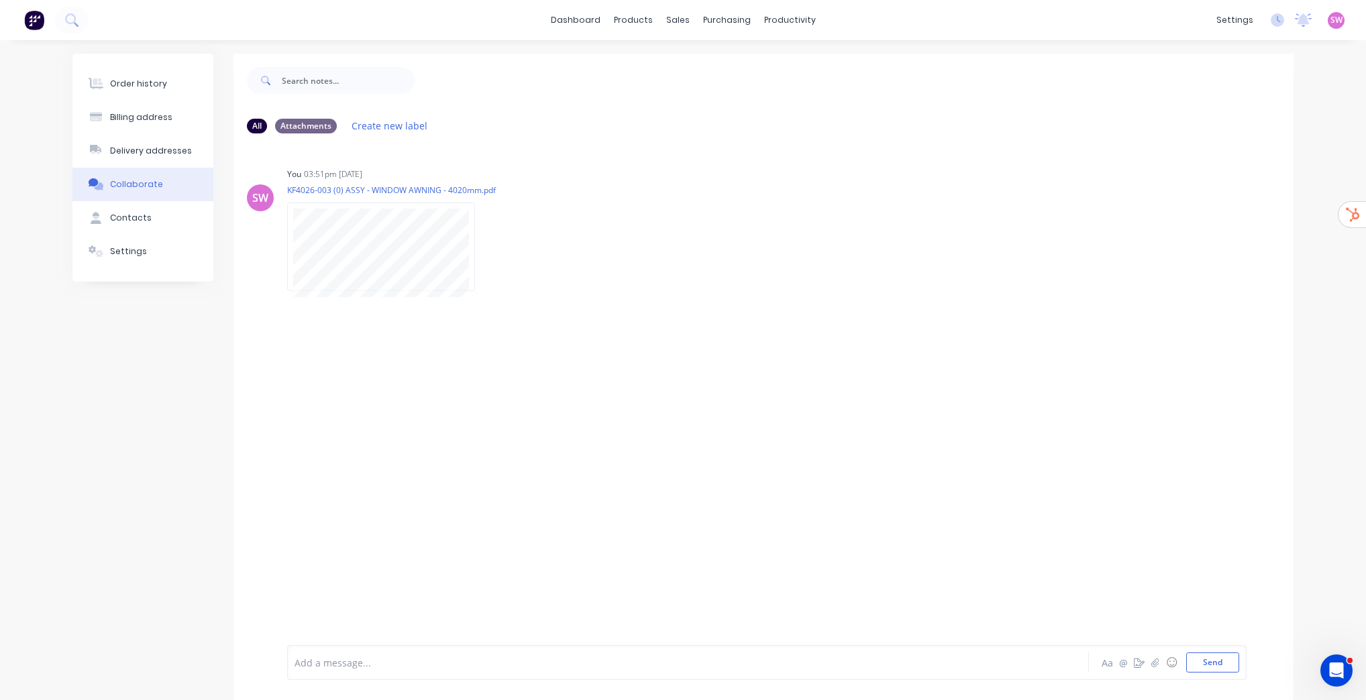
click at [0, 0] on button "Auto-attach to new orders" at bounding box center [0, 0] width 0 height 0
click at [727, 193] on div "SW You 03:51pm 13/08/25 KF4026-003 (0) ASSY - WINDOW AWNING - 4020mm.pdf Labels…" at bounding box center [763, 224] width 1060 height 121
click at [0, 0] on icon "button" at bounding box center [0, 0] width 0 height 0
click at [0, 0] on button "Delete" at bounding box center [0, 0] width 0 height 0
click at [436, 671] on div "Add a message..." at bounding box center [648, 663] width 708 height 20
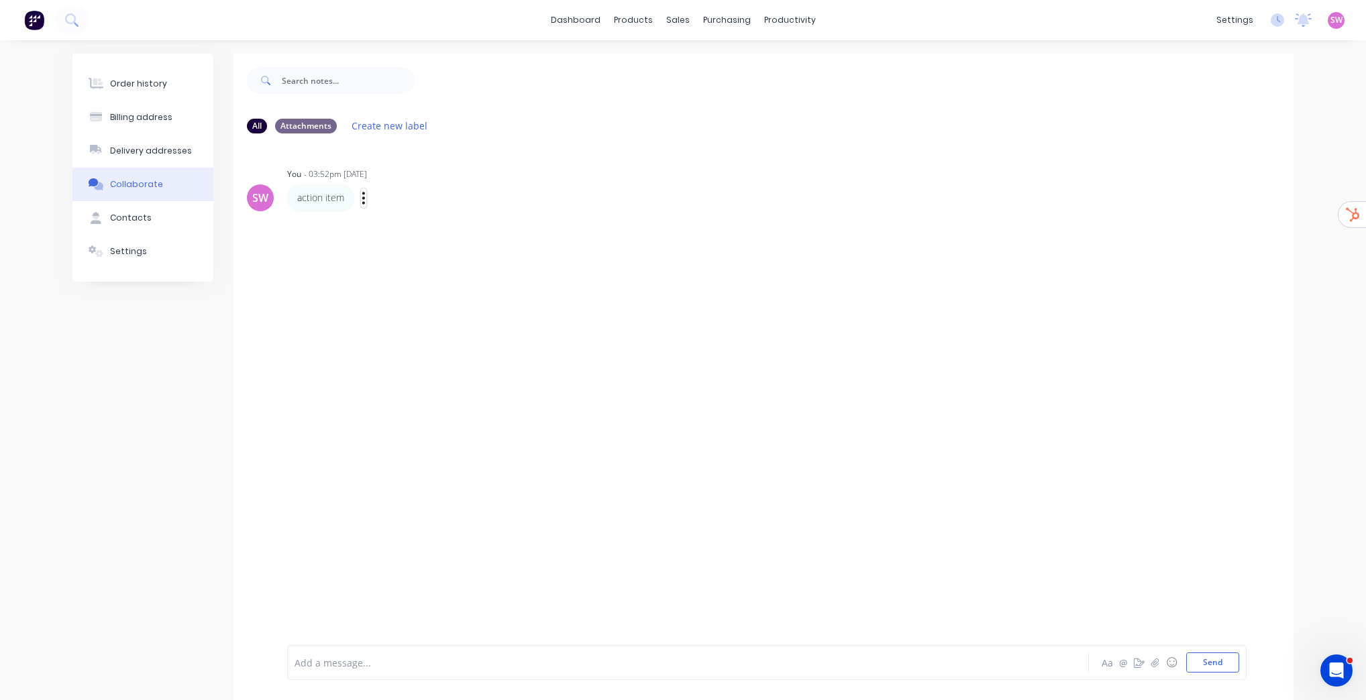
click at [362, 193] on icon "button" at bounding box center [363, 198] width 3 height 12
click at [421, 245] on button "Delete" at bounding box center [412, 244] width 85 height 22
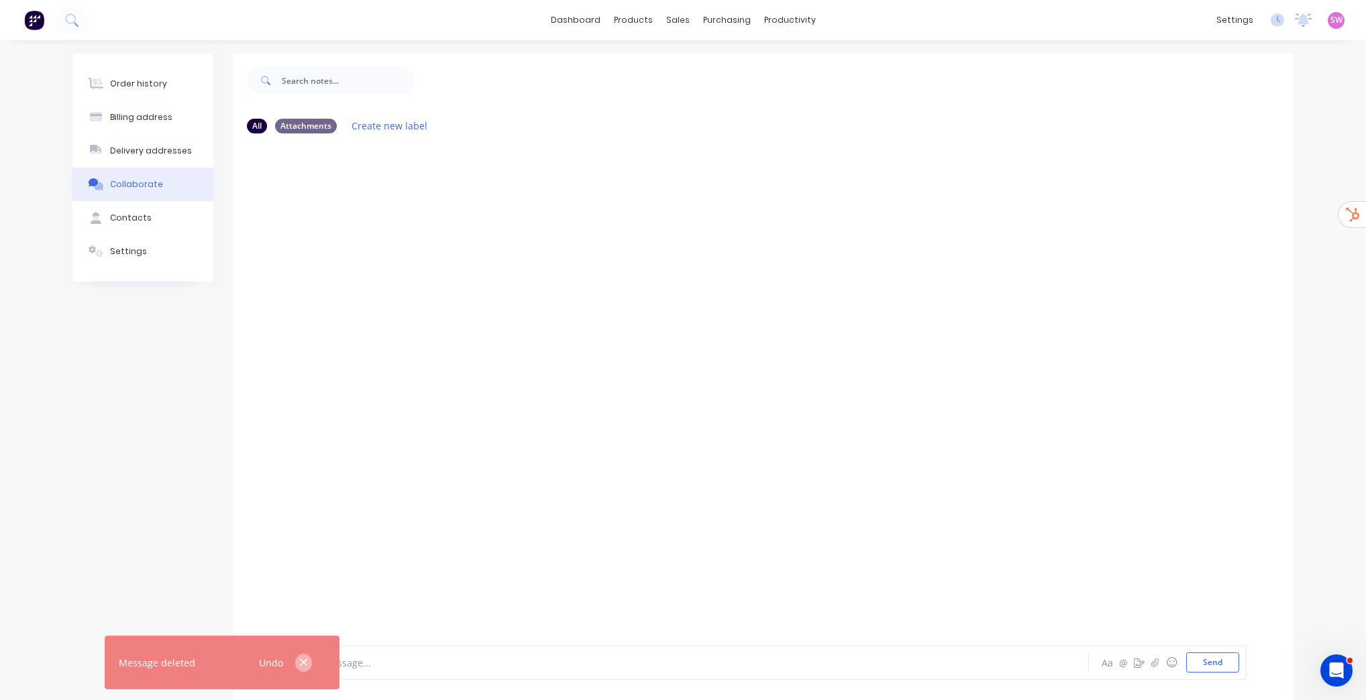
click at [300, 661] on icon "button" at bounding box center [303, 663] width 9 height 12
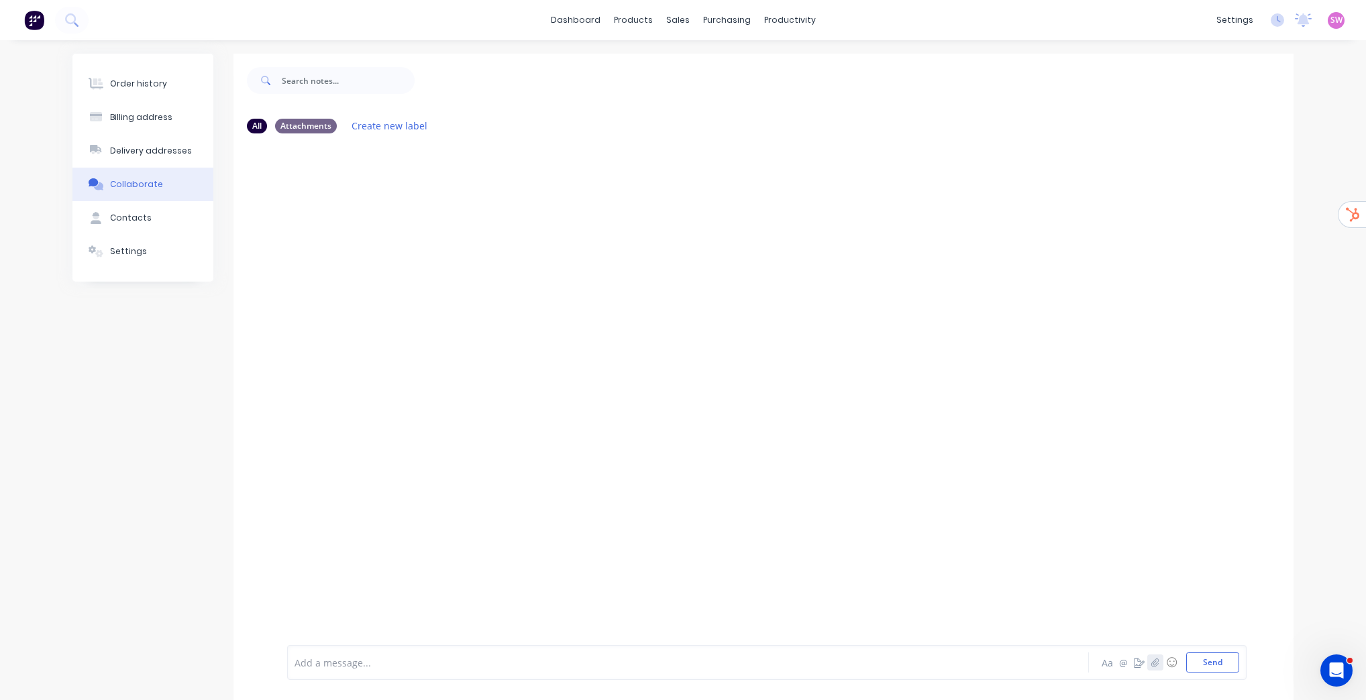
click at [1154, 663] on icon "button" at bounding box center [1154, 662] width 7 height 9
click at [1221, 653] on button "Send" at bounding box center [1212, 663] width 53 height 20
click at [487, 248] on icon "button" at bounding box center [486, 246] width 4 height 15
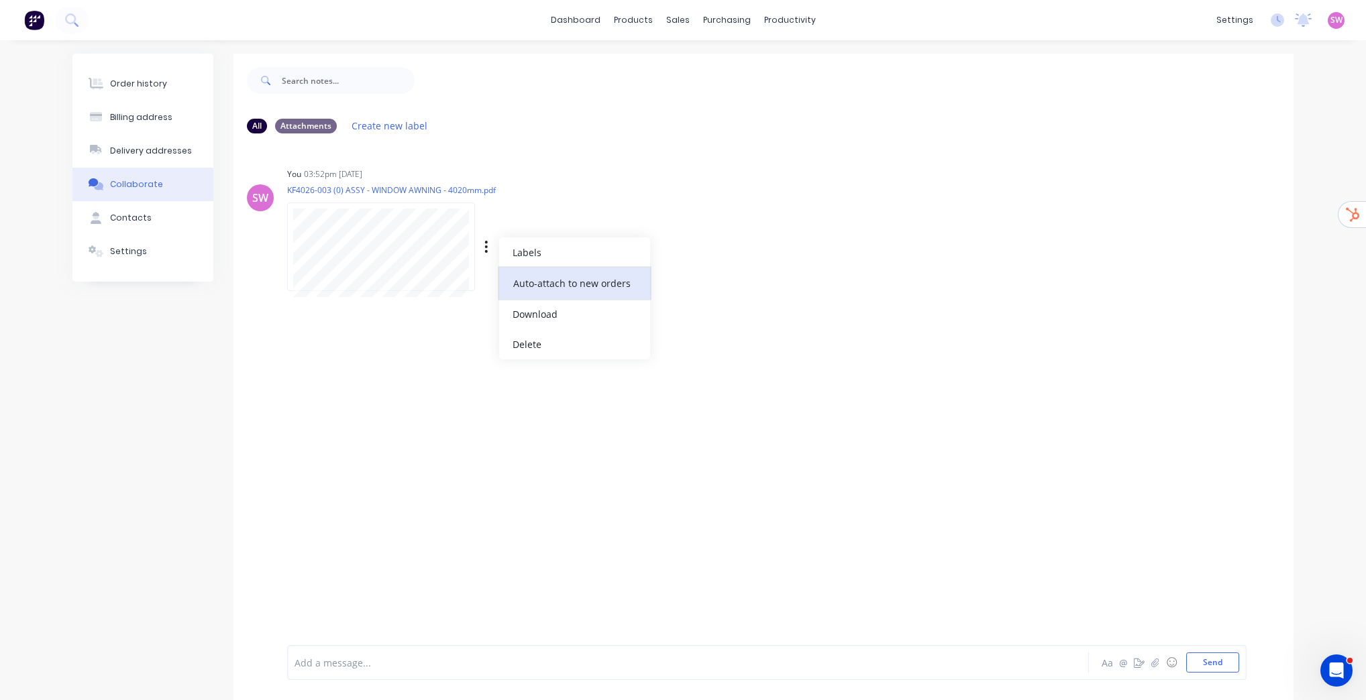
click at [564, 290] on button "Auto-attach to new orders" at bounding box center [574, 284] width 151 height 32
click at [538, 337] on button "Delete" at bounding box center [574, 344] width 151 height 30
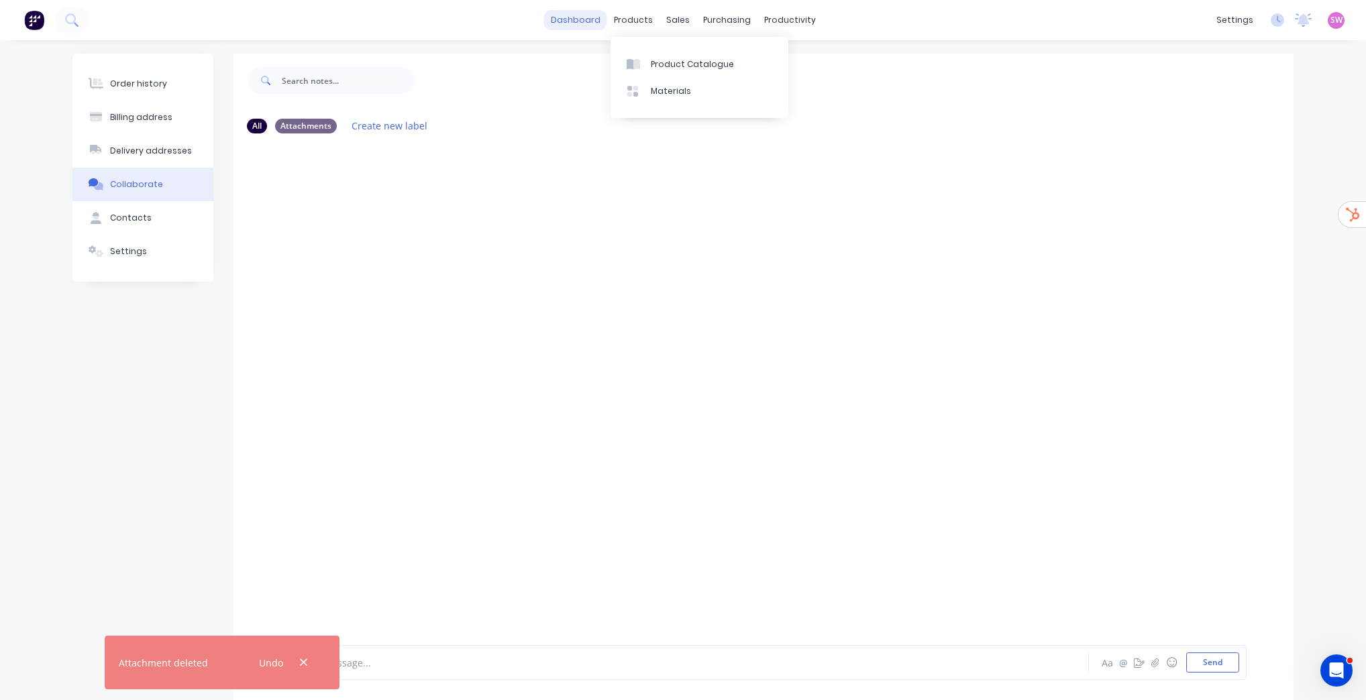
click at [561, 8] on div "dashboard products sales purchasing productivity dashboard products Product Cat…" at bounding box center [683, 20] width 1366 height 40
click at [574, 19] on link "dashboard" at bounding box center [575, 20] width 63 height 20
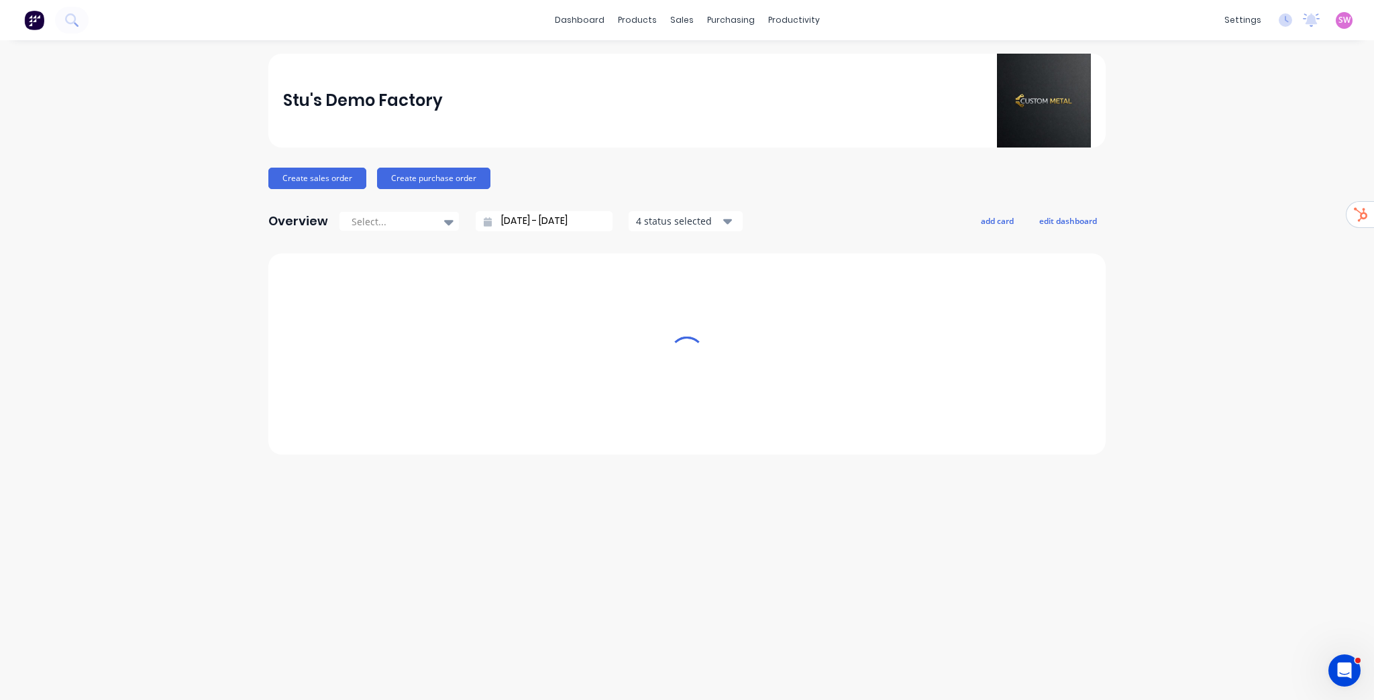
click at [1338, 19] on span "SW" at bounding box center [1344, 20] width 12 height 12
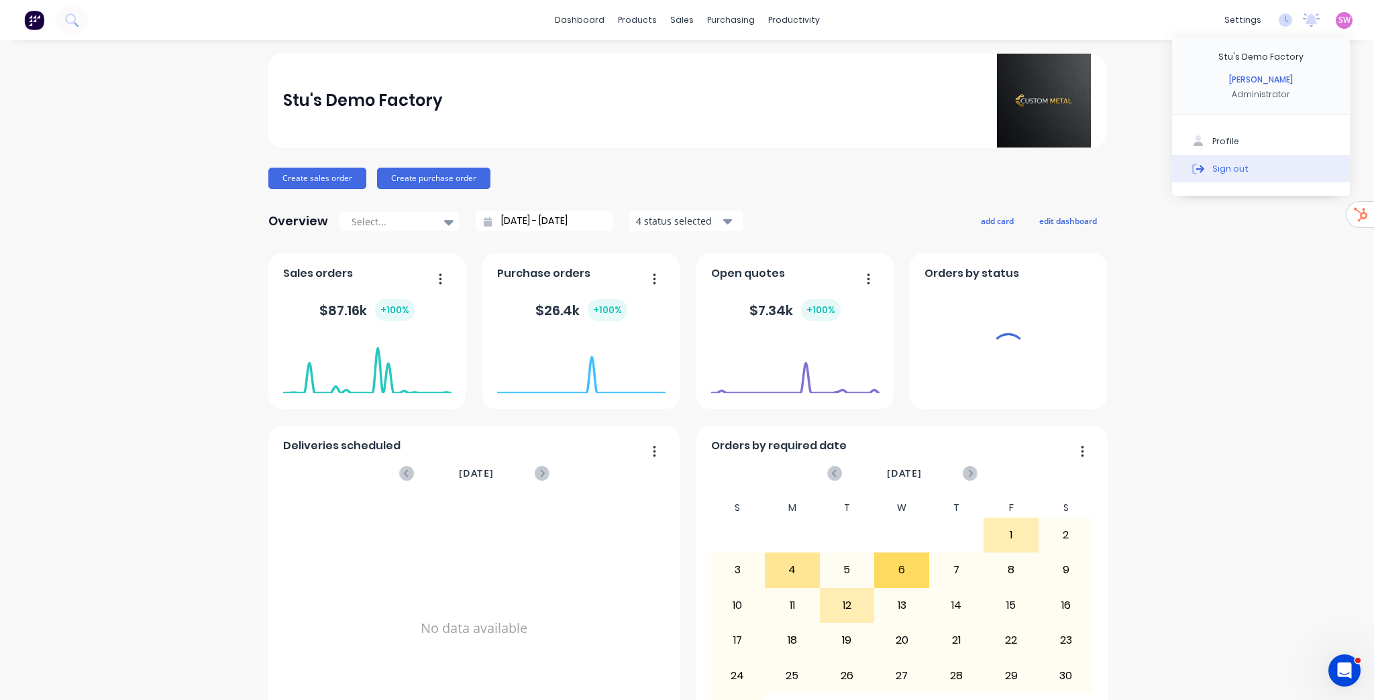
click at [1245, 172] on button "Sign out" at bounding box center [1261, 168] width 178 height 27
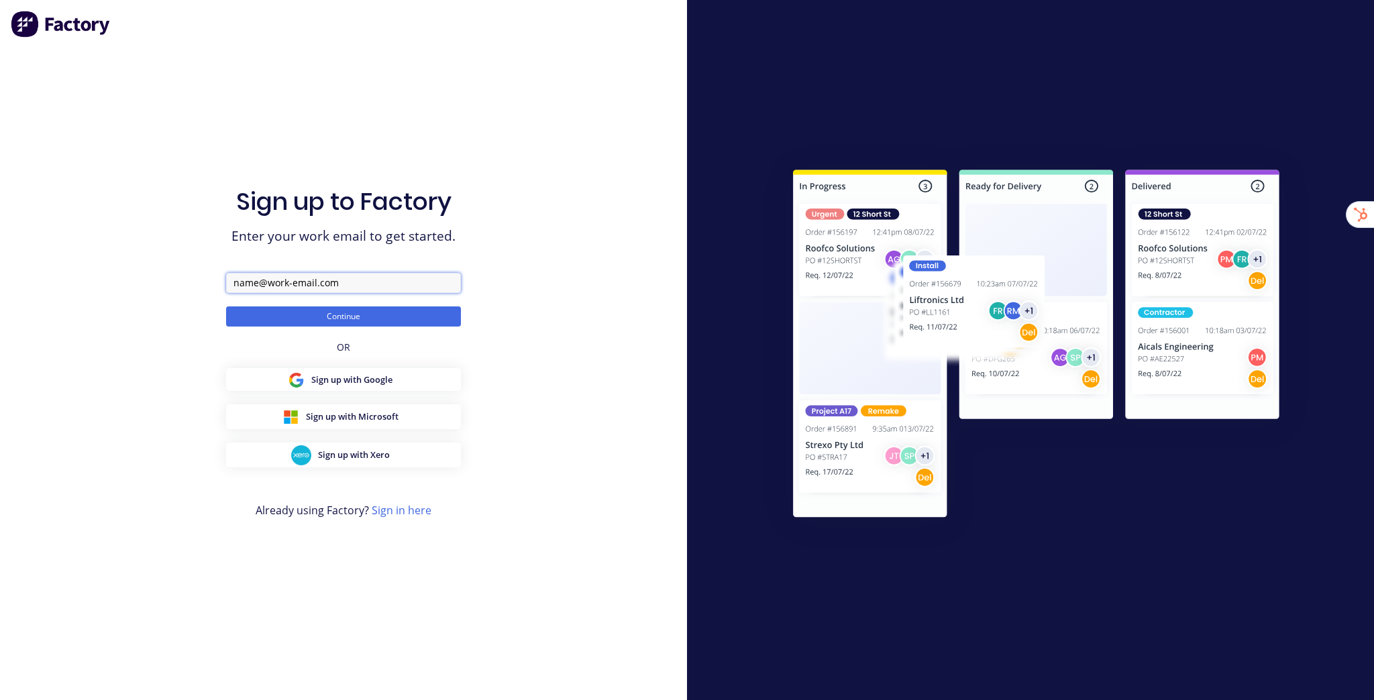
click at [305, 277] on input "text" at bounding box center [343, 283] width 235 height 20
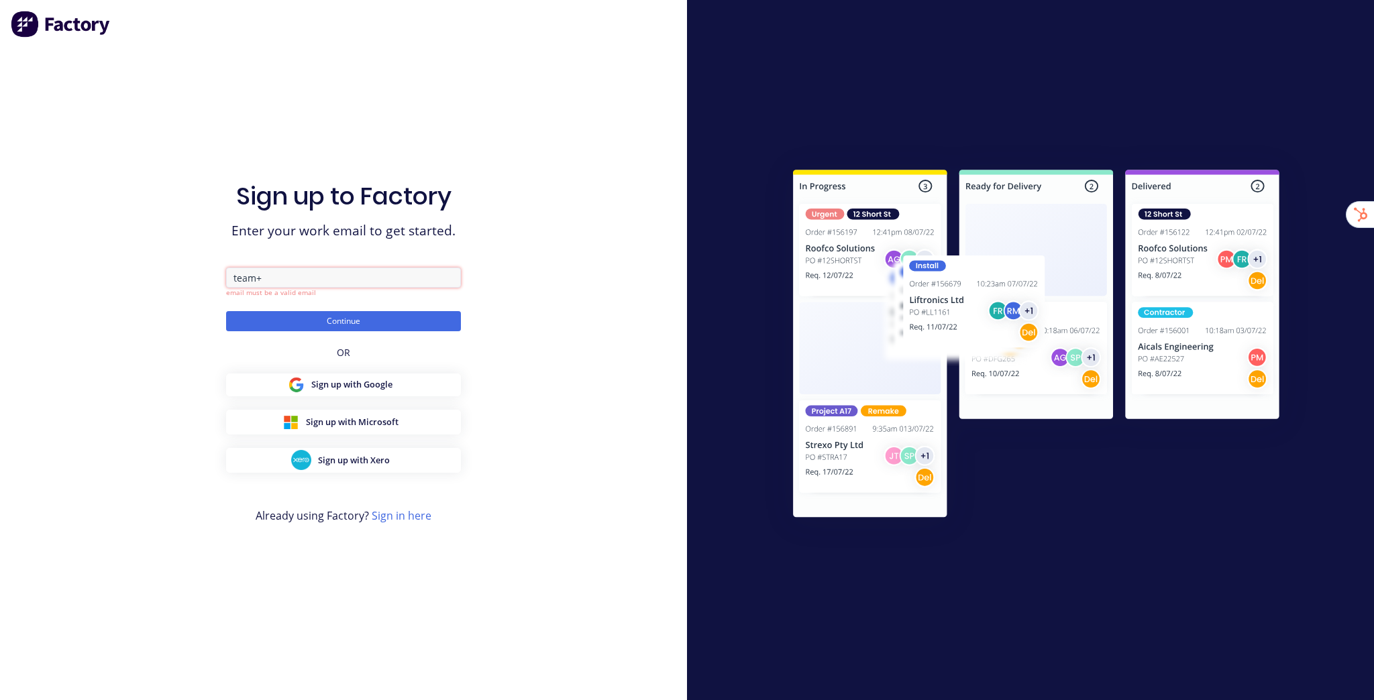
click at [313, 274] on input "team+" at bounding box center [343, 278] width 235 height 20
paste input "Goldfields Sheet Metal Fabrication"
click at [365, 274] on input "team+Goldfields Sheet Metal Fabrication" at bounding box center [343, 278] width 235 height 20
type input "[EMAIL_ADDRESS][DOMAIN_NAME]"
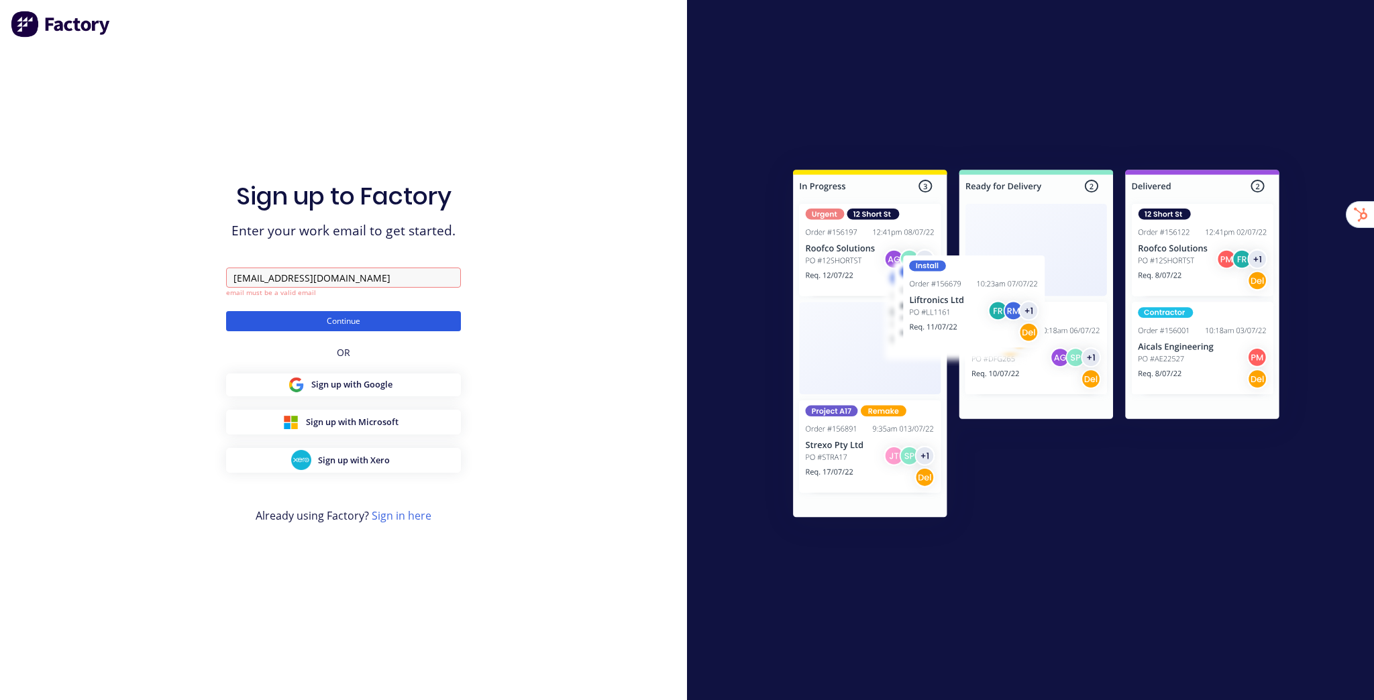
click at [360, 315] on button "Continue" at bounding box center [343, 321] width 235 height 20
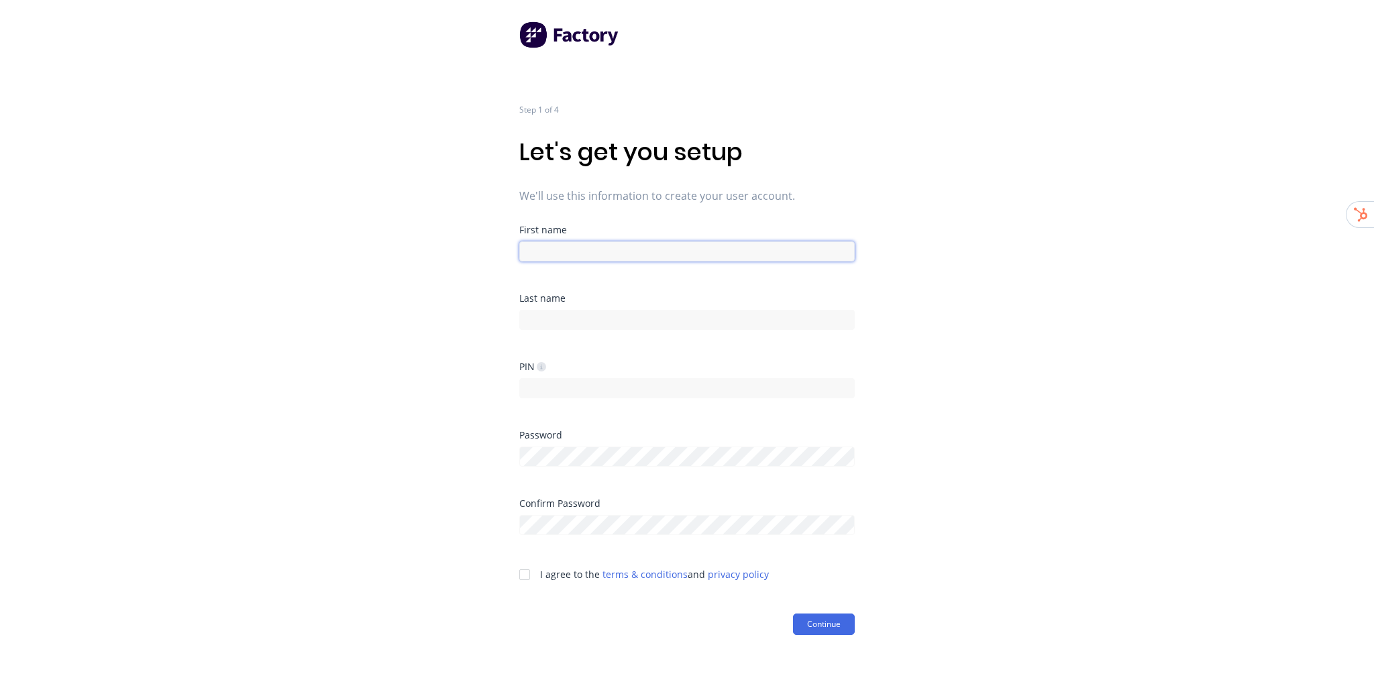
click at [621, 245] on input at bounding box center [686, 251] width 335 height 20
type input "Factory"
type input "Onboarding"
click at [793, 624] on button "Continue" at bounding box center [824, 634] width 62 height 21
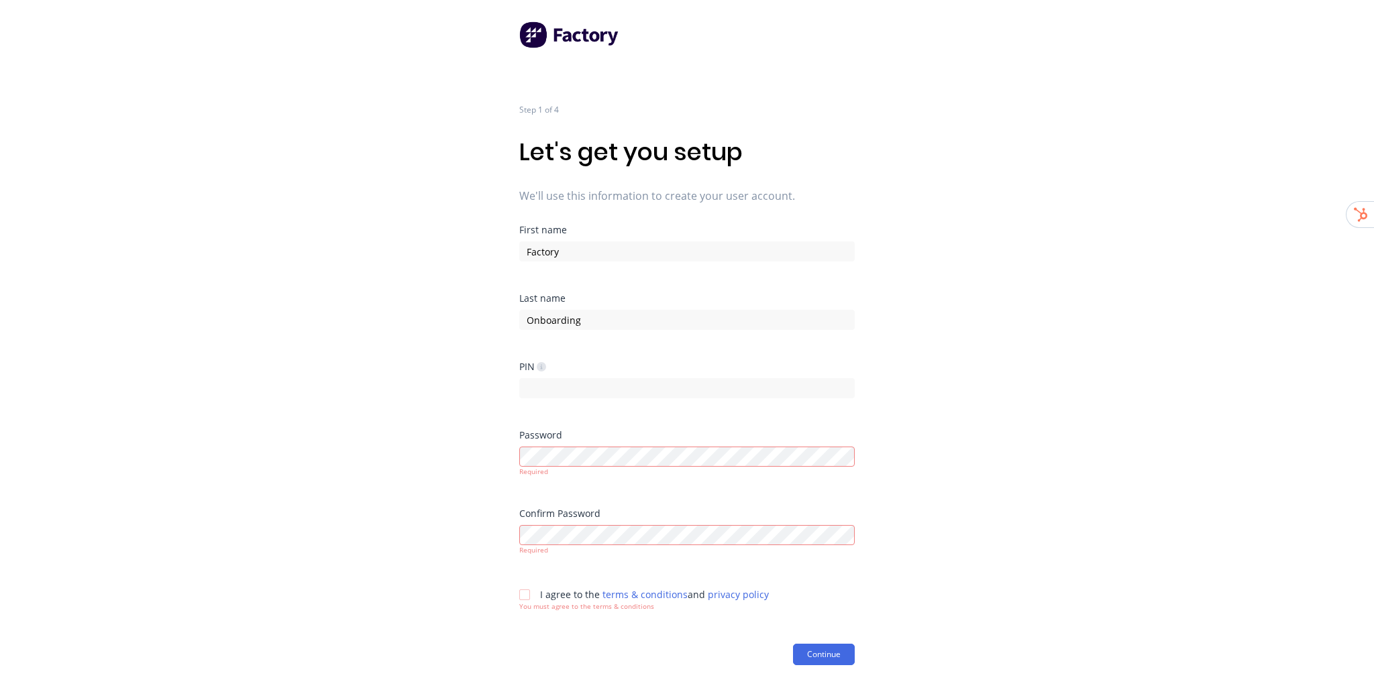
click at [799, 376] on div at bounding box center [686, 386] width 335 height 23
click at [801, 384] on input at bounding box center [686, 388] width 335 height 20
type input "1234"
click at [996, 328] on div "Step 1 of 4 Let's get you setup We'll use this information to create your user …" at bounding box center [687, 350] width 1374 height 700
click at [974, 423] on div "Step 1 of 4 Let's get you setup We'll use this information to create your user …" at bounding box center [687, 350] width 1374 height 700
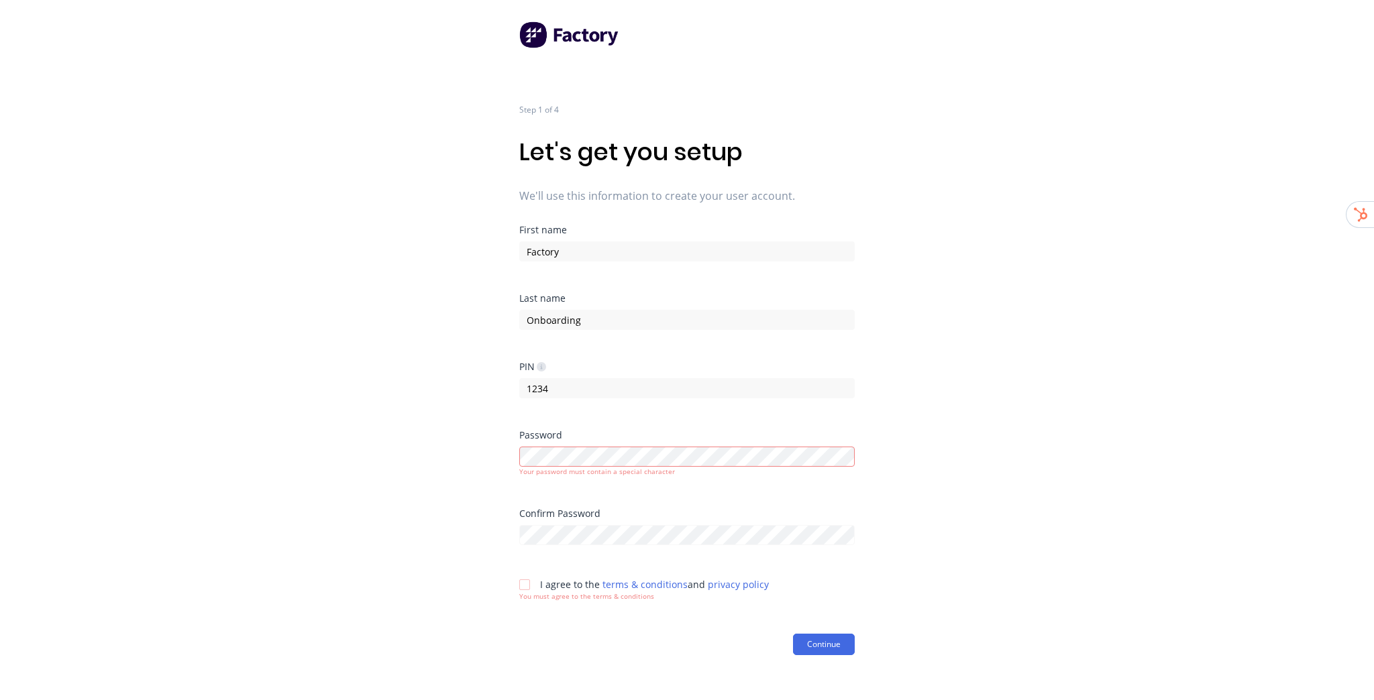
click at [523, 582] on div at bounding box center [524, 585] width 27 height 27
click at [978, 476] on div "Step 1 of 4 Let's get you setup We'll use this information to create your user …" at bounding box center [687, 350] width 1374 height 700
click at [842, 629] on button "Continue" at bounding box center [824, 624] width 62 height 21
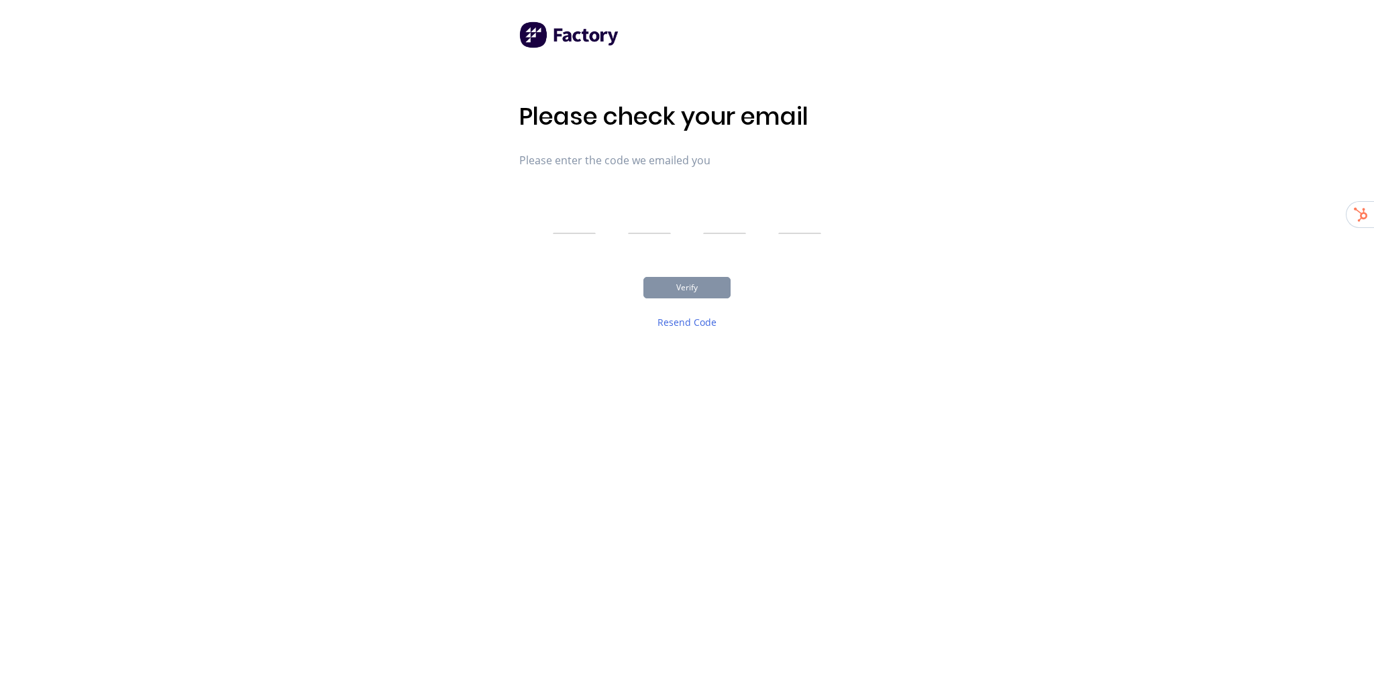
click at [570, 208] on input "text" at bounding box center [574, 218] width 43 height 34
type input "1"
type input "6"
type input "9"
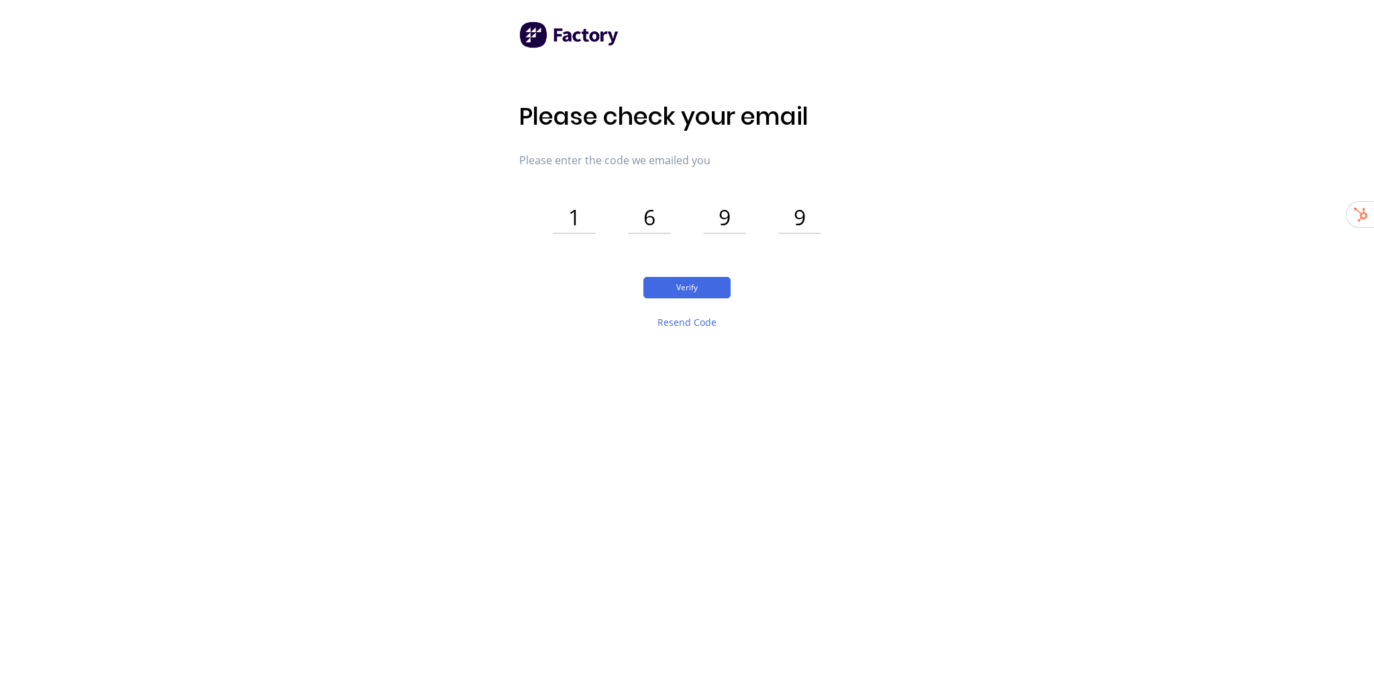
click at [680, 276] on div "Please check your email Please enter the code we emailed you 1 6 9 9 Verify Res…" at bounding box center [686, 224] width 335 height 244
click at [679, 286] on button "Verify" at bounding box center [686, 287] width 87 height 21
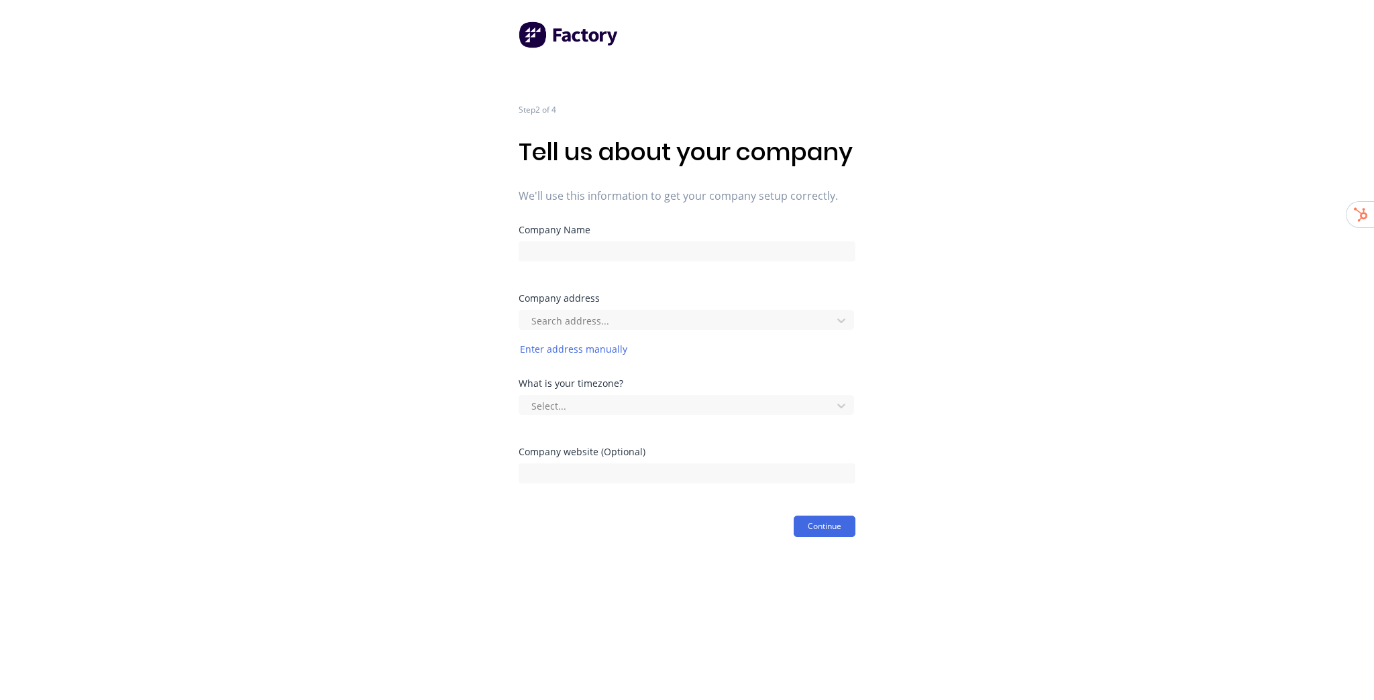
click at [896, 282] on div "Step 2 of 4 Tell us about your company We'll use this information to get your c…" at bounding box center [687, 268] width 1374 height 537
click at [667, 262] on input at bounding box center [687, 251] width 337 height 20
paste input "Goldfields Sheet Metal Fabrication"
type input "Goldfields Sheet Metal Fabrication"
click at [974, 308] on div "Step 2 of 4 Tell us about your company We'll use this information to get your c…" at bounding box center [687, 268] width 1374 height 537
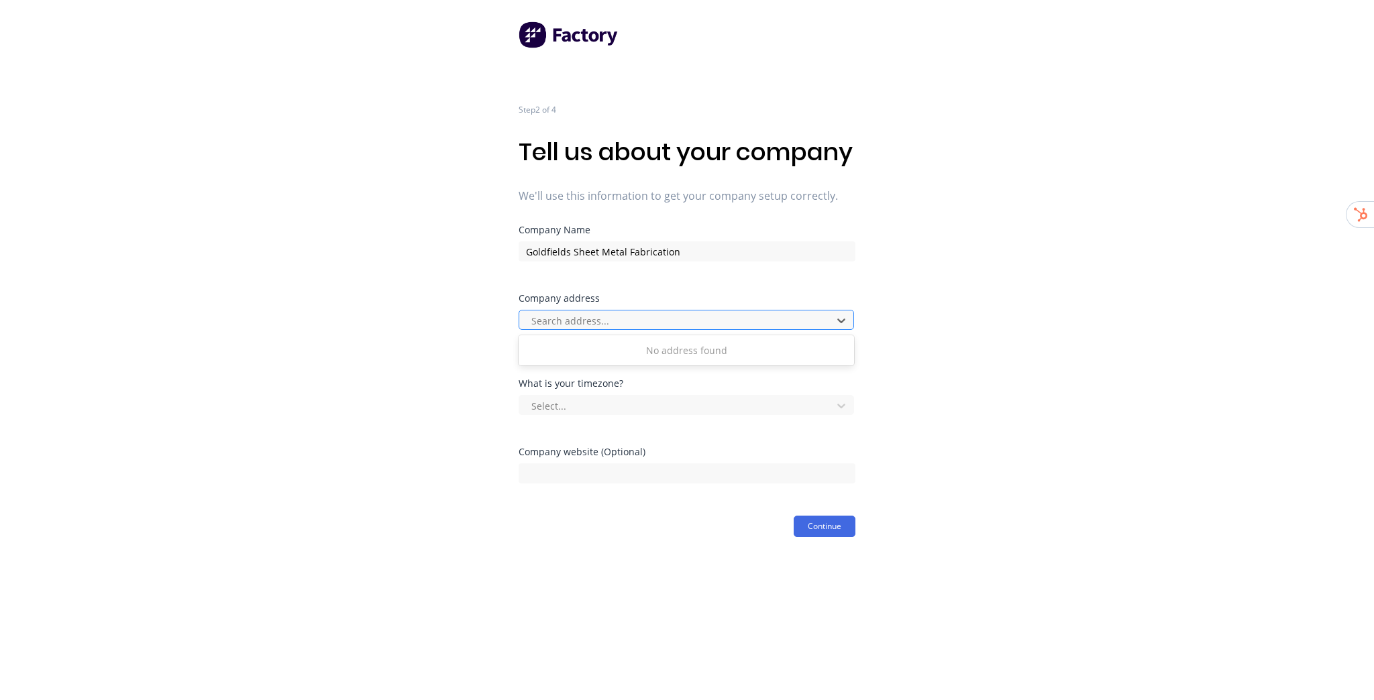
click at [607, 329] on div at bounding box center [677, 321] width 295 height 17
click at [626, 329] on div at bounding box center [677, 321] width 295 height 17
paste input "28 Atbara St, West Kalgoorlie"
type input "28 Atbara St, West Kalgoorlie"
click at [719, 363] on div "28 Atbara St, West Kalgoorlie WA, Australia" at bounding box center [686, 350] width 335 height 25
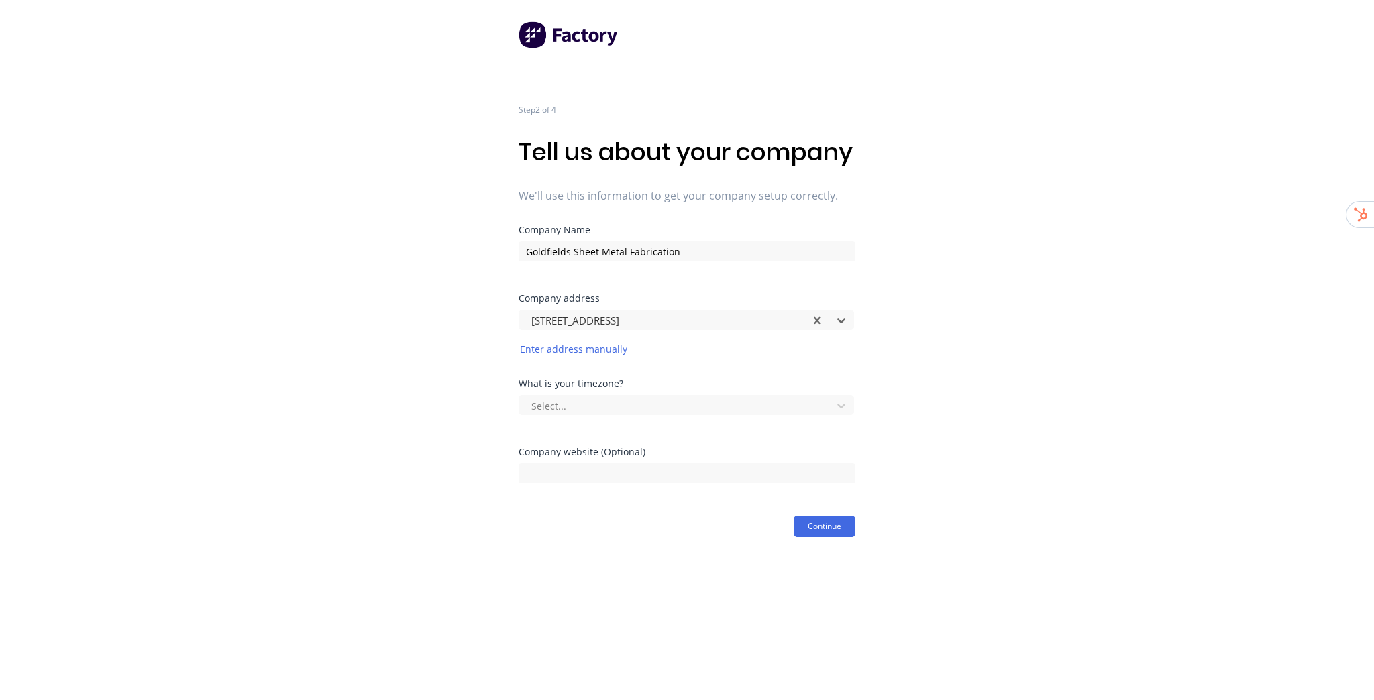
click at [930, 355] on div "Step 2 of 4 Tell us about your company We'll use this information to get your c…" at bounding box center [687, 268] width 1374 height 537
click at [626, 415] on div at bounding box center [677, 406] width 295 height 17
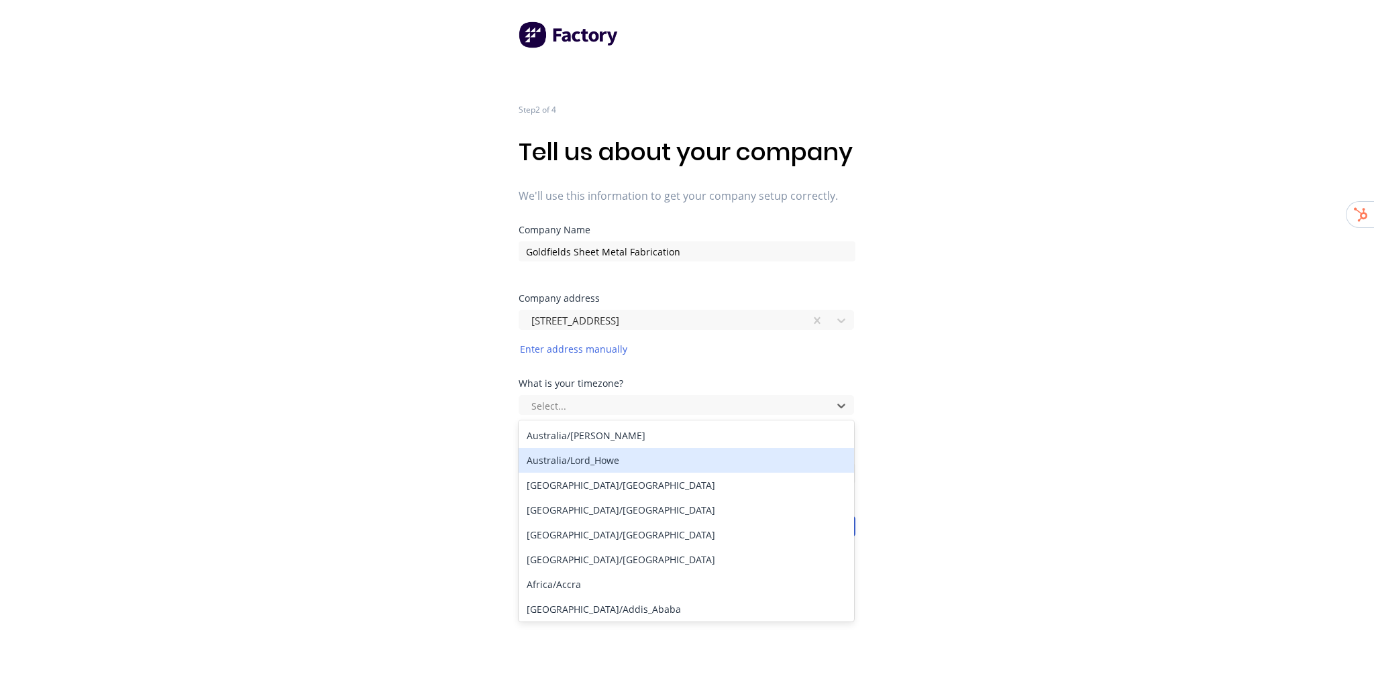
scroll to position [161, 0]
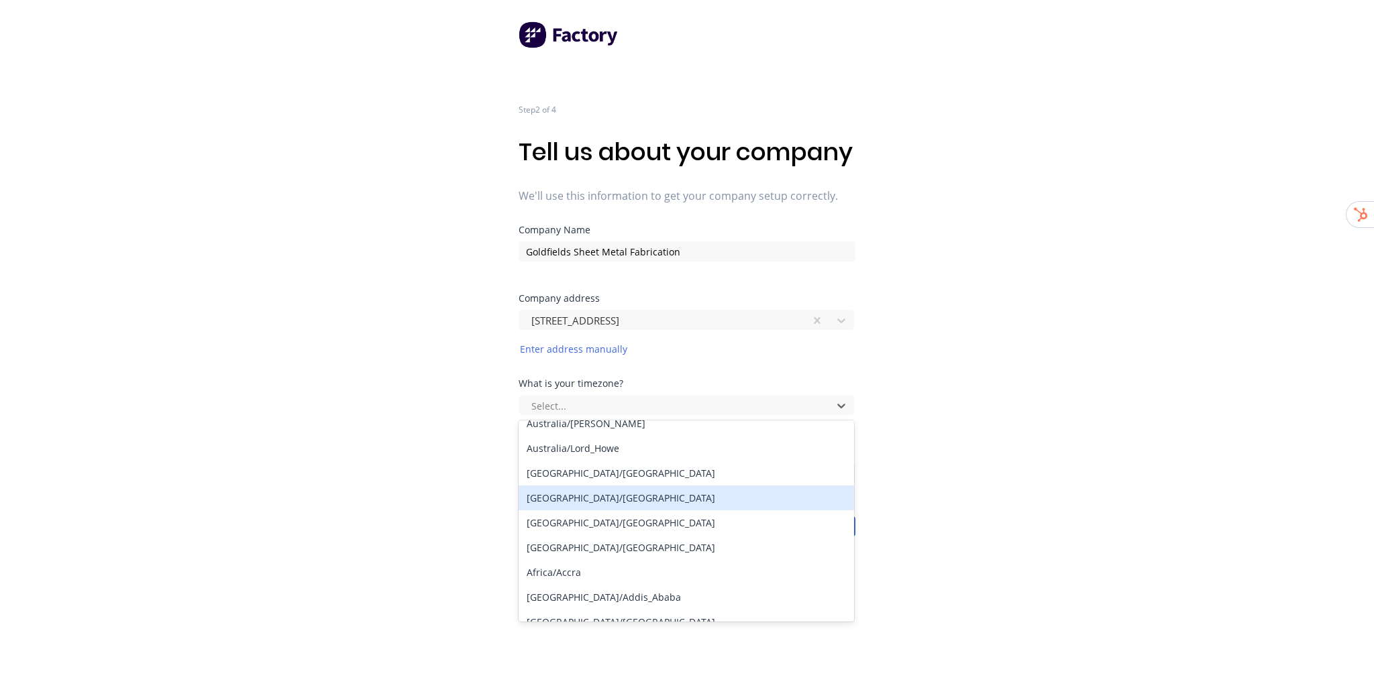
click at [619, 511] on div "[GEOGRAPHIC_DATA]/[GEOGRAPHIC_DATA]" at bounding box center [686, 498] width 335 height 25
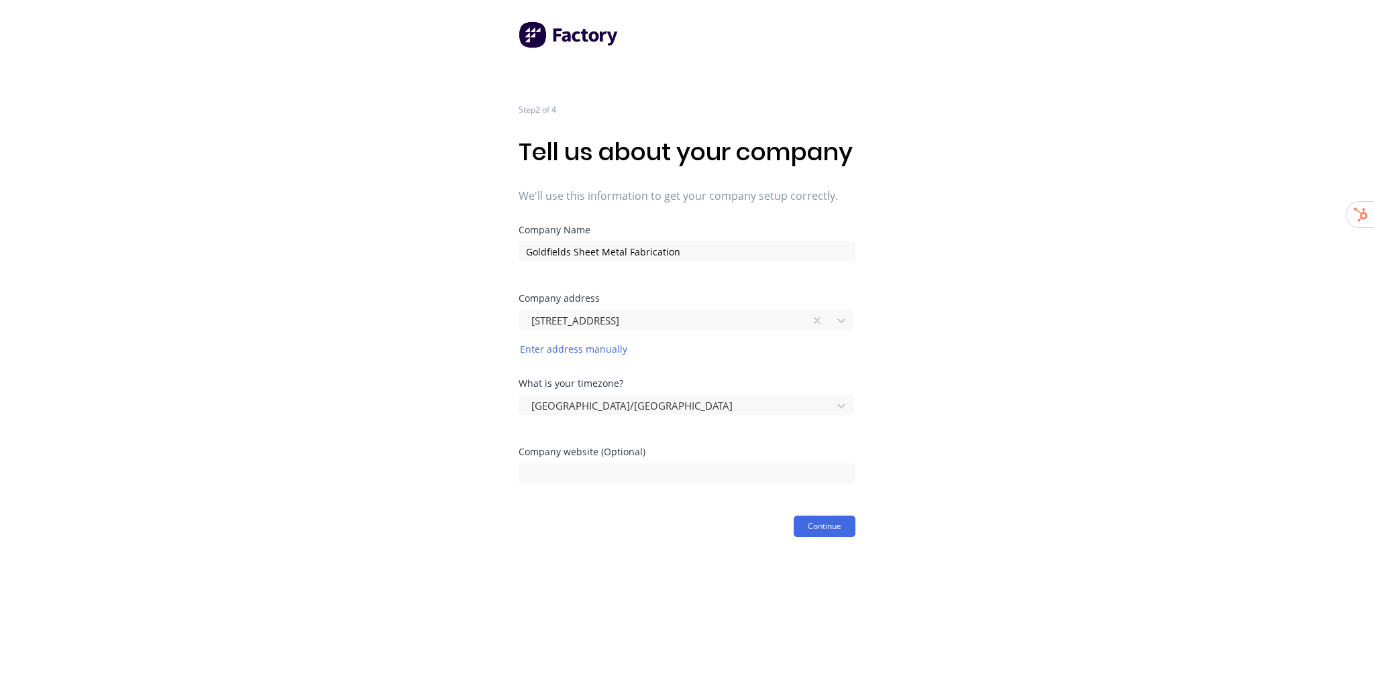
click at [955, 438] on div "Step 2 of 4 Tell us about your company We'll use this information to get your c…" at bounding box center [687, 268] width 1374 height 537
click at [625, 484] on input at bounding box center [687, 474] width 337 height 20
paste input "goldfieldssheetmetal.com.au"
type input "goldfieldssheetmetal.com.au"
click at [833, 559] on html "Step 2 of 4 Tell us about your company We'll use this information to get your c…" at bounding box center [687, 279] width 1374 height 559
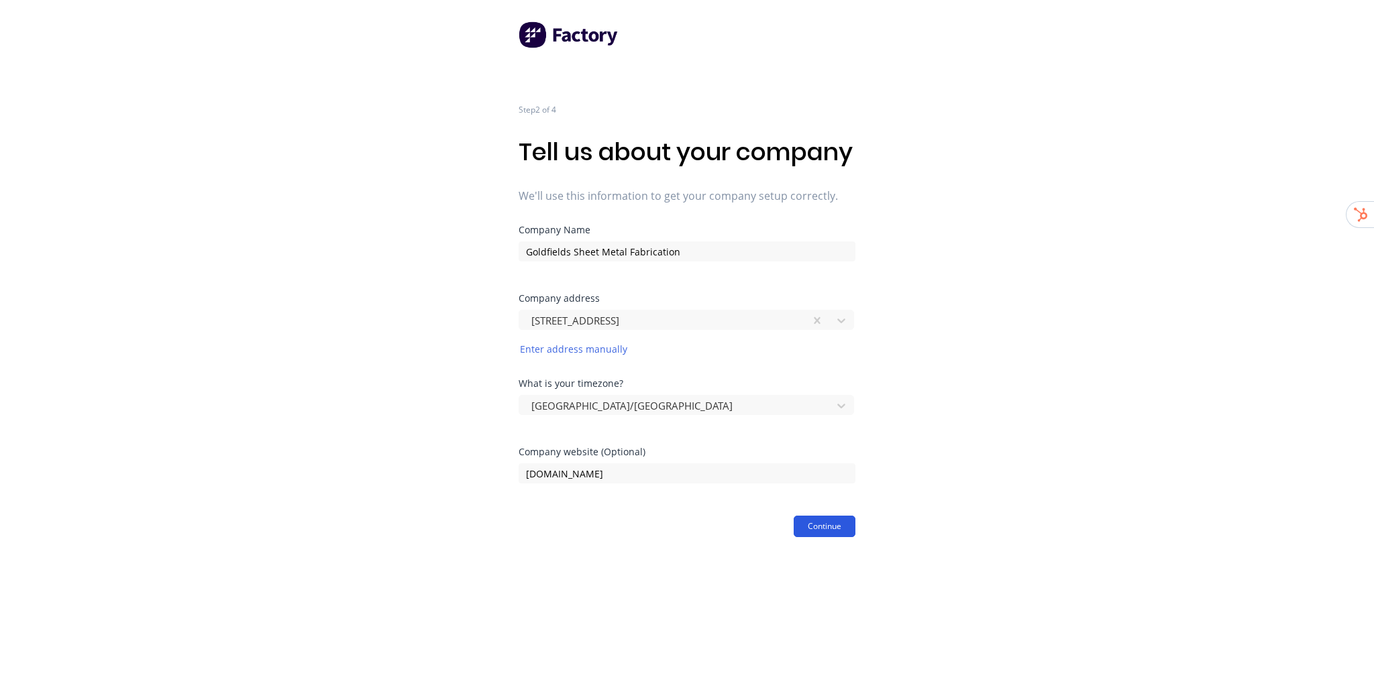
click at [841, 537] on button "Continue" at bounding box center [825, 526] width 62 height 21
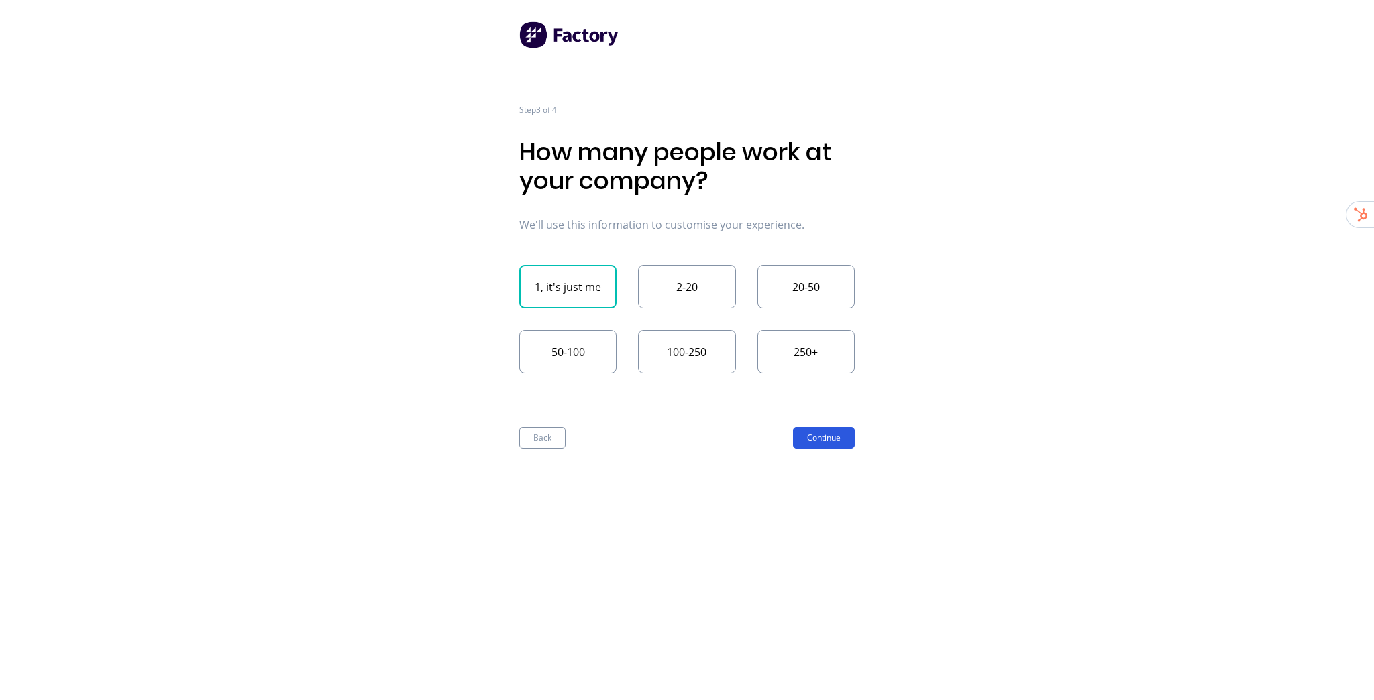
click at [821, 439] on button "Continue" at bounding box center [824, 437] width 62 height 21
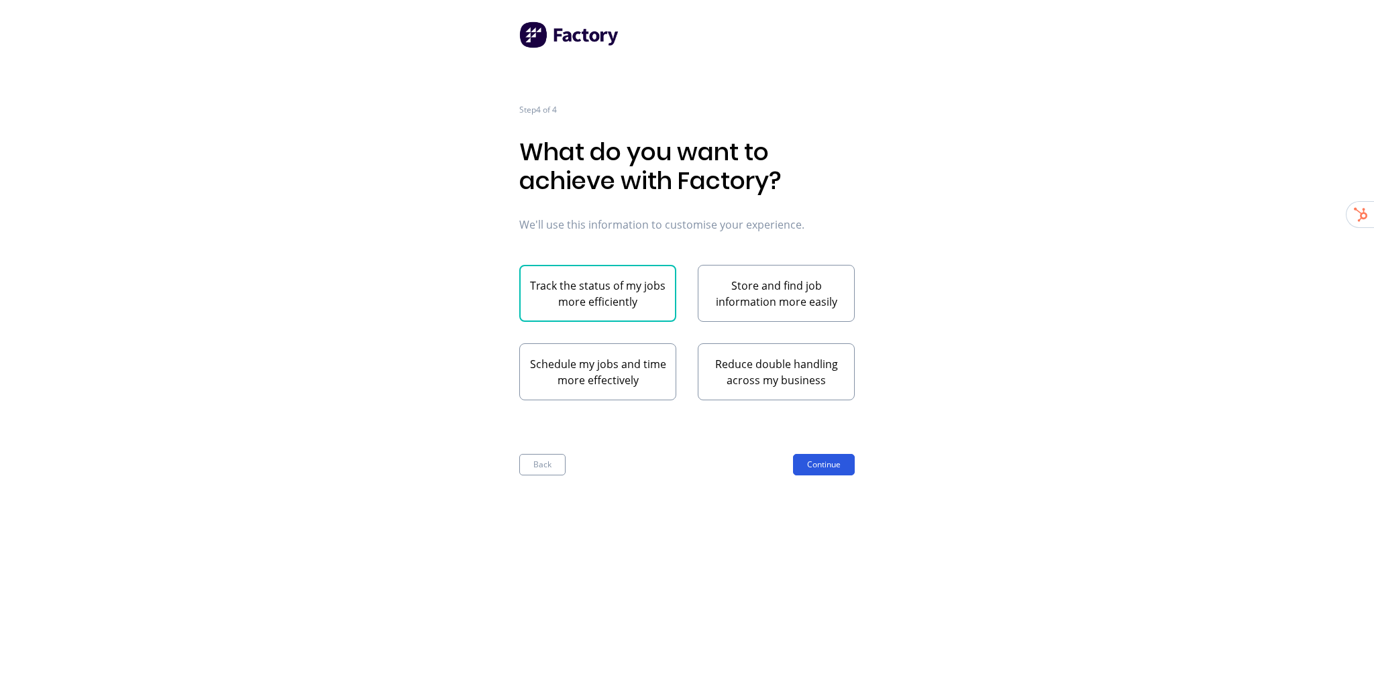
click at [835, 463] on button "Continue" at bounding box center [824, 464] width 62 height 21
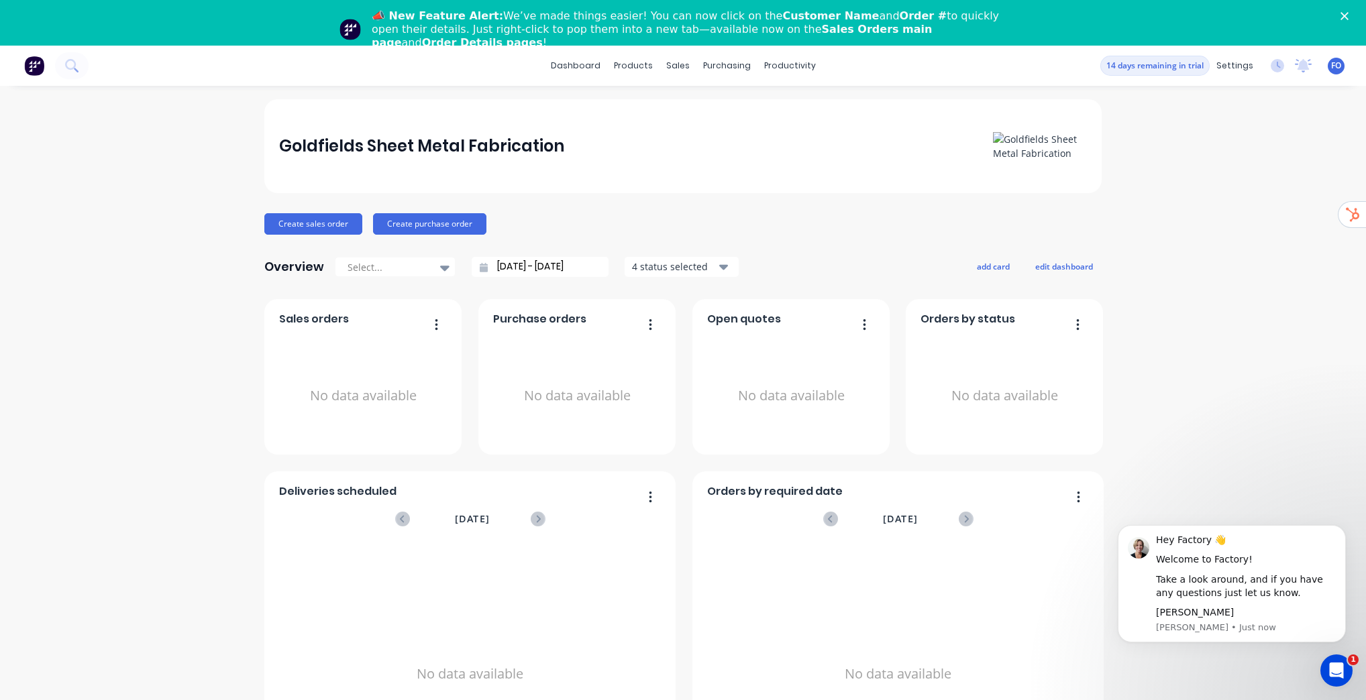
click at [1348, 13] on icon "Close" at bounding box center [1344, 16] width 8 height 8
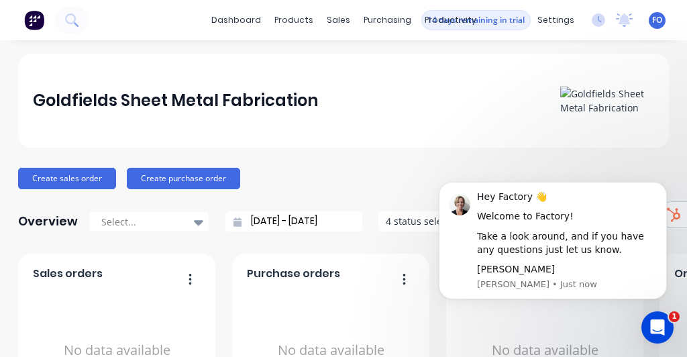
click at [655, 330] on icon "Open Intercom Messenger" at bounding box center [658, 328] width 22 height 22
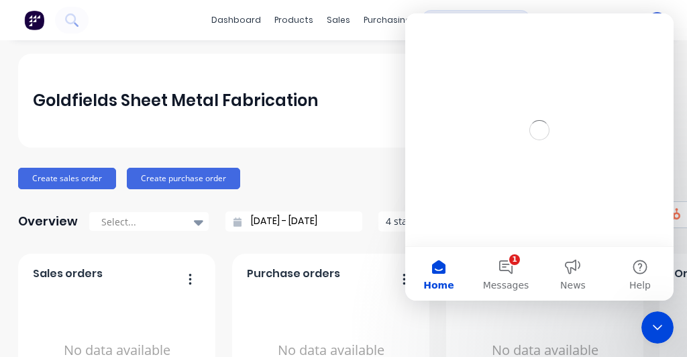
click at [660, 330] on icon "Close Intercom Messenger" at bounding box center [657, 327] width 16 height 16
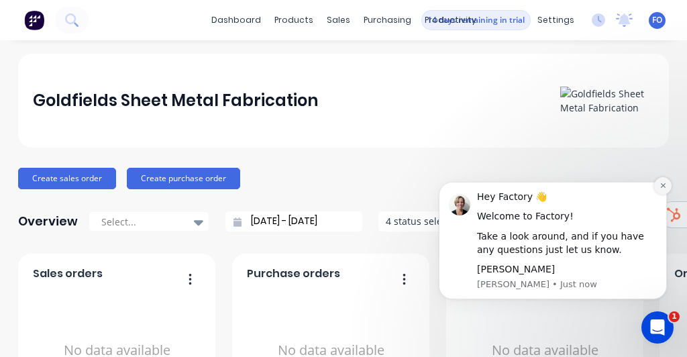
click at [665, 181] on button "Dismiss notification" at bounding box center [662, 185] width 17 height 17
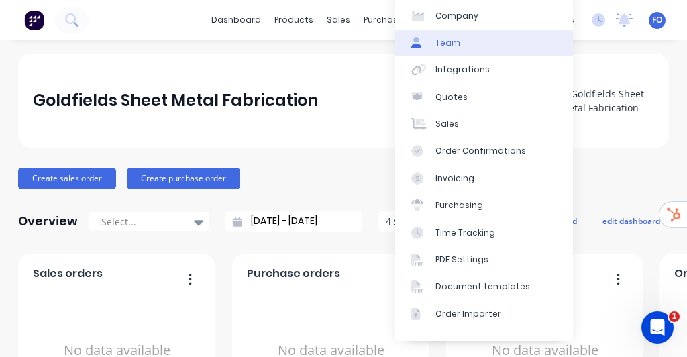
click at [499, 36] on link "Team" at bounding box center [484, 43] width 178 height 27
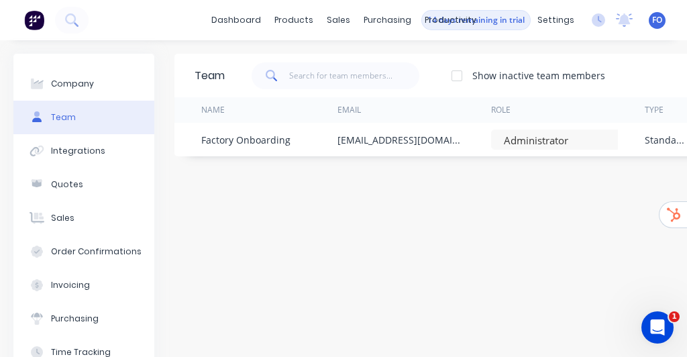
drag, startPoint x: 216, startPoint y: 217, endPoint x: 232, endPoint y: 204, distance: 21.0
click at [216, 217] on div "Team Show inactive team members Add team member Name Email Role Type Status Las…" at bounding box center [559, 268] width 771 height 429
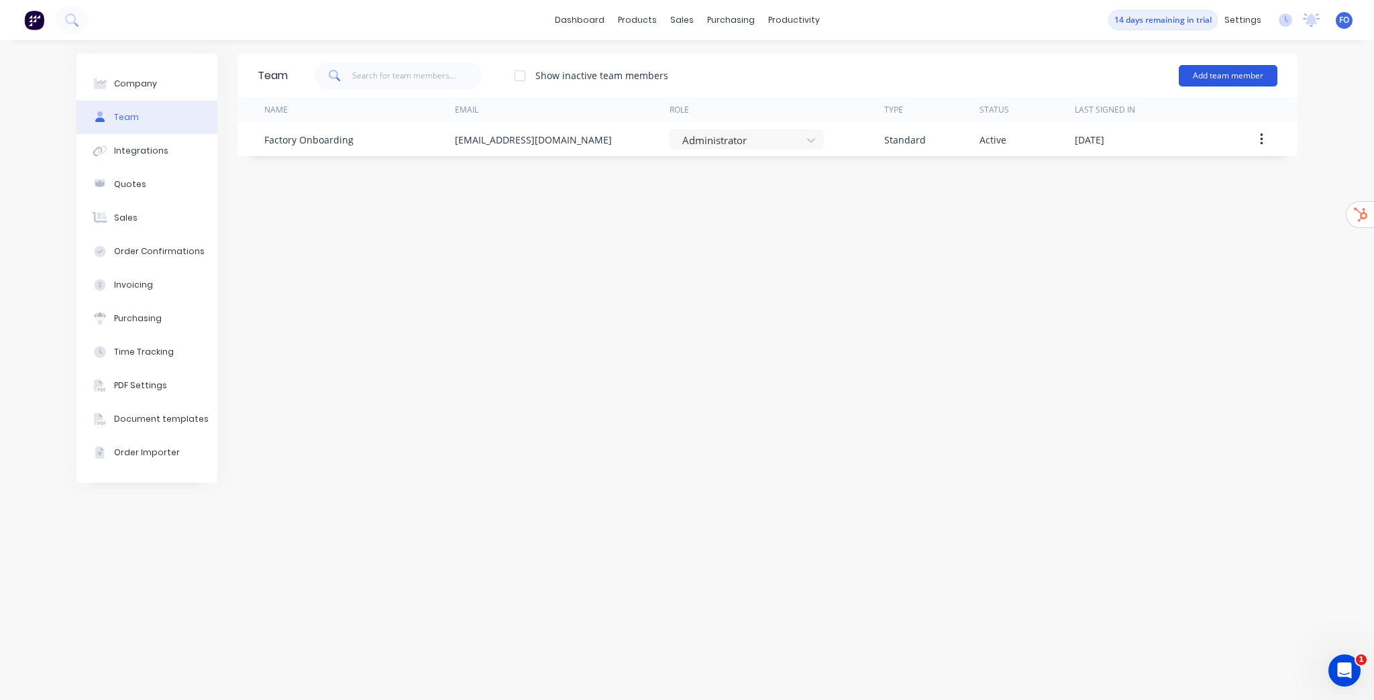
click at [1195, 80] on button "Add team member" at bounding box center [1228, 75] width 99 height 21
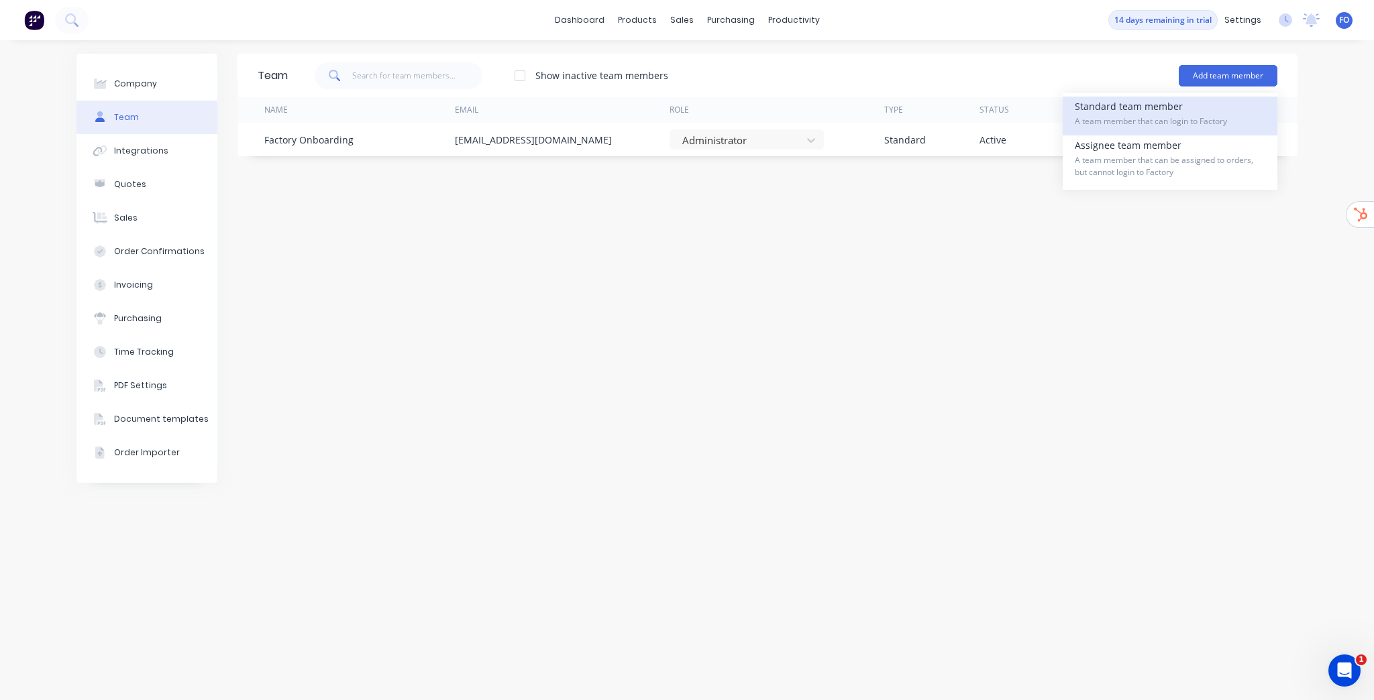
click at [1106, 114] on div "Standard team member A team member that can login to Factory" at bounding box center [1170, 116] width 191 height 39
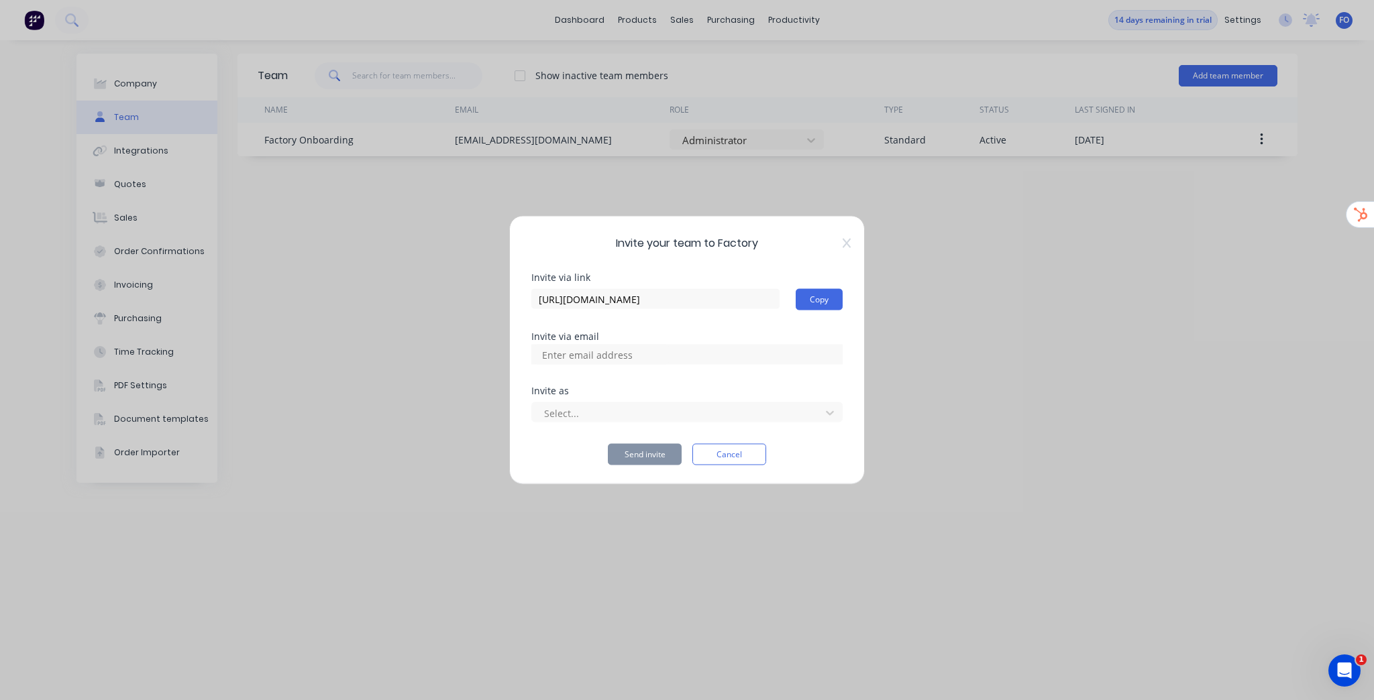
click at [601, 358] on input at bounding box center [602, 355] width 134 height 20
paste input "[PERSON_NAME][EMAIL_ADDRESS][DOMAIN_NAME]"
type input "[PERSON_NAME][EMAIL_ADDRESS][DOMAIN_NAME]"
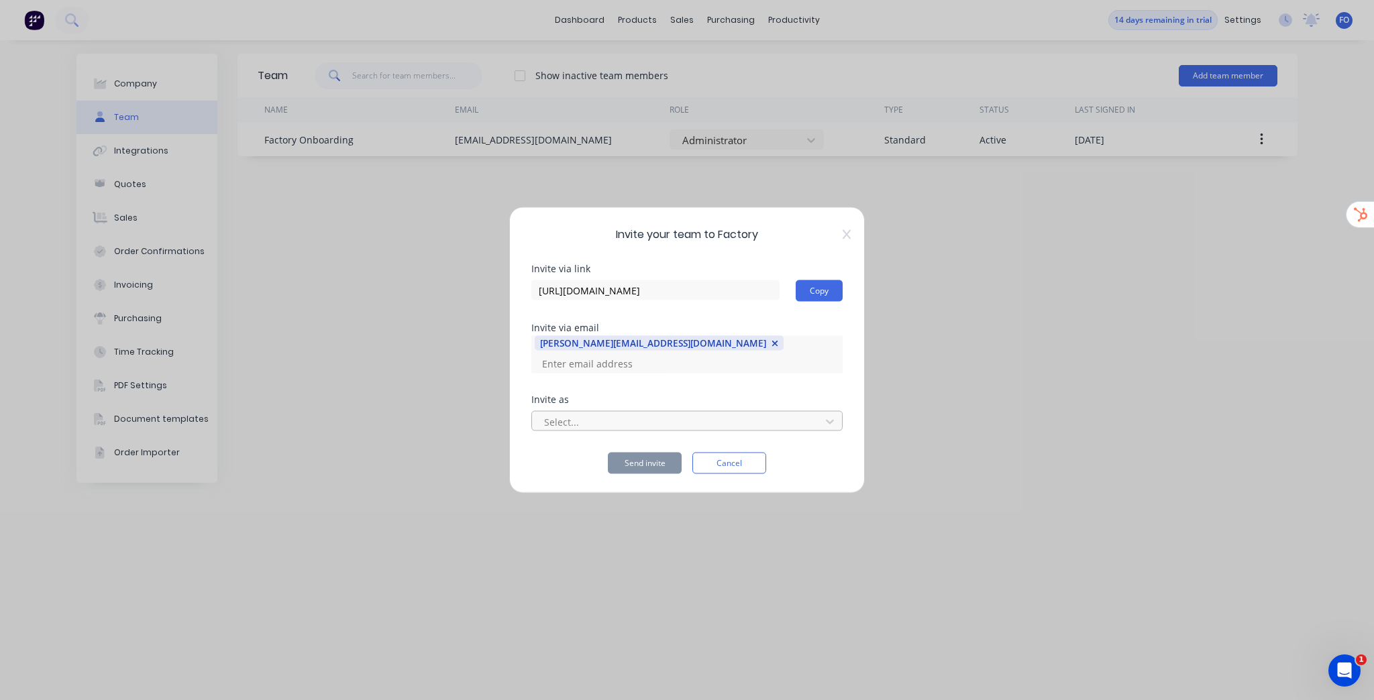
click at [696, 416] on div at bounding box center [678, 421] width 271 height 17
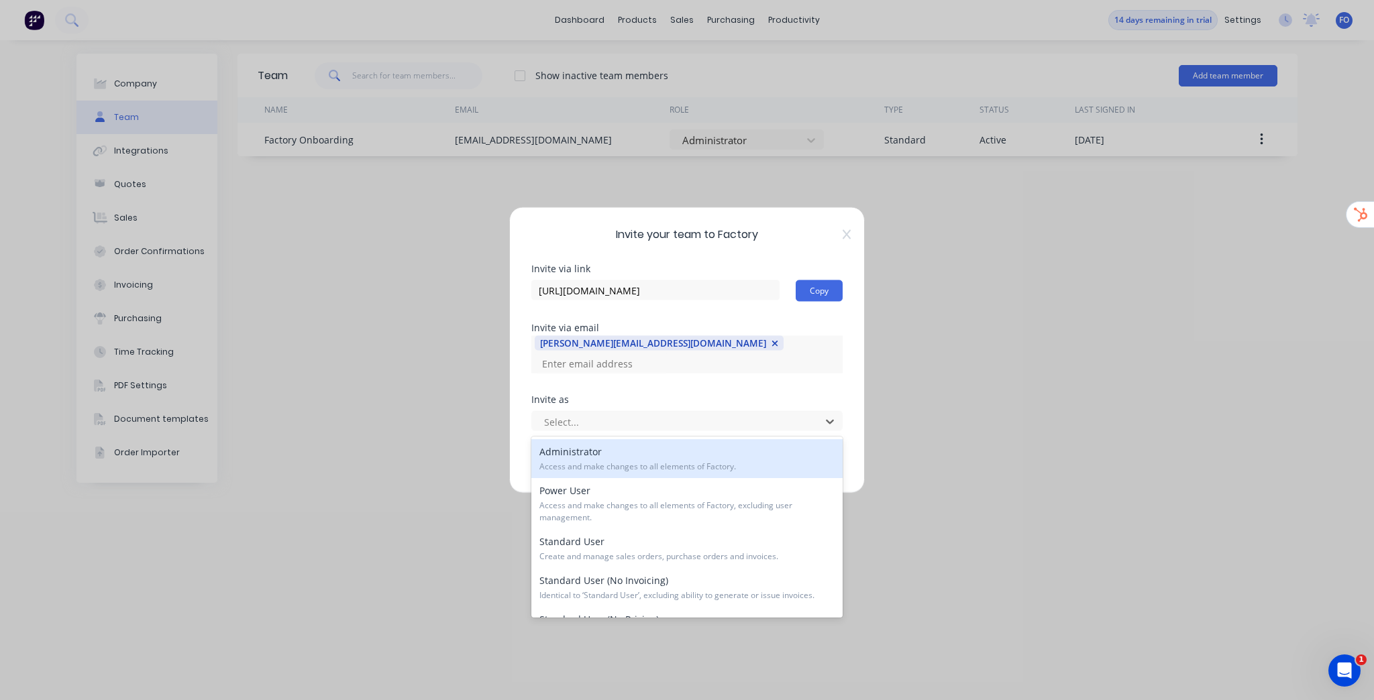
click at [675, 464] on span "Access and make changes to all elements of Factory." at bounding box center [686, 467] width 295 height 12
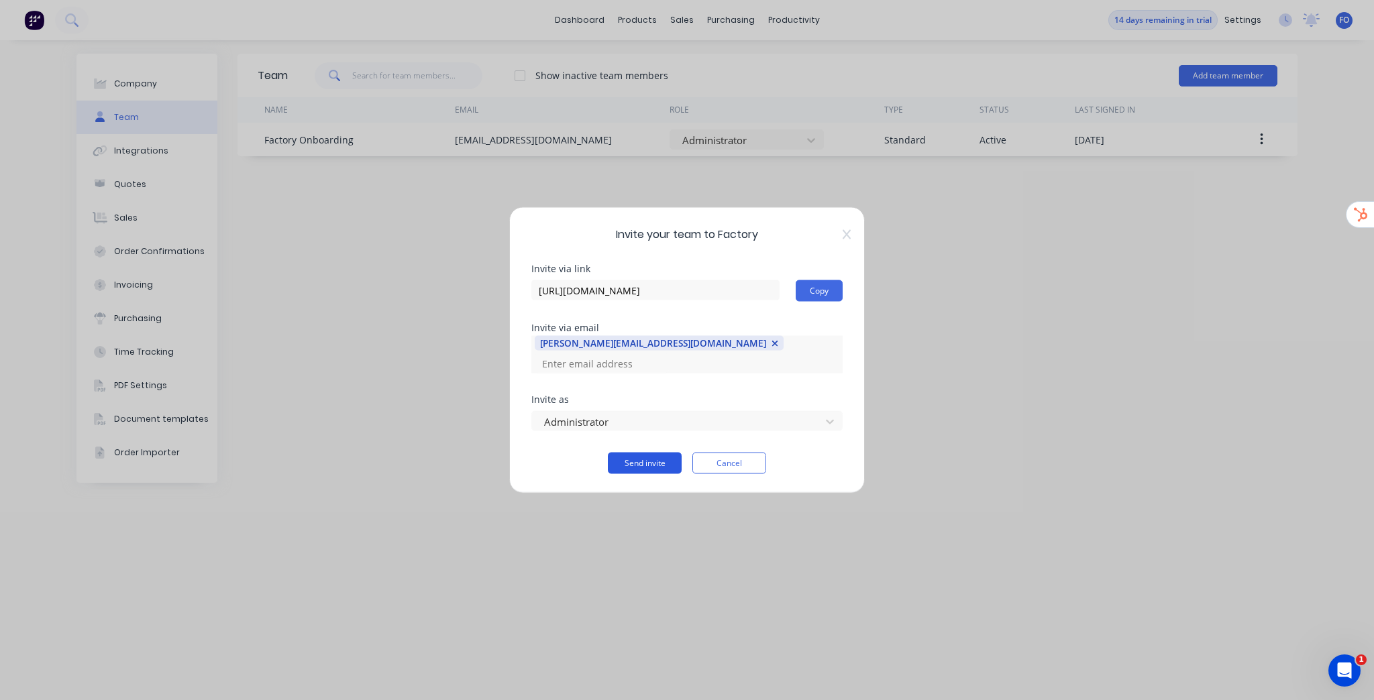
click at [661, 471] on button "Send invite" at bounding box center [645, 463] width 74 height 21
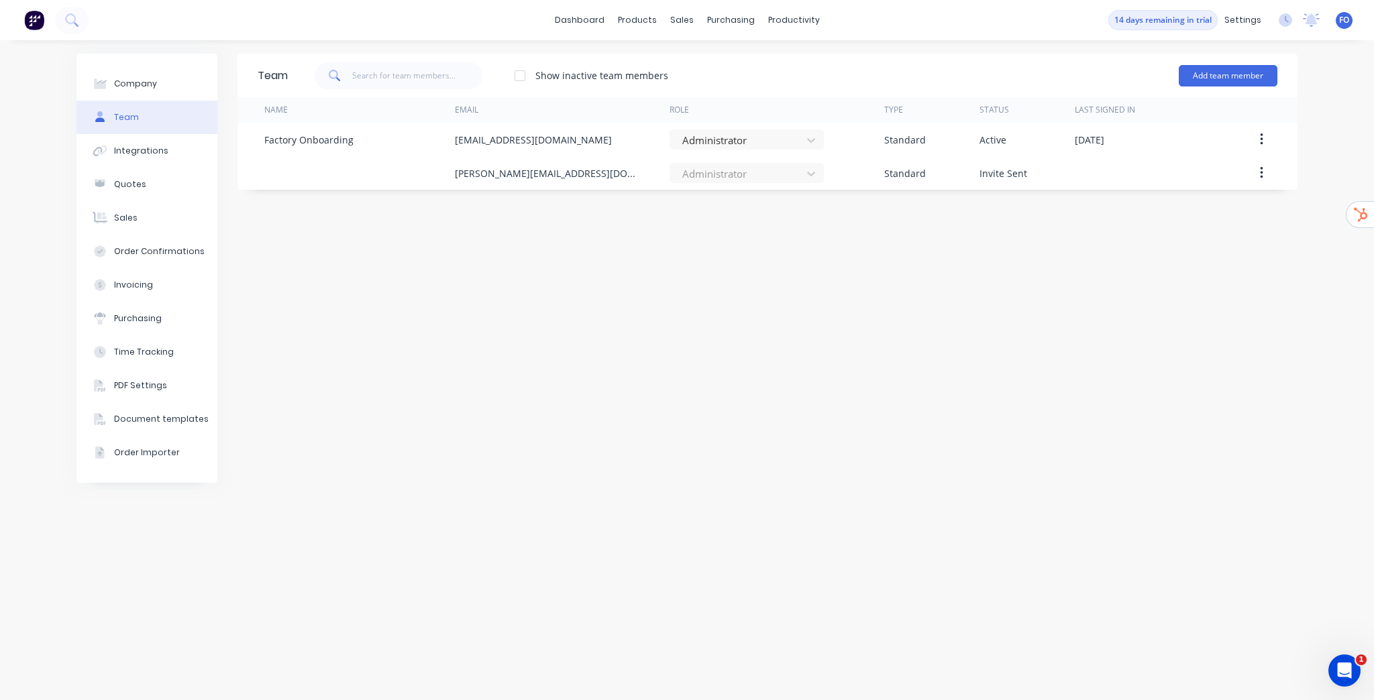
click at [1344, 20] on span "FO" at bounding box center [1344, 20] width 10 height 12
click at [1262, 175] on button "Sign out" at bounding box center [1260, 168] width 178 height 27
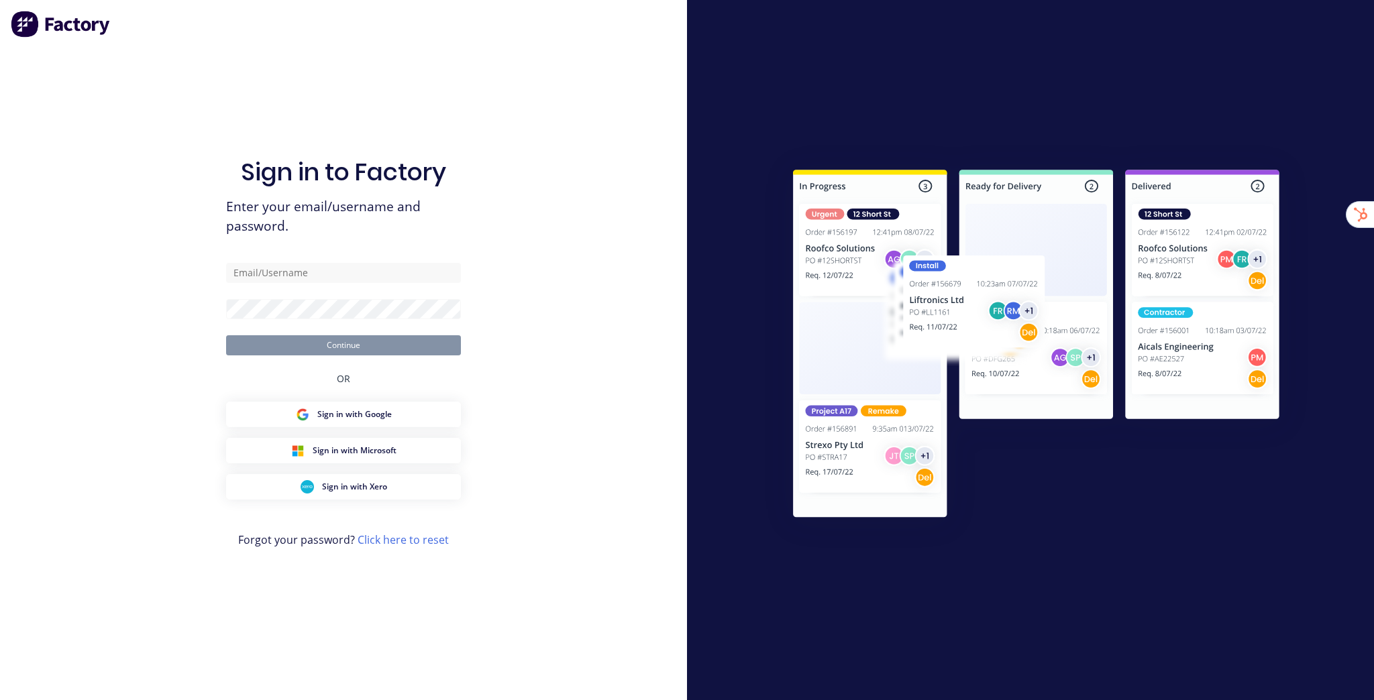
type input "[EMAIL_ADDRESS][DOMAIN_NAME]"
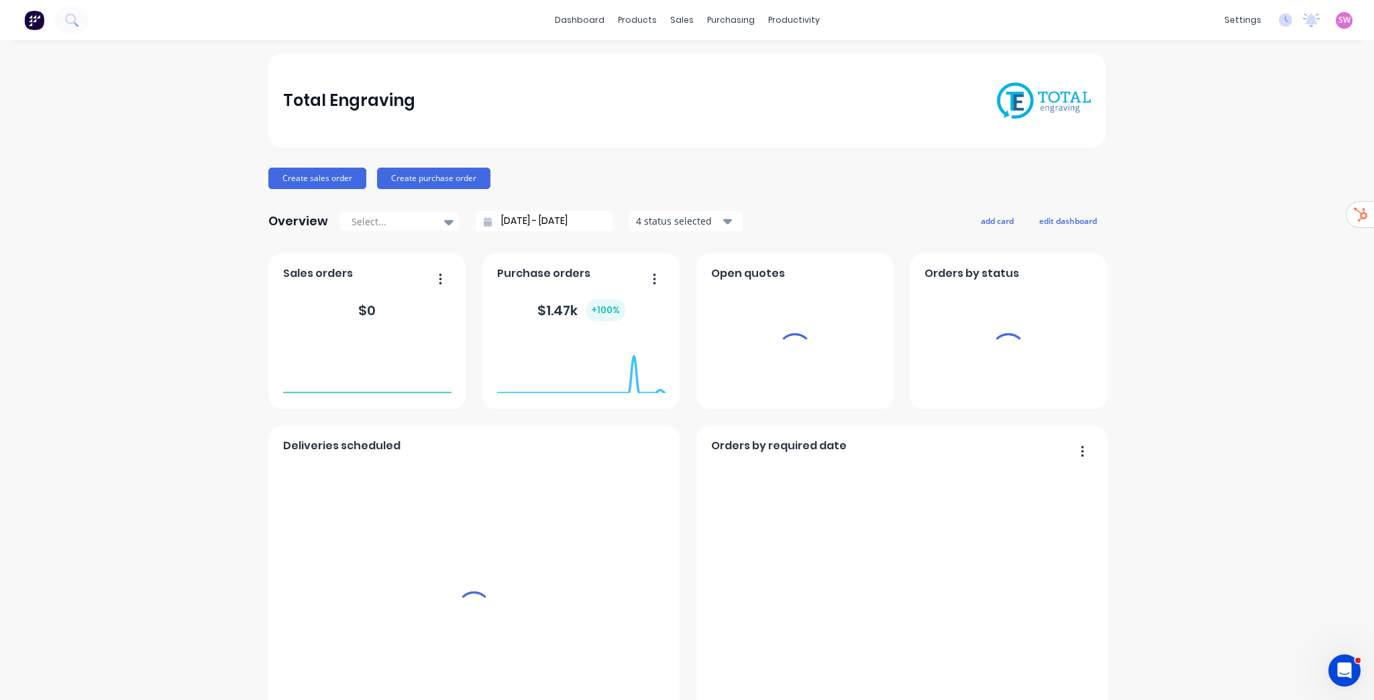
click at [1238, 19] on div "settings" at bounding box center [1243, 20] width 50 height 20
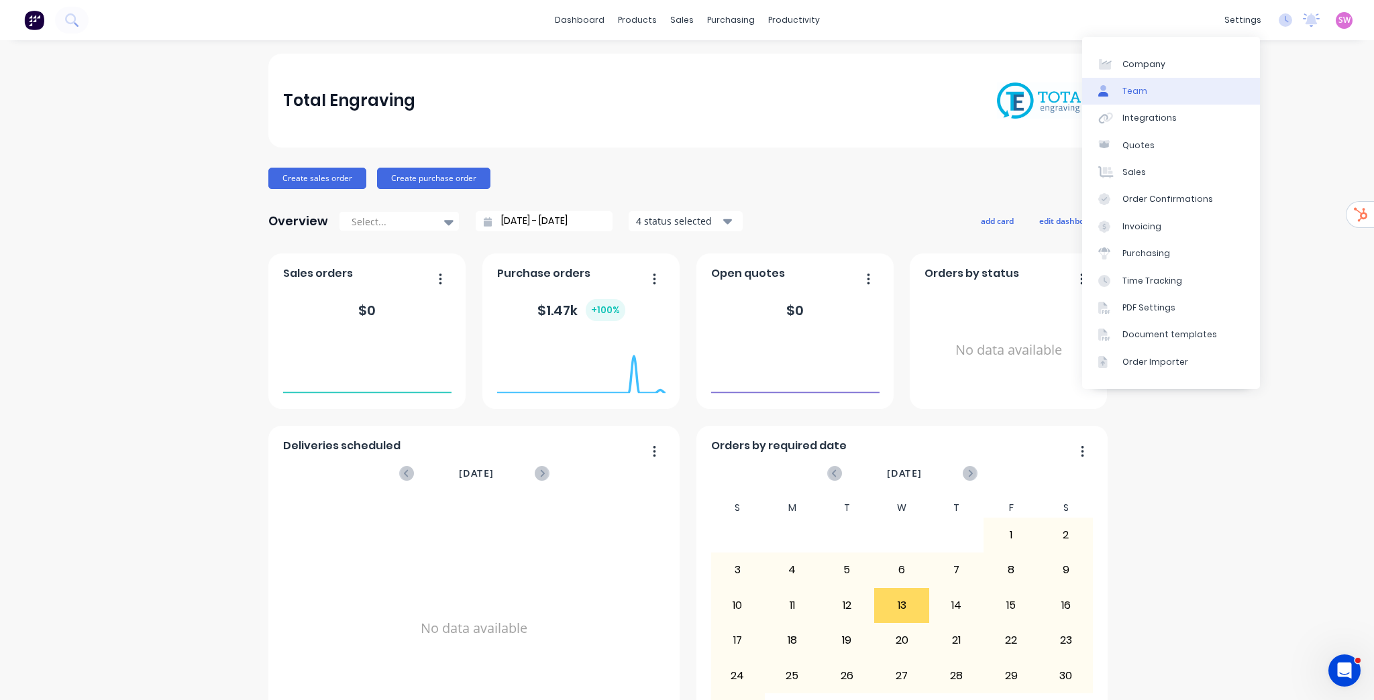
click at [1148, 91] on link "Team" at bounding box center [1171, 91] width 178 height 27
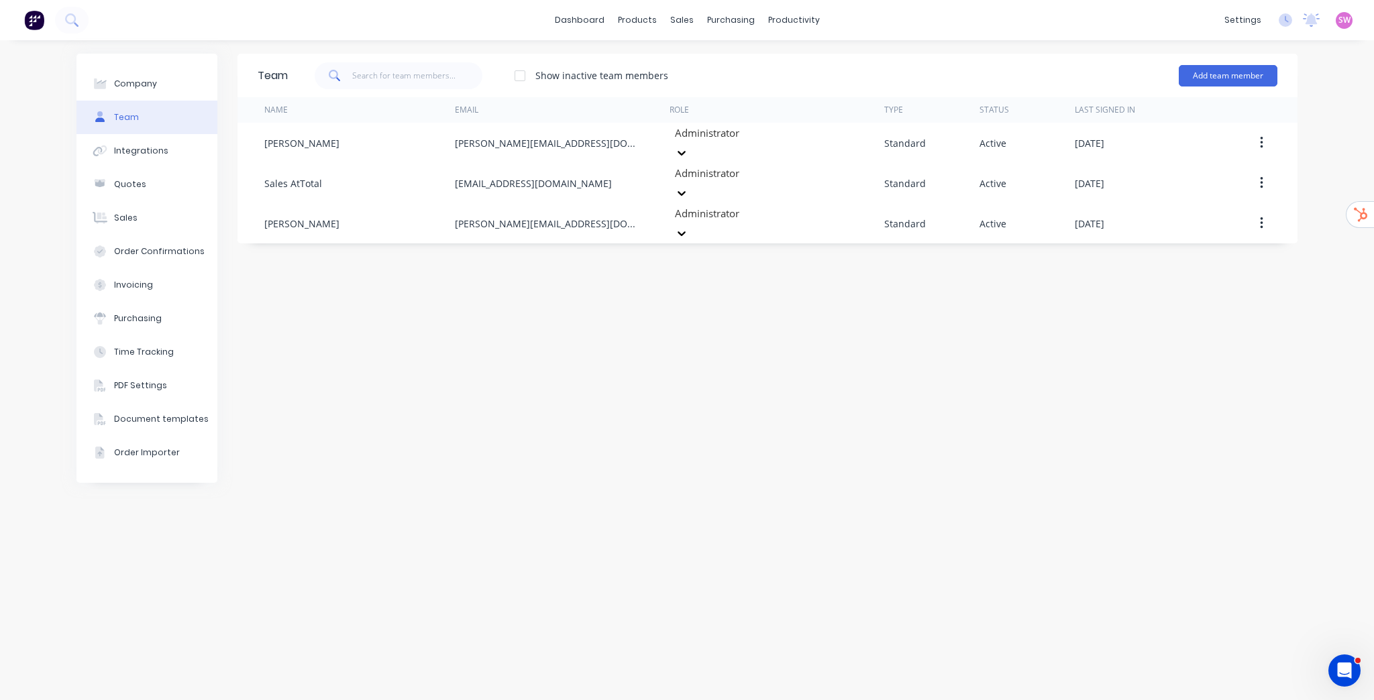
click at [1342, 18] on span "SW" at bounding box center [1344, 20] width 12 height 12
click at [1213, 168] on div "Sign out" at bounding box center [1230, 168] width 36 height 12
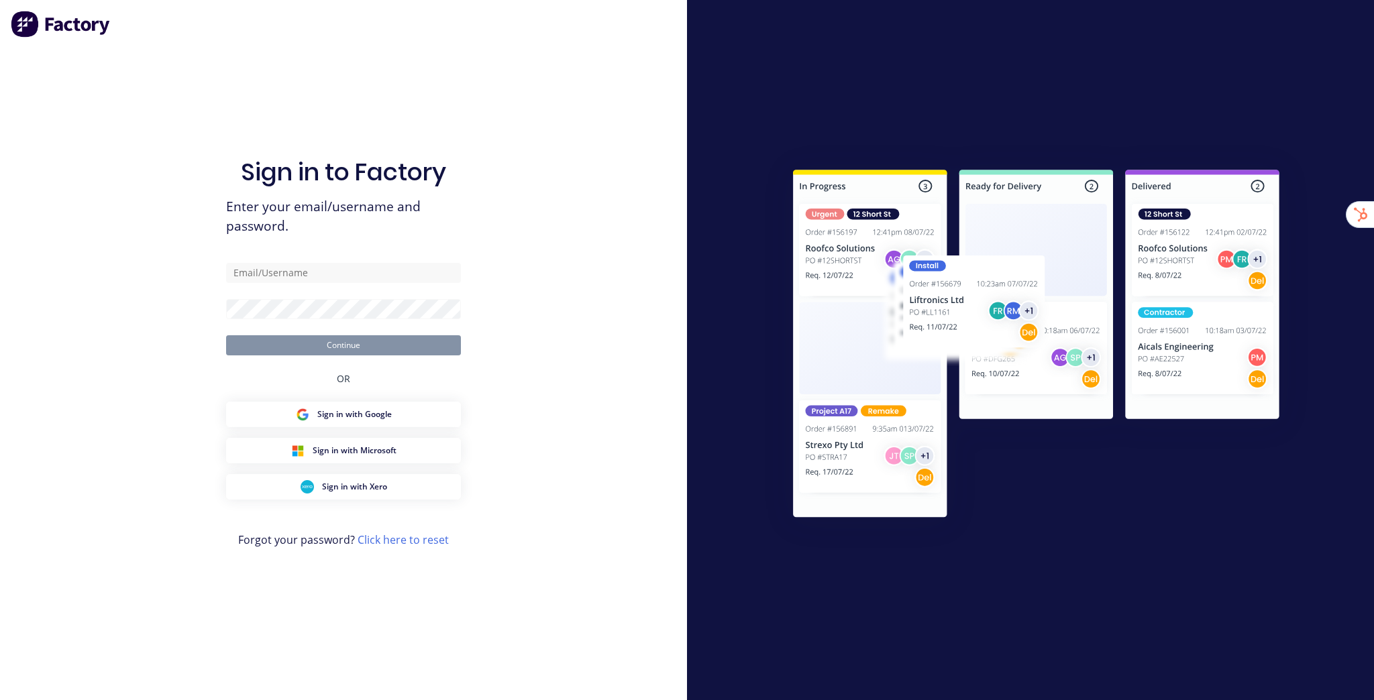
type input "[EMAIL_ADDRESS][DOMAIN_NAME]"
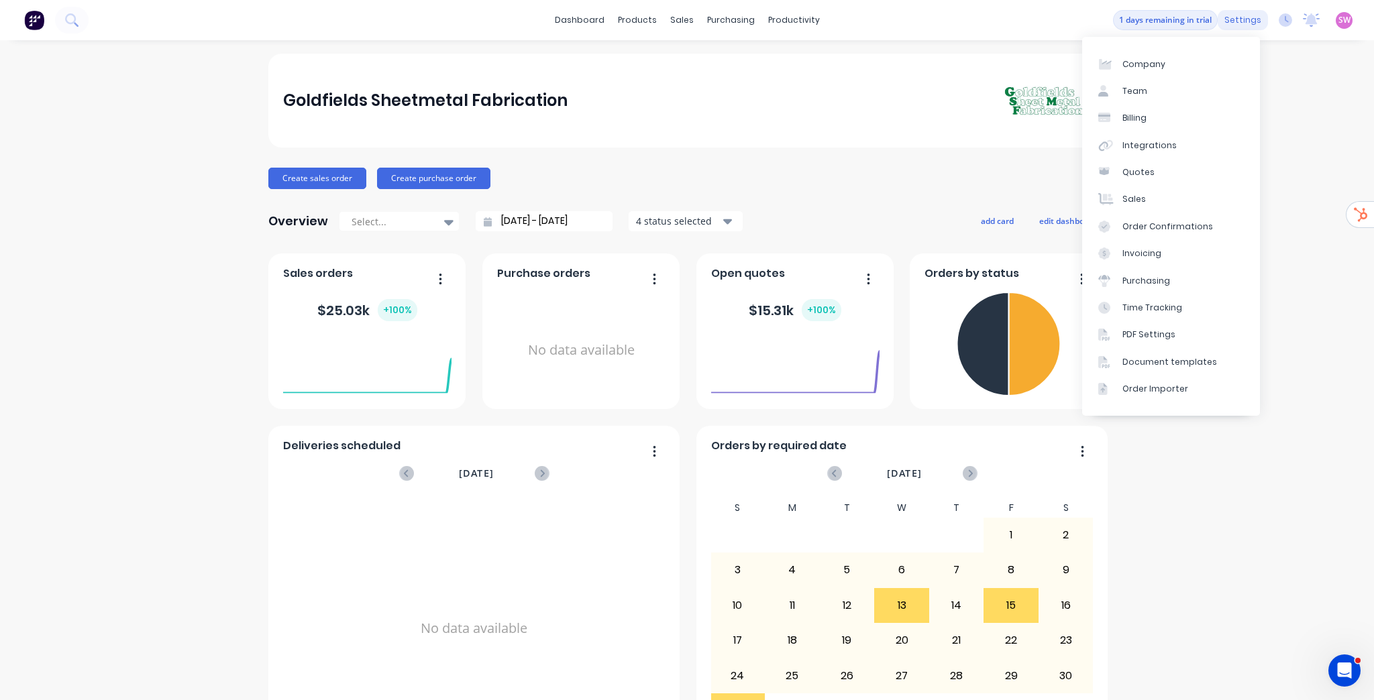
click at [1232, 16] on div "settings" at bounding box center [1243, 20] width 50 height 20
click at [1130, 91] on div "Team" at bounding box center [1134, 91] width 25 height 12
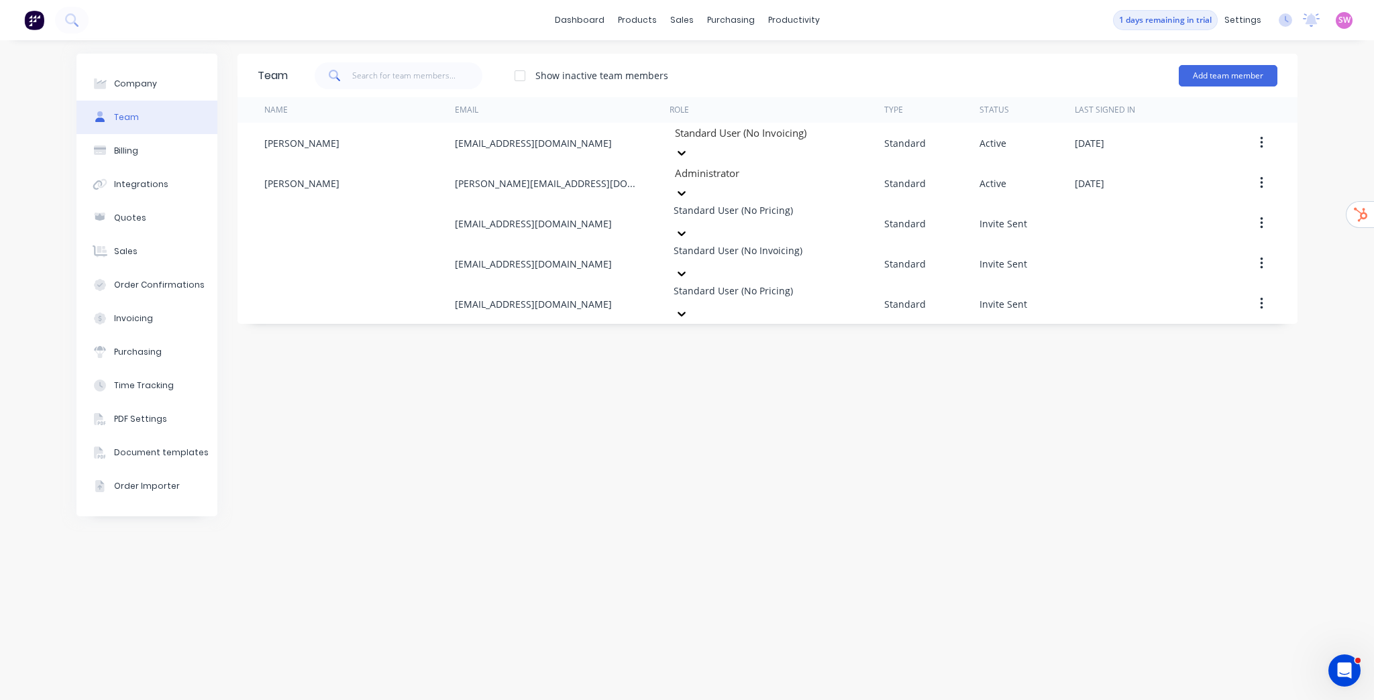
click at [1167, 492] on div "Team Show inactive team members Add team member Name Email Role Type Status Las…" at bounding box center [767, 370] width 1060 height 633
click at [121, 83] on div "Company" at bounding box center [135, 84] width 43 height 12
select select "AU"
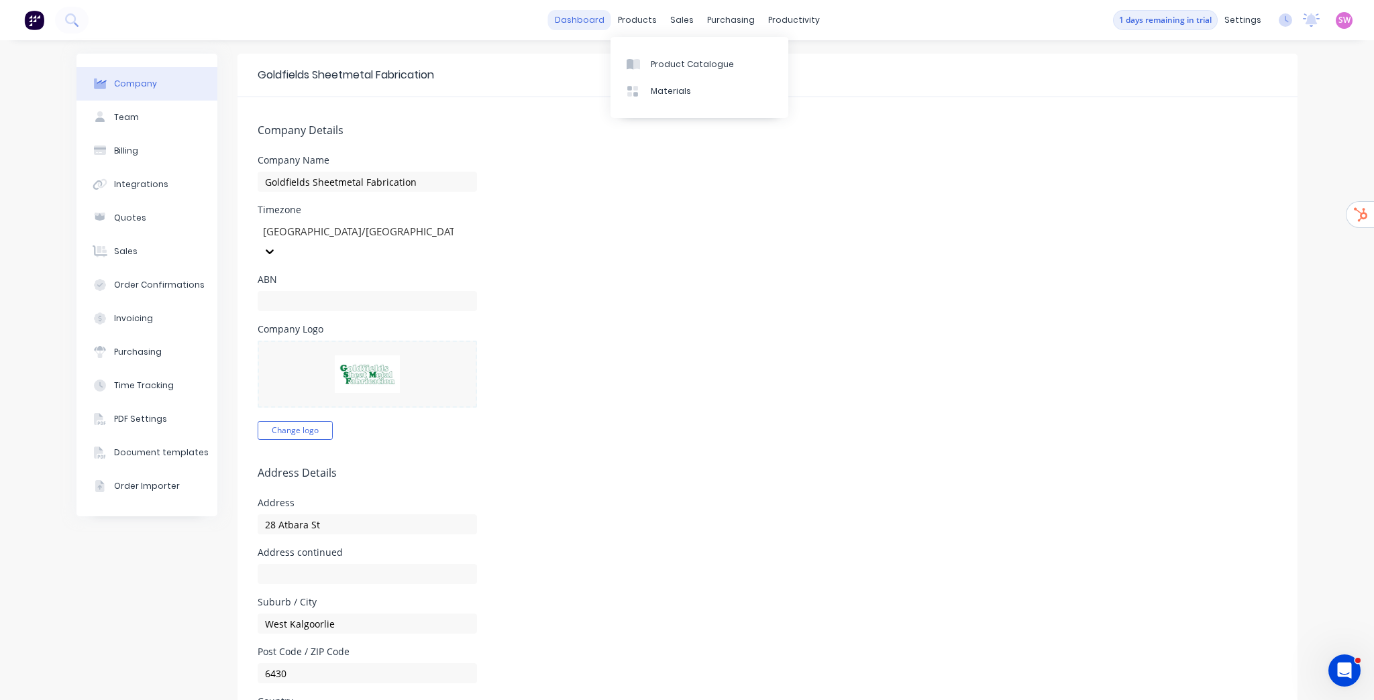
click at [584, 20] on link "dashboard" at bounding box center [579, 20] width 63 height 20
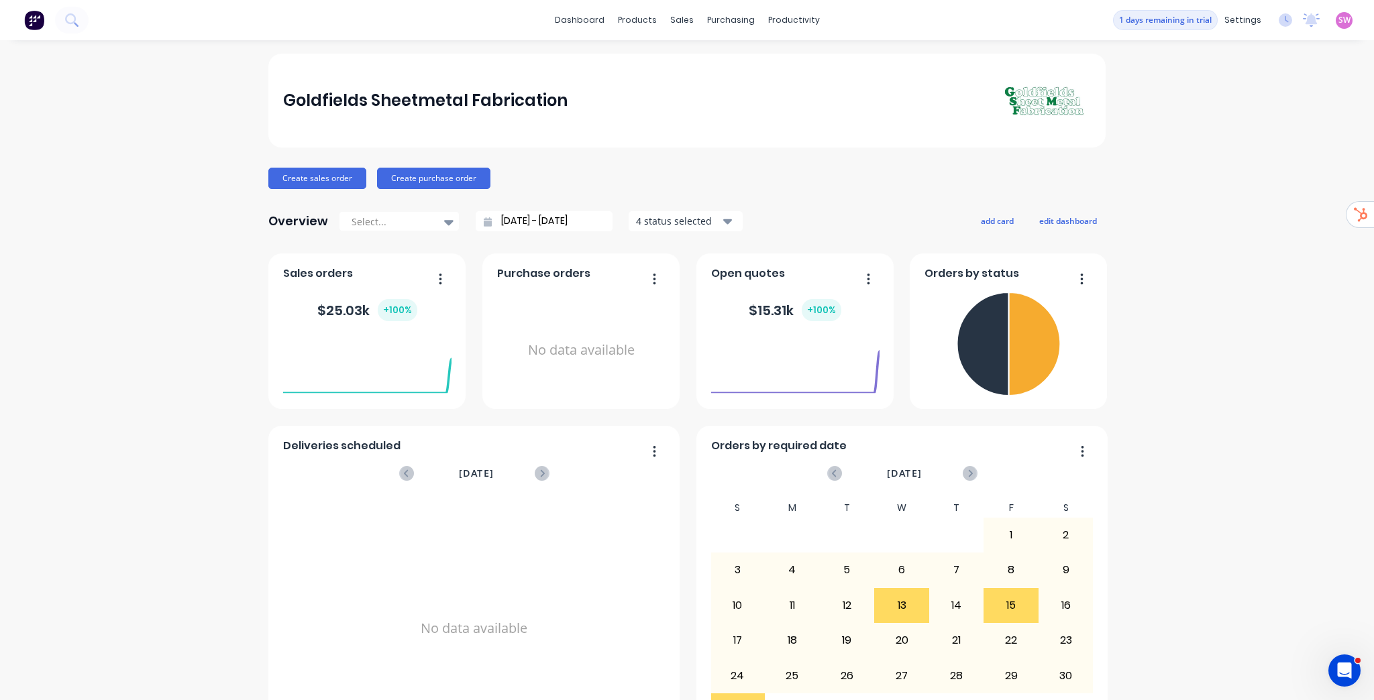
click at [718, 49] on div "Sales Orders Customers Price Level Manager" at bounding box center [748, 91] width 178 height 108
click at [712, 58] on div "Sales Orders" at bounding box center [727, 64] width 55 height 12
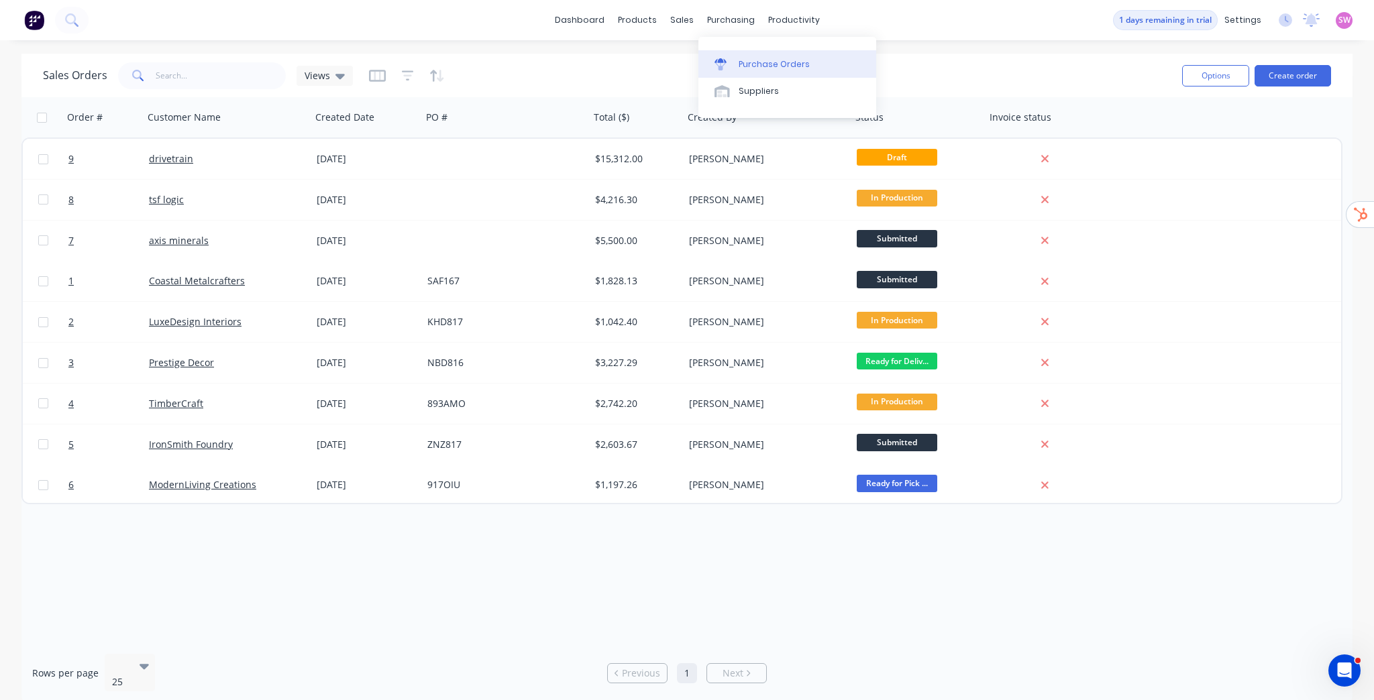
click at [739, 62] on div "Purchase Orders" at bounding box center [774, 64] width 71 height 12
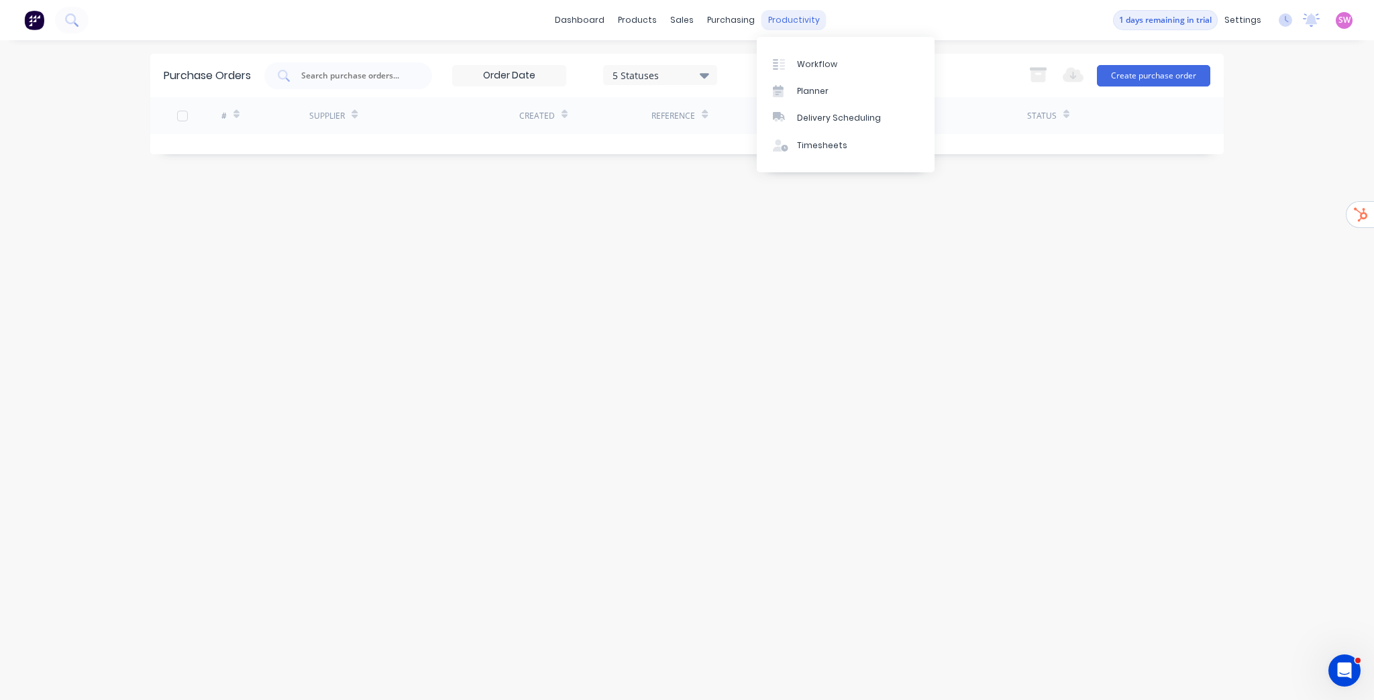
click at [786, 15] on div "productivity" at bounding box center [793, 20] width 65 height 20
click at [822, 65] on div "Workflow" at bounding box center [817, 64] width 40 height 12
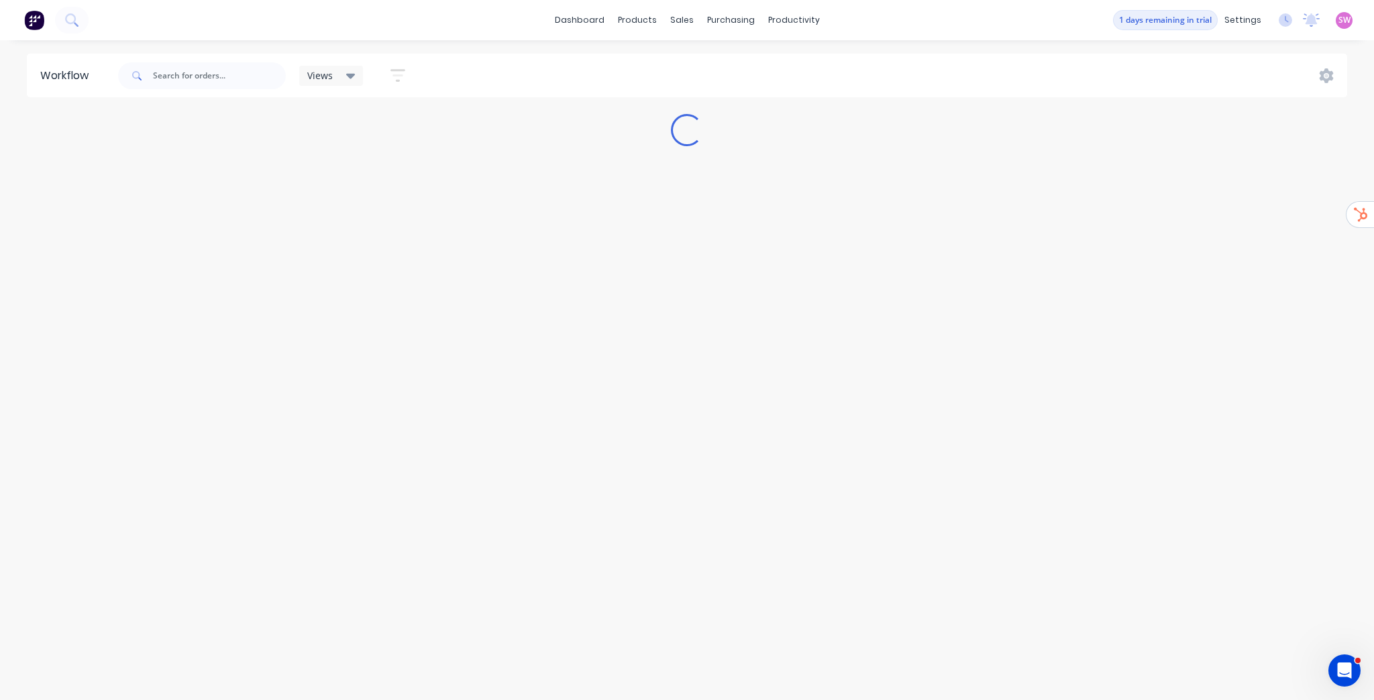
click at [1045, 310] on div "Workflow Views Save new view None (Default) edit Show/Hide statuses Show line i…" at bounding box center [687, 364] width 1374 height 620
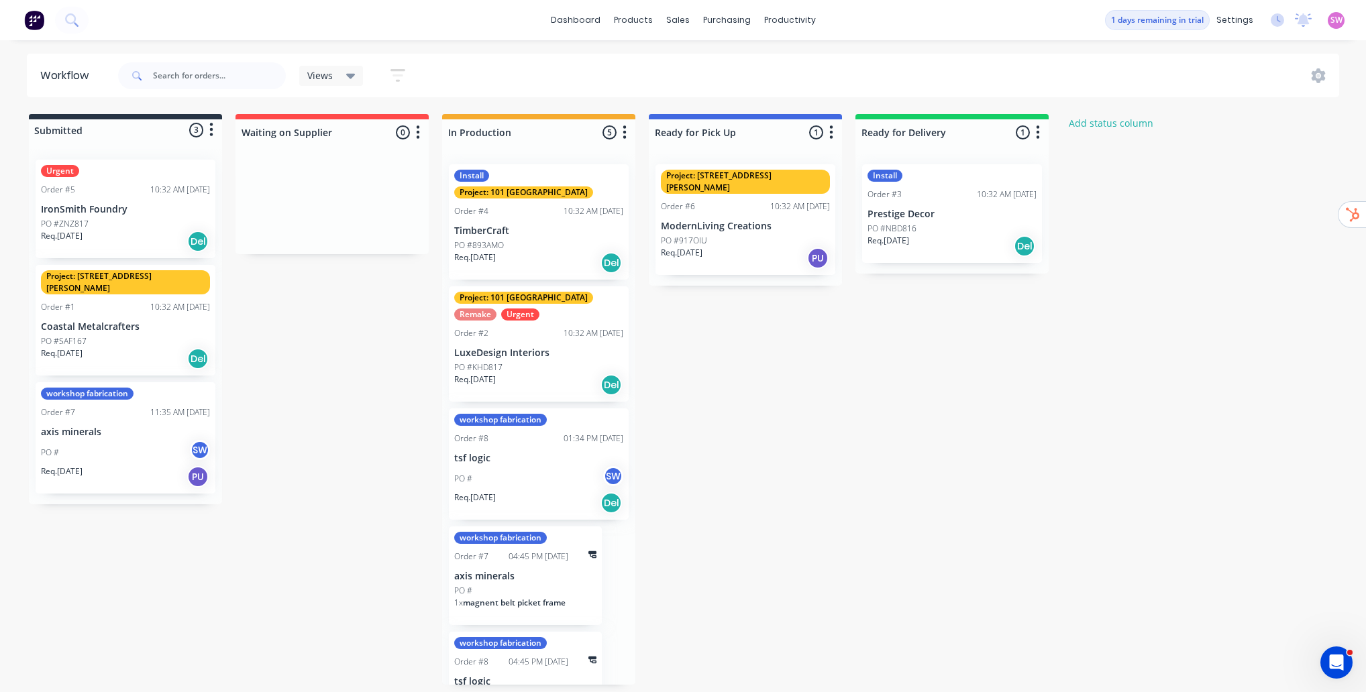
click at [1341, 21] on span "SW" at bounding box center [1336, 20] width 12 height 12
click at [1208, 158] on button "Sign out" at bounding box center [1253, 168] width 178 height 27
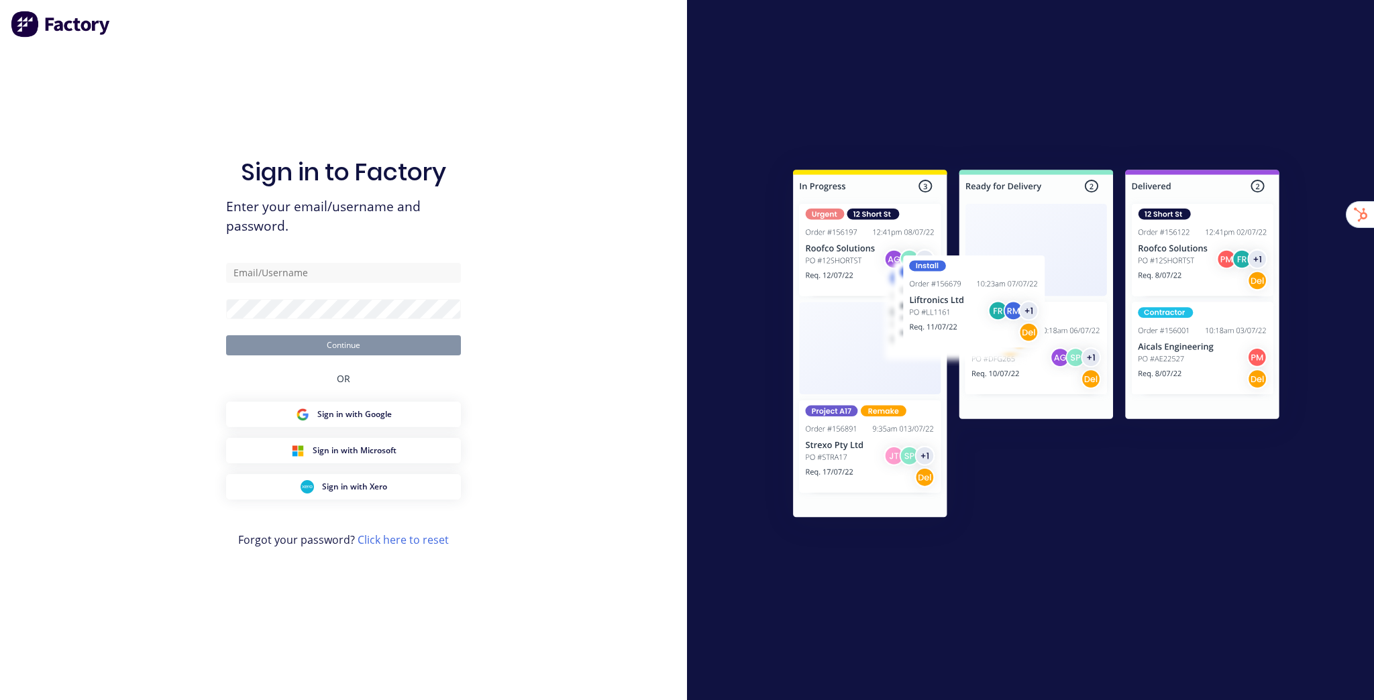
type input "[EMAIL_ADDRESS][DOMAIN_NAME]"
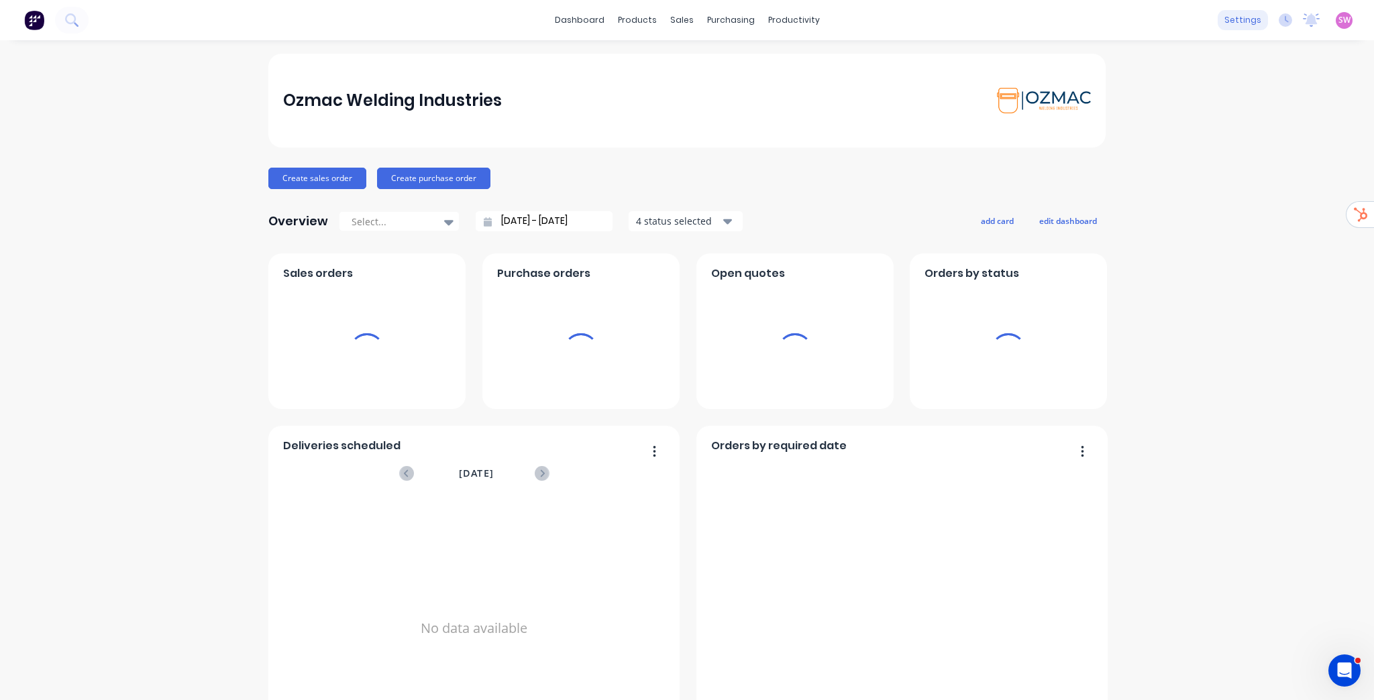
click at [1239, 25] on div "settings" at bounding box center [1243, 20] width 50 height 20
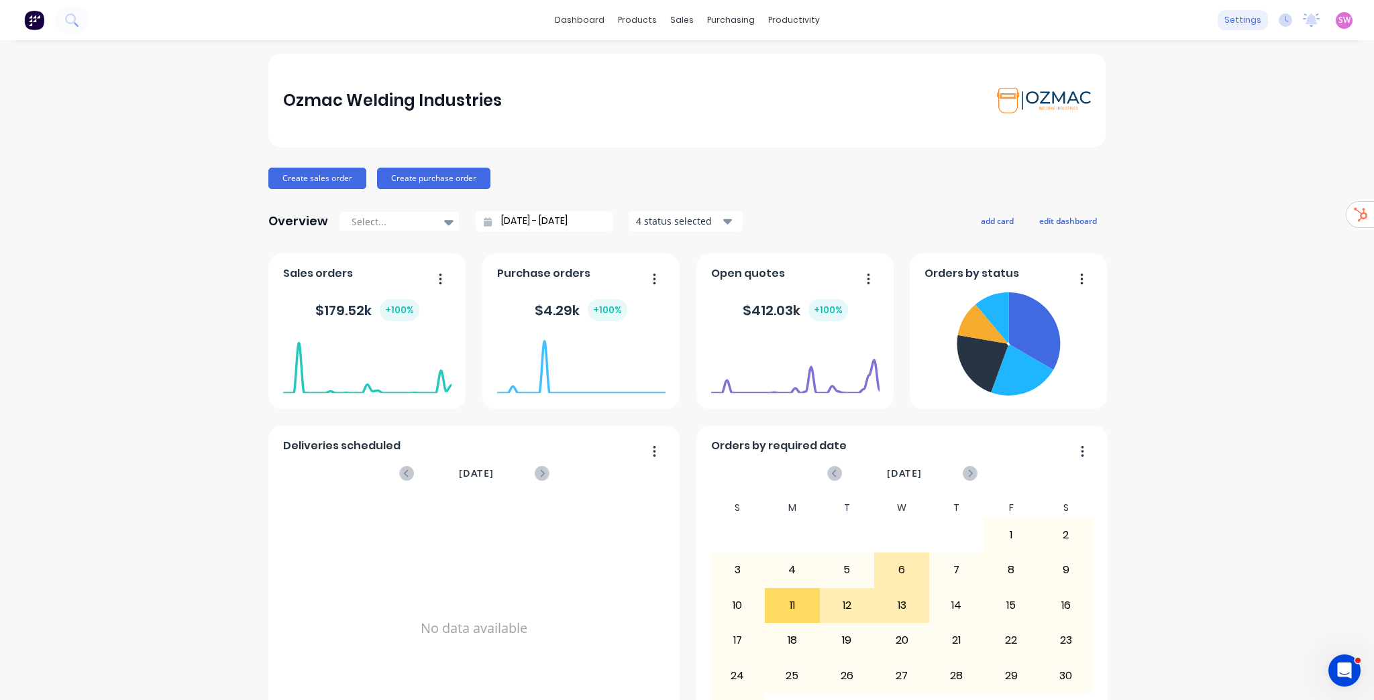
click at [1231, 17] on div "settings" at bounding box center [1243, 20] width 50 height 20
click at [1141, 91] on div "Team" at bounding box center [1134, 91] width 25 height 12
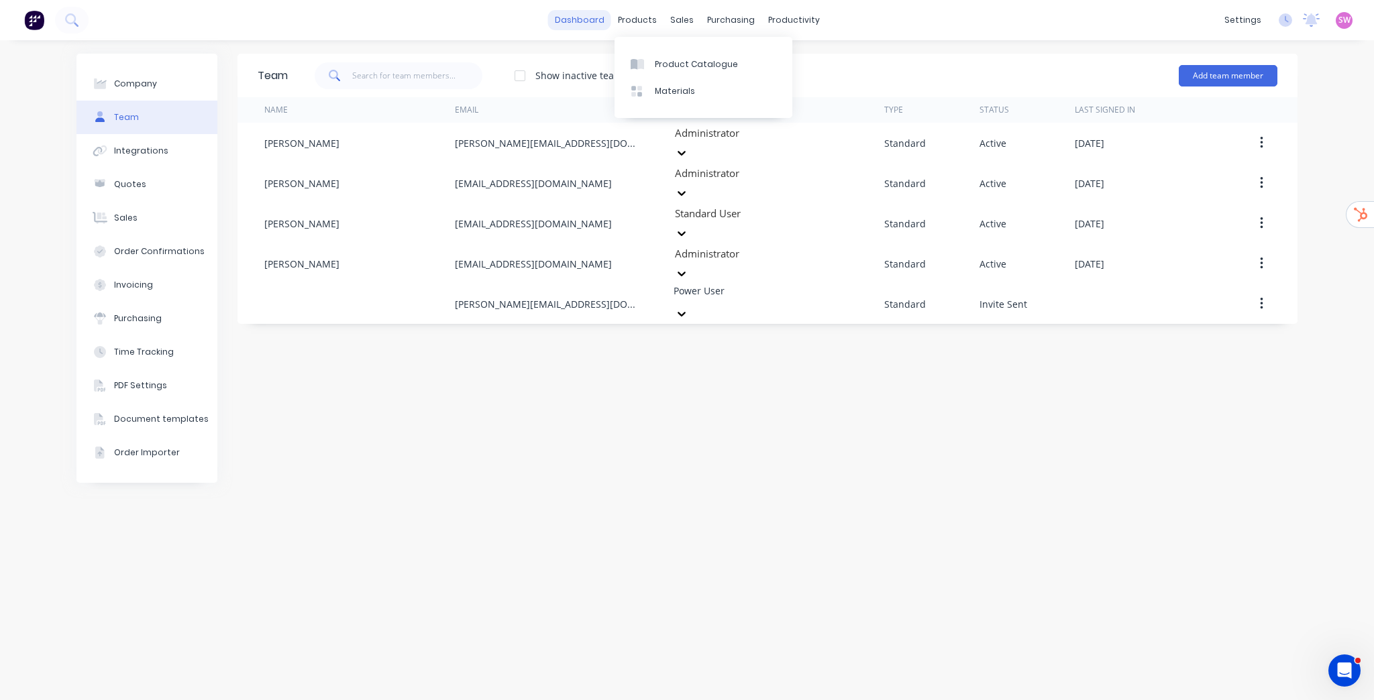
click at [561, 17] on link "dashboard" at bounding box center [579, 20] width 63 height 20
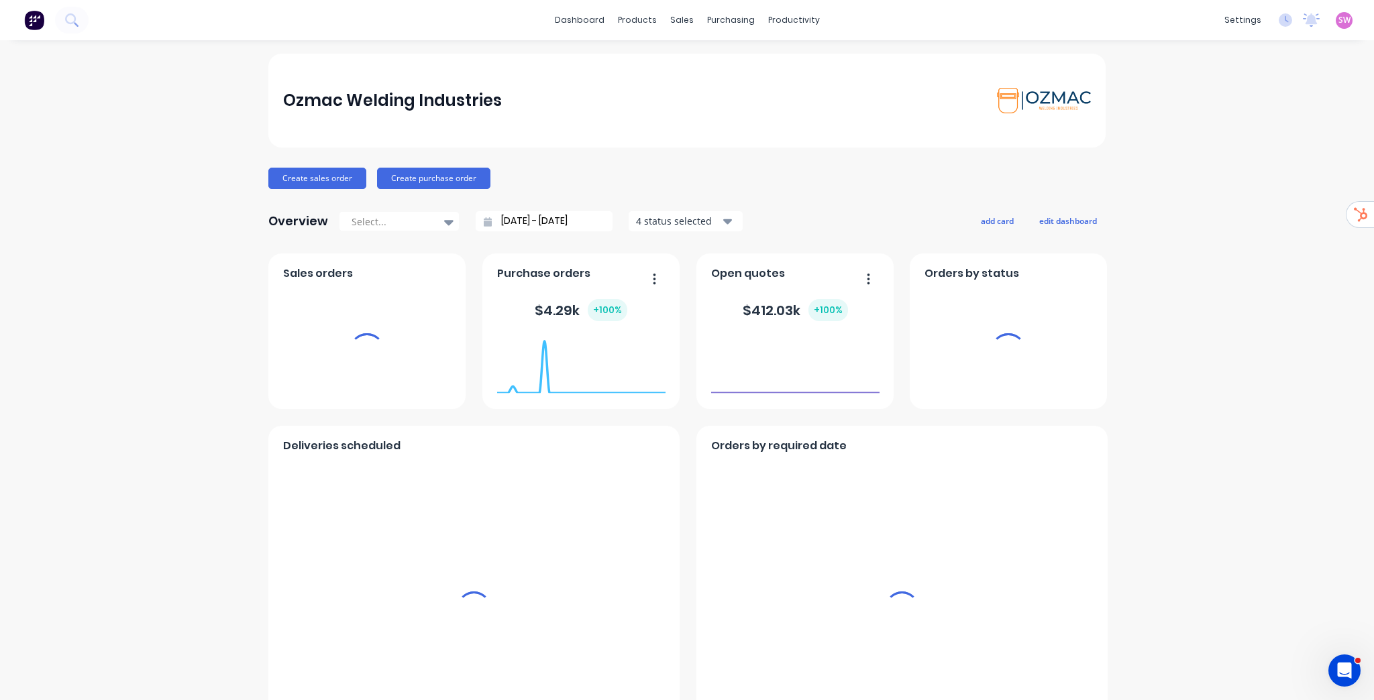
click at [1339, 24] on span "SW" at bounding box center [1344, 20] width 12 height 12
click at [1311, 171] on div "Sign out" at bounding box center [1322, 168] width 36 height 12
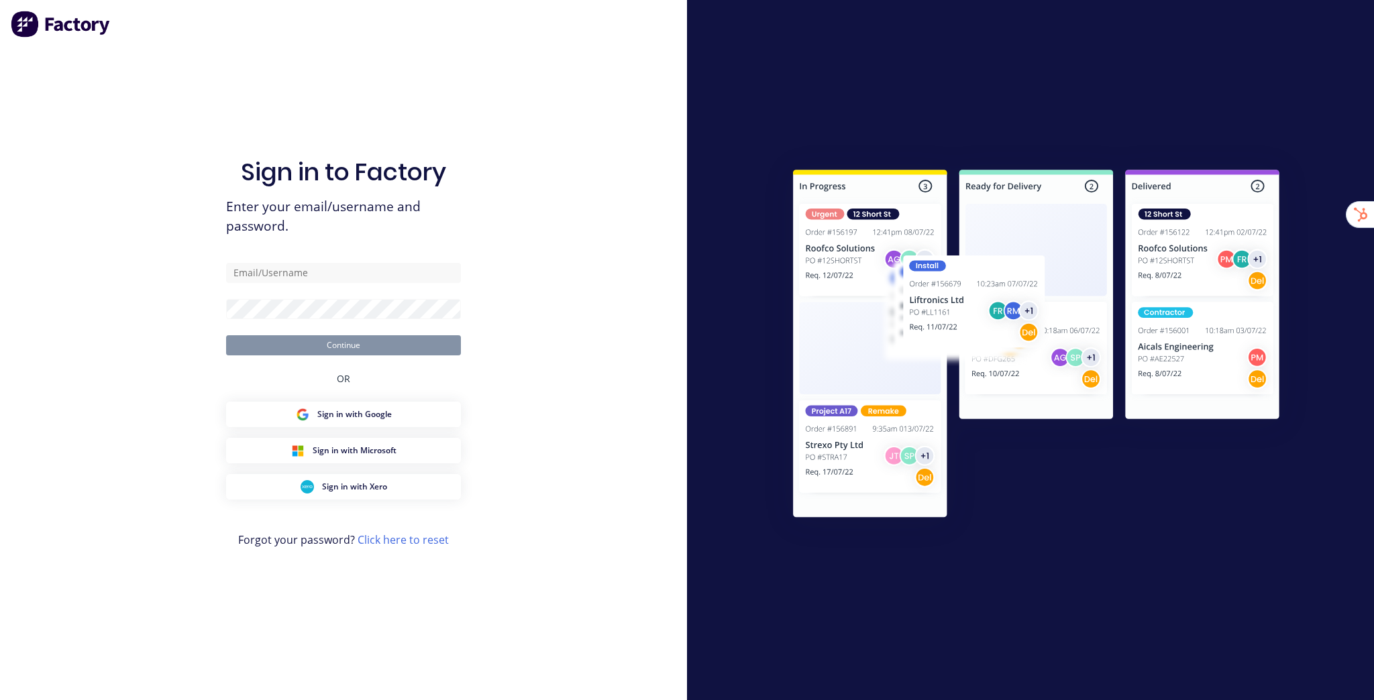
type input "[EMAIL_ADDRESS][DOMAIN_NAME]"
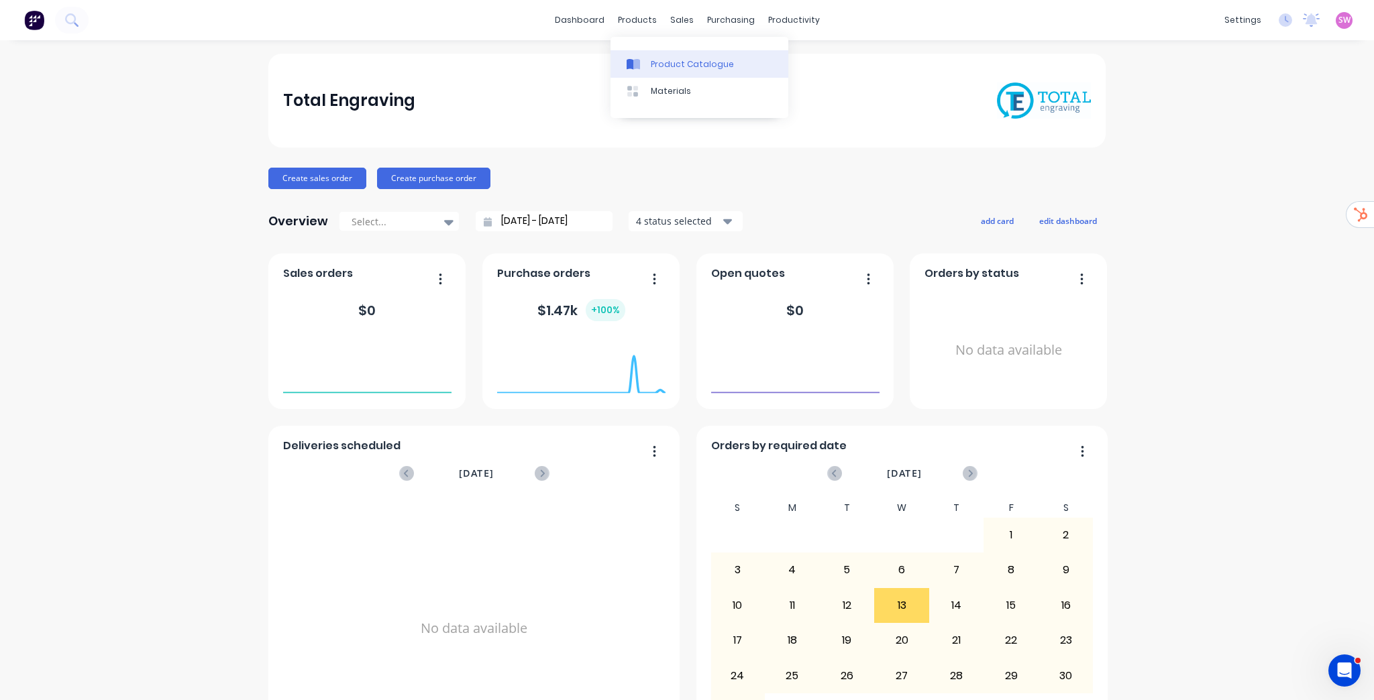
click at [671, 56] on link "Product Catalogue" at bounding box center [699, 63] width 178 height 27
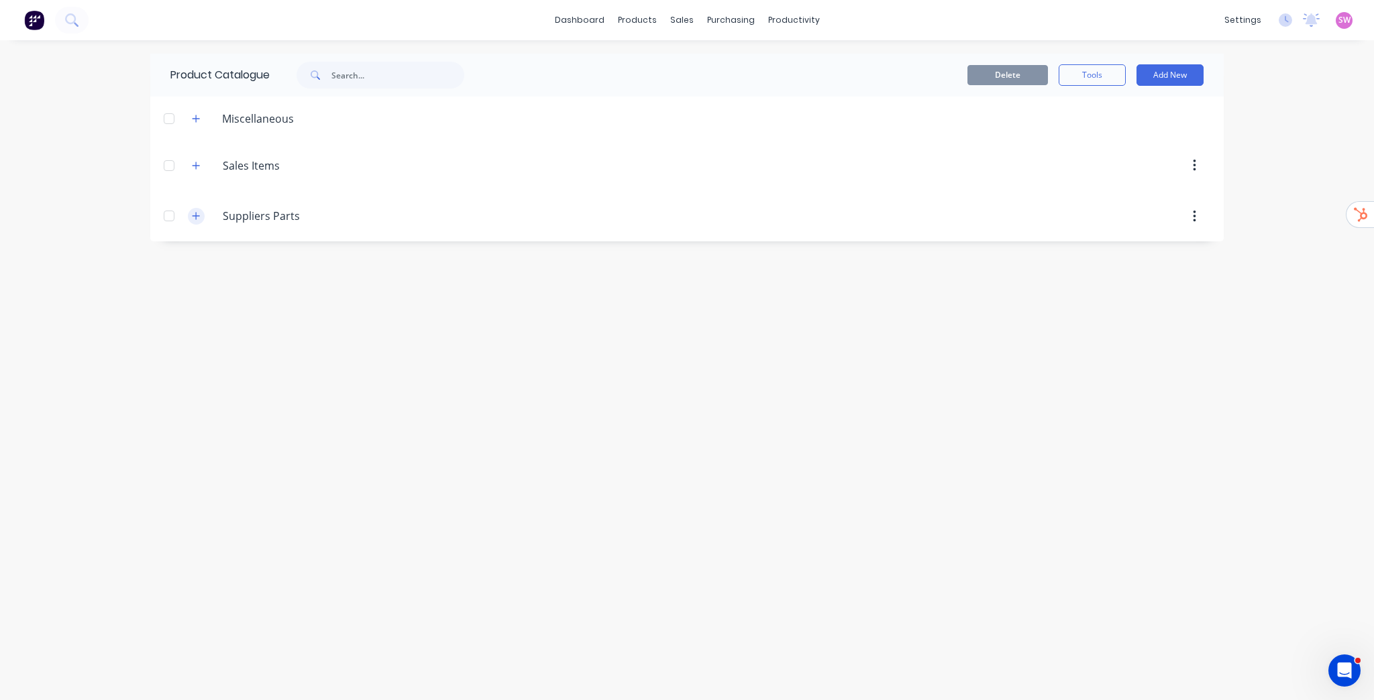
click at [199, 217] on icon "button" at bounding box center [196, 215] width 8 height 9
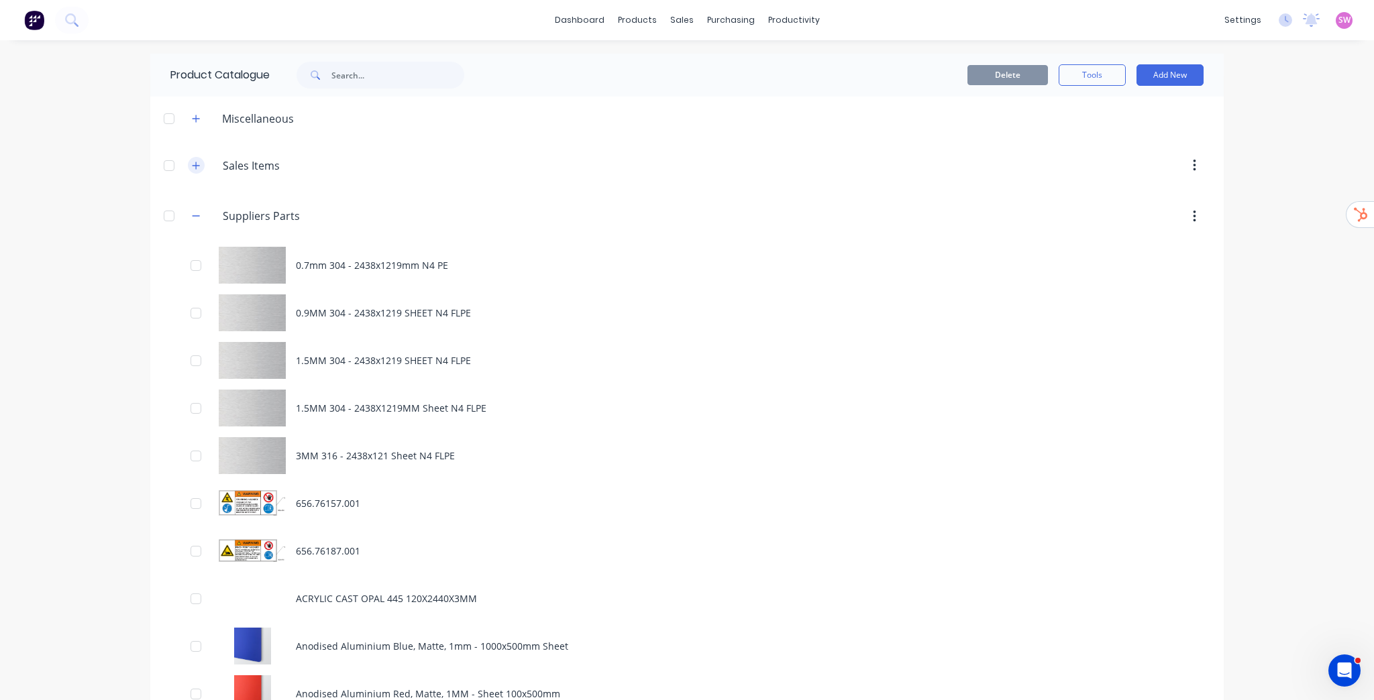
click at [188, 163] on button "button" at bounding box center [196, 165] width 17 height 17
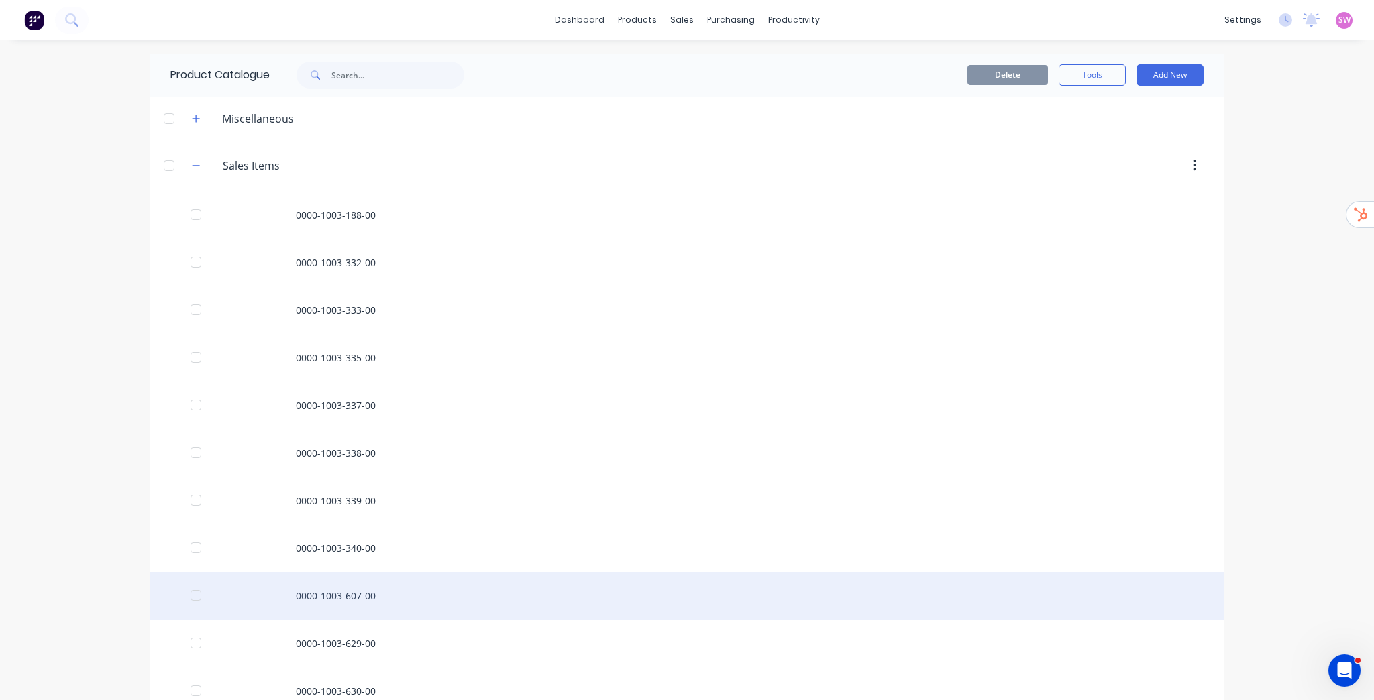
click at [356, 572] on div "0000-1003-607-00" at bounding box center [686, 596] width 1073 height 48
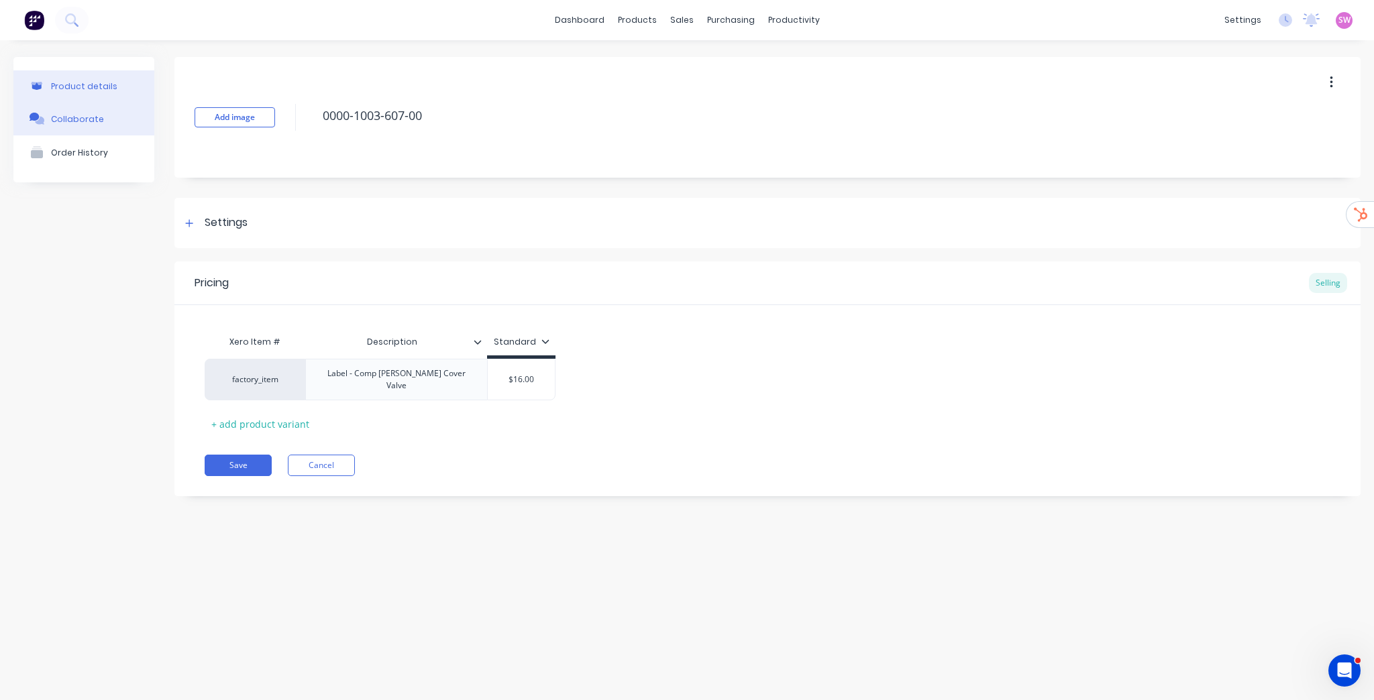
click at [83, 118] on div "Collaborate" at bounding box center [77, 119] width 53 height 10
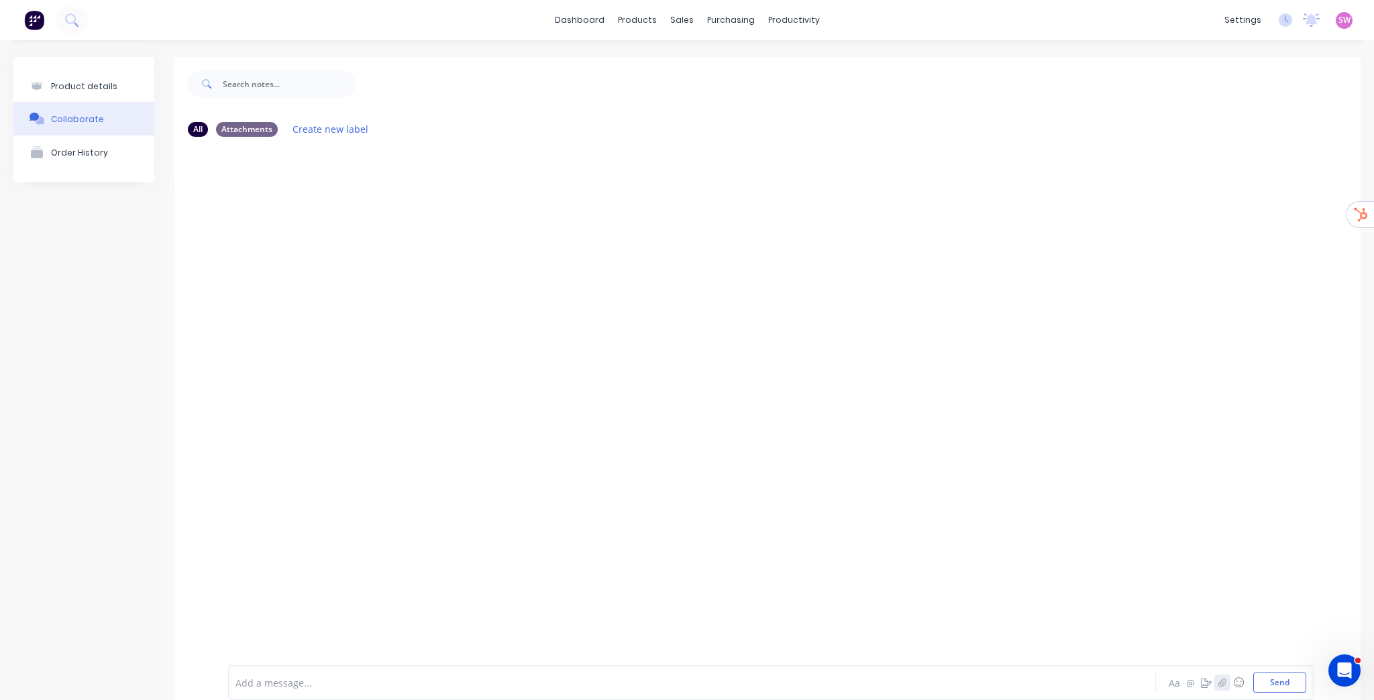
click at [1218, 683] on icon "button" at bounding box center [1222, 682] width 8 height 9
click at [582, 19] on link "dashboard" at bounding box center [579, 20] width 63 height 20
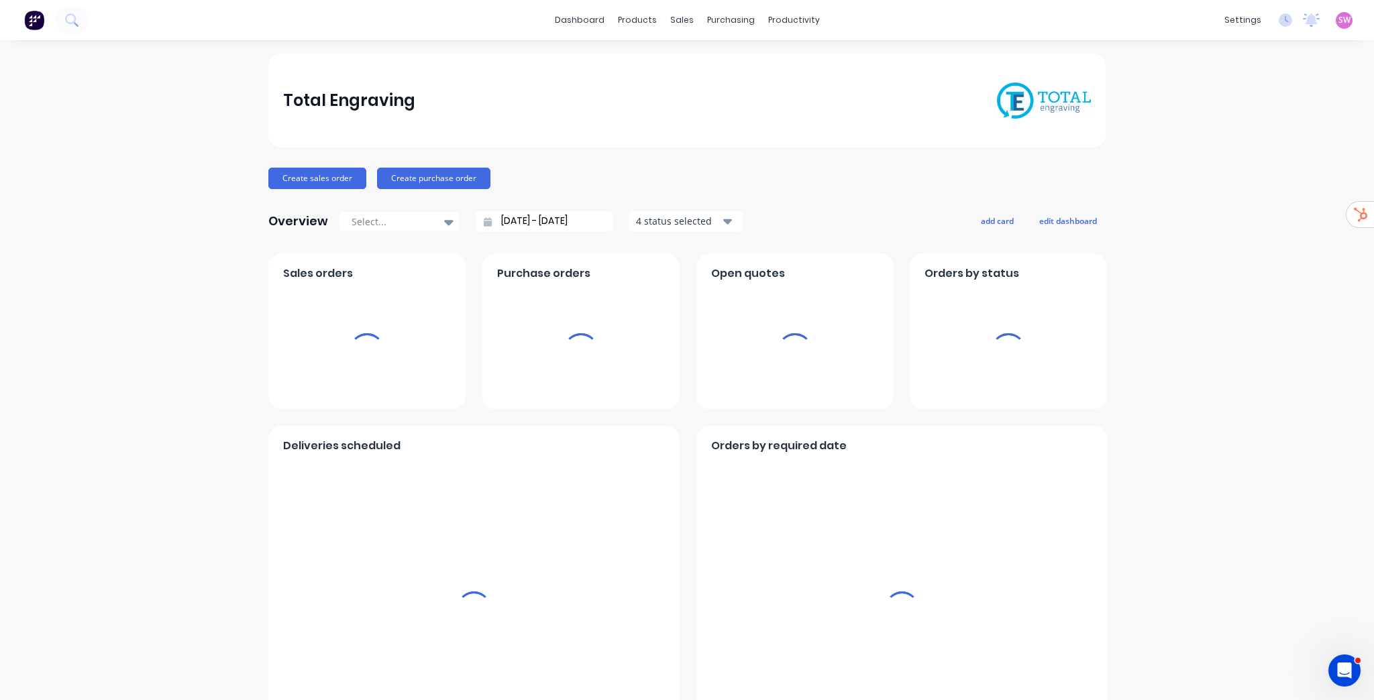
click at [1358, 17] on div "settings No new notifications Mark all as read You have no notifications SW Tot…" at bounding box center [1296, 20] width 156 height 20
click at [1345, 22] on div "settings No new notifications Mark all as read You have no notifications SW Tot…" at bounding box center [1296, 20] width 156 height 20
click at [1343, 23] on div "SW Total Engraving Stuart Wheatley Administrator Profile Sign out" at bounding box center [1344, 20] width 17 height 17
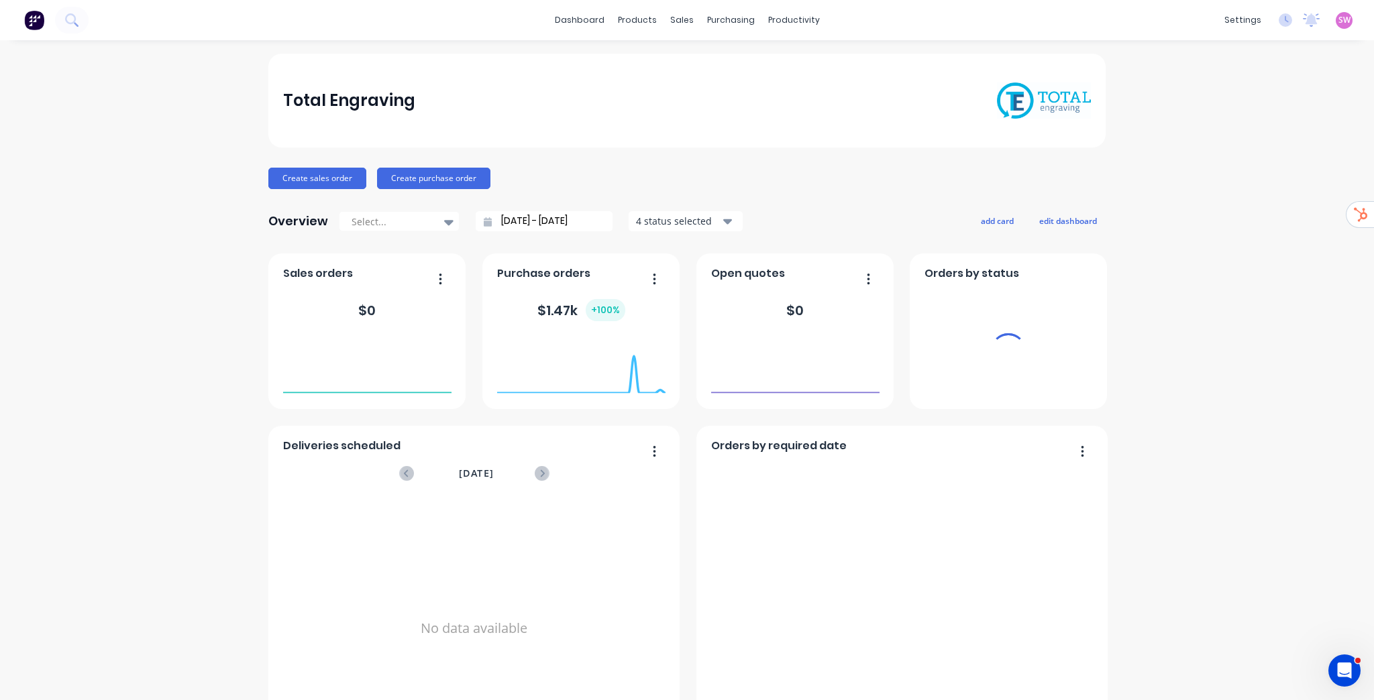
click at [1338, 24] on span "SW" at bounding box center [1344, 20] width 12 height 12
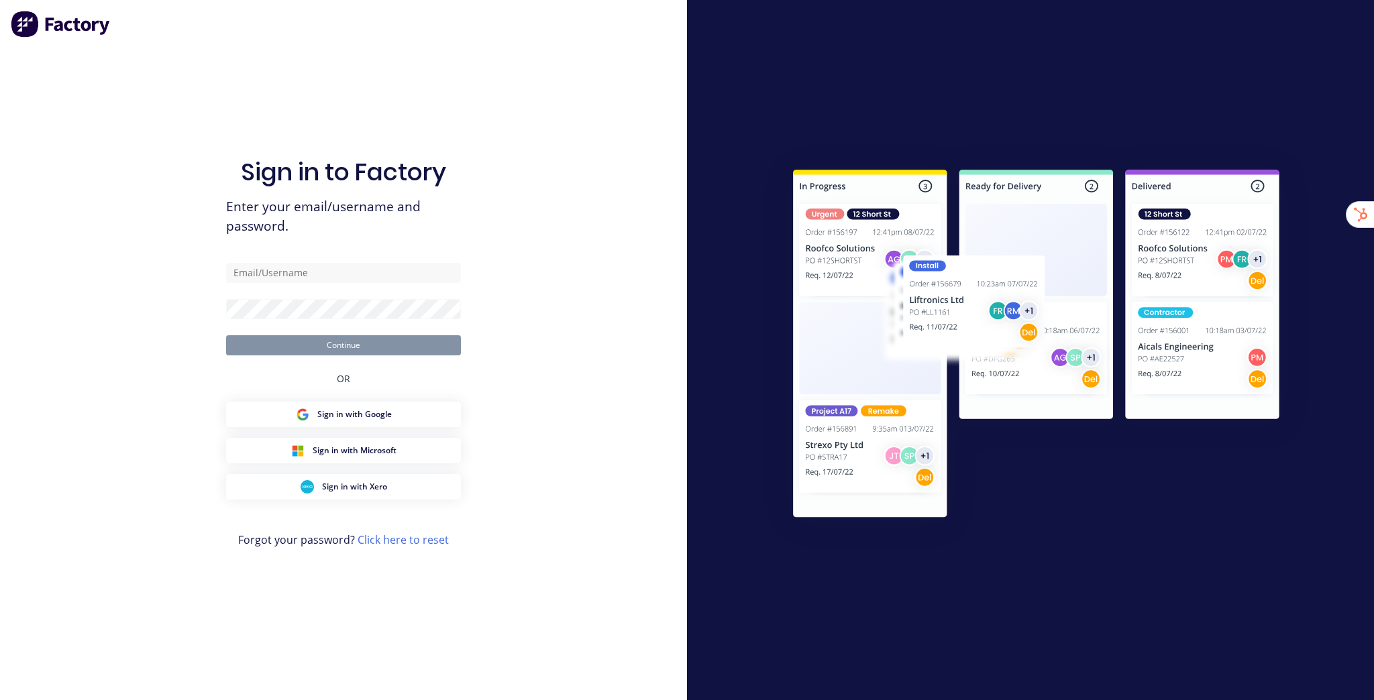
type input "[EMAIL_ADDRESS][DOMAIN_NAME]"
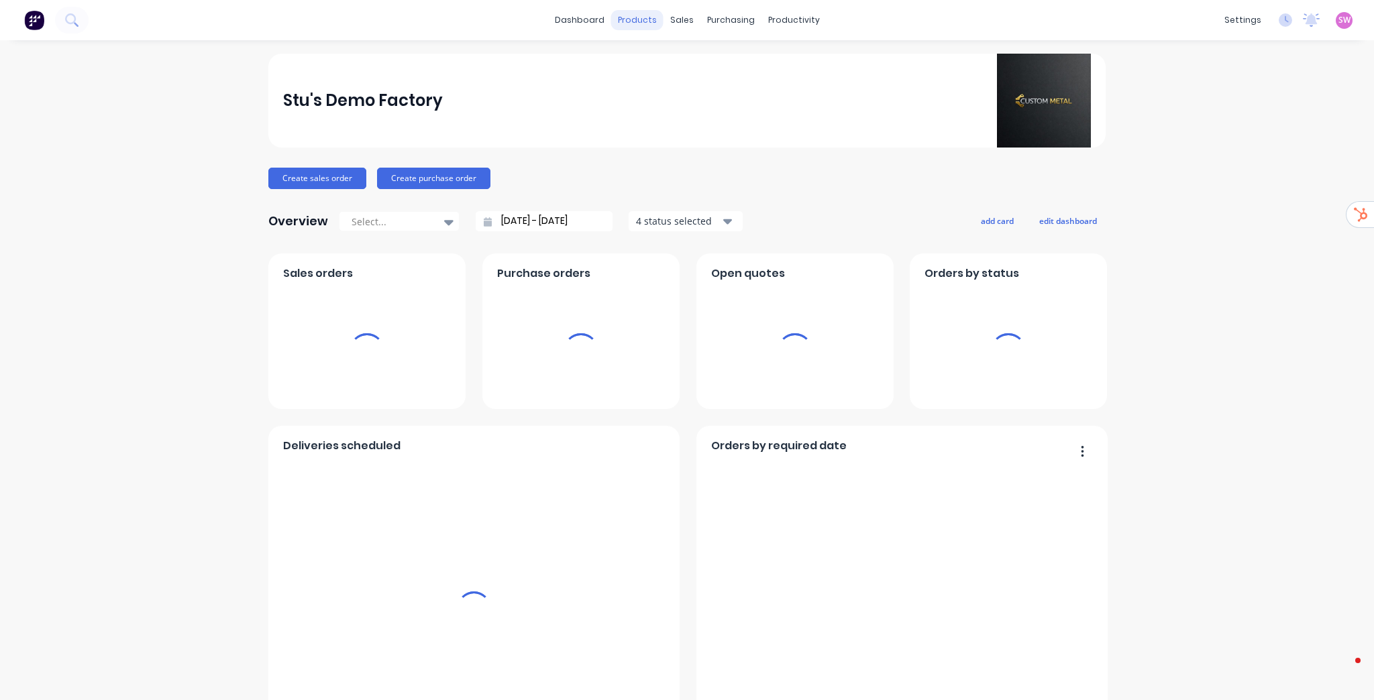
click at [639, 16] on div "products" at bounding box center [637, 20] width 52 height 20
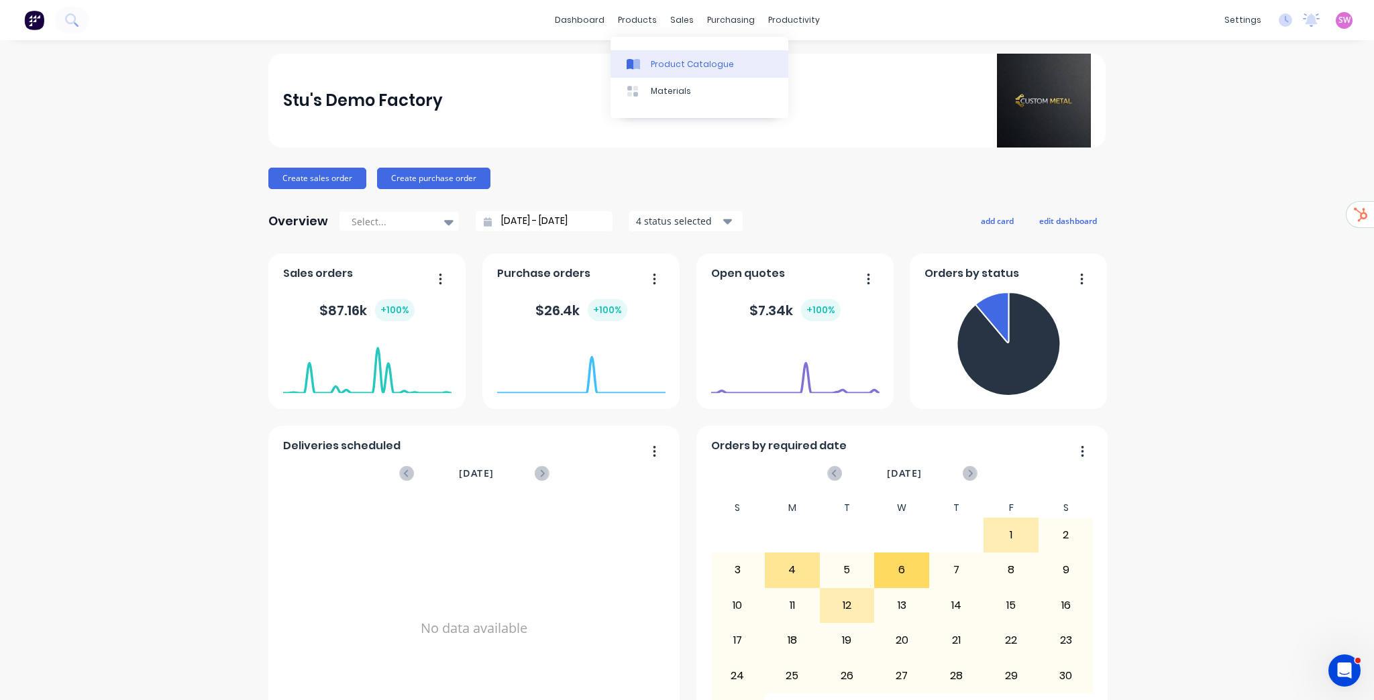
click at [674, 67] on div "Product Catalogue" at bounding box center [692, 64] width 83 height 12
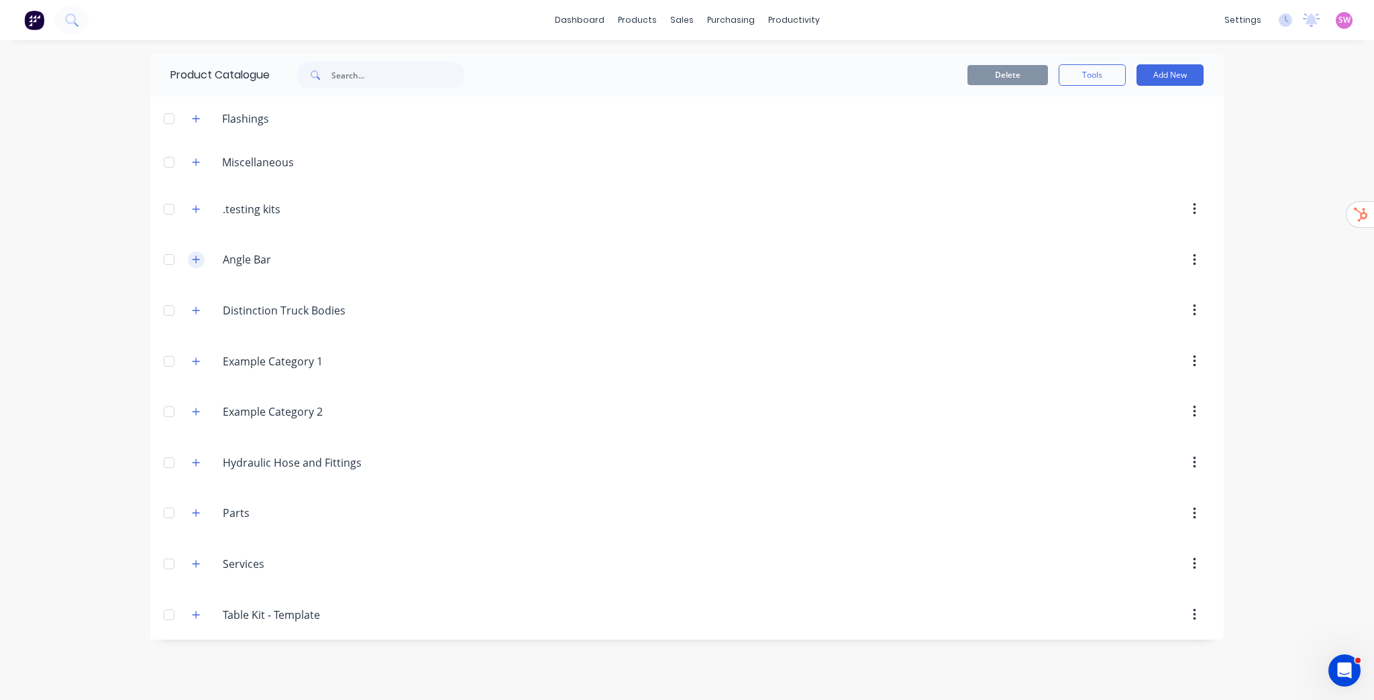
click at [198, 258] on icon "button" at bounding box center [196, 259] width 8 height 9
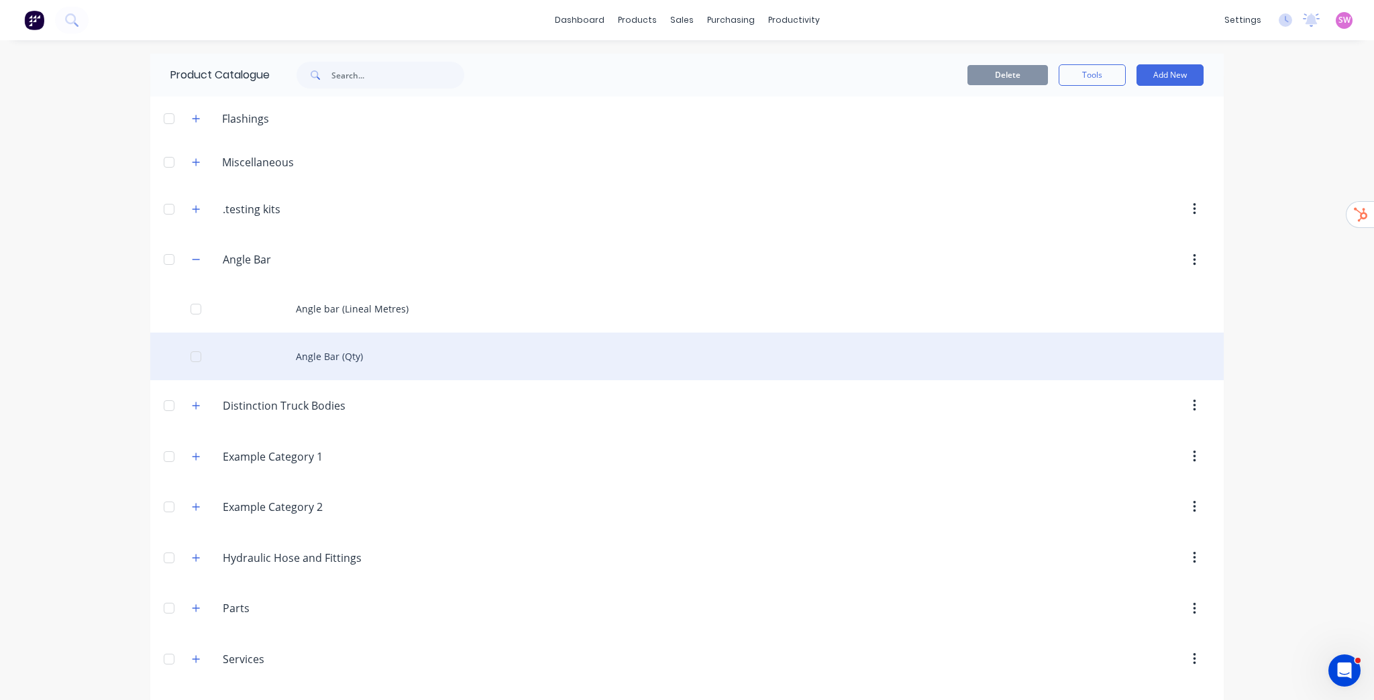
click at [347, 355] on div "Angle Bar (Qty)" at bounding box center [686, 357] width 1073 height 48
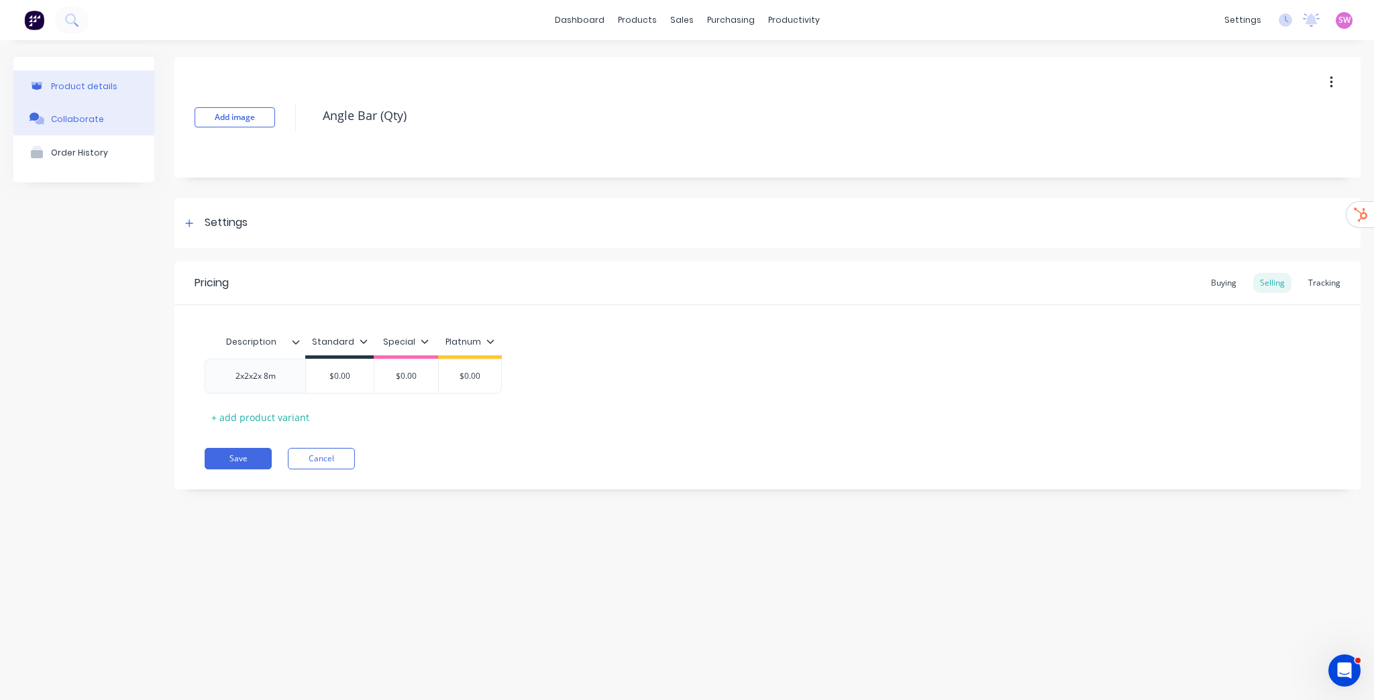
click at [116, 117] on button "Collaborate" at bounding box center [83, 119] width 141 height 34
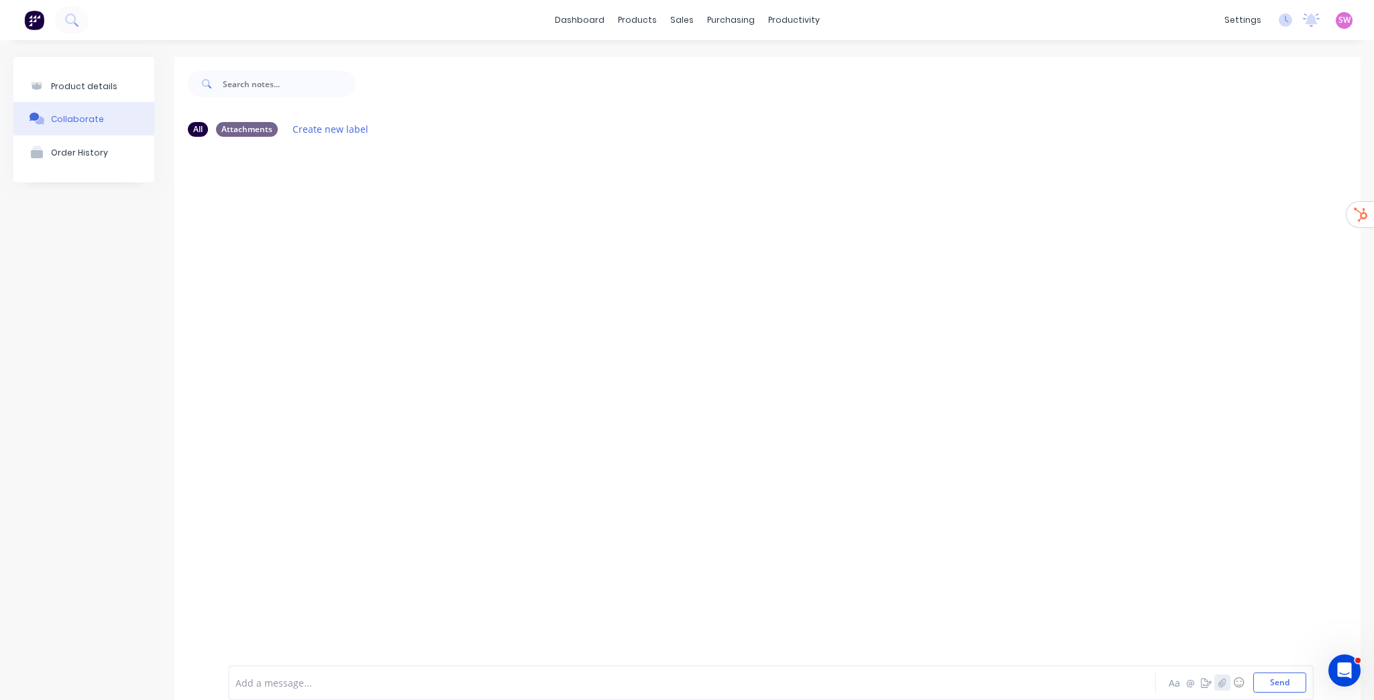
click at [1218, 687] on icon "button" at bounding box center [1222, 682] width 8 height 9
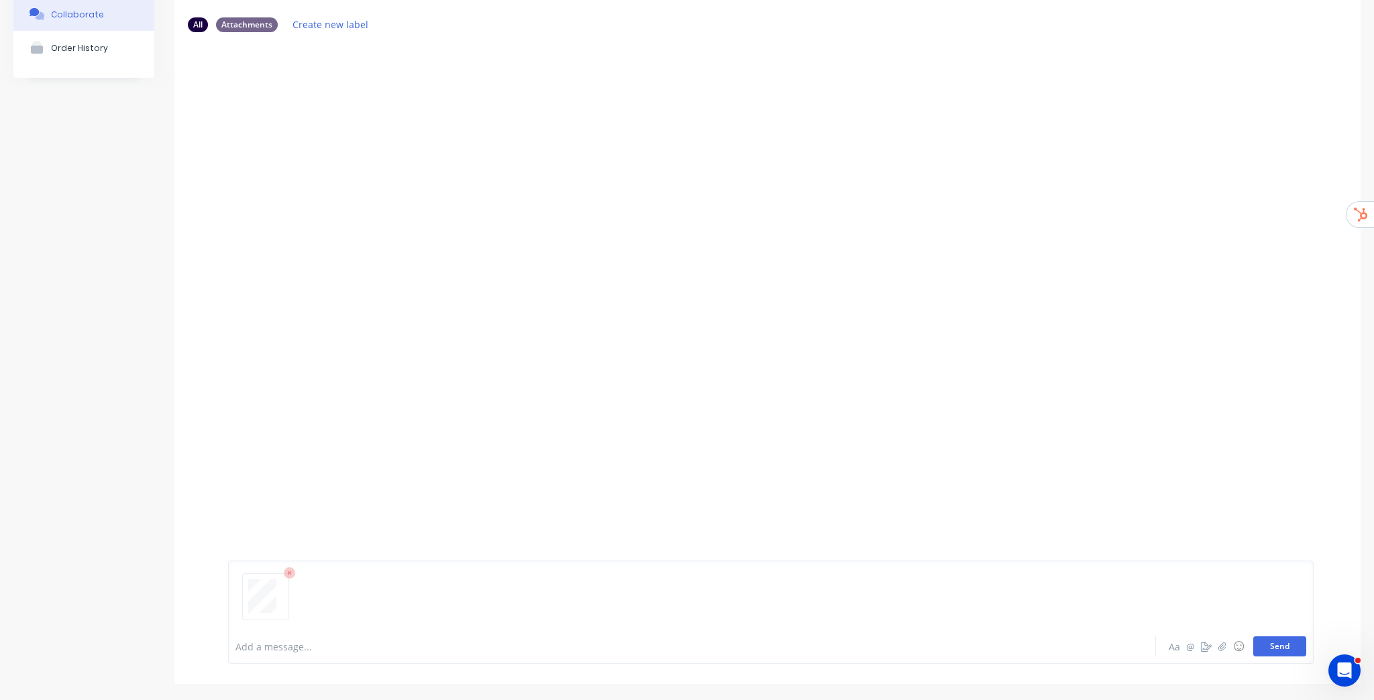
click at [1268, 645] on button "Send" at bounding box center [1279, 647] width 53 height 20
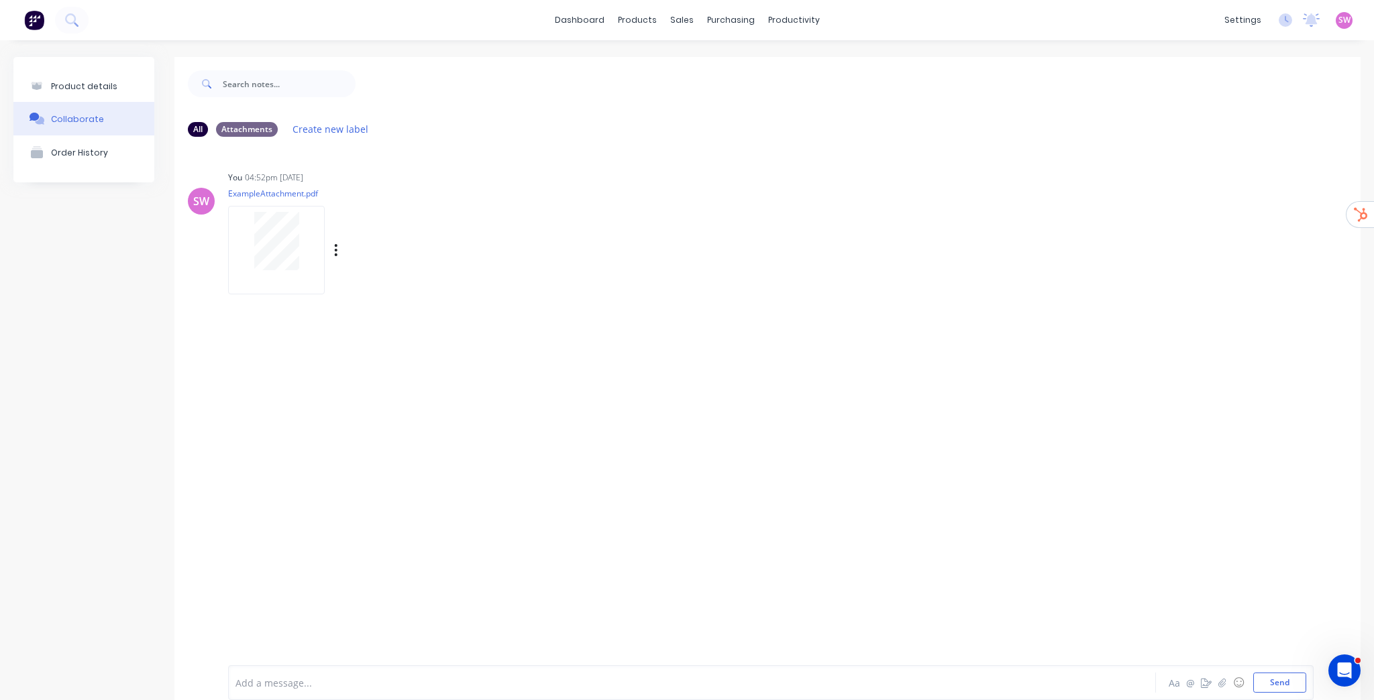
click at [330, 253] on div "Labels Auto-attach to new orders Sales Orders Purchase Orders Download Delete" at bounding box center [405, 250] width 151 height 19
click at [334, 252] on icon "button" at bounding box center [336, 250] width 4 height 15
click at [405, 285] on button "Auto-attach to new orders" at bounding box center [424, 287] width 151 height 32
click at [78, 81] on div "Product details" at bounding box center [84, 86] width 66 height 10
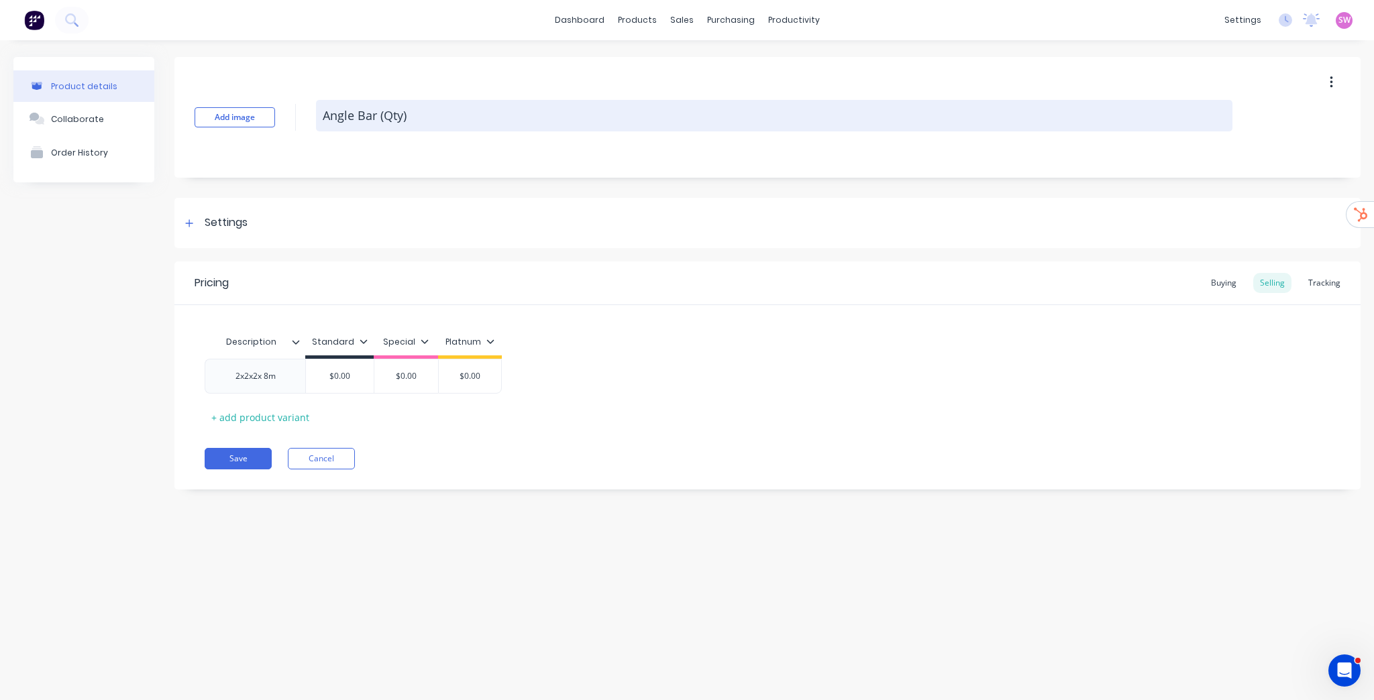
drag, startPoint x: 375, startPoint y: 118, endPoint x: 437, endPoint y: 118, distance: 62.4
click at [437, 118] on textarea "Angle Bar (Qty)" at bounding box center [774, 116] width 916 height 32
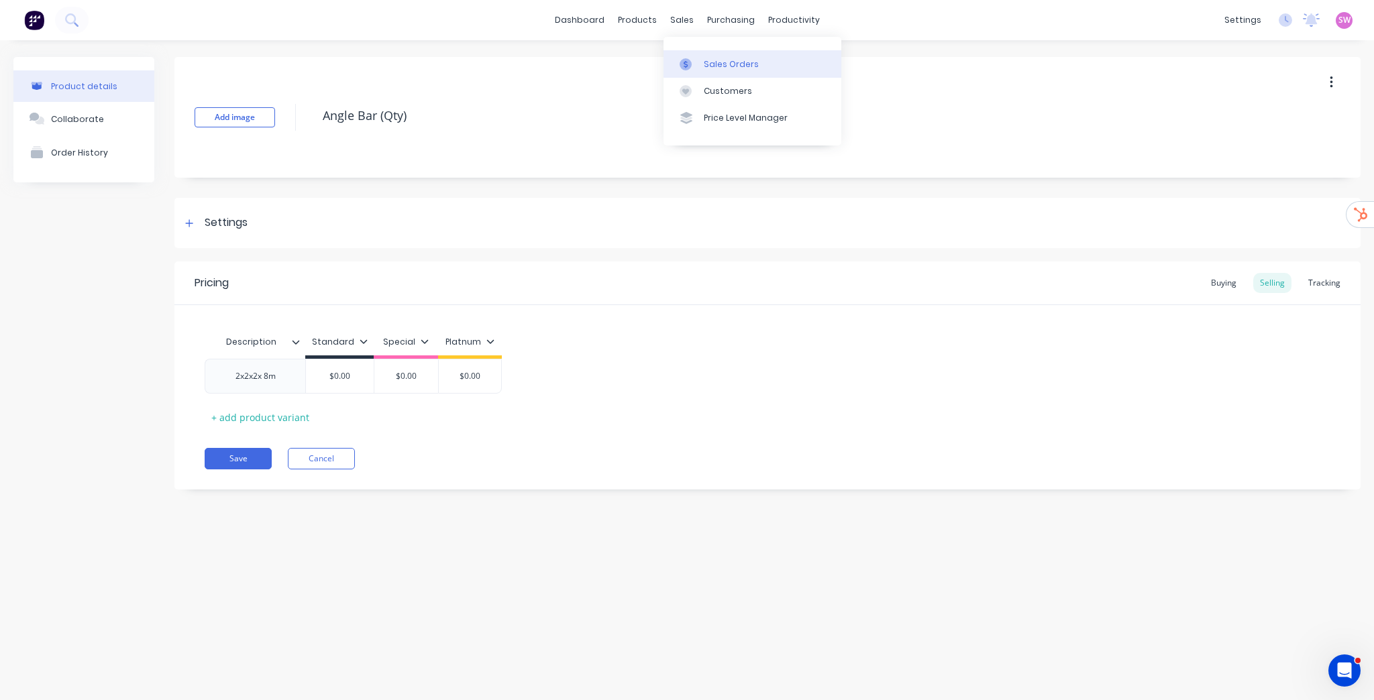
click at [714, 62] on div "Sales Orders" at bounding box center [731, 64] width 55 height 12
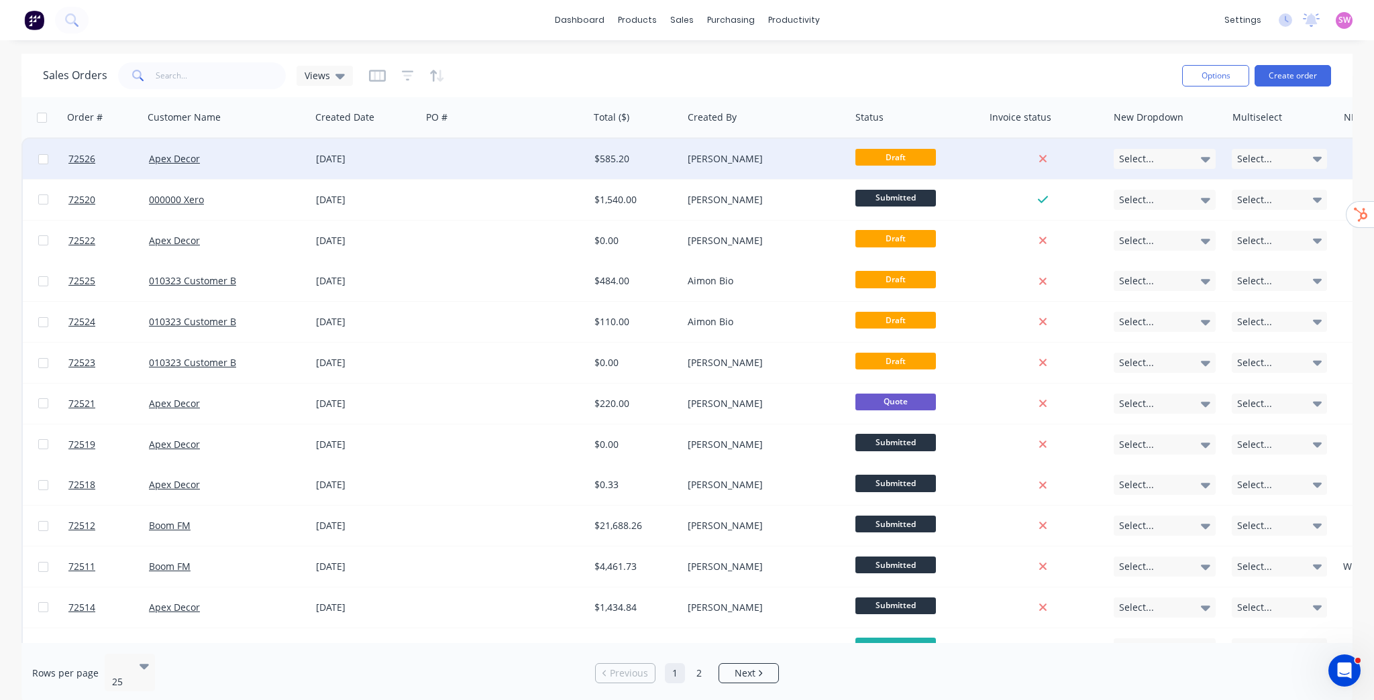
click at [502, 153] on div at bounding box center [504, 159] width 167 height 40
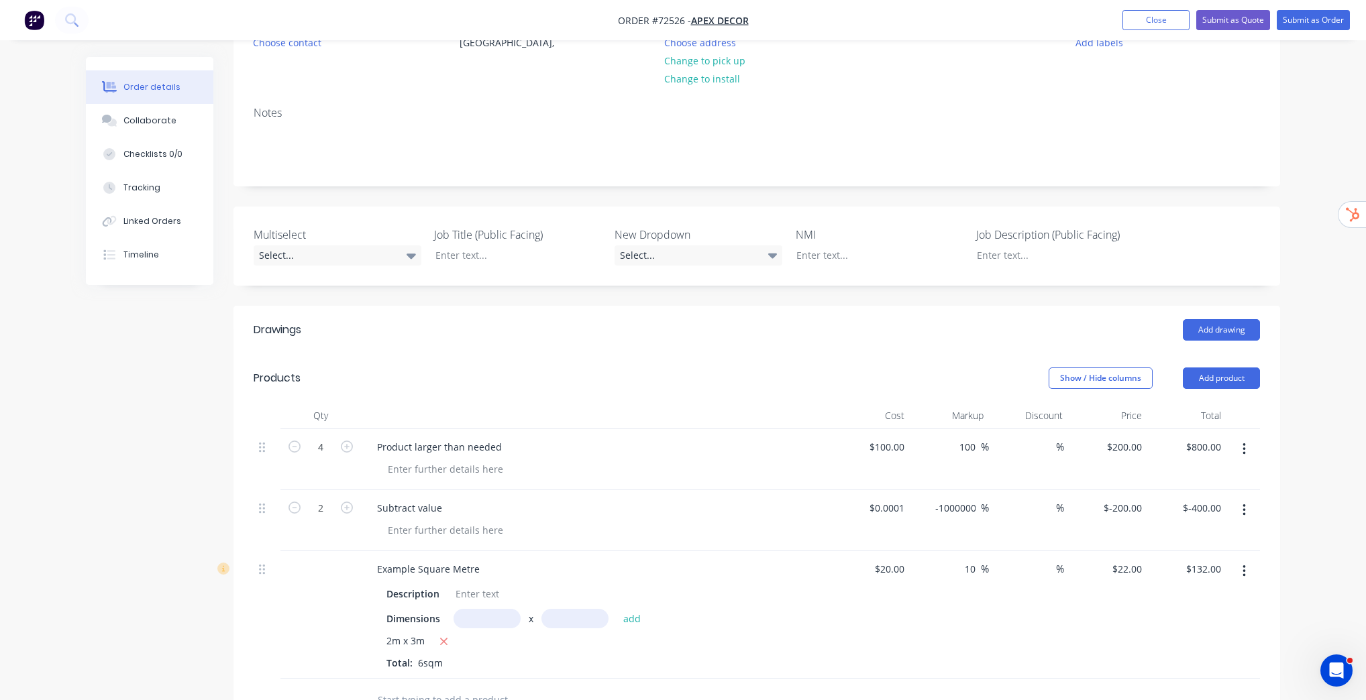
scroll to position [322, 0]
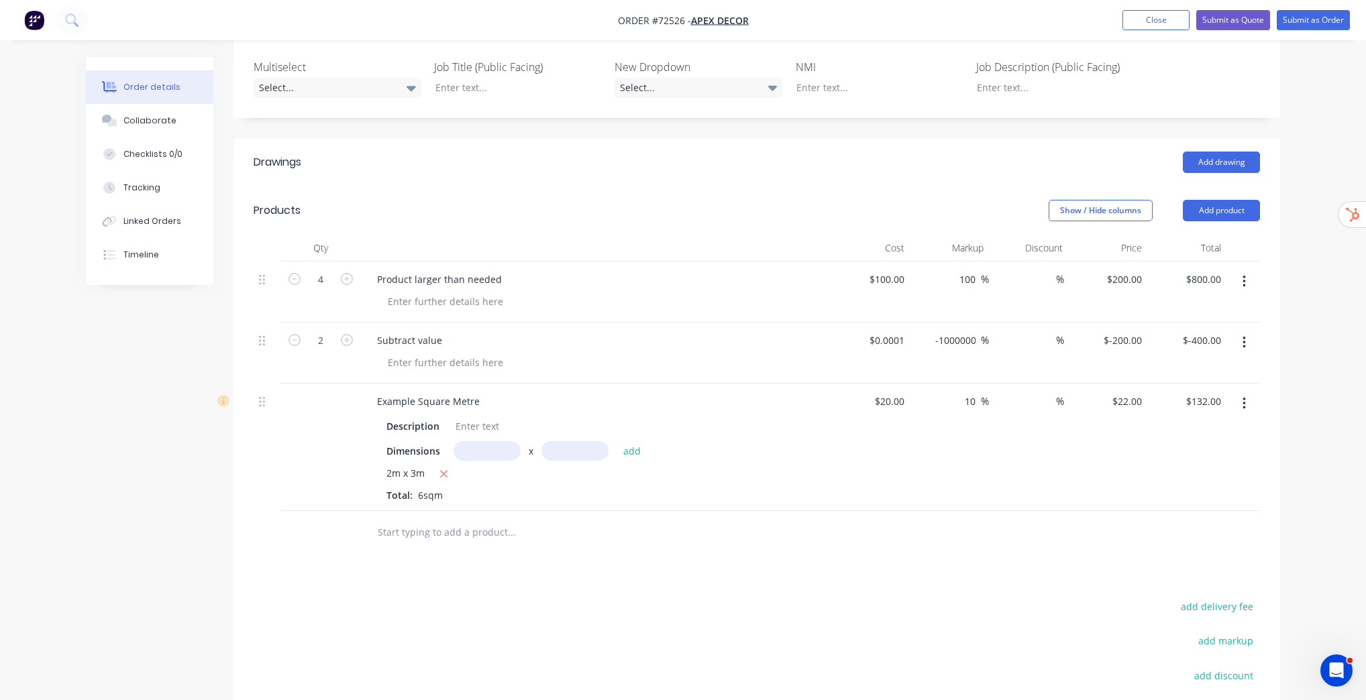
click at [1240, 278] on button "button" at bounding box center [1244, 282] width 32 height 24
click at [1191, 388] on div "Delete" at bounding box center [1195, 397] width 103 height 19
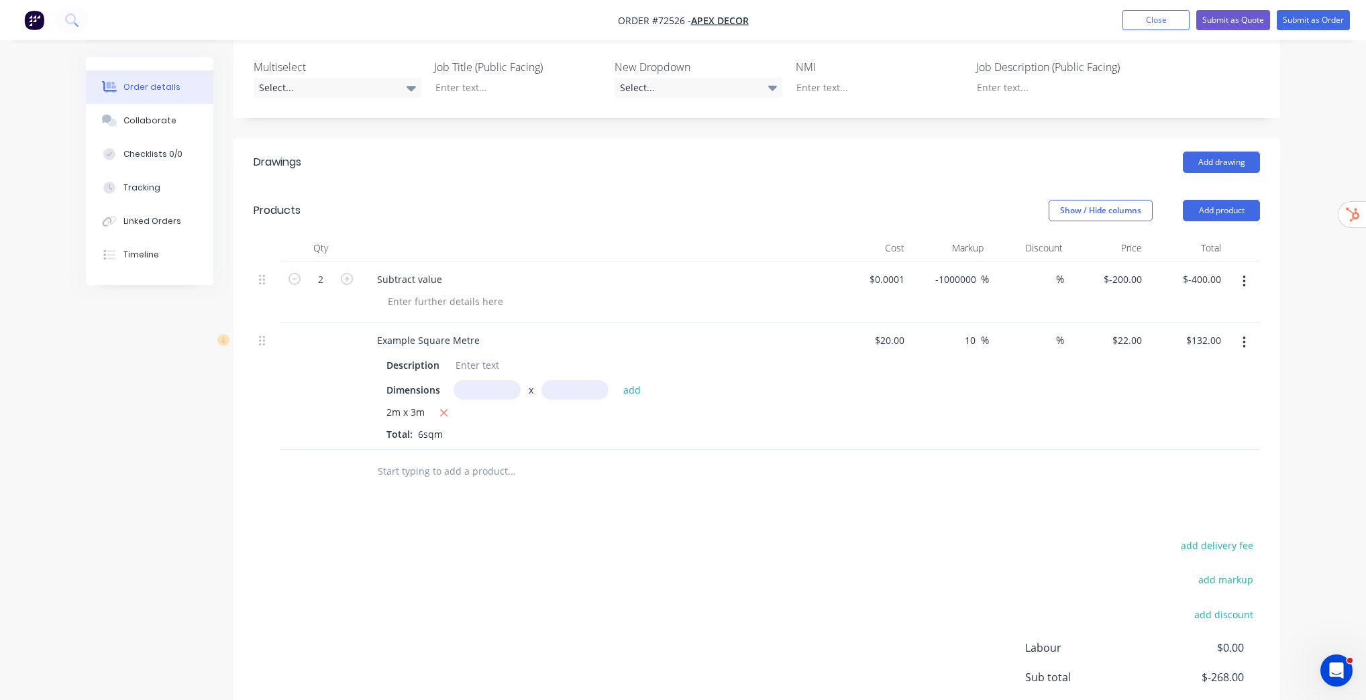
drag, startPoint x: 1245, startPoint y: 281, endPoint x: 1242, endPoint y: 294, distance: 13.0
click at [1245, 282] on icon "button" at bounding box center [1243, 281] width 3 height 15
click at [1210, 388] on div "Delete" at bounding box center [1195, 397] width 103 height 19
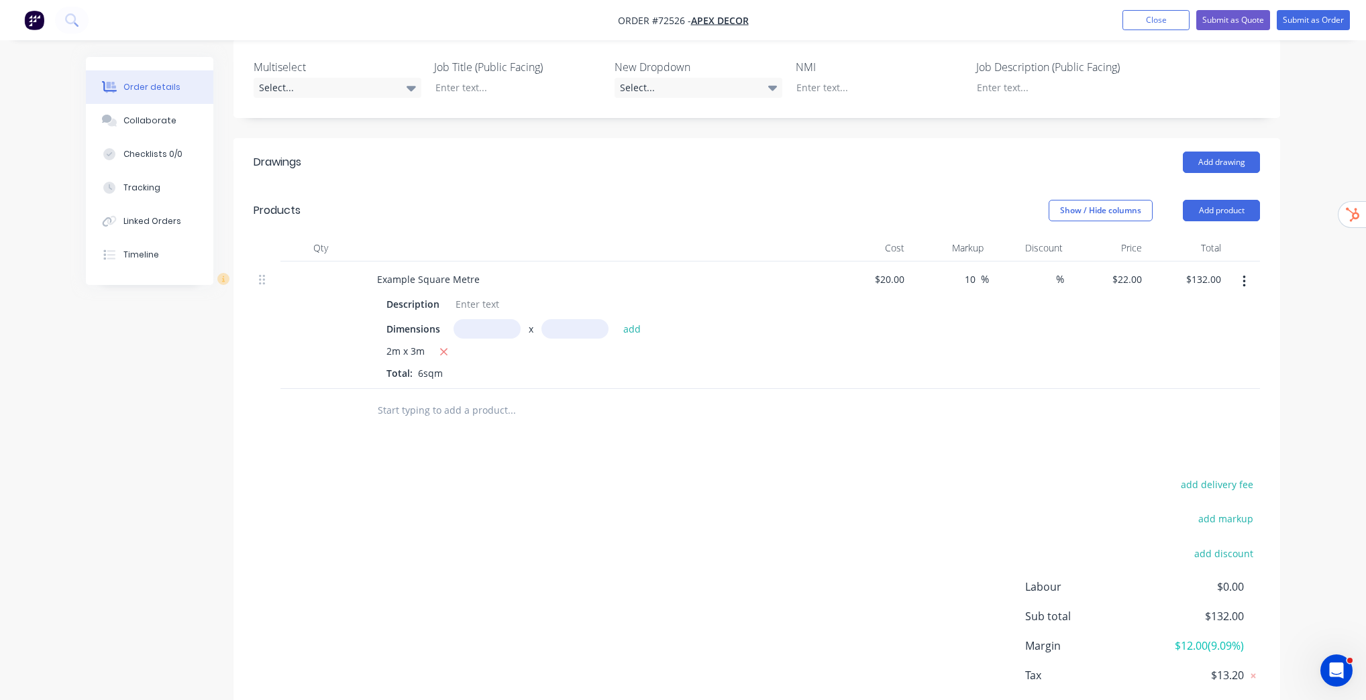
click at [1242, 276] on icon "button" at bounding box center [1243, 281] width 3 height 15
click at [1213, 396] on div "Delete" at bounding box center [1195, 397] width 103 height 19
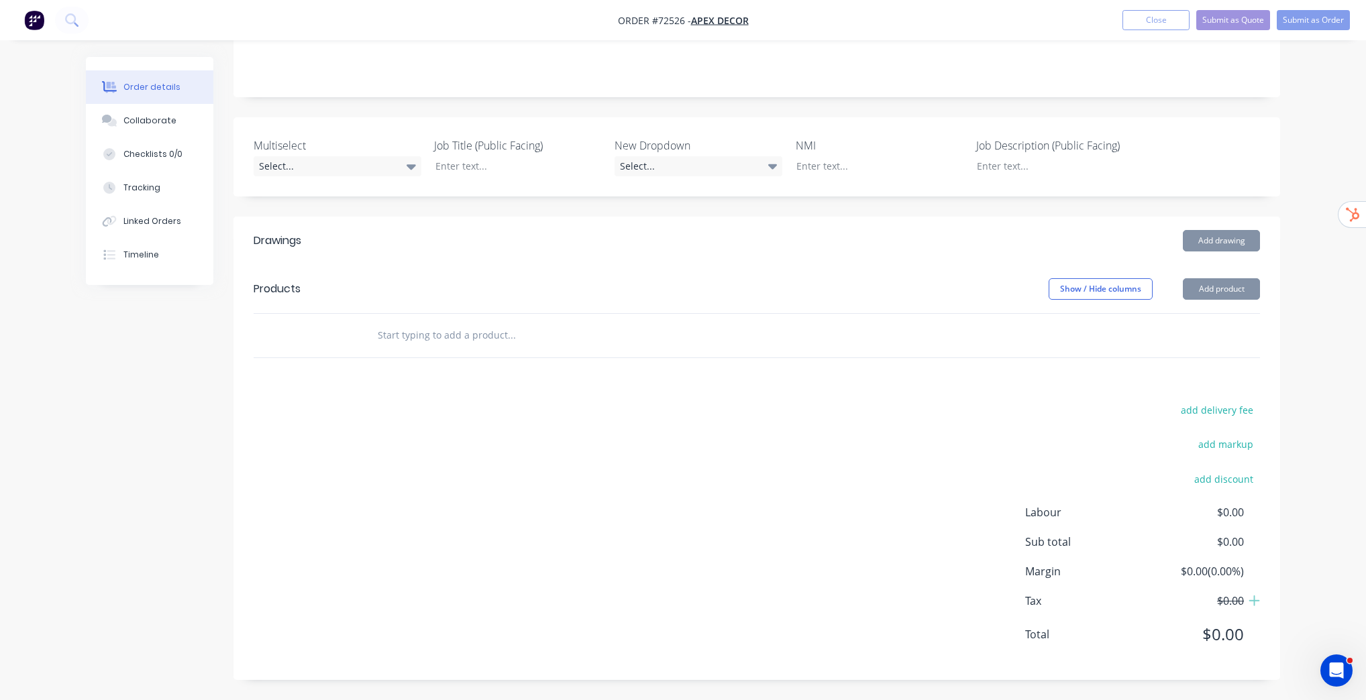
scroll to position [242, 0]
click at [469, 335] on input "text" at bounding box center [511, 336] width 268 height 27
paste input "Angle Bar (Qty)"
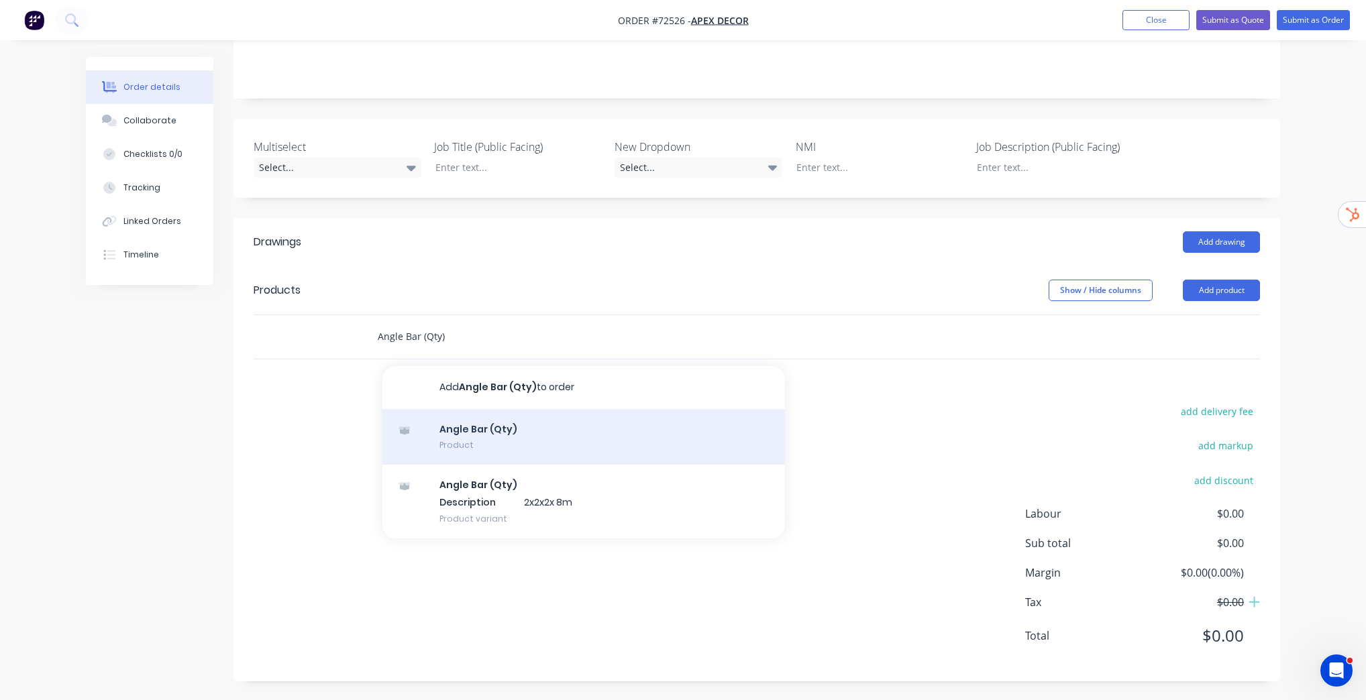
type input "Angle Bar (Qty)"
click at [503, 445] on div "Angle Bar (Qty) Product" at bounding box center [583, 437] width 402 height 56
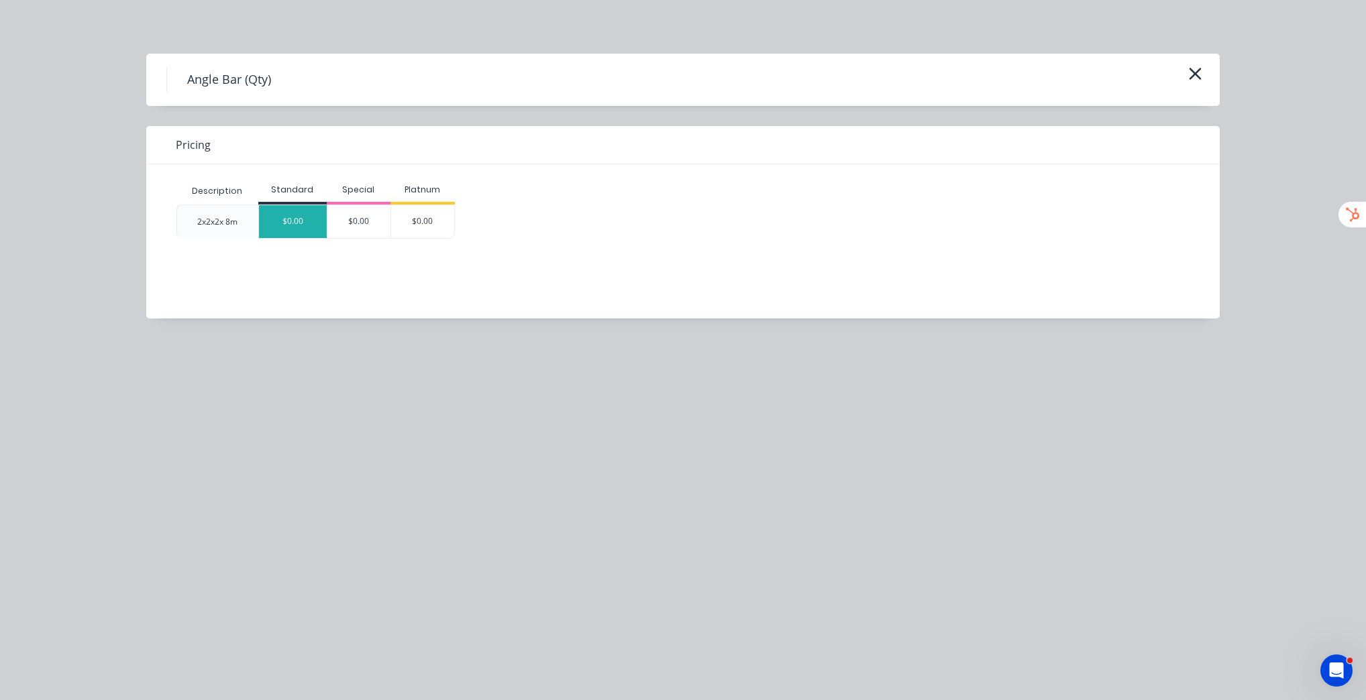
click at [311, 223] on div "$0.00" at bounding box center [293, 221] width 68 height 33
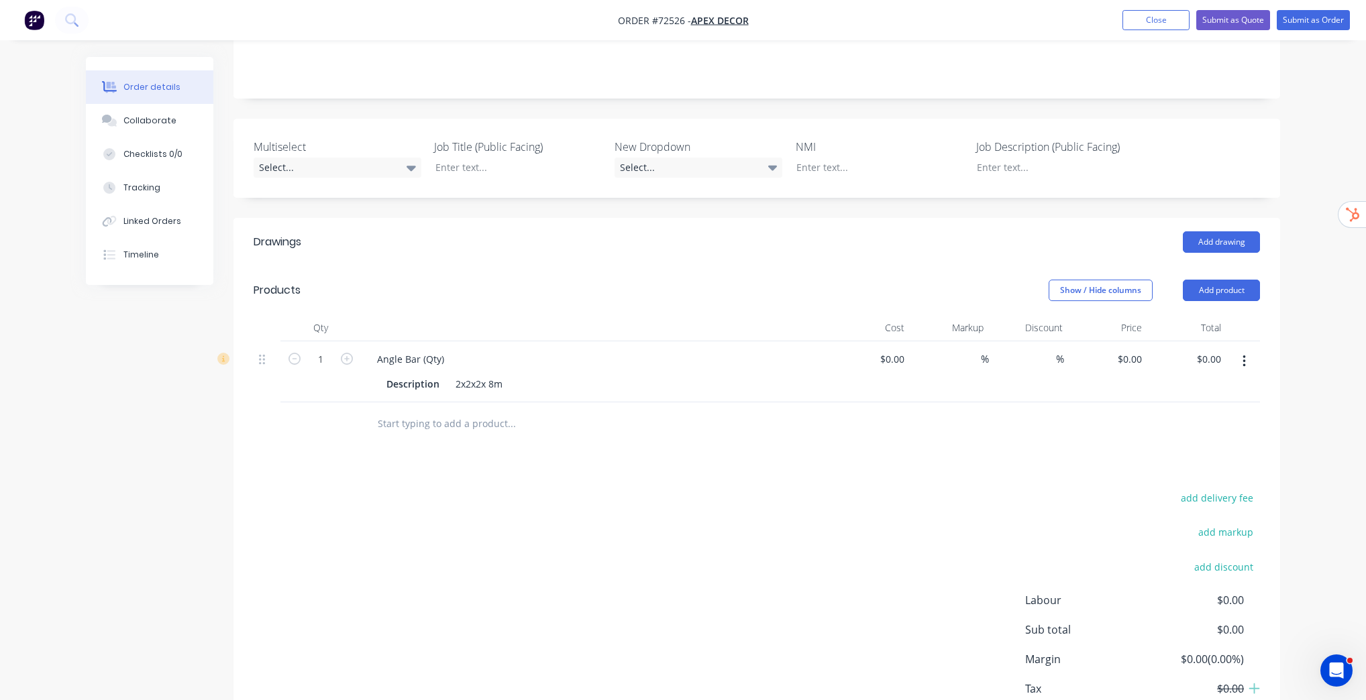
click at [1248, 364] on button "button" at bounding box center [1244, 362] width 32 height 24
click at [1162, 473] on div "Delete" at bounding box center [1195, 477] width 103 height 19
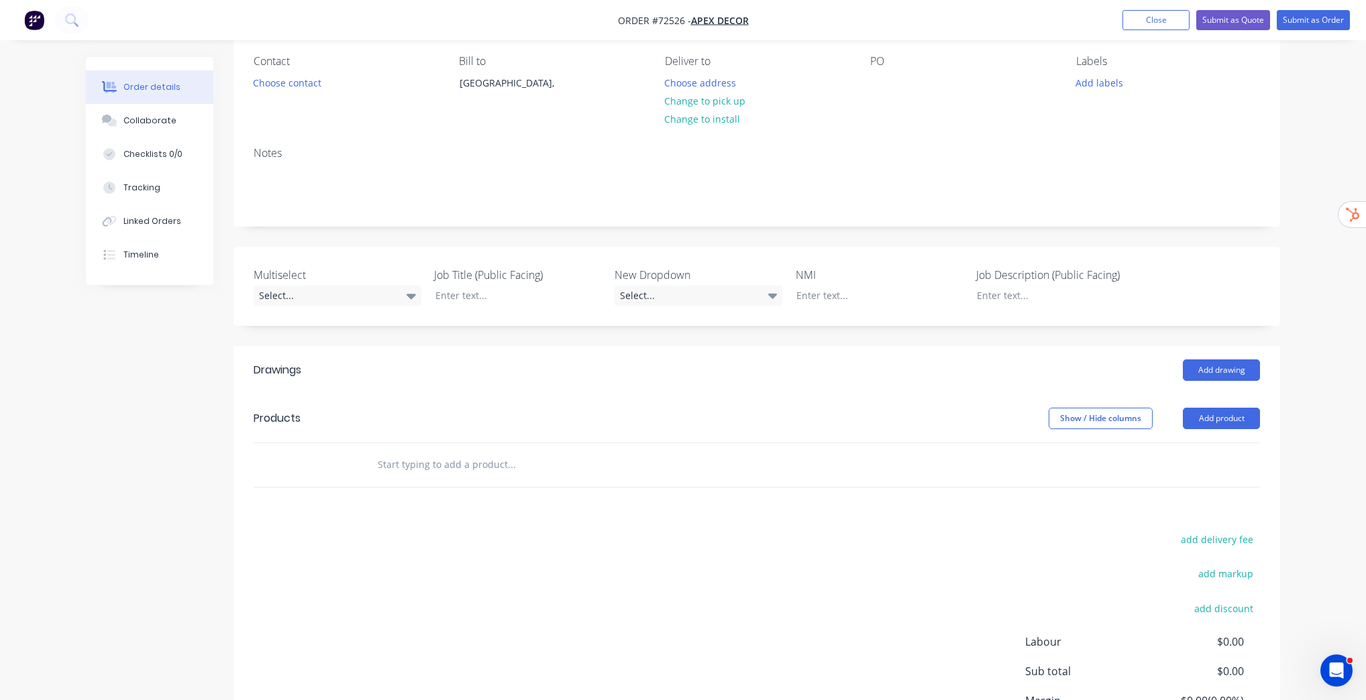
scroll to position [0, 0]
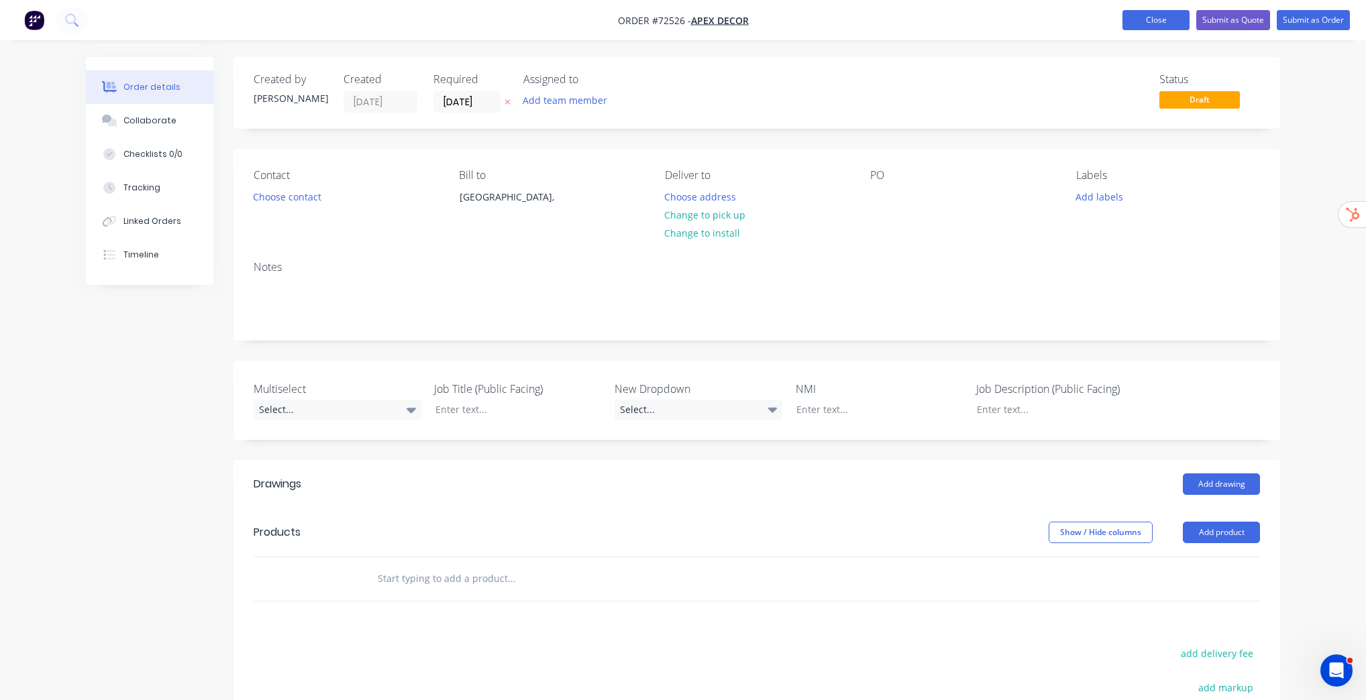
click at [1166, 16] on button "Close" at bounding box center [1155, 20] width 67 height 20
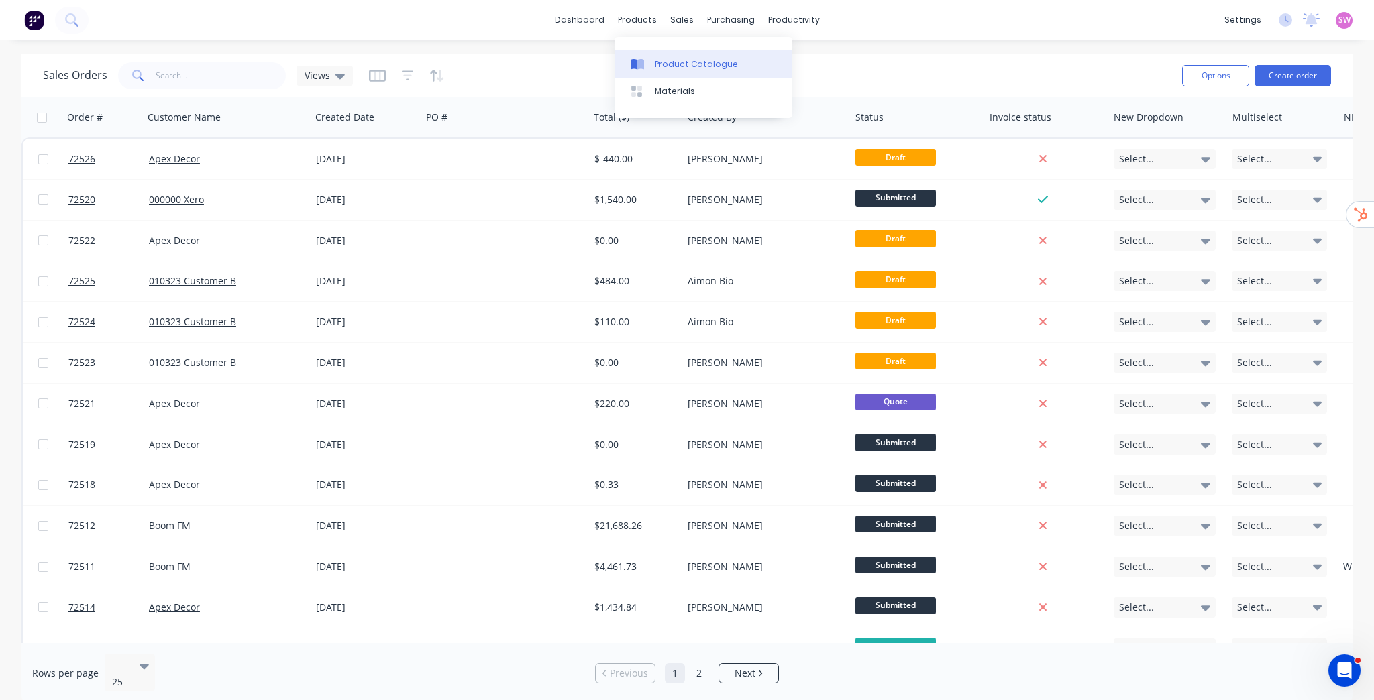
click at [661, 50] on div "Product Catalogue Materials" at bounding box center [703, 77] width 178 height 81
click at [660, 58] on div "Product Catalogue" at bounding box center [696, 64] width 83 height 12
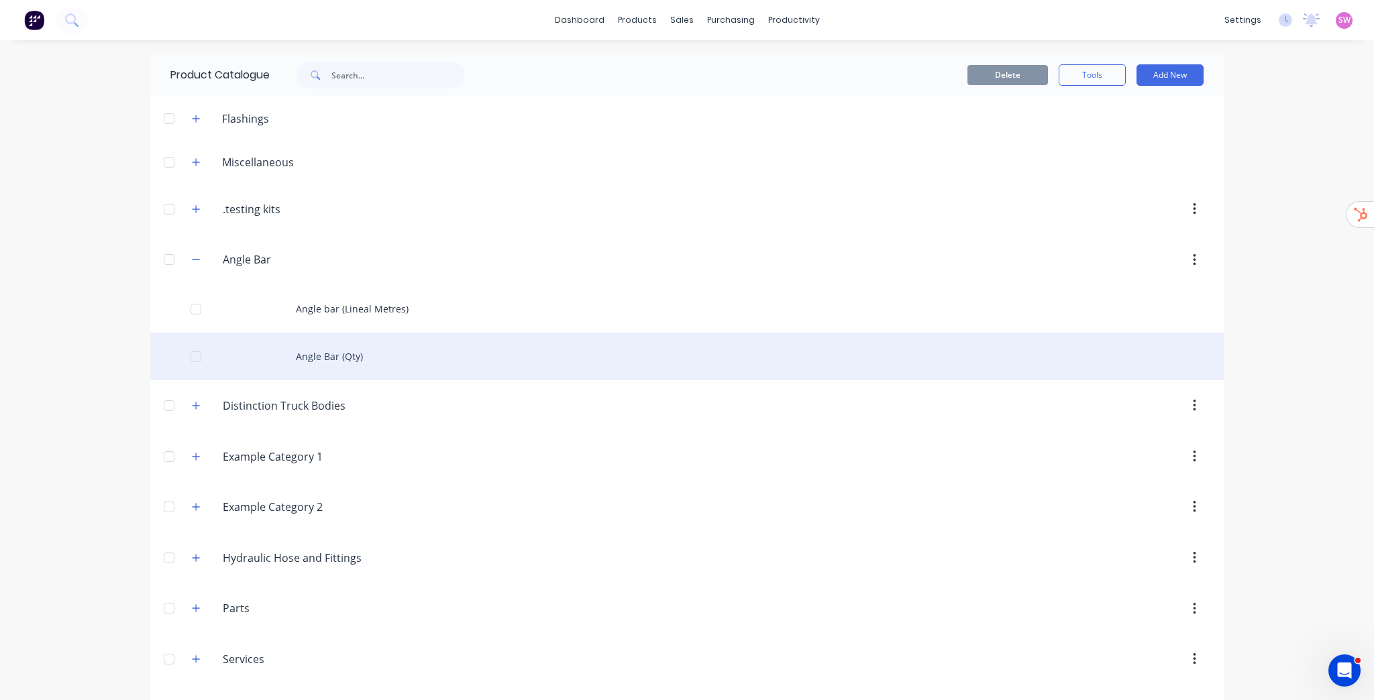
click at [325, 355] on div "Angle Bar (Qty)" at bounding box center [686, 357] width 1073 height 48
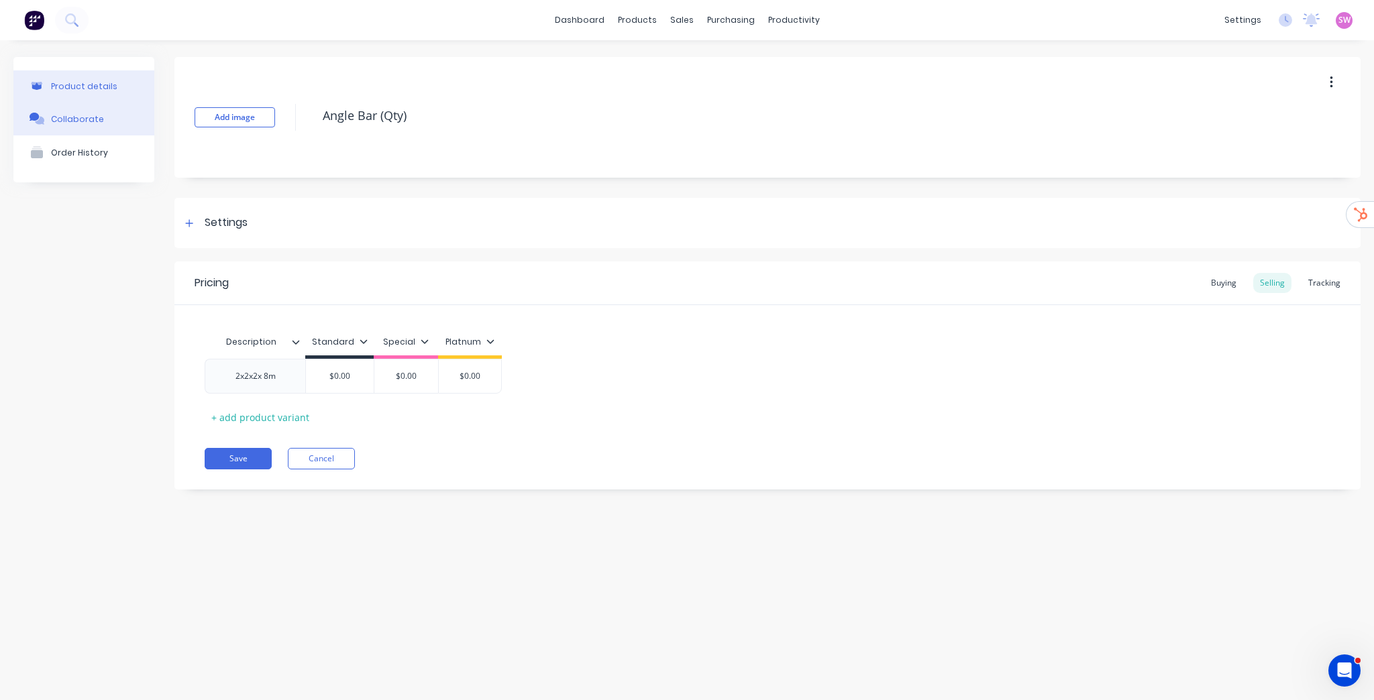
click at [107, 133] on button "Collaborate" at bounding box center [83, 119] width 141 height 34
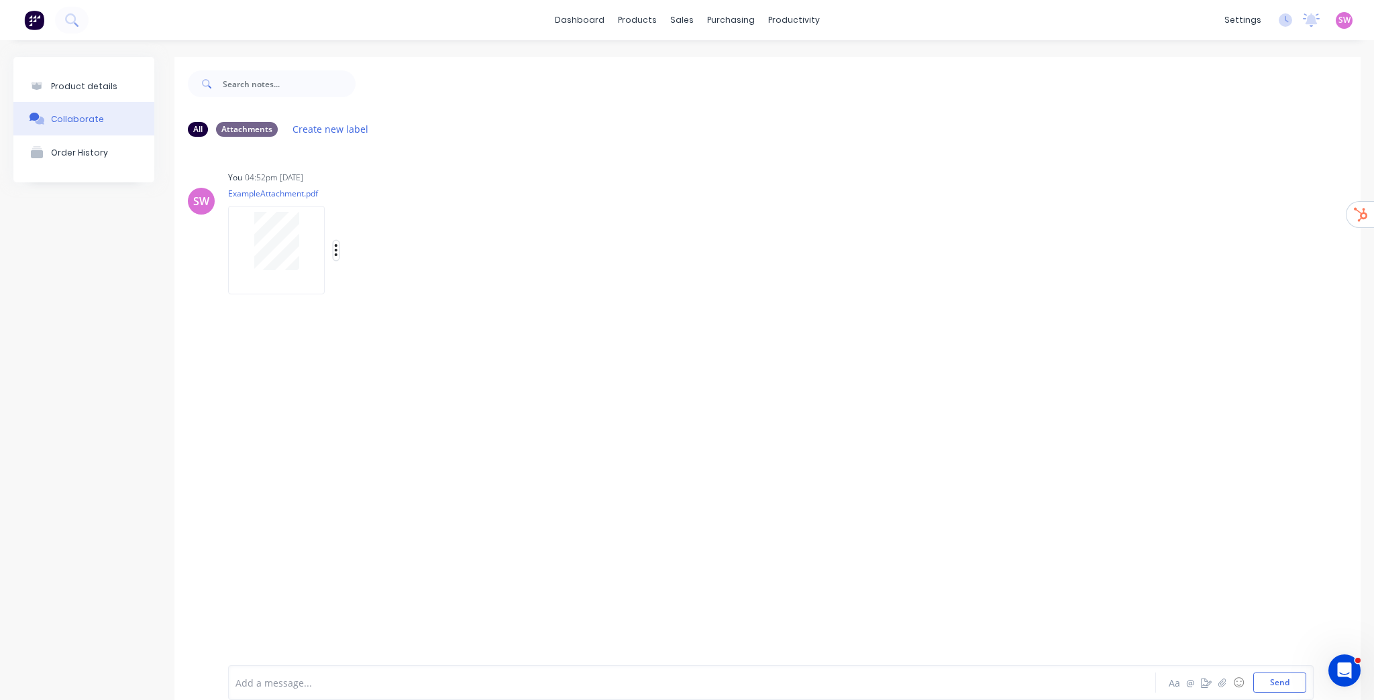
click at [334, 249] on icon "button" at bounding box center [336, 250] width 4 height 15
click at [407, 301] on button "Auto-attach to new orders" at bounding box center [424, 287] width 151 height 32
click at [553, 279] on label at bounding box center [553, 279] width 0 height 0
click at [533, 284] on input "checkbox" at bounding box center [527, 285] width 11 height 13
checkbox input "true"
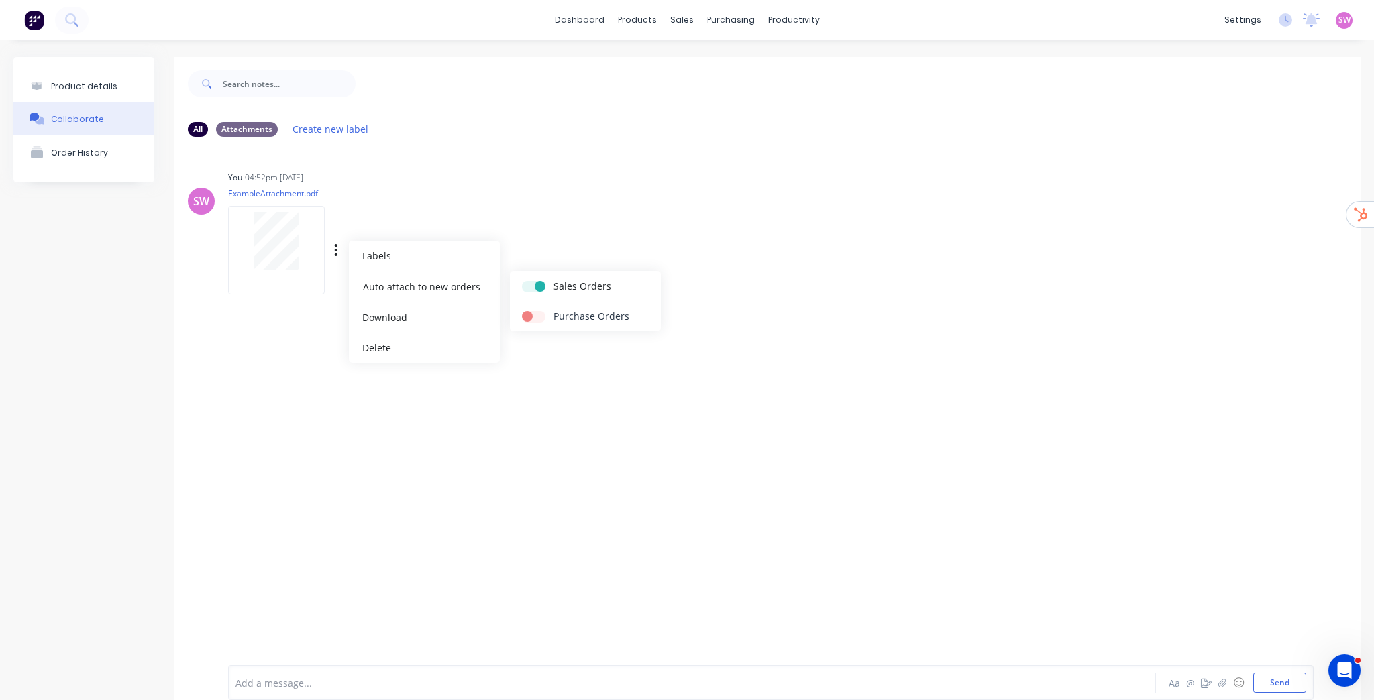
click at [553, 309] on label at bounding box center [553, 309] width 0 height 0
click at [531, 313] on input "checkbox" at bounding box center [527, 315] width 11 height 13
checkbox input "true"
click at [89, 426] on div "Product details Collaborate Order History" at bounding box center [83, 388] width 141 height 663
click at [83, 87] on div "Product details" at bounding box center [84, 86] width 66 height 10
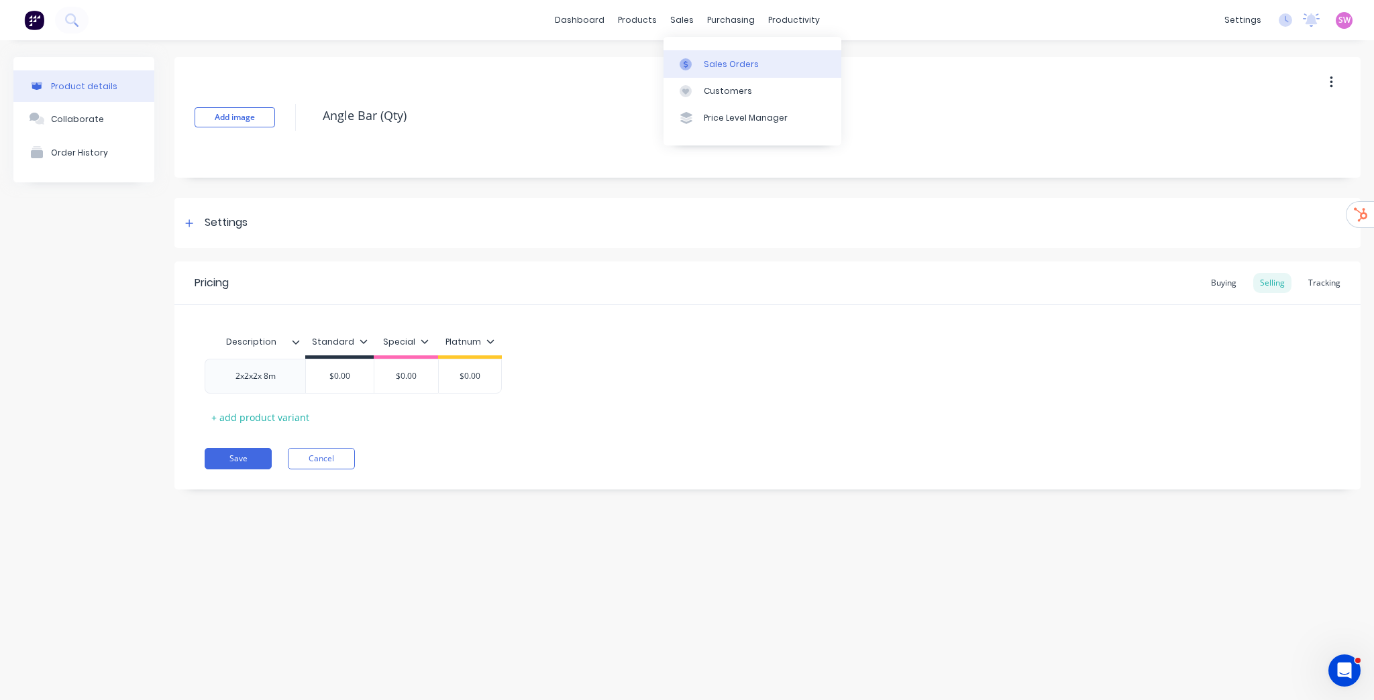
click at [706, 60] on div "Sales Orders" at bounding box center [731, 64] width 55 height 12
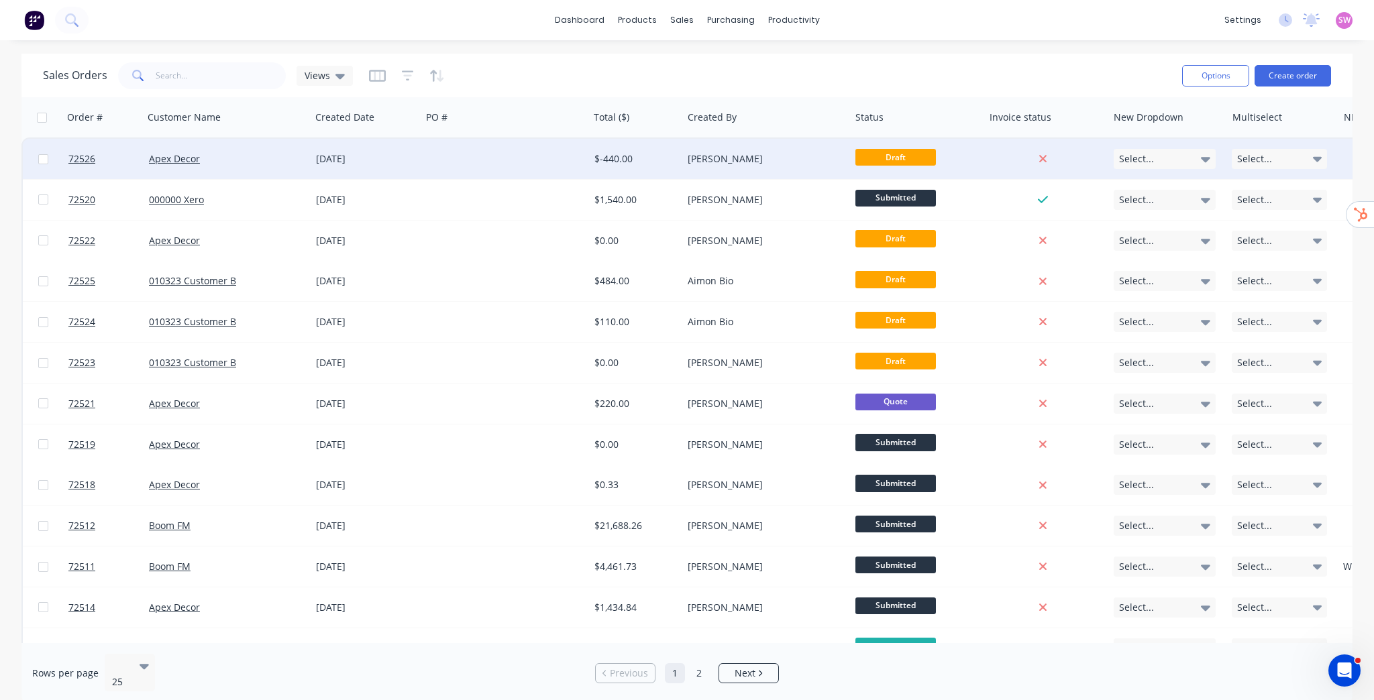
click at [786, 167] on div "[PERSON_NAME]" at bounding box center [765, 159] width 167 height 40
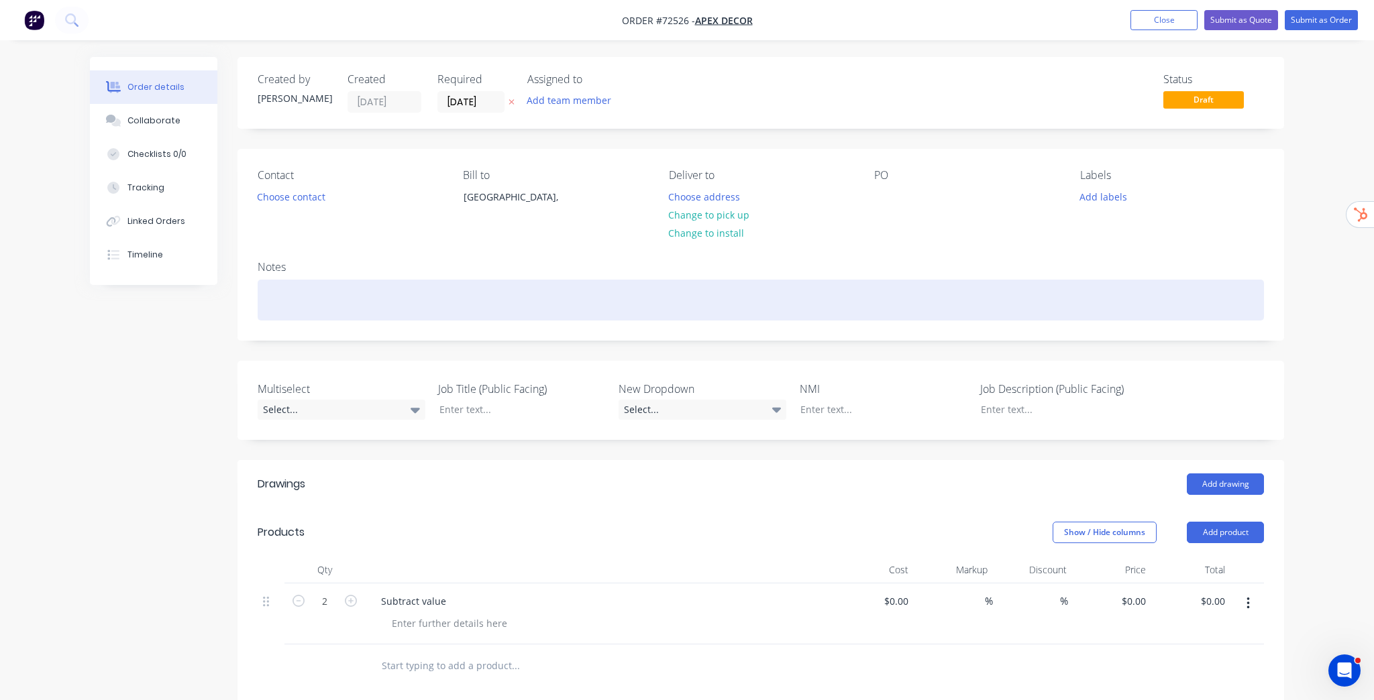
type input "$0.0001"
type input "-100000000"
type input "$-200.00"
type input "$-400.00"
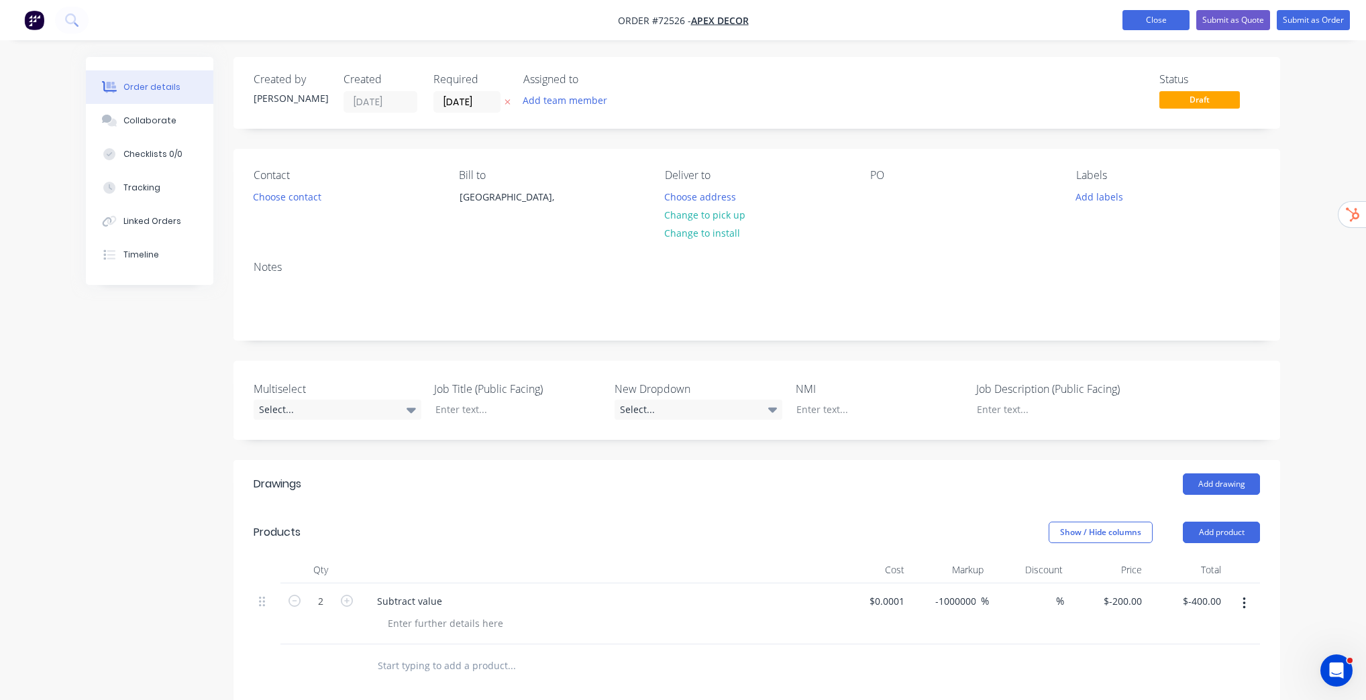
click at [1144, 19] on button "Close" at bounding box center [1155, 20] width 67 height 20
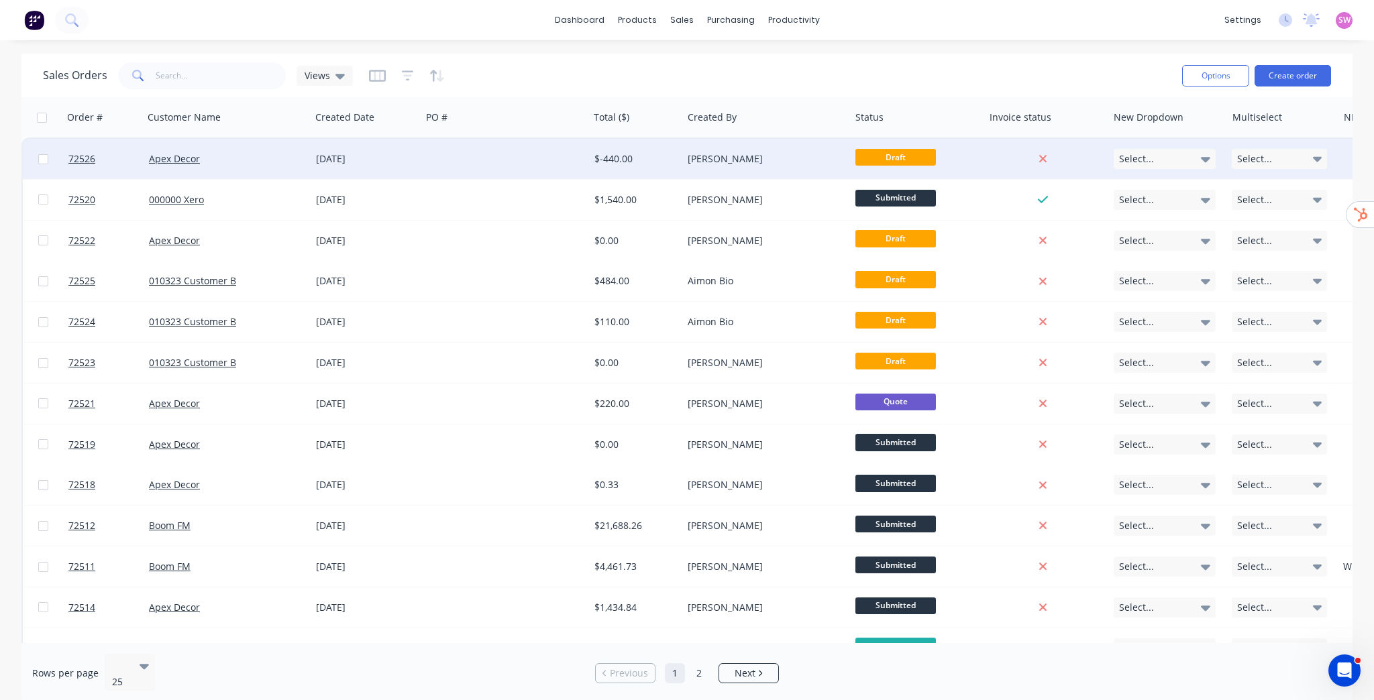
click at [476, 158] on div at bounding box center [504, 159] width 167 height 40
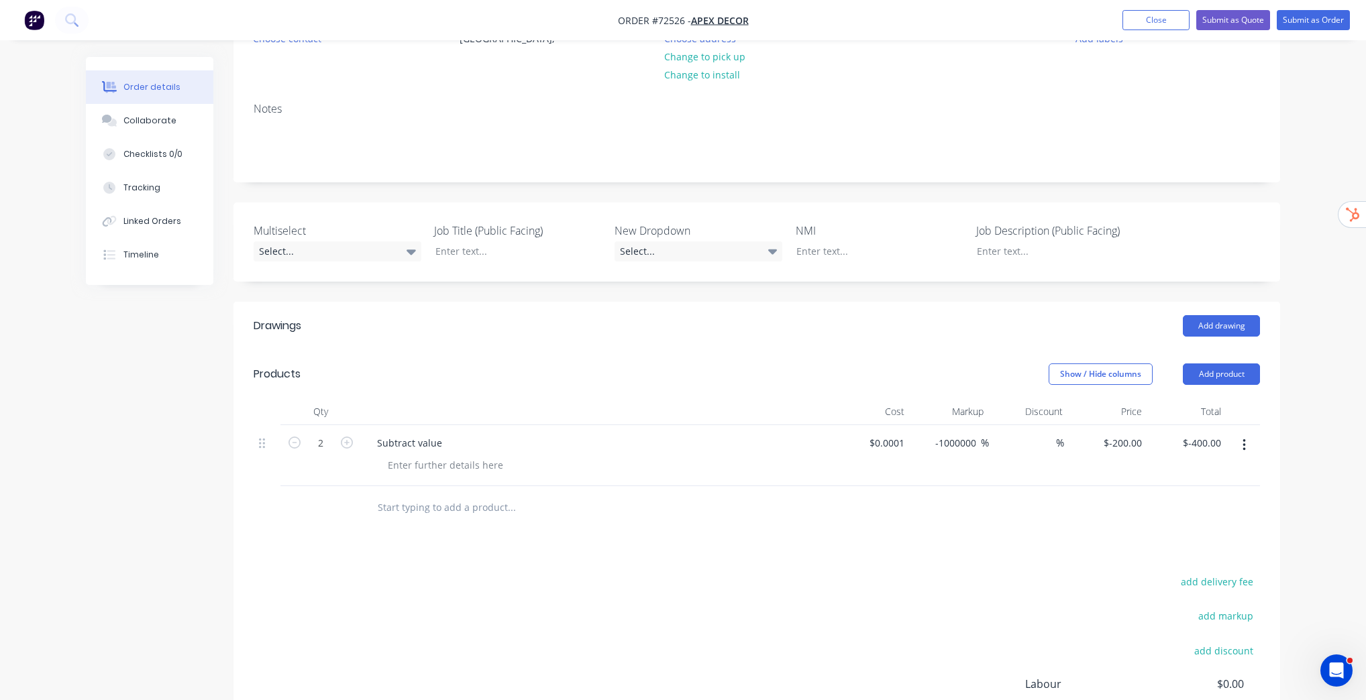
scroll to position [329, 0]
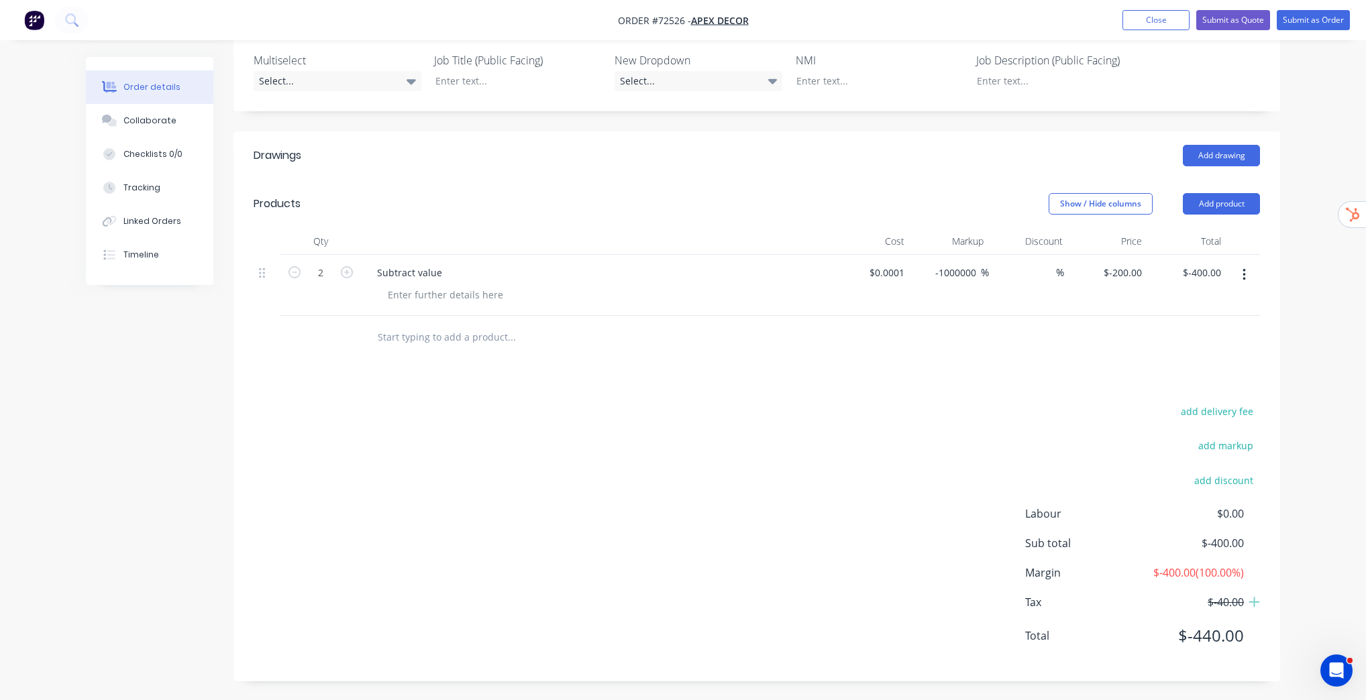
click at [1243, 268] on icon "button" at bounding box center [1243, 275] width 3 height 15
click at [1177, 384] on div "Delete" at bounding box center [1195, 390] width 103 height 19
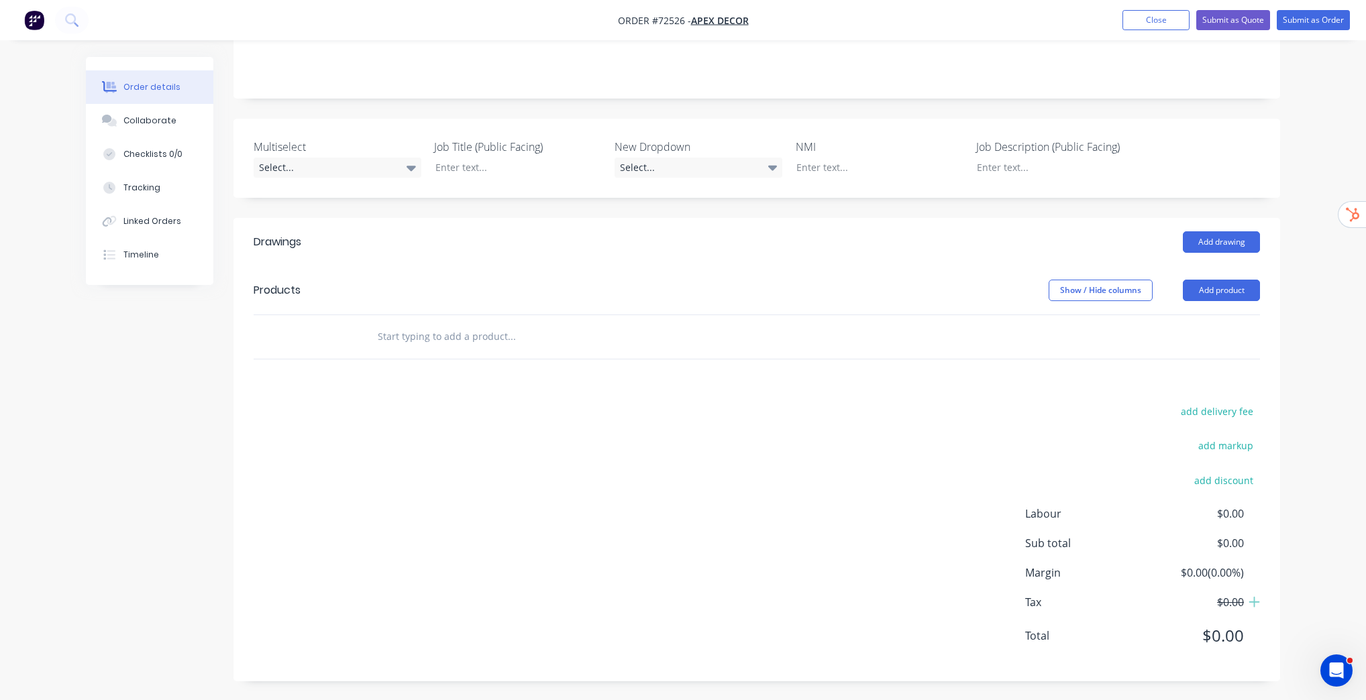
click at [481, 334] on input "text" at bounding box center [511, 336] width 268 height 27
paste input "Angle Bar (Qty)"
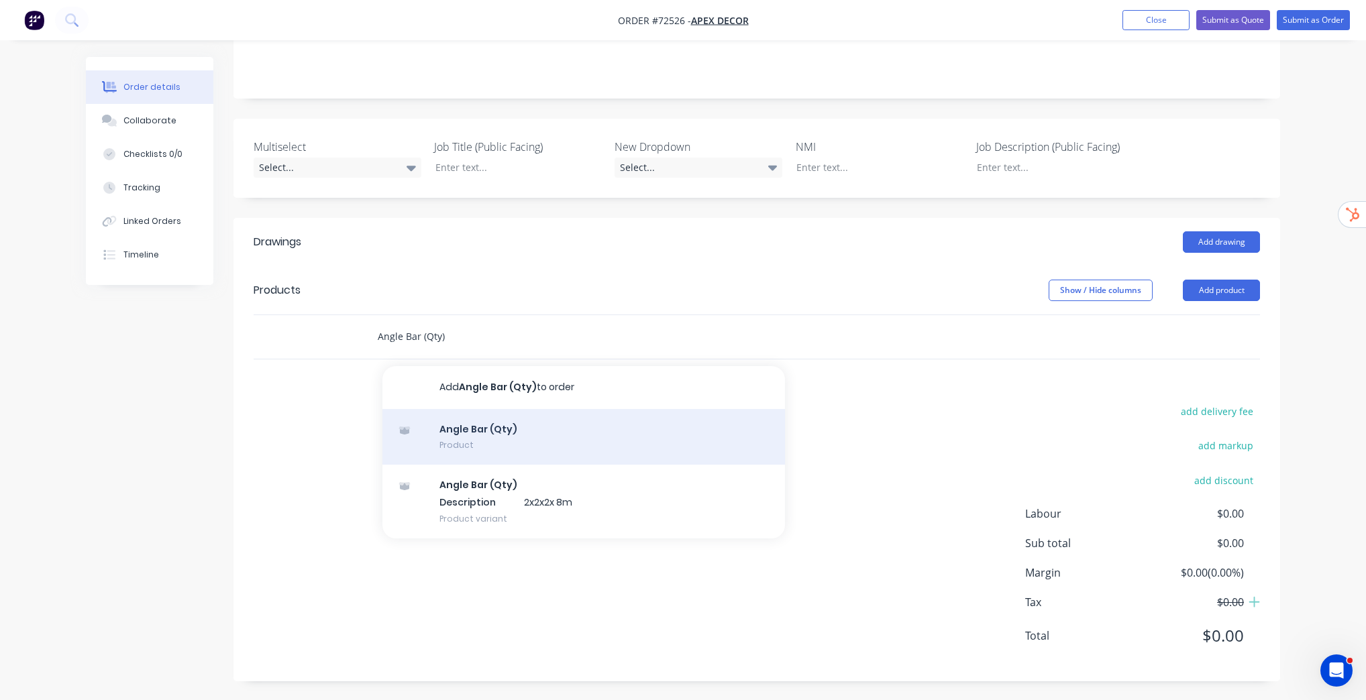
type input "Angle Bar (Qty)"
click at [533, 429] on div "Angle Bar (Qty) Product" at bounding box center [583, 437] width 402 height 56
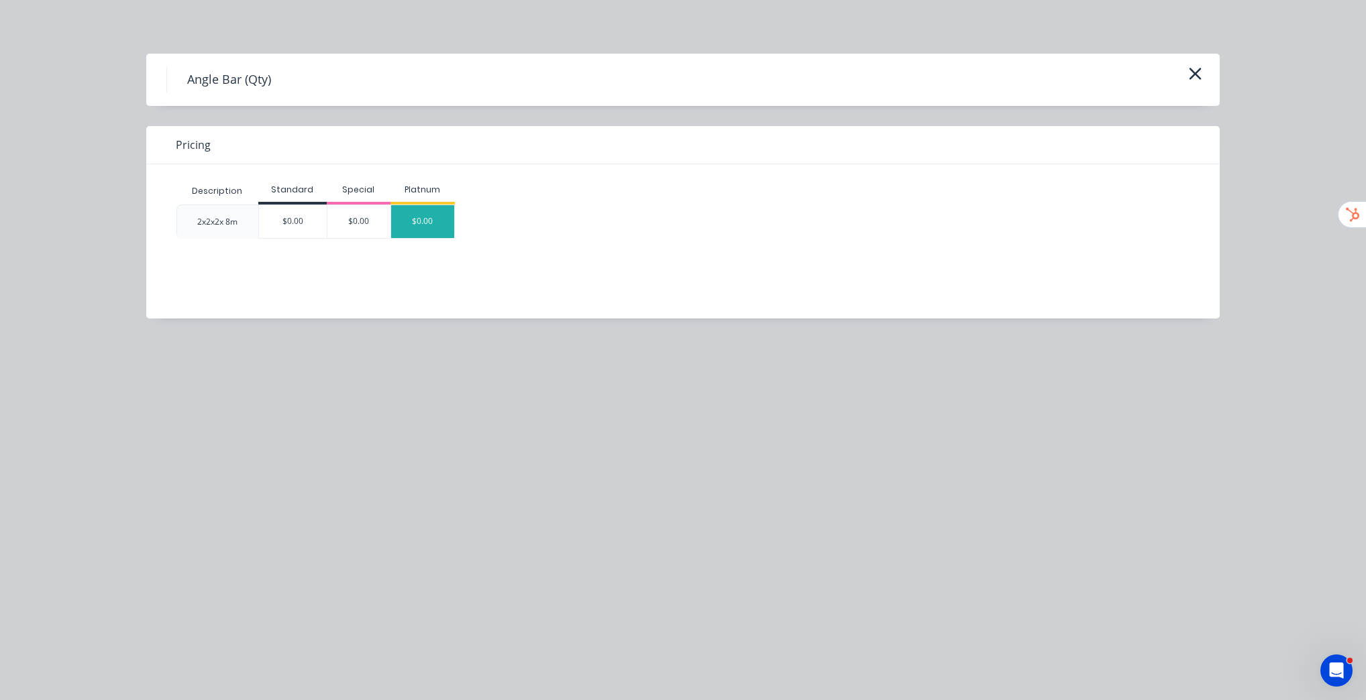
click at [395, 219] on div "$0.00" at bounding box center [422, 221] width 63 height 33
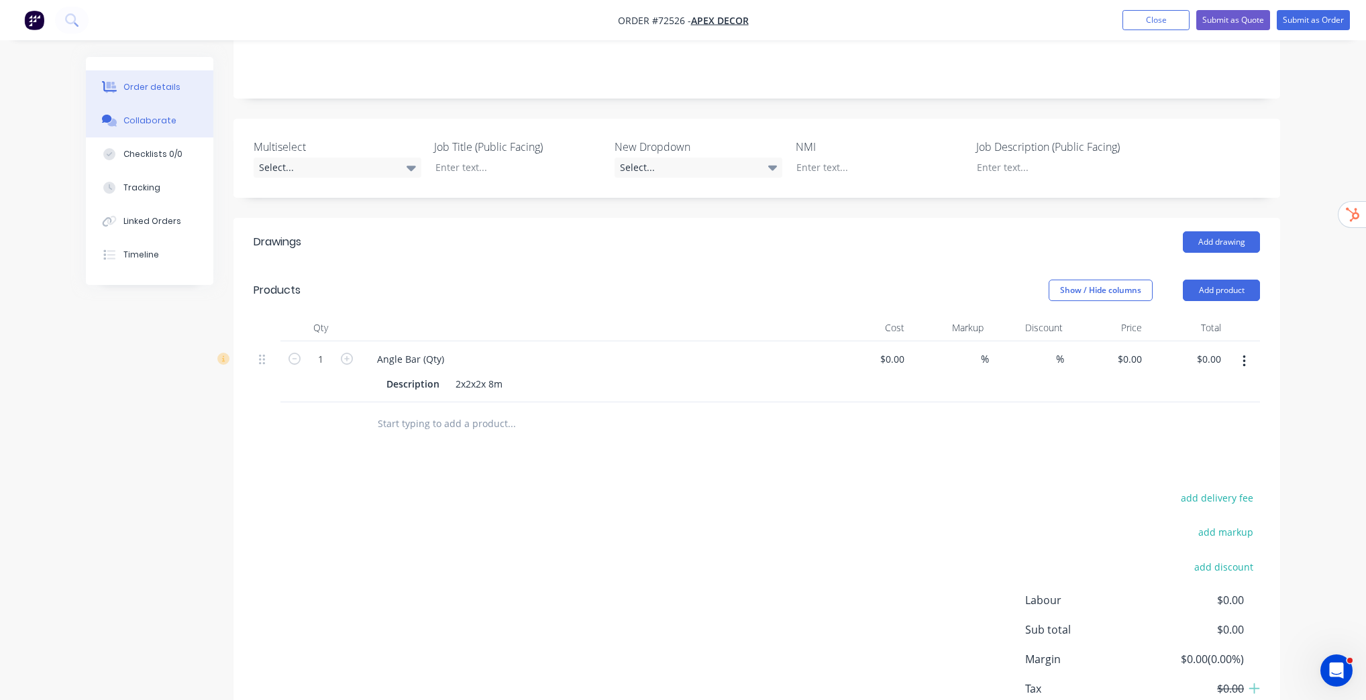
click at [144, 130] on button "Collaborate" at bounding box center [149, 121] width 127 height 34
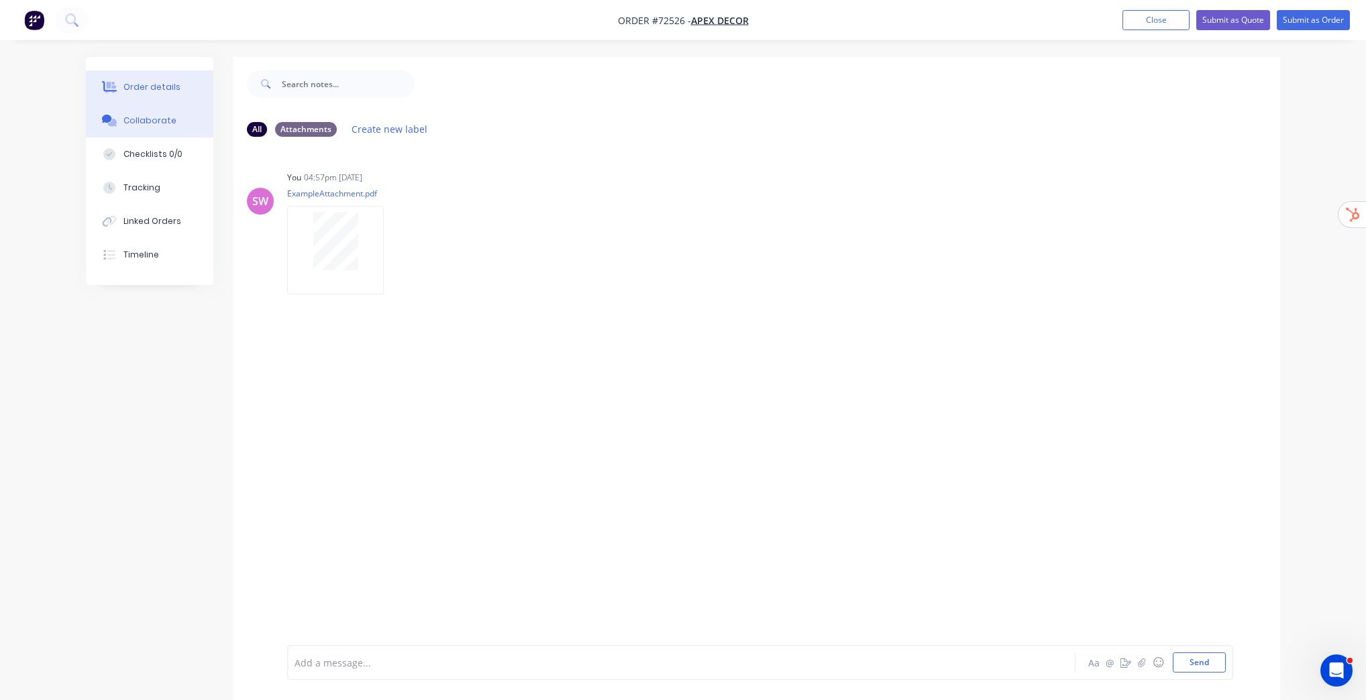
click at [172, 70] on button "Order details" at bounding box center [149, 87] width 127 height 34
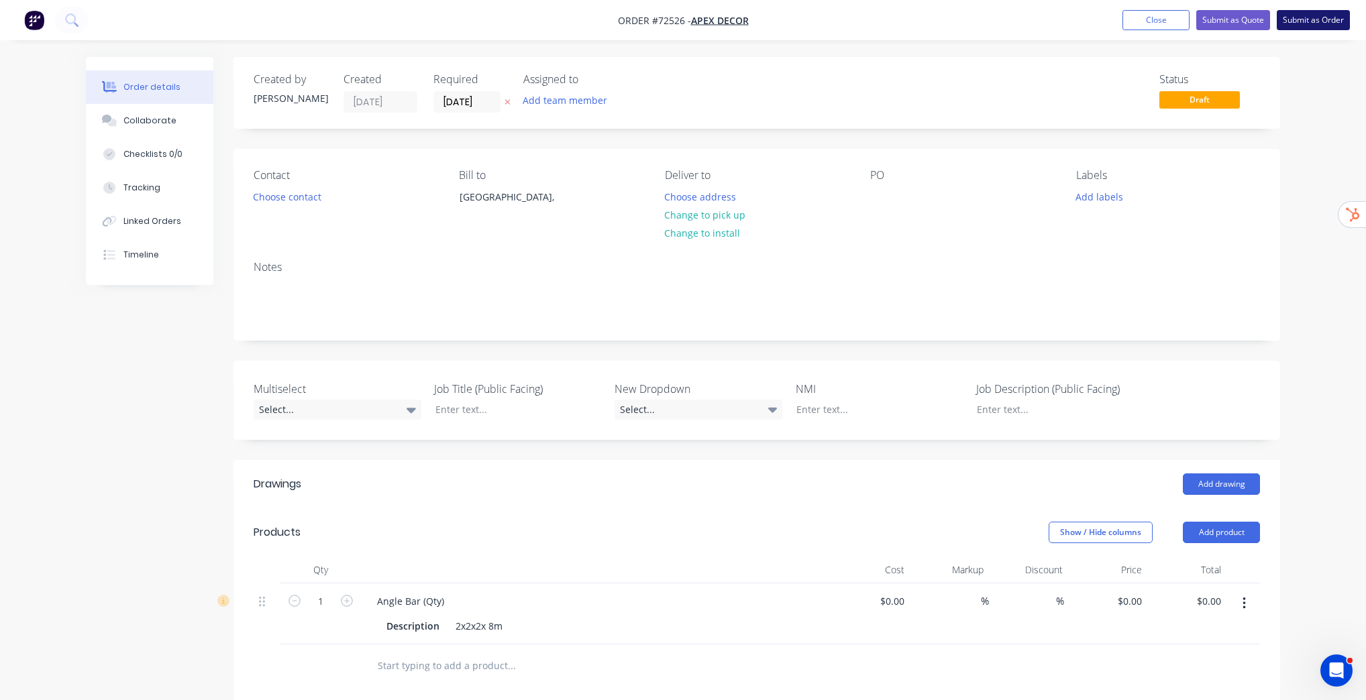
click at [1295, 20] on button "Submit as Order" at bounding box center [1313, 20] width 73 height 20
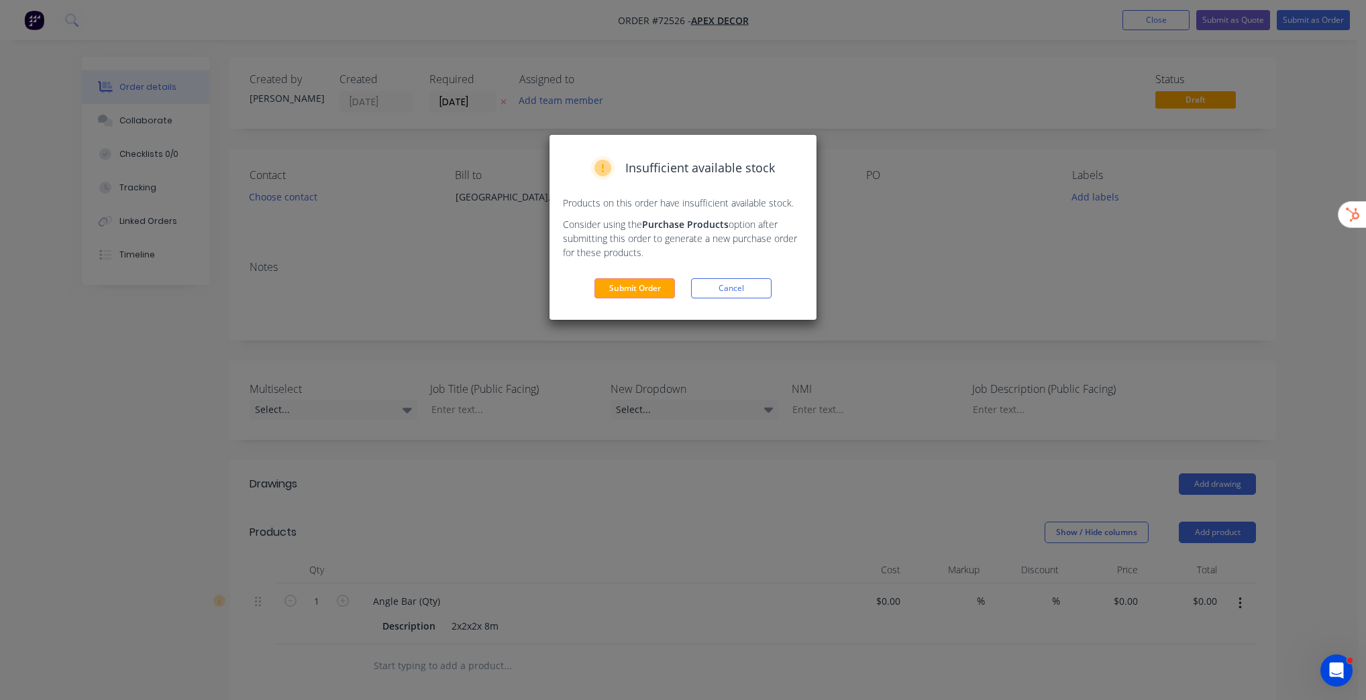
click at [605, 299] on div "Insufficient available stock Products on this order have insufficient available…" at bounding box center [682, 227] width 267 height 185
click at [620, 292] on button "Submit Order" at bounding box center [634, 288] width 80 height 20
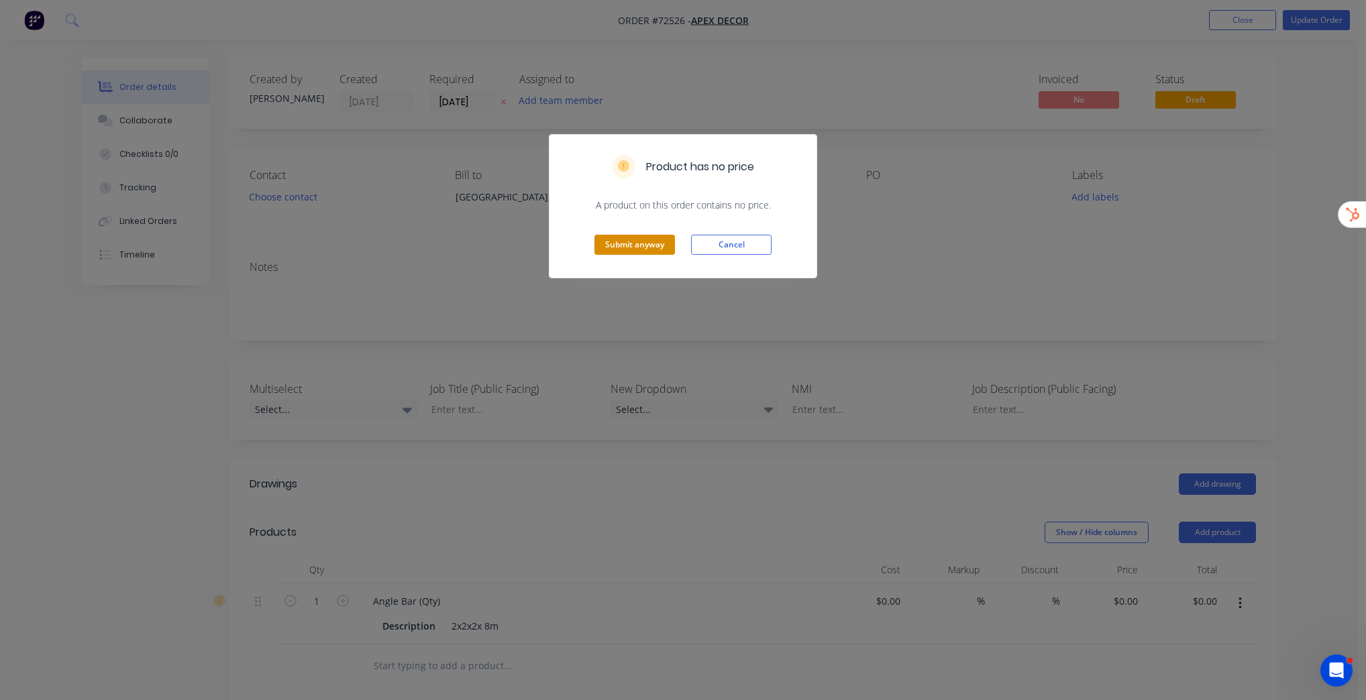
click at [628, 235] on button "Submit anyway" at bounding box center [634, 245] width 80 height 20
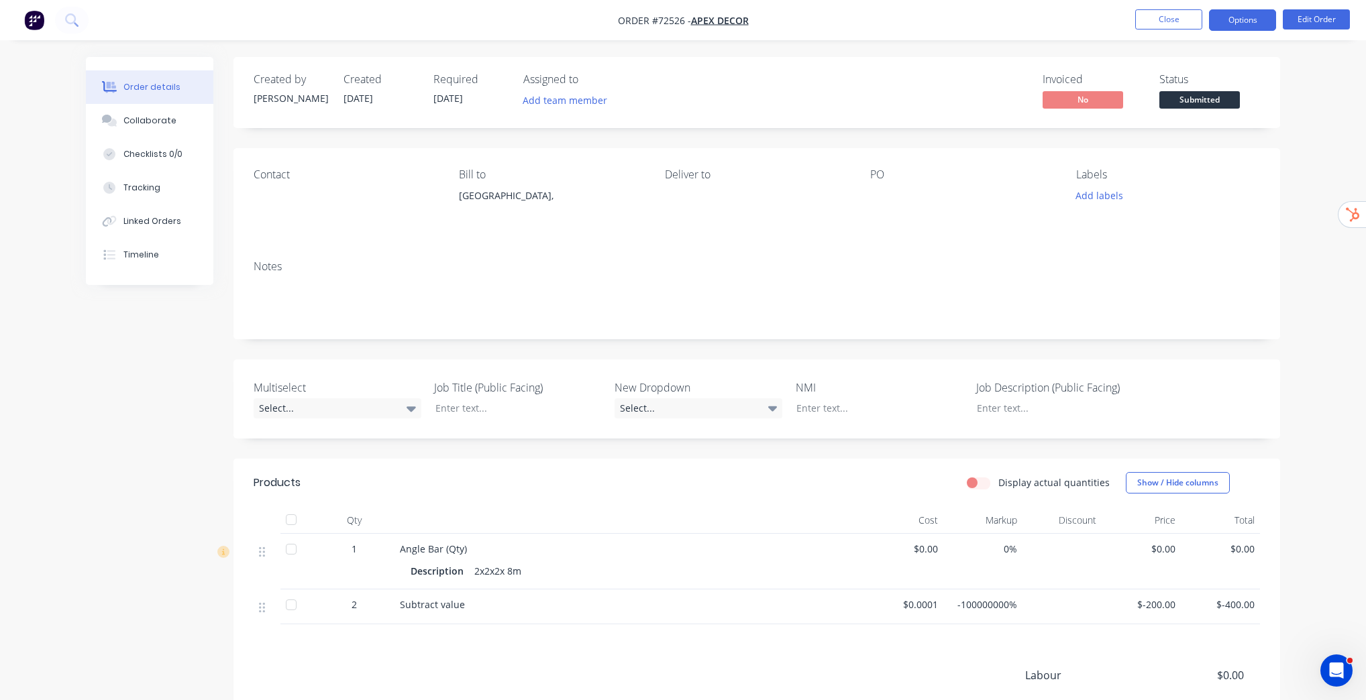
click at [1232, 24] on button "Options" at bounding box center [1242, 19] width 67 height 21
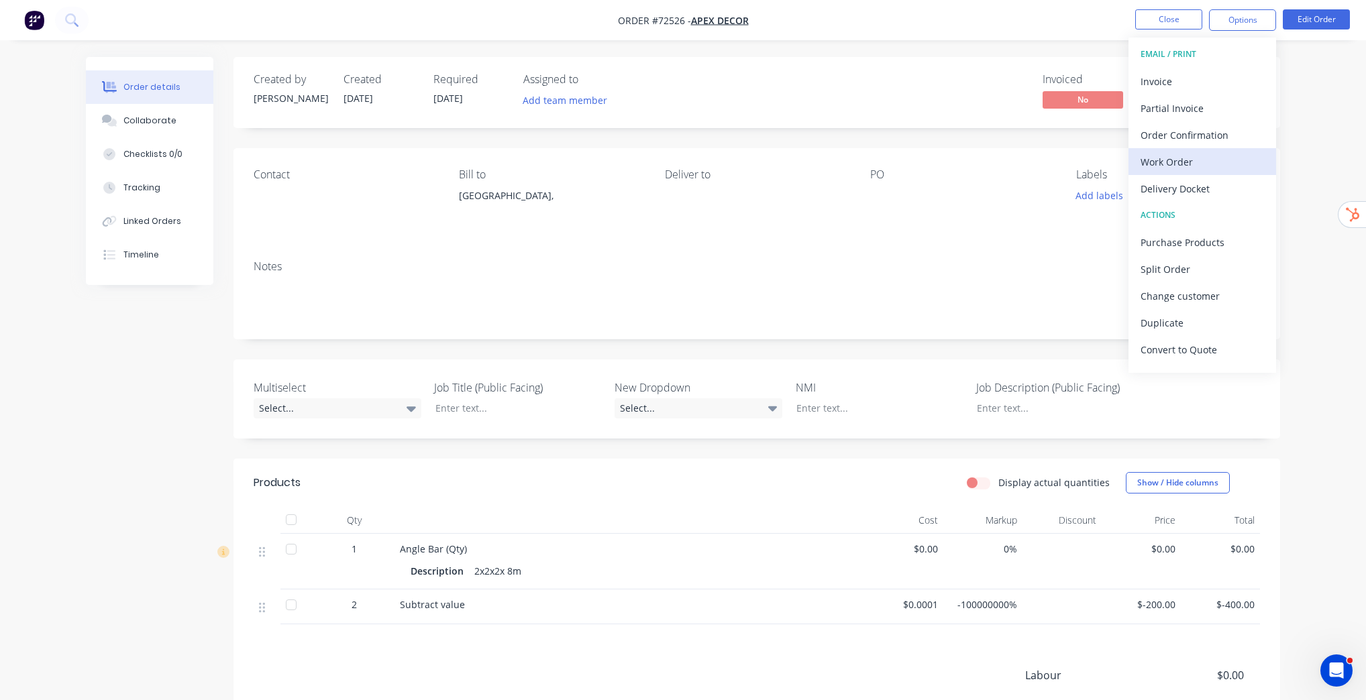
click at [1173, 166] on div "Work Order" at bounding box center [1201, 161] width 123 height 19
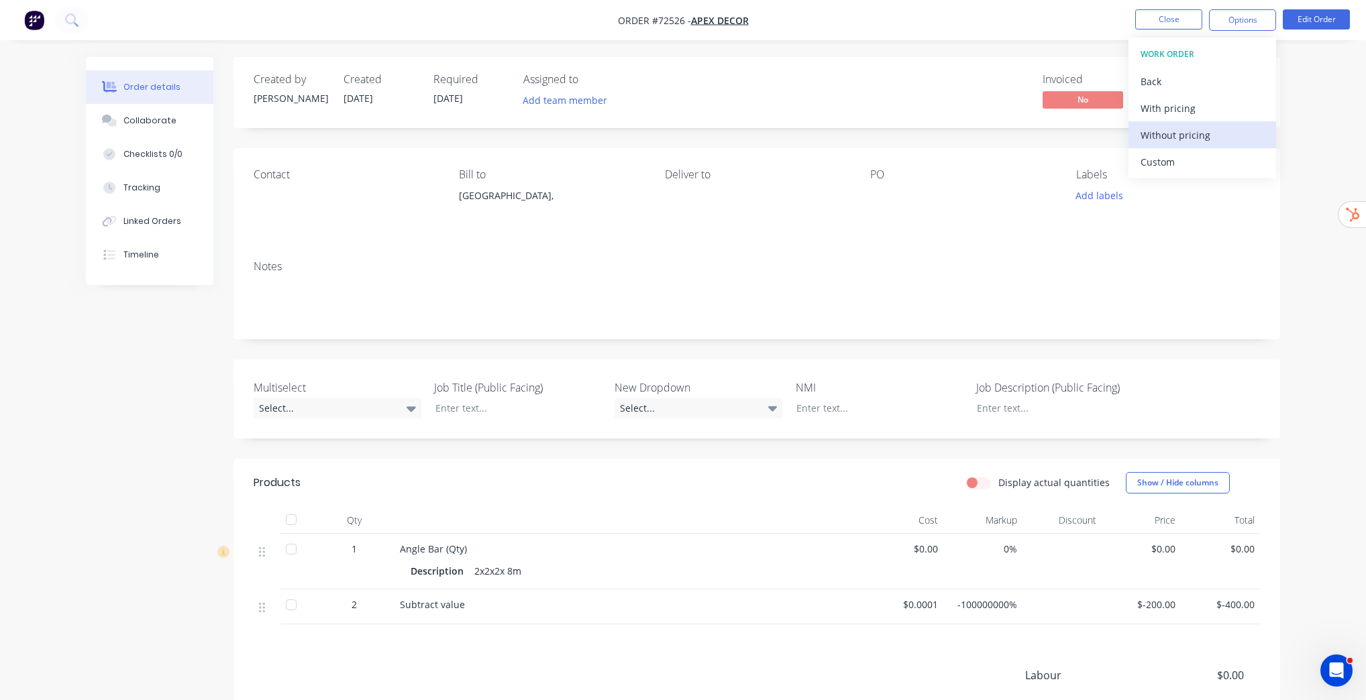
click at [1226, 136] on div "Without pricing" at bounding box center [1201, 134] width 123 height 19
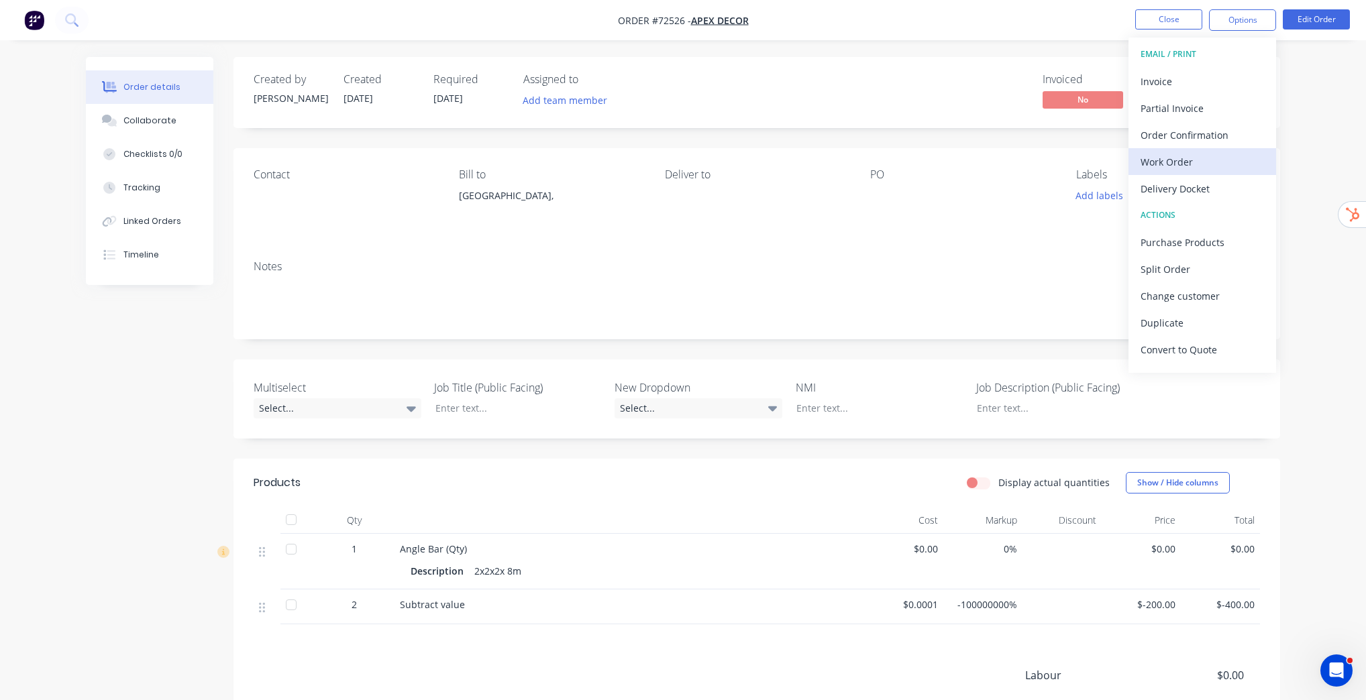
click at [1193, 164] on div "Work Order" at bounding box center [1201, 161] width 123 height 19
click at [1179, 162] on div "Custom" at bounding box center [1201, 161] width 123 height 19
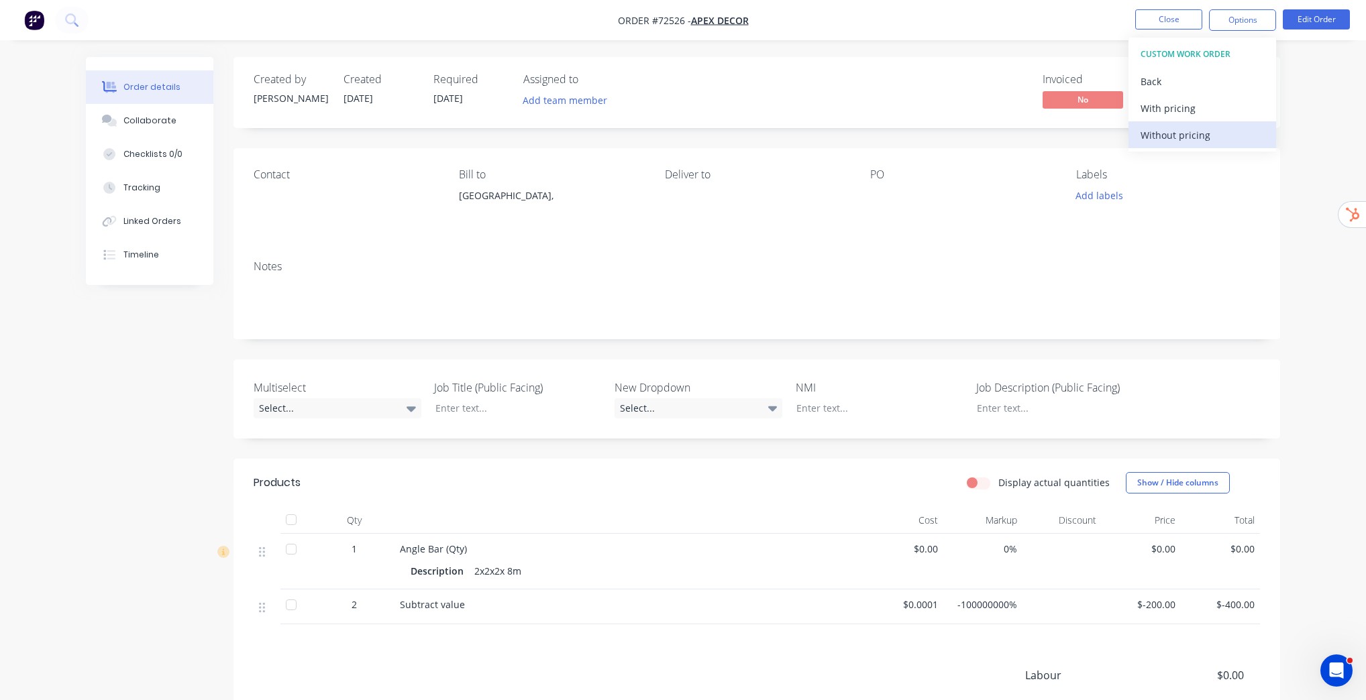
click at [1181, 125] on div "Without pricing" at bounding box center [1201, 134] width 123 height 19
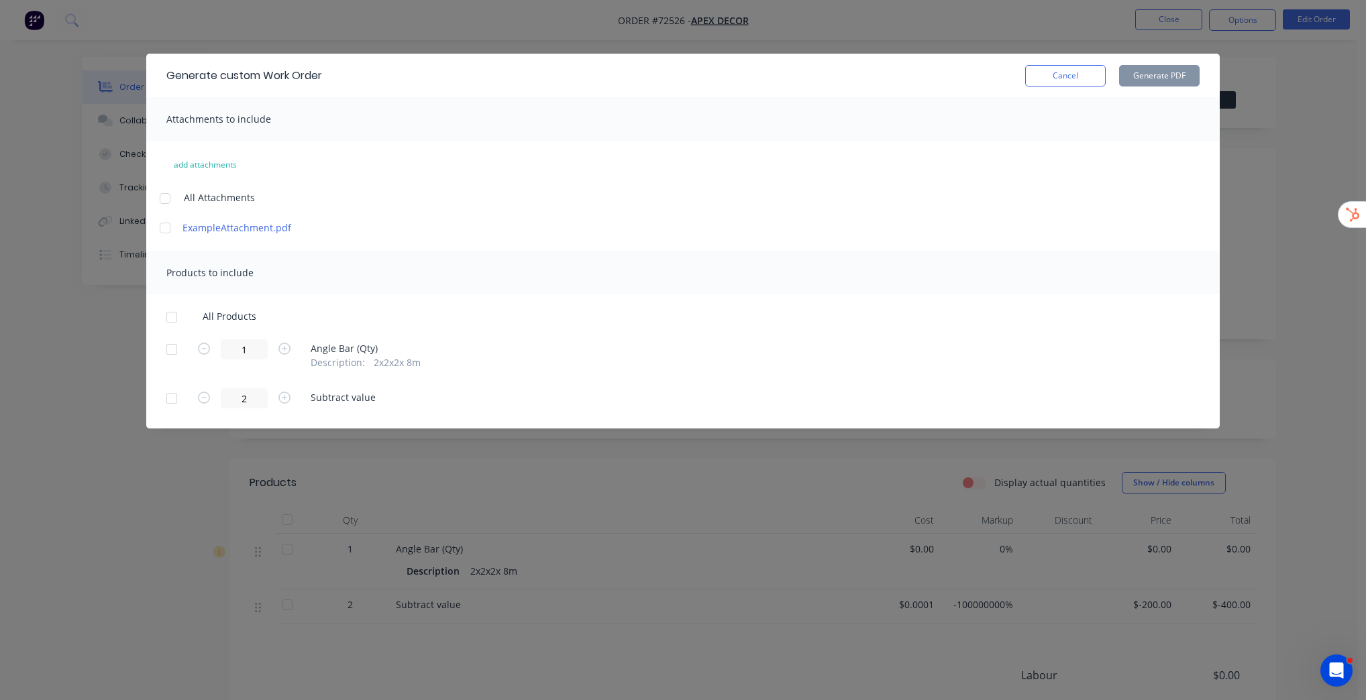
click at [160, 227] on div at bounding box center [165, 228] width 27 height 27
click at [166, 350] on div at bounding box center [171, 349] width 27 height 27
click at [174, 393] on div at bounding box center [171, 398] width 27 height 27
click at [1183, 70] on button "Generate PDF" at bounding box center [1159, 75] width 80 height 21
click at [1073, 75] on button "Cancel" at bounding box center [1065, 75] width 80 height 21
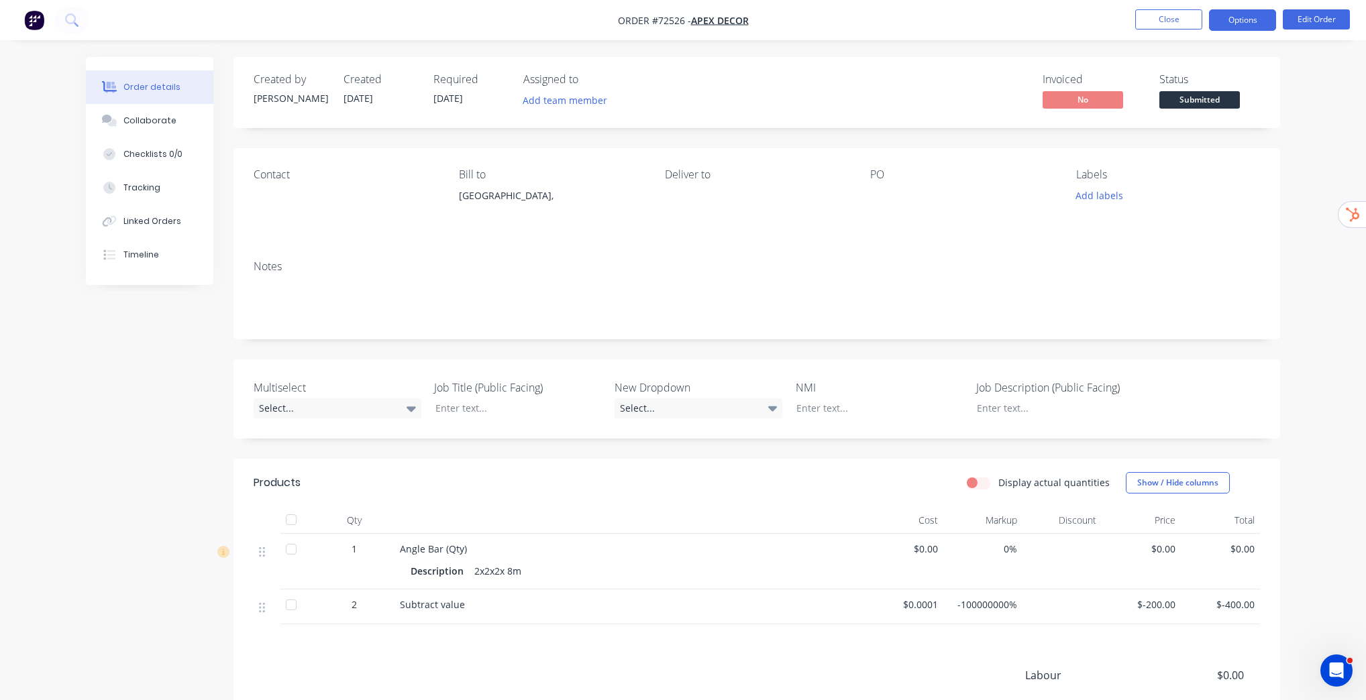
click at [1256, 24] on button "Options" at bounding box center [1242, 19] width 67 height 21
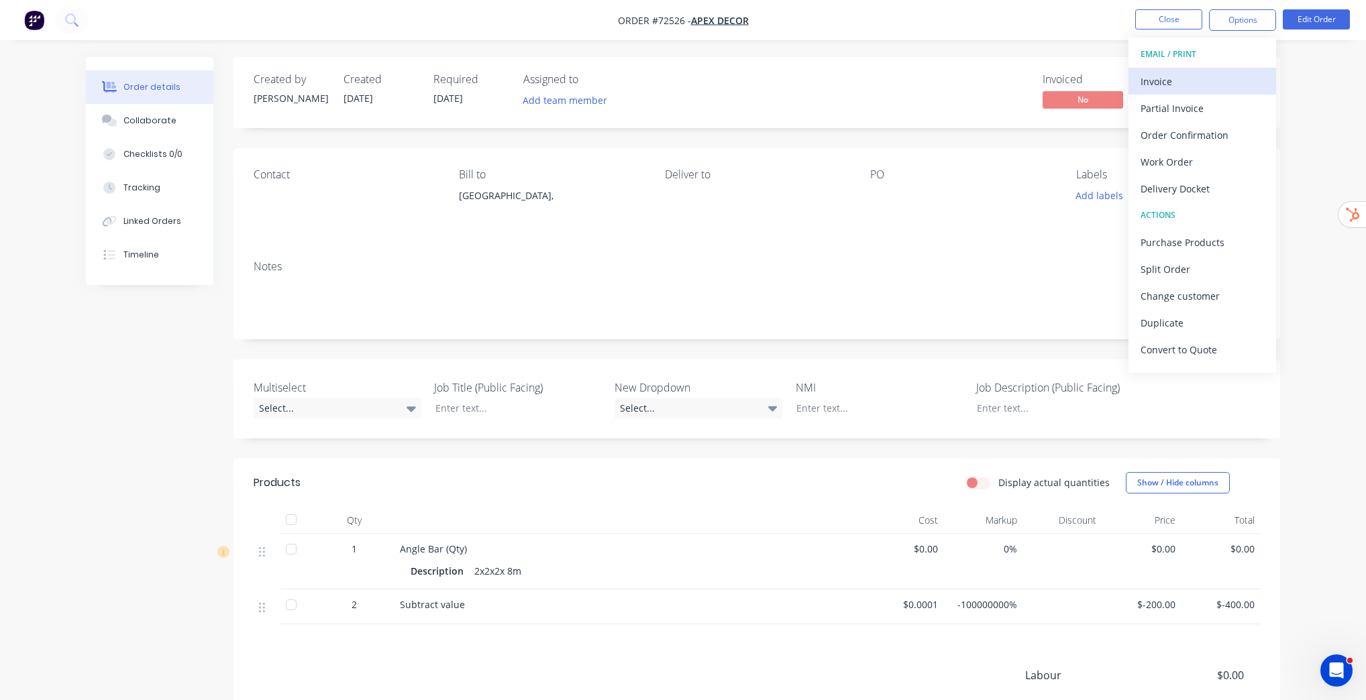
click at [1191, 74] on div "Invoice" at bounding box center [1201, 81] width 123 height 19
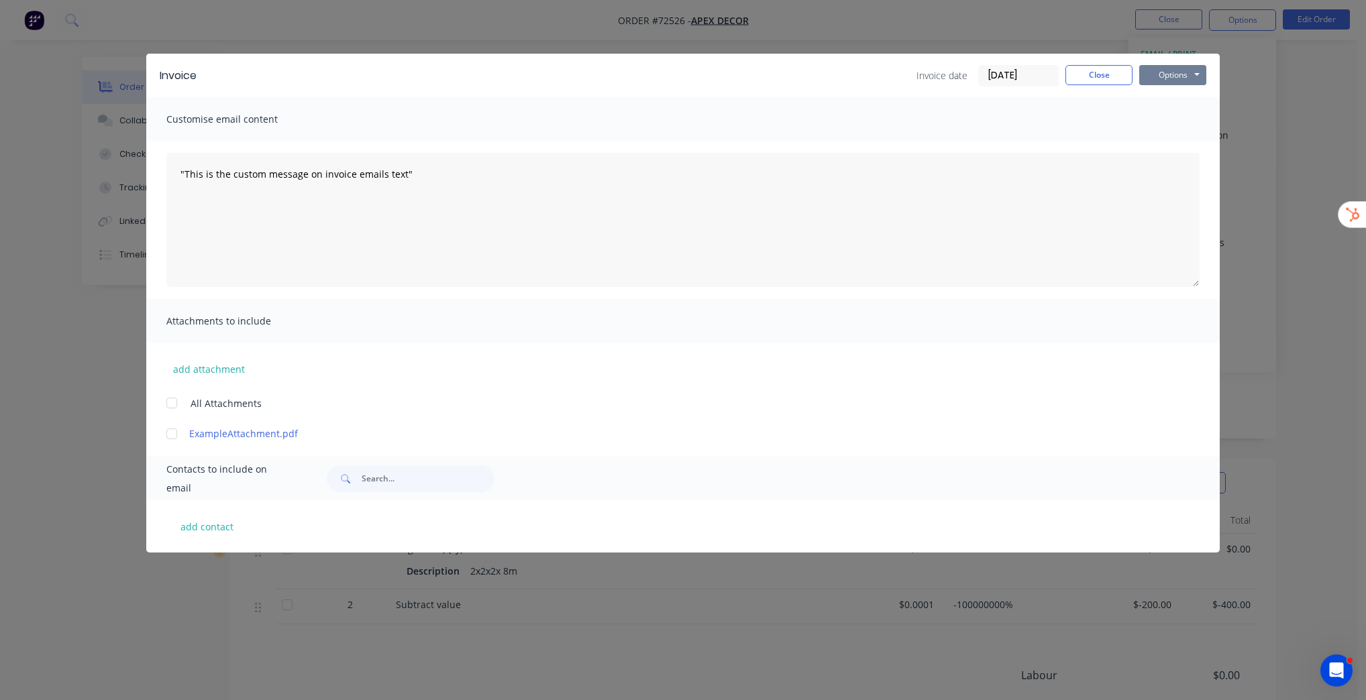
click at [1173, 82] on button "Options" at bounding box center [1172, 75] width 67 height 20
click at [1315, 172] on div "Invoice Invoice date [DATE] Close Options Preview Print Email Customise email c…" at bounding box center [683, 350] width 1366 height 700
